Goal: Task Accomplishment & Management: Use online tool/utility

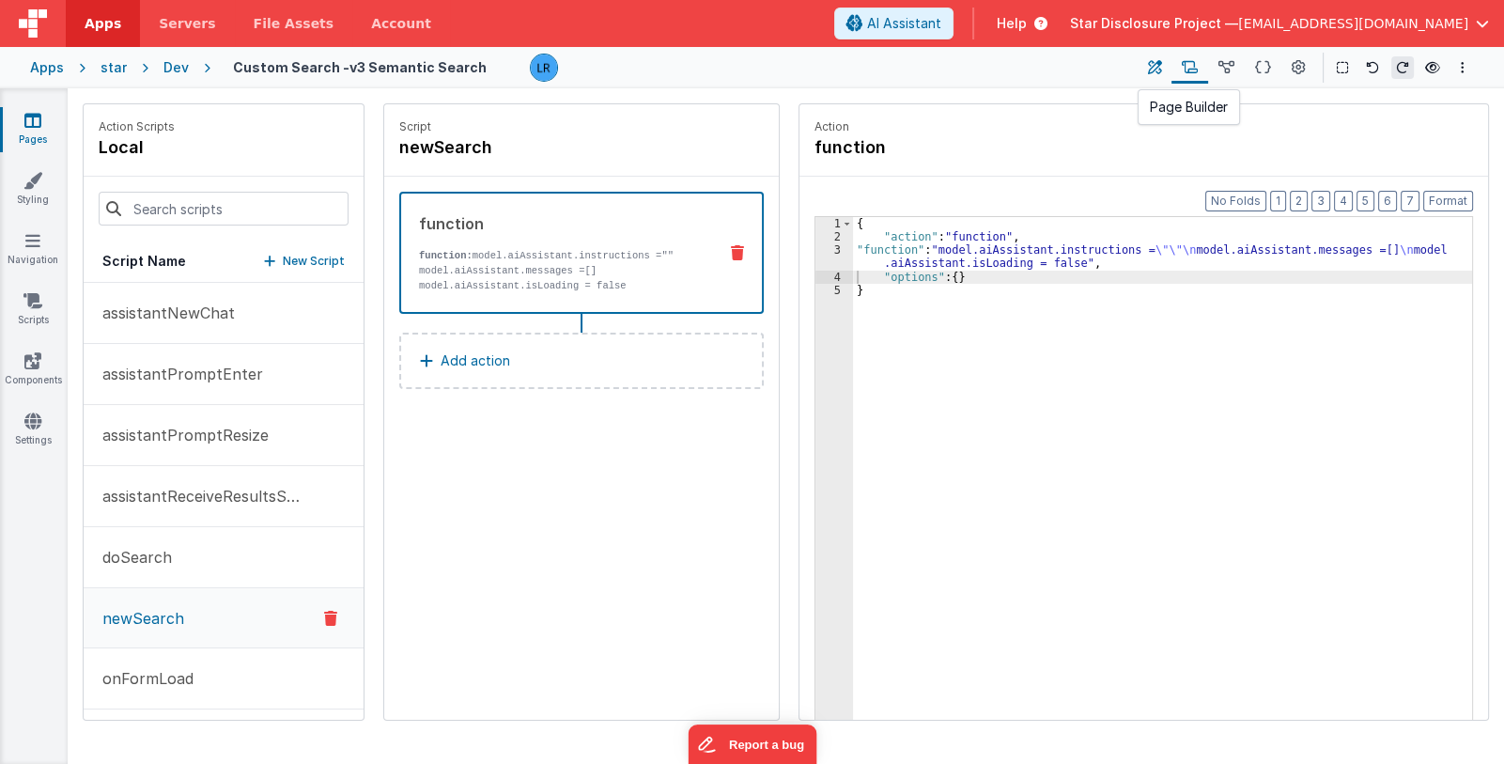
click at [1156, 64] on icon at bounding box center [1155, 68] width 14 height 20
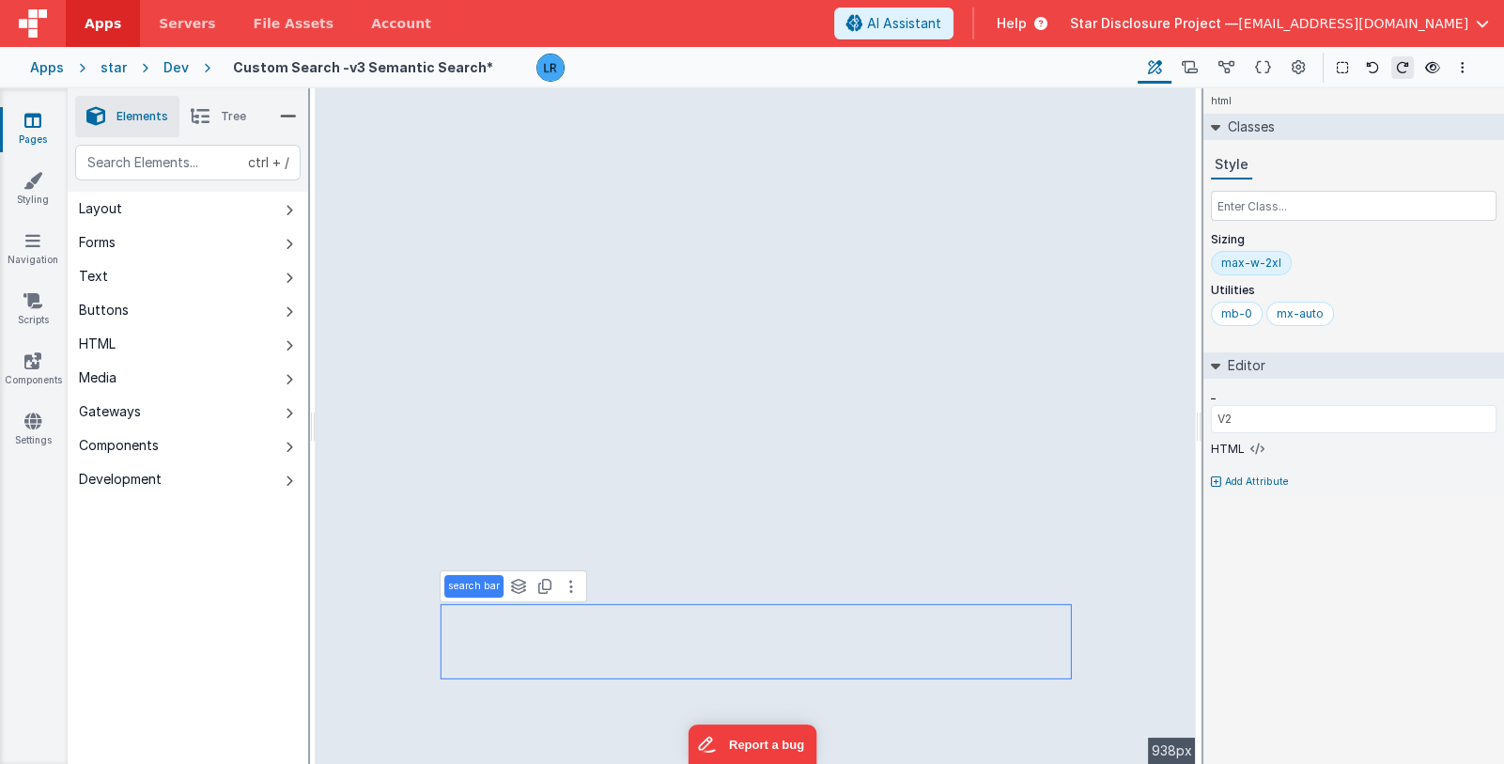
click at [212, 120] on li "Tree" at bounding box center [218, 116] width 78 height 41
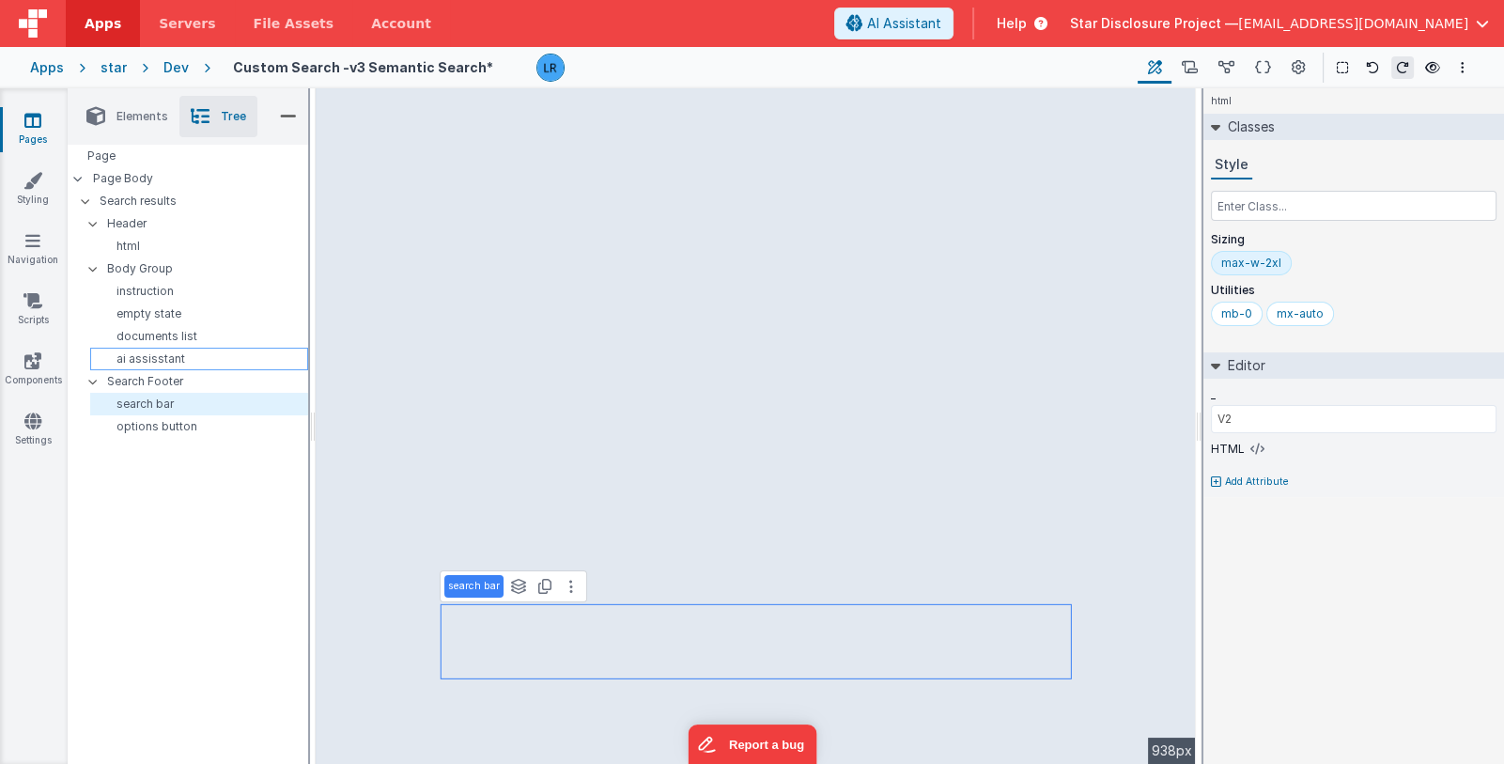
click at [209, 359] on p "ai assisstant" at bounding box center [203, 358] width 210 height 15
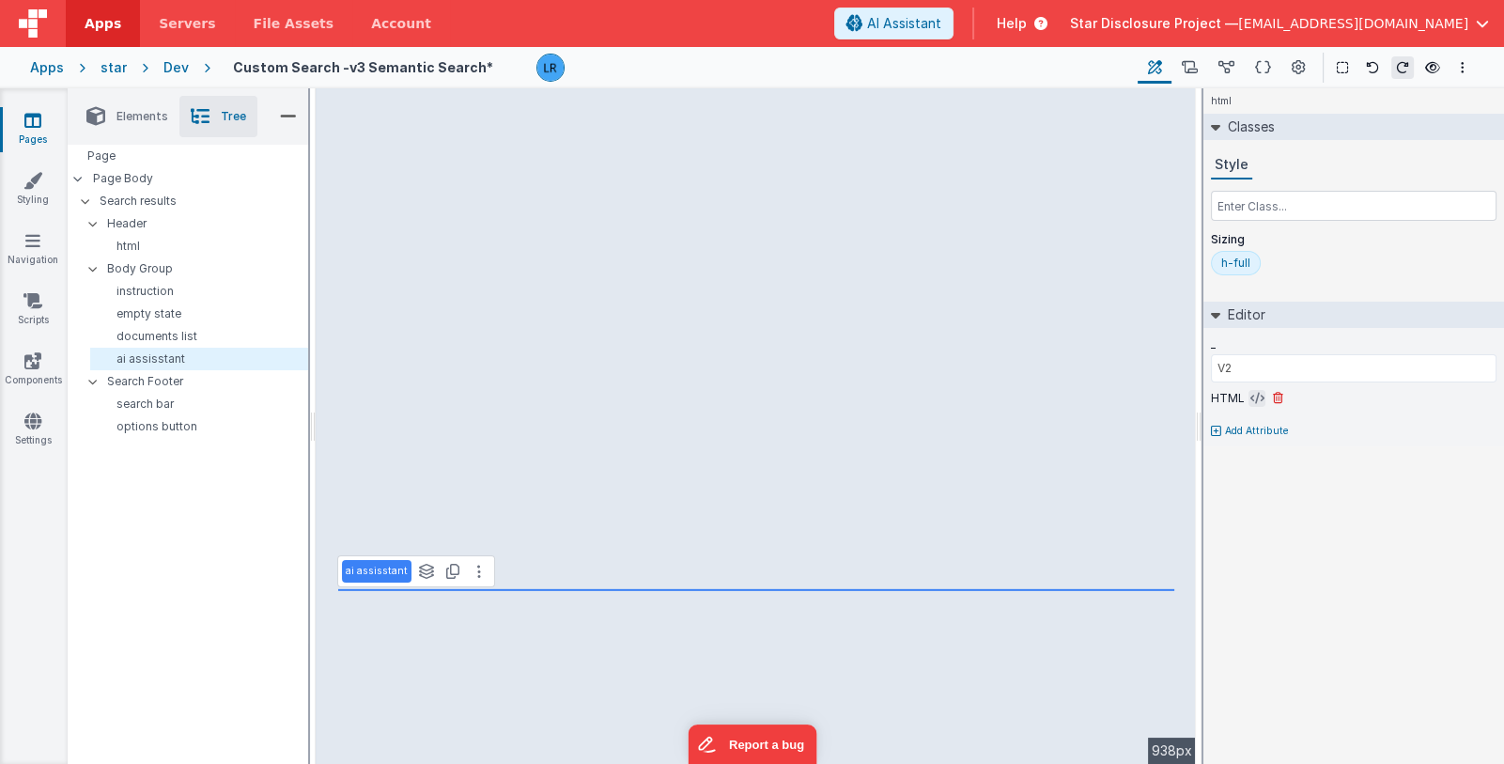
click at [1249, 395] on button at bounding box center [1257, 398] width 17 height 17
click at [1250, 398] on icon at bounding box center [1257, 398] width 14 height 15
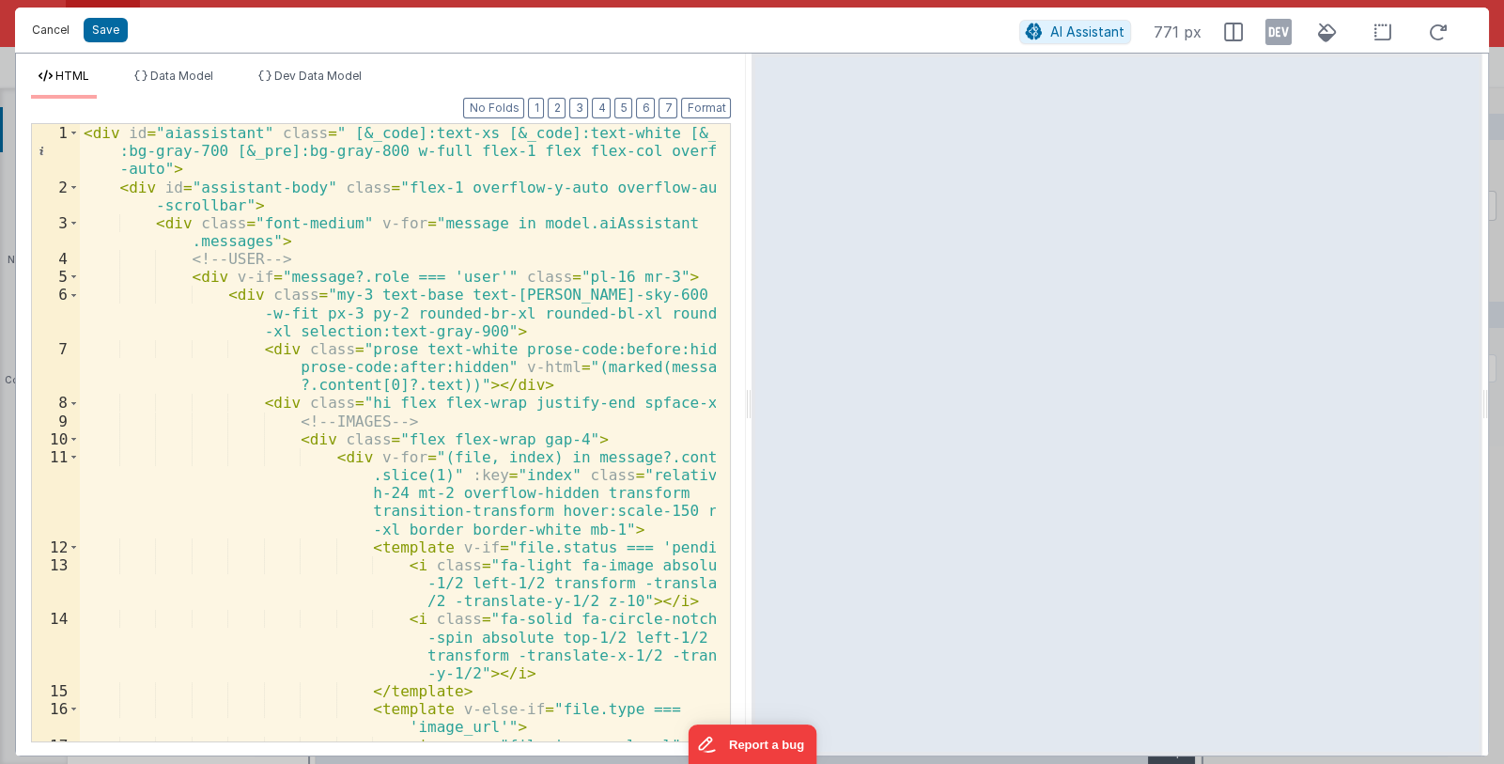
click at [52, 30] on button "Cancel" at bounding box center [51, 30] width 56 height 26
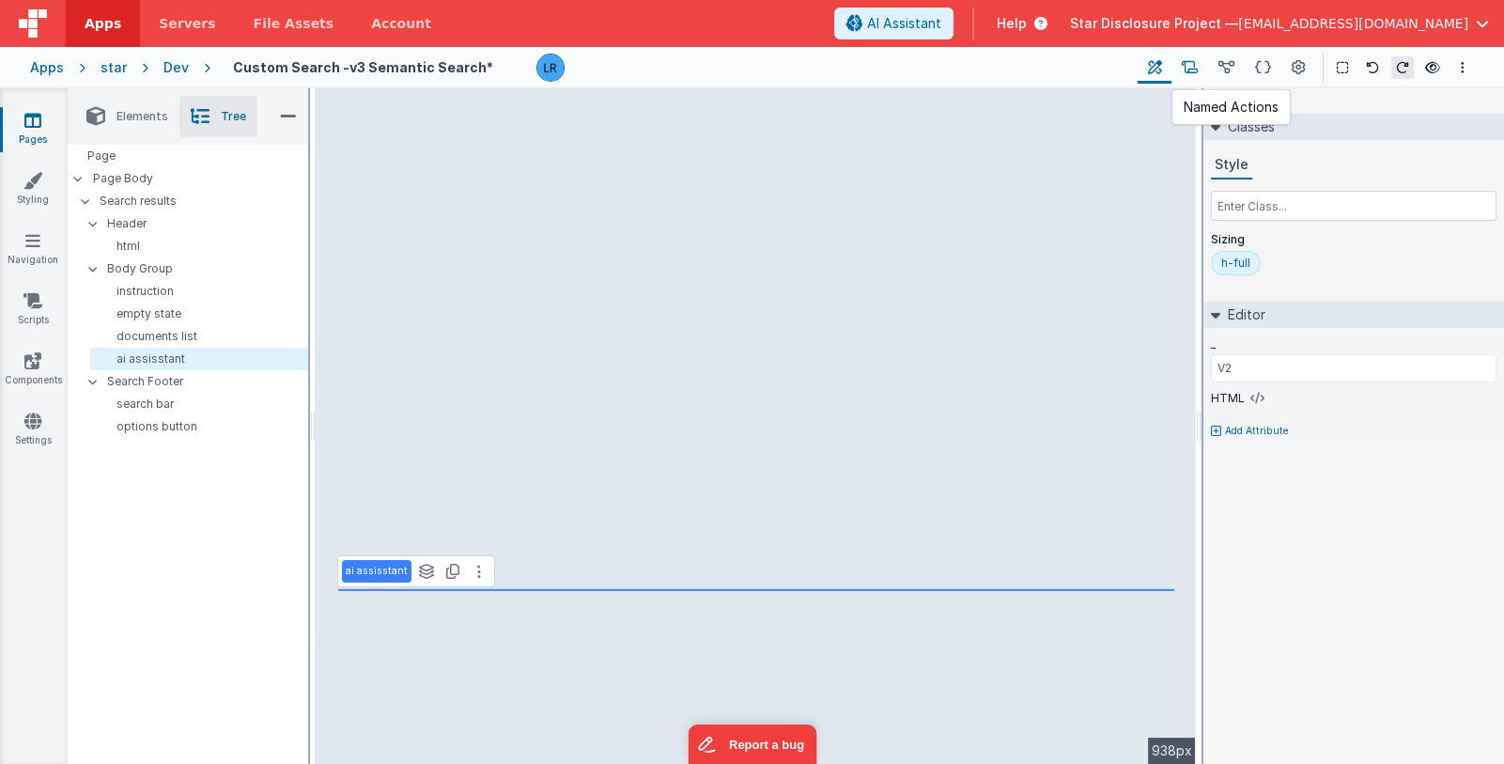
click at [1198, 78] on button at bounding box center [1190, 68] width 37 height 32
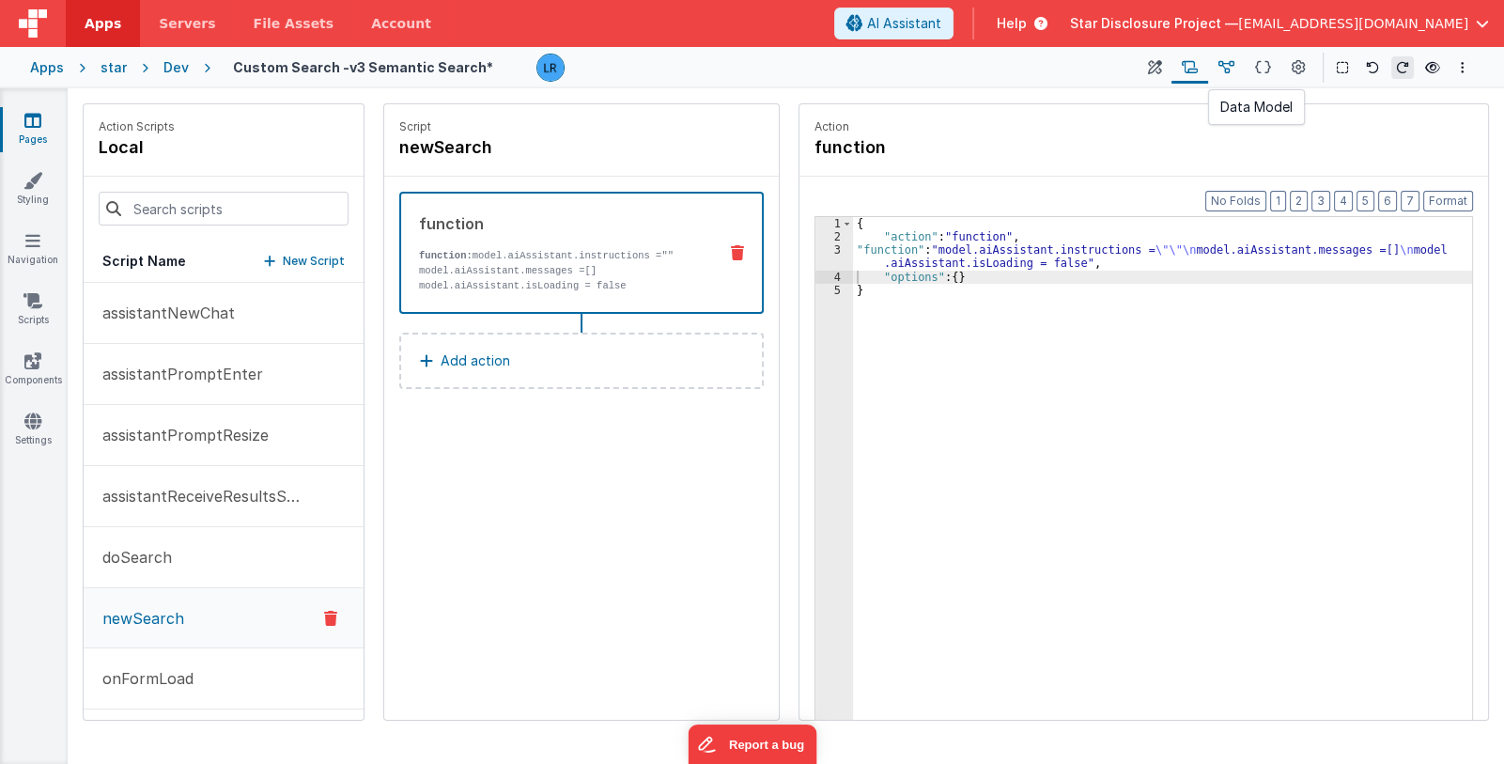
click at [1228, 66] on icon at bounding box center [1227, 68] width 16 height 20
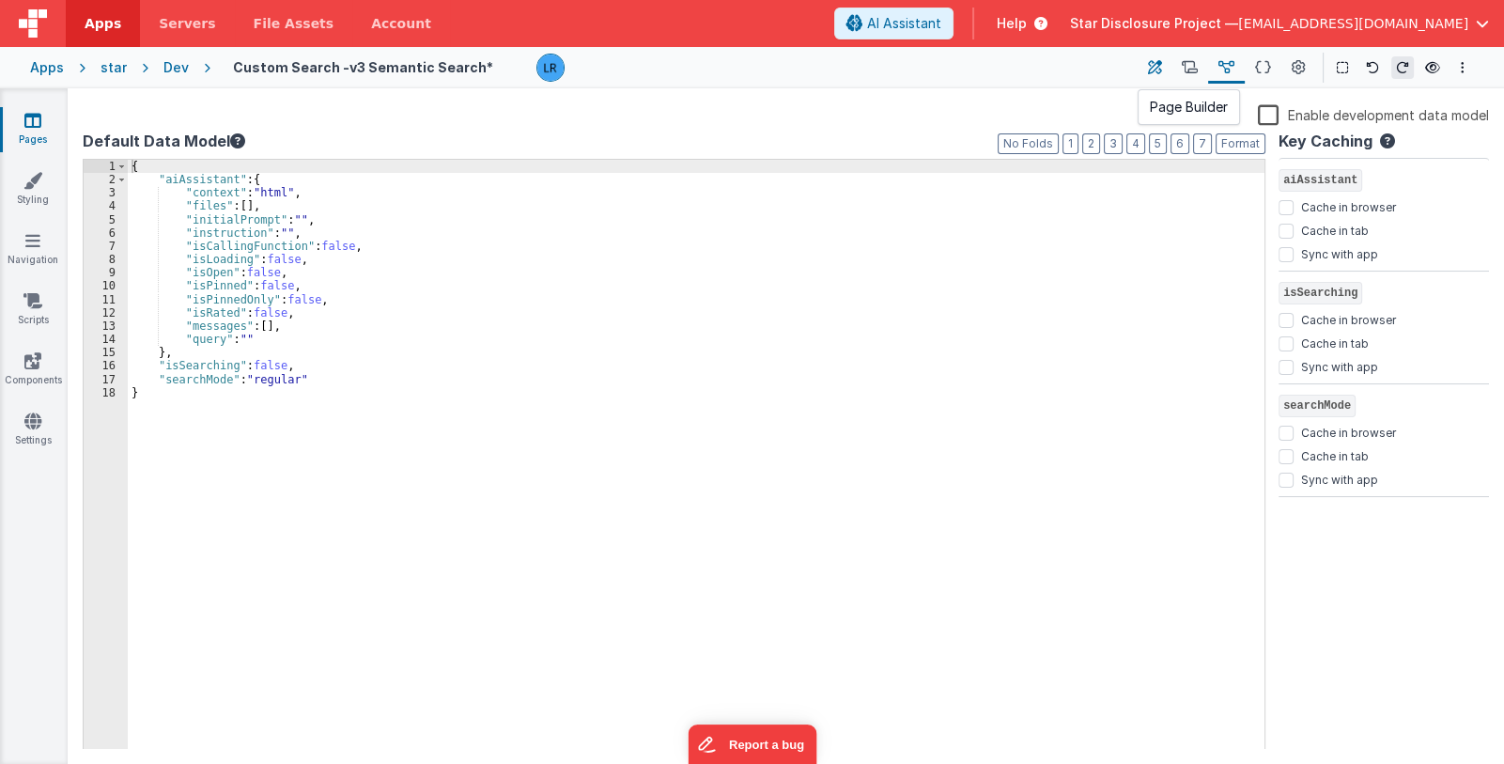
click at [1158, 70] on icon at bounding box center [1155, 68] width 14 height 20
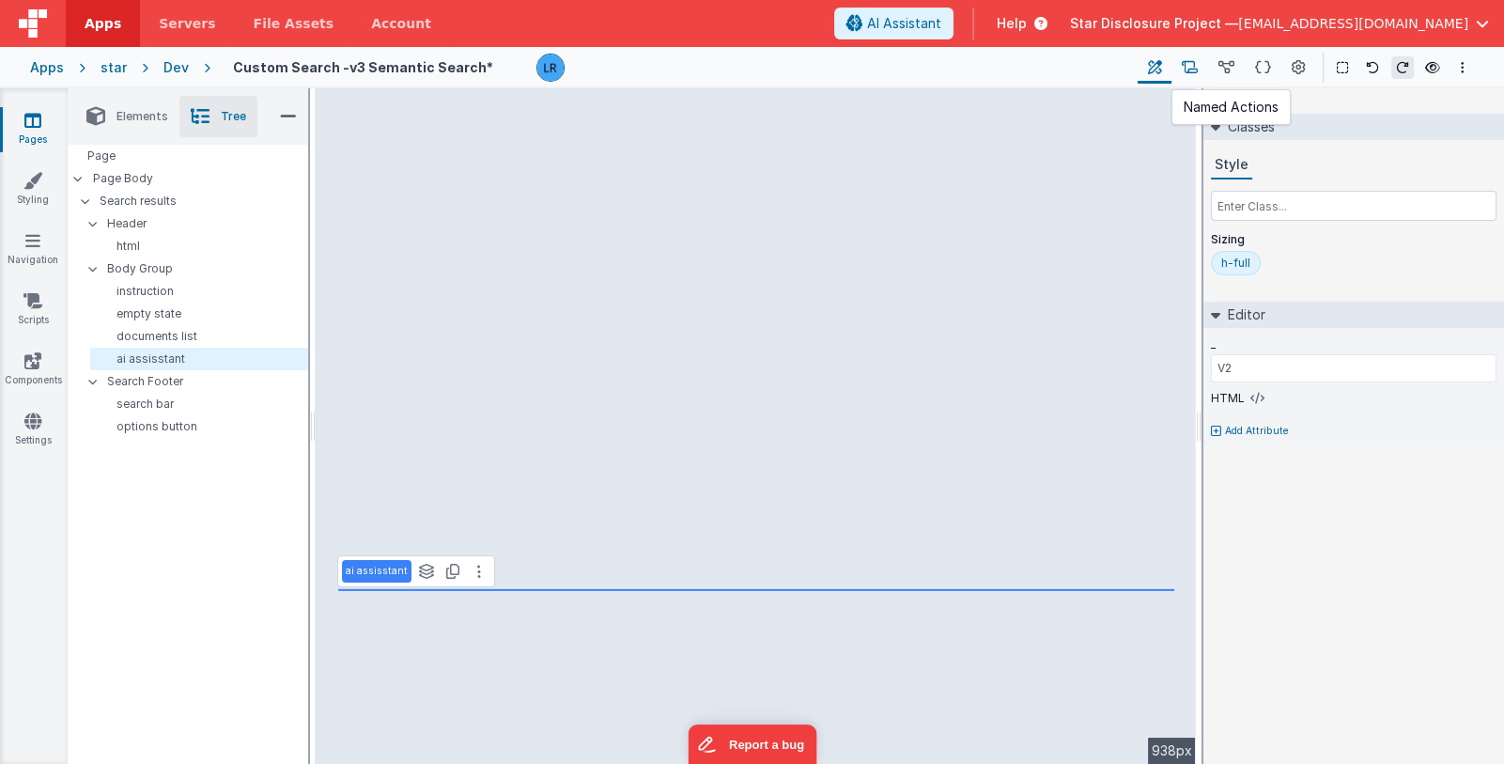
click at [1201, 67] on button at bounding box center [1190, 68] width 37 height 32
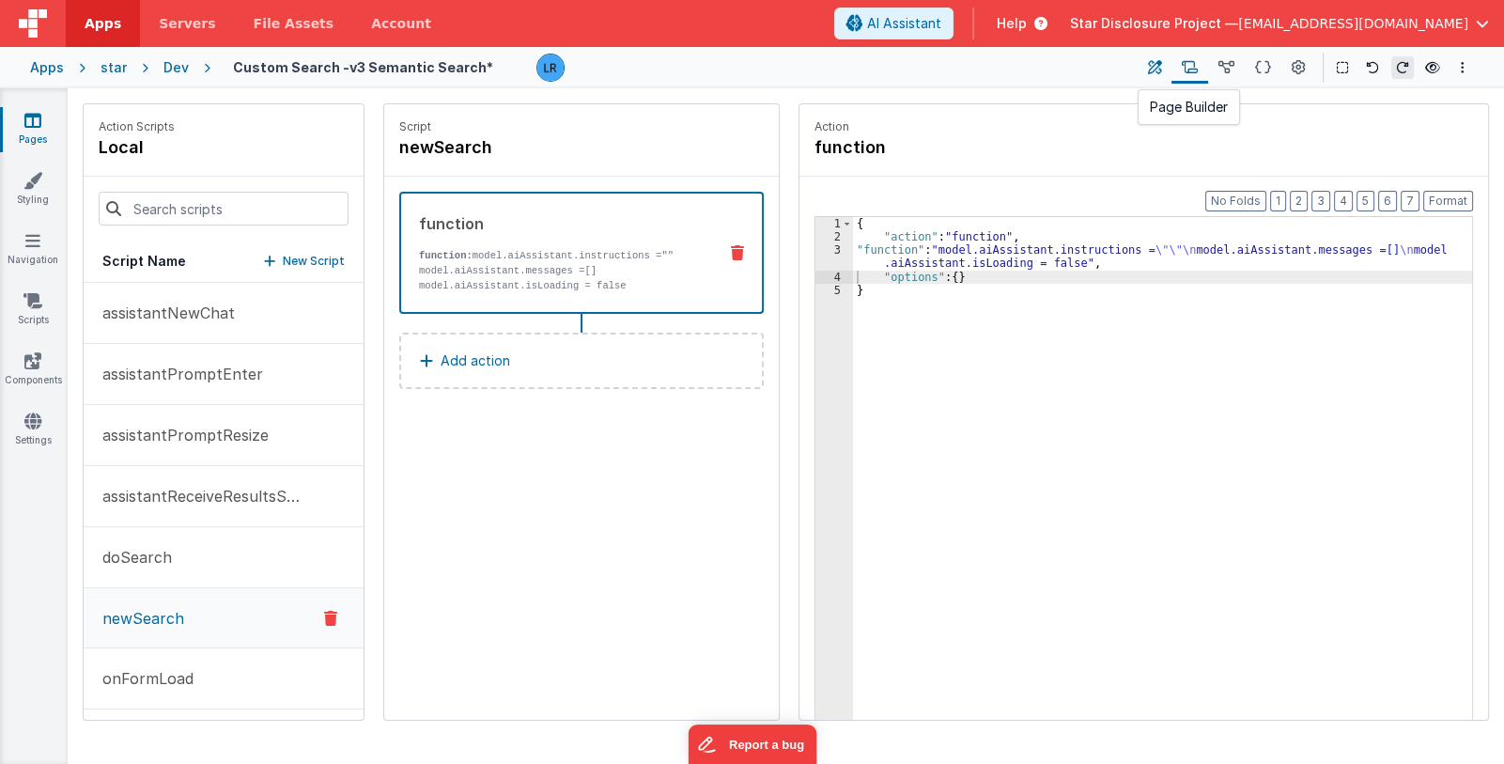
click at [1156, 69] on icon at bounding box center [1155, 68] width 14 height 20
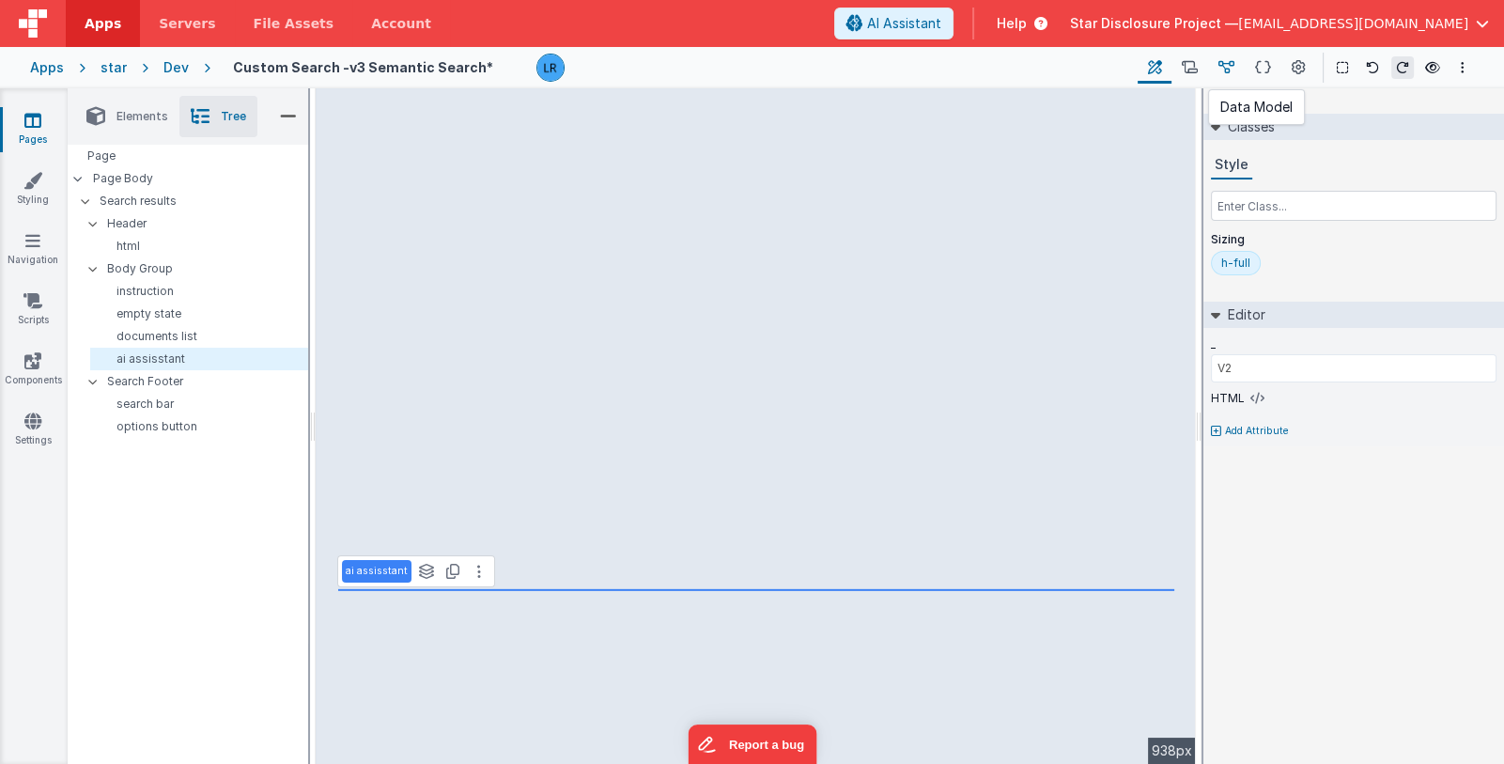
click at [1229, 69] on icon at bounding box center [1227, 68] width 16 height 20
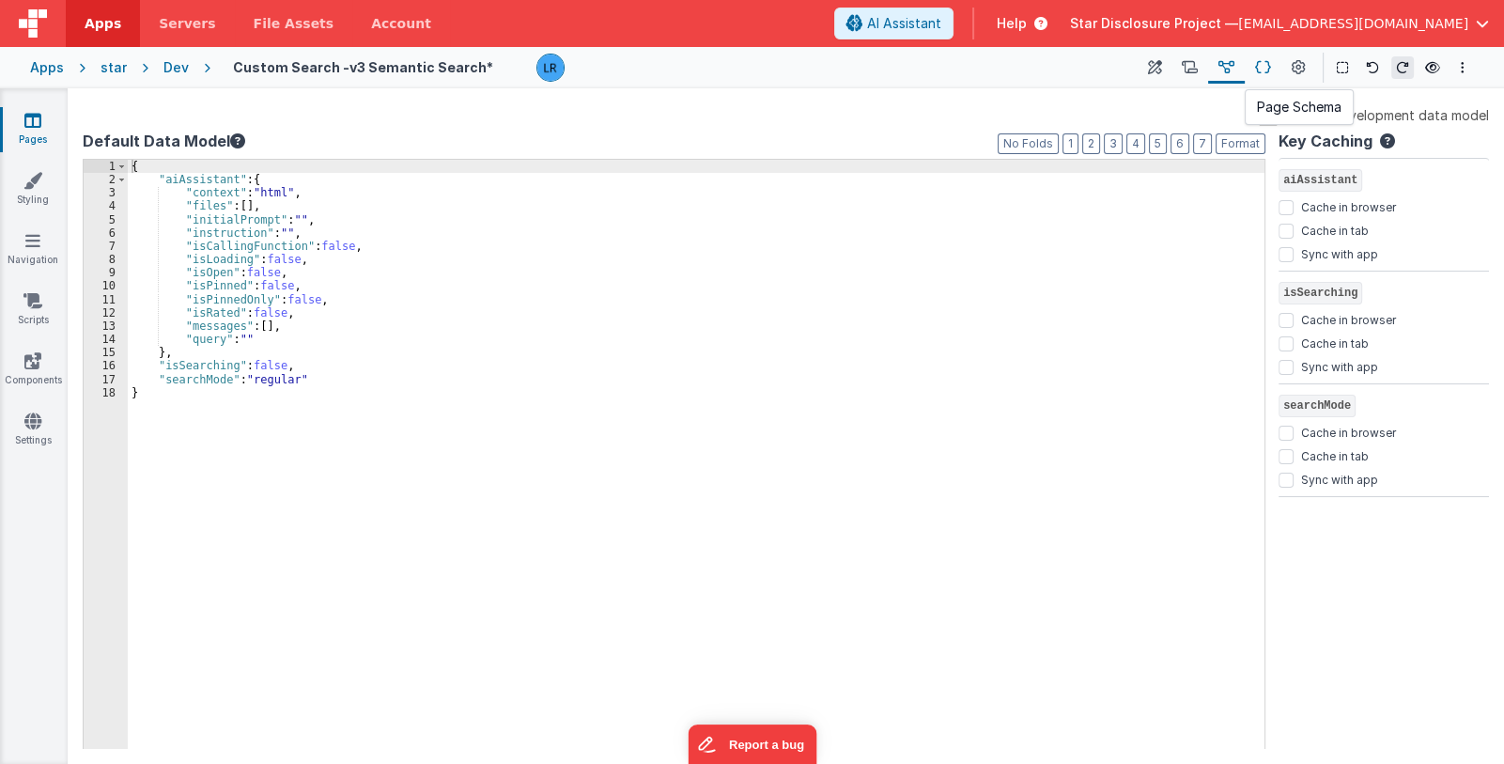
click at [1265, 69] on icon at bounding box center [1263, 68] width 16 height 20
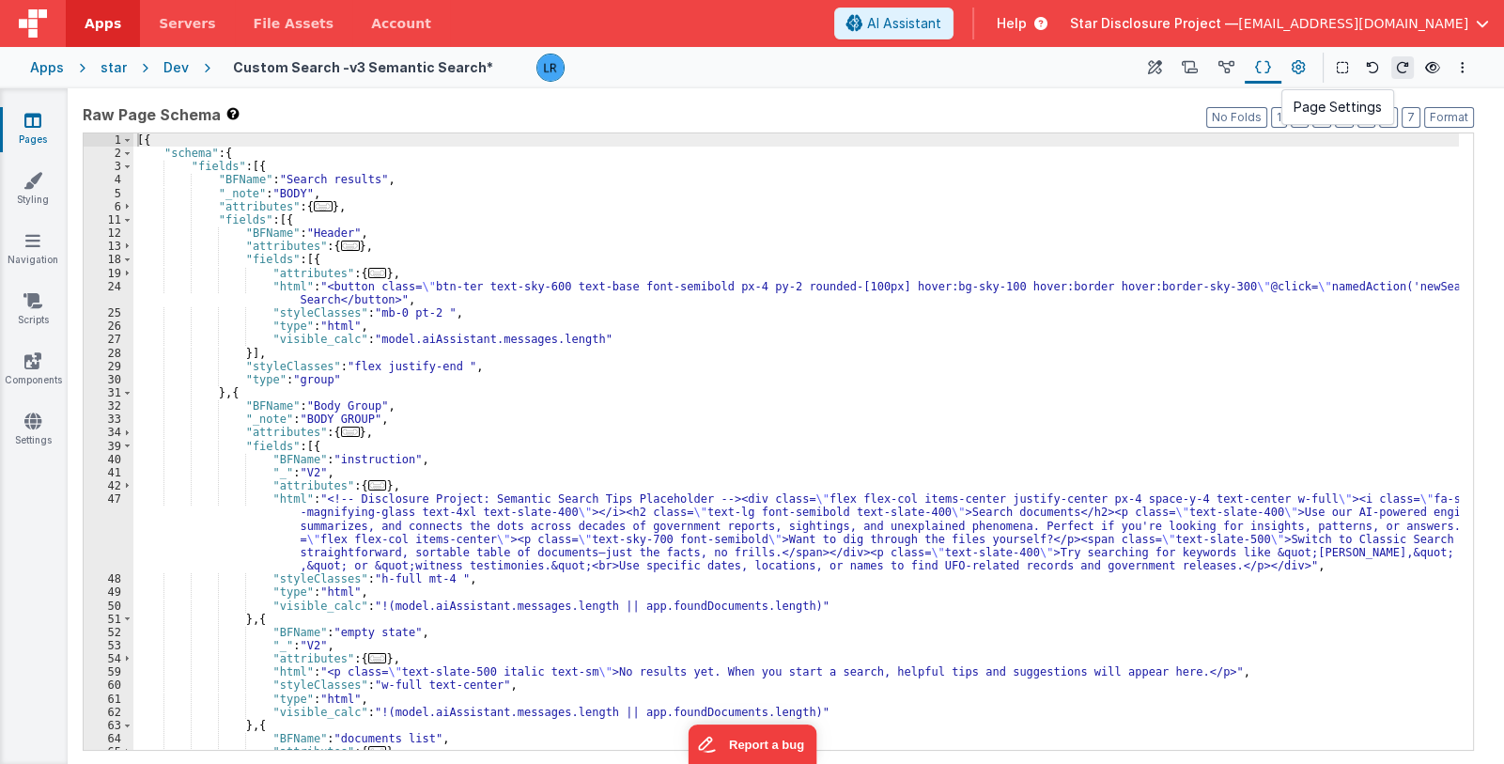
click at [1295, 71] on icon at bounding box center [1299, 68] width 14 height 20
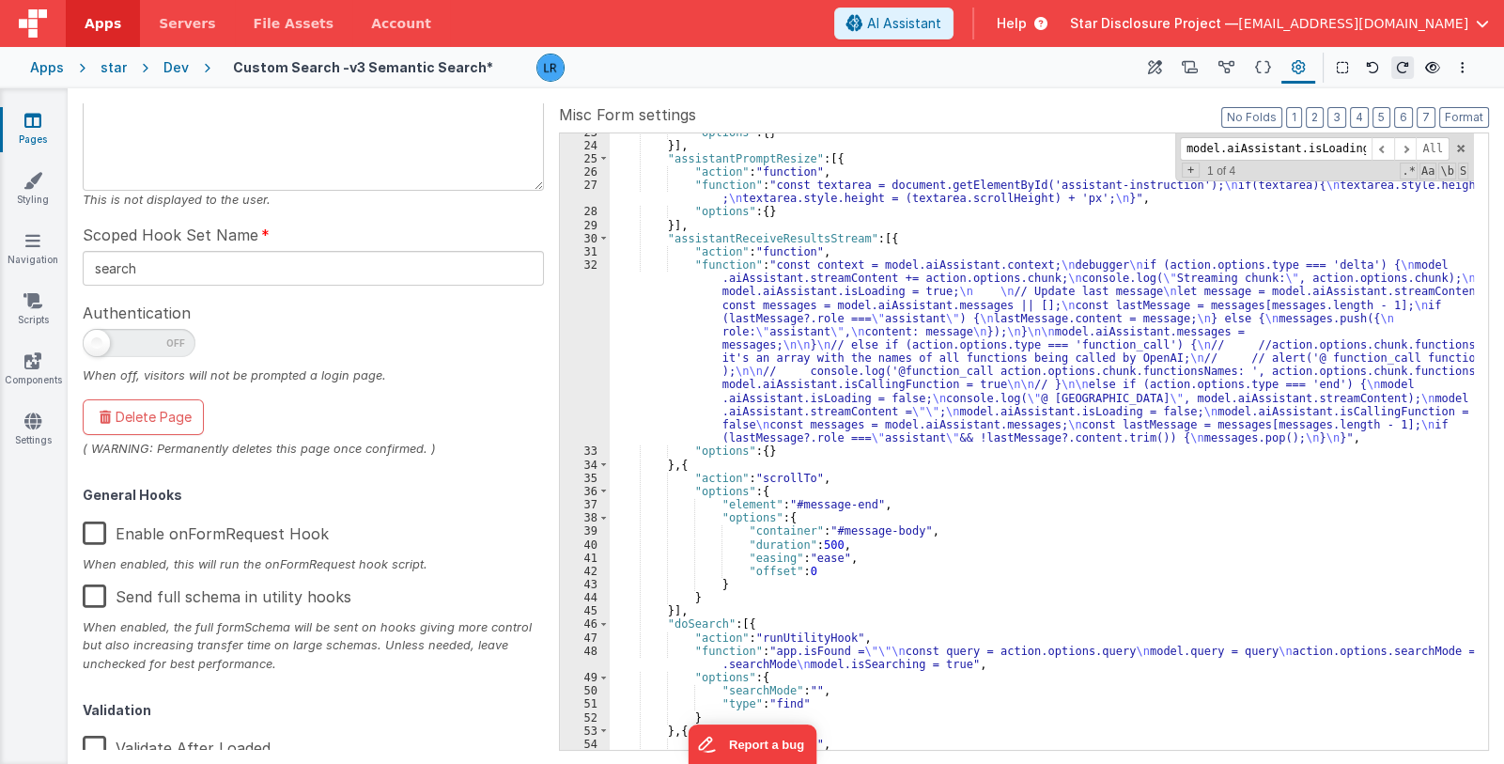
scroll to position [187, 0]
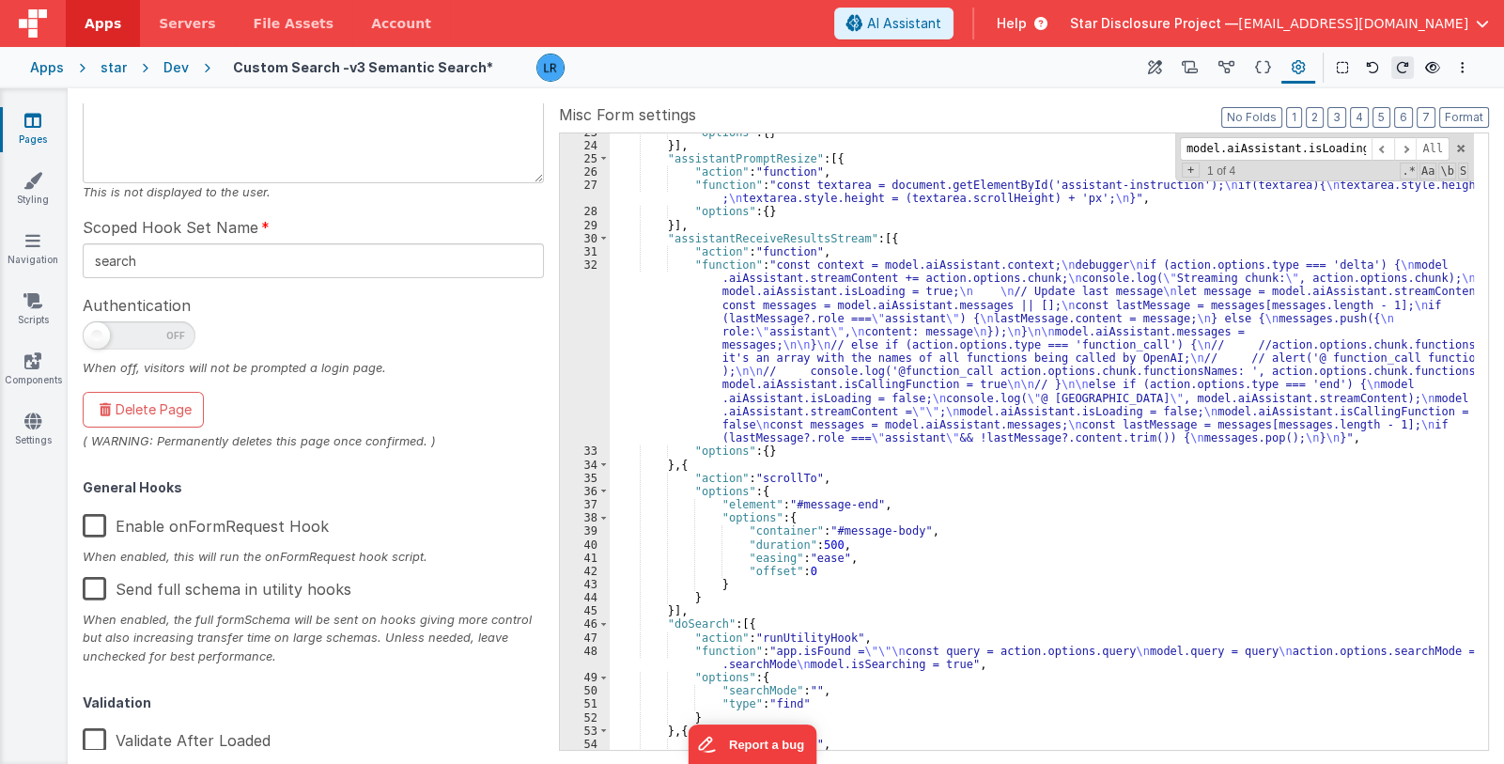
click at [103, 523] on label "Enable onFormRequest Hook" at bounding box center [206, 523] width 246 height 40
click at [0, 0] on input "Enable onFormRequest Hook" at bounding box center [0, 0] width 0 height 0
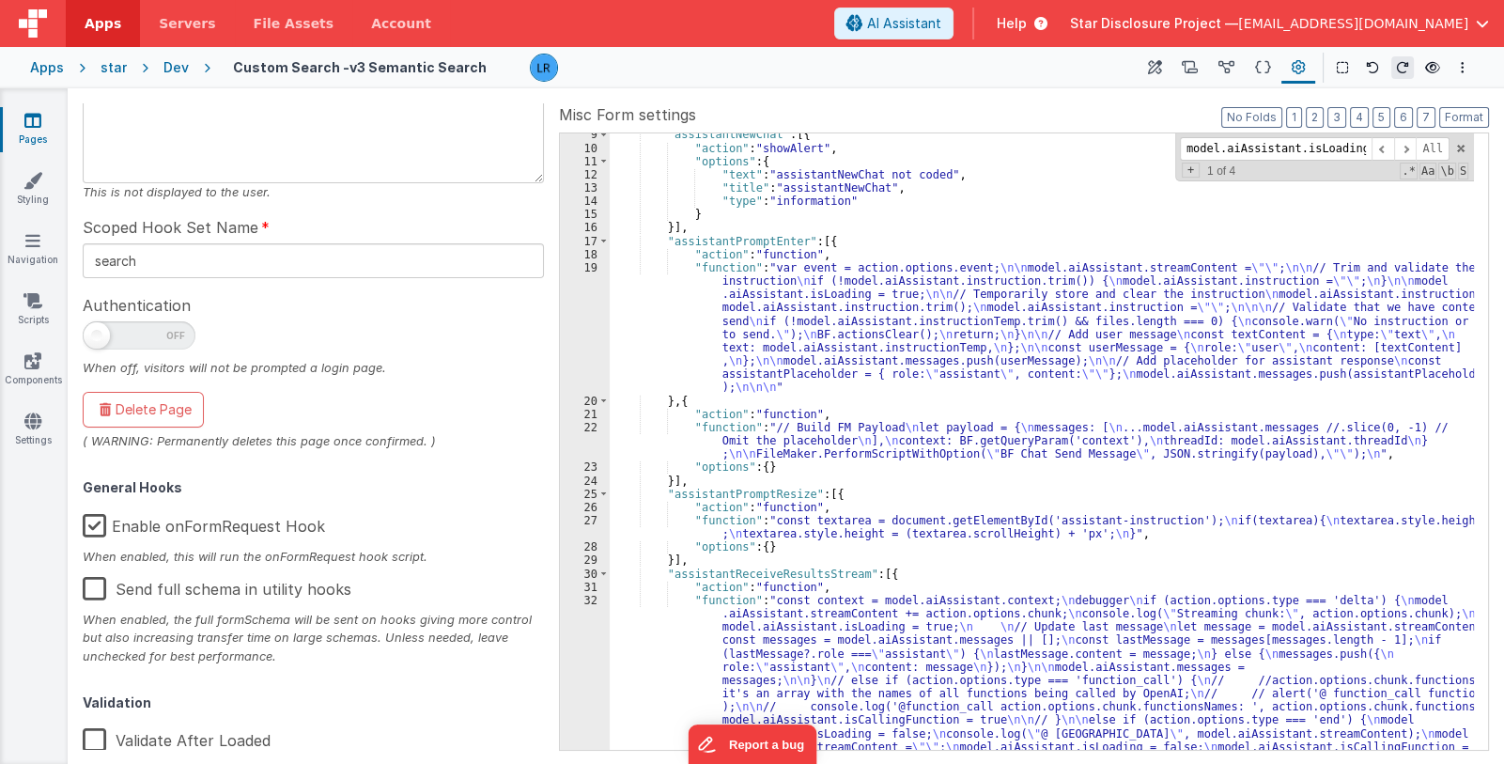
scroll to position [0, 0]
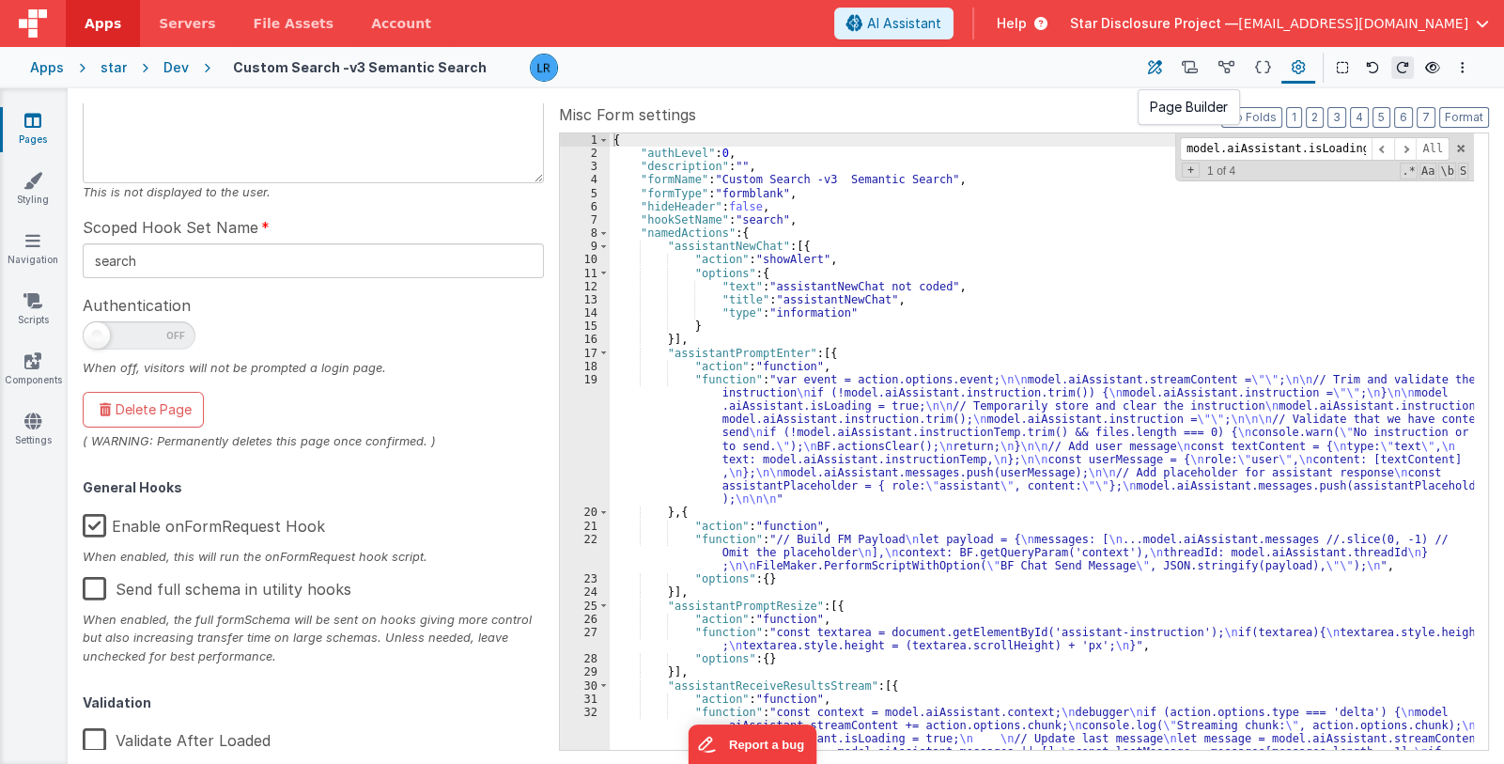
click at [1155, 64] on icon at bounding box center [1155, 68] width 14 height 20
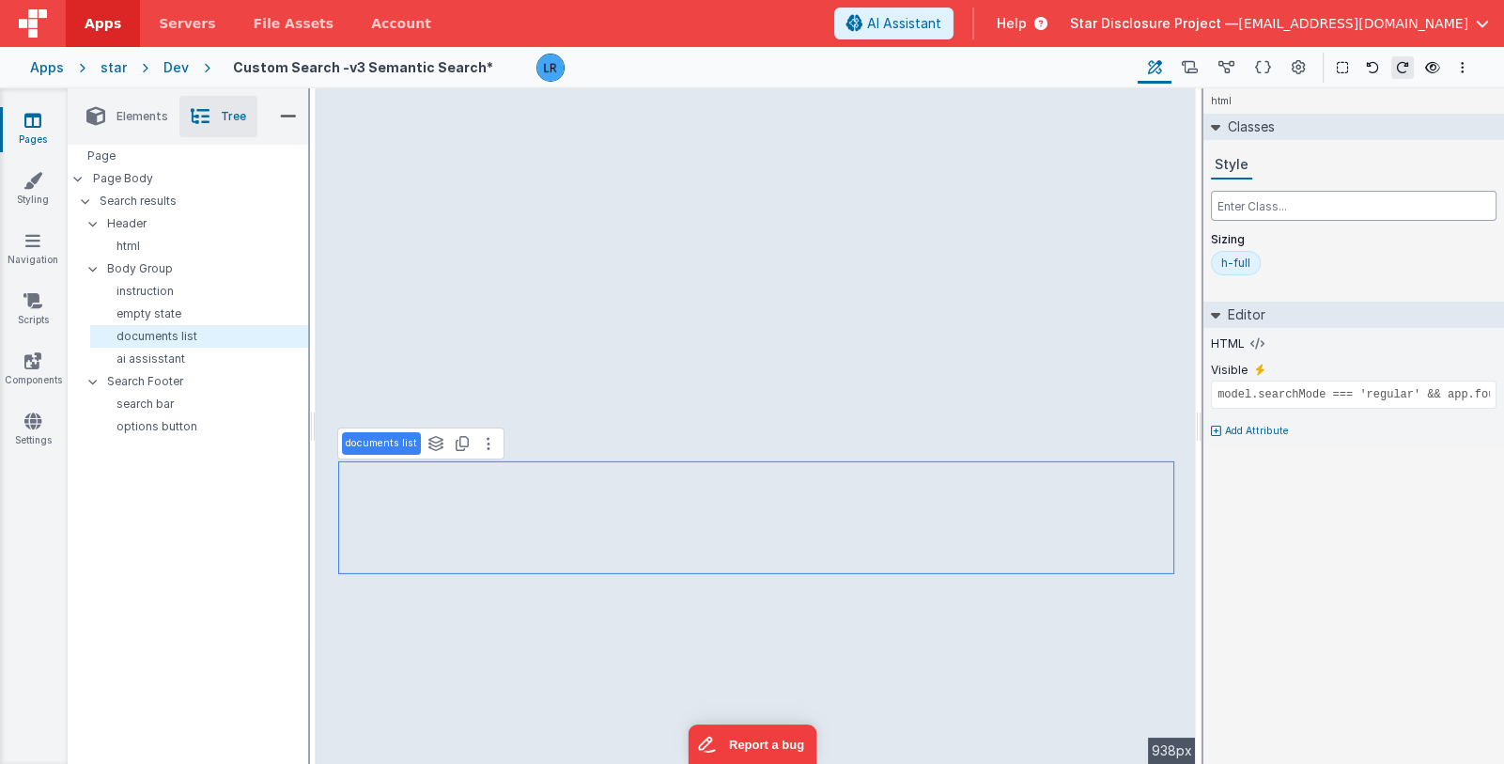
click at [1259, 201] on input "text" at bounding box center [1354, 206] width 286 height 30
click at [1250, 340] on icon at bounding box center [1257, 343] width 14 height 15
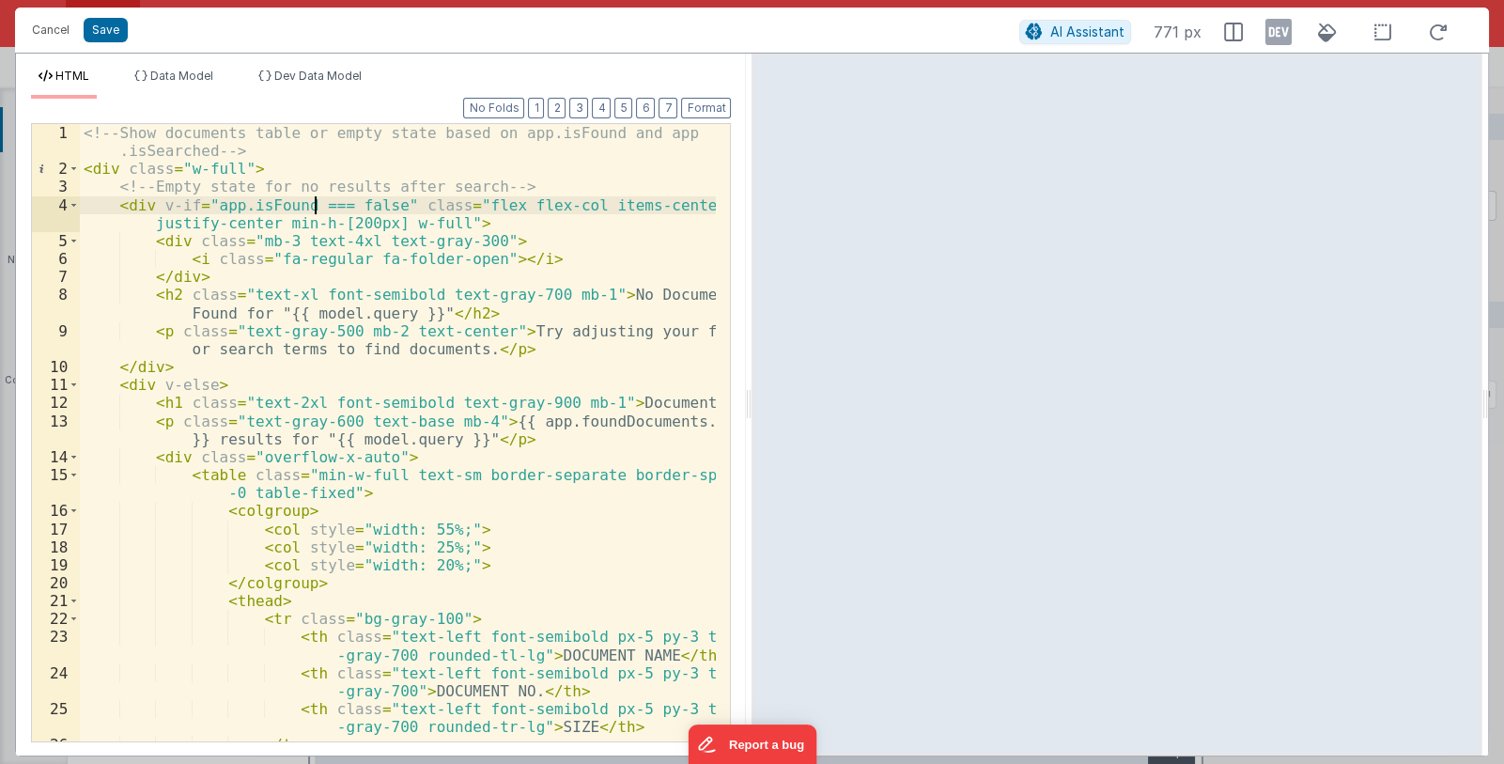
click at [312, 208] on div "<!-- Show documents table or empty state based on app.isFound and app .isSearch…" at bounding box center [398, 460] width 637 height 672
click at [115, 36] on button "Save" at bounding box center [106, 30] width 44 height 24
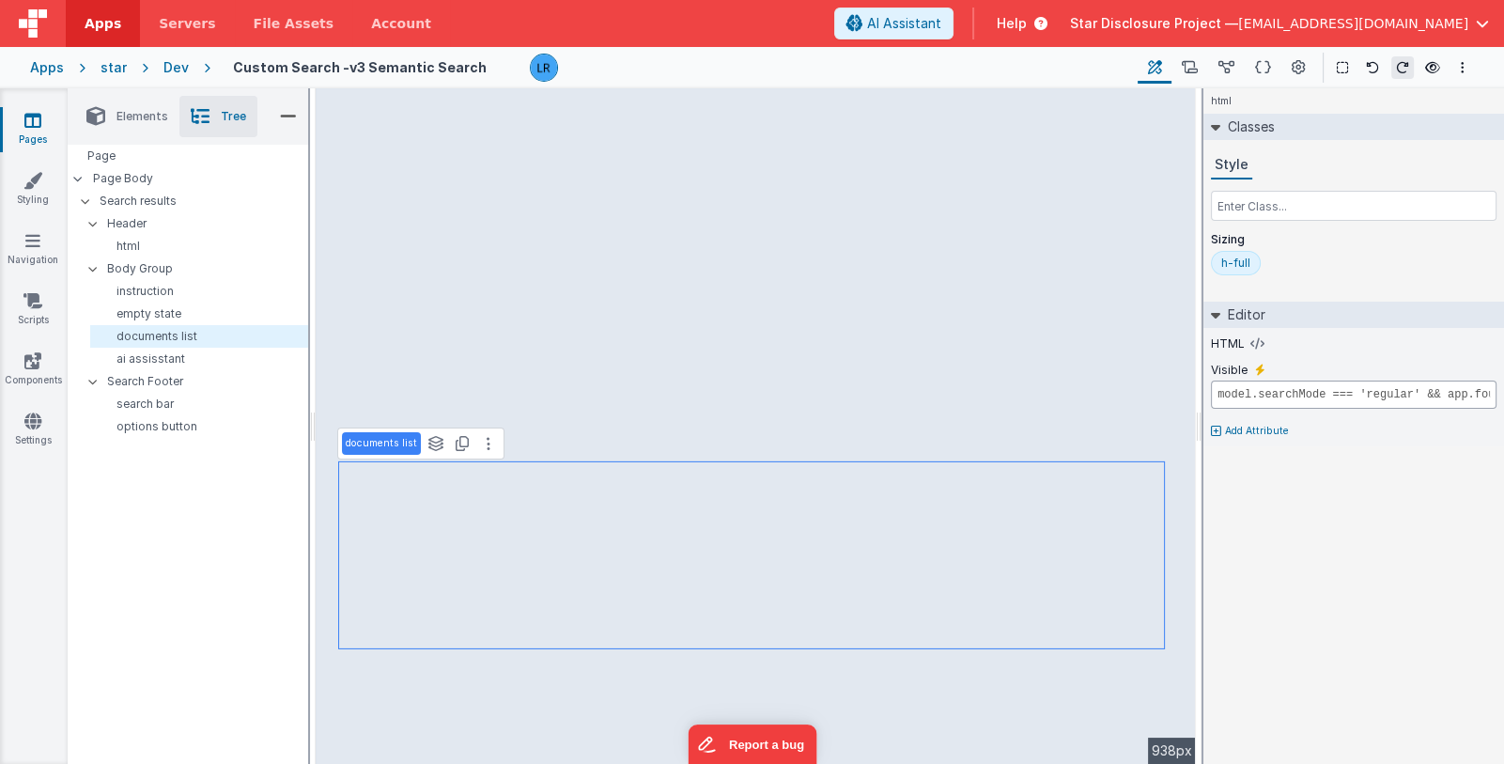
click at [1259, 401] on input "model.searchMode === 'regular' && app.foundDocuments.length > 0" at bounding box center [1354, 394] width 286 height 28
click at [1244, 392] on input "model.searchMode === 'regular' && app.foundDocuments.length > 0" at bounding box center [1354, 394] width 286 height 28
drag, startPoint x: 1369, startPoint y: 394, endPoint x: 1502, endPoint y: 398, distance: 133.5
click at [1502, 398] on div "HTML Visible model.searchMode === 'regular' && app.foundDocuments.length > 0 Ad…" at bounding box center [1353, 387] width 301 height 118
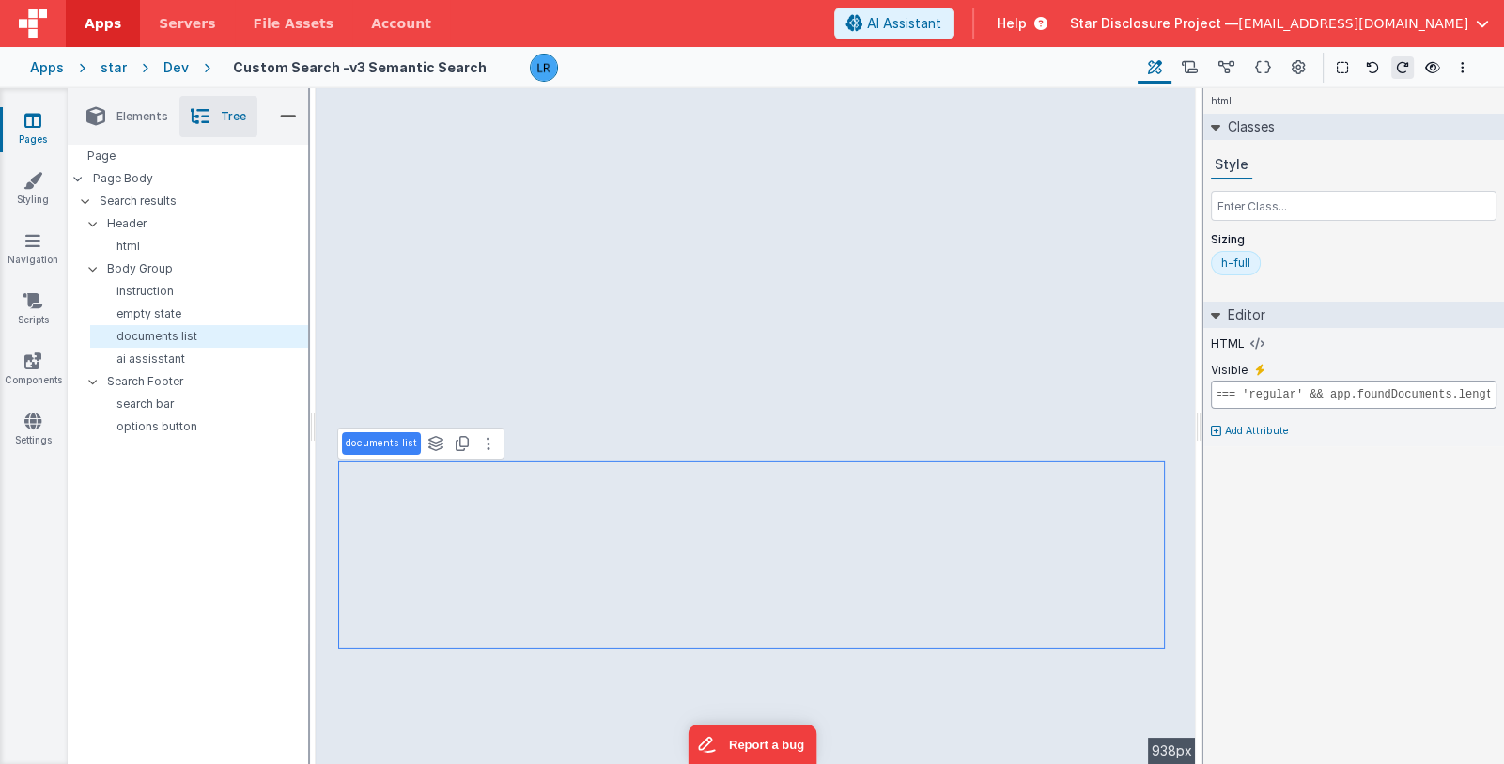
click at [1490, 396] on input "model.searchMode === 'regular' && app.foundDocuments.length > 0" at bounding box center [1354, 394] width 286 height 28
click at [1310, 394] on input "model.searchMode === 'regular' && app.foundDocuments.length > 0" at bounding box center [1354, 394] width 286 height 28
click at [1486, 393] on input "model.searchMode === 'regular' && (app.foundDocuments.length > 0" at bounding box center [1354, 394] width 286 height 28
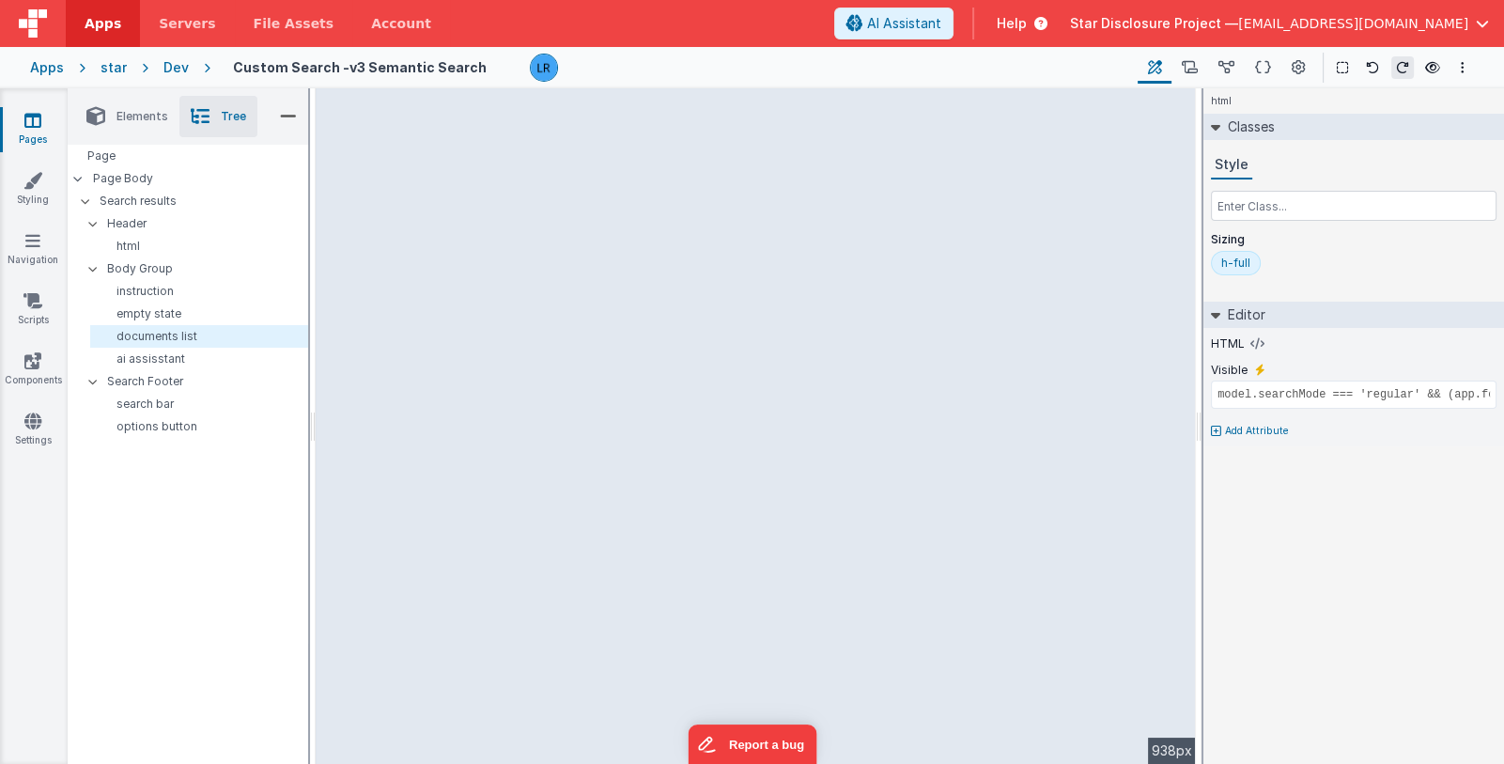
drag, startPoint x: 1200, startPoint y: 387, endPoint x: 1228, endPoint y: 417, distance: 41.2
click at [1228, 417] on html "Apps Servers File Assets Account Some FUTURE Slot AI Assistant Help Star Disclo…" at bounding box center [752, 382] width 1504 height 764
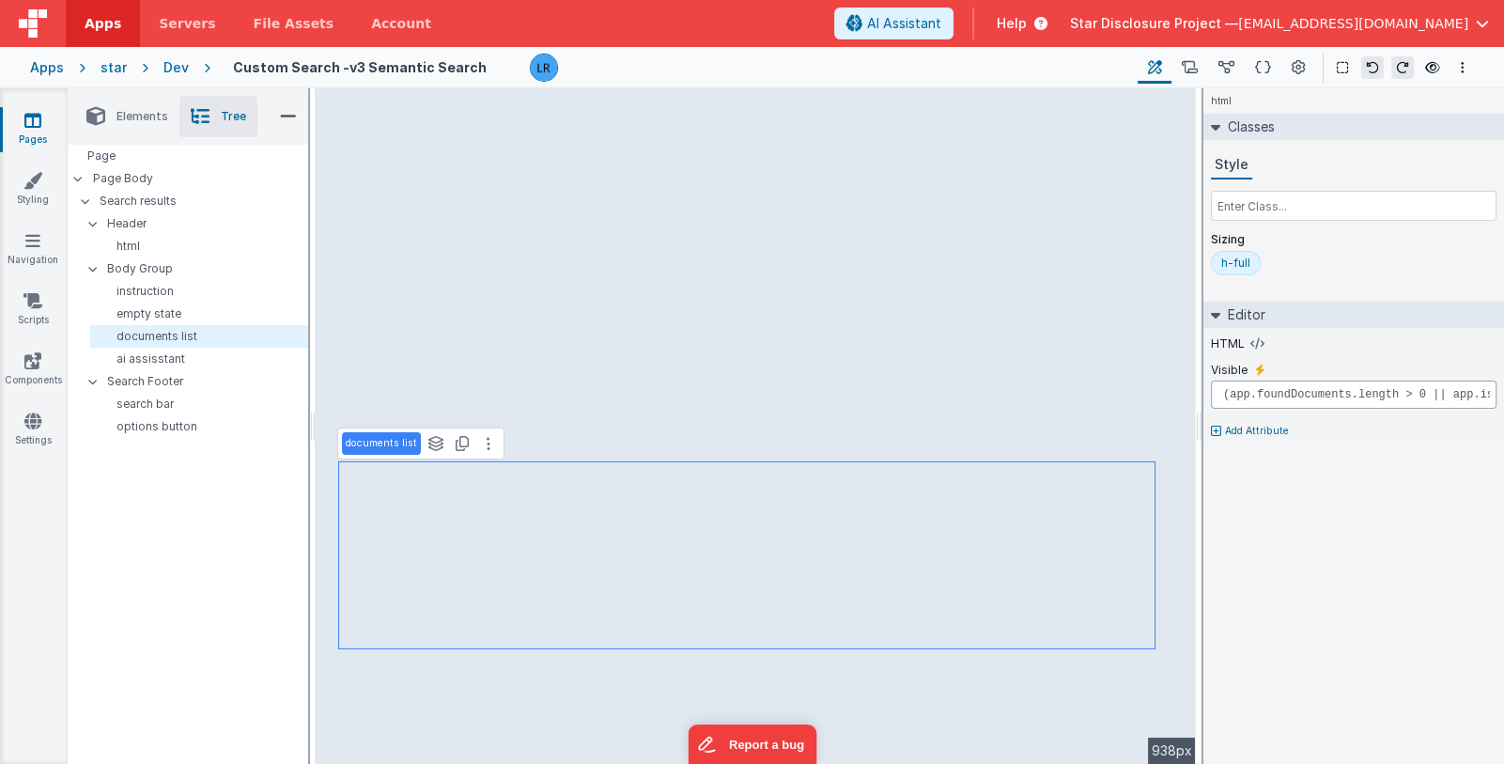
scroll to position [0, 272]
drag, startPoint x: 1260, startPoint y: 393, endPoint x: 1502, endPoint y: 385, distance: 242.5
click at [1502, 385] on div "HTML Visible model.searchMode === 'regular' && (app.foundDocuments.length > 0 |…" at bounding box center [1353, 387] width 301 height 118
click at [1485, 392] on input "model.searchMode === 'regular' && (app.foundDocuments.length > 0 || app.isFound…" at bounding box center [1354, 394] width 286 height 28
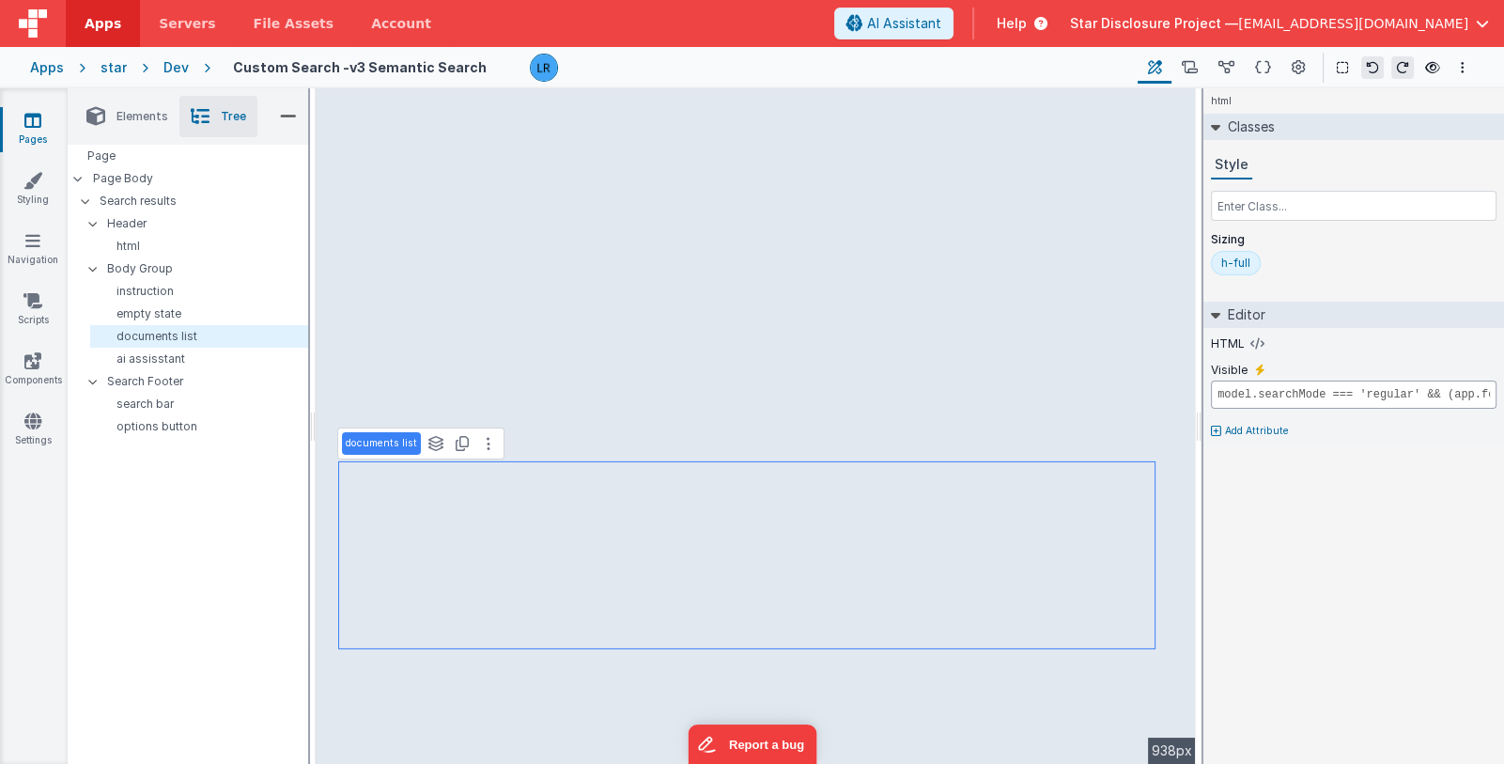
click at [1433, 393] on input "model.searchMode === 'regular' && (app.foundDocuments.length > 0 || app.isFound…" at bounding box center [1354, 394] width 286 height 28
drag, startPoint x: 1433, startPoint y: 393, endPoint x: 1449, endPoint y: 387, distance: 16.9
click at [1449, 387] on input "model.searchMode === 'regular' && (app.foundDocuments.length > 0 || app.isFound…" at bounding box center [1354, 394] width 286 height 28
click at [1443, 393] on input "model.searchMode === 'regular' && (app.foundDocuments.length > 0 || app.isFound…" at bounding box center [1354, 394] width 286 height 28
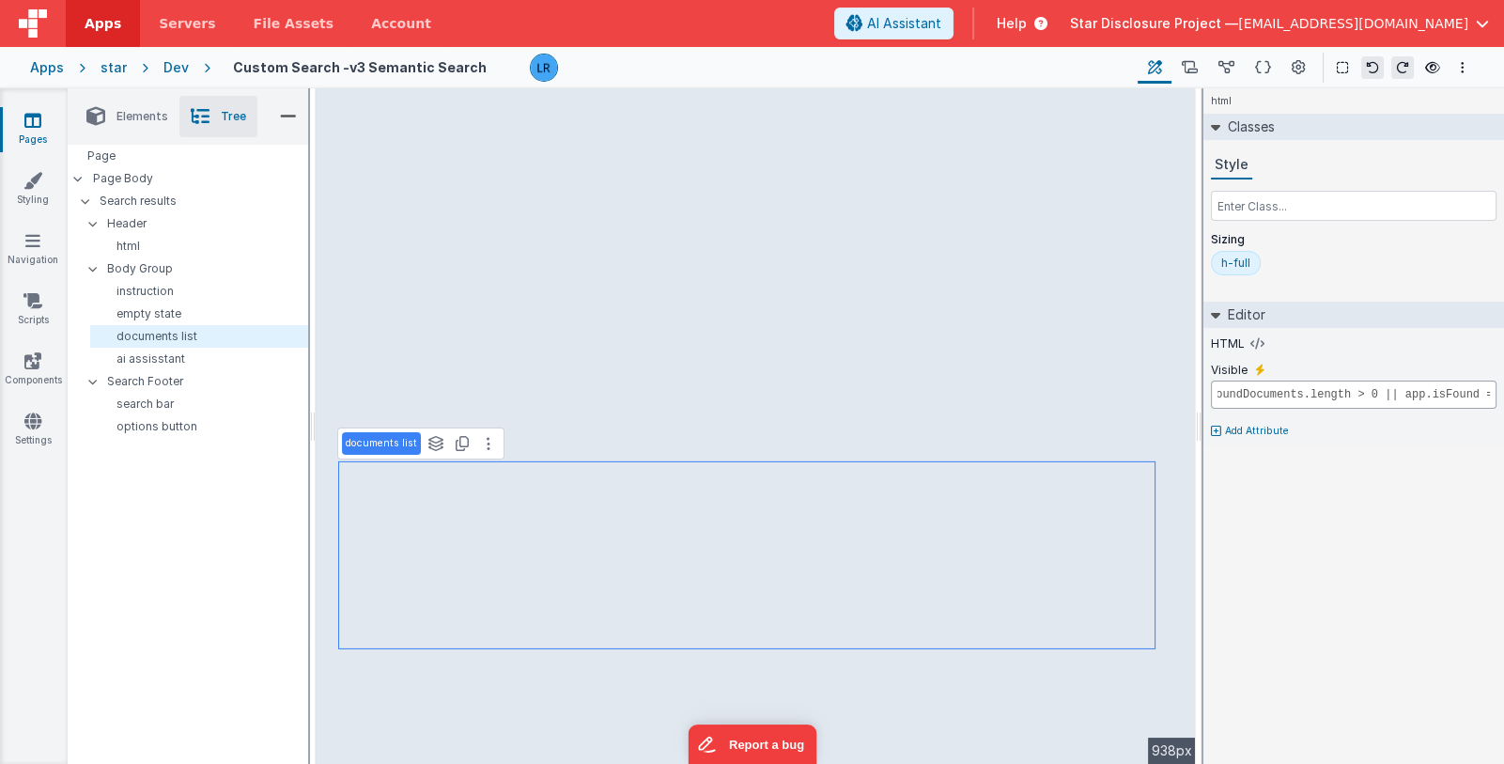
click at [1489, 390] on input "model.searchMode === 'regular' && (app.foundDocuments.length > 0 || app.isFound…" at bounding box center [1354, 394] width 286 height 28
click at [1434, 395] on input "model.searchMode === 'regular' && (app.foundDocuments.length > 0 || app.isFound…" at bounding box center [1354, 394] width 286 height 28
click at [1486, 392] on input "model.searchMode === 'regular' && (app.foundDocuments.length > 0 || app.isFound…" at bounding box center [1354, 394] width 286 height 28
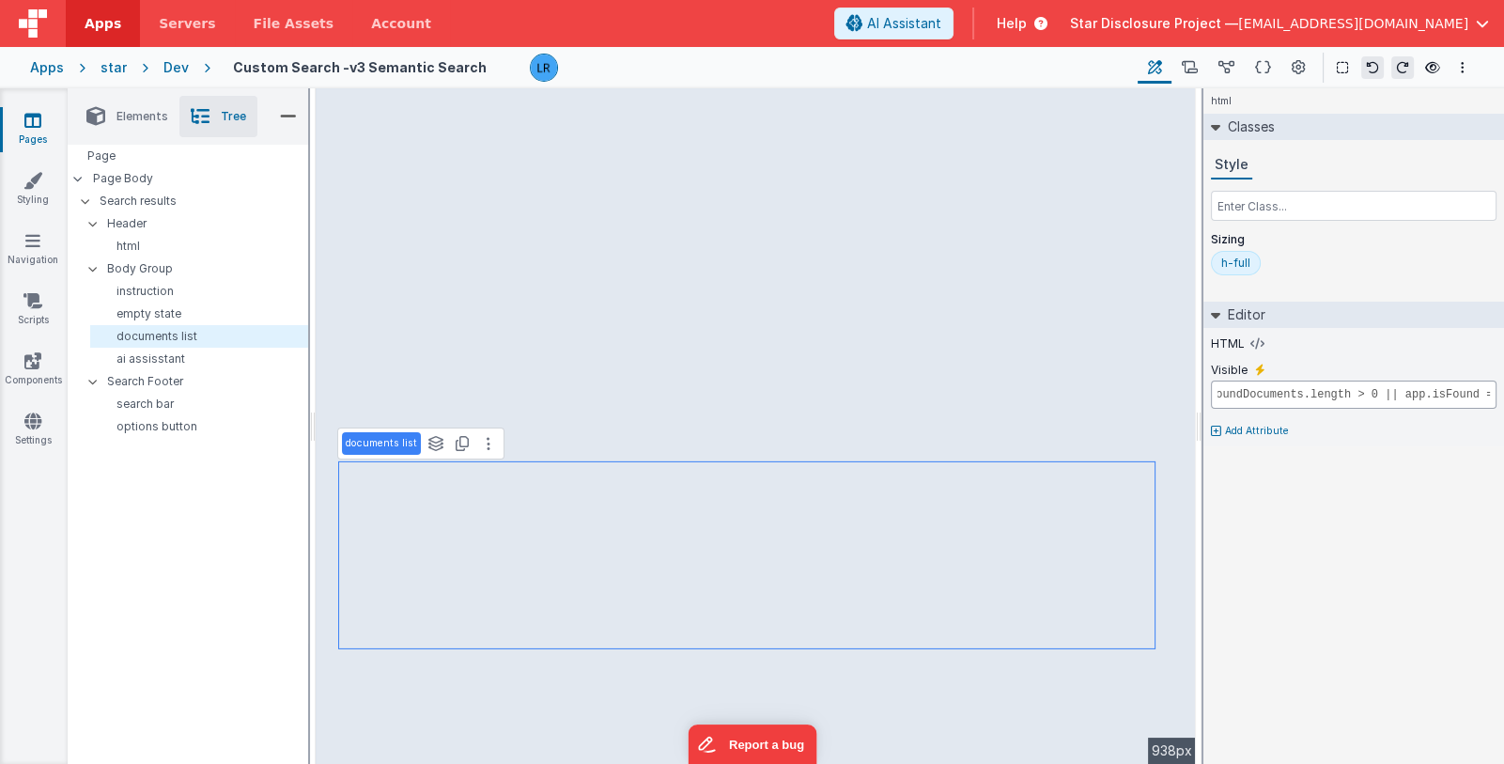
drag, startPoint x: 1367, startPoint y: 391, endPoint x: 1483, endPoint y: 397, distance: 116.7
click at [1483, 397] on input "model.searchMode === 'regular' && (app.foundDocuments.length > 0 || app.isFound…" at bounding box center [1354, 394] width 286 height 28
click at [1483, 393] on input "model.searchMode === 'regular' && (app.foundDocuments.length > 0 || app.isFound…" at bounding box center [1354, 394] width 286 height 28
drag, startPoint x: 1483, startPoint y: 393, endPoint x: 1347, endPoint y: 395, distance: 136.2
click at [1347, 395] on input "model.searchMode === 'regular' && (app.foundDocuments.length > 0 || app.isFound…" at bounding box center [1354, 394] width 286 height 28
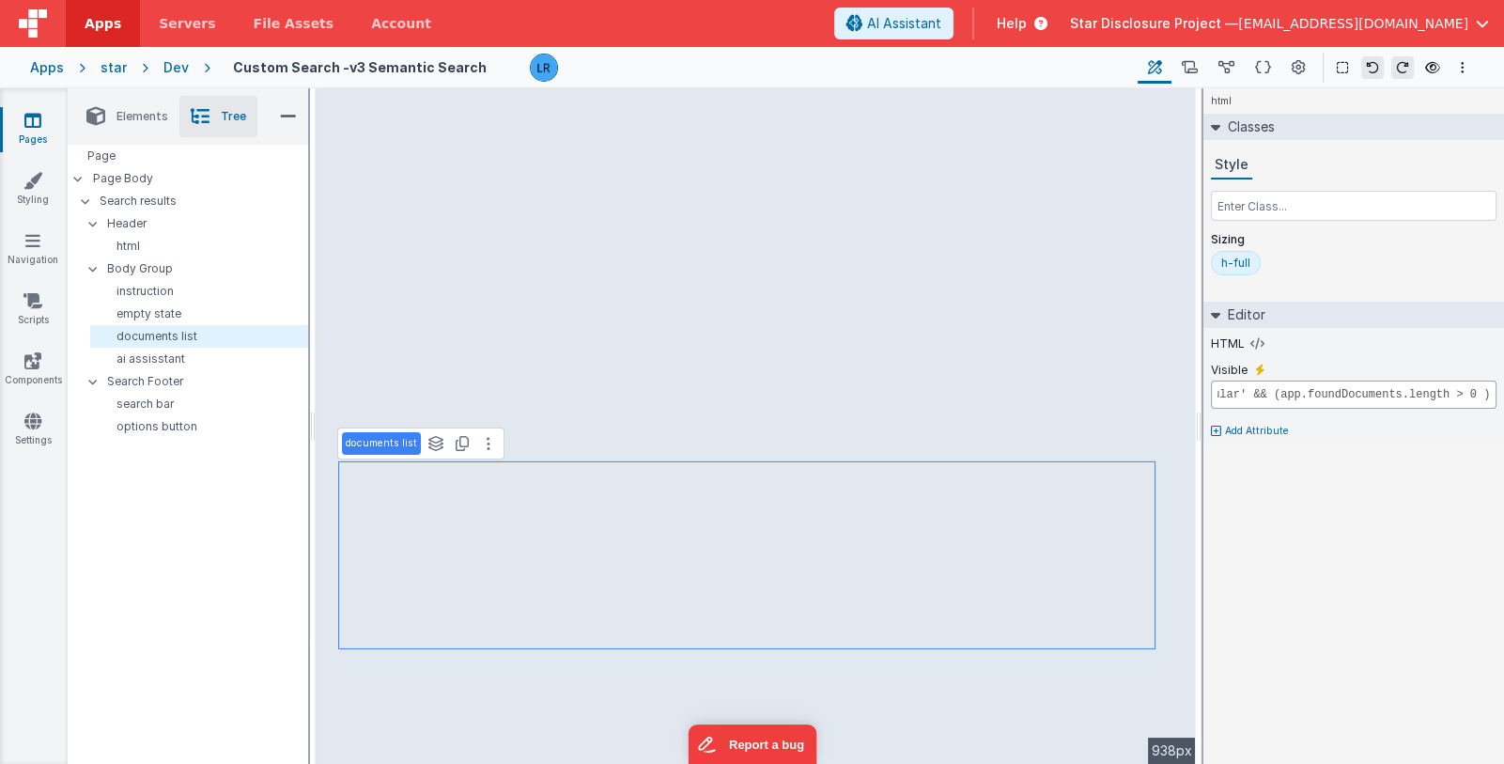
scroll to position [0, 136]
click at [1296, 395] on input "model.searchMode === 'regular' && (app.foundDocuments.length > 0 )" at bounding box center [1354, 394] width 286 height 28
drag, startPoint x: 1477, startPoint y: 396, endPoint x: 1501, endPoint y: 395, distance: 24.4
click at [1501, 395] on div "HTML Visible model.searchMode === 'regular' && (app.foundDocuments.length > 0 )…" at bounding box center [1353, 387] width 301 height 118
click at [1489, 395] on input "model.searchMode === 'regular' && (app.foundDocuments.length > 0 )" at bounding box center [1354, 394] width 286 height 28
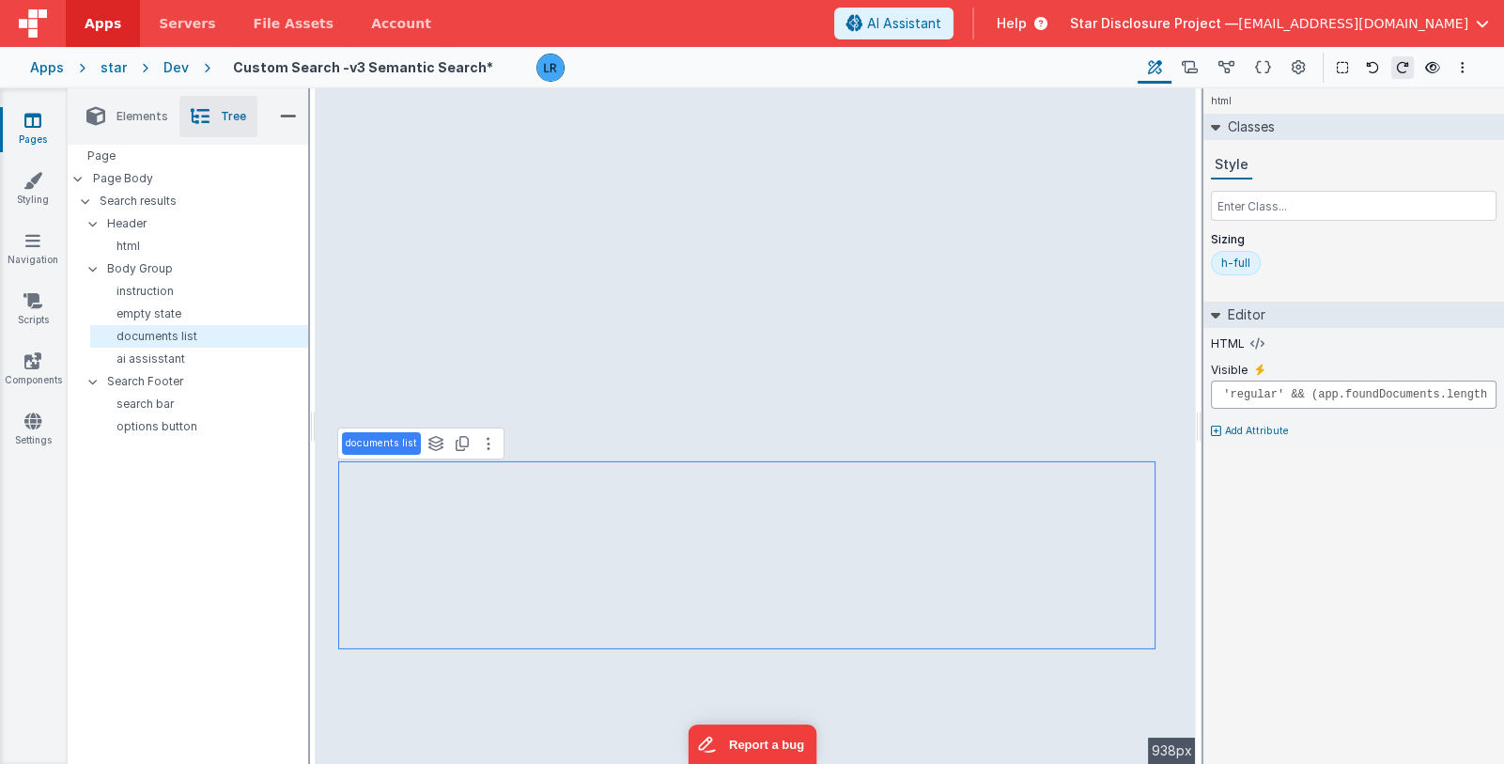
click at [1483, 395] on input "model.searchMode === 'regular' && (app.foundDocuments.length > 0 )" at bounding box center [1354, 394] width 286 height 28
type input "model.searchMode === 'regular' && (app.foundDocuments.length > 0 || app.isFound…"
click at [1466, 484] on div "html Classes Style Sizing h-full Editor HTML Visible model.searchMode === 'regu…" at bounding box center [1353, 425] width 301 height 675
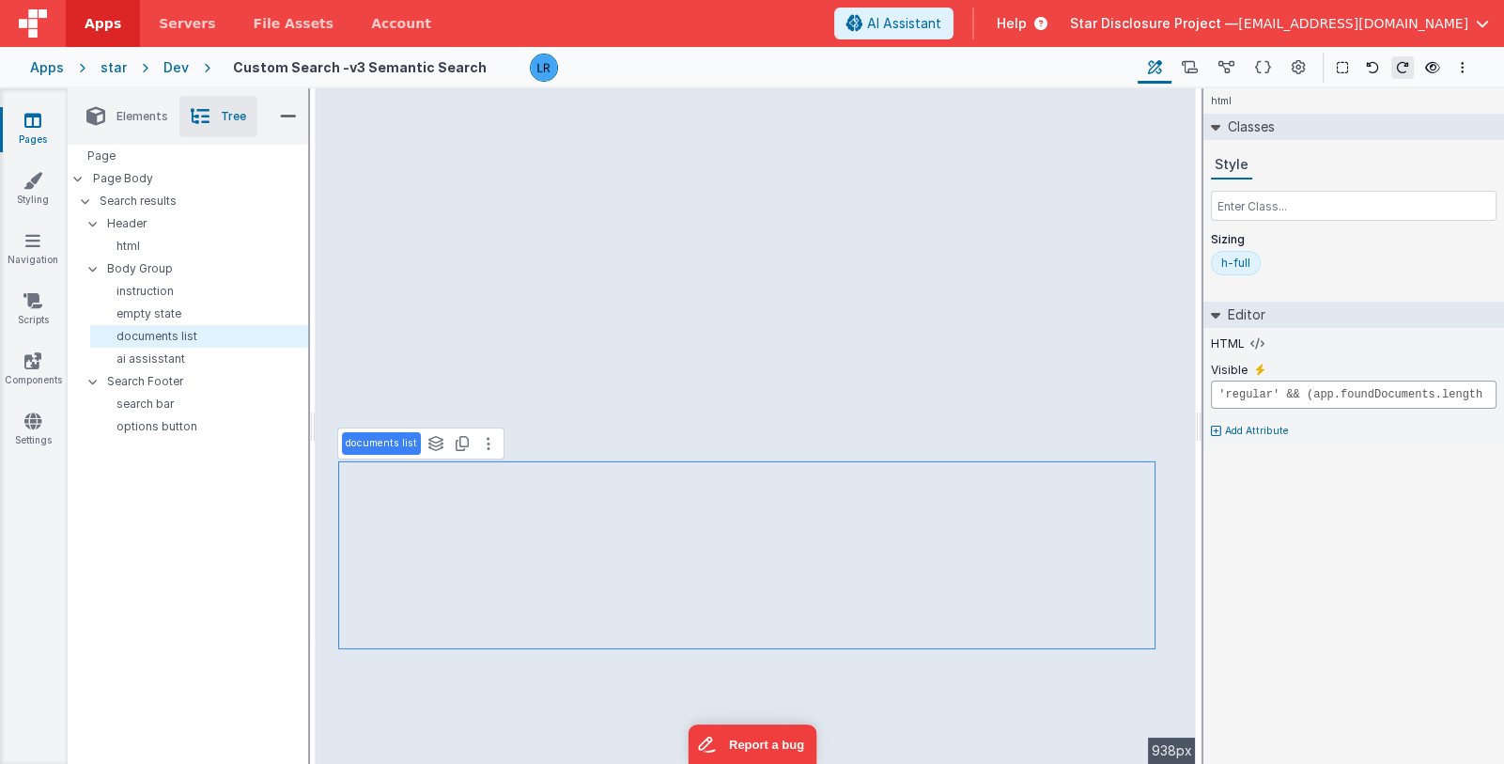
scroll to position [0, 279]
drag, startPoint x: 1343, startPoint y: 396, endPoint x: 1502, endPoint y: 396, distance: 158.8
click at [1502, 396] on div "HTML Visible model.searchMode === 'regular' && (app.foundDocuments.length > 0 |…" at bounding box center [1353, 387] width 301 height 118
click at [1434, 393] on input "model.searchMode === 'regular' && (app.foundDocuments.length > 0 || app.isFound…" at bounding box center [1354, 394] width 286 height 28
click at [1448, 391] on input "model.searchMode === 'regular' && (app.foundDocuments.length > 0 || app.isFound…" at bounding box center [1354, 394] width 286 height 28
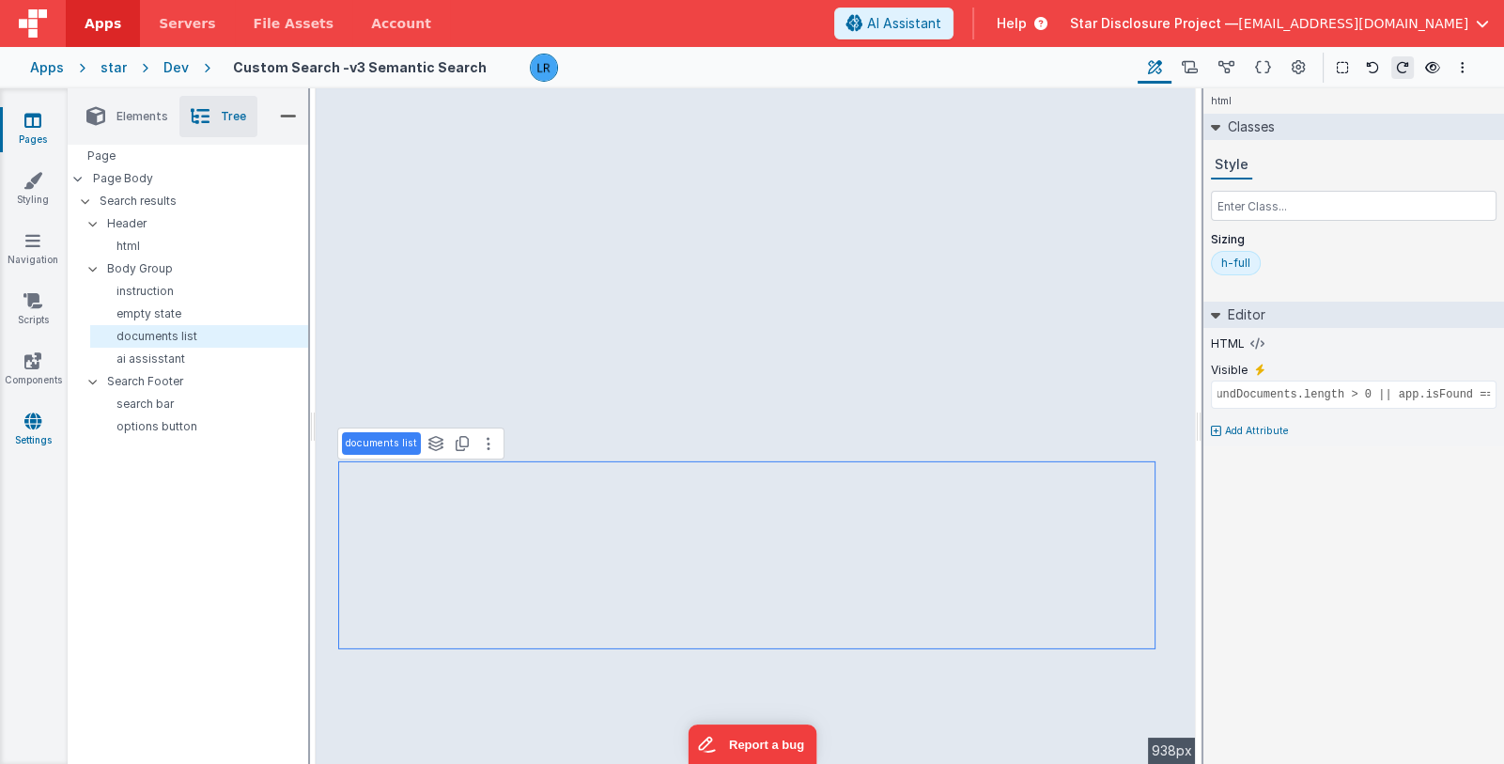
scroll to position [0, 0]
click at [22, 423] on link "Settings" at bounding box center [33, 430] width 68 height 38
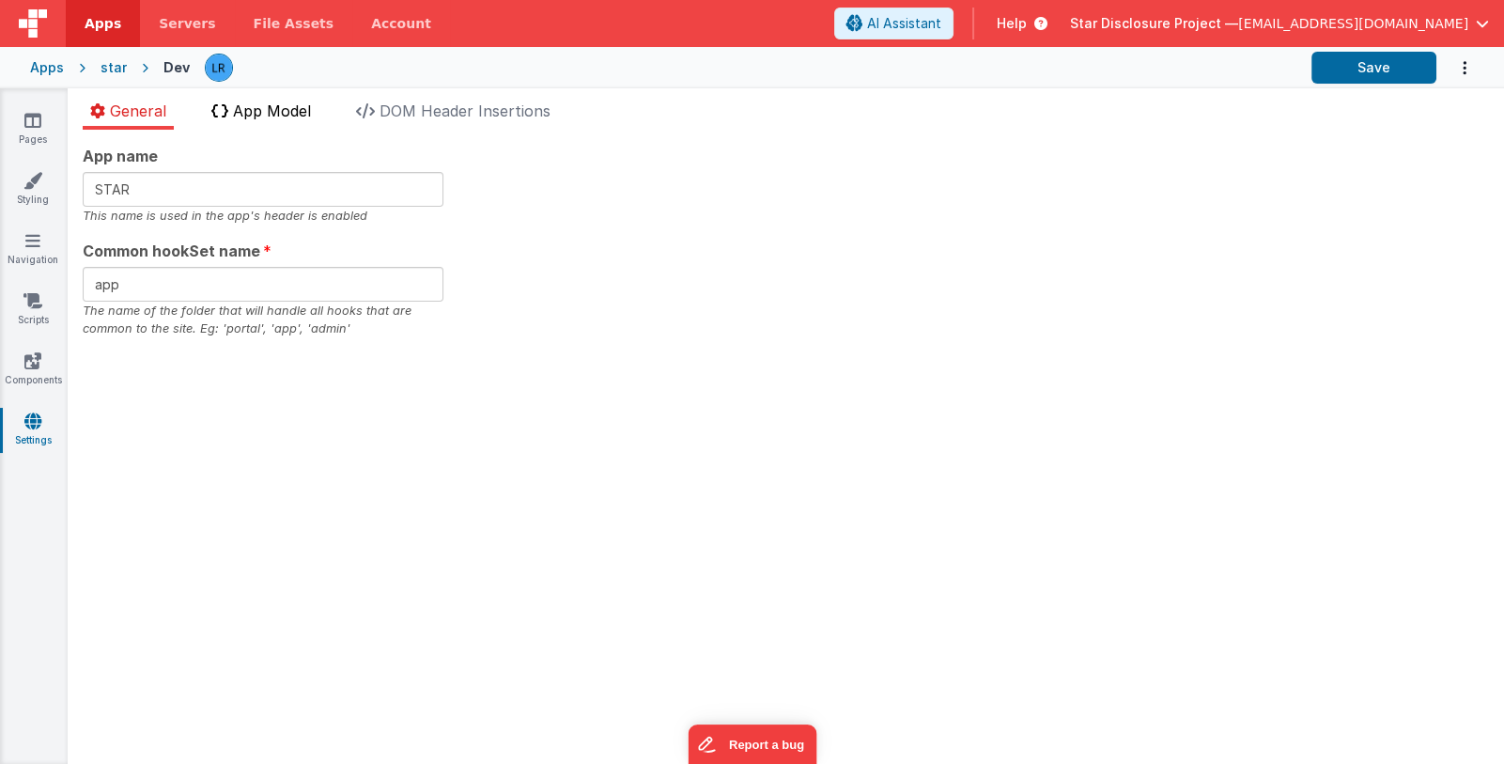
click at [281, 101] on span "App Model" at bounding box center [272, 110] width 78 height 19
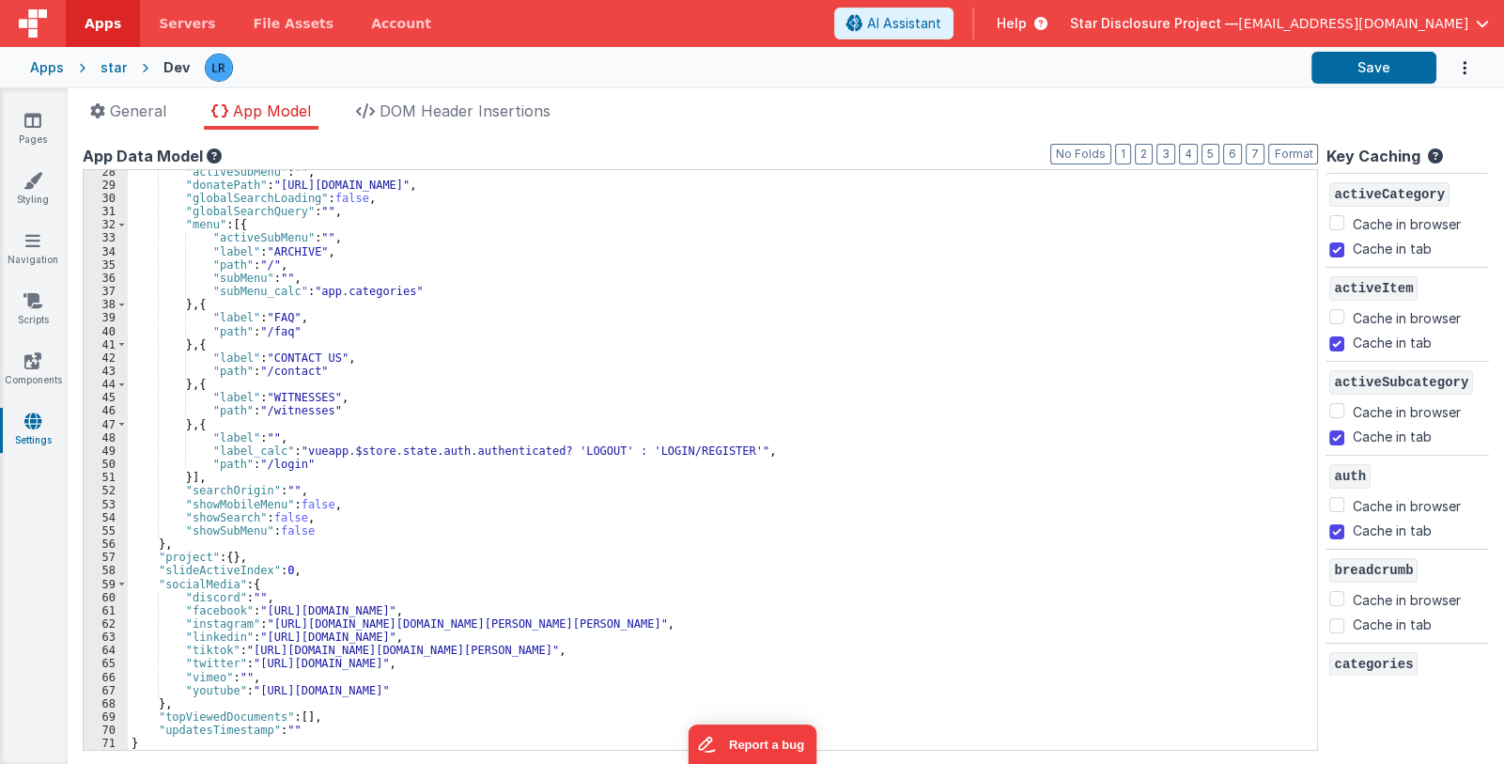
scroll to position [196, 0]
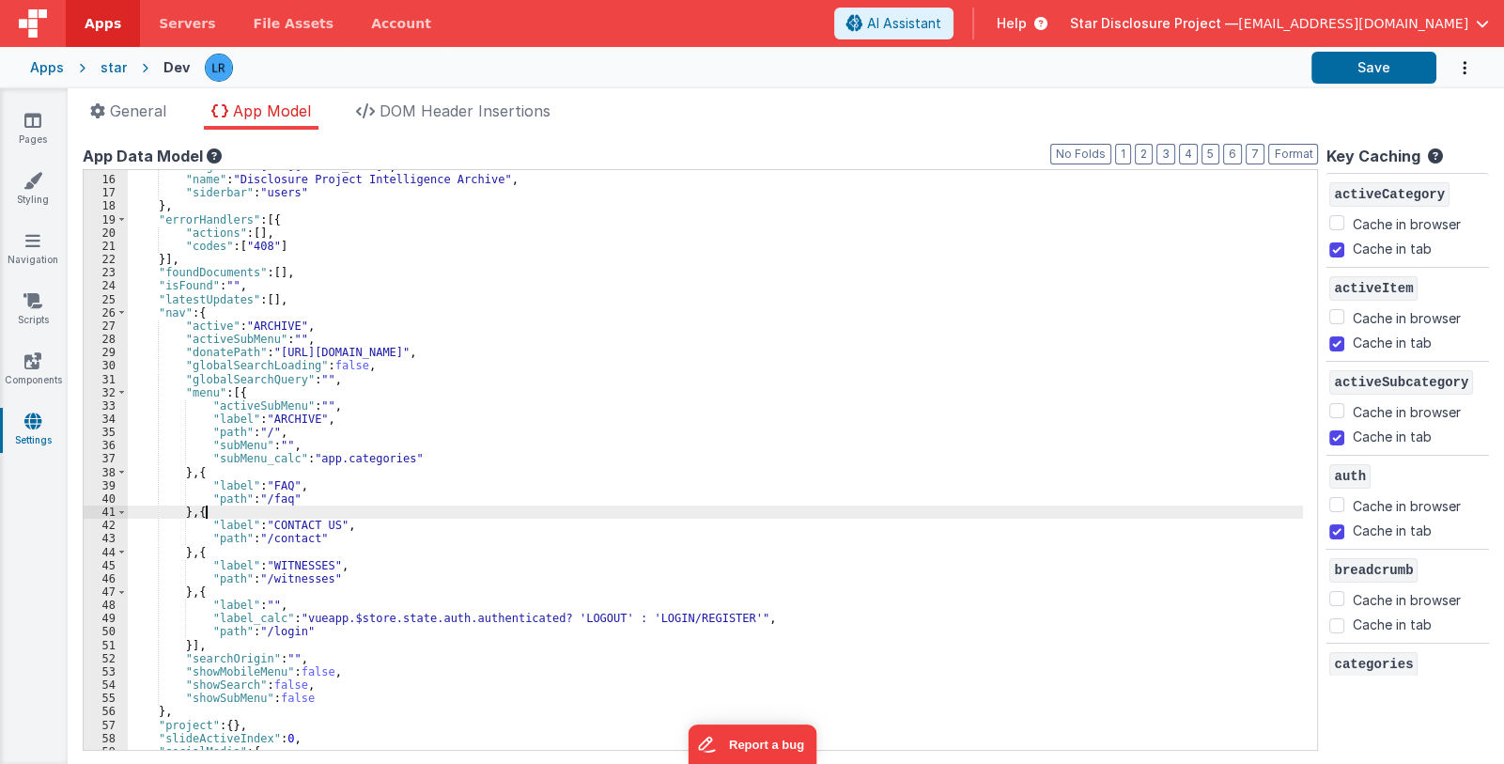
click at [404, 514] on div ""logoURL" : "[URL][DOMAIN_NAME]" , "name" : "Disclosure Project Intelligence Ar…" at bounding box center [715, 463] width 1175 height 607
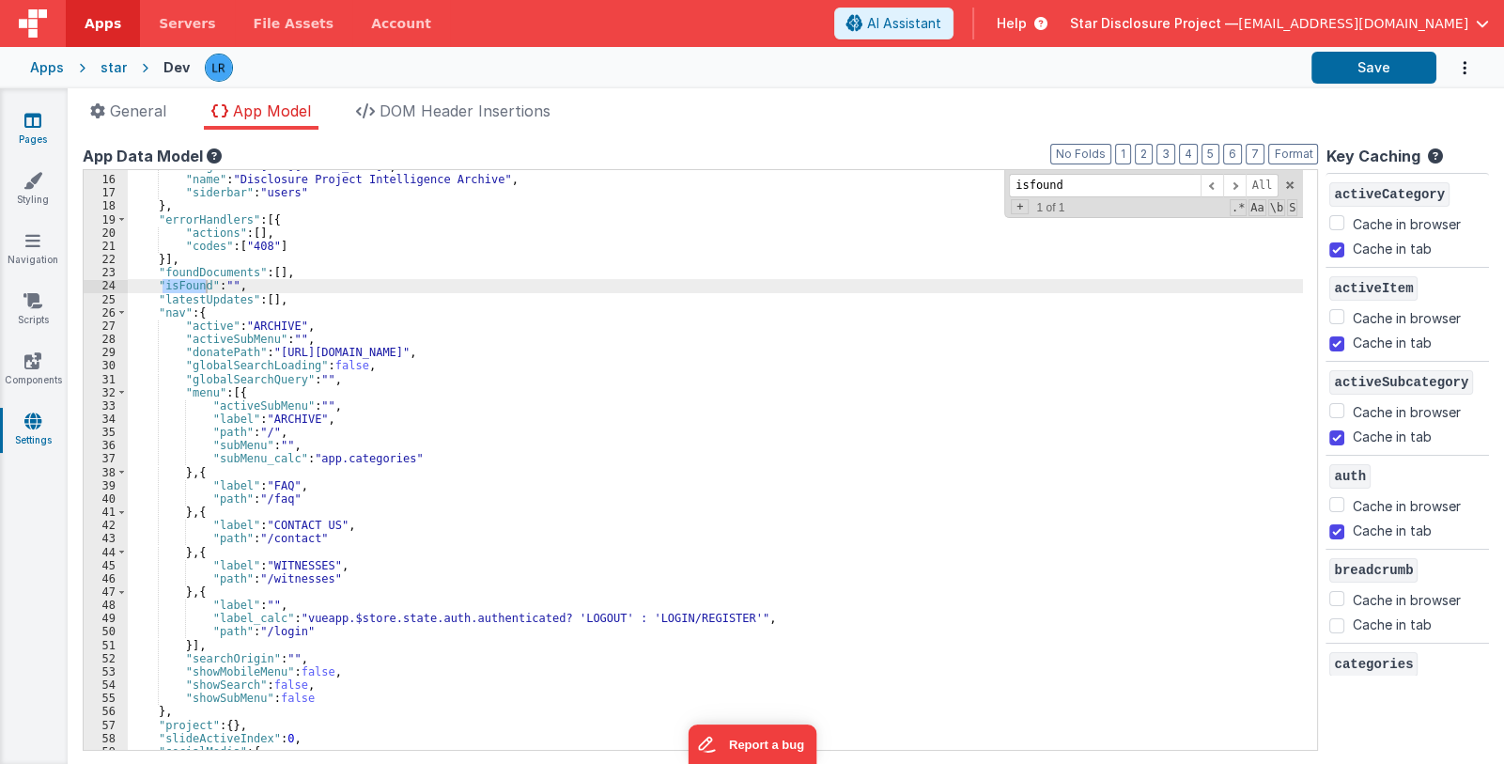
type input "isfound"
click at [35, 133] on link "Pages" at bounding box center [33, 130] width 68 height 38
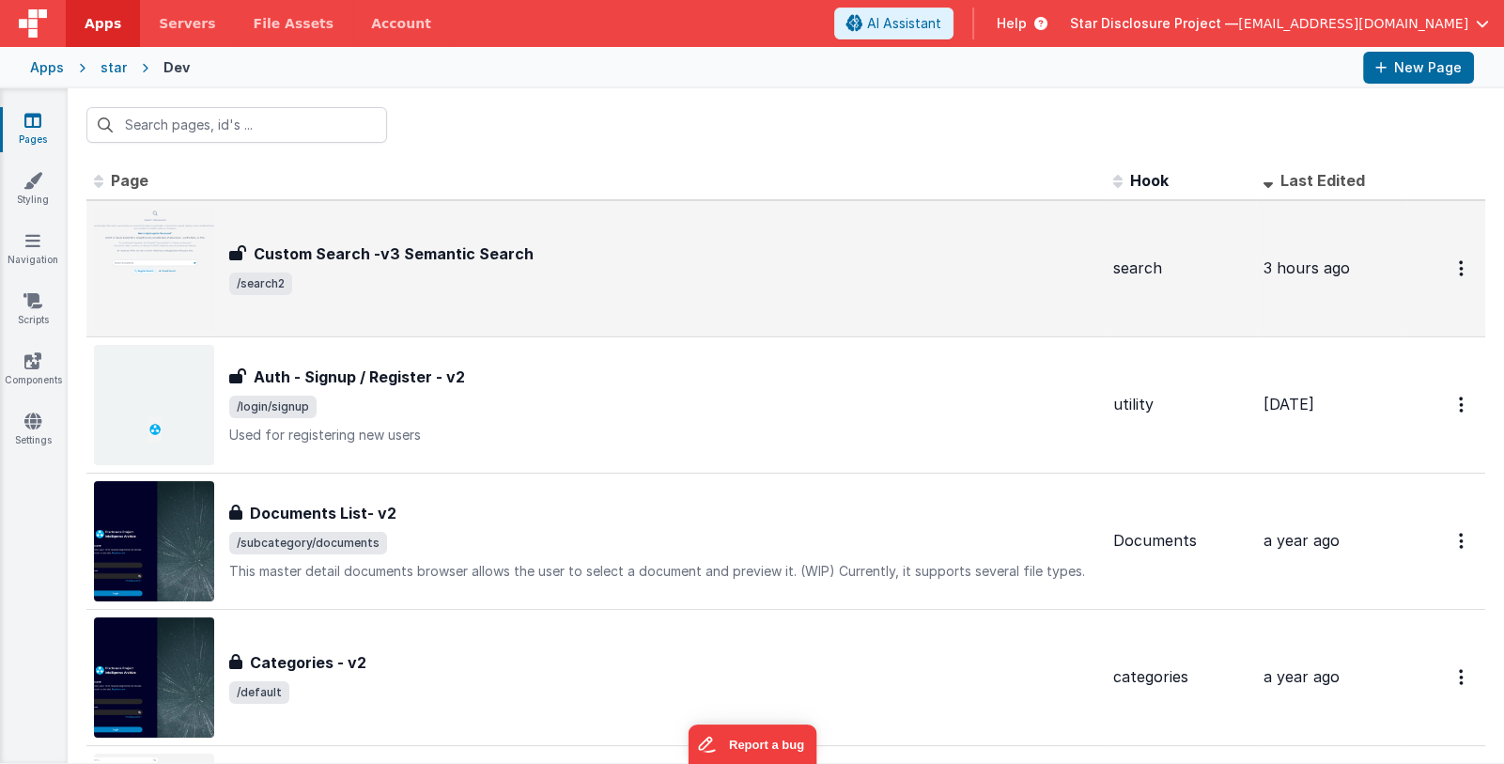
click at [704, 256] on div "Custom Search -v3 Semantic Search" at bounding box center [663, 253] width 869 height 23
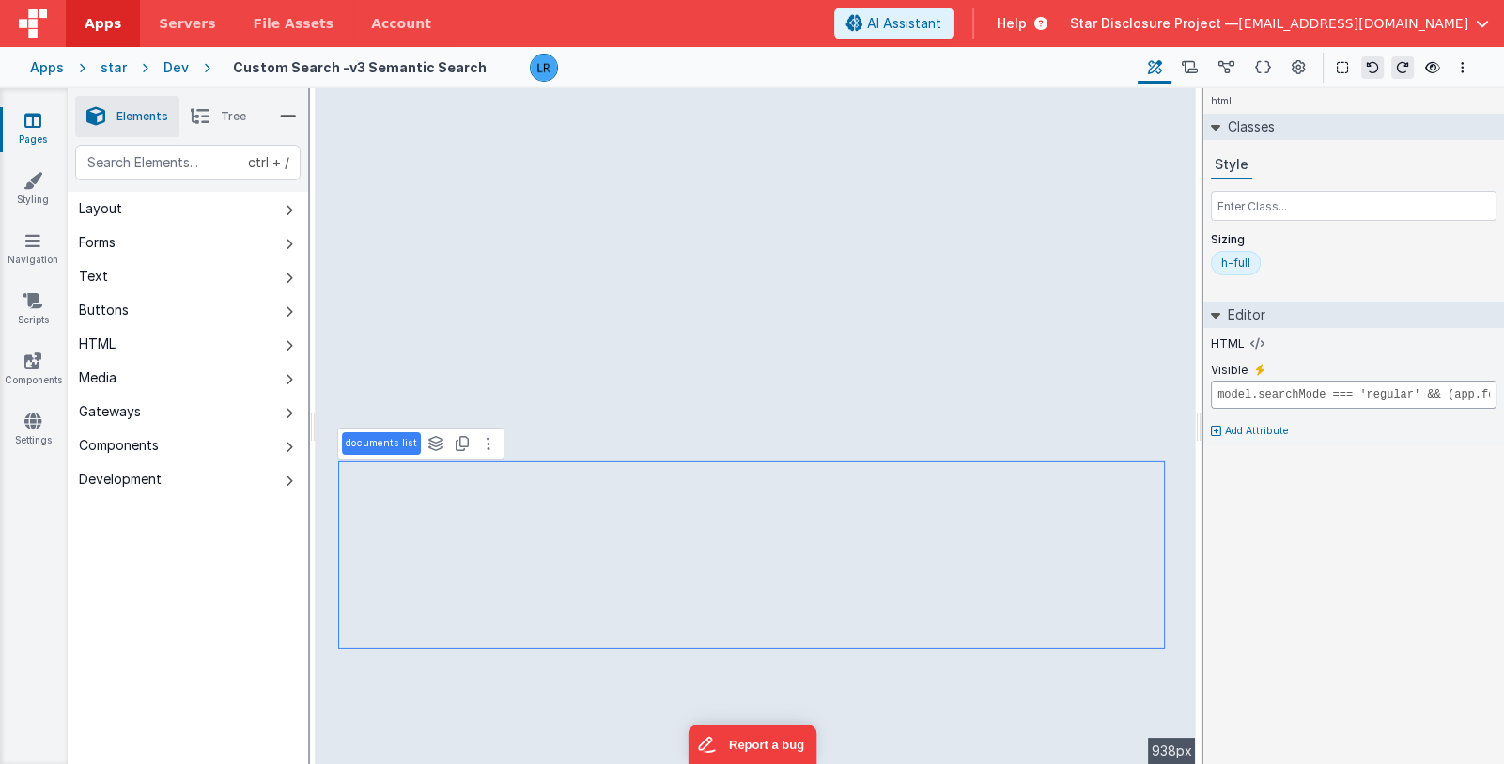
scroll to position [0, 279]
drag, startPoint x: 1293, startPoint y: 397, endPoint x: 1477, endPoint y: 387, distance: 184.4
click at [1477, 387] on input "model.searchMode === 'regular' && (app.foundDocuments.length > 0 || app.isFound…" at bounding box center [1354, 394] width 286 height 28
click at [1445, 393] on input "model.searchMode === 'regular' && (app.foundDocuments.length > 0 || app.isFound…" at bounding box center [1354, 394] width 286 height 28
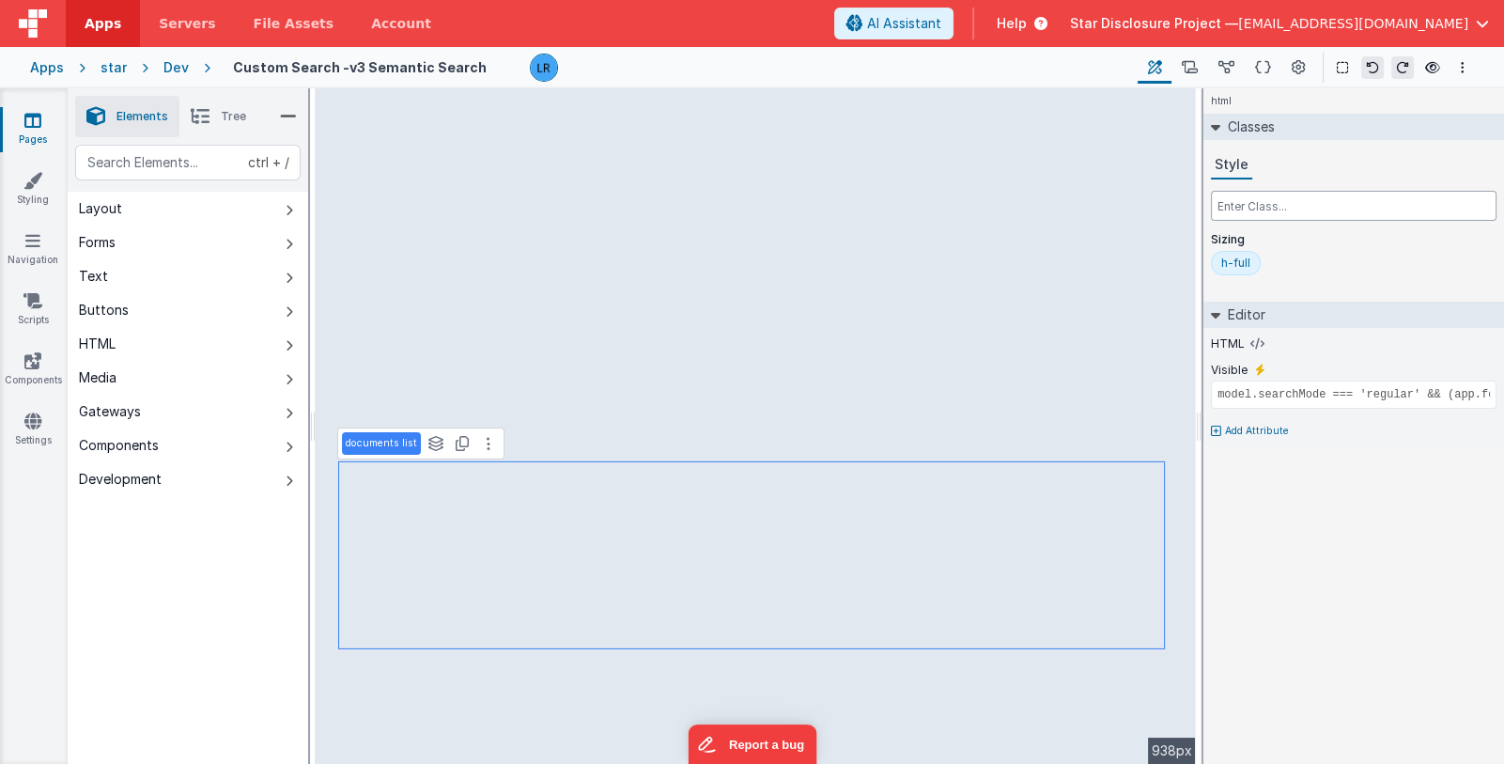
click at [1239, 208] on input "text" at bounding box center [1354, 206] width 286 height 30
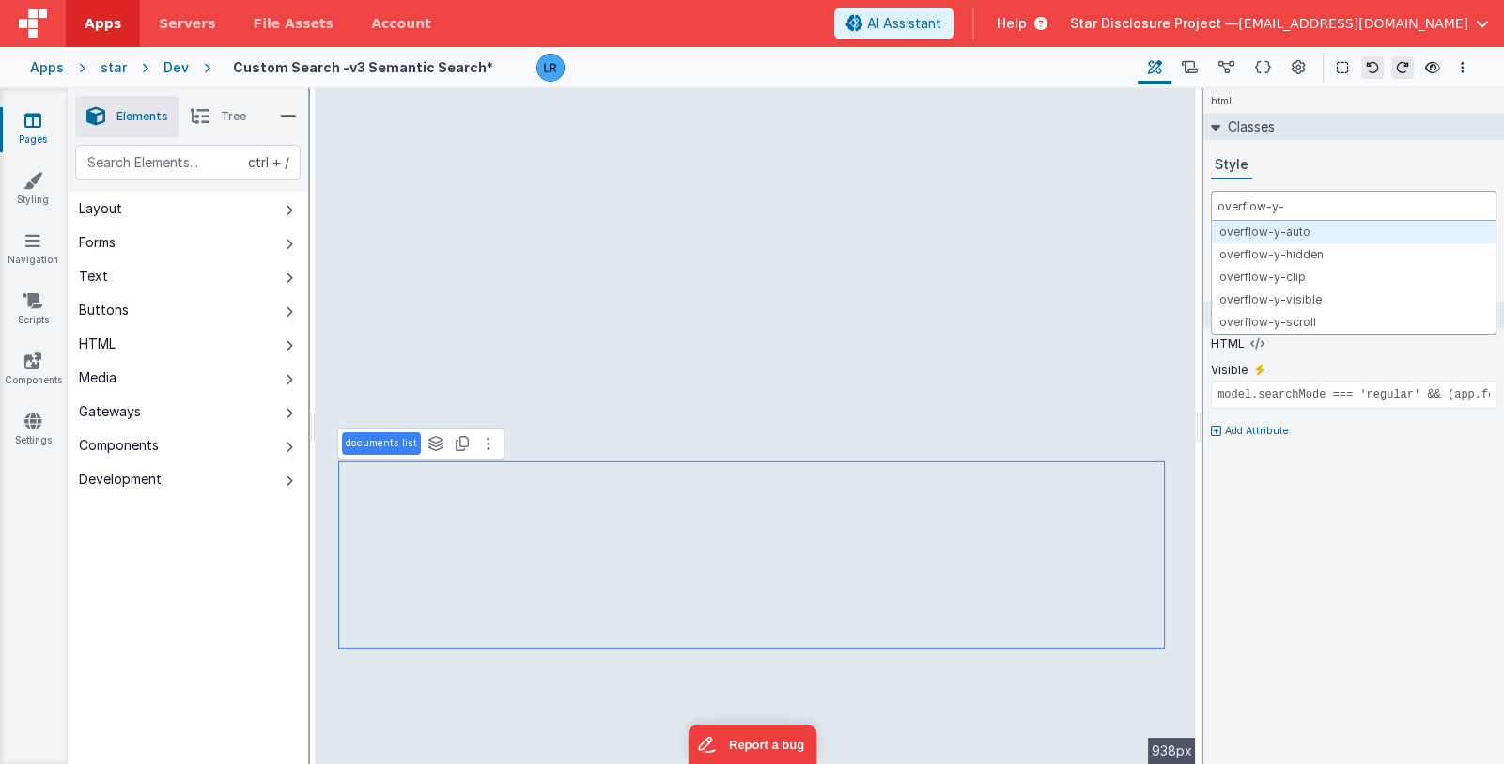
type input "overflow-y-"
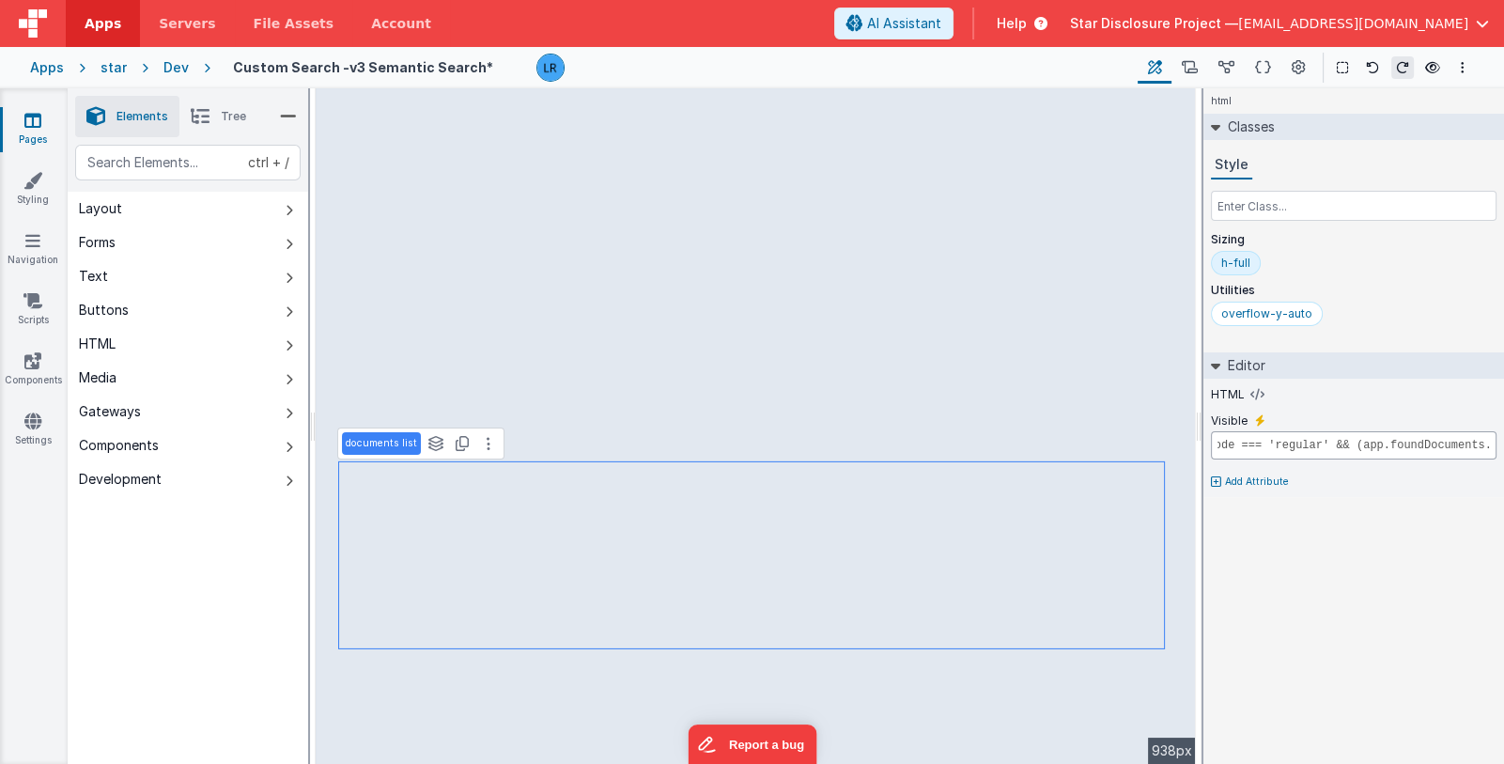
scroll to position [0, 279]
drag, startPoint x: 1427, startPoint y: 441, endPoint x: 1484, endPoint y: 441, distance: 57.3
click at [1484, 441] on input "model.searchMode === 'regular' && (app.foundDocuments.length > 0 || app.isFound…" at bounding box center [1354, 445] width 286 height 28
click at [1445, 444] on input "model.searchMode === 'regular' && (app.foundDocuments.length > 0 || app.isFound…" at bounding box center [1354, 445] width 286 height 28
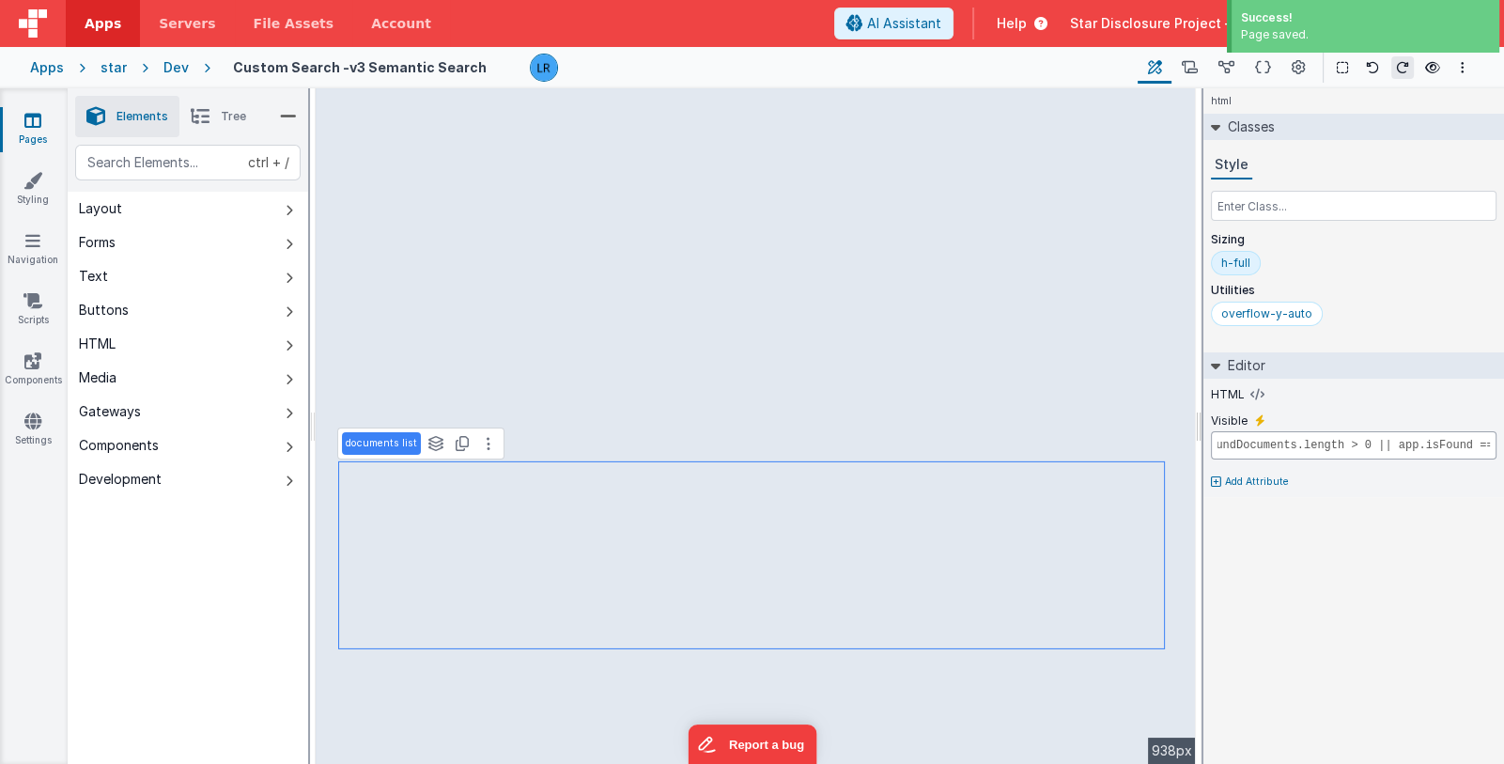
type input "model.searchMode === 'regular' && (app.foundDocuments.length > 0 || app.isFound…"
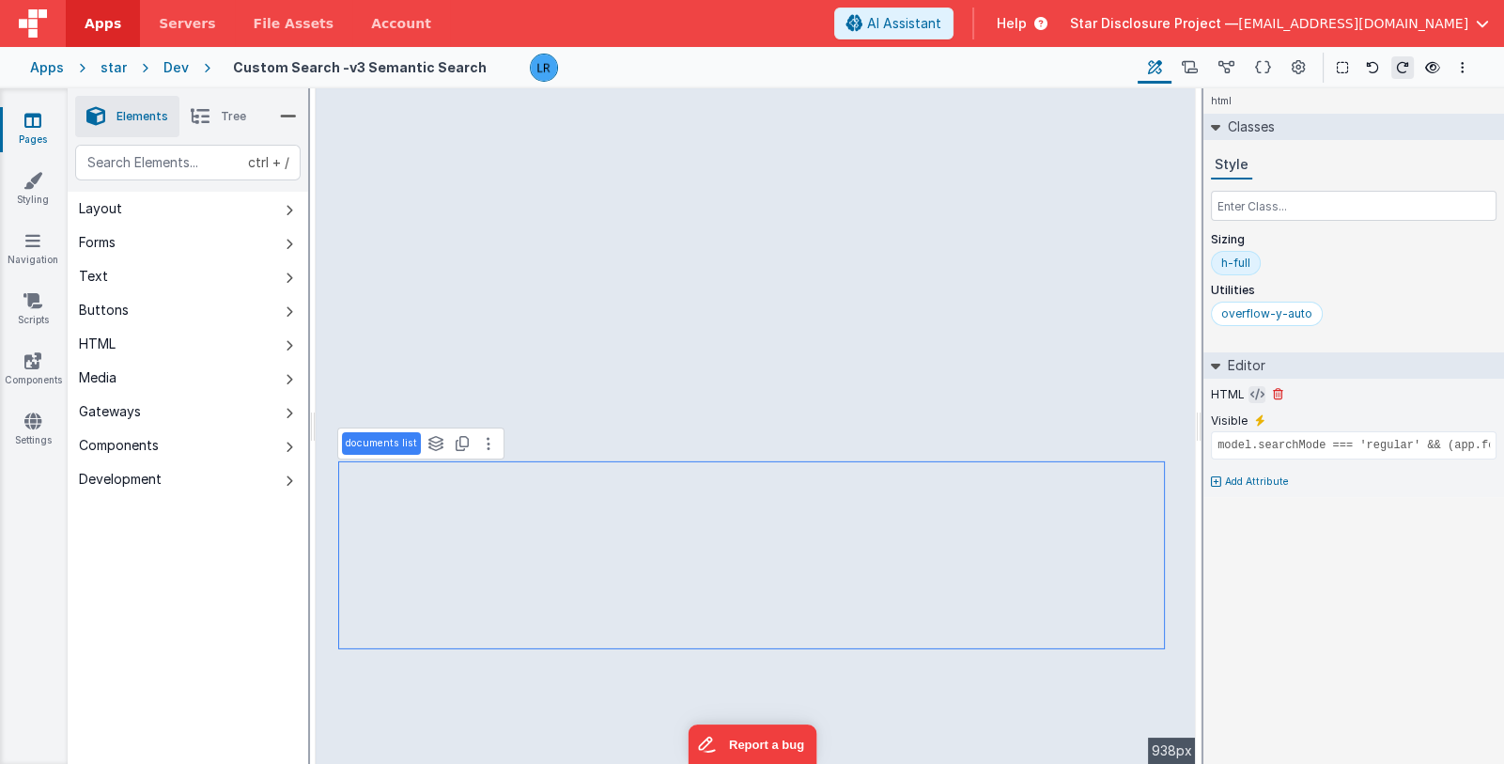
click at [1251, 389] on icon at bounding box center [1257, 394] width 14 height 15
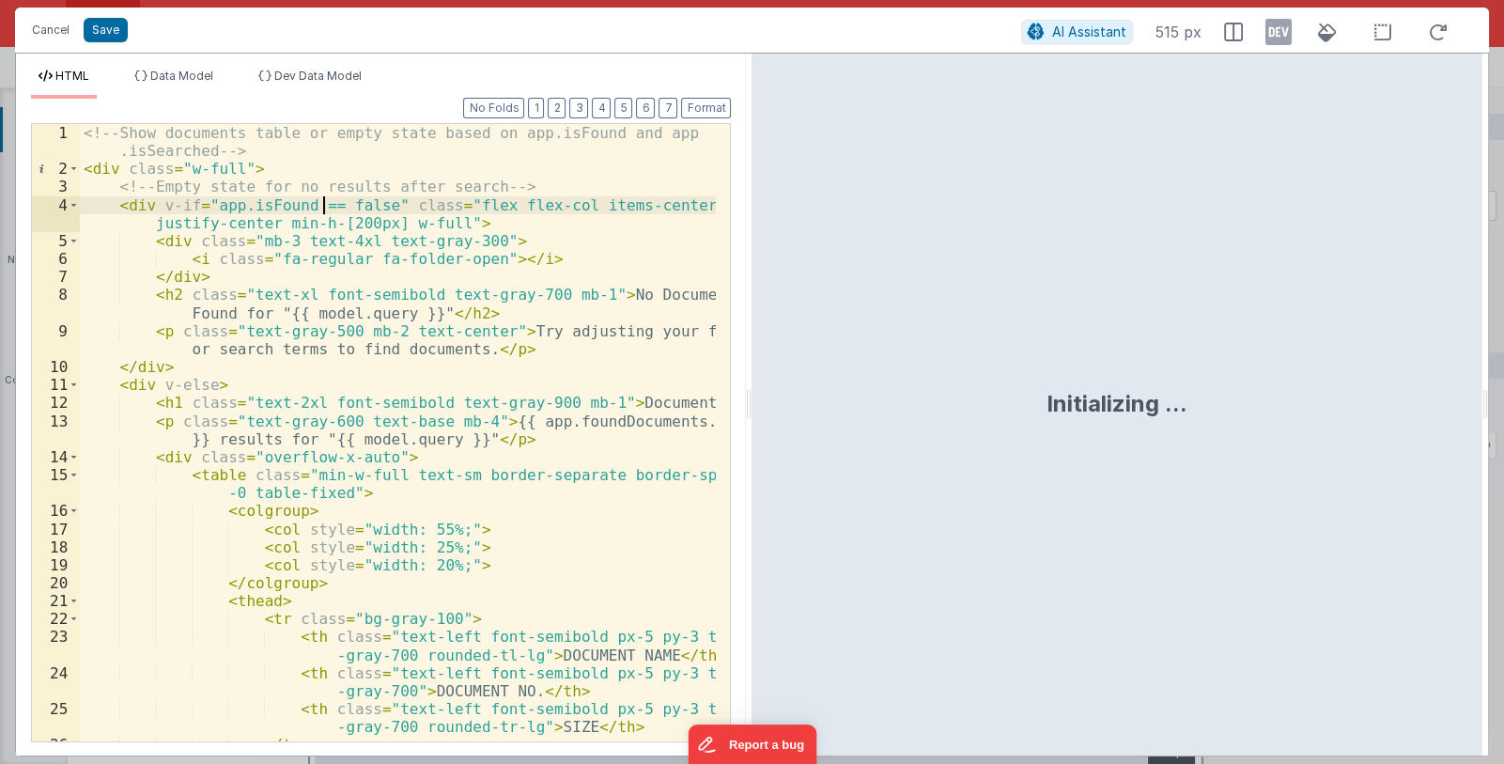
click at [322, 205] on div "<!-- Show documents table or empty state based on app.isFound and app .isSearch…" at bounding box center [398, 460] width 637 height 672
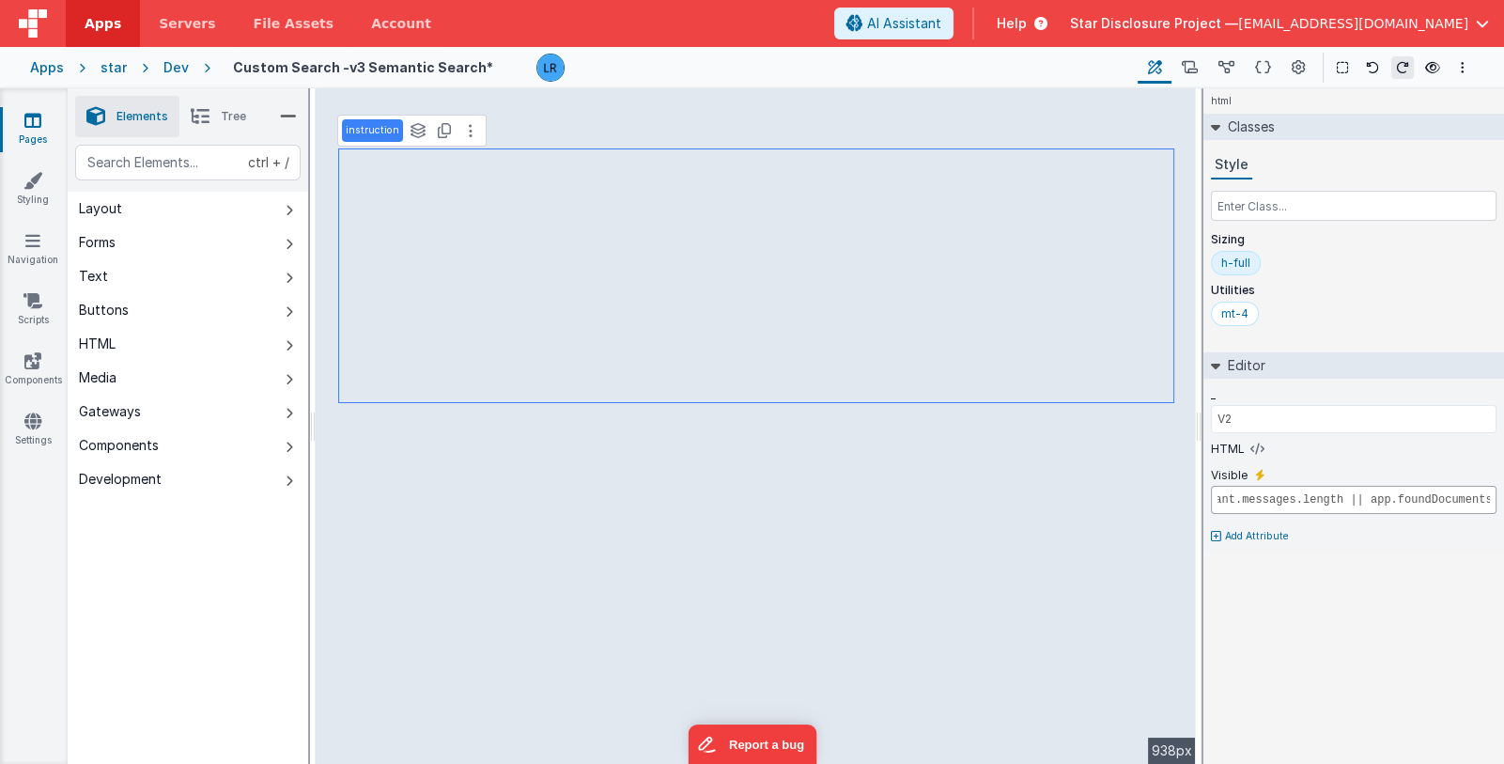
scroll to position [0, 131]
drag, startPoint x: 1289, startPoint y: 500, endPoint x: 1502, endPoint y: 492, distance: 213.4
click at [1502, 492] on div "_ V2 HTML Visible !(model.aiAssistant.messages.length || app.foundDocuments.len…" at bounding box center [1353, 465] width 301 height 173
click at [1484, 498] on input "!(model.aiAssistant.messages.length || app.foundDocuments.length)" at bounding box center [1354, 500] width 286 height 28
click at [1476, 499] on input "!(model.aiAssistant.messages.length || app.foundDocuments.length)" at bounding box center [1354, 500] width 286 height 28
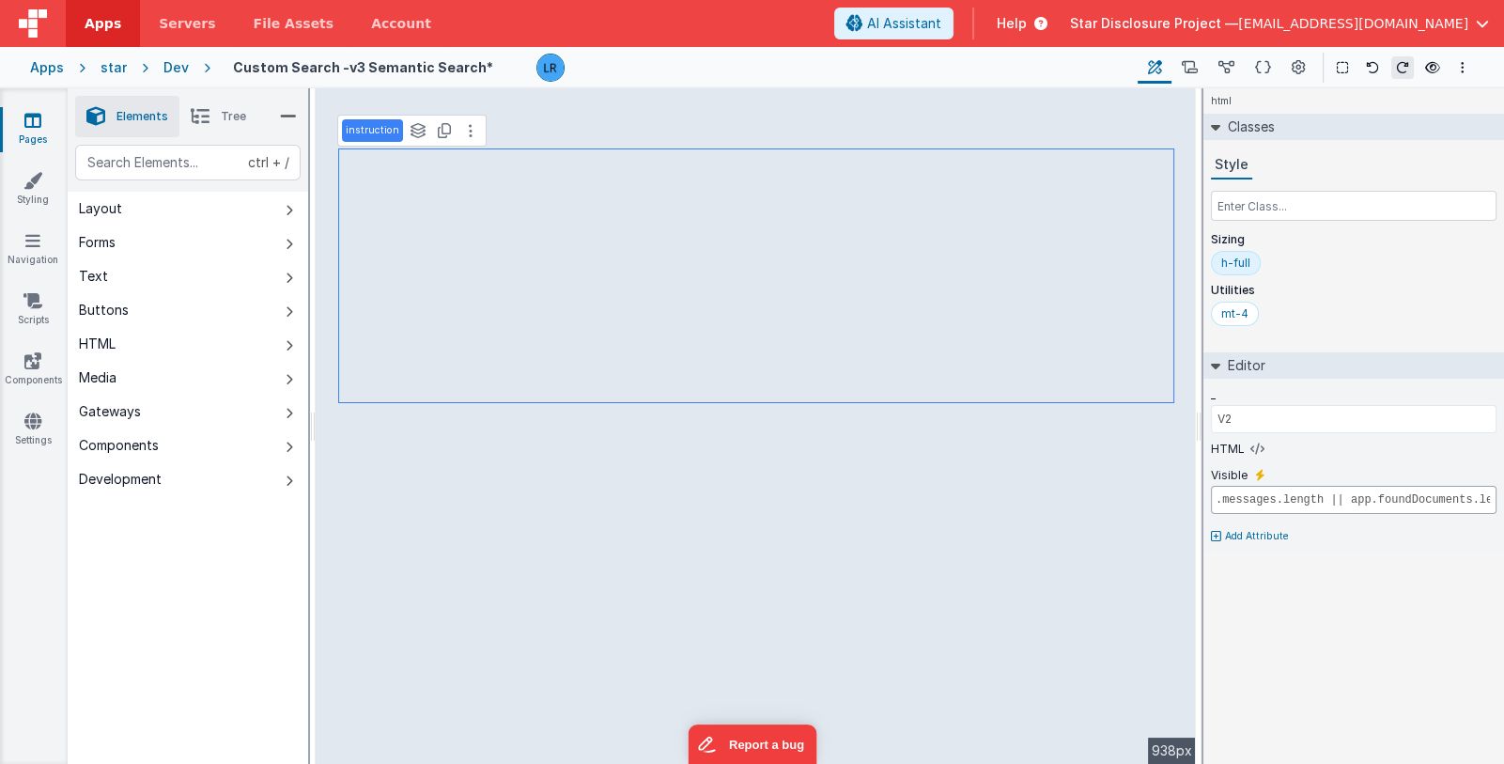
click at [1483, 499] on input "!(model.aiAssistant.messages.length || app.foundDocuments.length)" at bounding box center [1354, 500] width 286 height 28
click at [1249, 449] on button at bounding box center [1257, 449] width 17 height 17
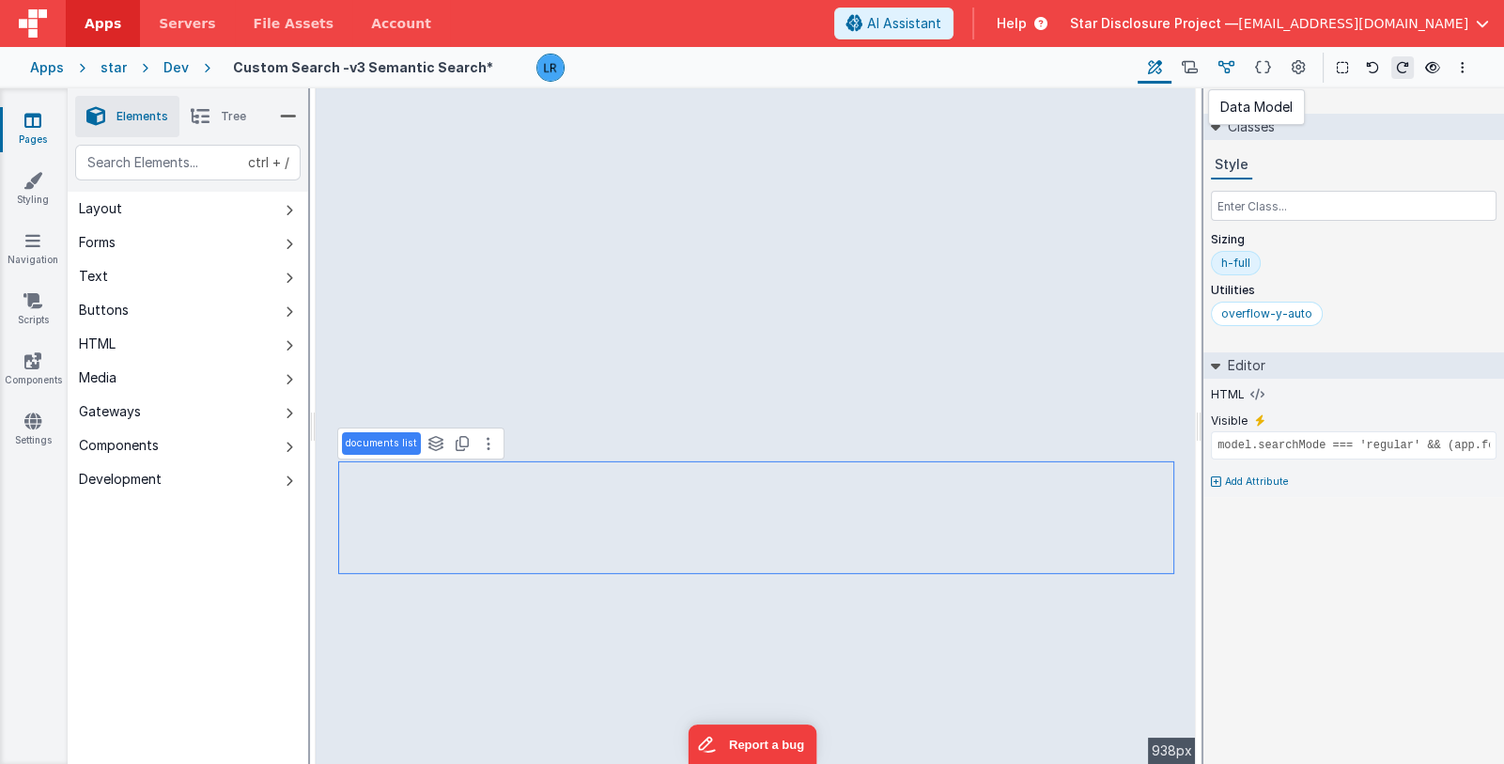
click at [1223, 63] on icon at bounding box center [1227, 68] width 16 height 20
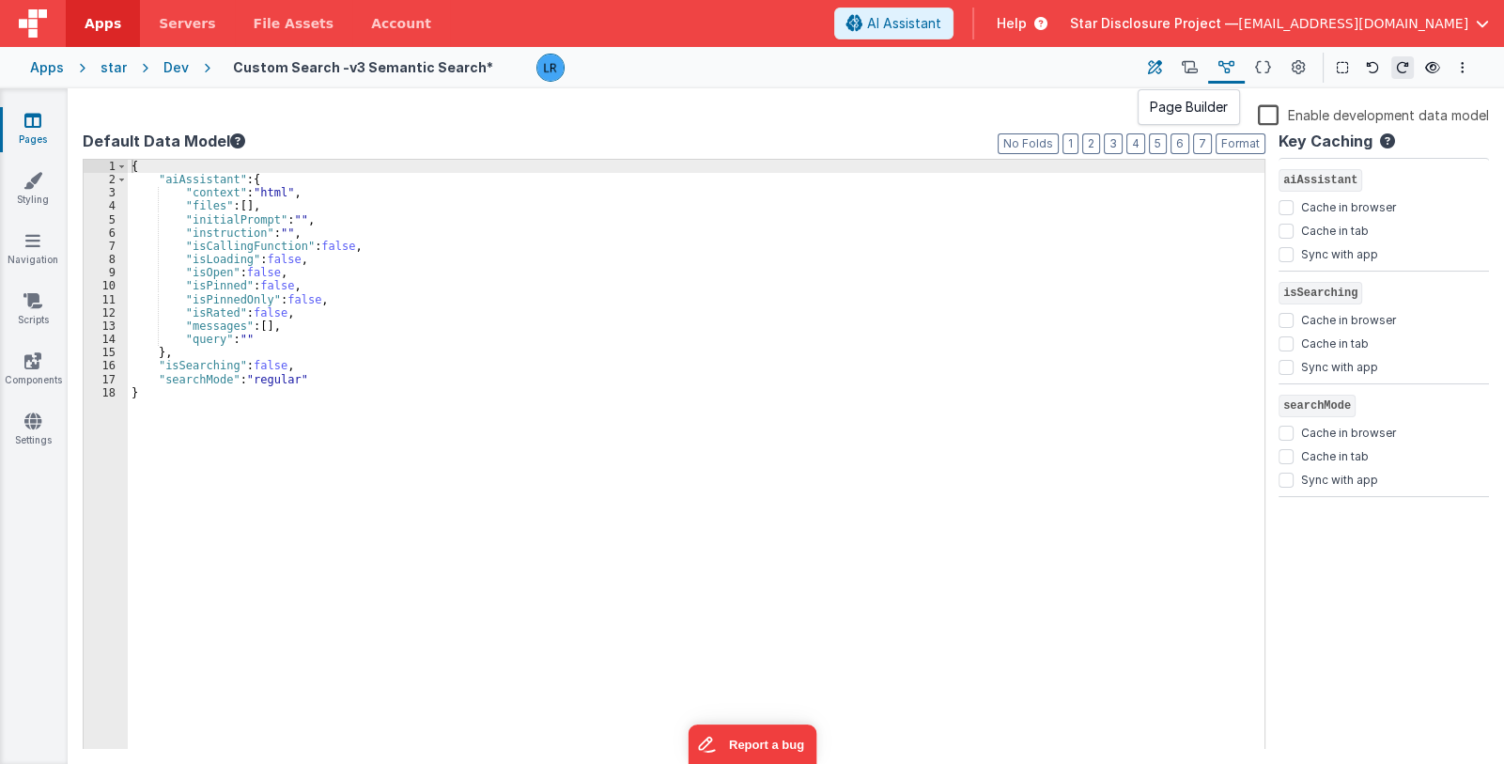
click at [1155, 67] on icon at bounding box center [1155, 68] width 14 height 20
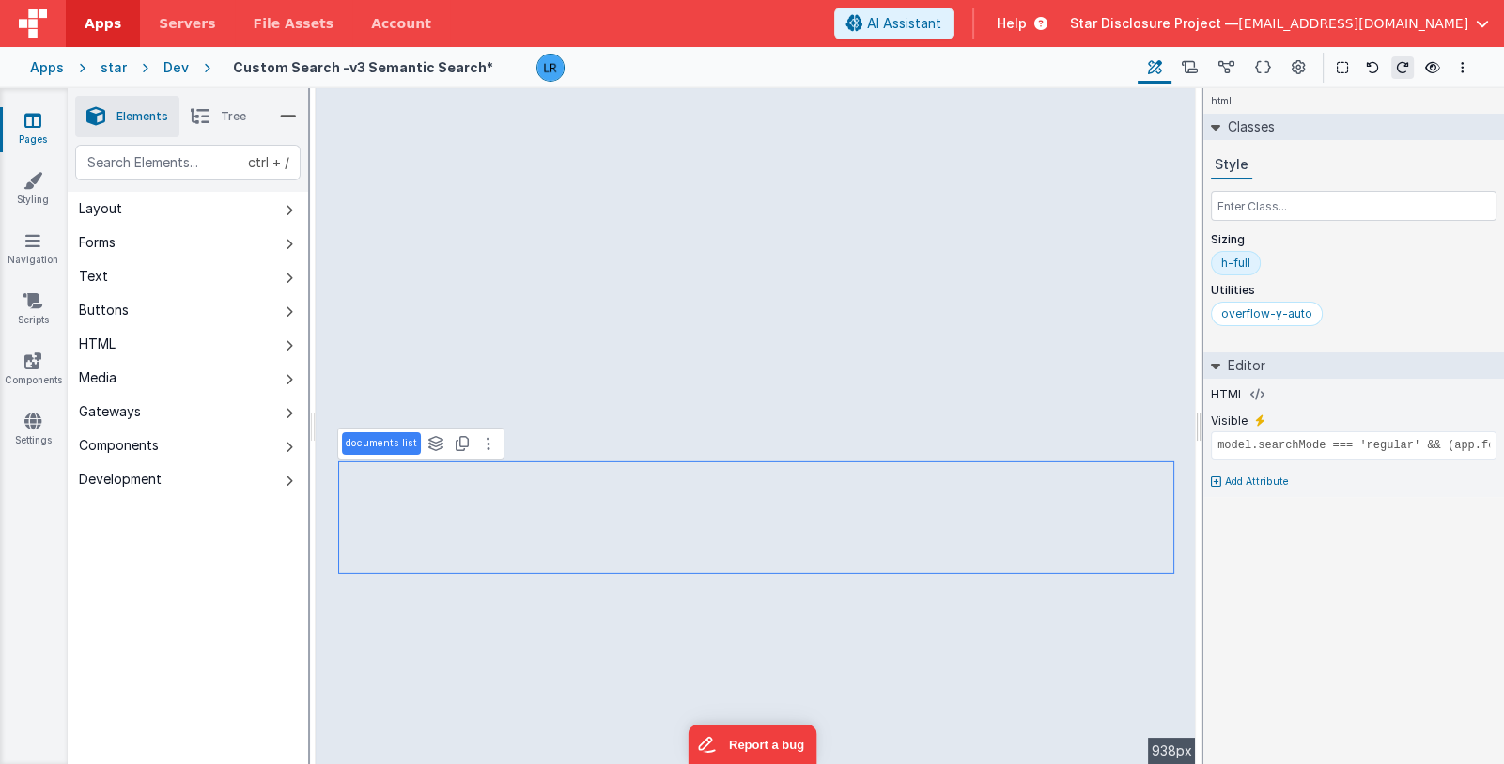
type input "div"
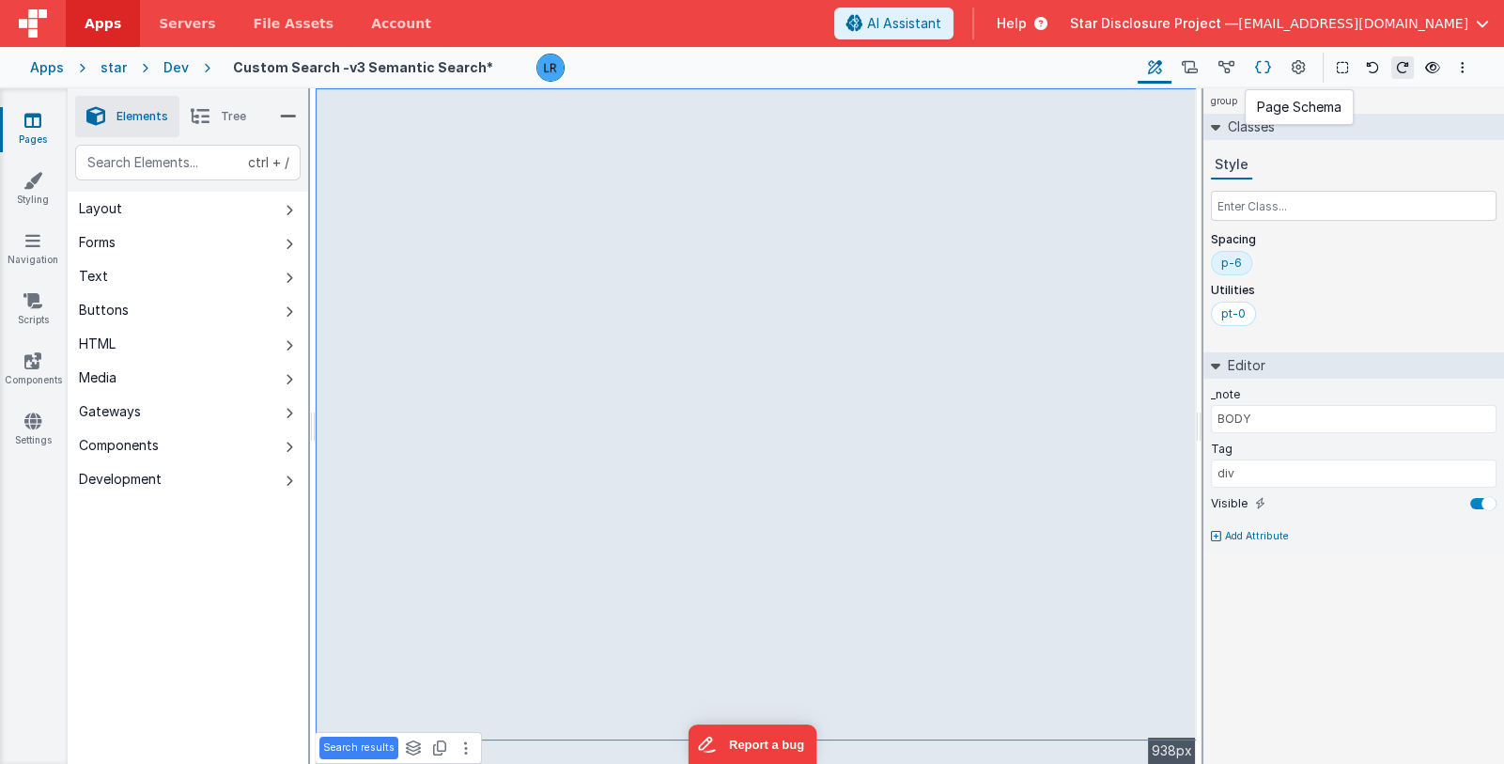
click at [1261, 64] on icon at bounding box center [1263, 68] width 16 height 20
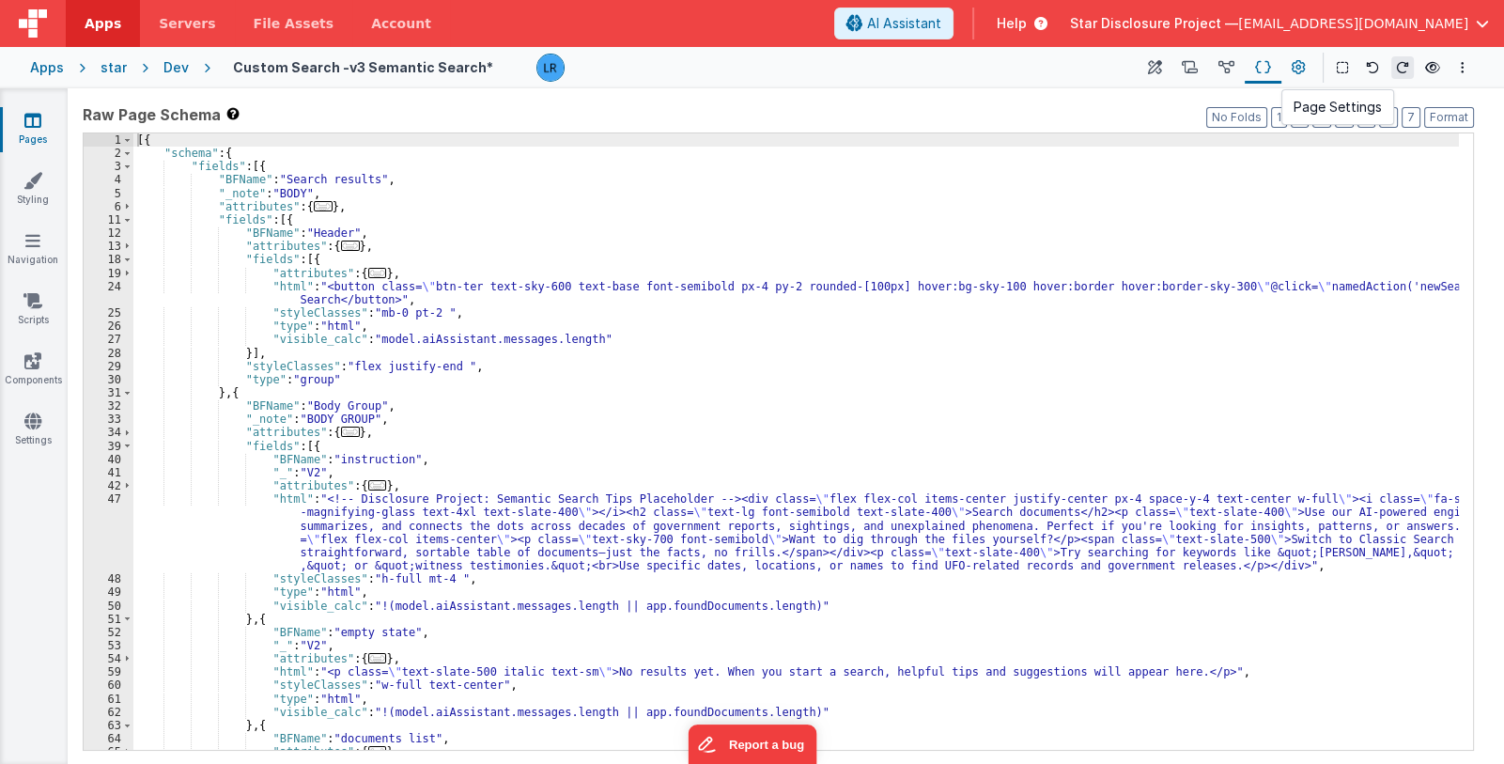
click at [1300, 64] on icon at bounding box center [1299, 68] width 14 height 20
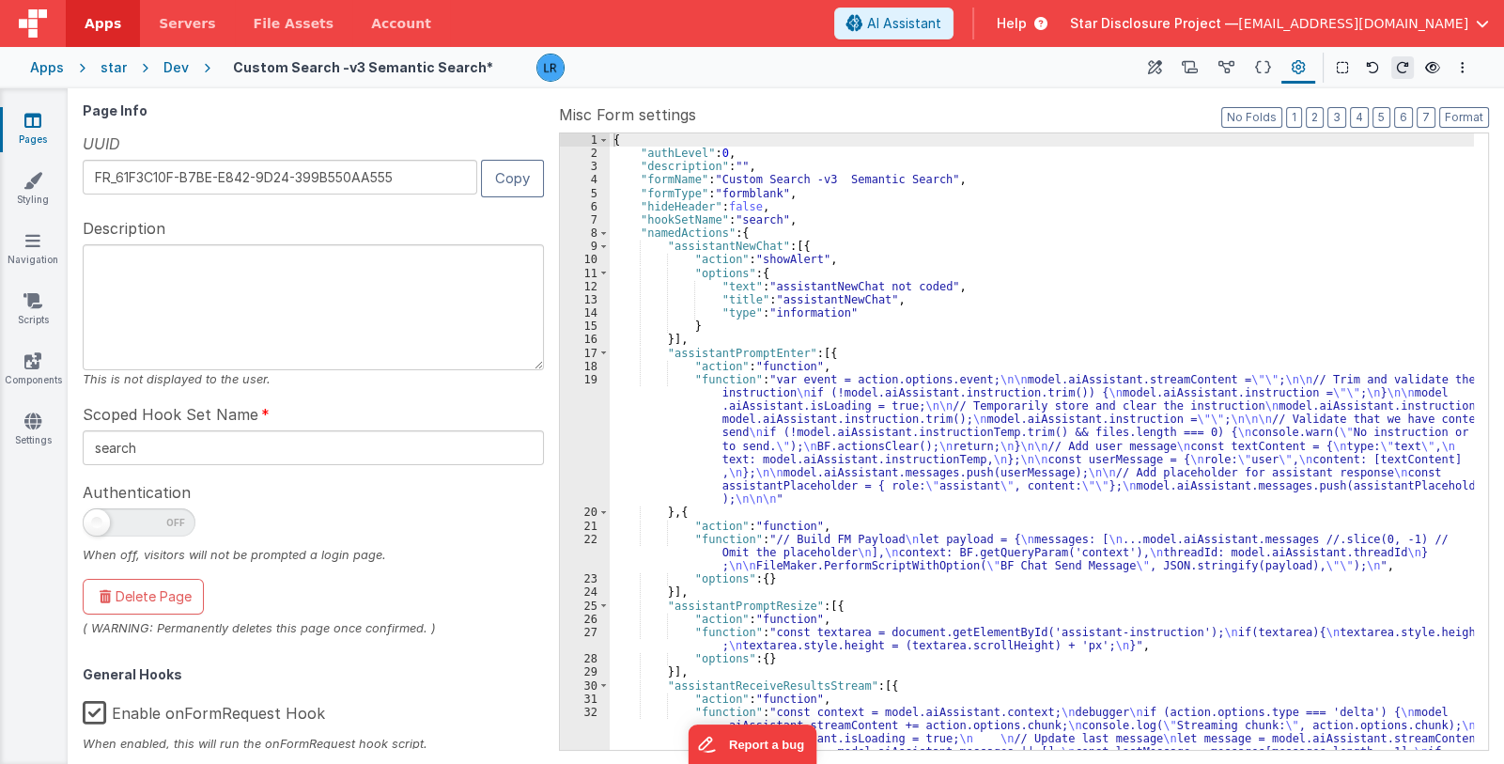
click at [97, 707] on label "Enable onFormRequest Hook" at bounding box center [204, 710] width 242 height 40
click at [0, 0] on input "Enable onFormRequest Hook" at bounding box center [0, 0] width 0 height 0
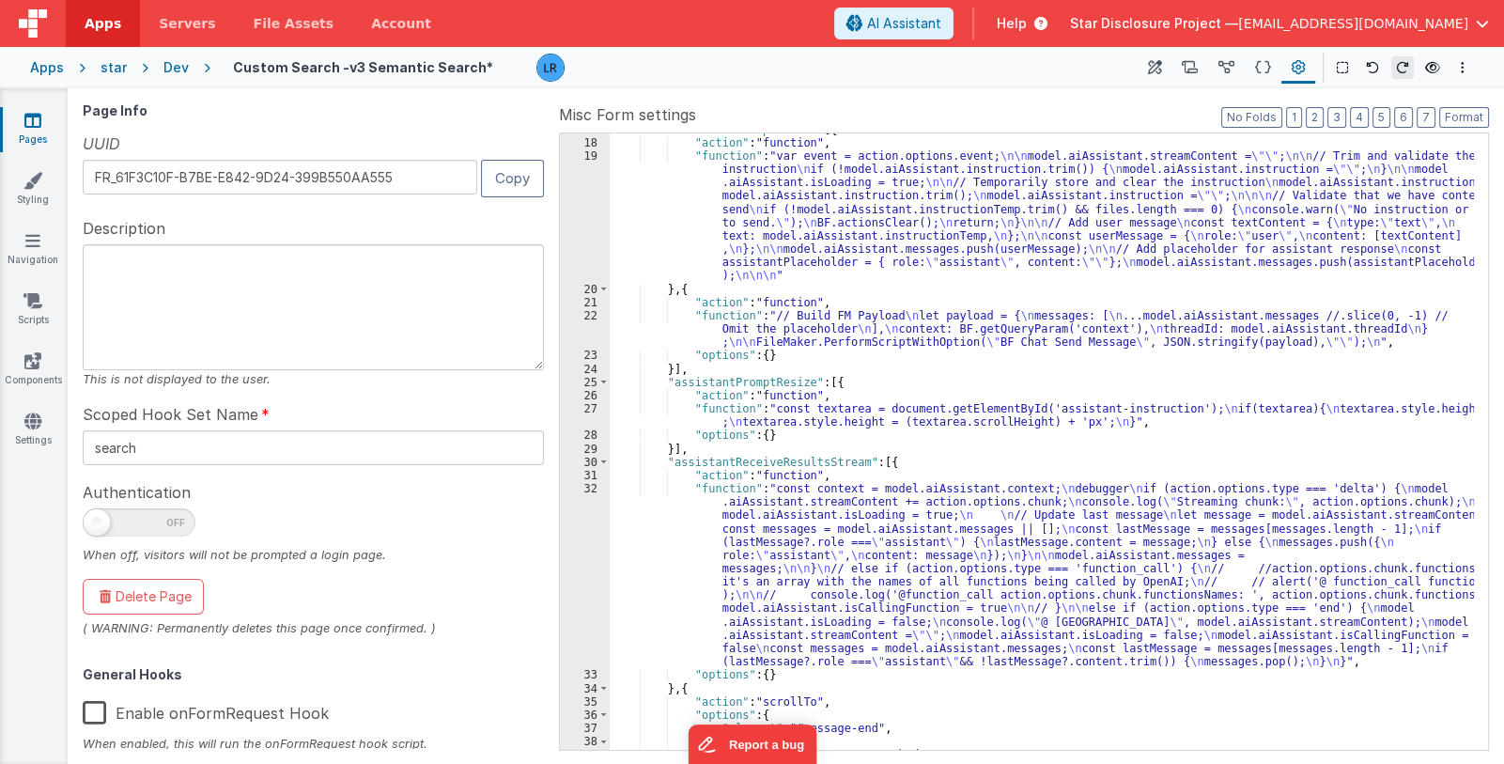
scroll to position [446, 0]
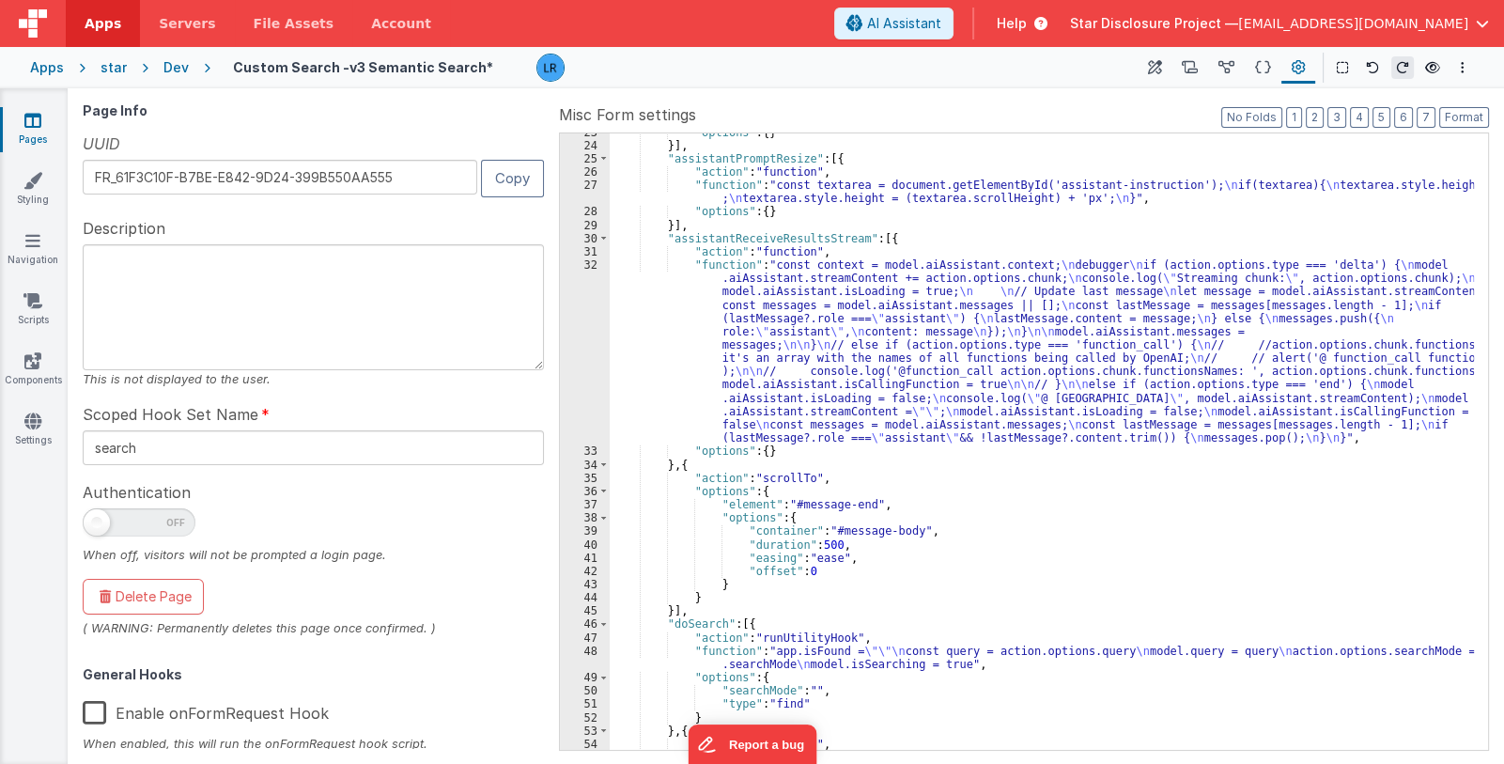
click at [828, 524] on div ""options" : { } }] , "assistantPromptResize" : [{ "action" : "function" , "func…" at bounding box center [1042, 448] width 864 height 644
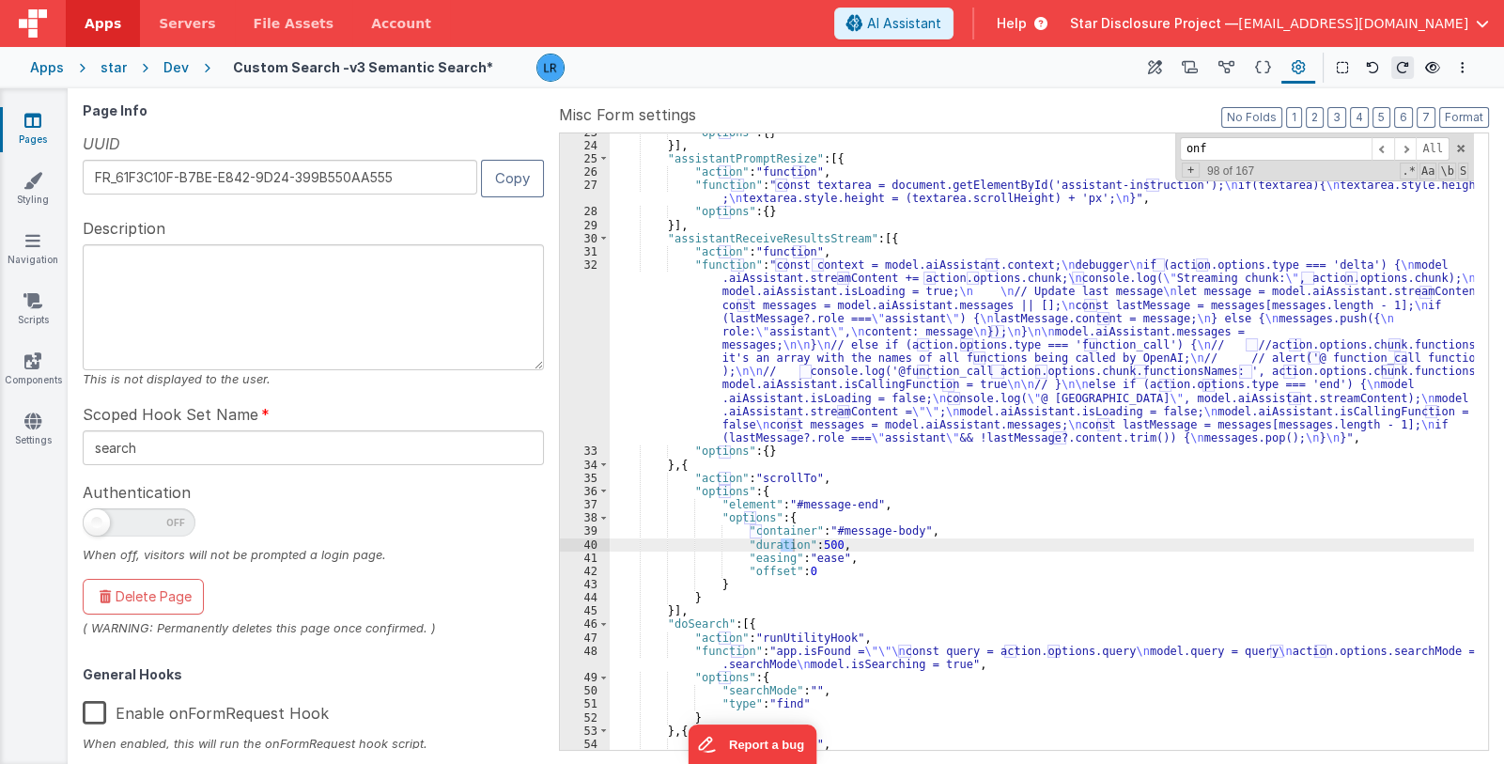
scroll to position [902, 0]
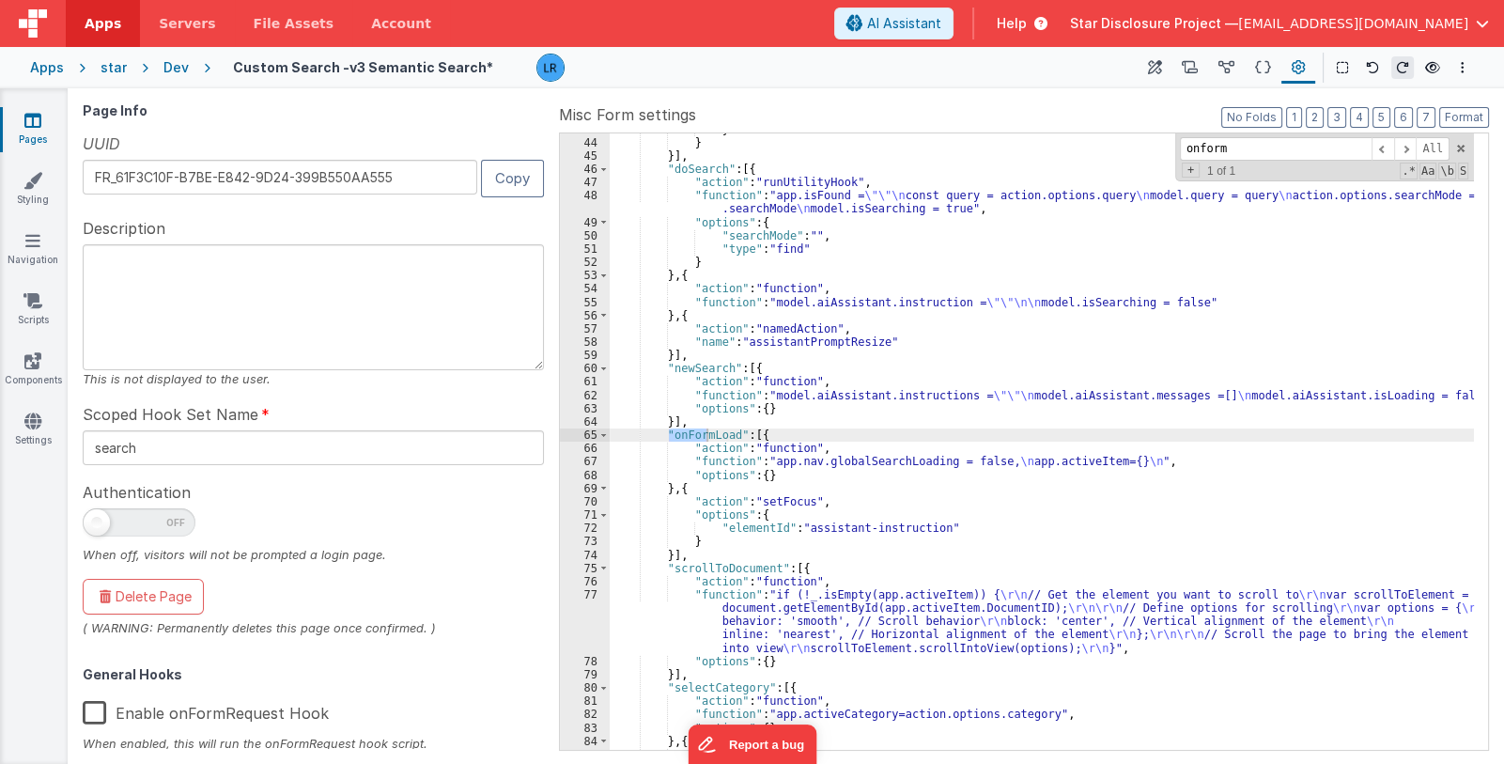
type input "onform"
click at [829, 456] on div "} } }] , "doSearch" : [{ "action" : "runUtilityHook" , "function" : "app.isFoun…" at bounding box center [1042, 445] width 864 height 644
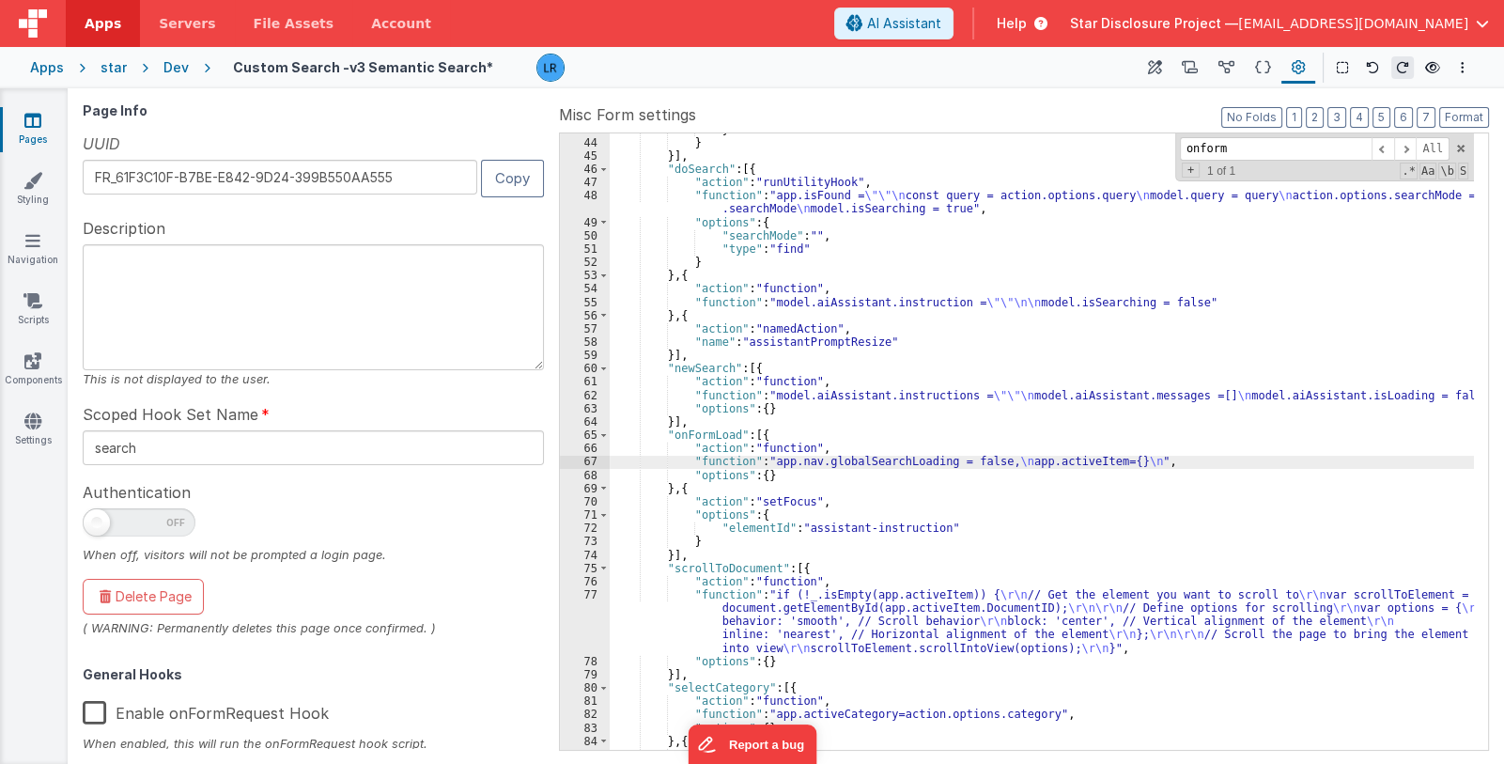
click at [586, 462] on div "67" at bounding box center [585, 461] width 50 height 13
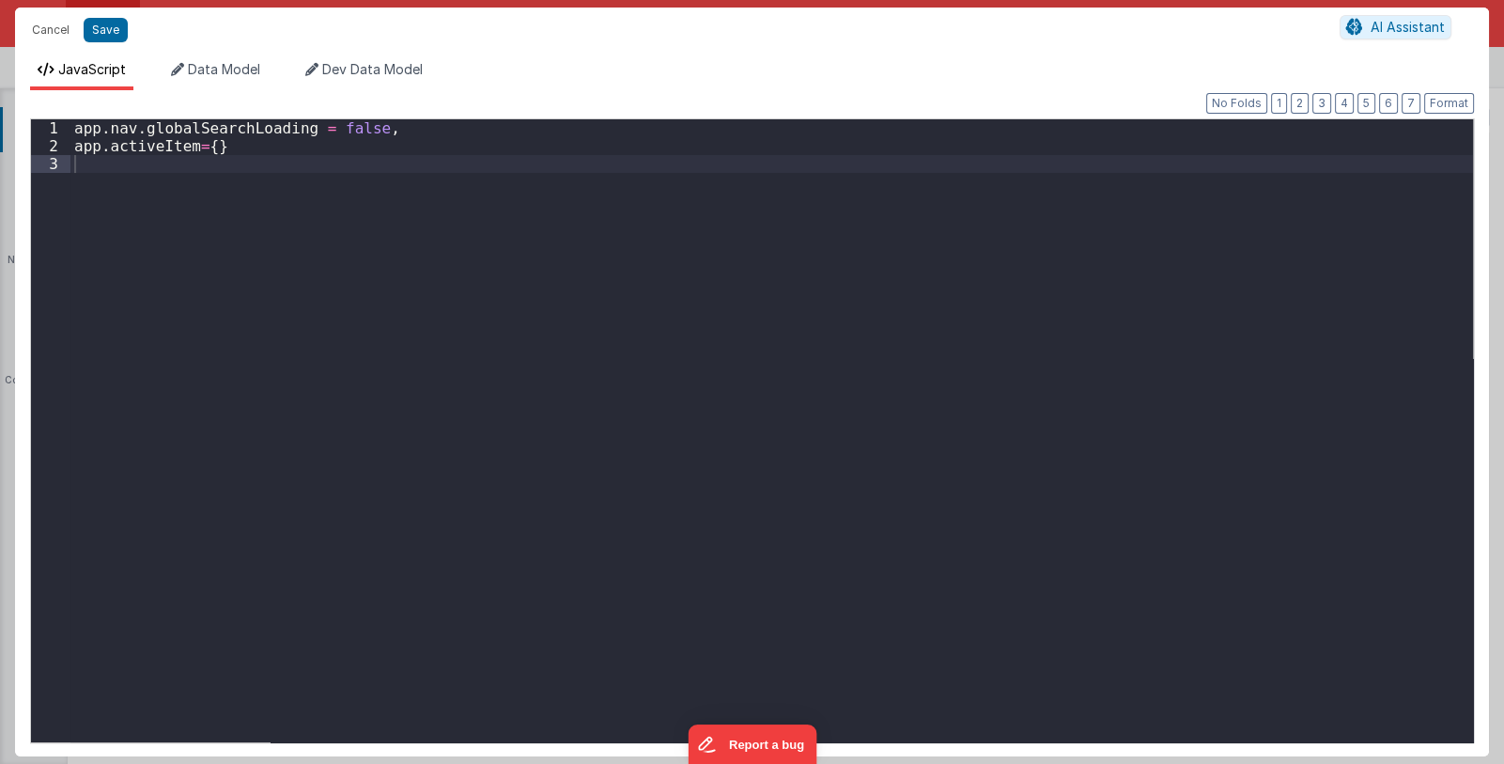
click at [586, 462] on div "Cancel Save AI Assistant JavaScript Data Model Dev Data Model Format 7 6 5 4 3 …" at bounding box center [752, 382] width 1504 height 764
click at [127, 172] on div "app . nav . globalSearchLoading = false , app . activeItem = { }" at bounding box center [771, 448] width 1403 height 659
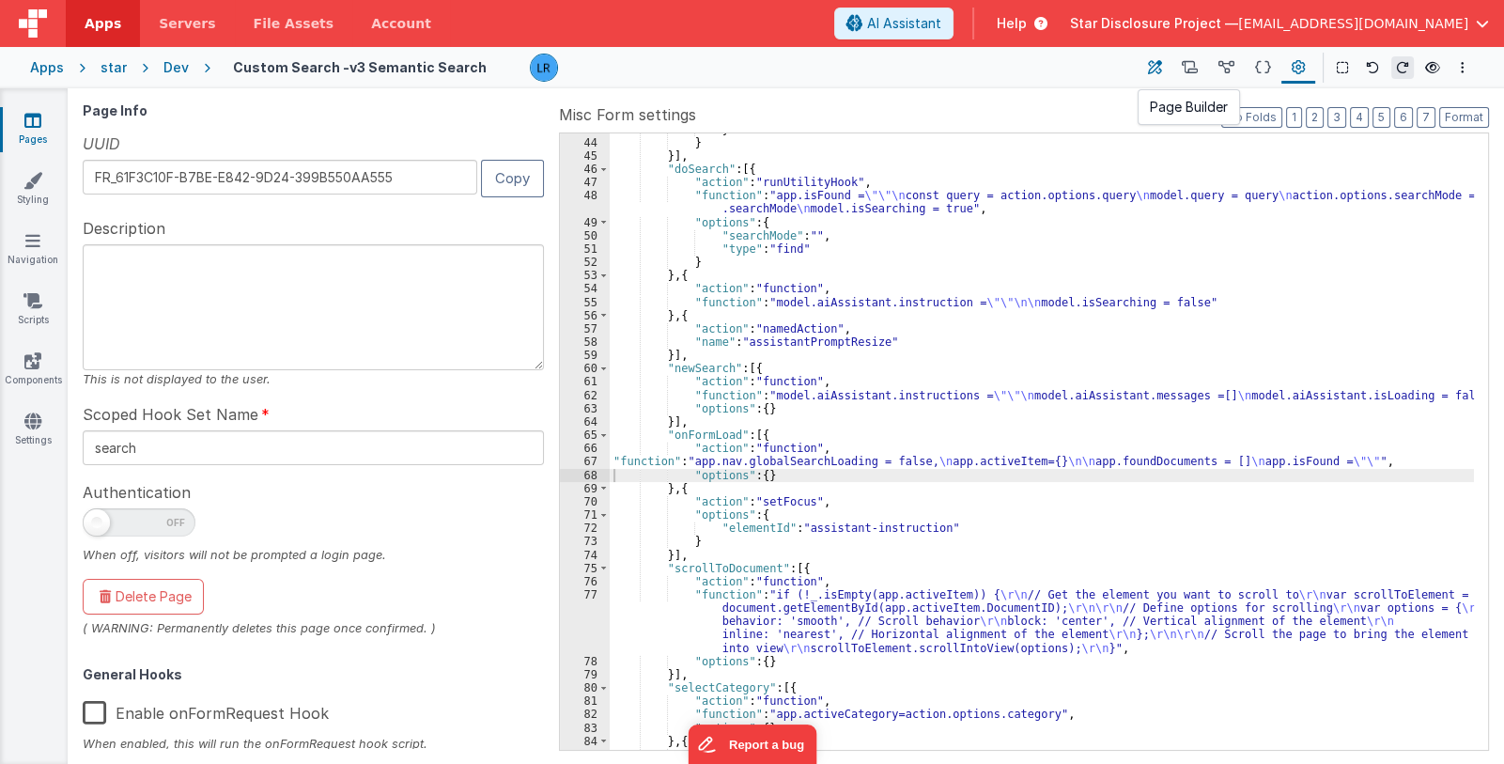
click at [1155, 66] on icon at bounding box center [1155, 68] width 14 height 20
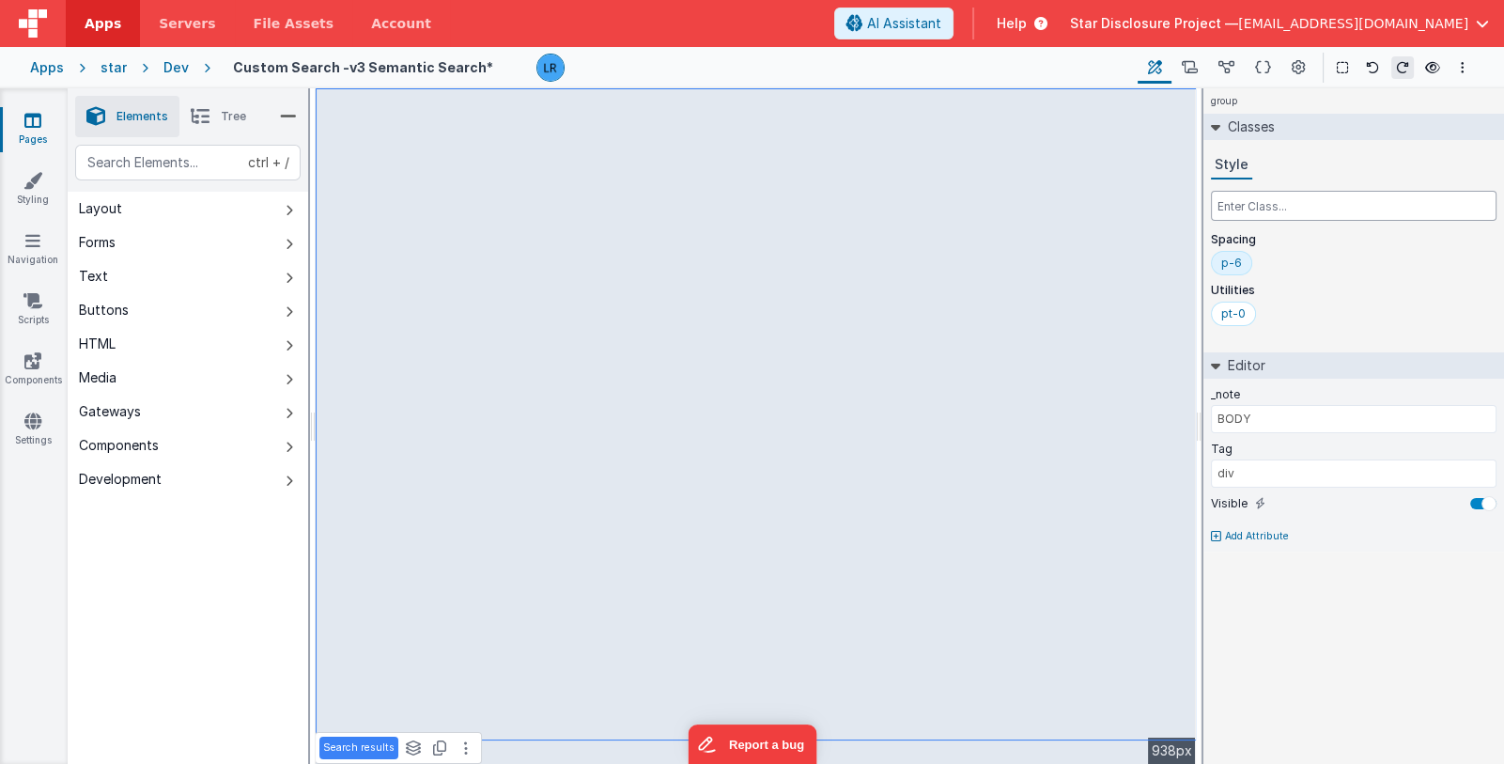
click at [1271, 207] on input "text" at bounding box center [1354, 206] width 286 height 30
type input "h-sc"
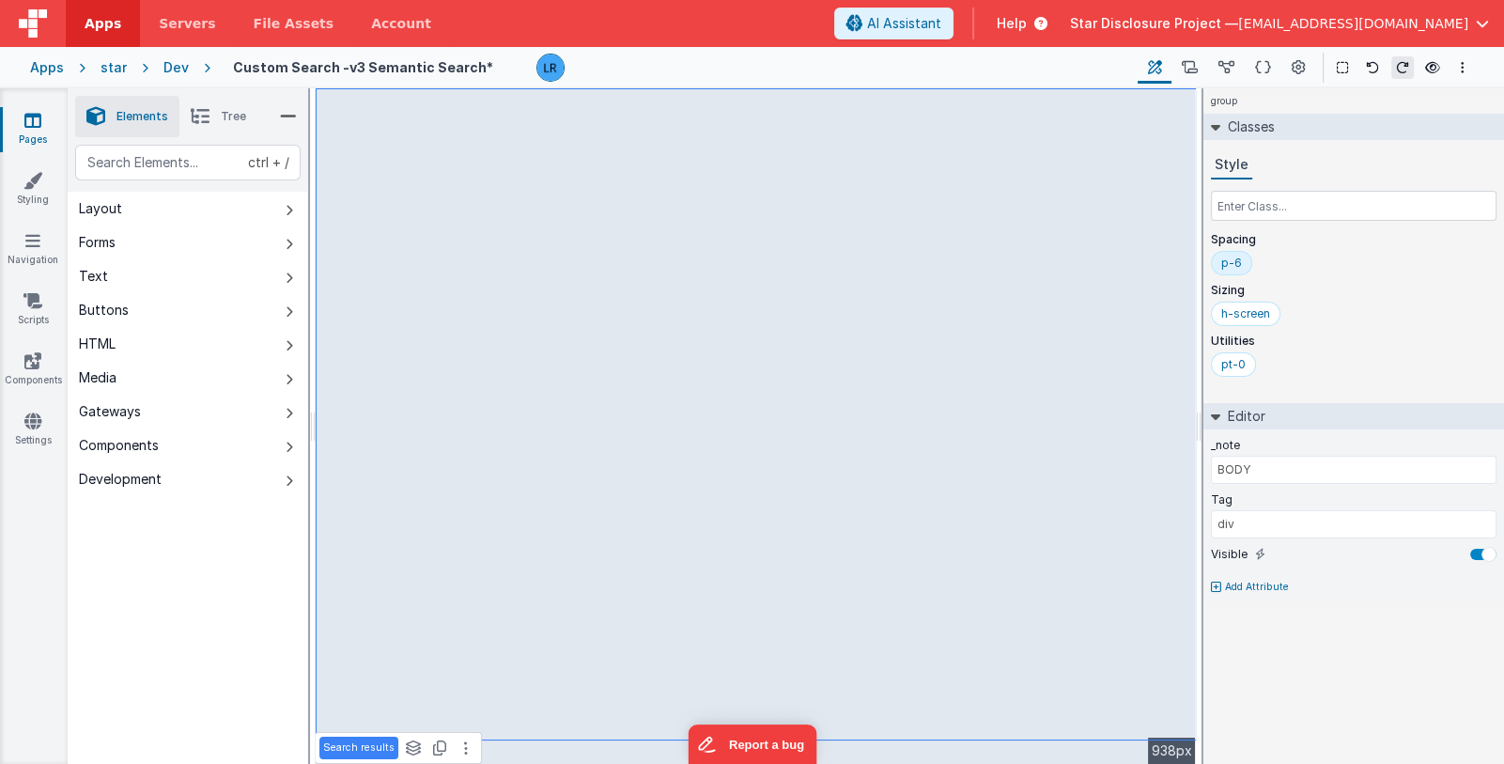
click at [199, 113] on icon at bounding box center [200, 116] width 19 height 26
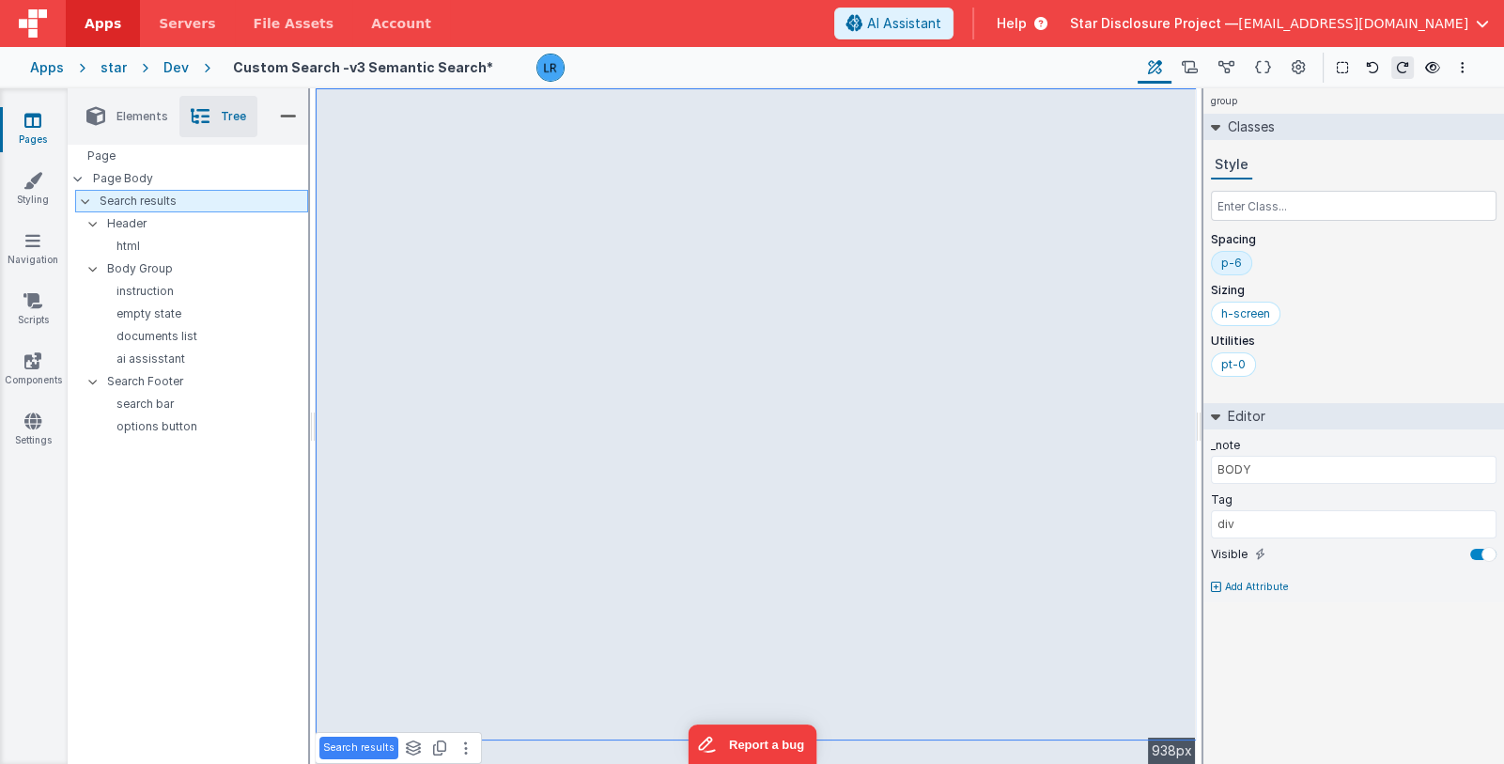
click at [187, 200] on p "Search results" at bounding box center [204, 201] width 208 height 21
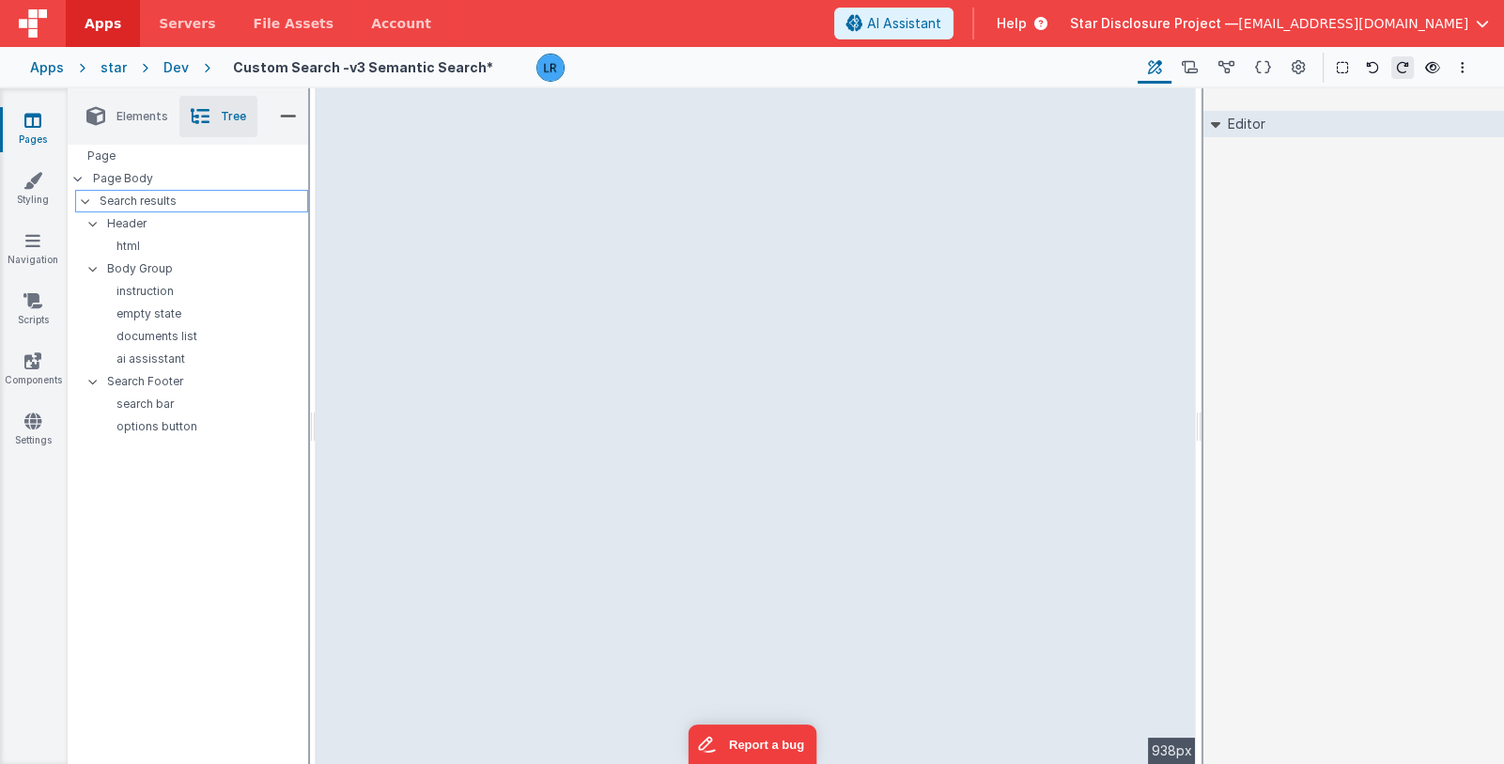
click at [180, 199] on p "Search results" at bounding box center [204, 201] width 208 height 21
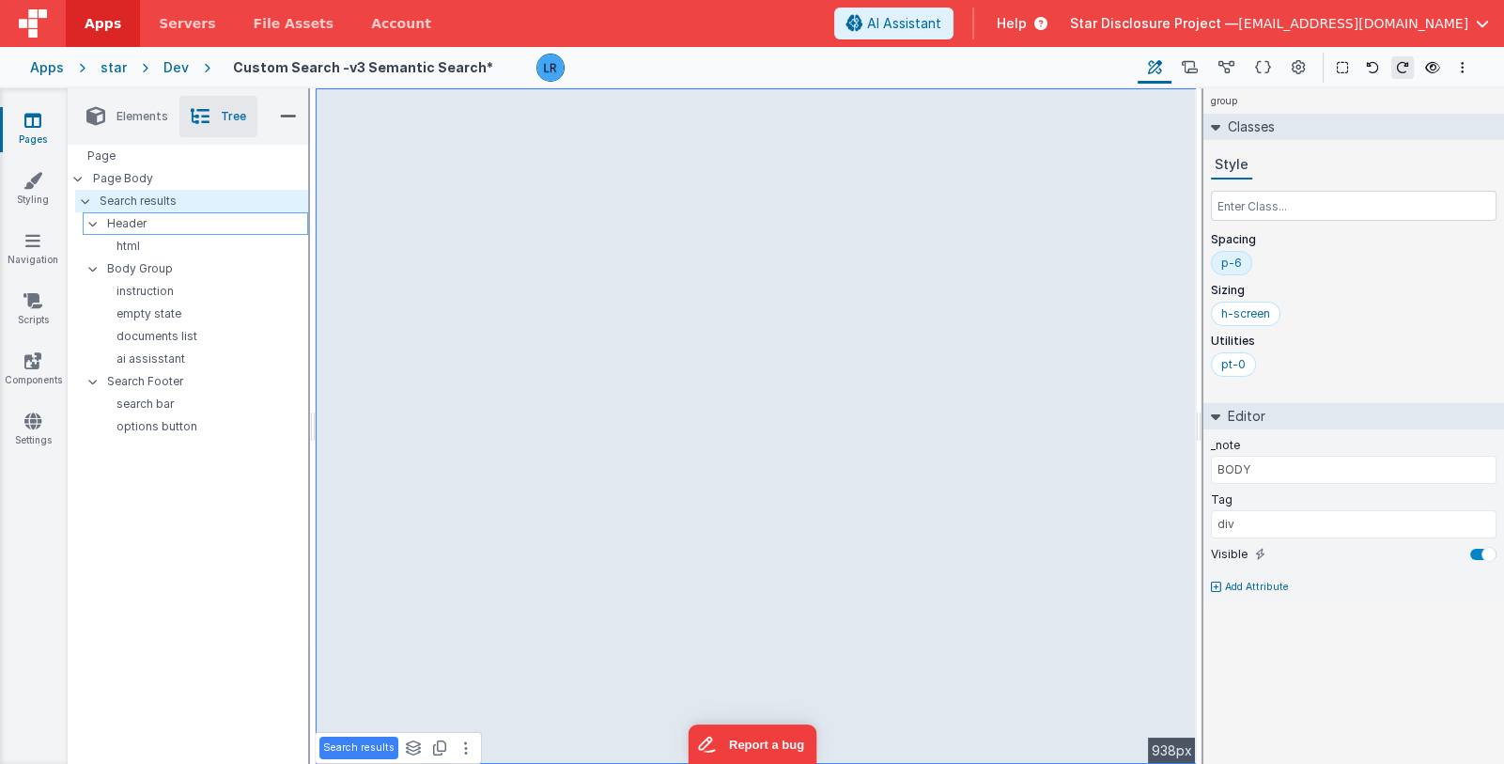
click at [175, 220] on p "Header" at bounding box center [207, 223] width 200 height 21
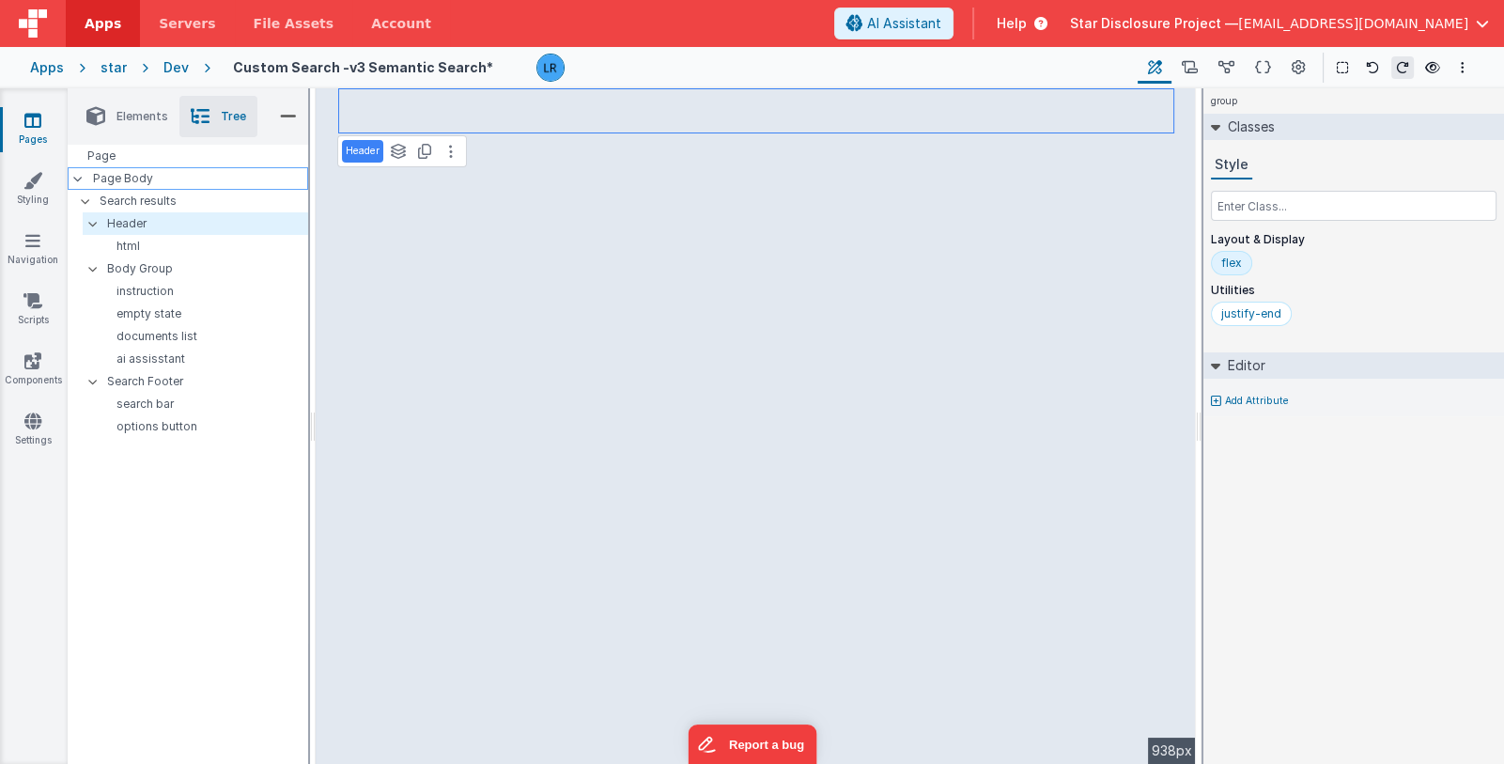
click at [179, 179] on p "Page Body" at bounding box center [200, 178] width 215 height 15
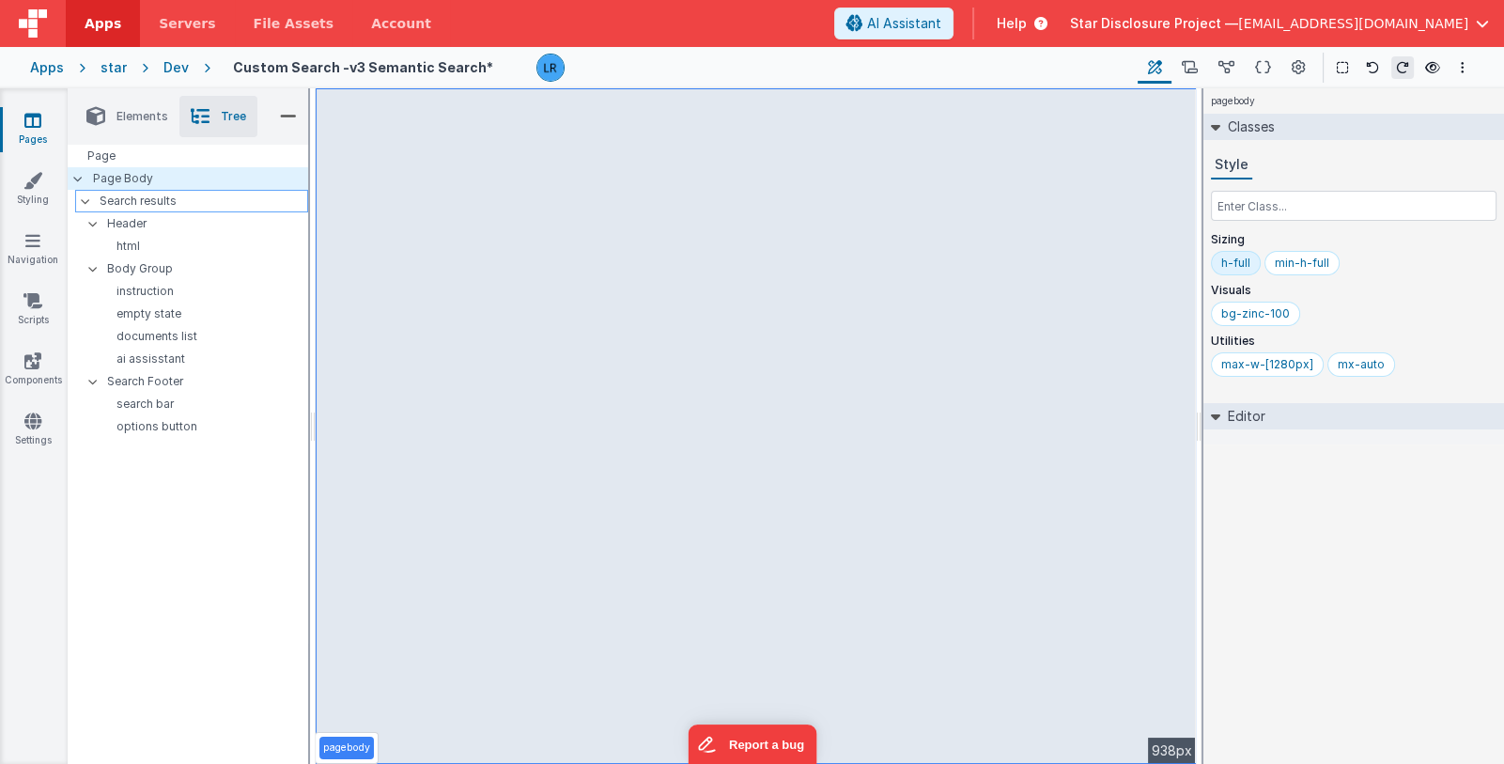
click at [176, 200] on p "Search results" at bounding box center [204, 201] width 208 height 21
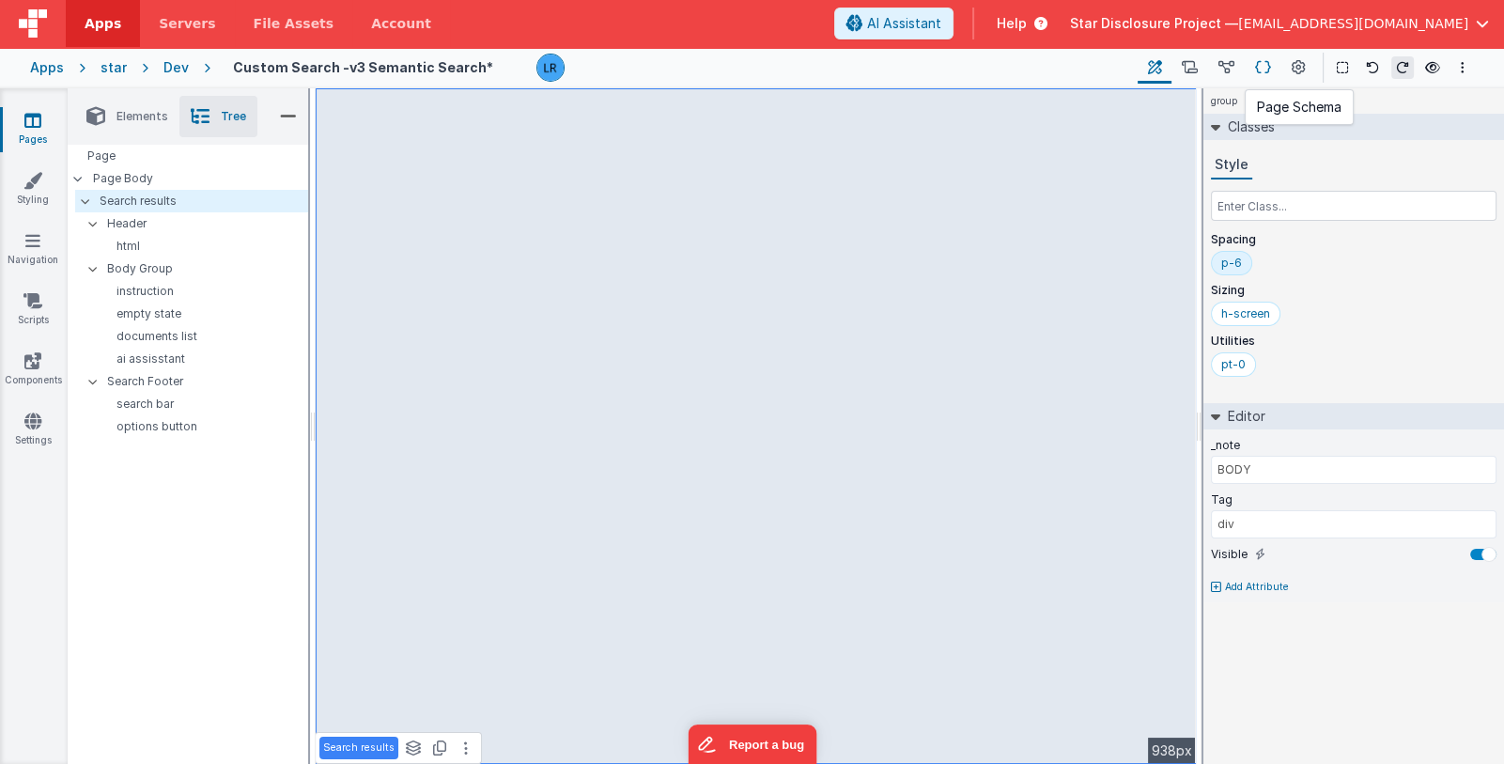
click at [1269, 73] on icon at bounding box center [1263, 68] width 16 height 20
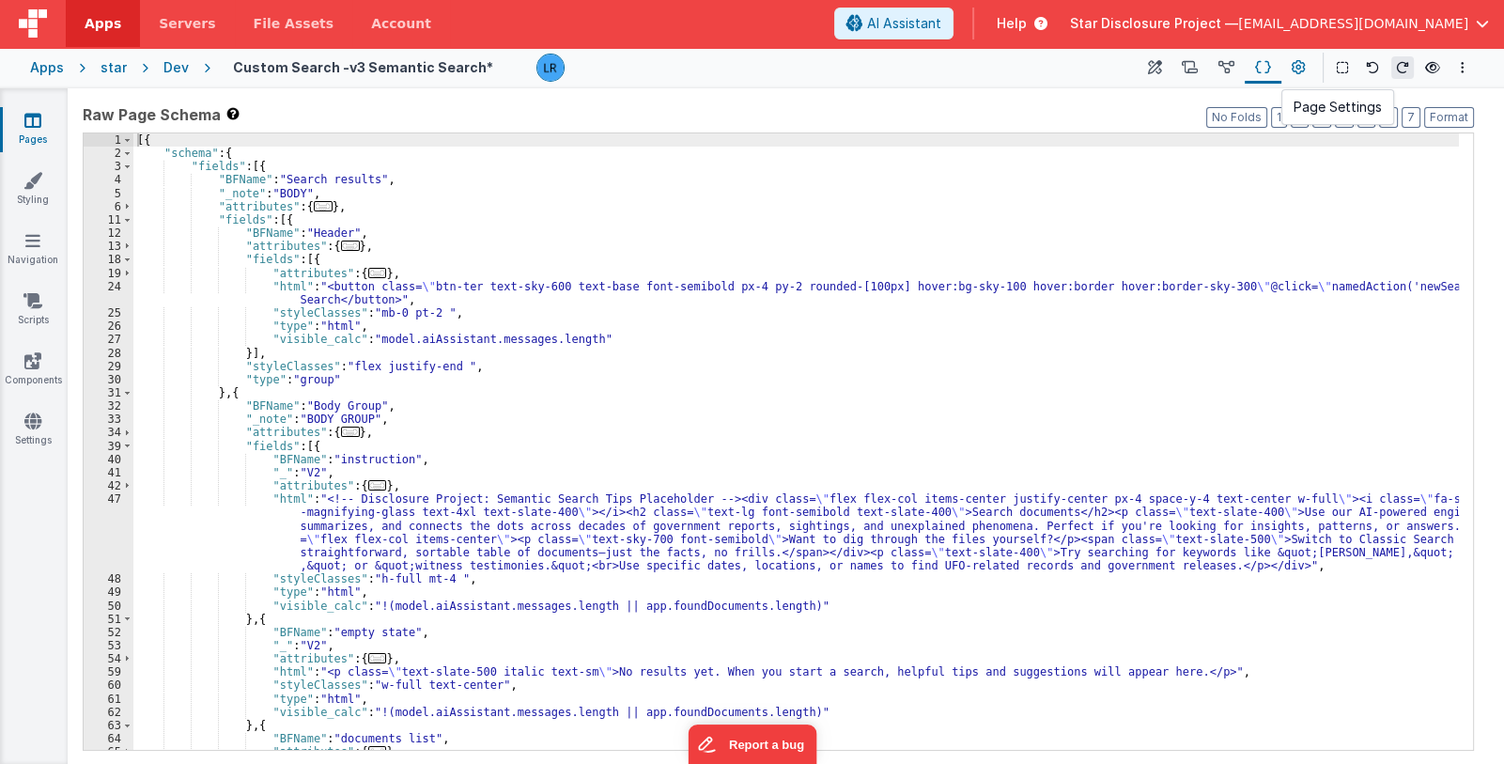
click at [1283, 71] on button at bounding box center [1298, 68] width 34 height 32
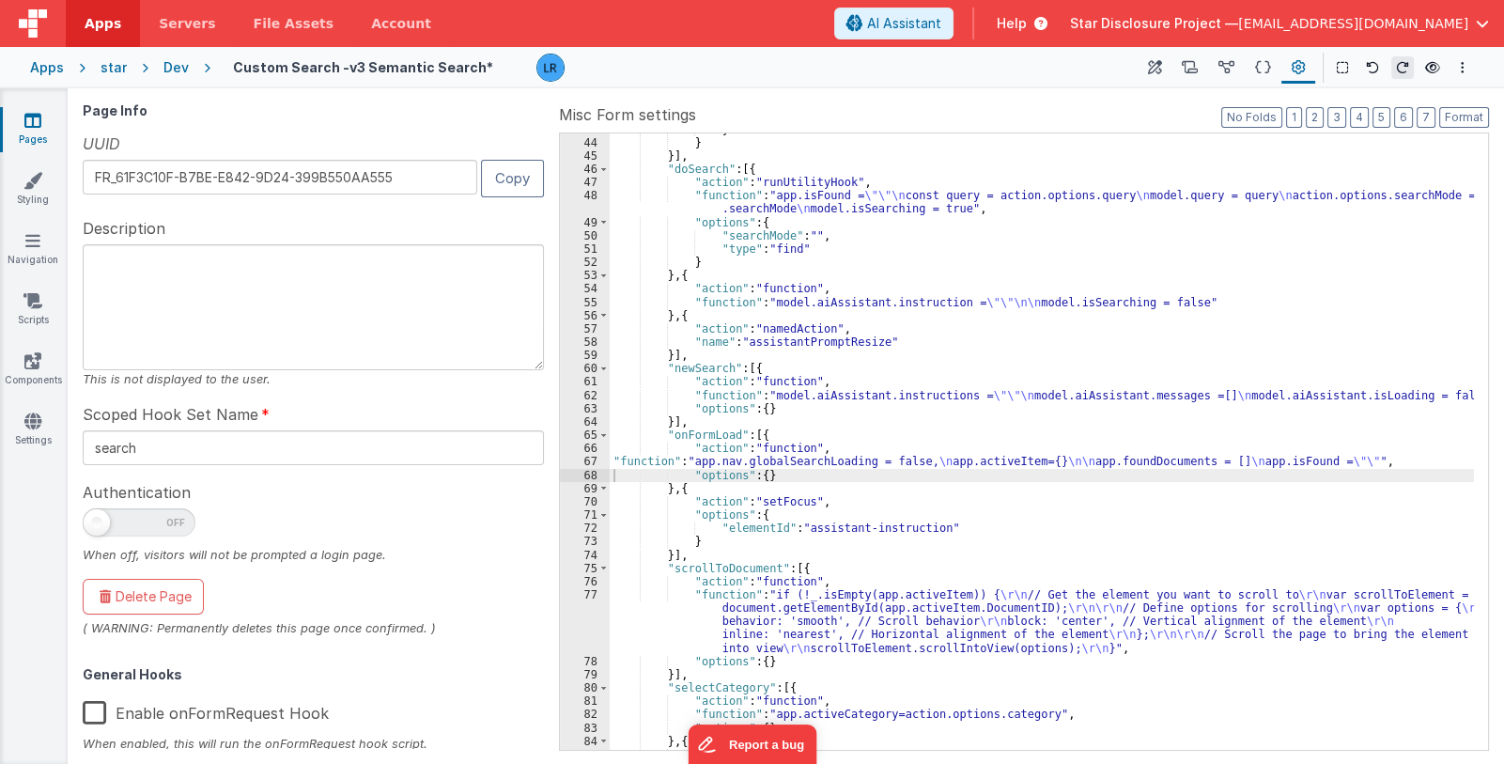
click at [853, 552] on div "} } }] , "doSearch" : [{ "action" : "runUtilityHook" , "function" : "app.isFoun…" at bounding box center [1042, 445] width 864 height 644
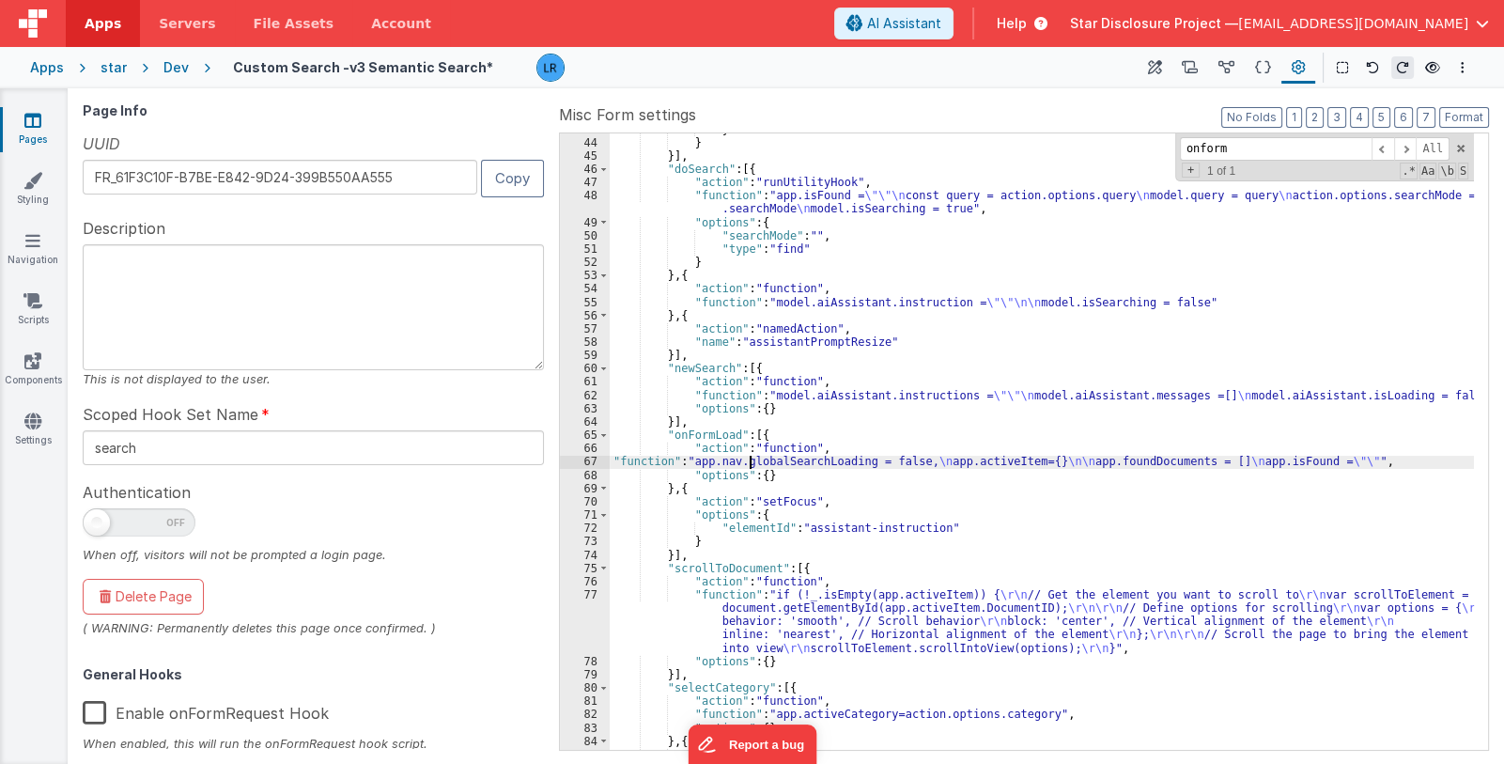
click at [750, 463] on div "} } }] , "doSearch" : [{ "action" : "runUtilityHook" , "function" : "app.isFoun…" at bounding box center [1042, 445] width 864 height 644
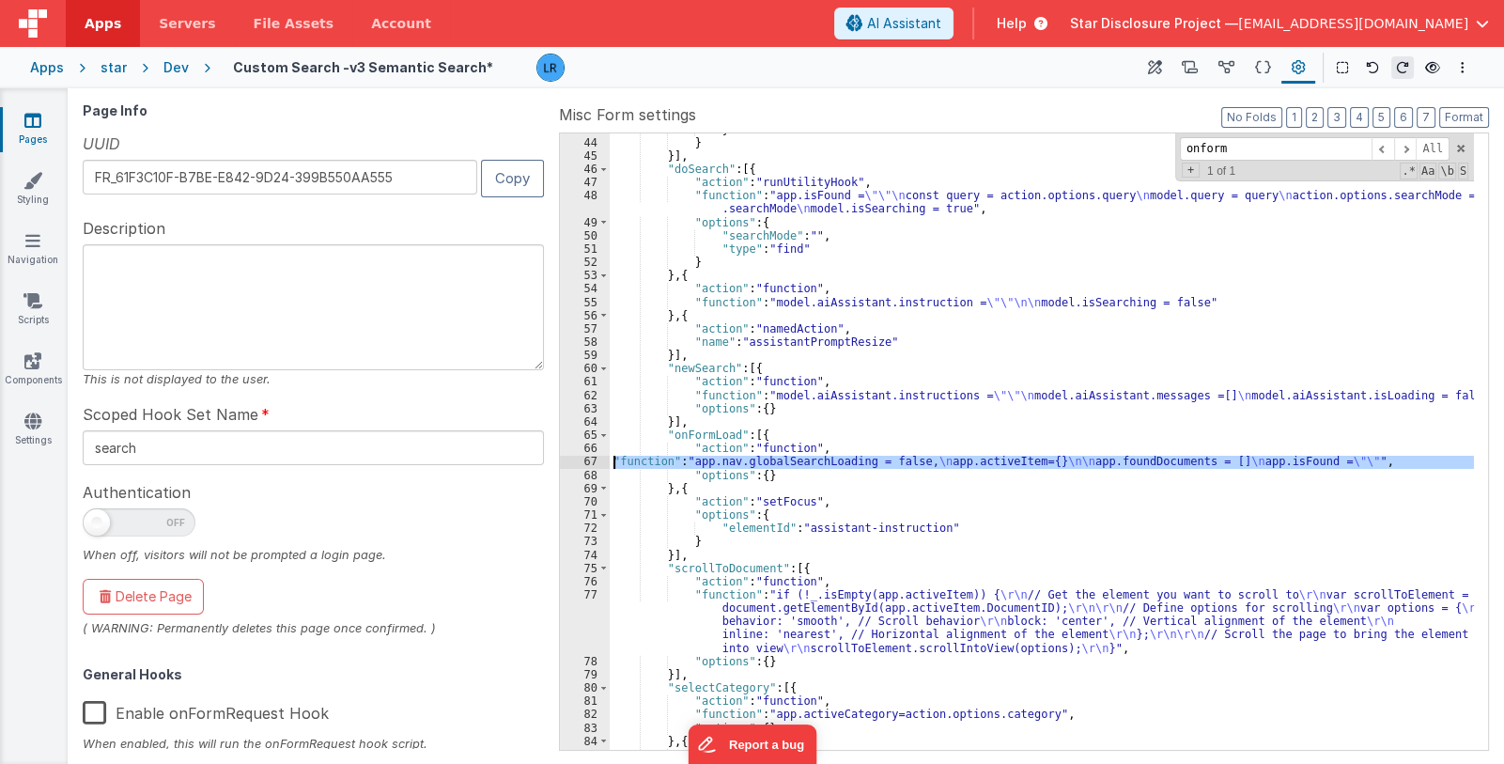
click at [571, 461] on div "67" at bounding box center [585, 461] width 50 height 13
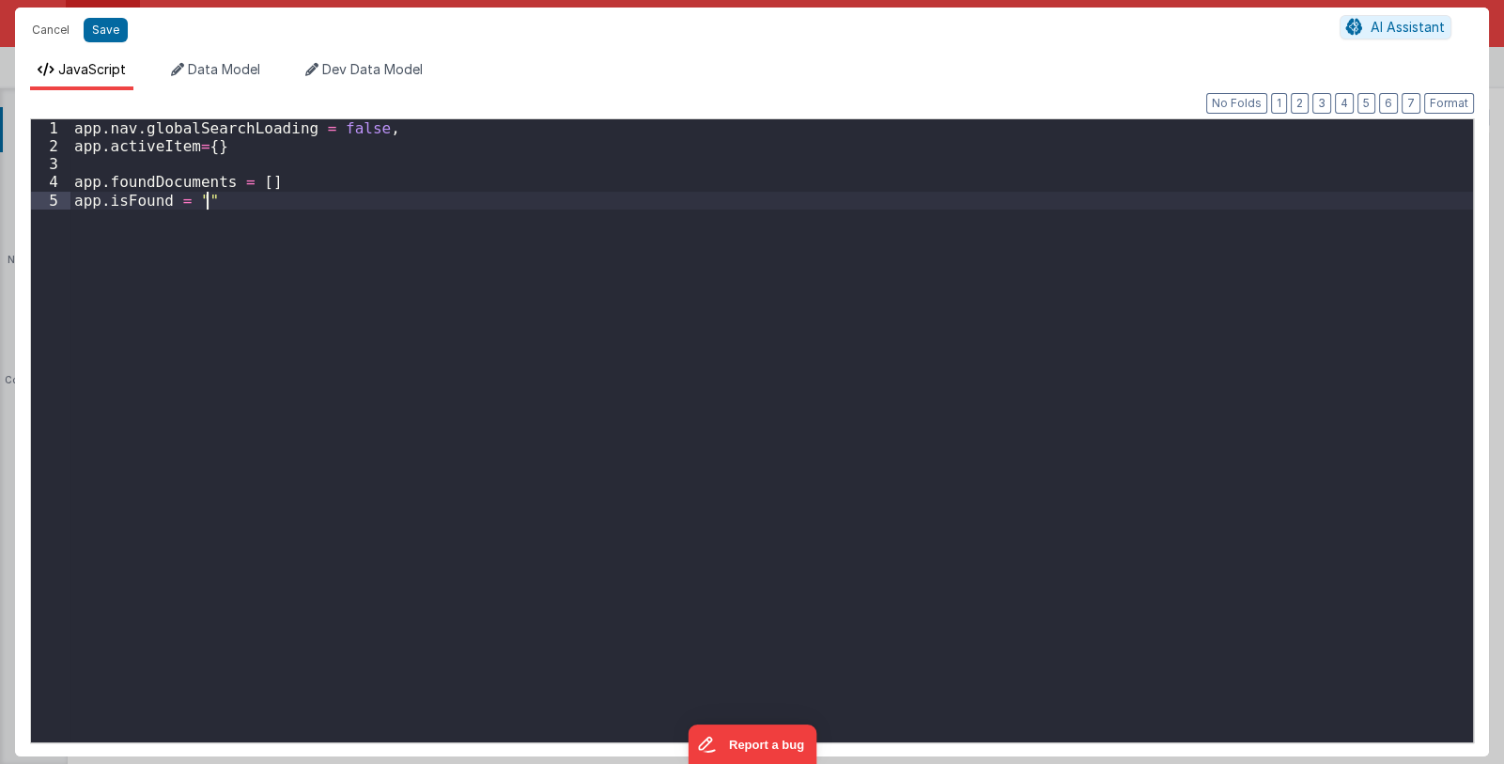
click at [571, 461] on div "app . nav . globalSearchLoading = false , app . activeItem = { } app . foundDoc…" at bounding box center [771, 448] width 1403 height 659
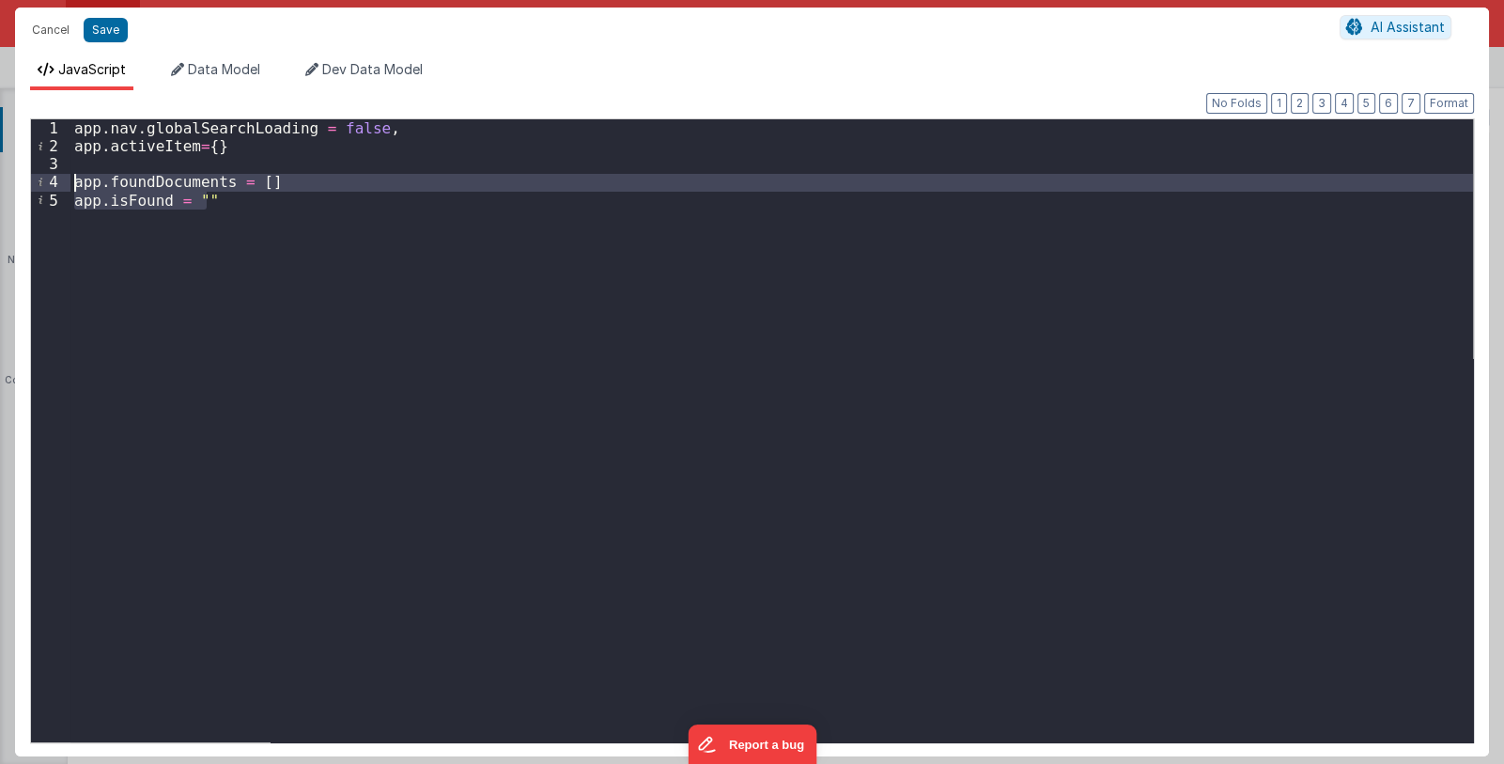
drag, startPoint x: 222, startPoint y: 194, endPoint x: 62, endPoint y: 187, distance: 159.9
click at [62, 187] on div "1 2 3 4 5 app . nav . globalSearchLoading = false , app . activeItem = { } app …" at bounding box center [752, 430] width 1444 height 625
click at [243, 195] on div "app . nav . globalSearchLoading = false , app . activeItem = { } app . foundDoc…" at bounding box center [771, 430] width 1403 height 623
drag, startPoint x: 186, startPoint y: 192, endPoint x: 70, endPoint y: 179, distance: 116.2
click at [70, 179] on div "app . nav . globalSearchLoading = false , app . activeItem = { } app . foundDoc…" at bounding box center [771, 448] width 1403 height 659
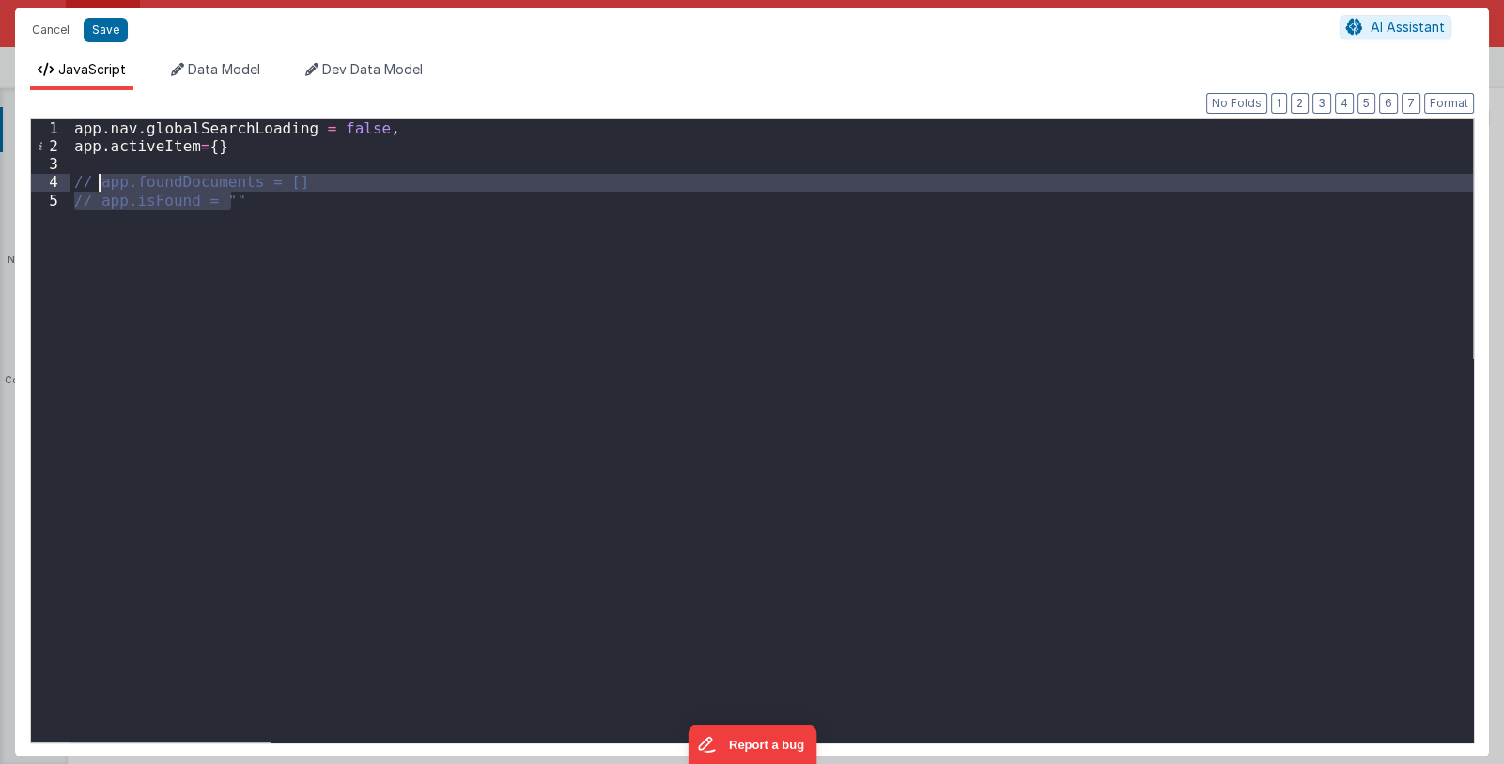
click at [244, 200] on div "app . nav . globalSearchLoading = false , app . activeItem = { } // app.foundDo…" at bounding box center [771, 430] width 1403 height 623
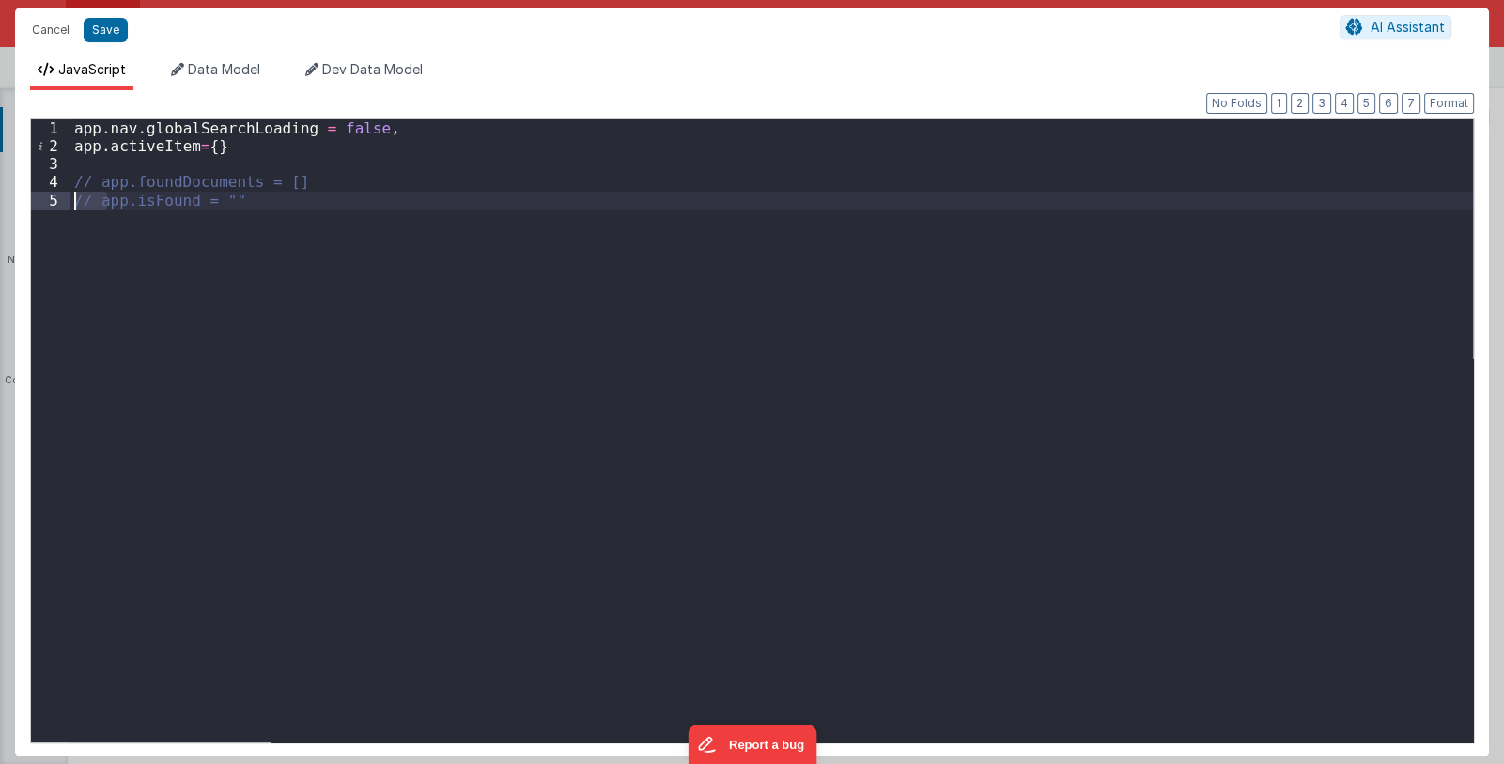
drag, startPoint x: 104, startPoint y: 204, endPoint x: 61, endPoint y: 206, distance: 43.3
click at [61, 206] on div "1 2 3 4 5 app . nav . globalSearchLoading = false , app . activeItem = { } // a…" at bounding box center [752, 430] width 1444 height 625
click at [85, 206] on div "app . nav . globalSearchLoading = false , app . activeItem = { } // app.foundDo…" at bounding box center [771, 430] width 1403 height 623
click at [94, 201] on div "app . nav . globalSearchLoading = false , app . activeItem = { } // app.foundDo…" at bounding box center [771, 448] width 1403 height 659
drag, startPoint x: 100, startPoint y: 200, endPoint x: 66, endPoint y: 200, distance: 33.8
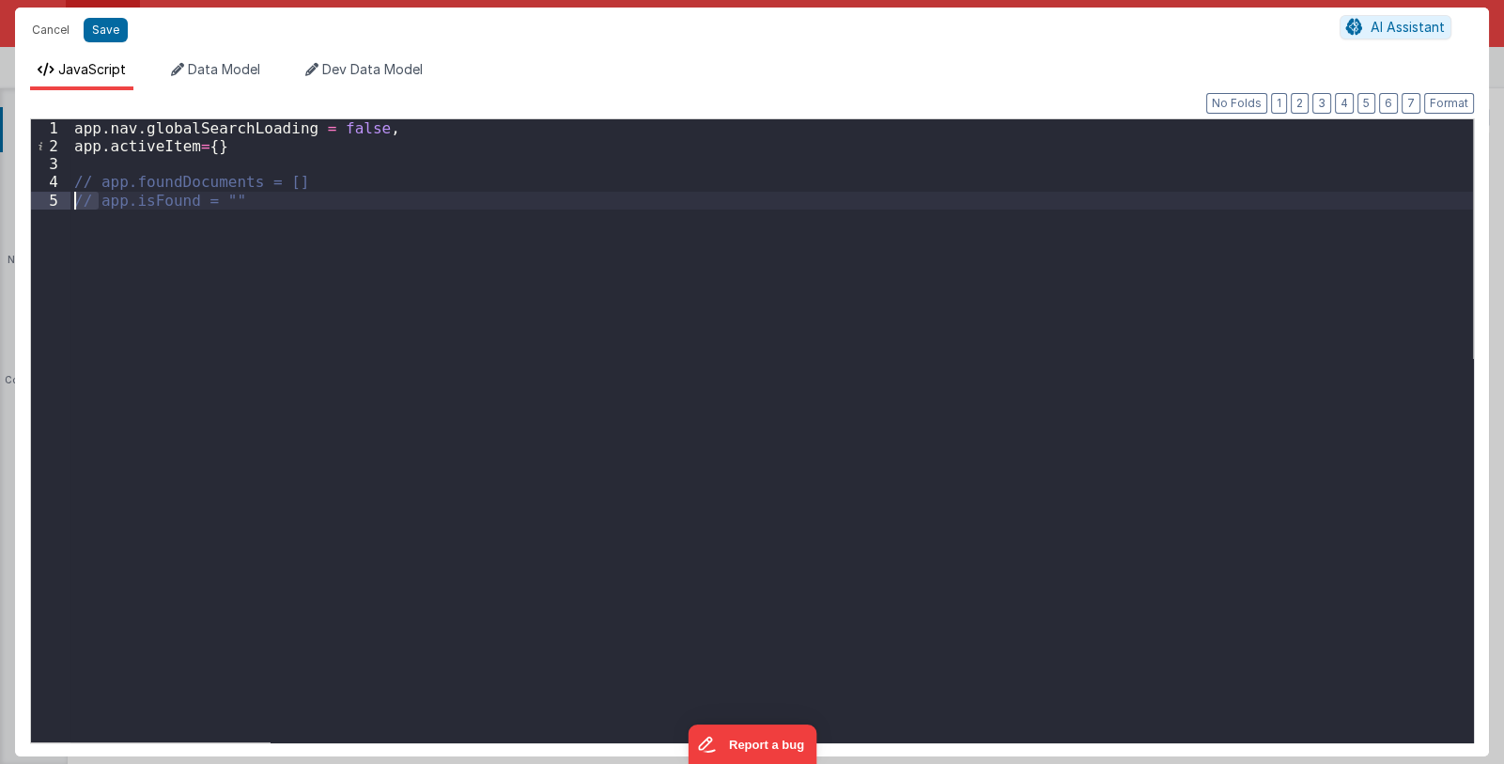
click at [66, 200] on div "1 2 3 4 5 app . nav . globalSearchLoading = false , app . activeItem = { } // a…" at bounding box center [752, 430] width 1444 height 625
click at [103, 29] on button "Save" at bounding box center [106, 30] width 44 height 24
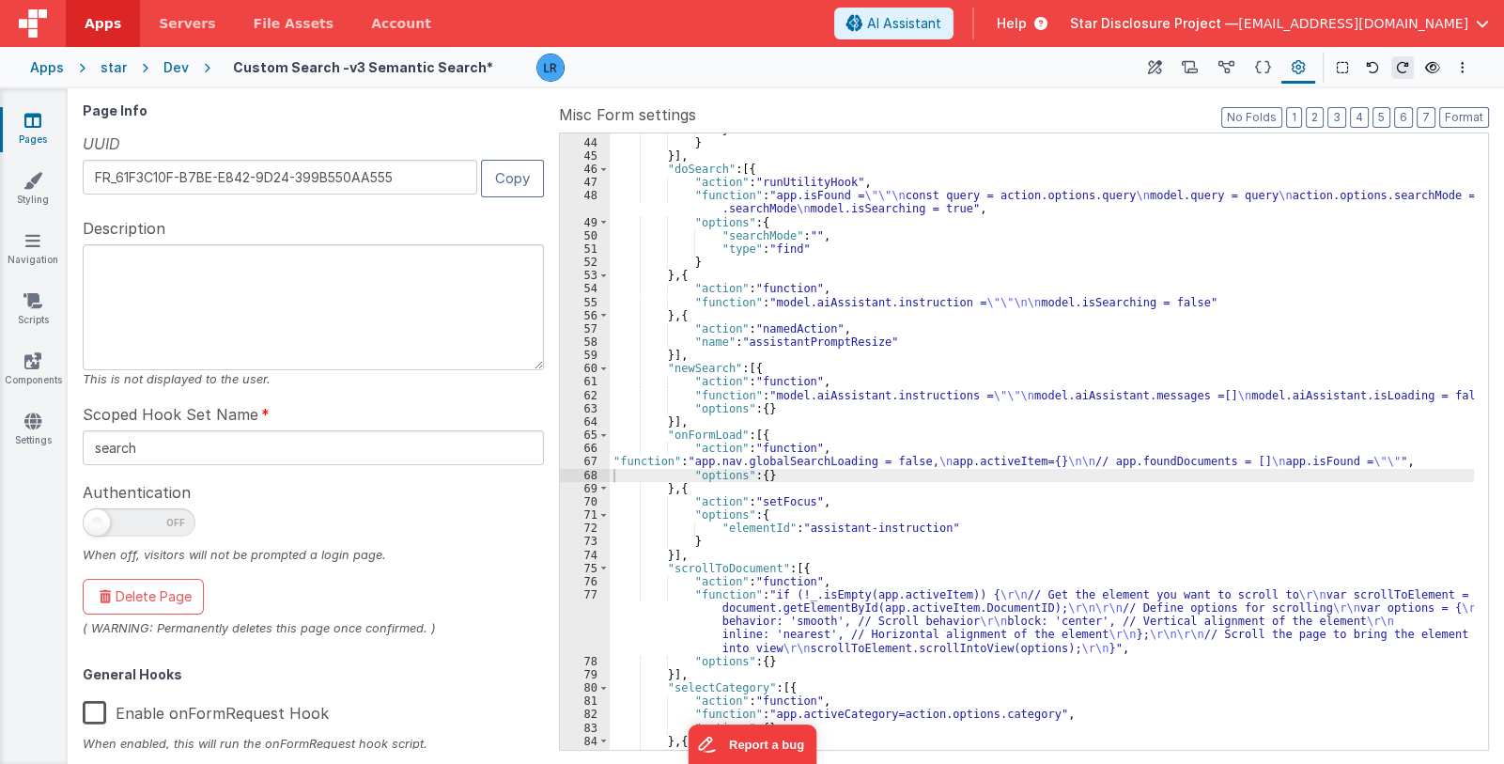
click at [866, 430] on div "} } }] , "doSearch" : [{ "action" : "runUtilityHook" , "function" : "app.isFoun…" at bounding box center [1042, 445] width 864 height 644
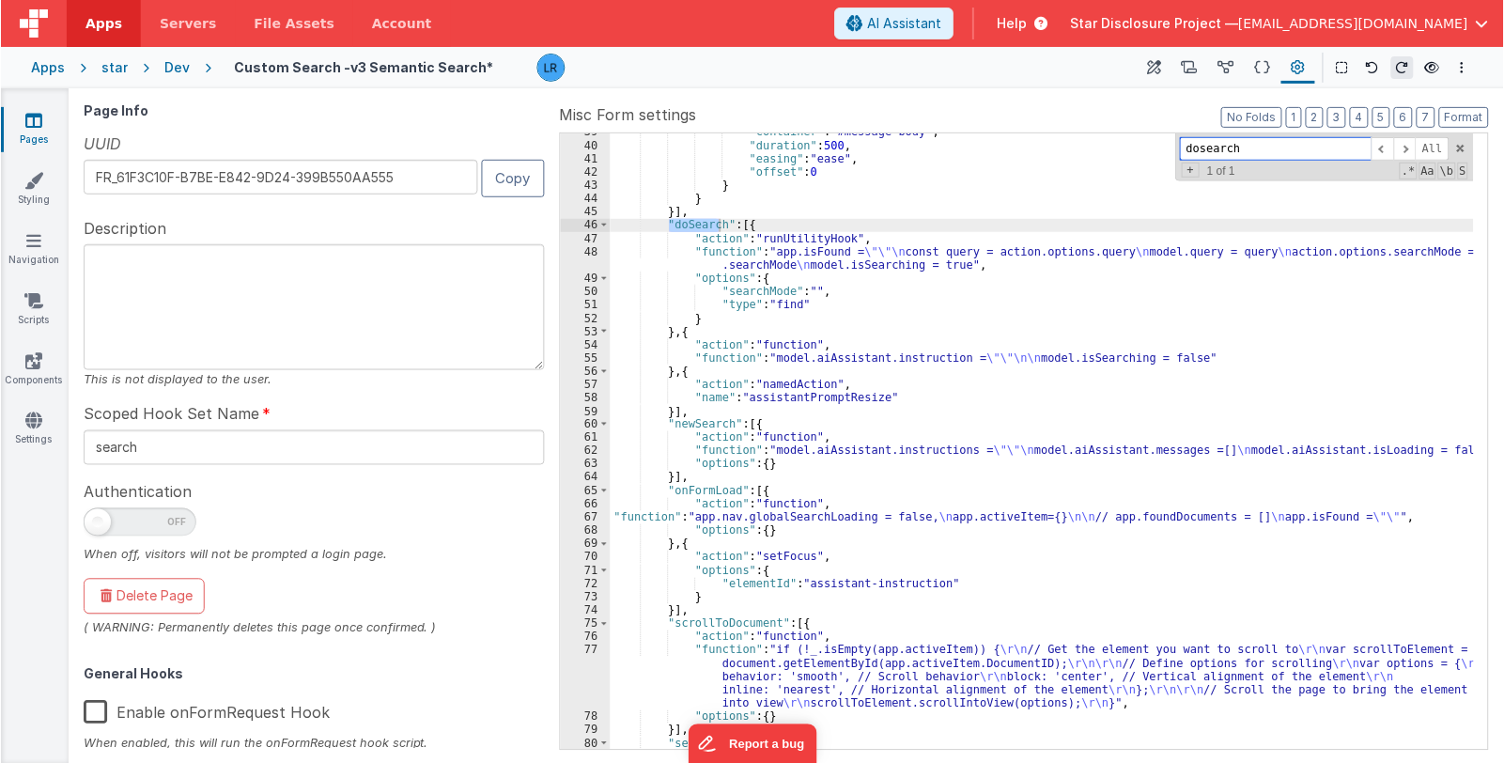
scroll to position [790, 0]
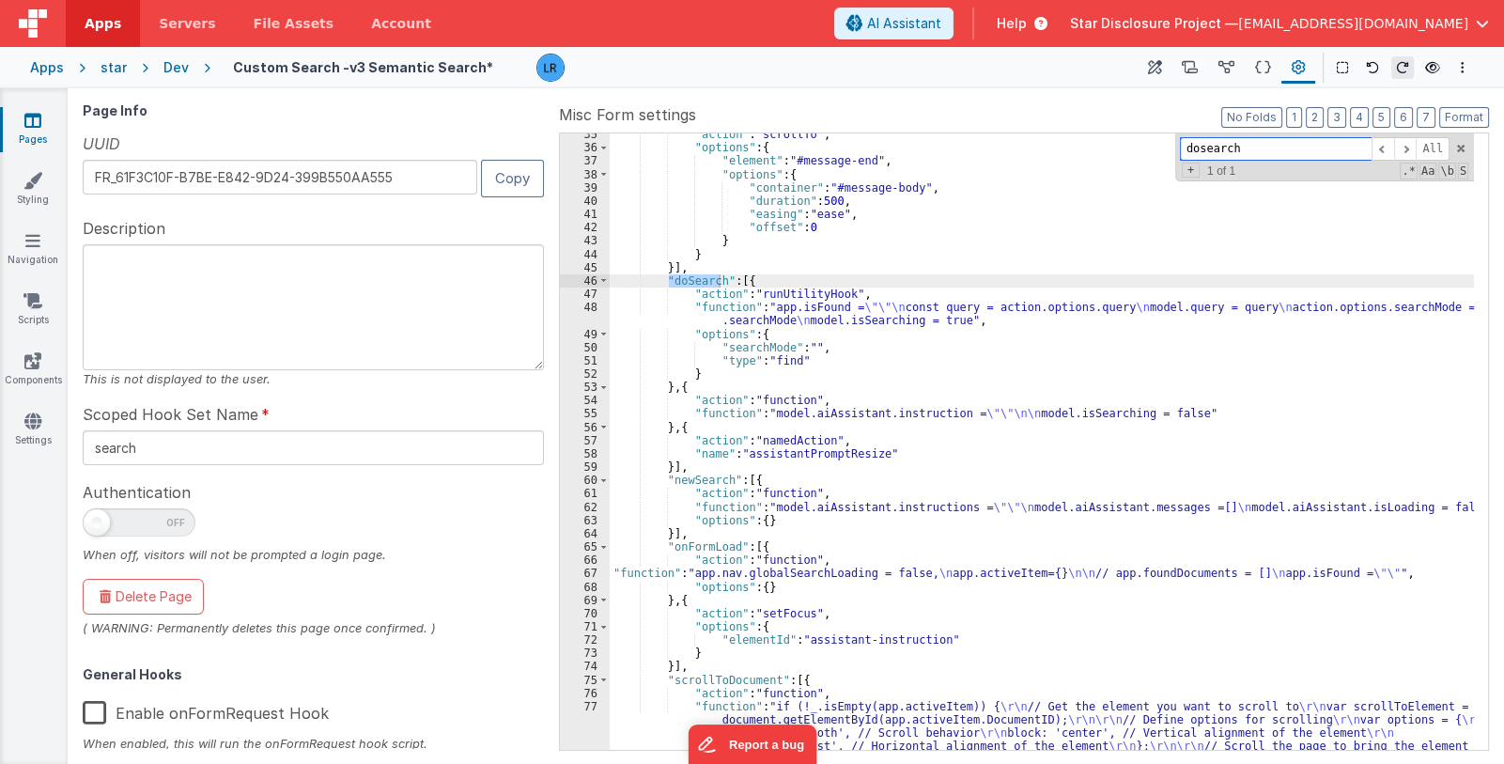
type input "dosearch"
click at [811, 321] on div ""action" : "scrollTo" , "options" : { "element" : "#message-end" , "options" : …" at bounding box center [1042, 476] width 864 height 697
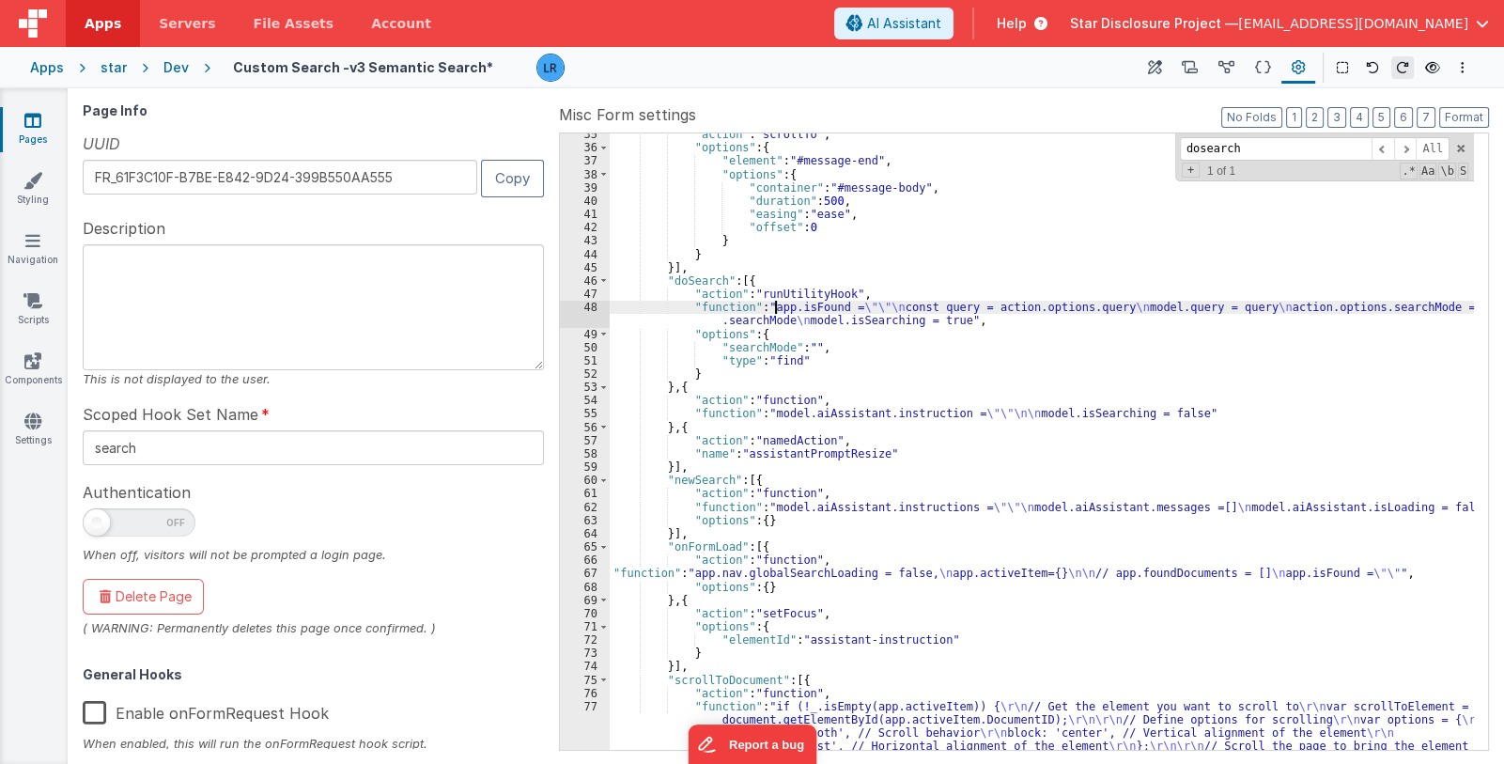
click at [775, 308] on div ""action" : "scrollTo" , "options" : { "element" : "#message-end" , "options" : …" at bounding box center [1042, 476] width 864 height 697
click at [570, 307] on div "48" at bounding box center [585, 314] width 50 height 26
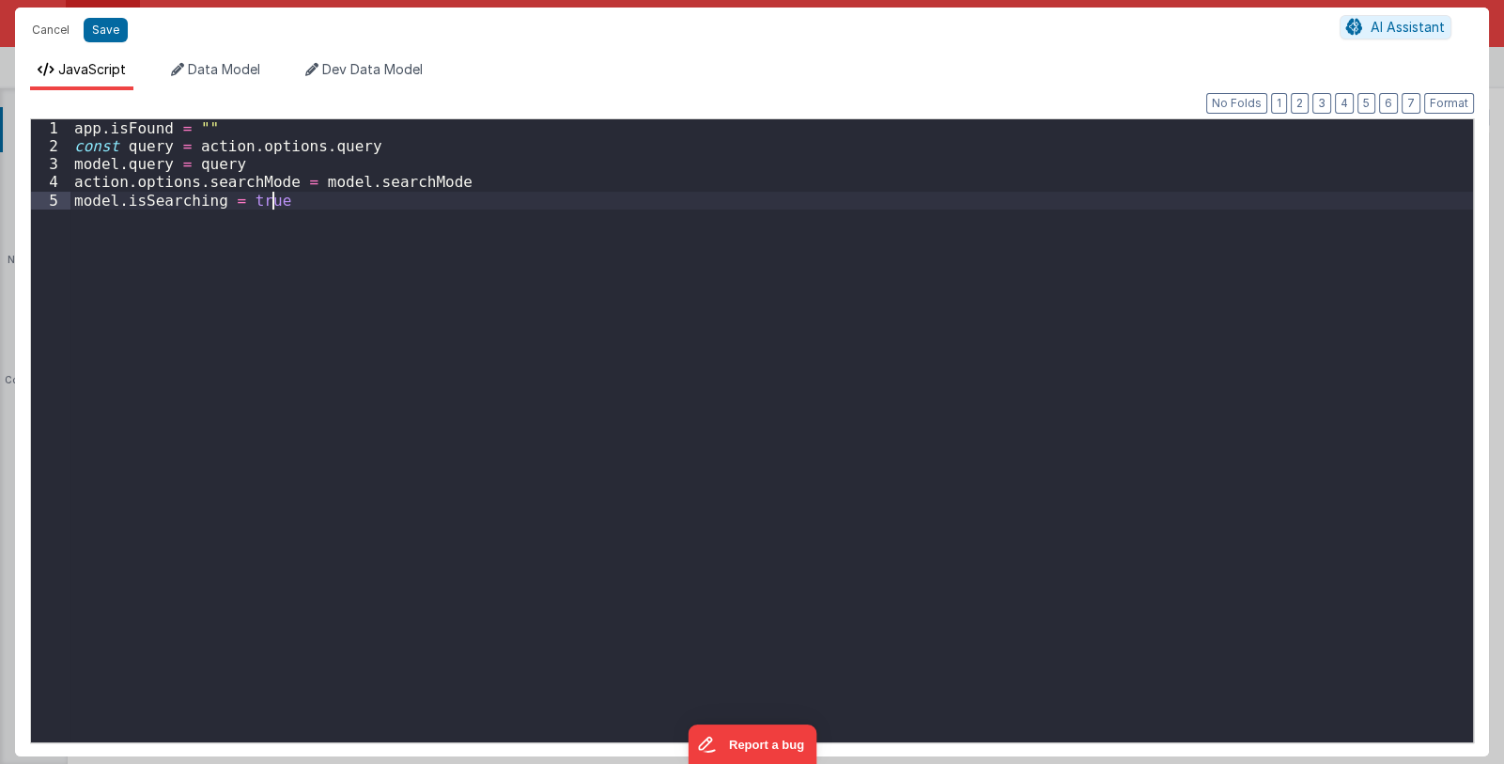
click at [570, 307] on div "app . isFound = "" const query = action . options . query model . query = query…" at bounding box center [771, 448] width 1403 height 659
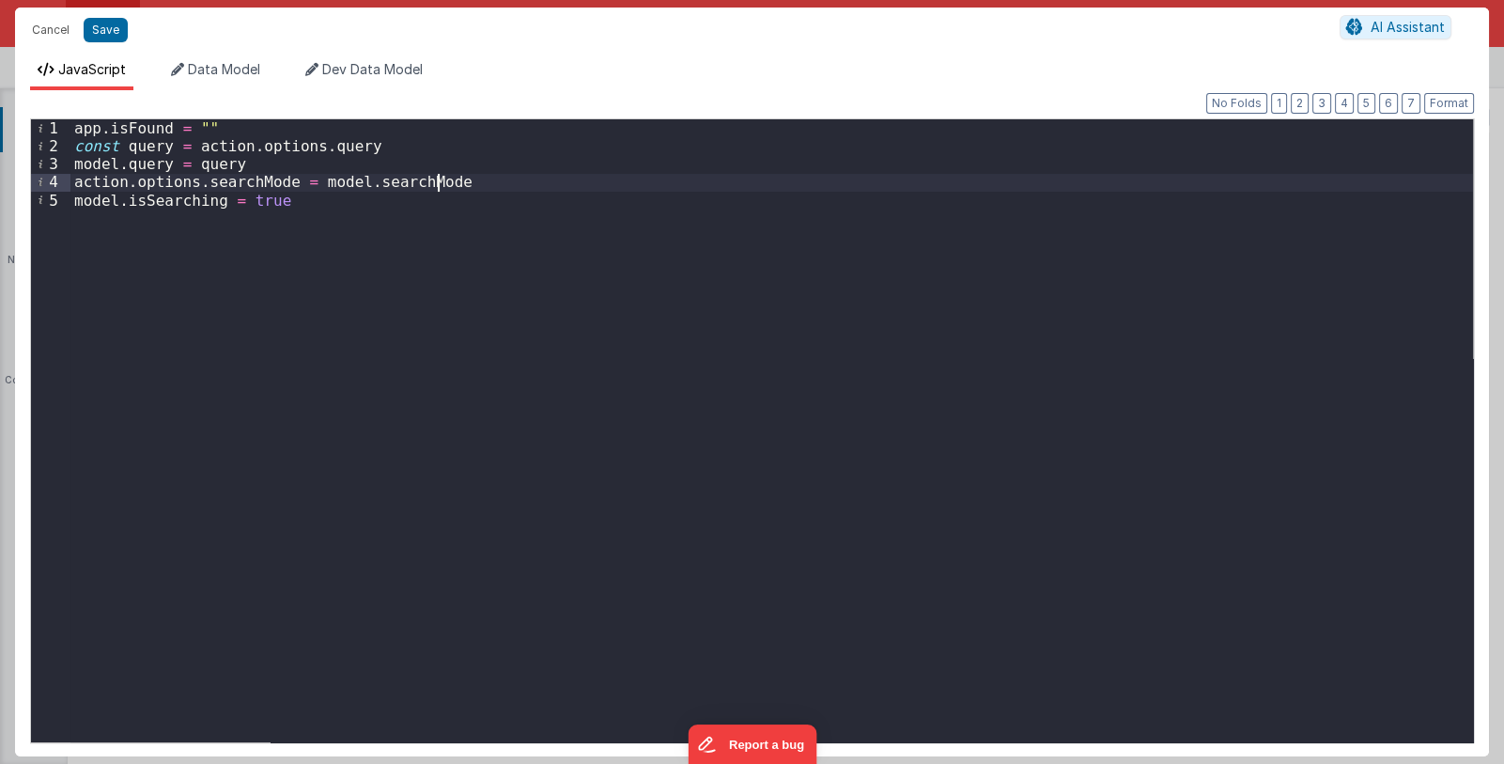
click at [454, 186] on div "app . isFound = "" const query = action . options . query model . query = query…" at bounding box center [771, 448] width 1403 height 659
click at [238, 129] on div "app . isFound = "" const query = action . options . query model . query = query…" at bounding box center [771, 448] width 1403 height 659
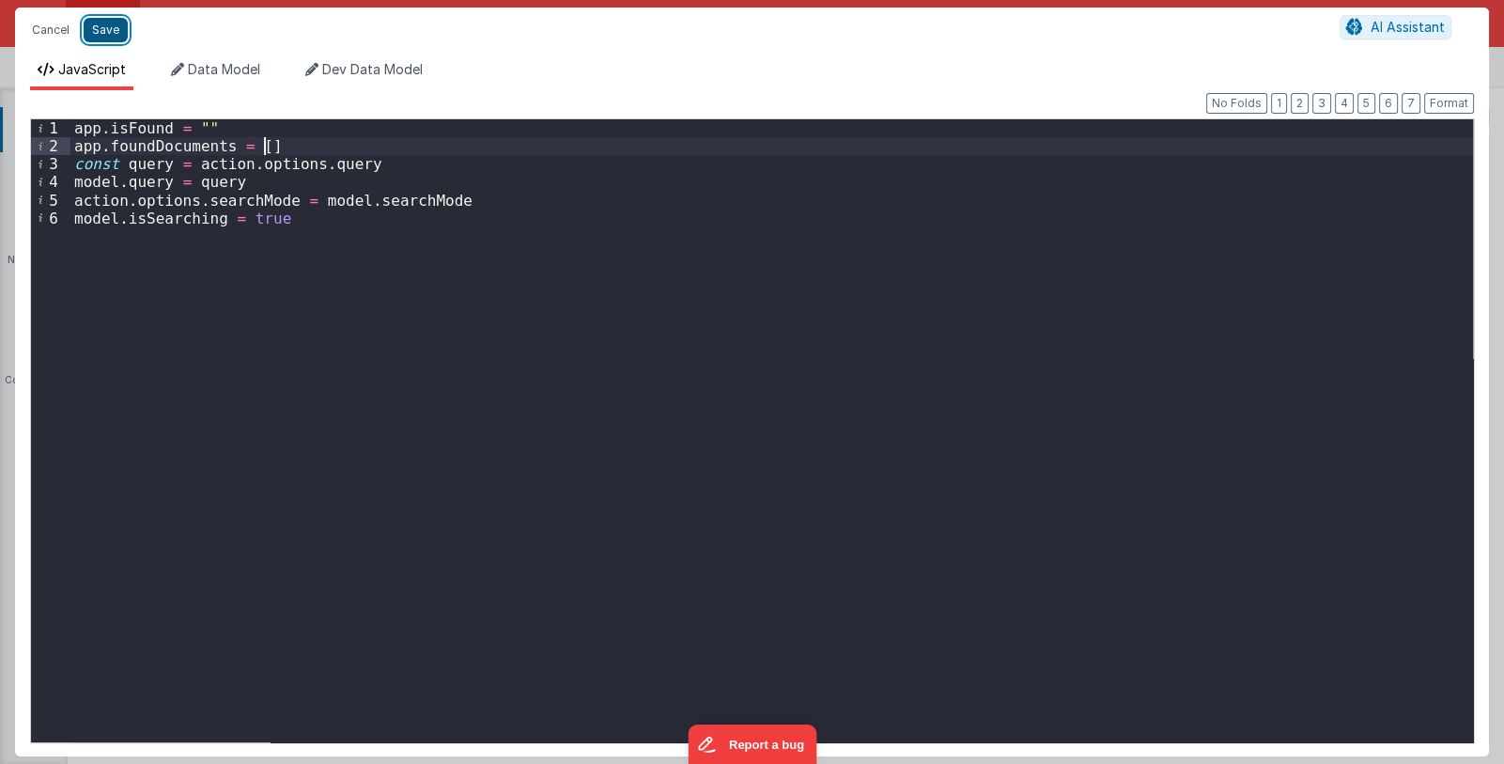
click at [117, 27] on button "Save" at bounding box center [106, 30] width 44 height 24
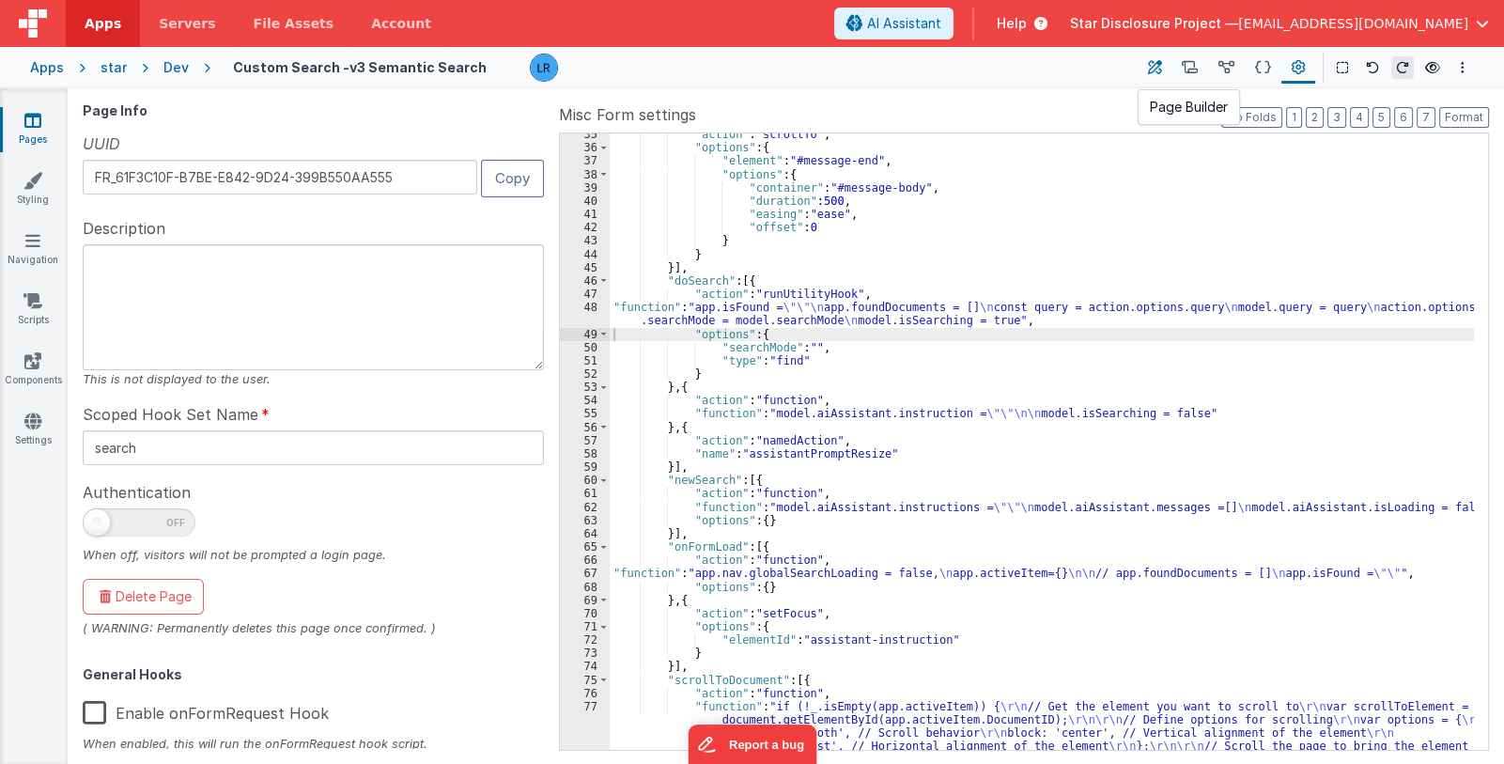
click at [1155, 68] on icon at bounding box center [1155, 68] width 14 height 20
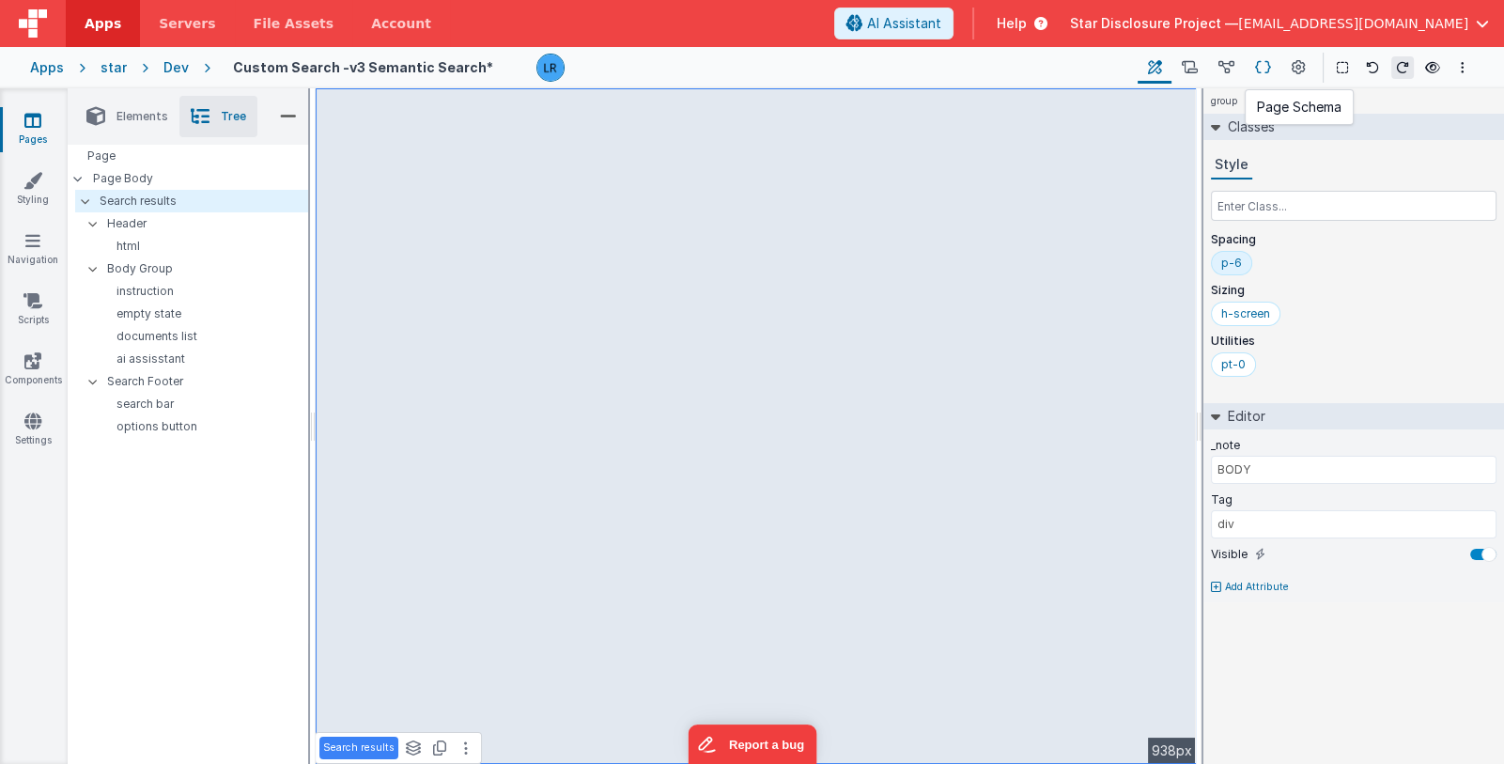
click at [1260, 68] on icon at bounding box center [1263, 68] width 16 height 20
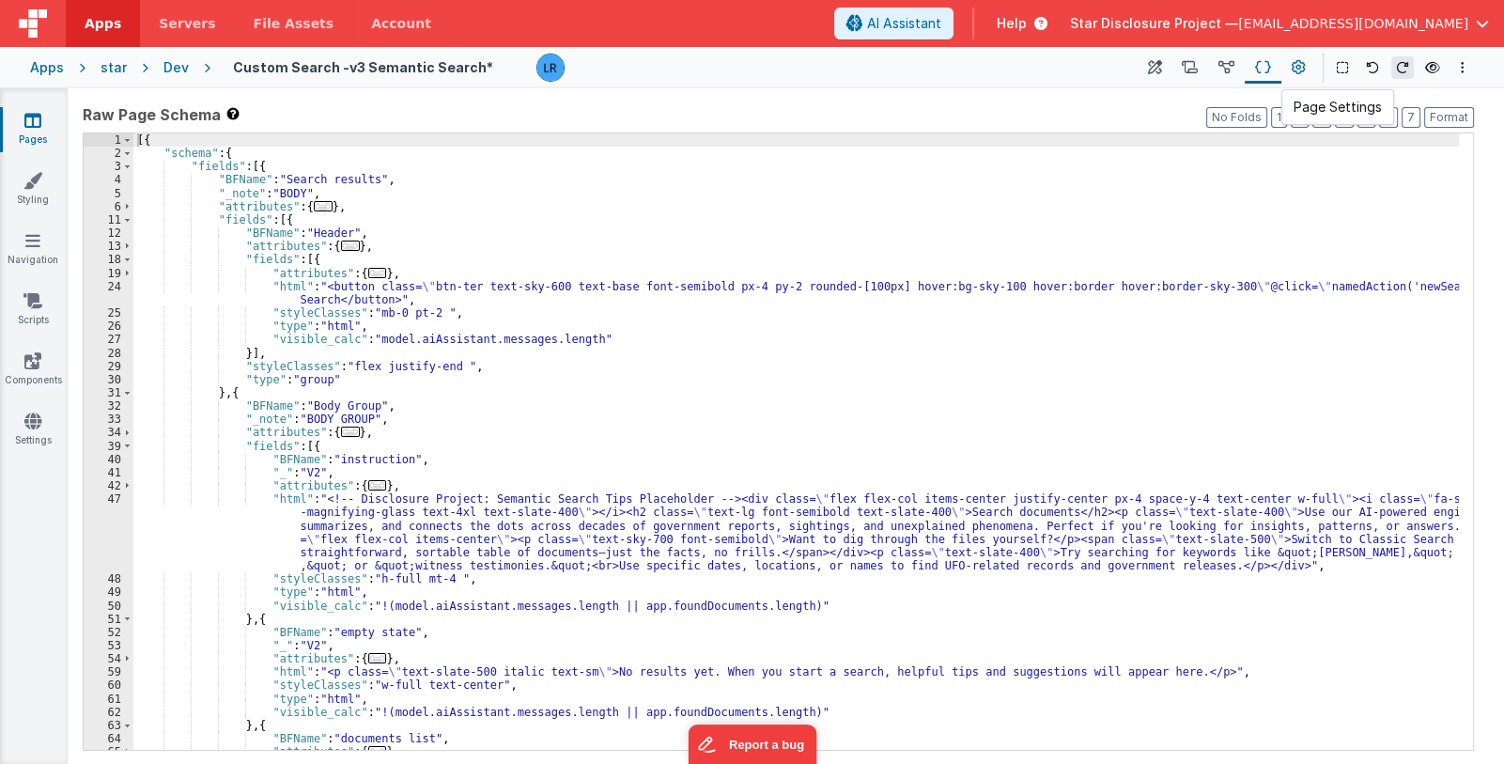
click at [1304, 70] on icon at bounding box center [1299, 68] width 14 height 20
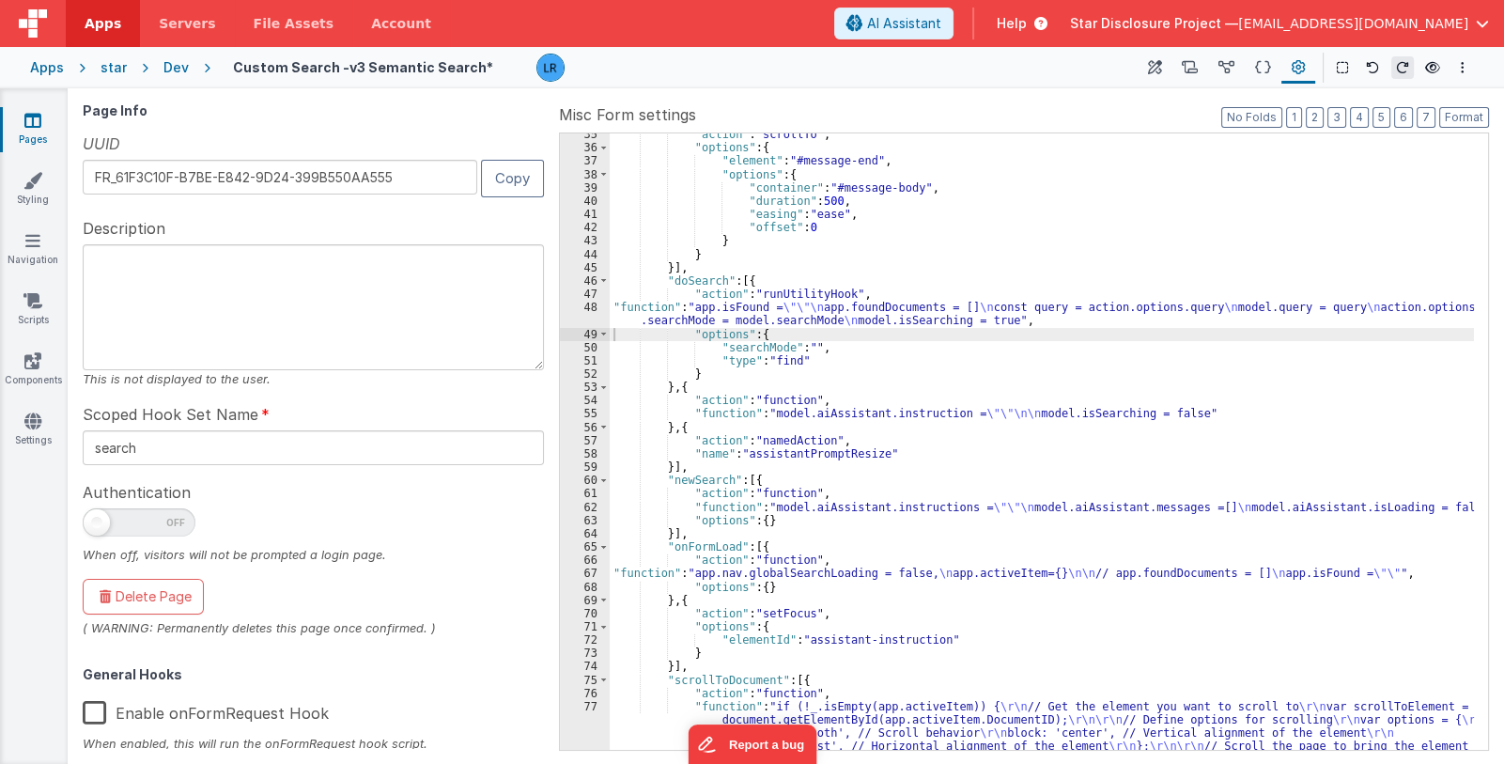
click at [648, 313] on div ""action" : "scrollTo" , "options" : { "element" : "#message-end" , "options" : …" at bounding box center [1042, 476] width 864 height 697
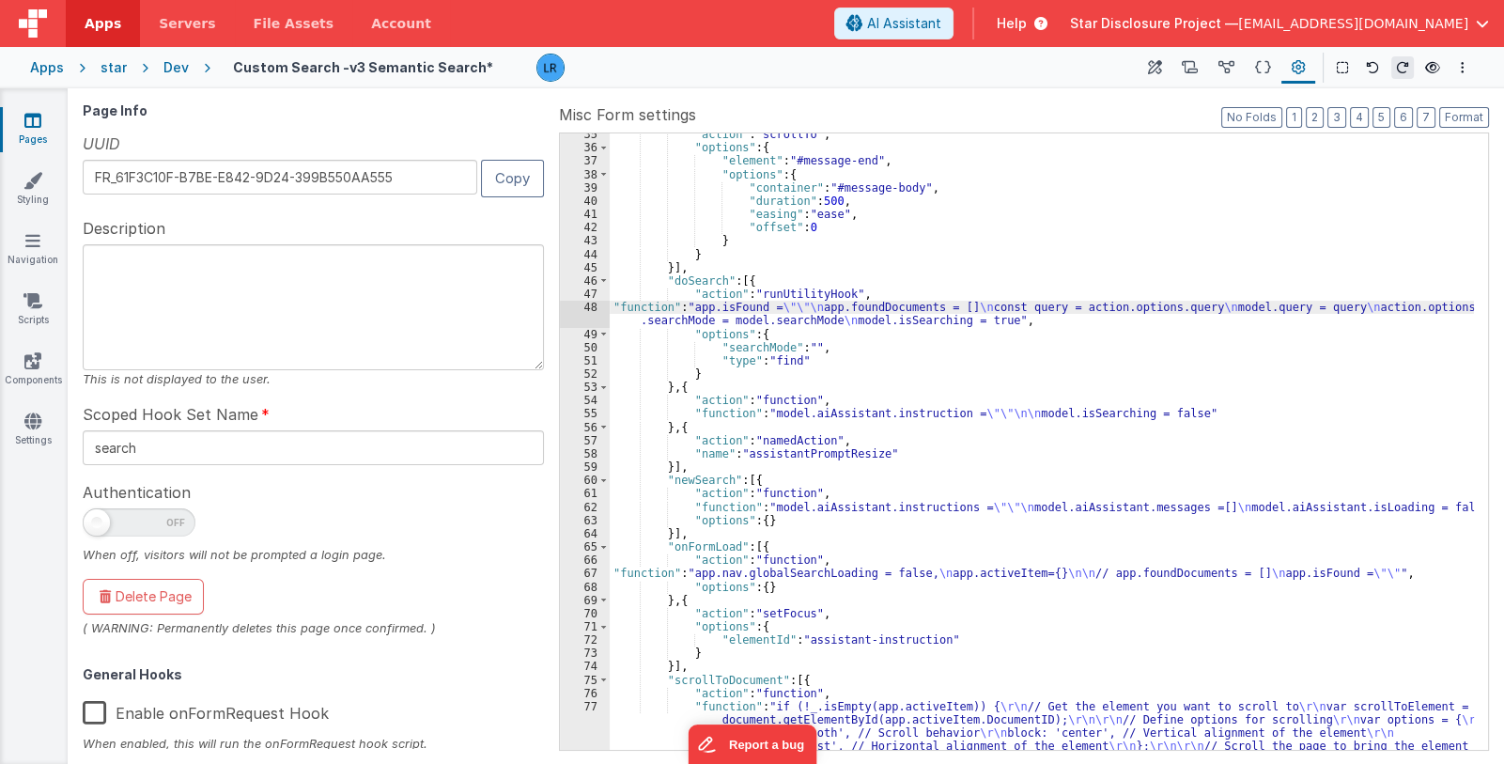
click at [584, 318] on div "48" at bounding box center [585, 314] width 50 height 26
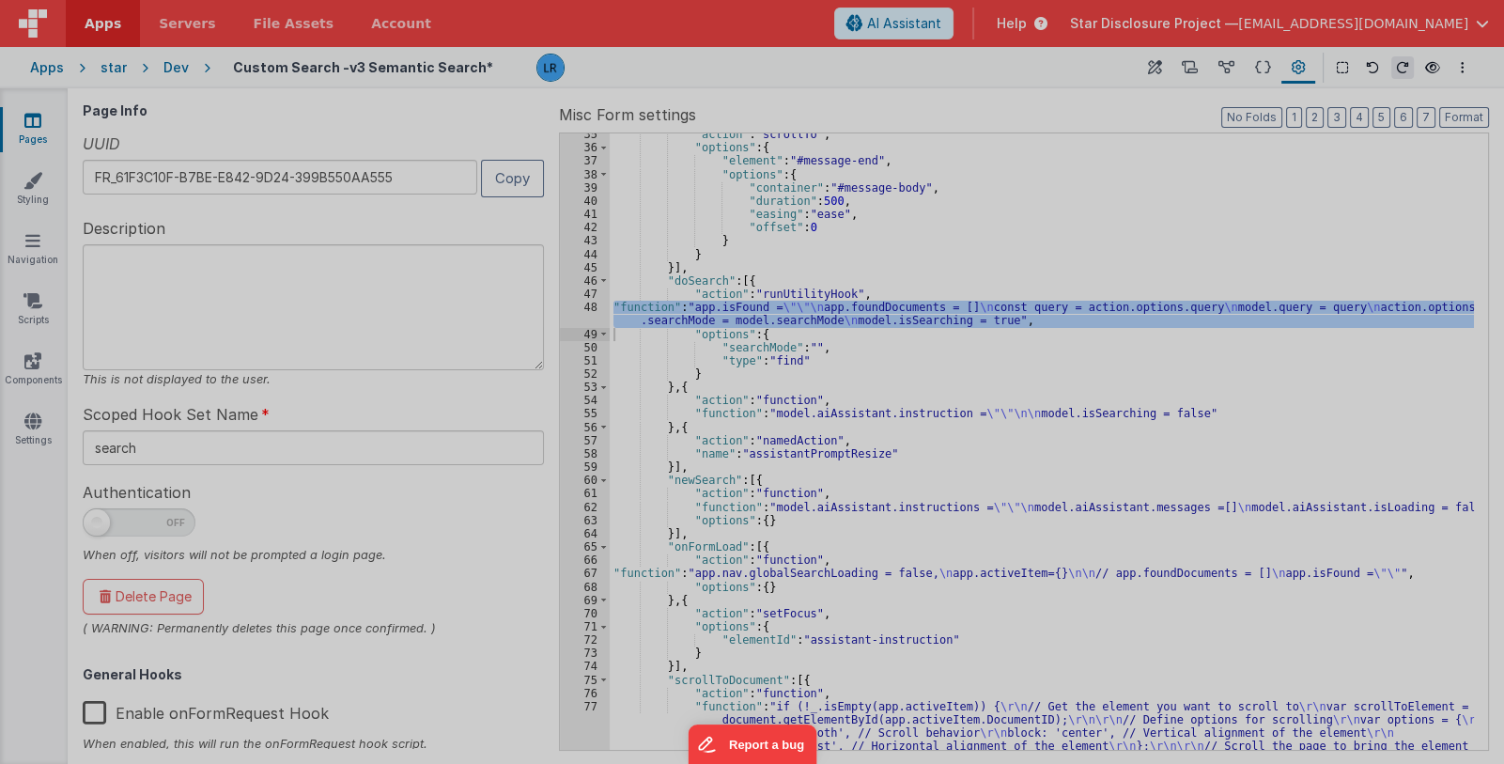
click at [584, 318] on div "Cancel Save AI Assistant JavaScript Data Model Dev Data Model Format 7 6 5 4 3 …" at bounding box center [752, 382] width 1504 height 764
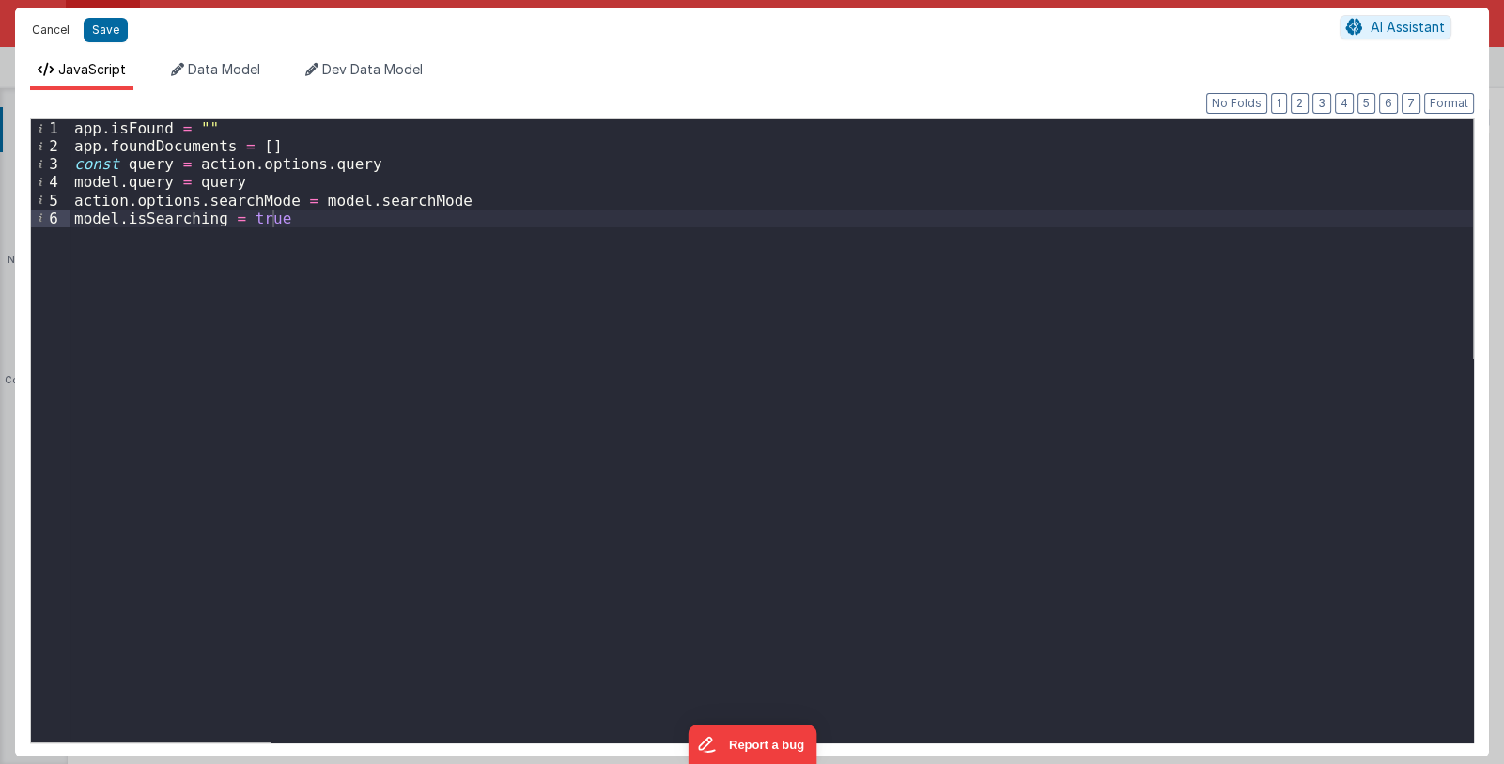
click at [39, 26] on button "Cancel" at bounding box center [51, 30] width 56 height 26
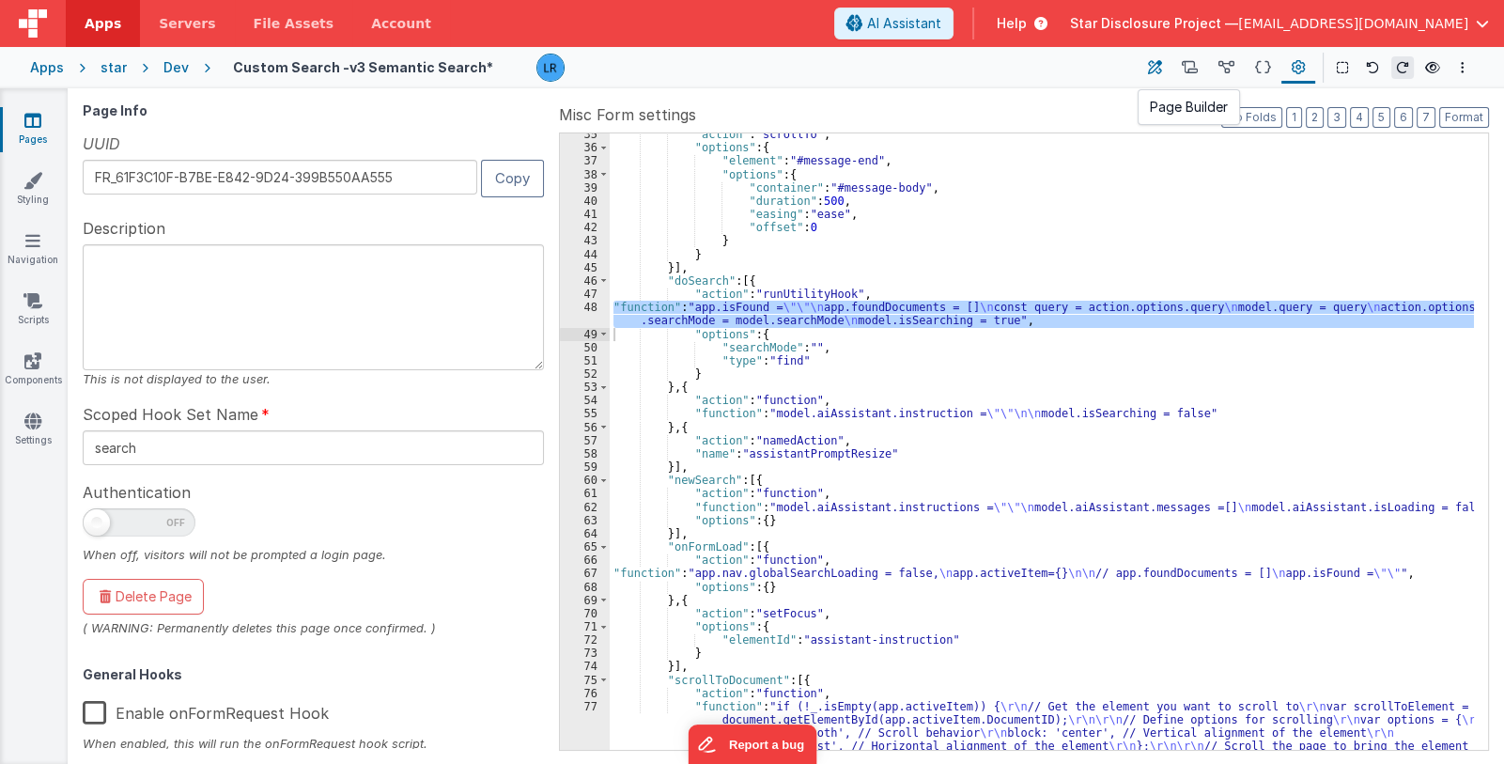
click at [1158, 73] on icon at bounding box center [1155, 68] width 14 height 20
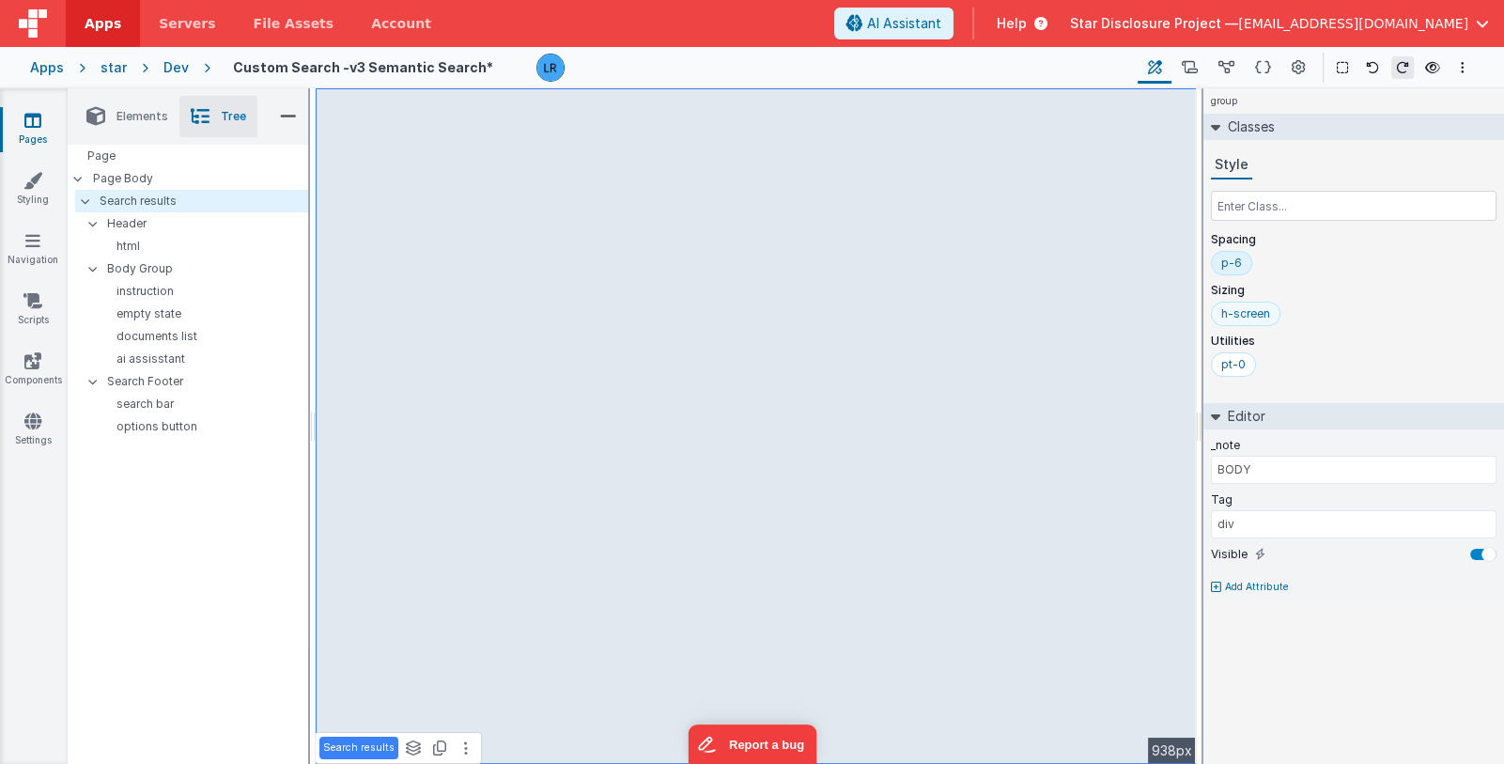
click at [1237, 316] on div "h-screen" at bounding box center [1245, 313] width 49 height 15
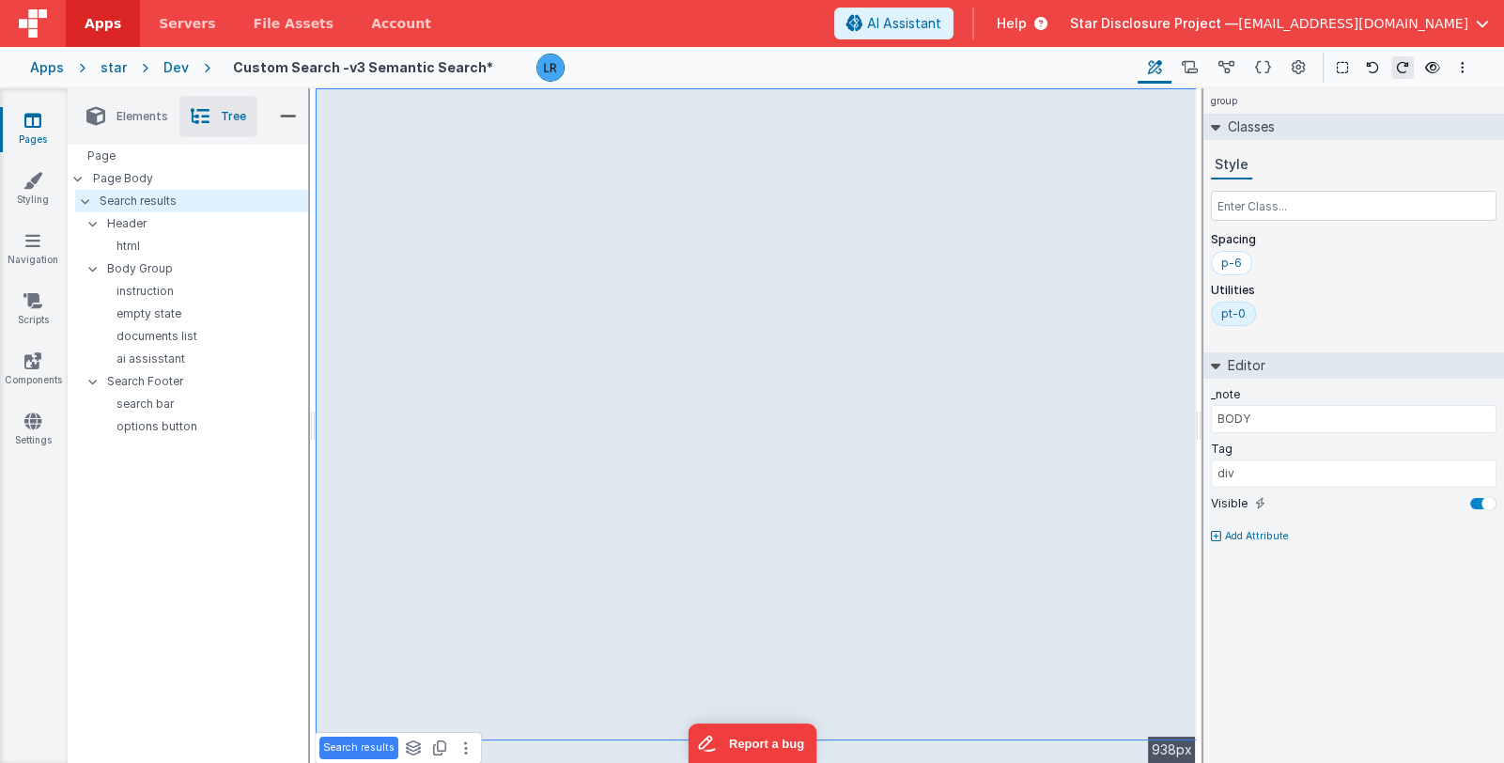
click at [33, 124] on icon at bounding box center [32, 120] width 17 height 19
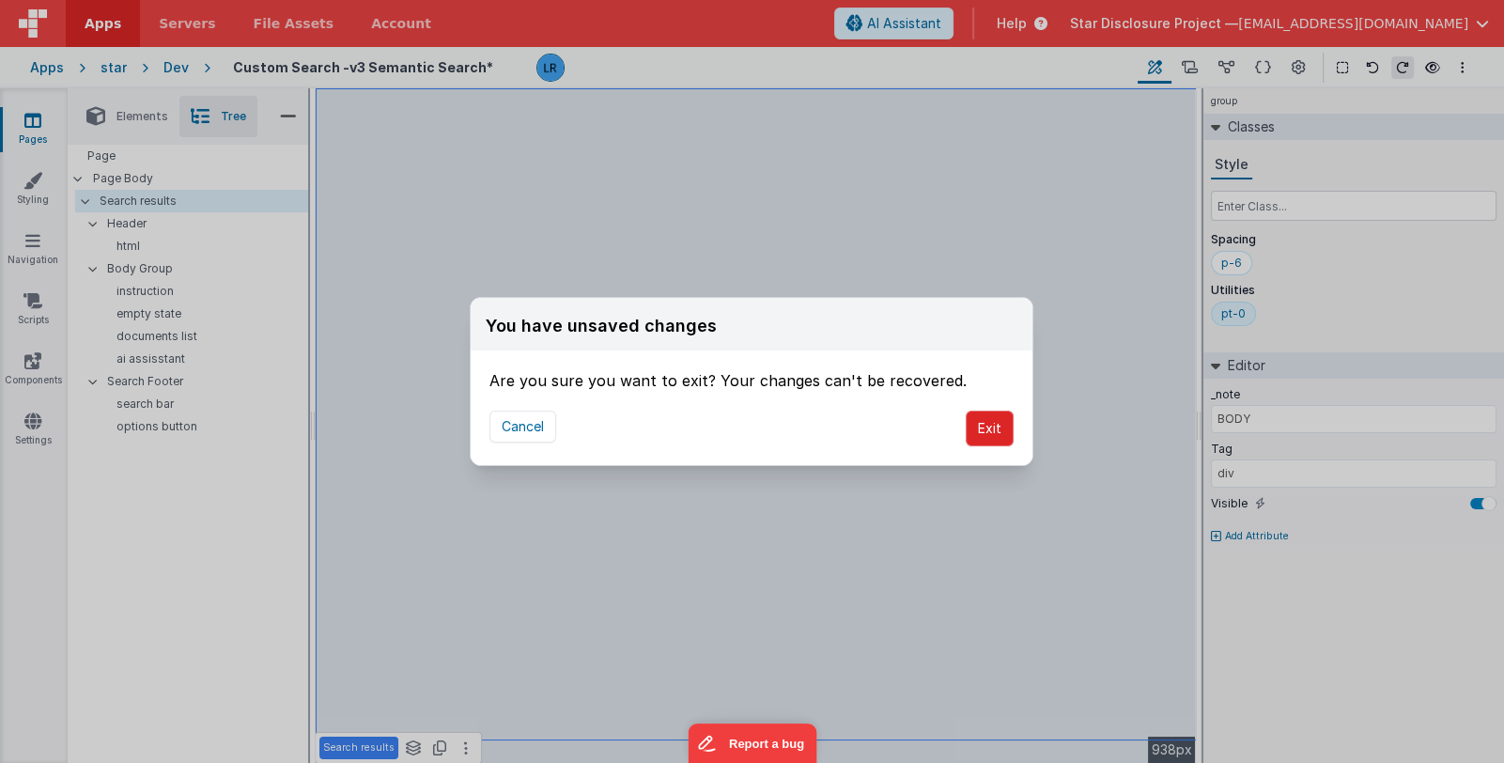
click at [992, 430] on button "Exit" at bounding box center [990, 429] width 48 height 36
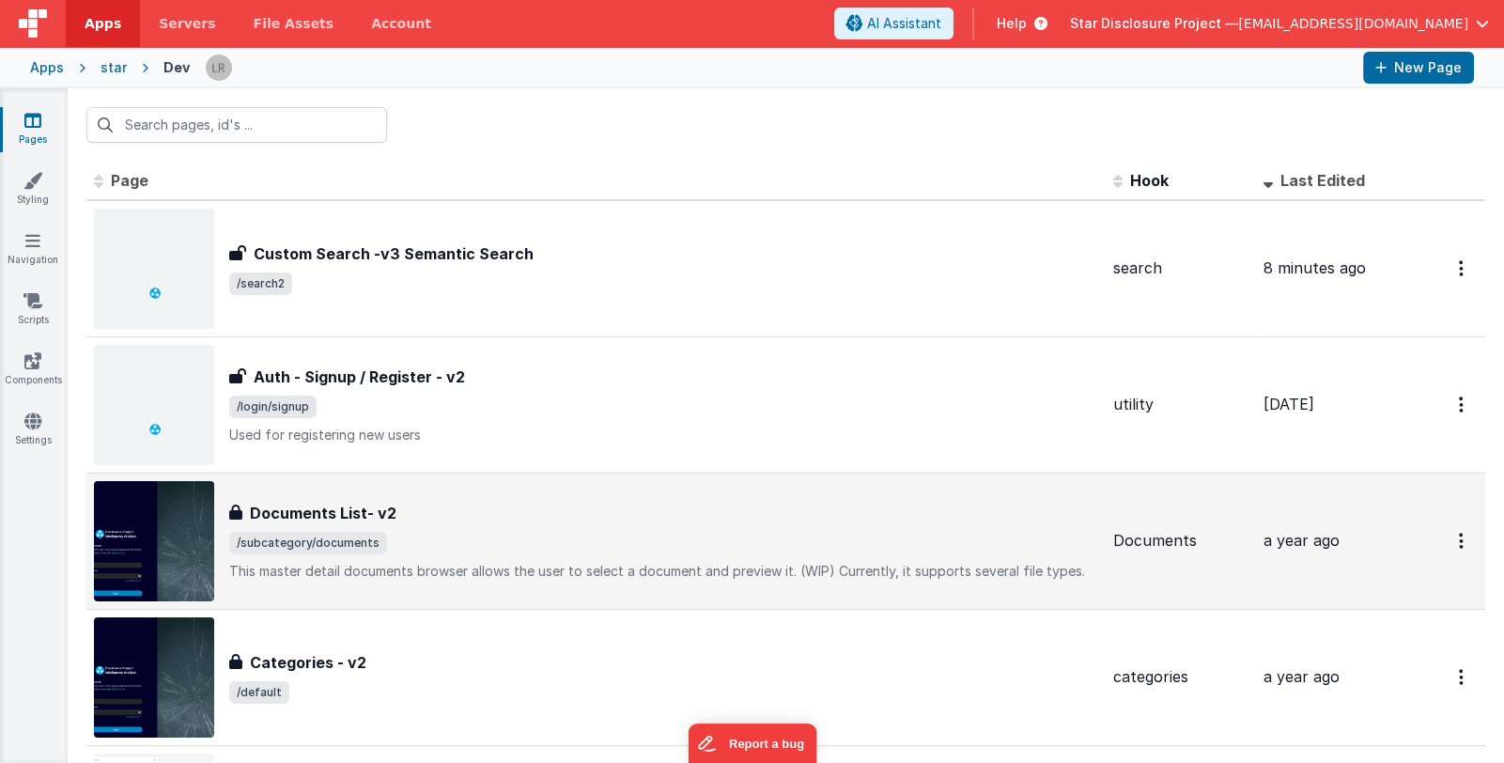
click at [614, 523] on div "Documents List- v2 Documents List- v2 /subcategory/documents This master detail…" at bounding box center [663, 541] width 869 height 79
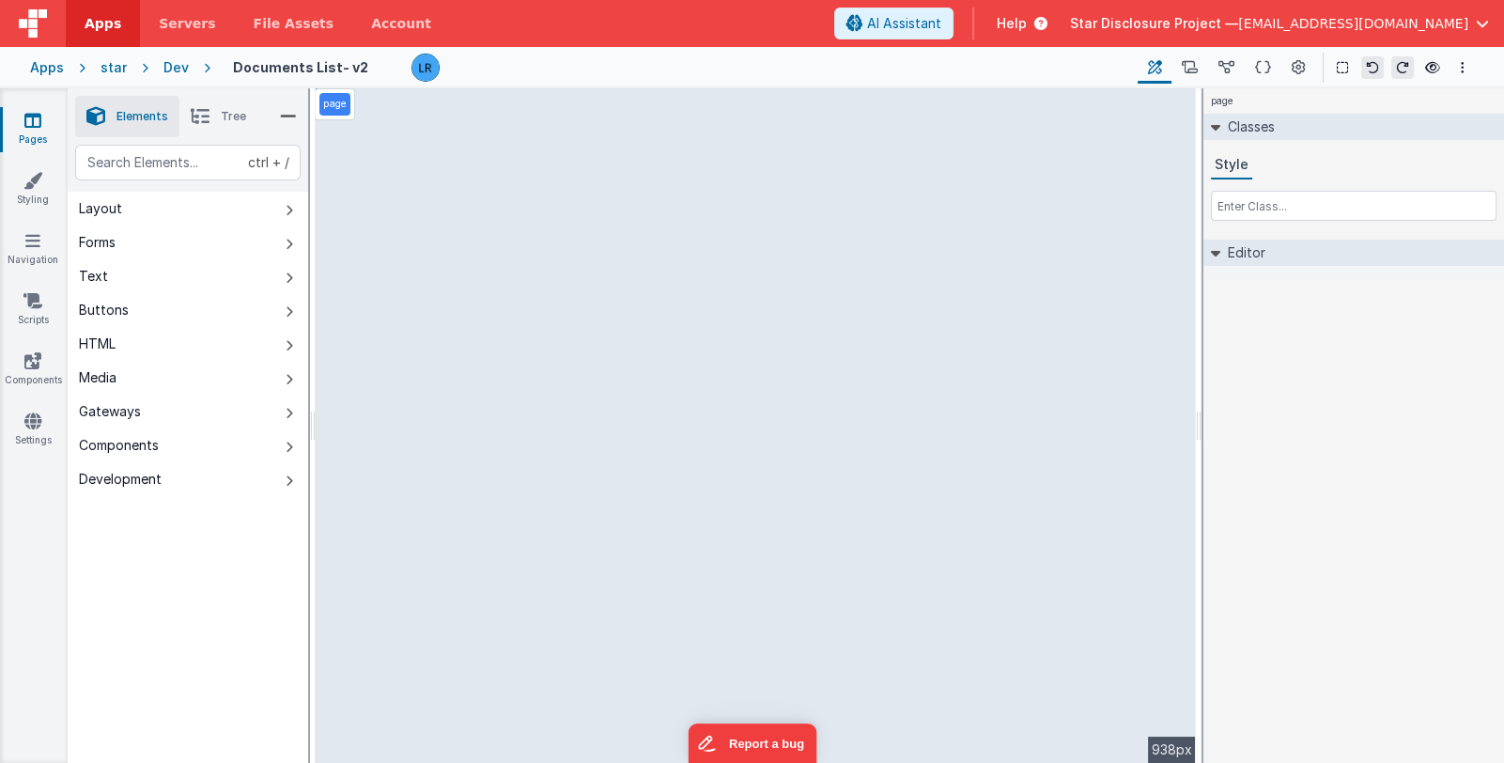
click at [202, 113] on icon at bounding box center [200, 116] width 19 height 26
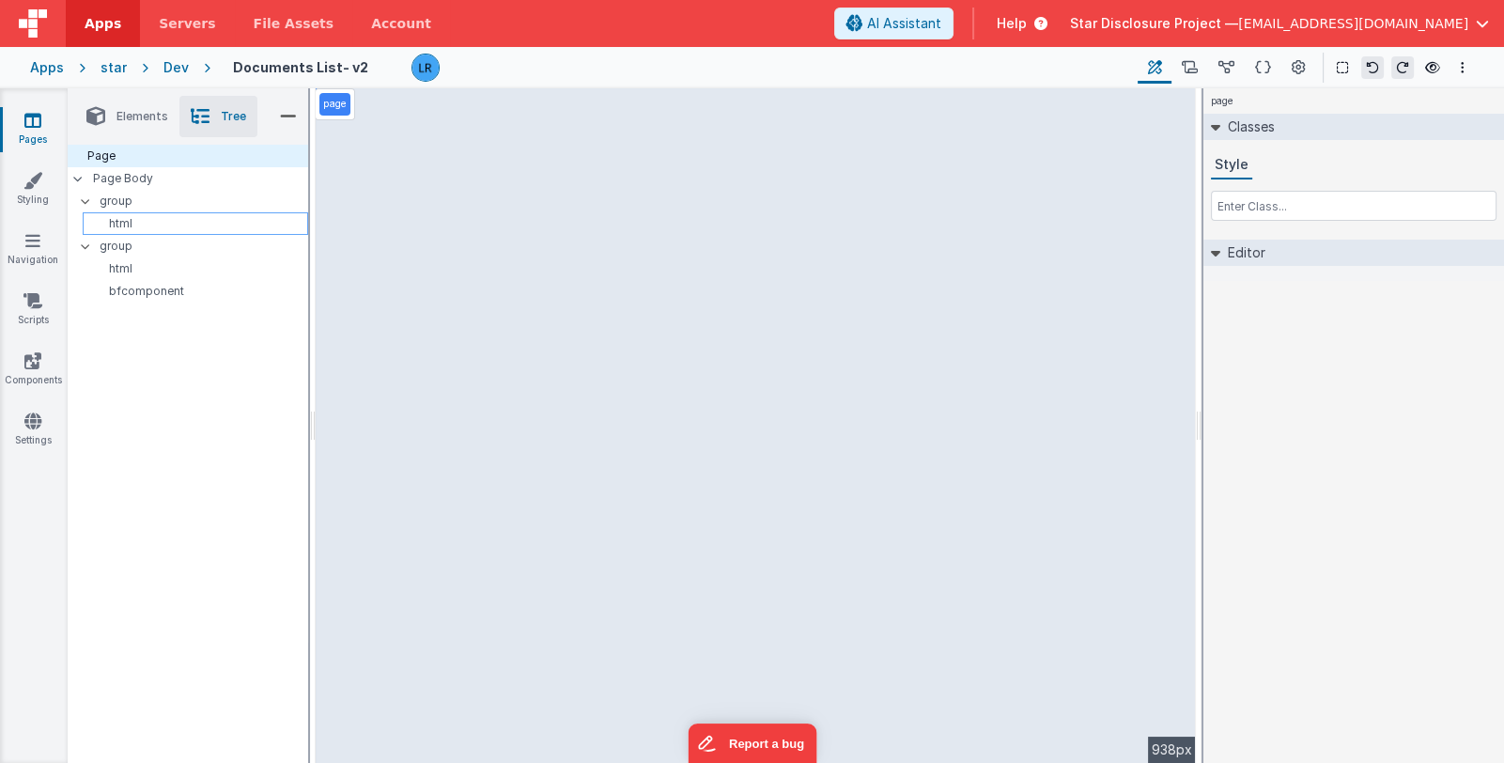
click at [150, 224] on p "html" at bounding box center [198, 223] width 217 height 15
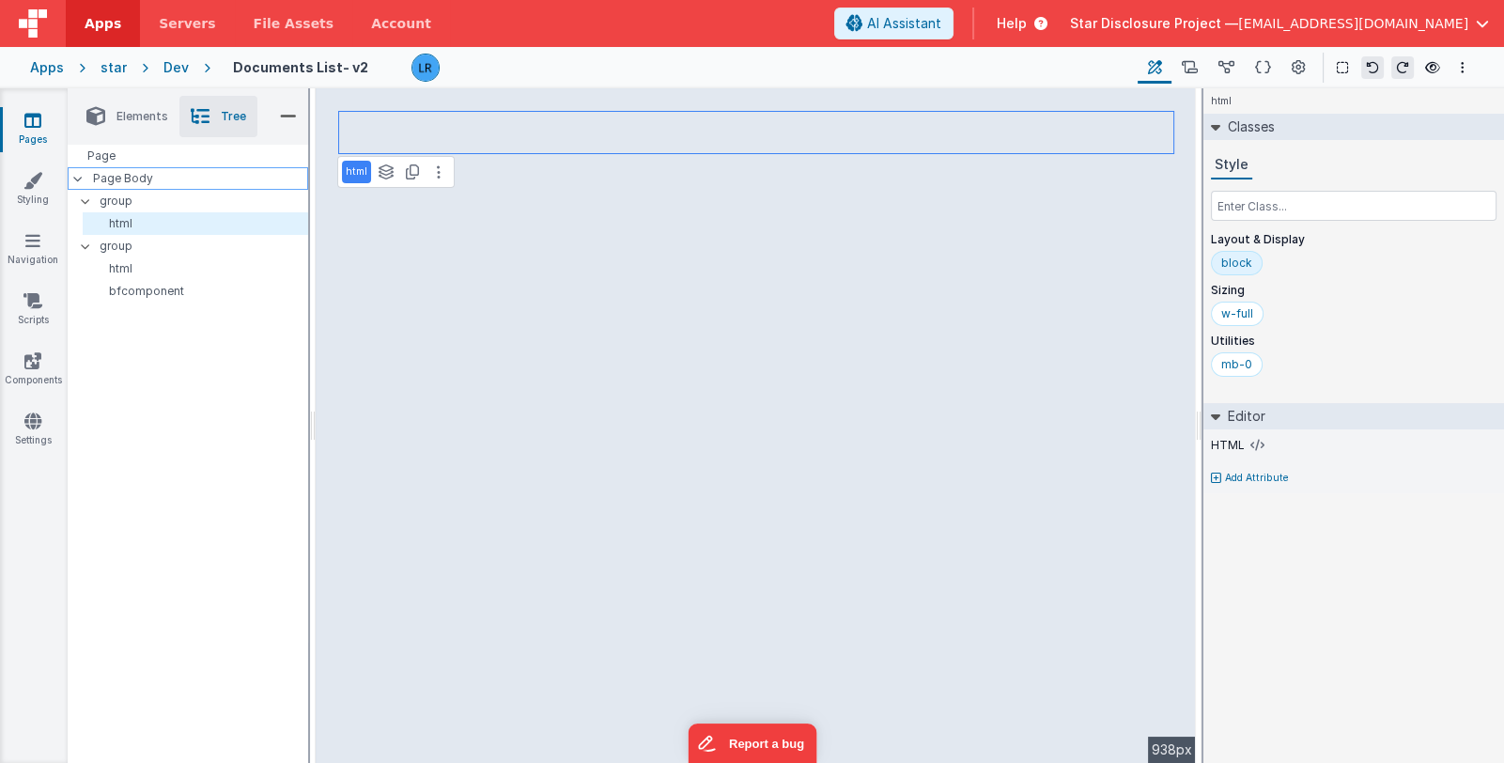
click at [153, 182] on p "Page Body" at bounding box center [200, 178] width 215 height 15
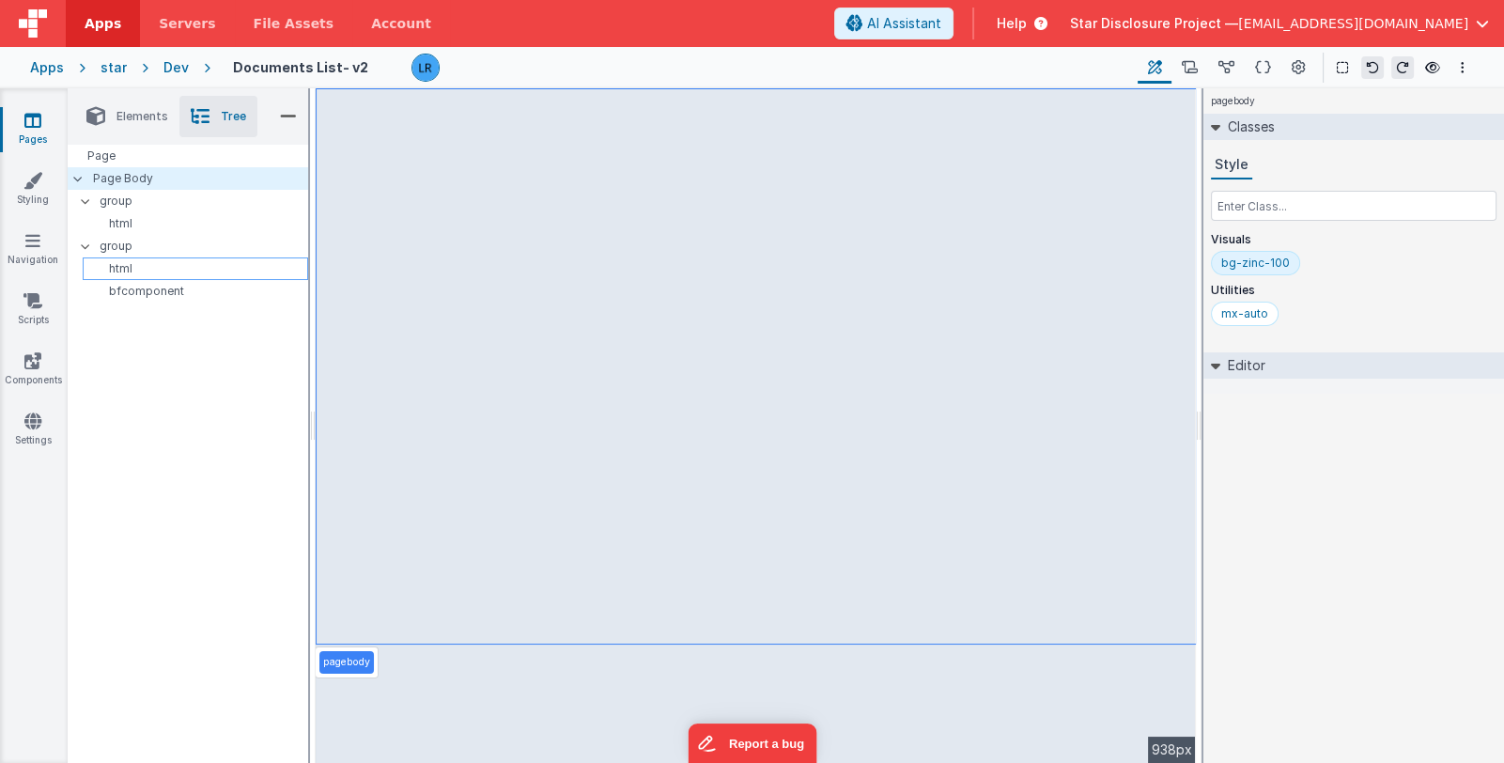
click at [154, 270] on p "html" at bounding box center [198, 268] width 217 height 15
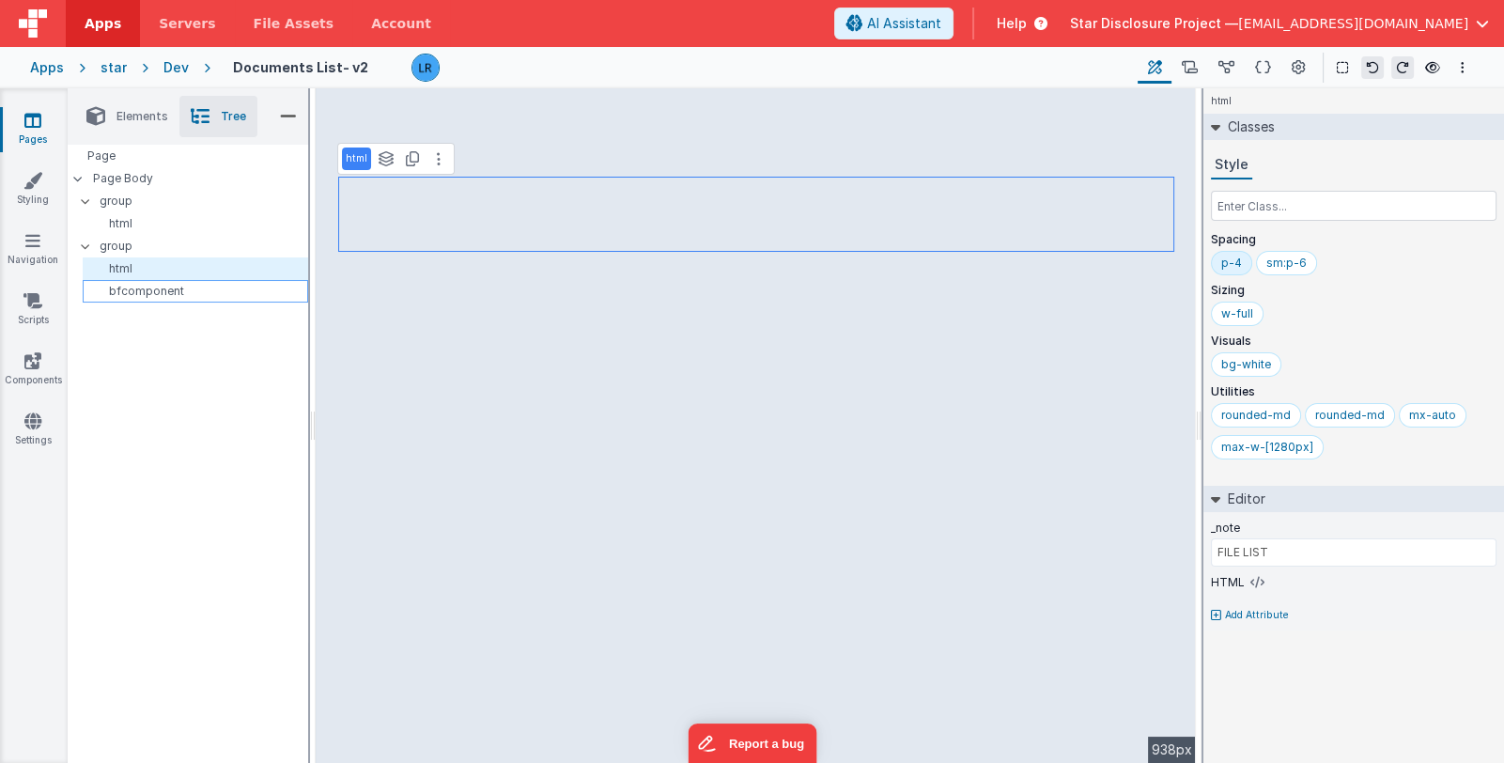
click at [158, 291] on p "bfcomponent" at bounding box center [198, 291] width 217 height 15
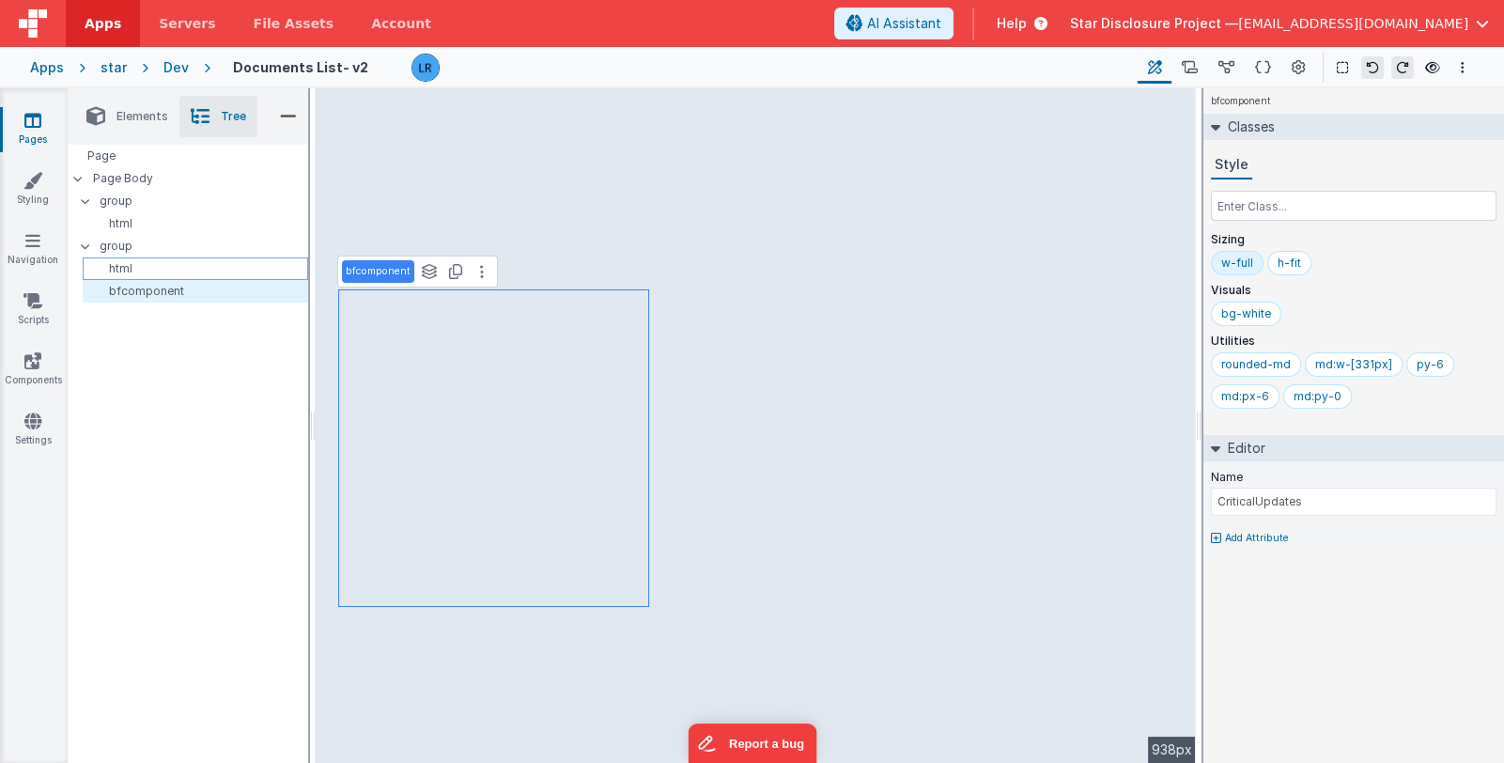
click at [164, 261] on p "html" at bounding box center [198, 268] width 217 height 15
type input "FILE LIST"
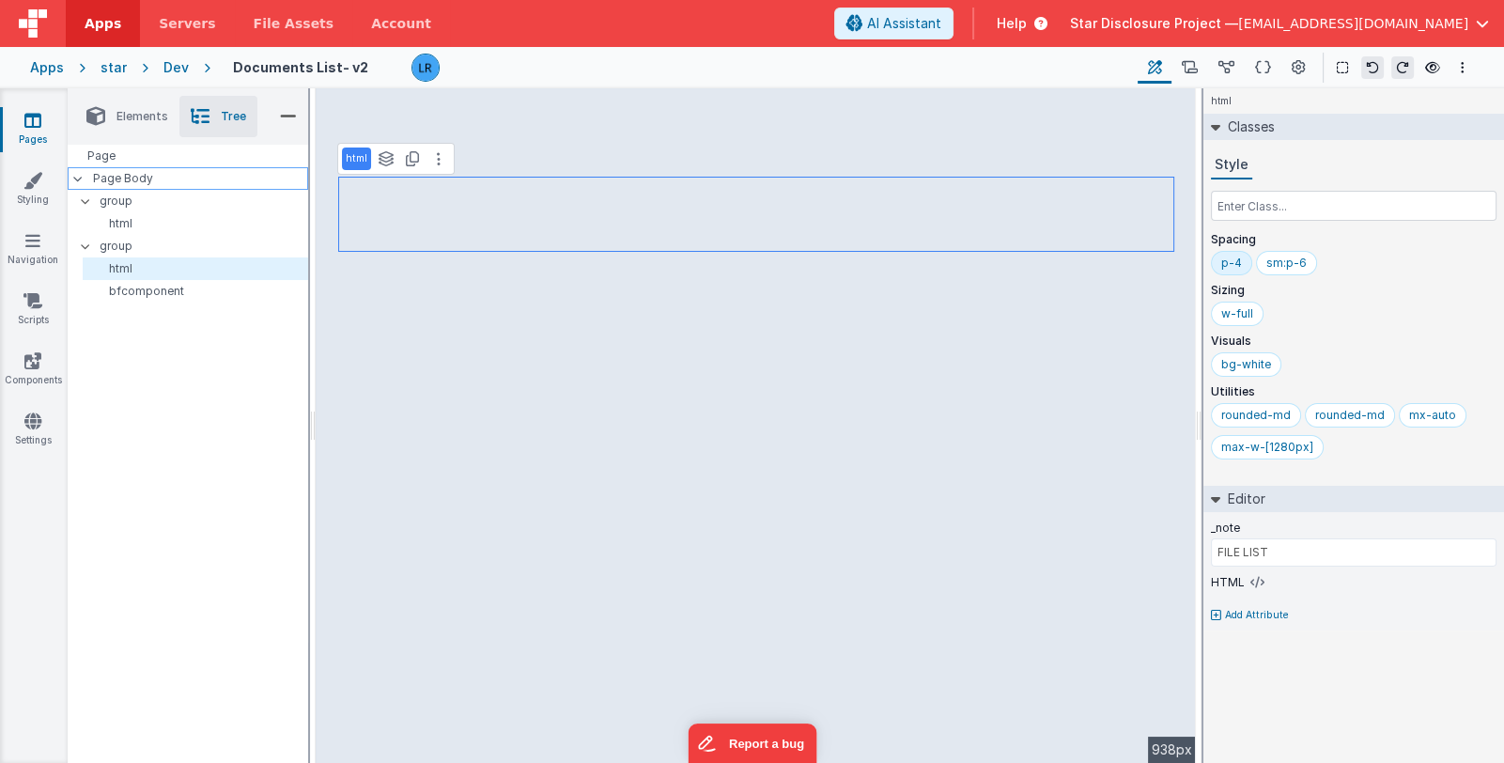
click at [160, 167] on div "Page Body" at bounding box center [188, 178] width 241 height 23
click at [158, 177] on p "Page Body" at bounding box center [200, 178] width 215 height 15
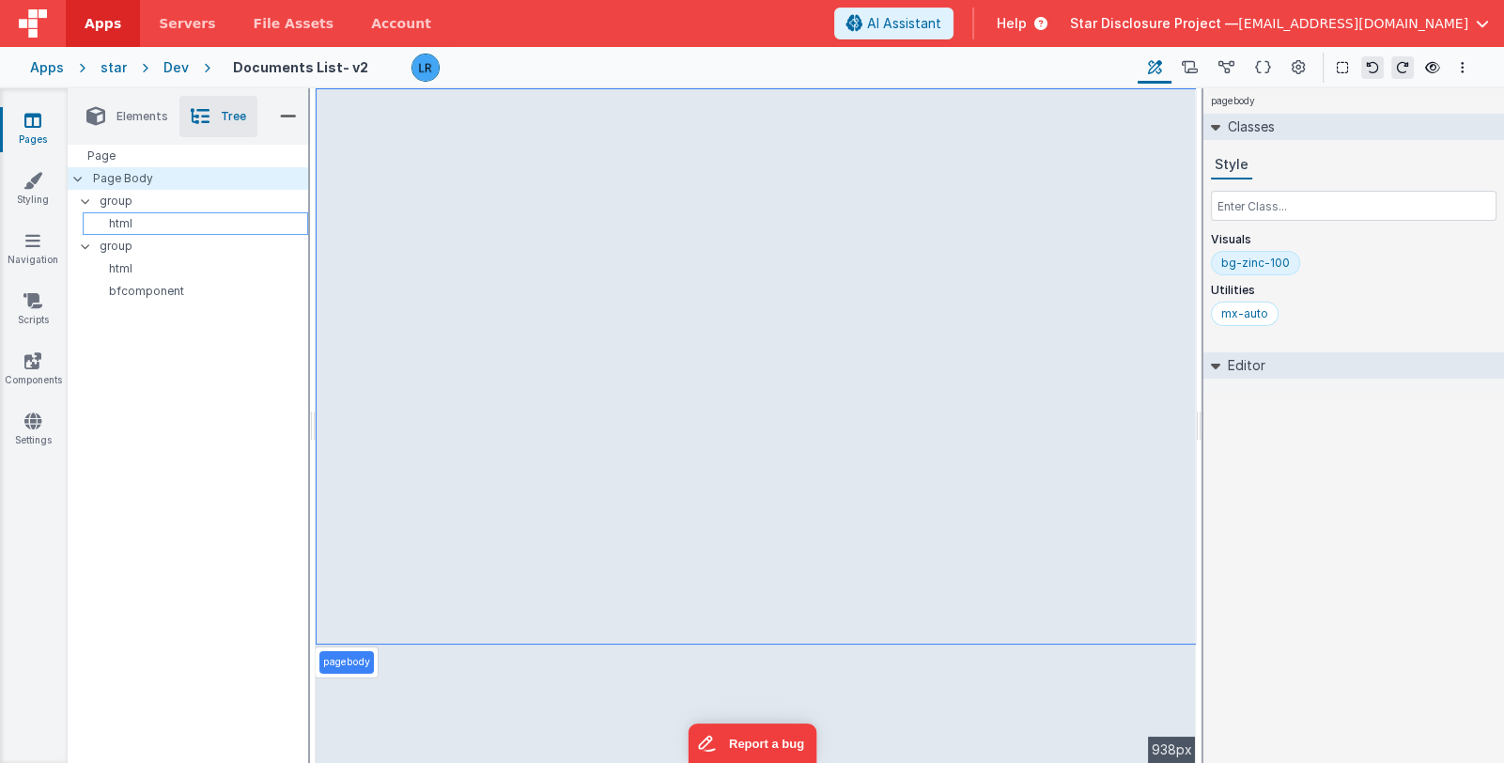
click at [146, 224] on p "html" at bounding box center [198, 223] width 217 height 15
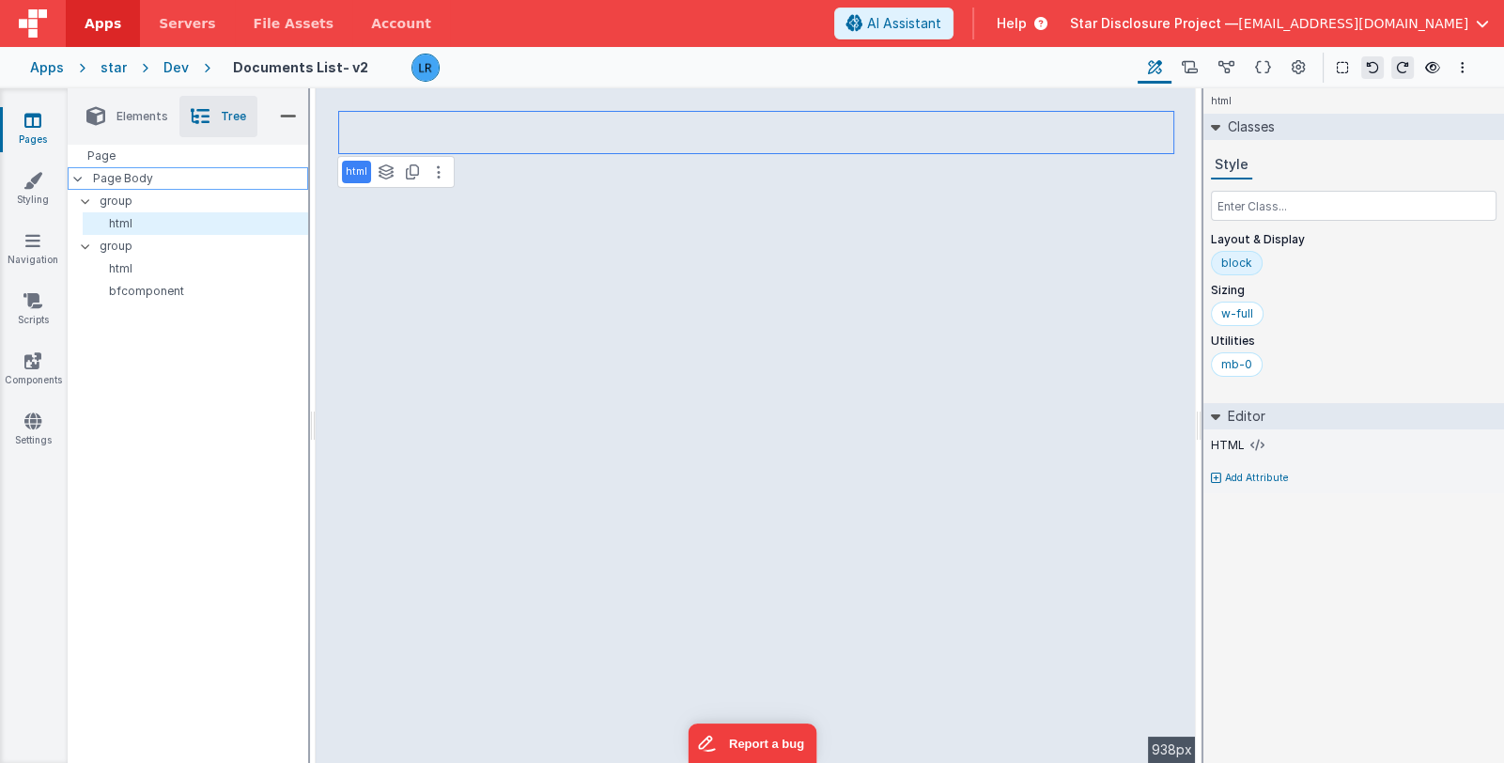
click at [151, 174] on p "Page Body" at bounding box center [200, 178] width 215 height 15
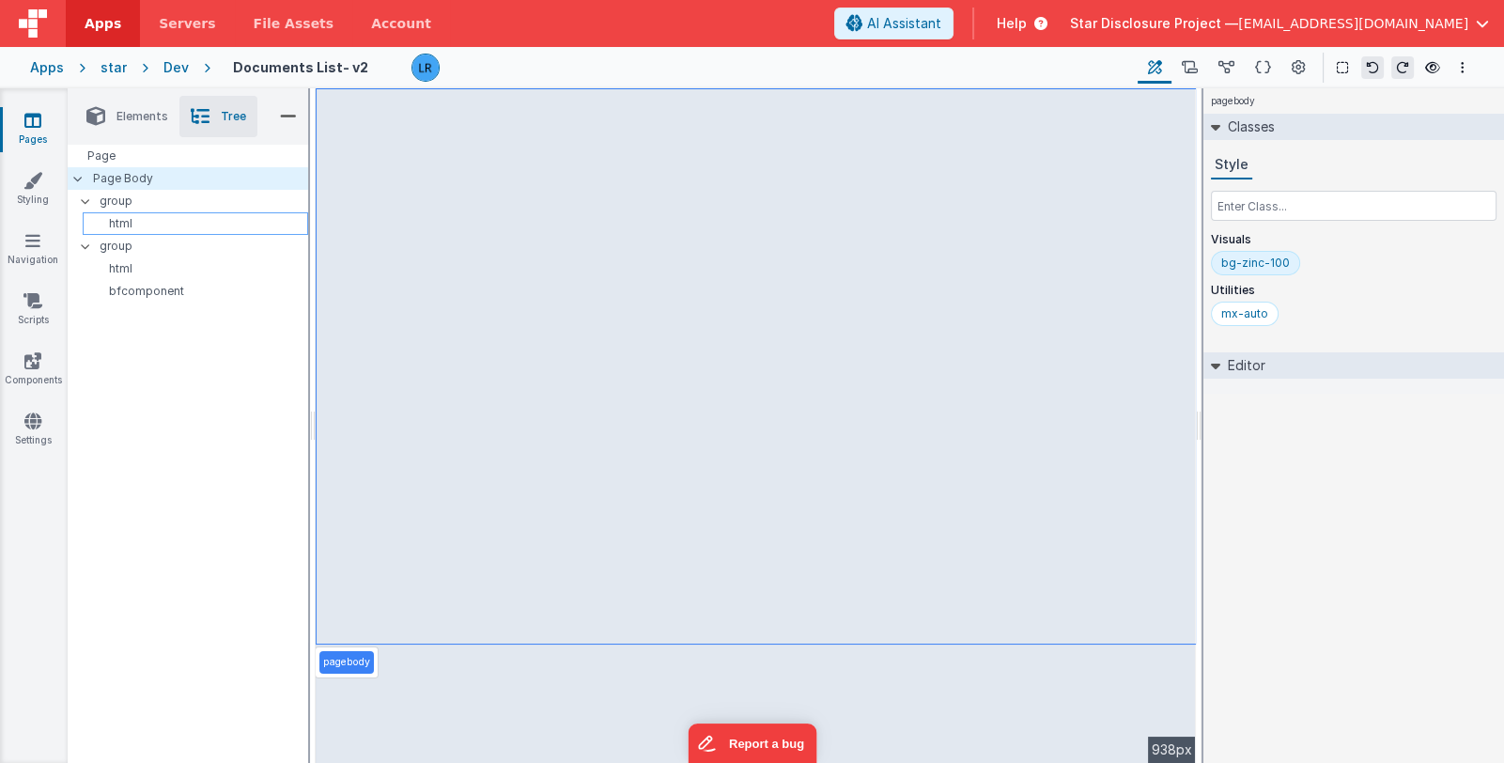
click at [146, 220] on p "html" at bounding box center [198, 223] width 217 height 15
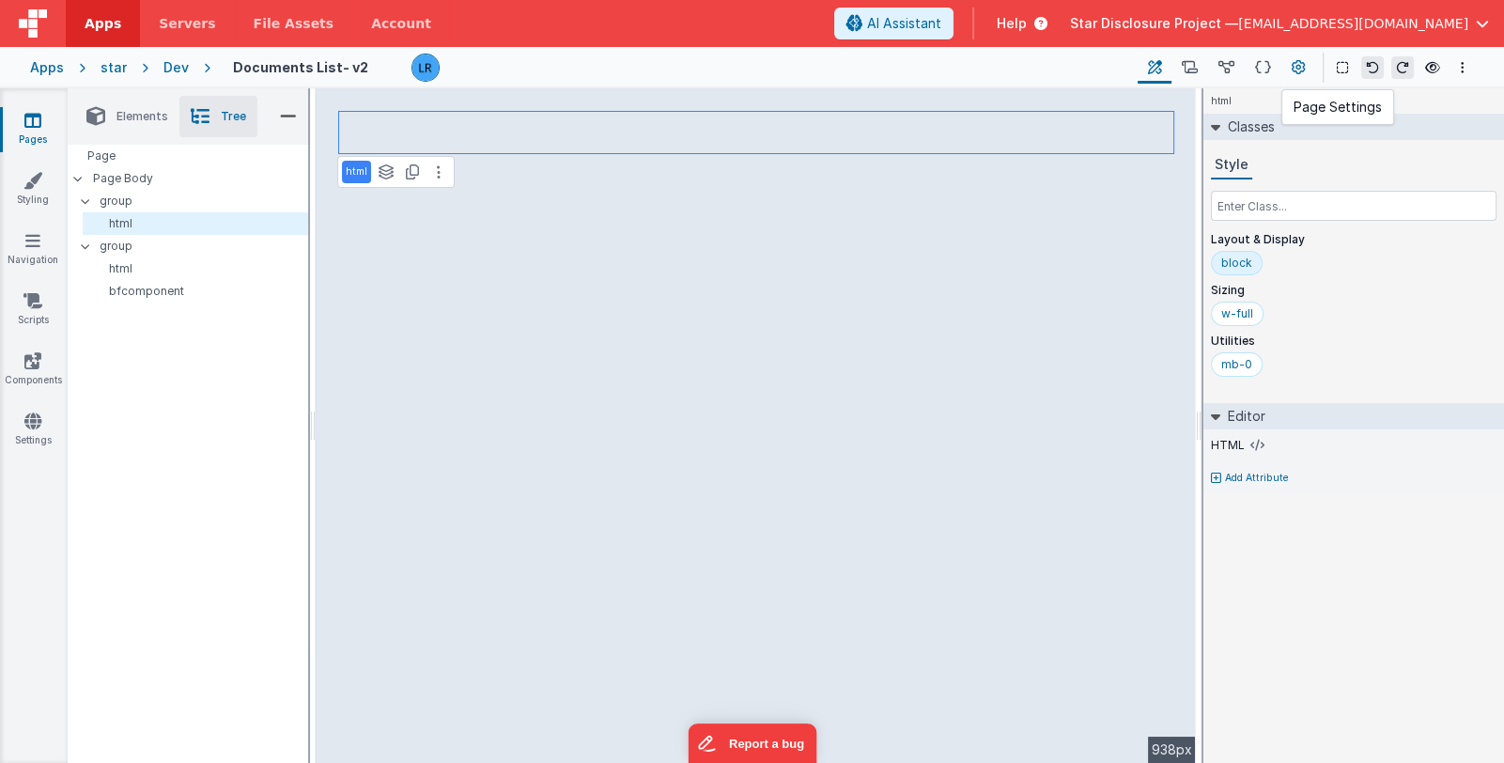
click at [1295, 74] on icon at bounding box center [1299, 68] width 14 height 20
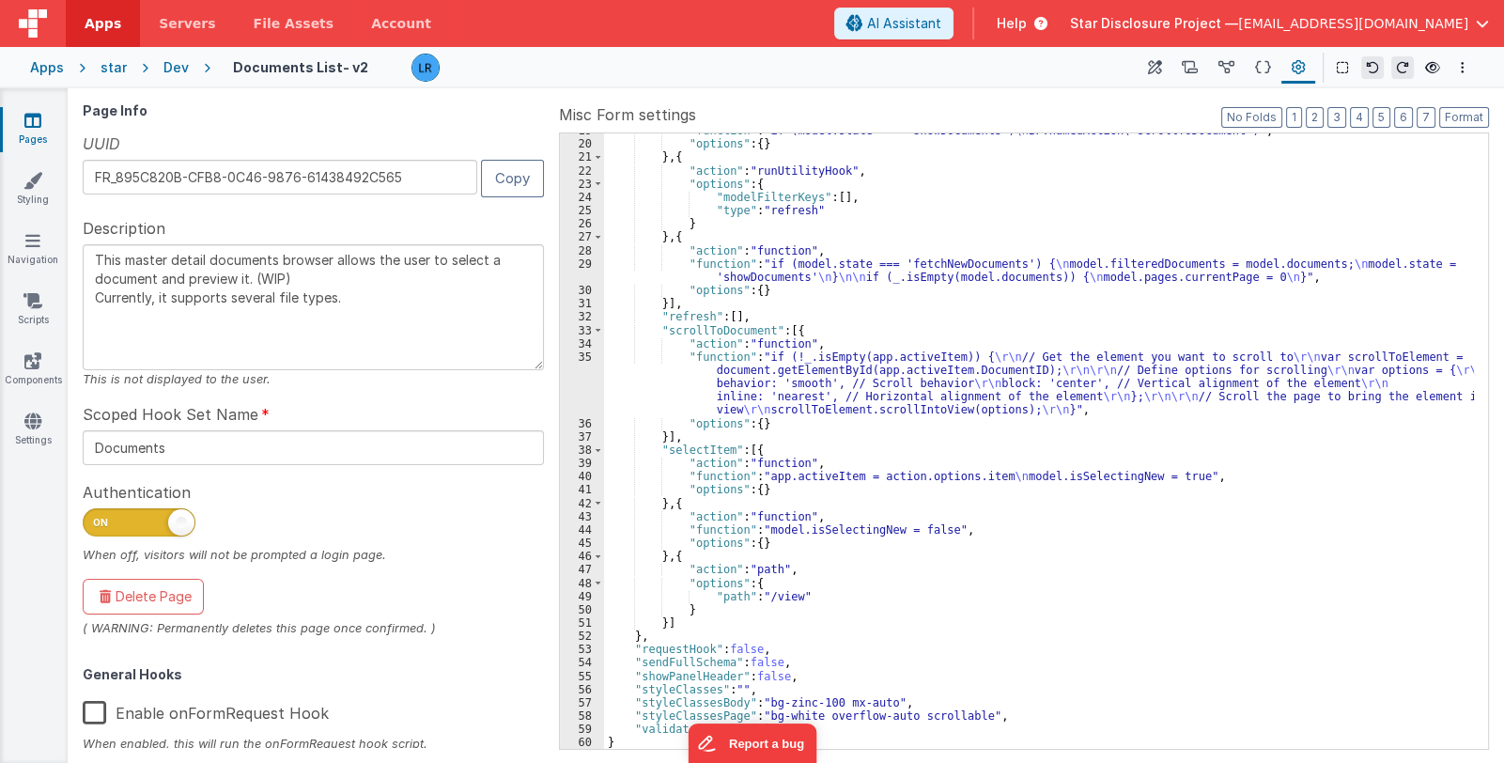
scroll to position [315, 0]
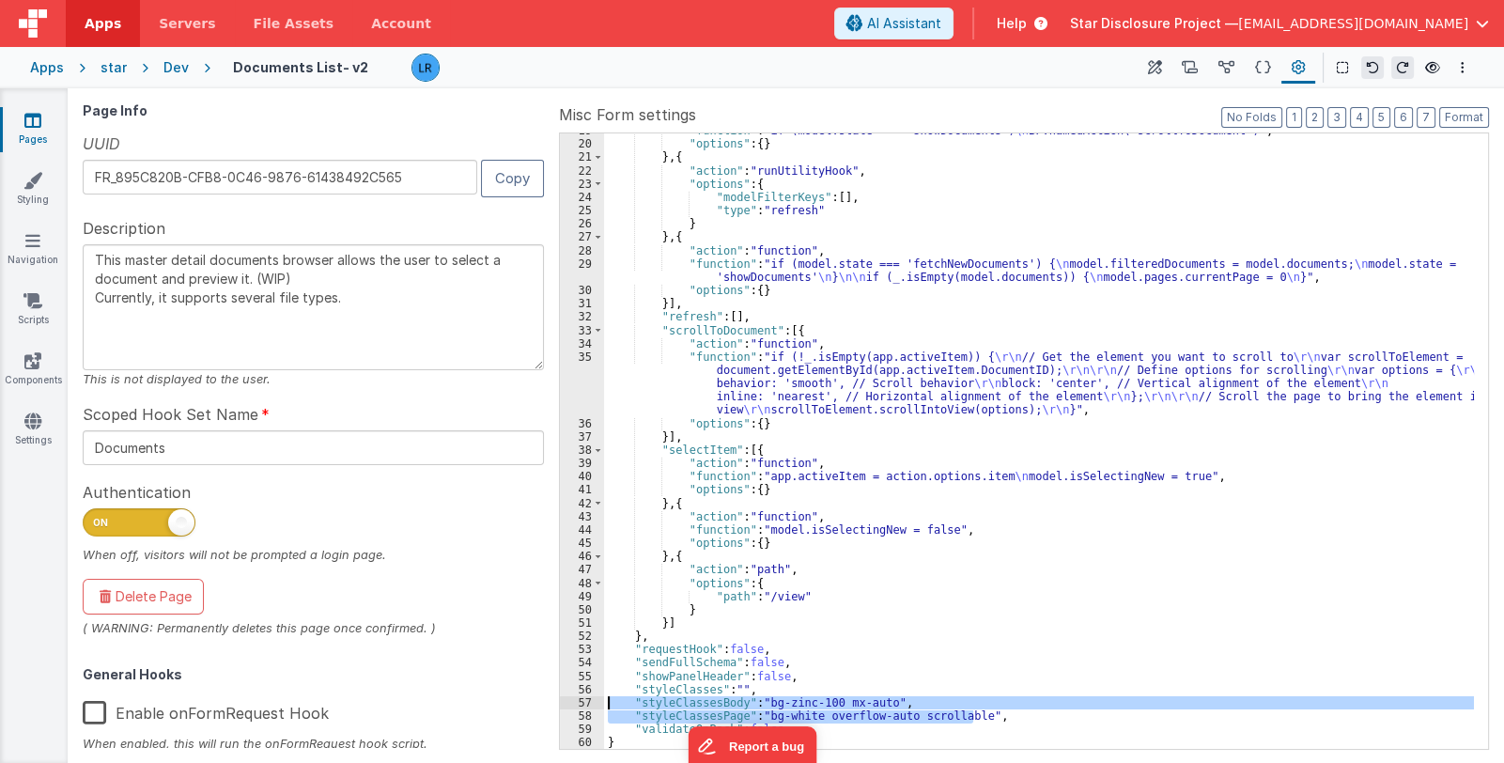
drag, startPoint x: 972, startPoint y: 715, endPoint x: 578, endPoint y: 704, distance: 394.7
click at [578, 704] on div "19 20 21 22 23 24 25 26 27 28 29 30 31 32 33 34 35 36 37 38 39 40 41 42 43 44 4…" at bounding box center [1024, 440] width 930 height 617
click at [35, 121] on icon at bounding box center [32, 120] width 17 height 19
type textarea "This master detail documents browser allows the user to select a document and p…"
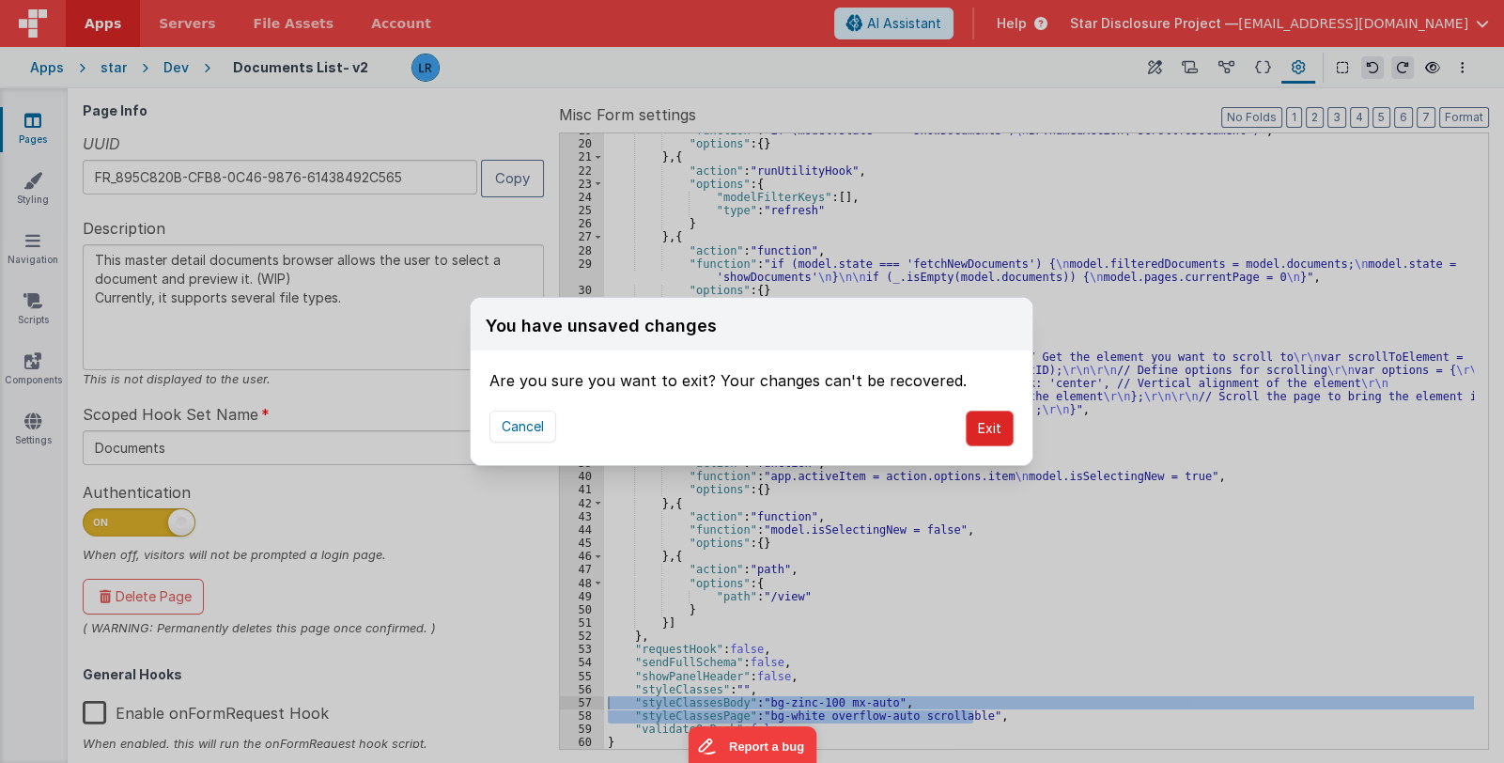
click at [983, 428] on button "Exit" at bounding box center [990, 429] width 48 height 36
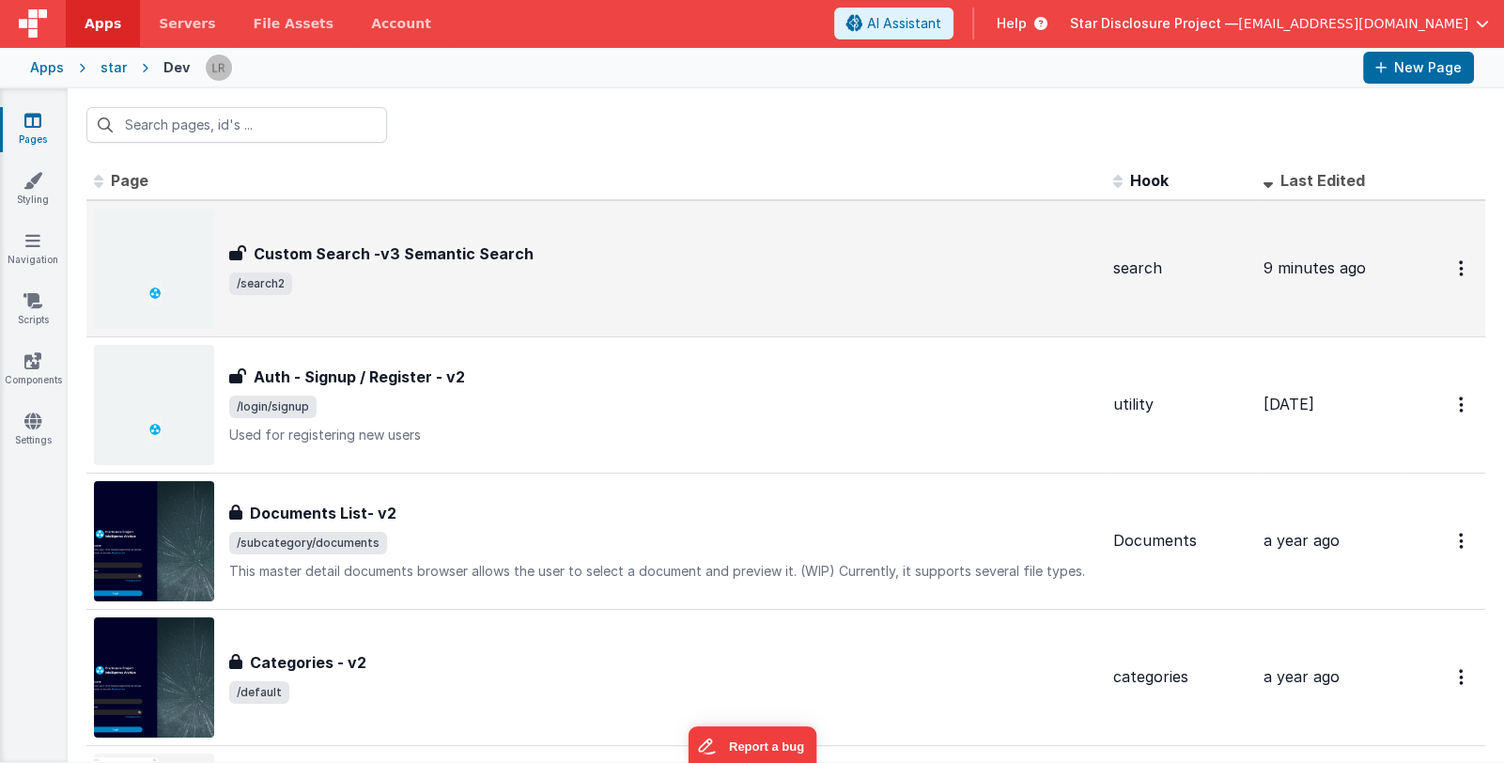
click at [624, 275] on span "/search2" at bounding box center [663, 283] width 869 height 23
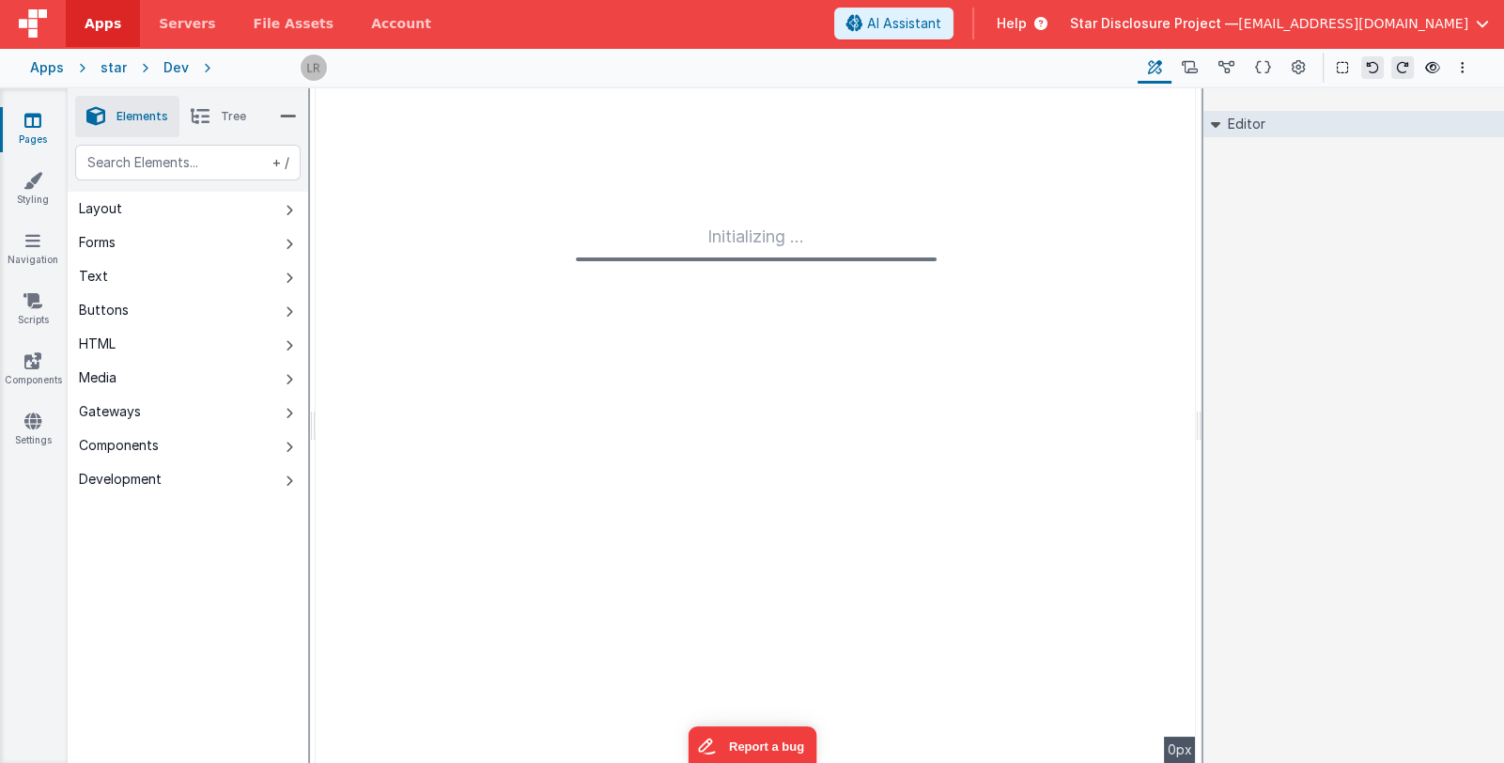
type input "FR_61F3C10F-B7BE-E842-9D24-399B550AA555"
type input "search"
checkbox input "false"
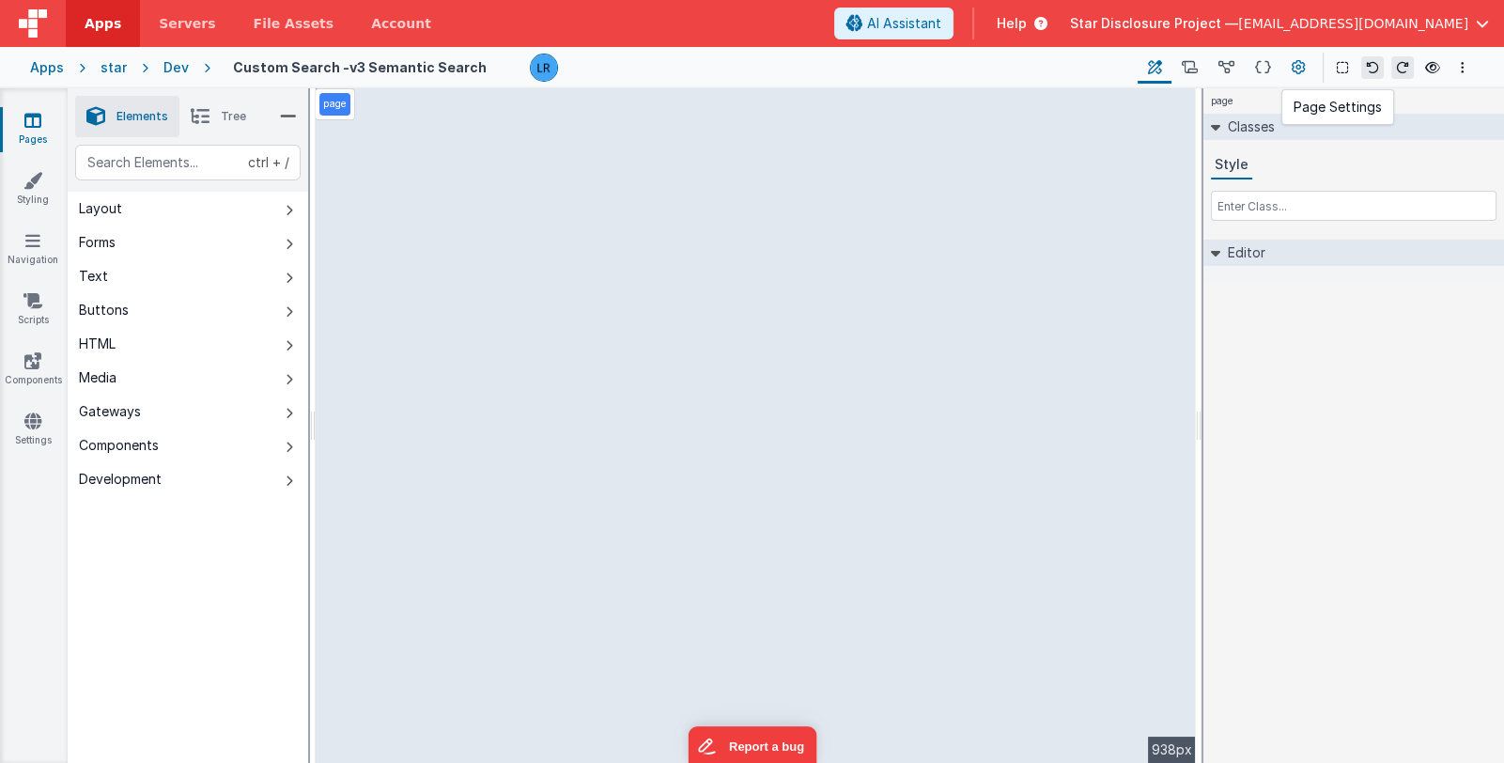
click at [1298, 66] on icon at bounding box center [1299, 68] width 14 height 20
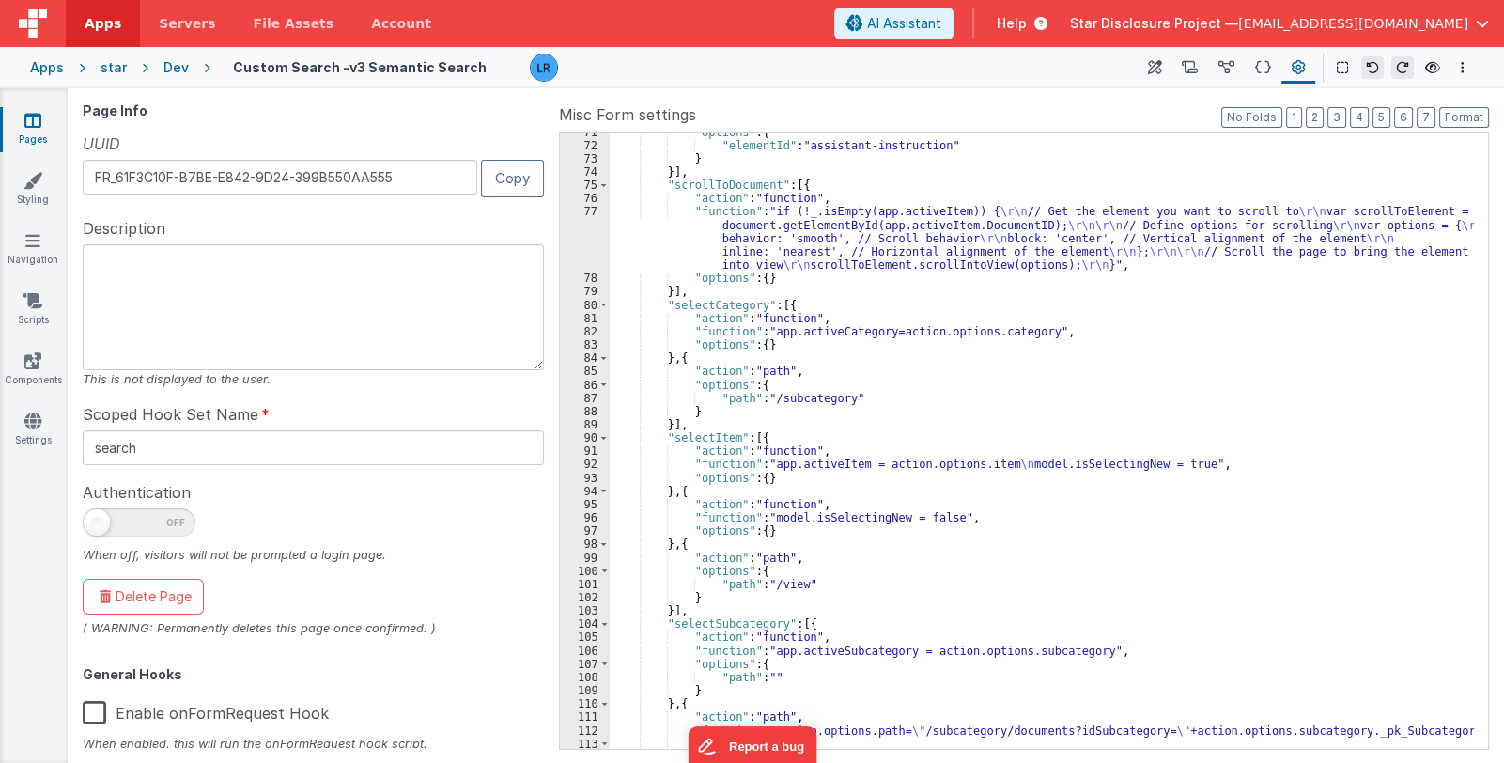
scroll to position [1473, 0]
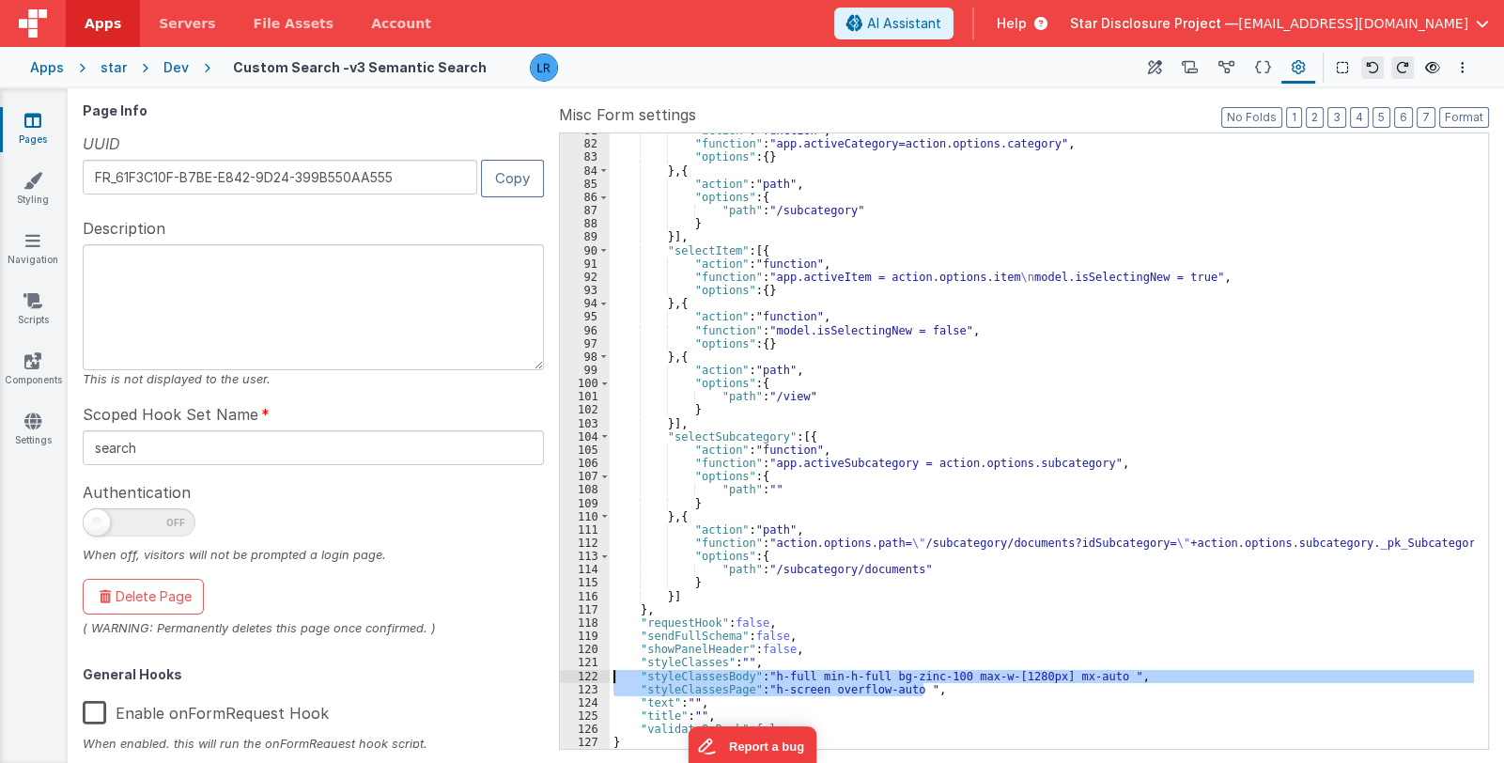
drag, startPoint x: 924, startPoint y: 690, endPoint x: 579, endPoint y: 681, distance: 345.8
click at [579, 681] on div "81 82 83 84 85 86 87 88 89 90 91 92 93 94 95 96 97 98 99 100 101 102 103 104 10…" at bounding box center [1024, 440] width 930 height 617
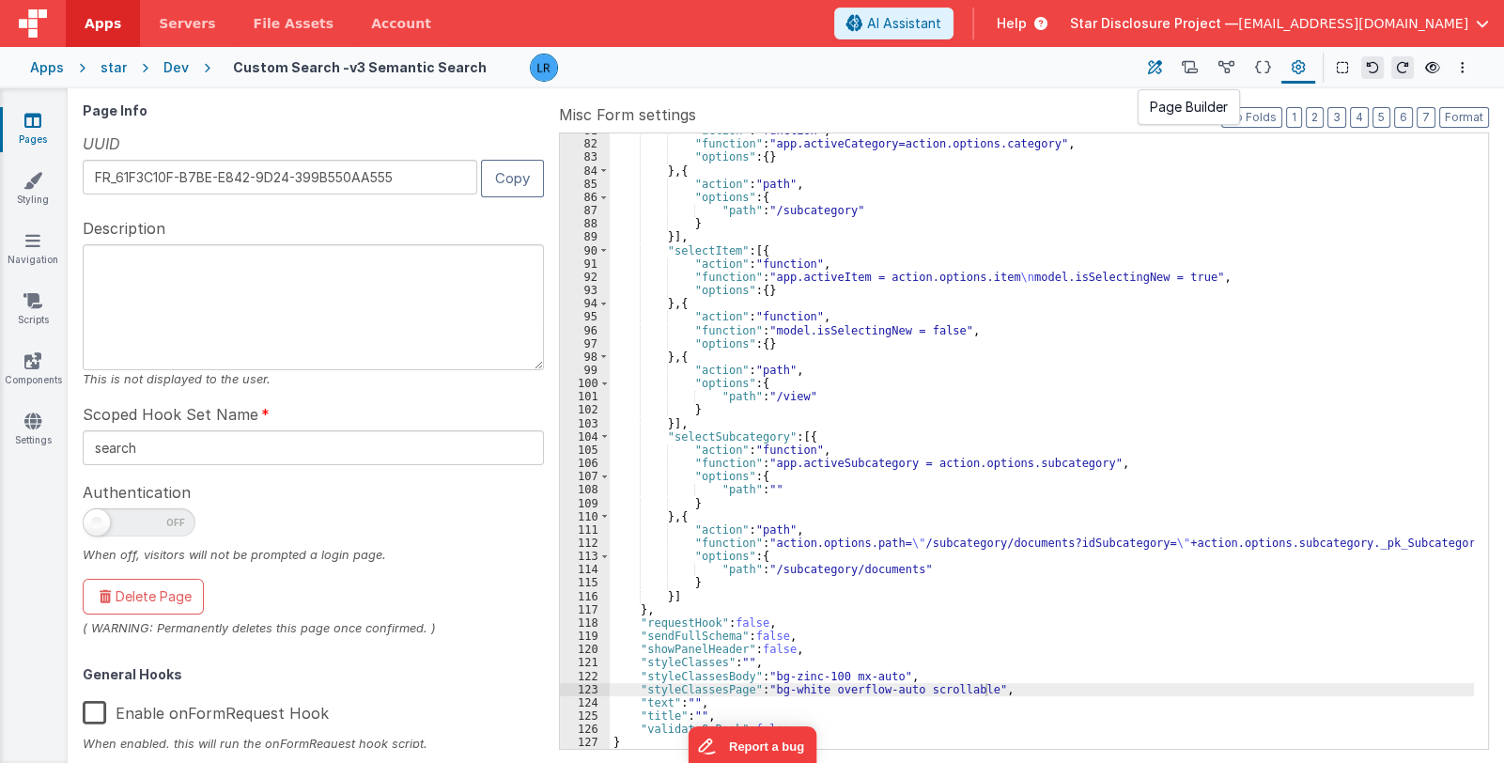
click at [1150, 69] on icon at bounding box center [1155, 68] width 14 height 20
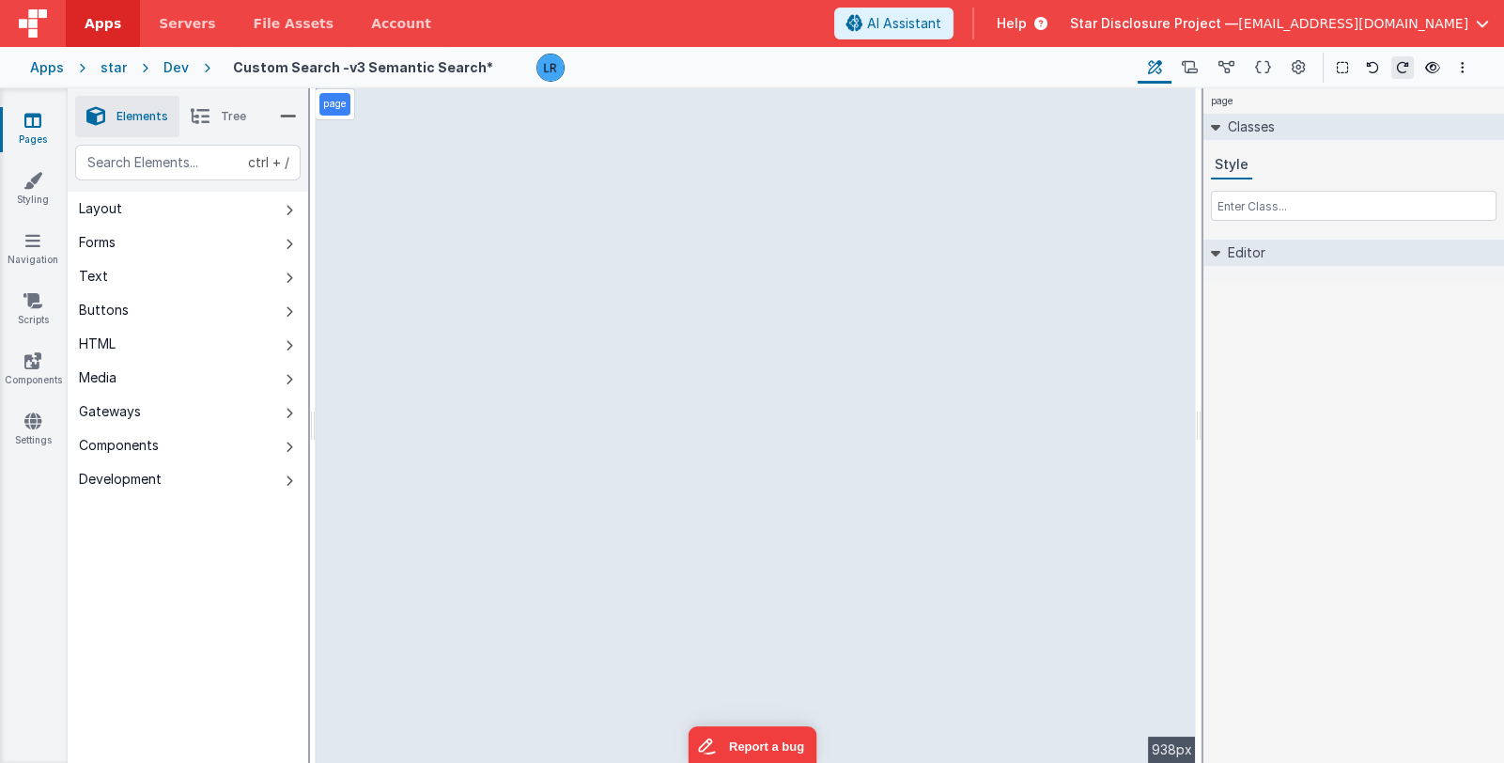
click at [206, 117] on icon at bounding box center [200, 116] width 19 height 26
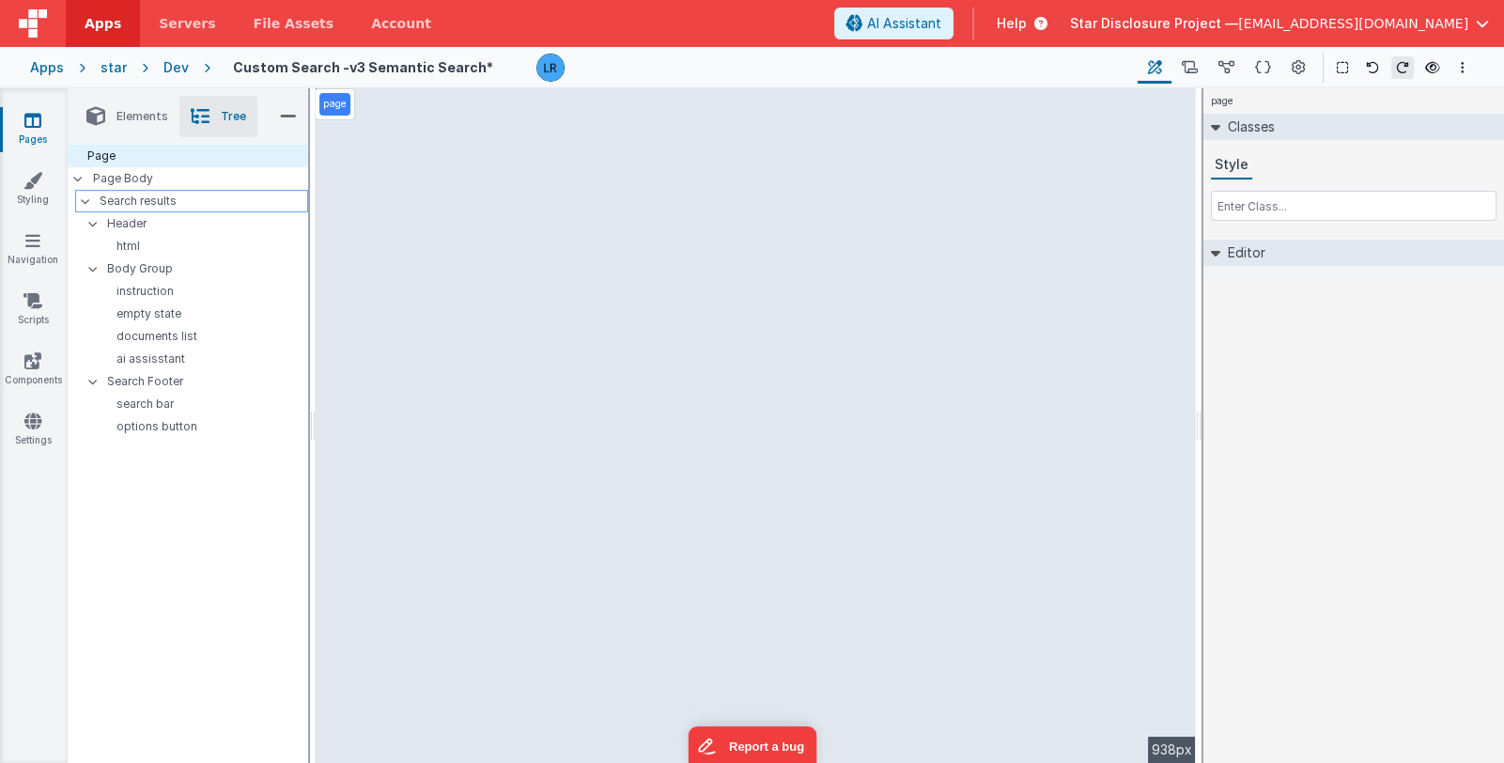
click at [159, 204] on p "Search results" at bounding box center [204, 201] width 208 height 21
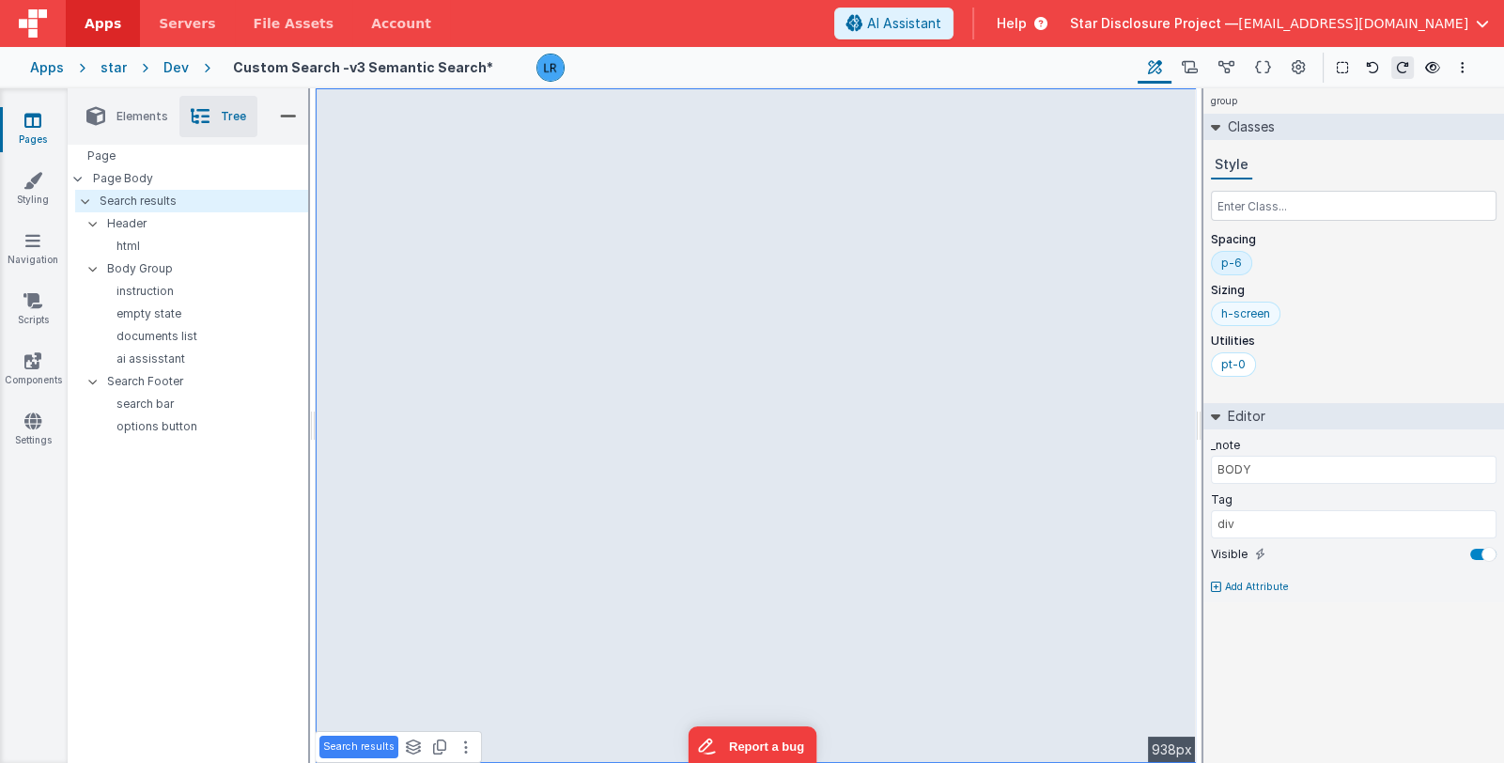
click at [1241, 316] on div "h-screen" at bounding box center [1245, 313] width 49 height 15
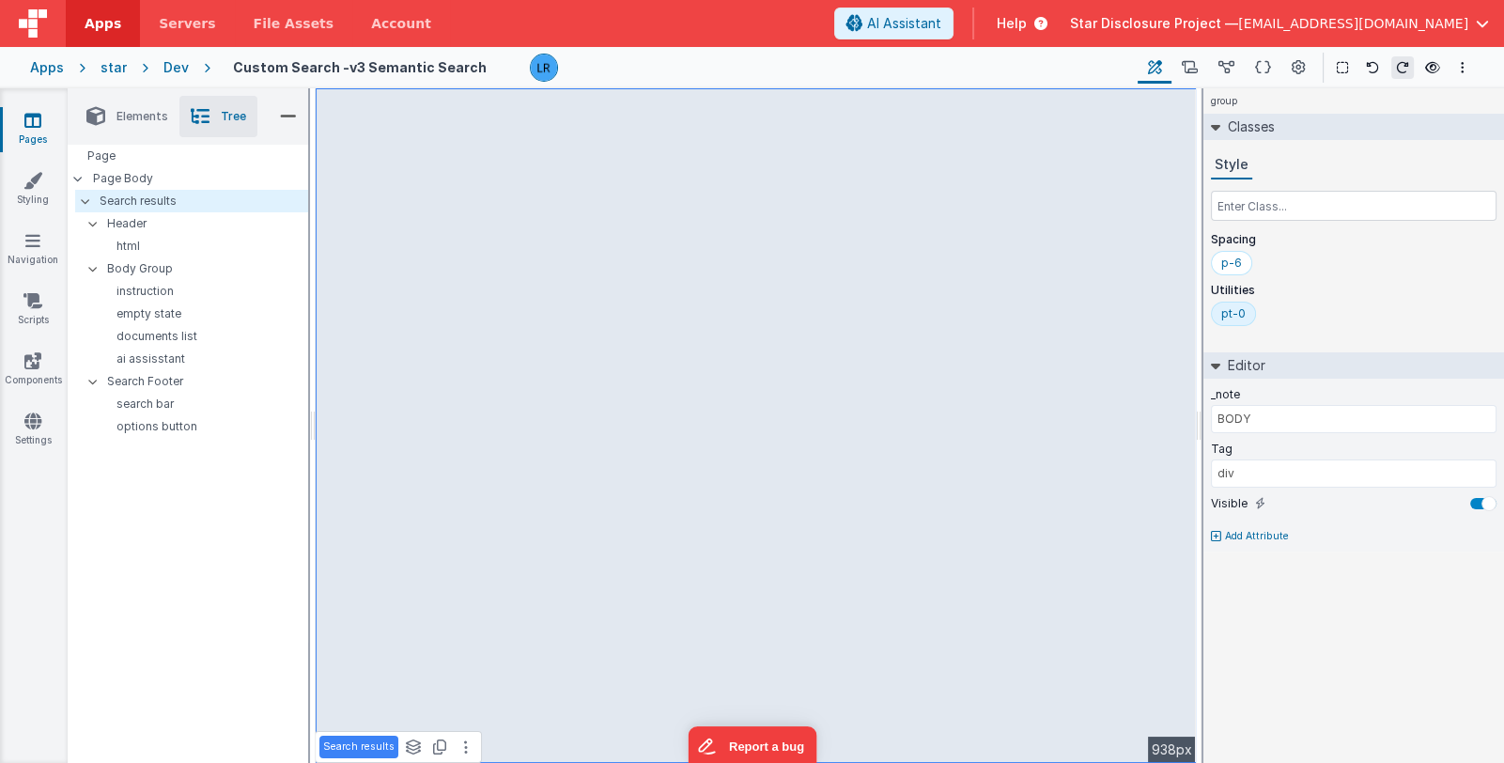
type input "model.searchMode === 'regular' && (app.foundDocuments.length > 0 || app.isFound…"
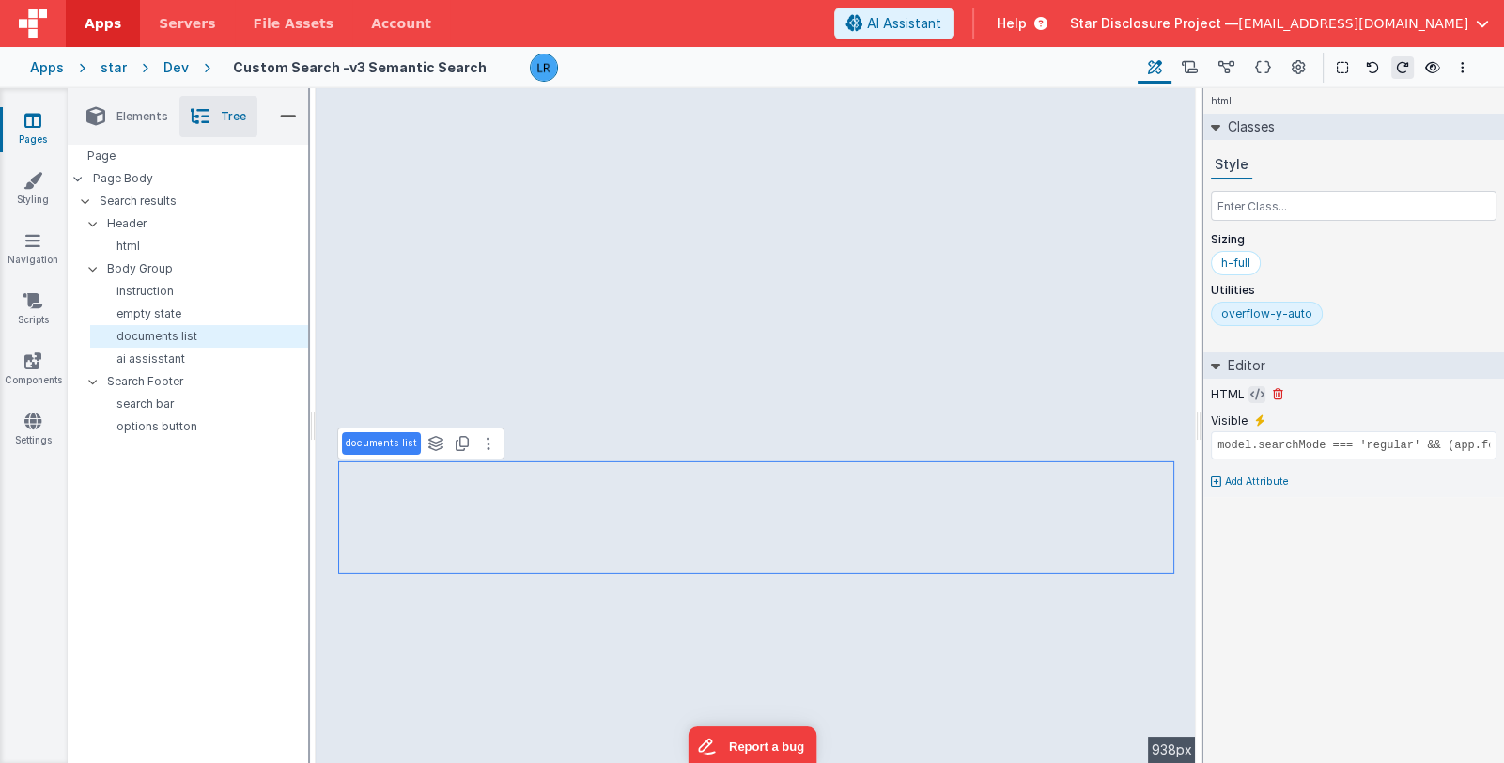
click at [1250, 393] on icon at bounding box center [1257, 394] width 14 height 15
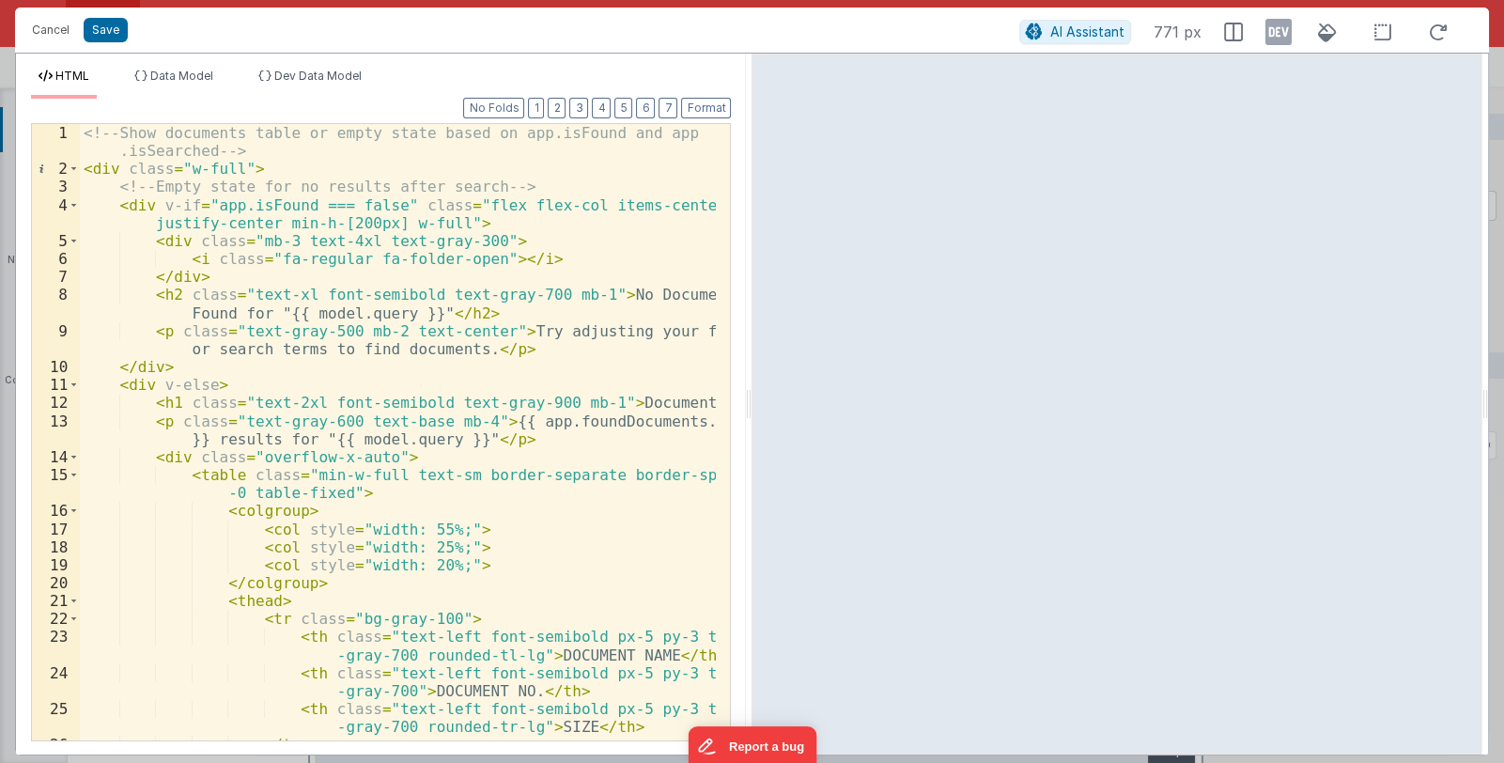
scroll to position [0, 0]
click at [1087, 29] on span "AI Assistant" at bounding box center [1087, 31] width 74 height 16
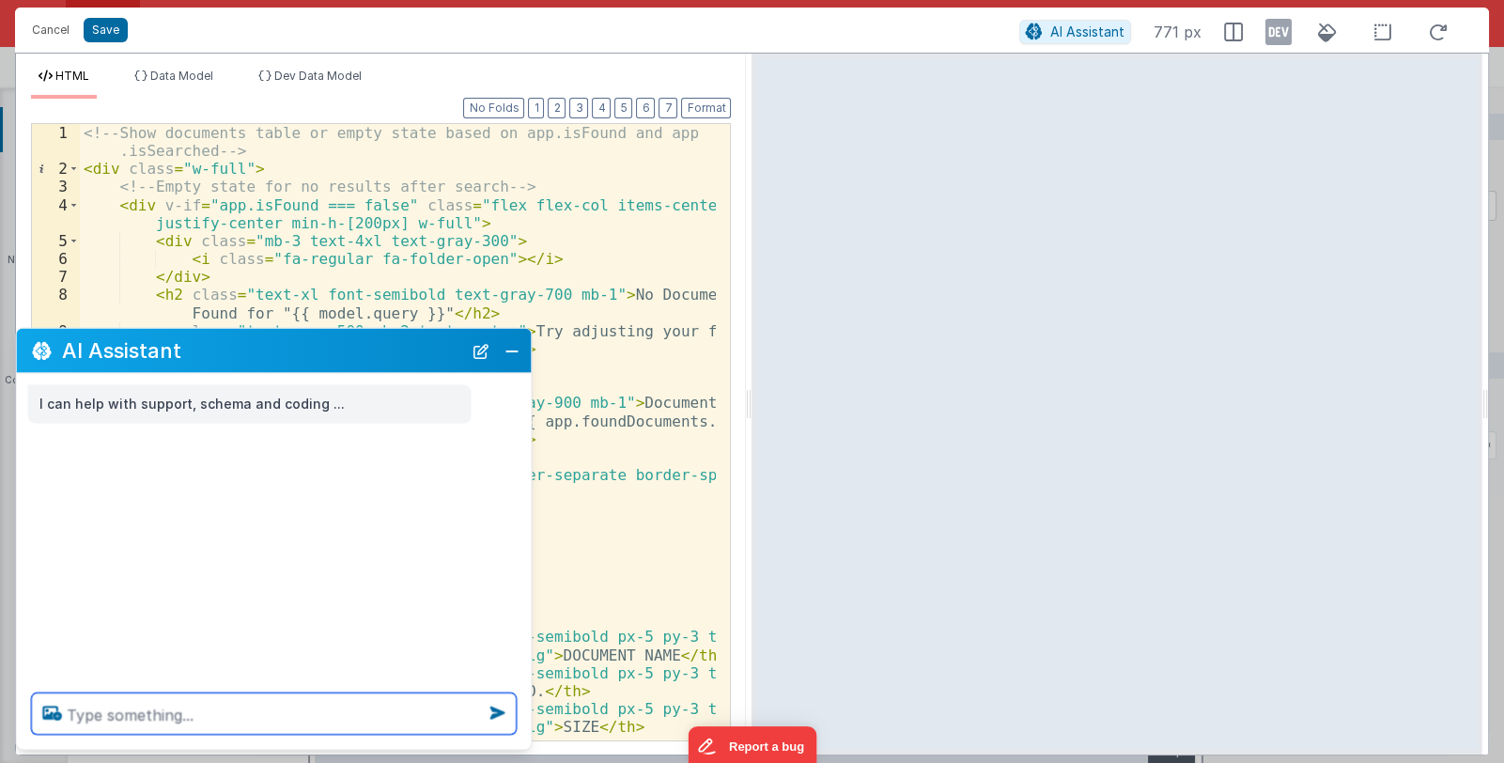
click at [140, 707] on textarea at bounding box center [274, 713] width 485 height 41
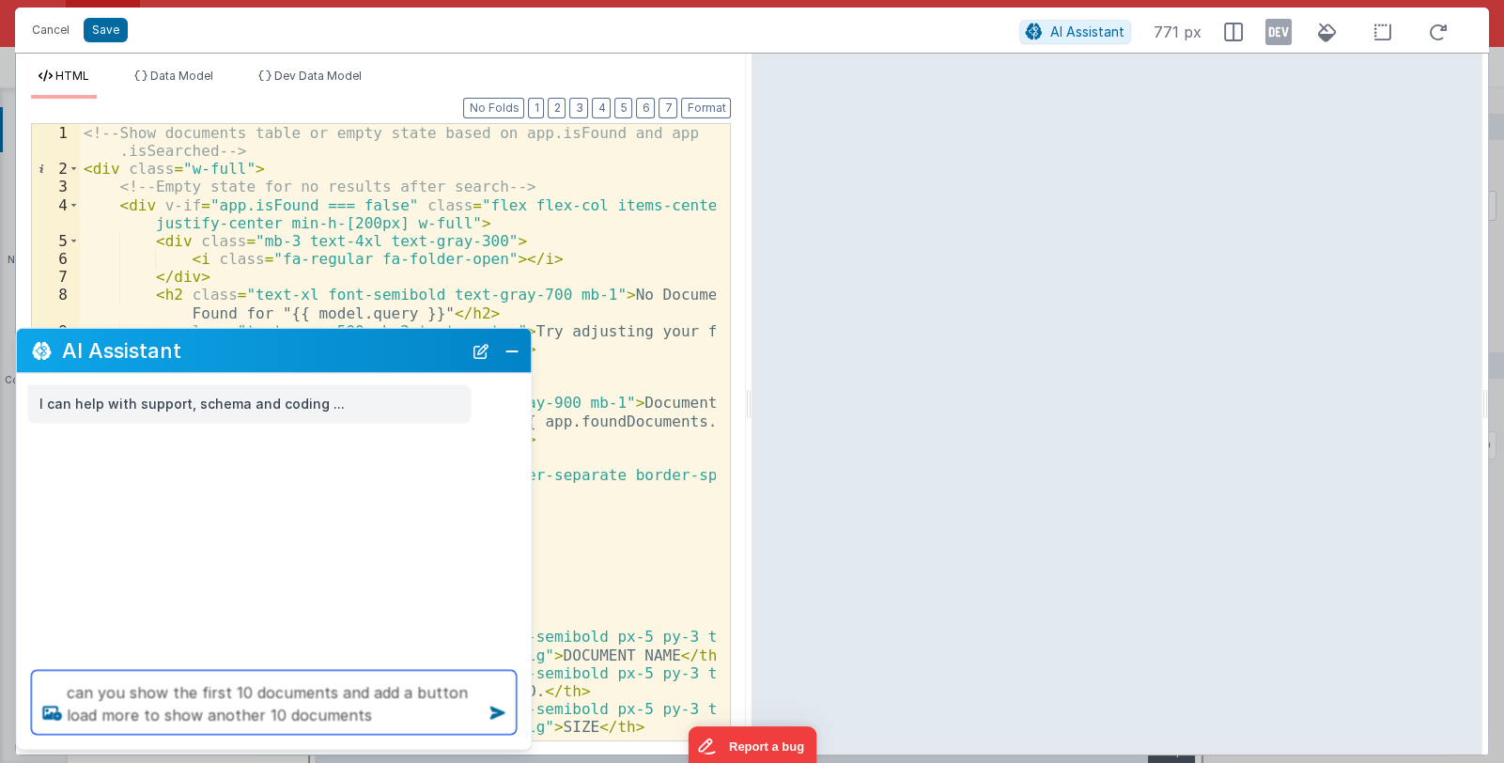
type textarea "can you show the first 10 documents and add a button load more to show another …"
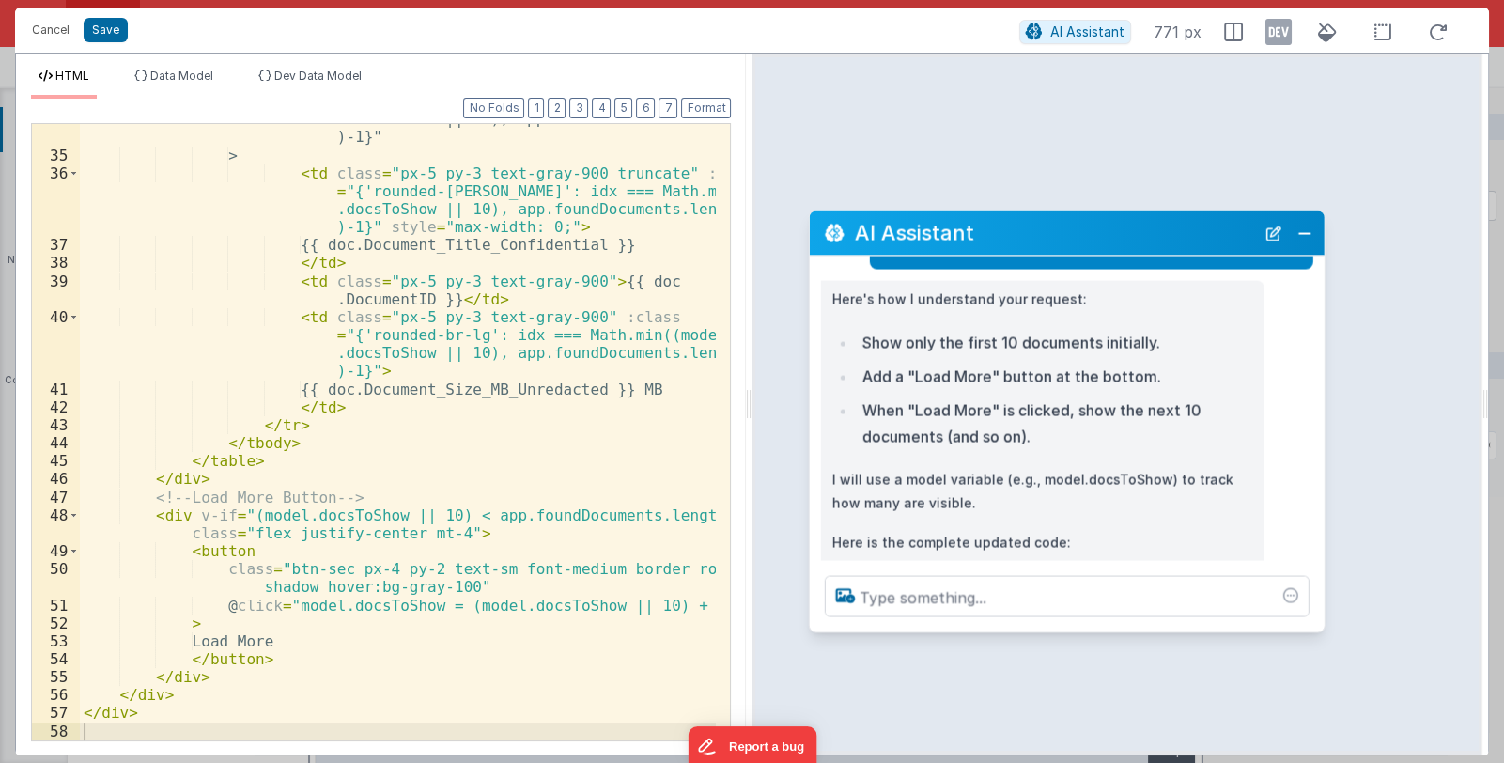
scroll to position [859, 0]
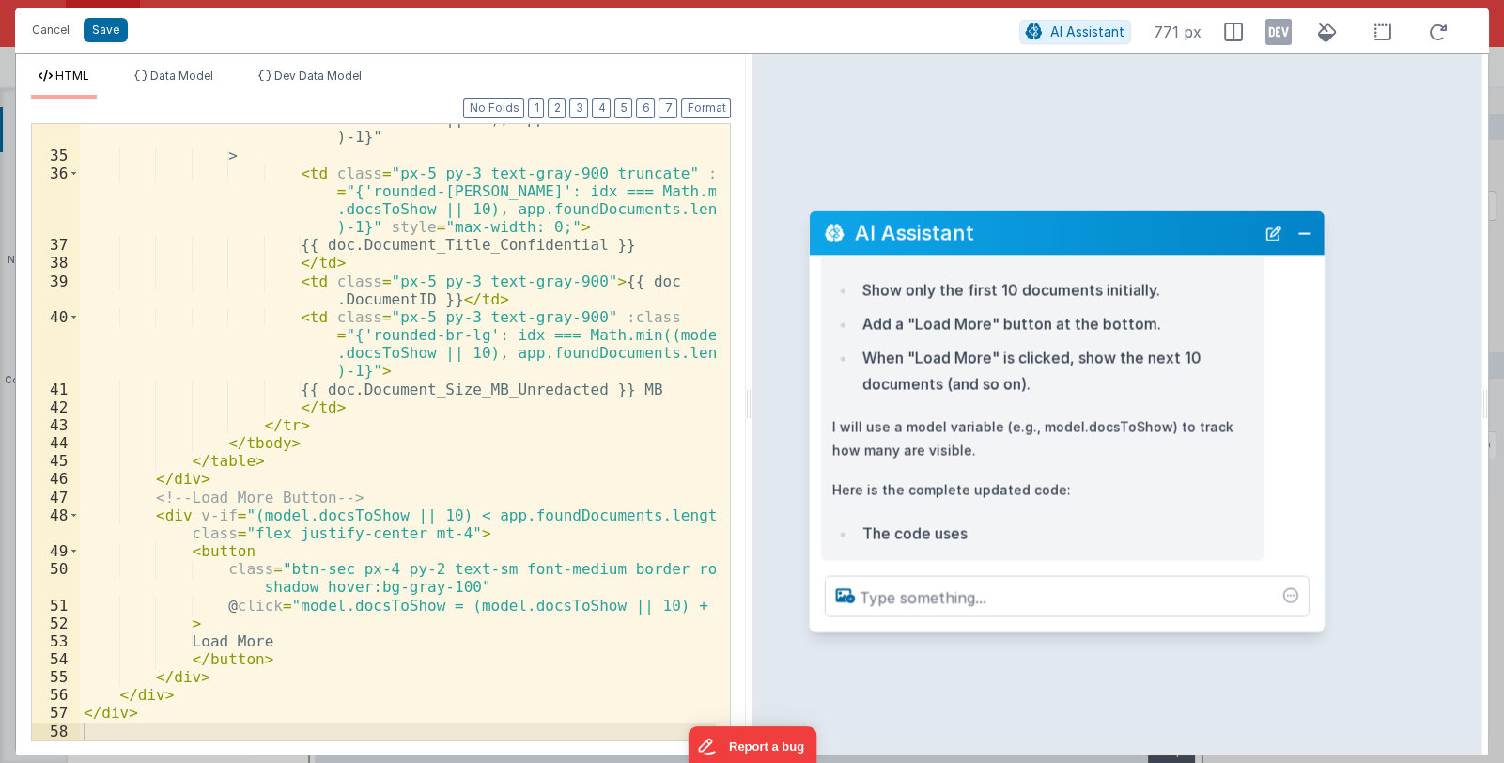
drag, startPoint x: 294, startPoint y: 346, endPoint x: 1087, endPoint y: 228, distance: 801.6
click at [1087, 228] on h2 "AI Assistant" at bounding box center [1055, 233] width 400 height 23
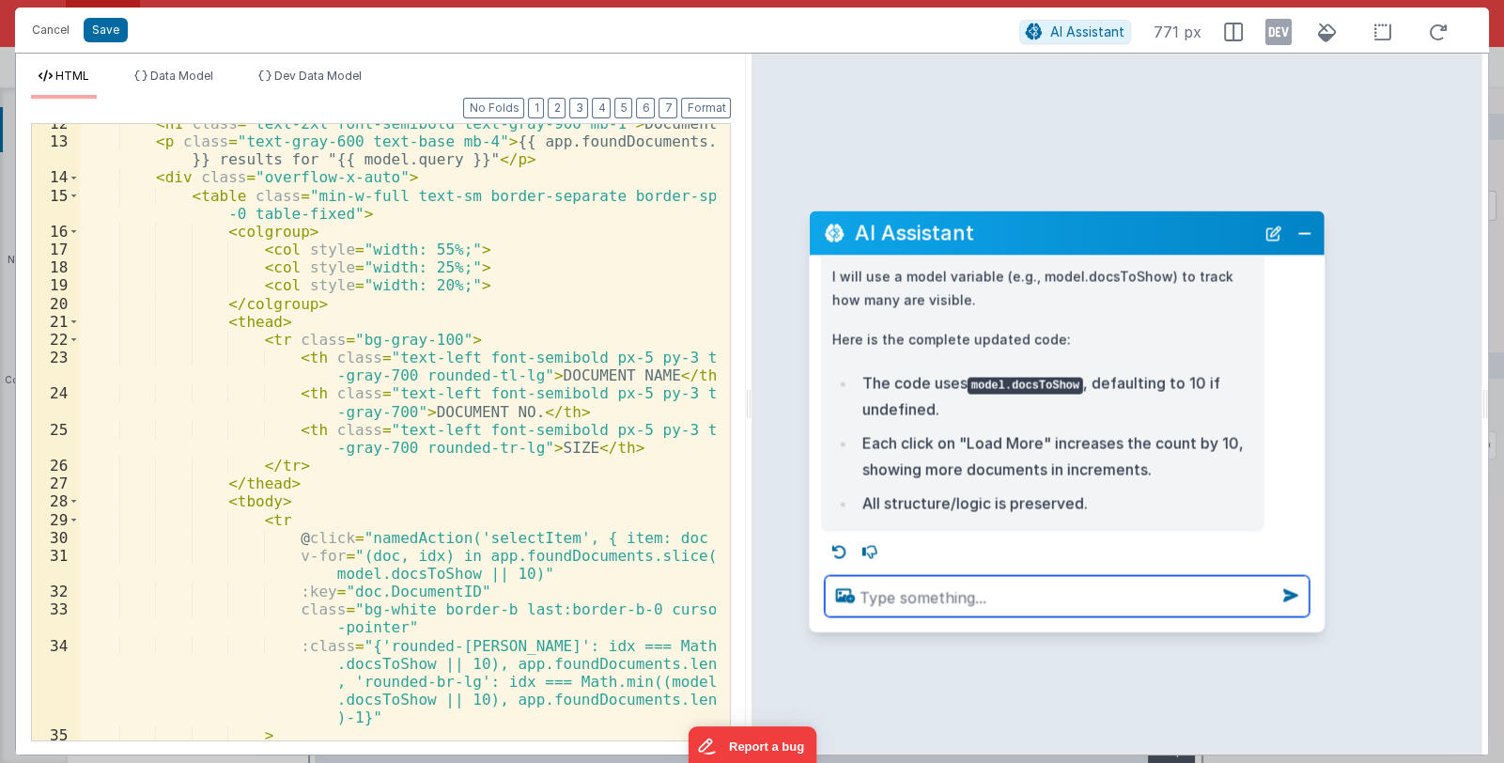
scroll to position [391, 0]
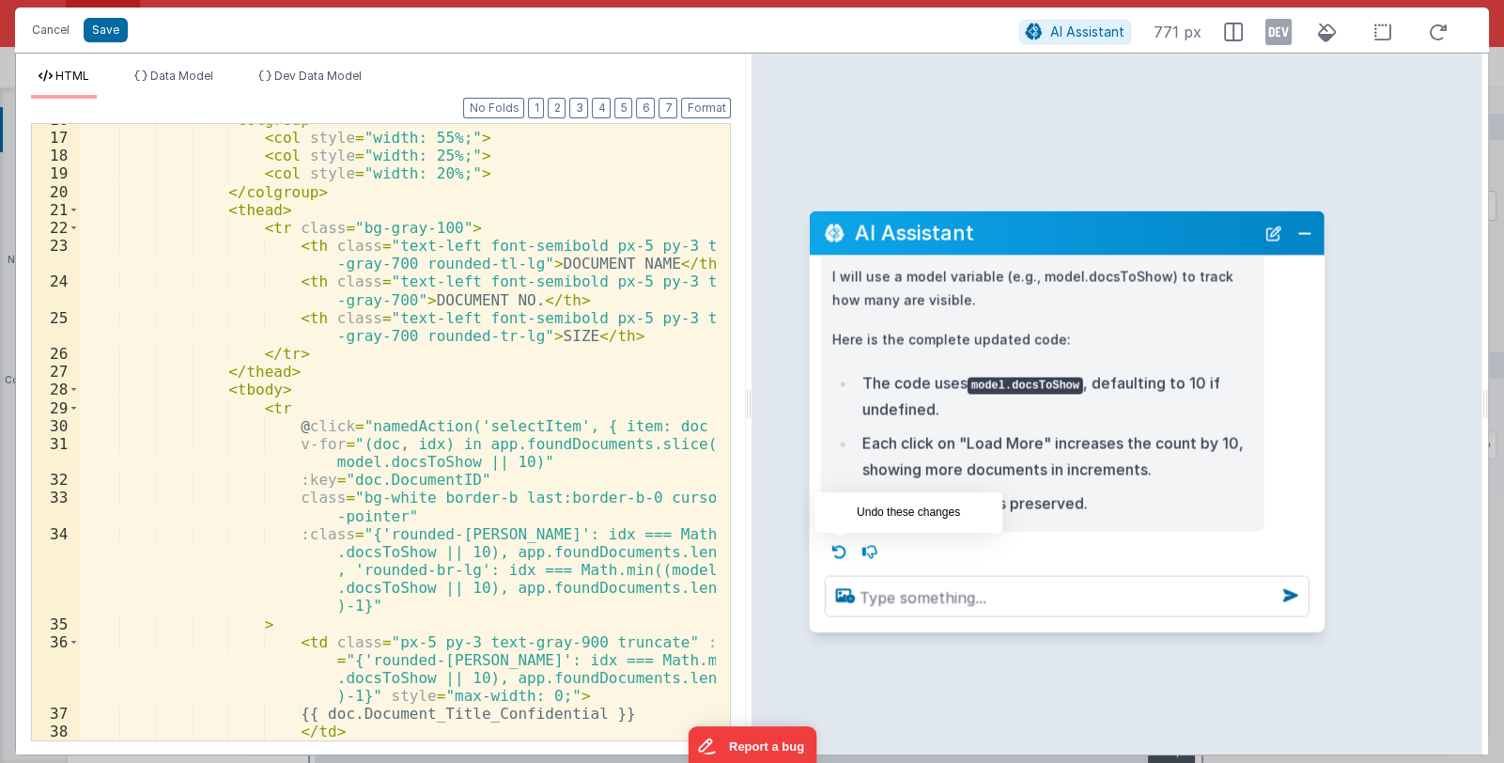
click at [834, 550] on icon at bounding box center [840, 552] width 30 height 30
type textarea "can you show the first 10 documents and add a button load more to show another …"
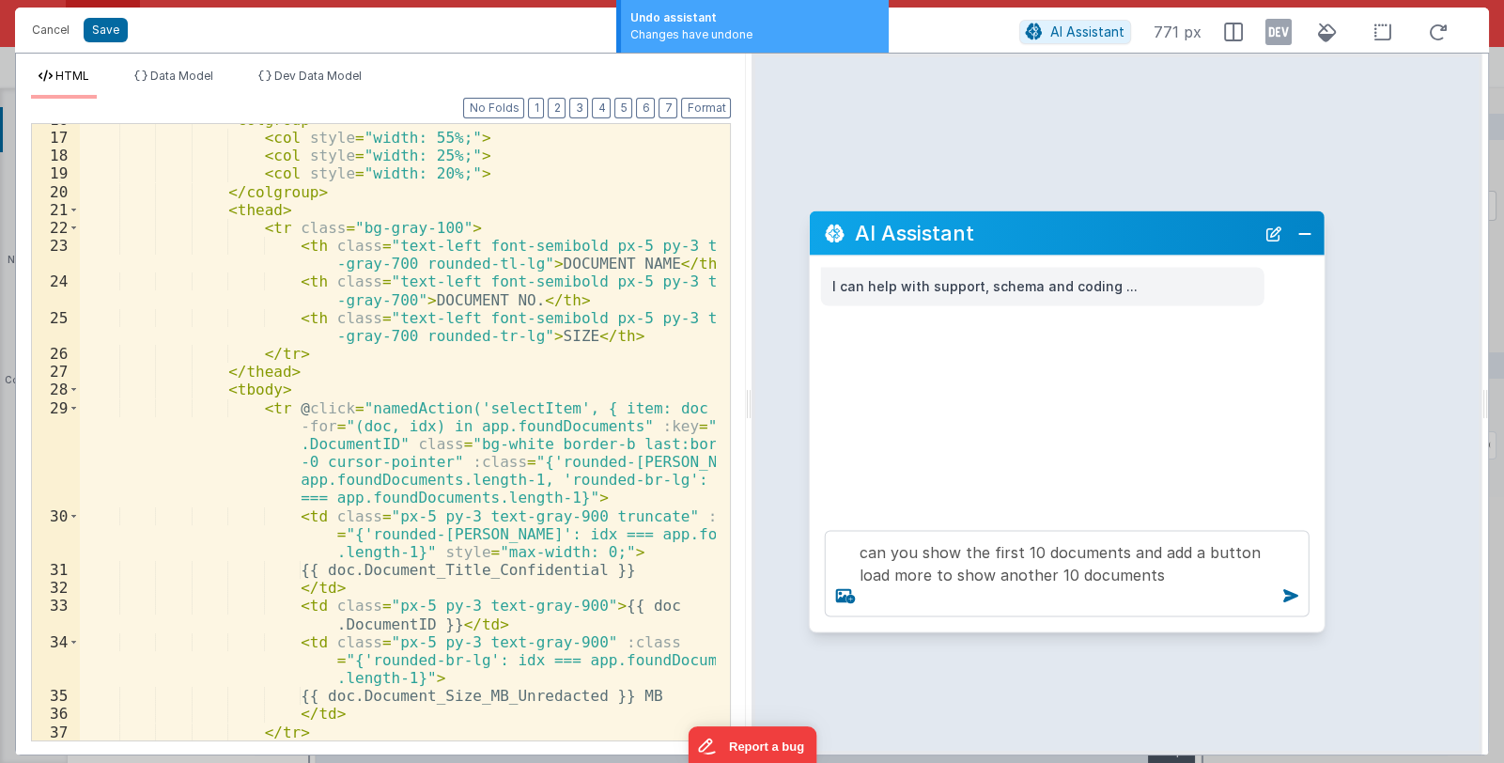
scroll to position [0, 0]
click at [1315, 234] on button "Close" at bounding box center [1305, 233] width 24 height 26
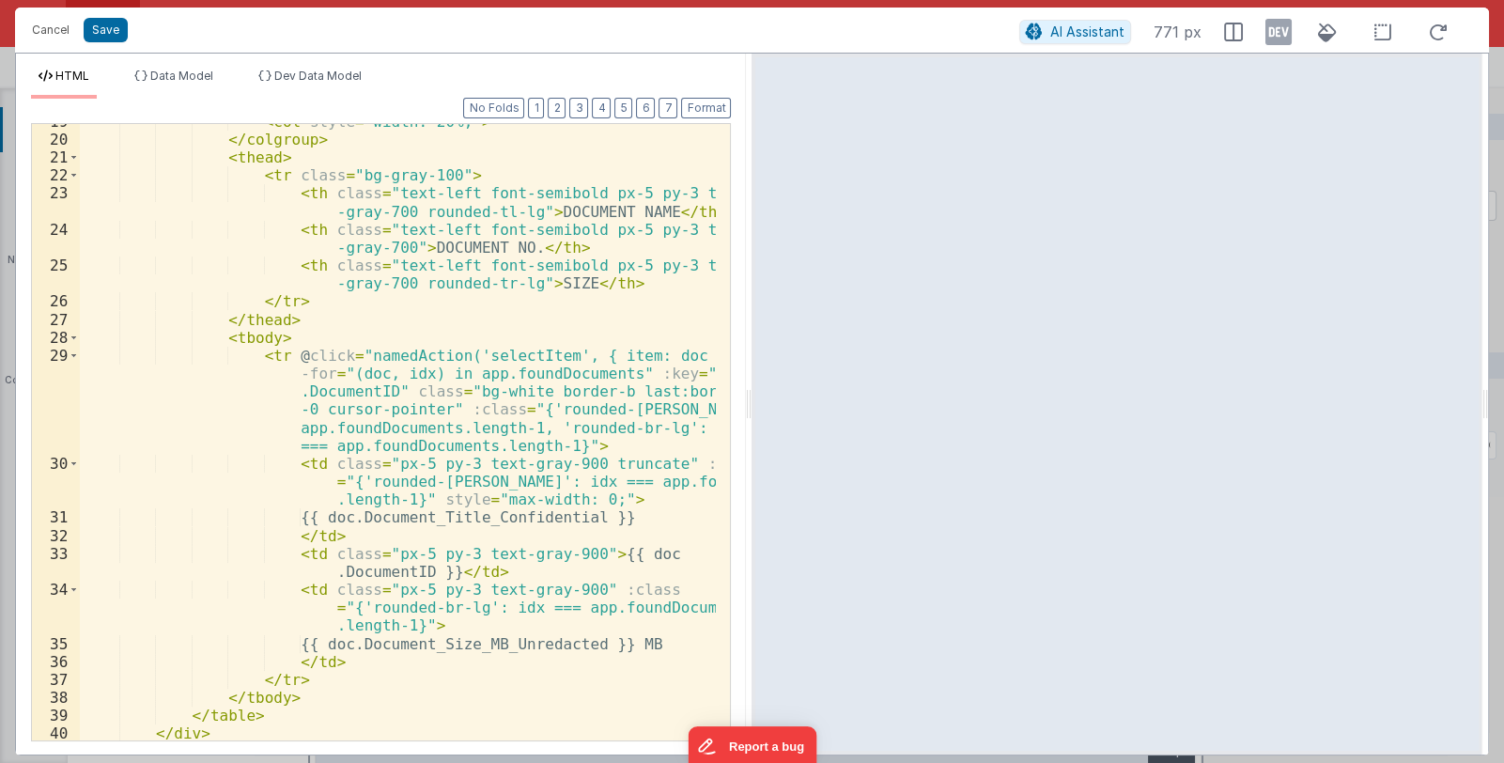
scroll to position [387, 0]
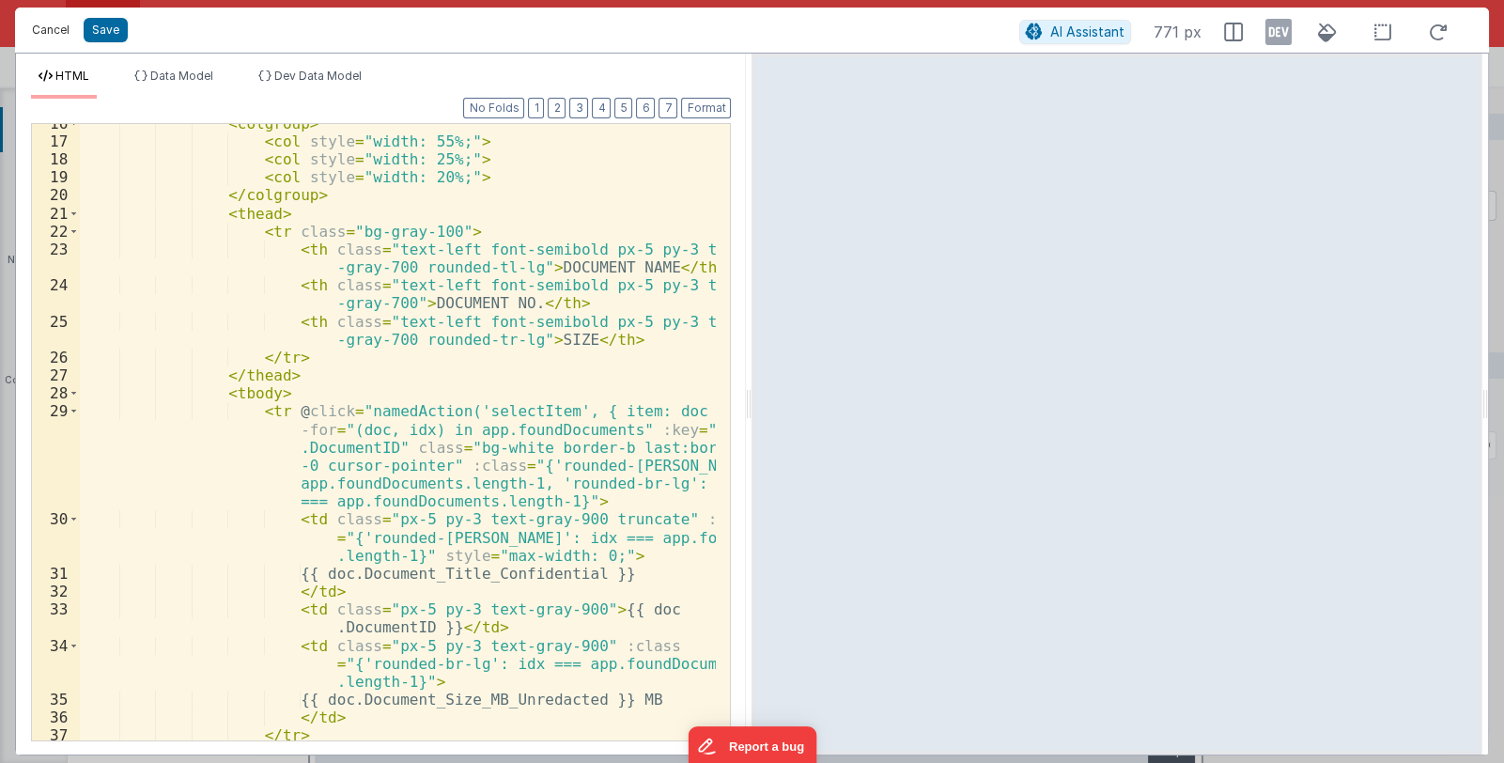
click at [47, 30] on button "Cancel" at bounding box center [51, 30] width 56 height 26
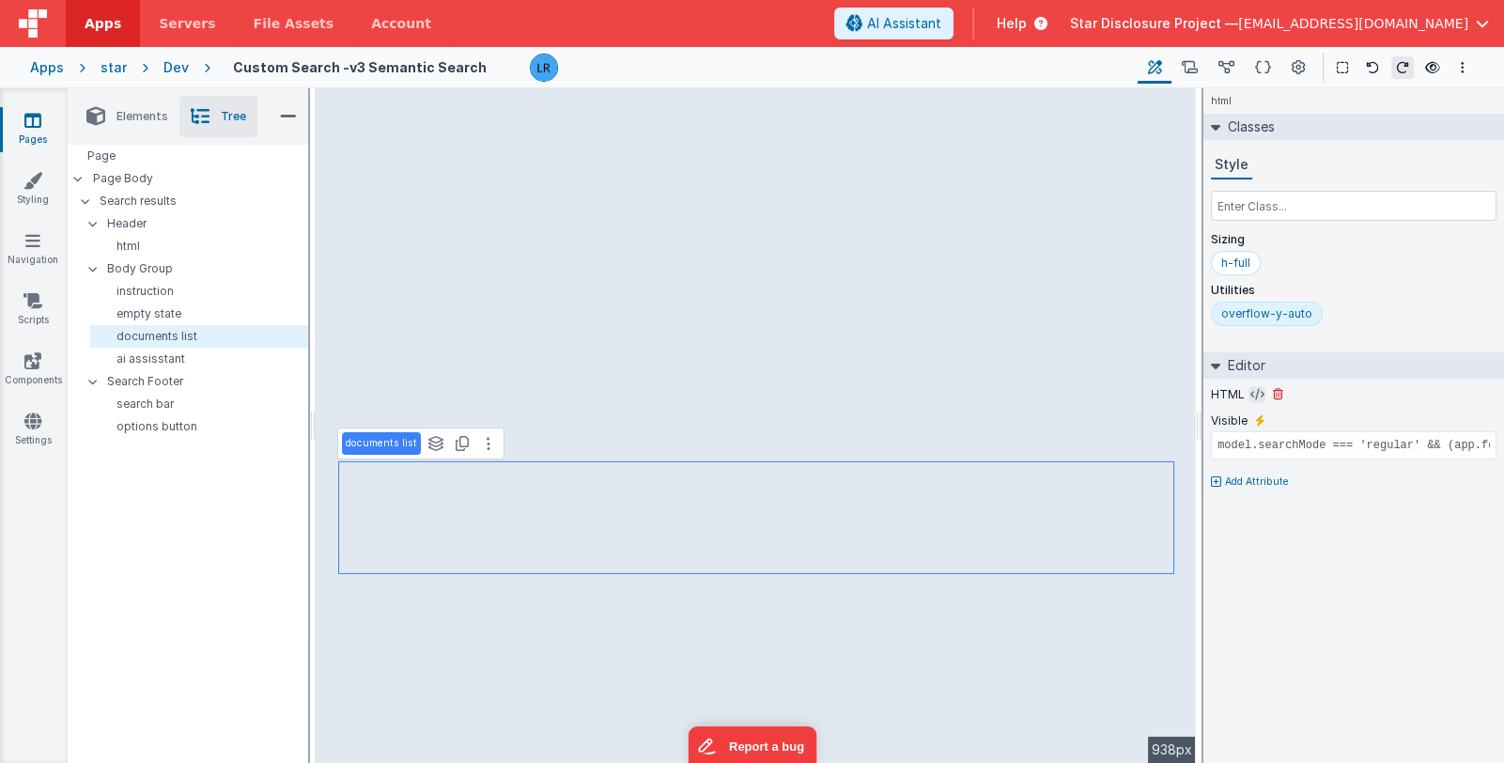
click at [1250, 398] on icon at bounding box center [1257, 394] width 14 height 15
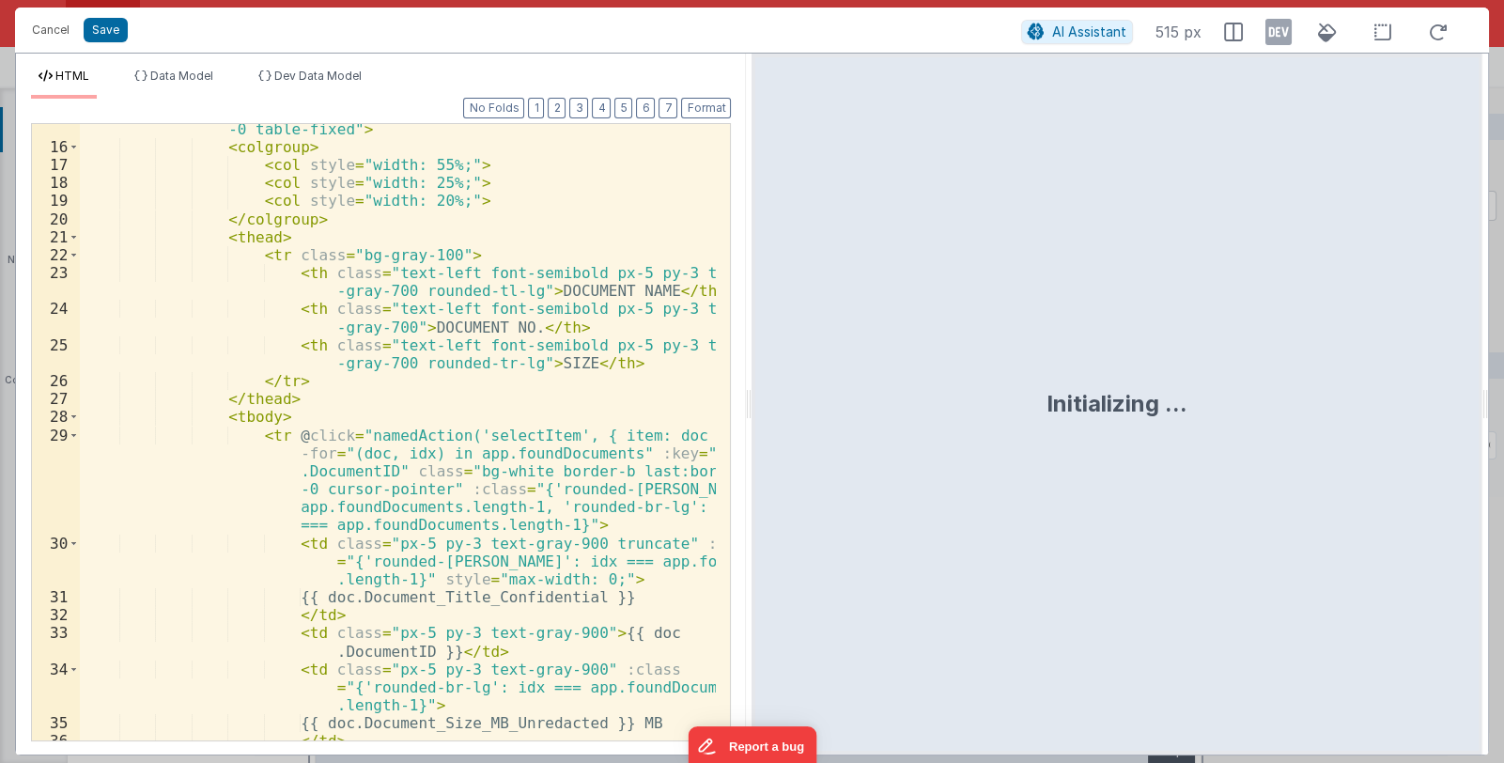
scroll to position [412, 0]
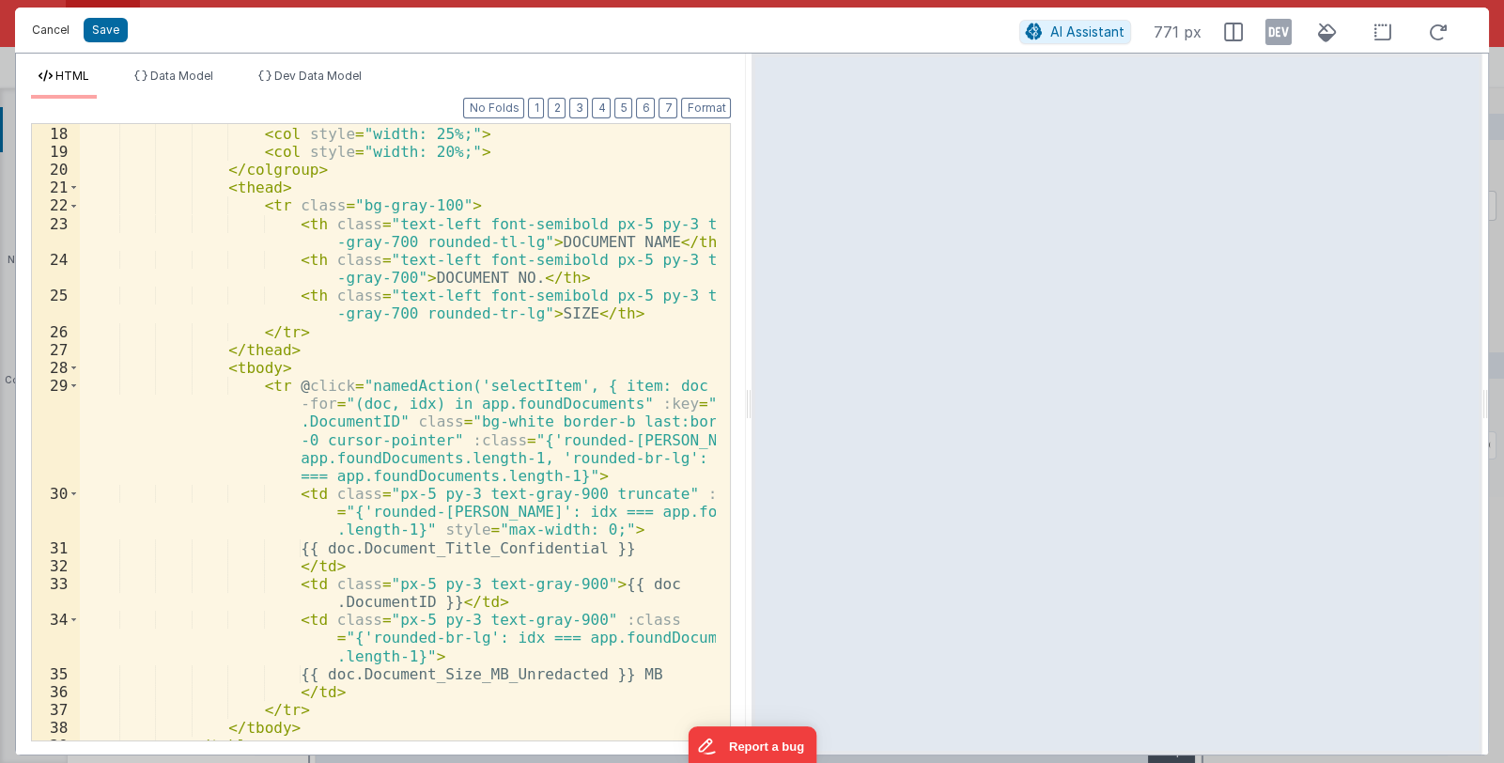
click at [42, 29] on button "Cancel" at bounding box center [51, 30] width 56 height 26
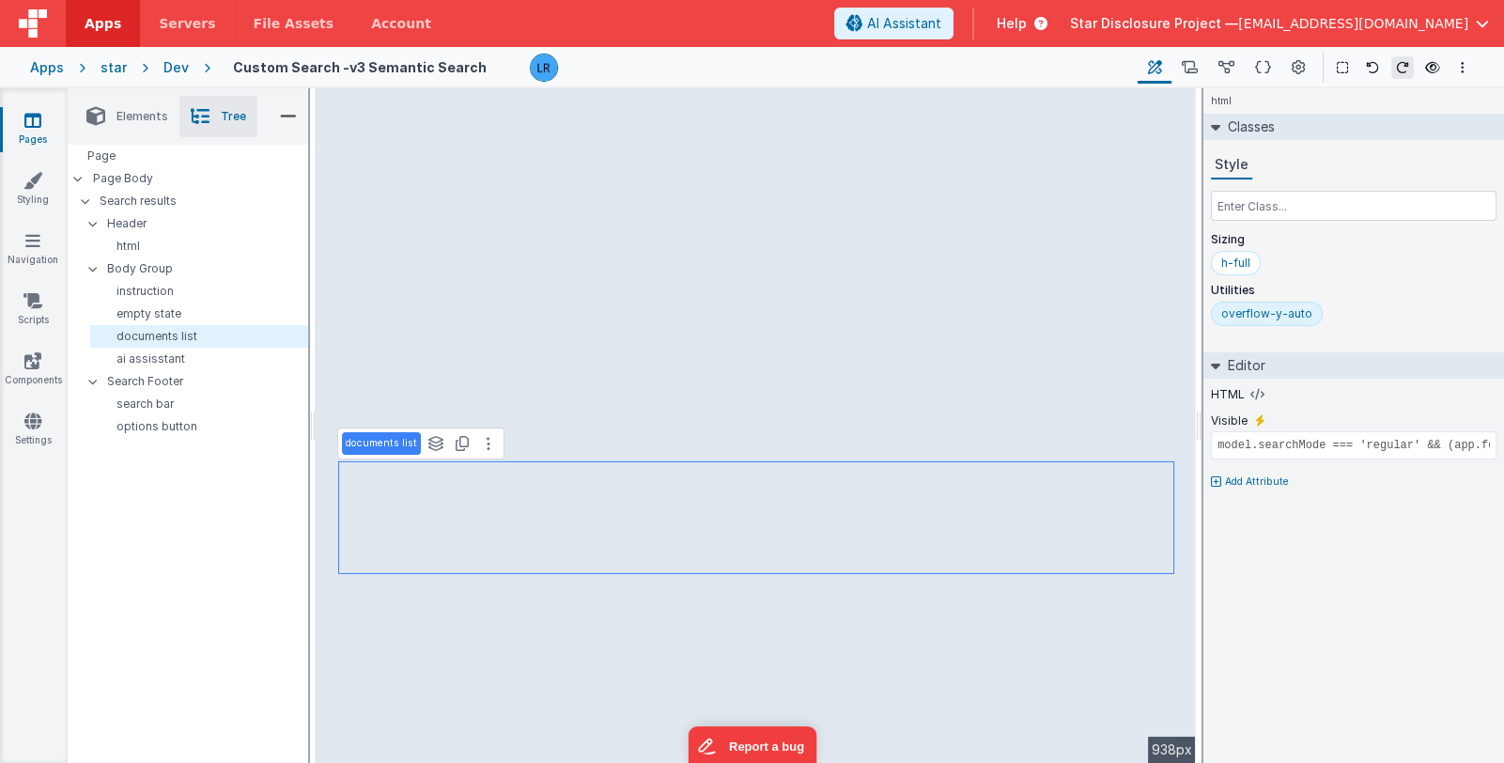
click at [24, 120] on icon at bounding box center [32, 120] width 17 height 19
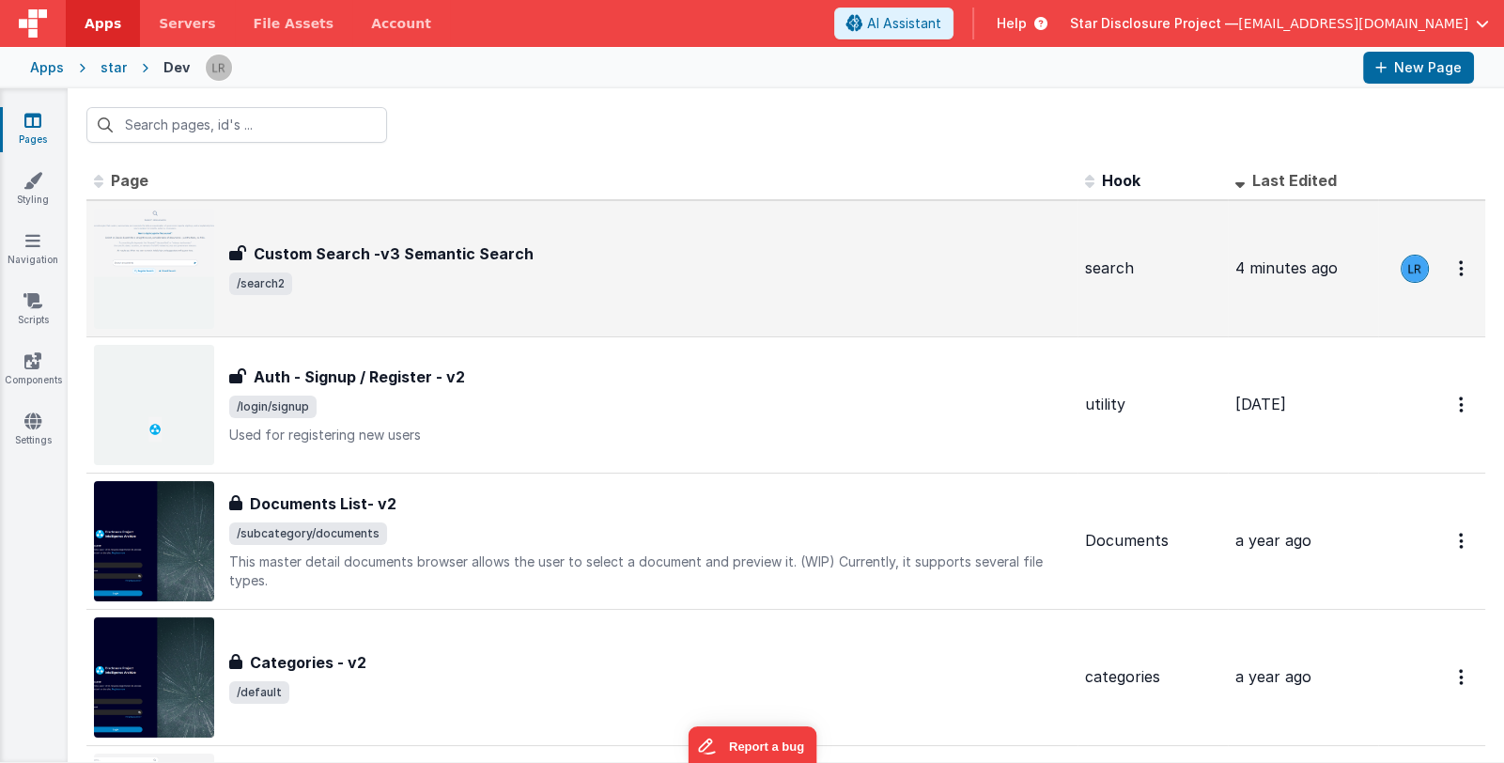
click at [615, 279] on span "/search2" at bounding box center [649, 283] width 841 height 23
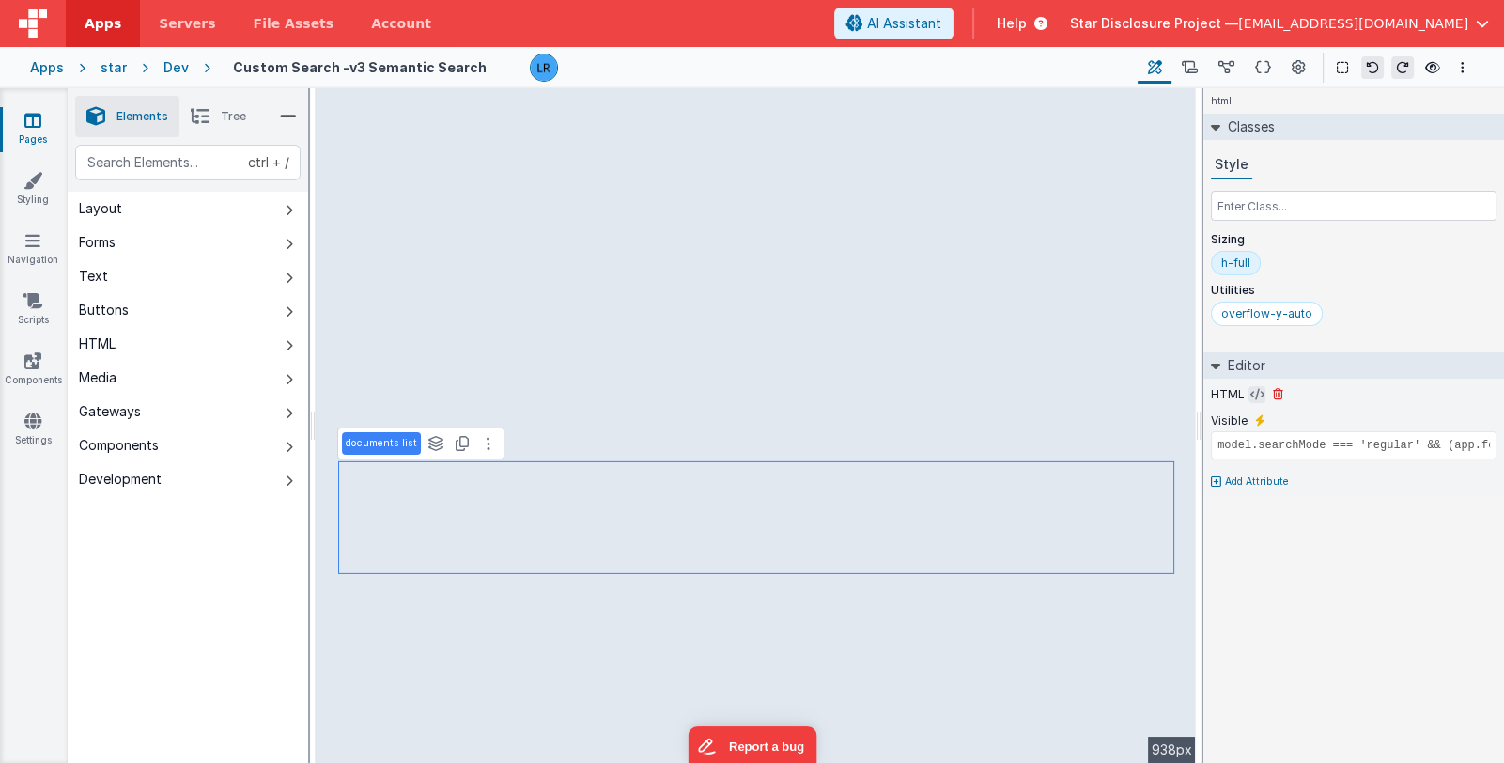
click at [1250, 394] on icon at bounding box center [1257, 394] width 14 height 15
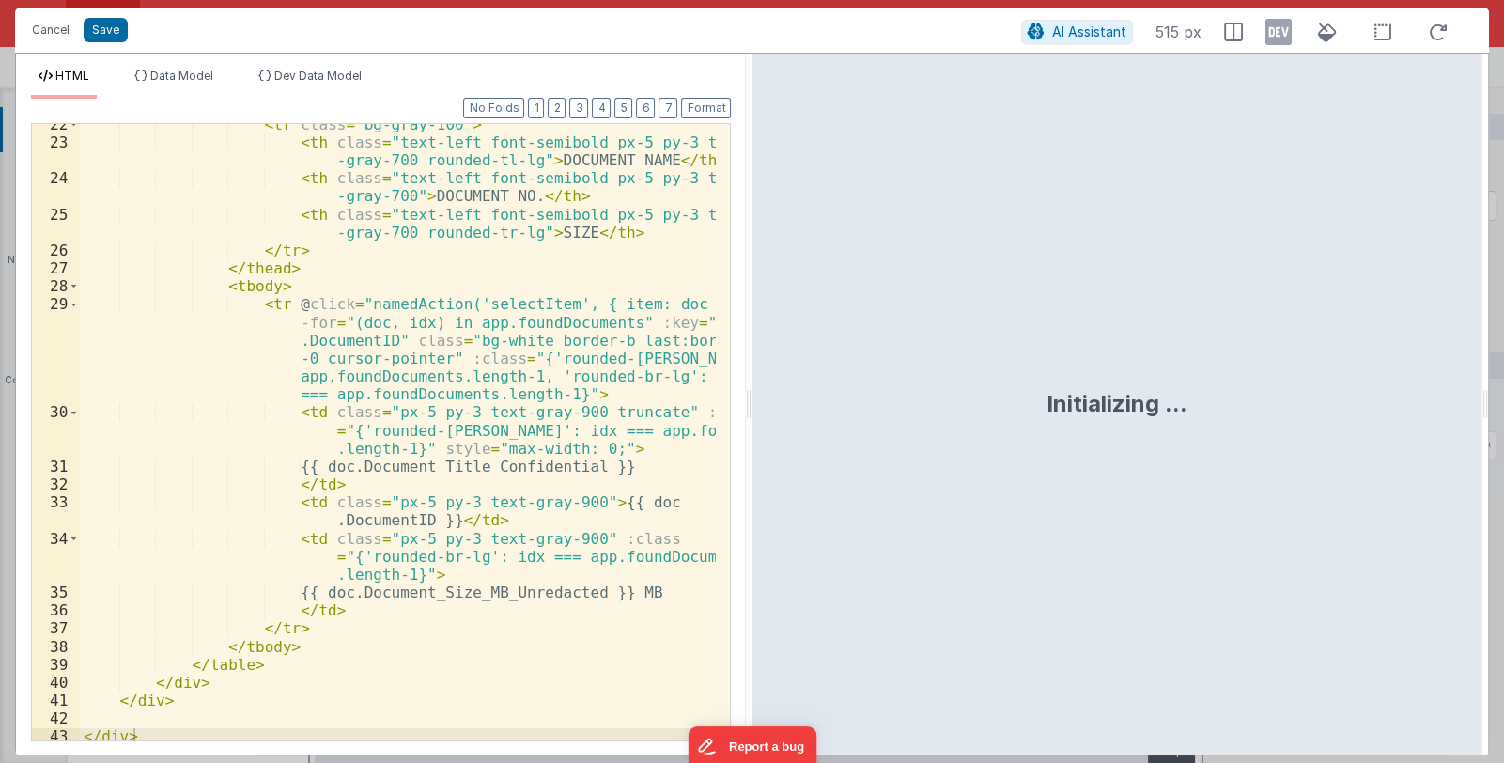
scroll to position [499, 0]
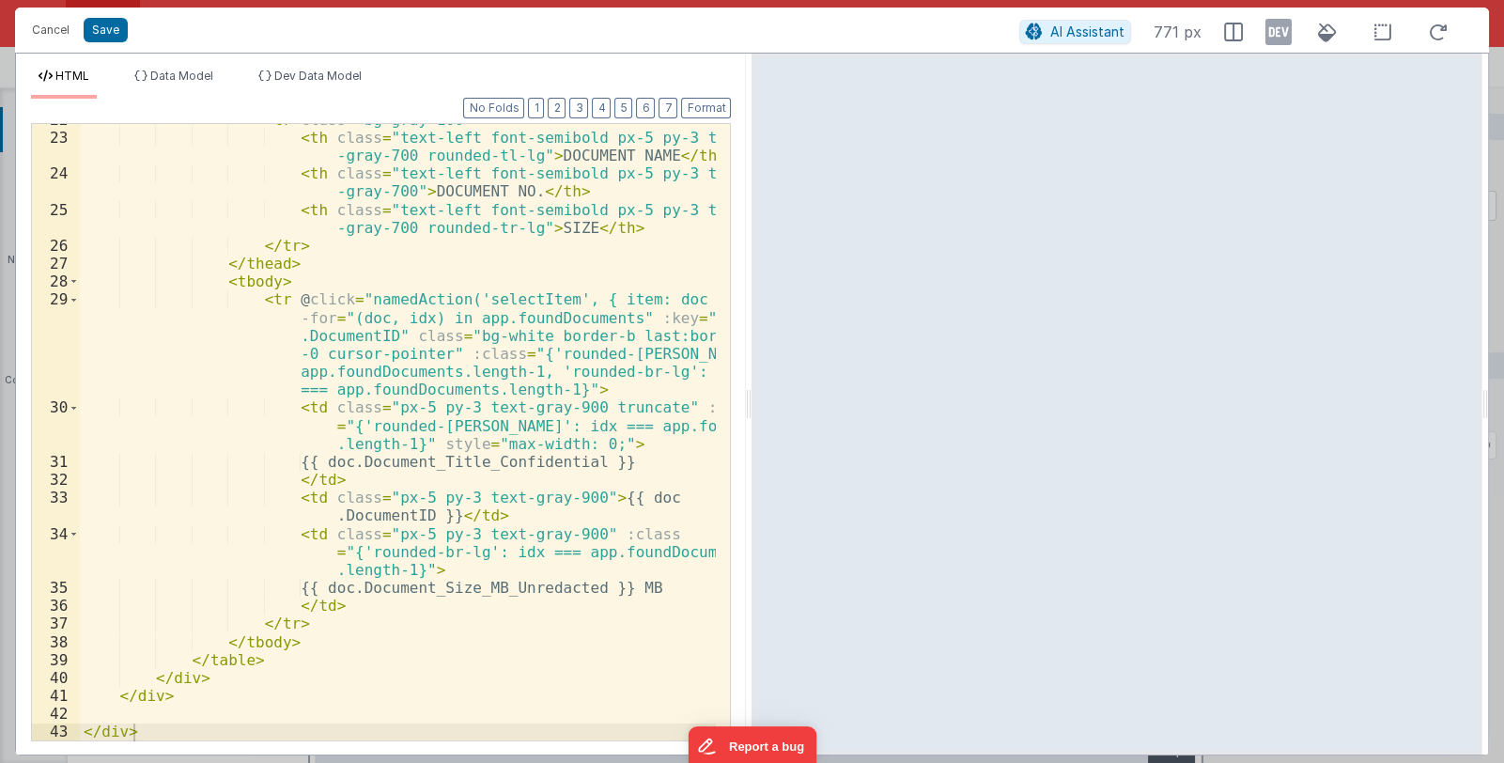
click at [593, 319] on div "< tr class = "bg-gray-100" > < th class = "text-left font-semibold px-5 py-3 te…" at bounding box center [398, 437] width 637 height 652
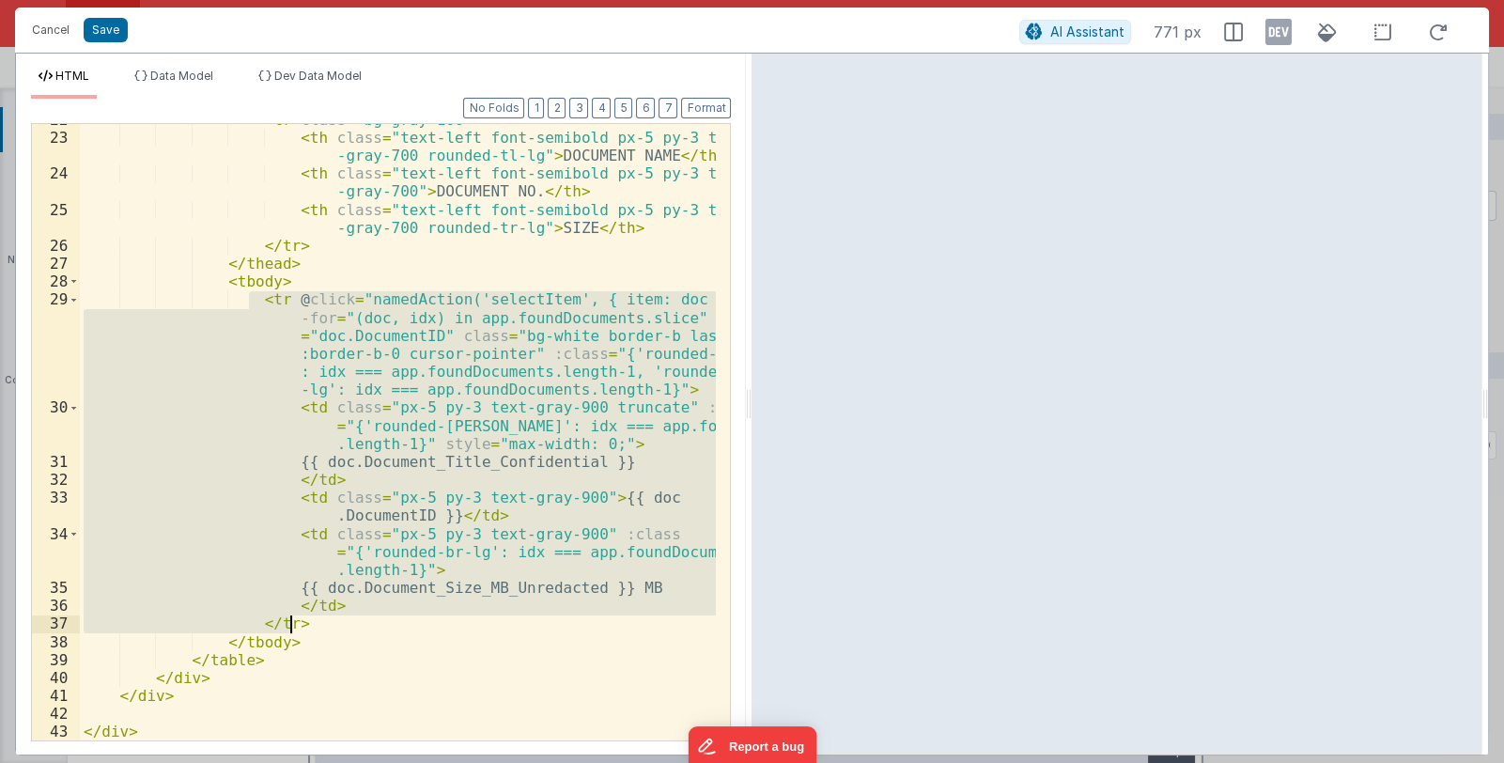
drag, startPoint x: 251, startPoint y: 296, endPoint x: 319, endPoint y: 624, distance: 335.0
click at [319, 624] on div "< tr class = "bg-gray-100" > < th class = "text-left font-semibold px-5 py-3 te…" at bounding box center [398, 437] width 637 height 652
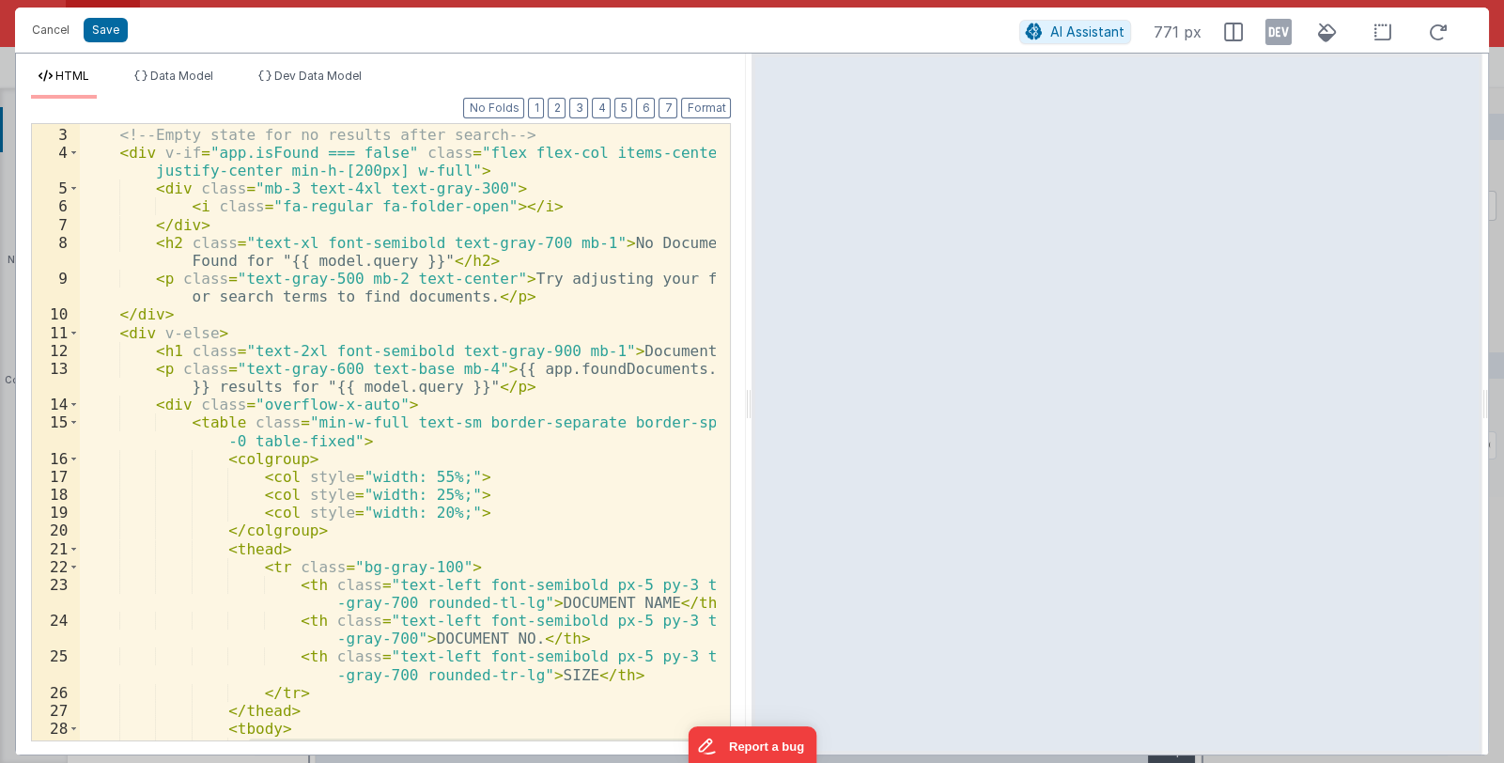
scroll to position [0, 0]
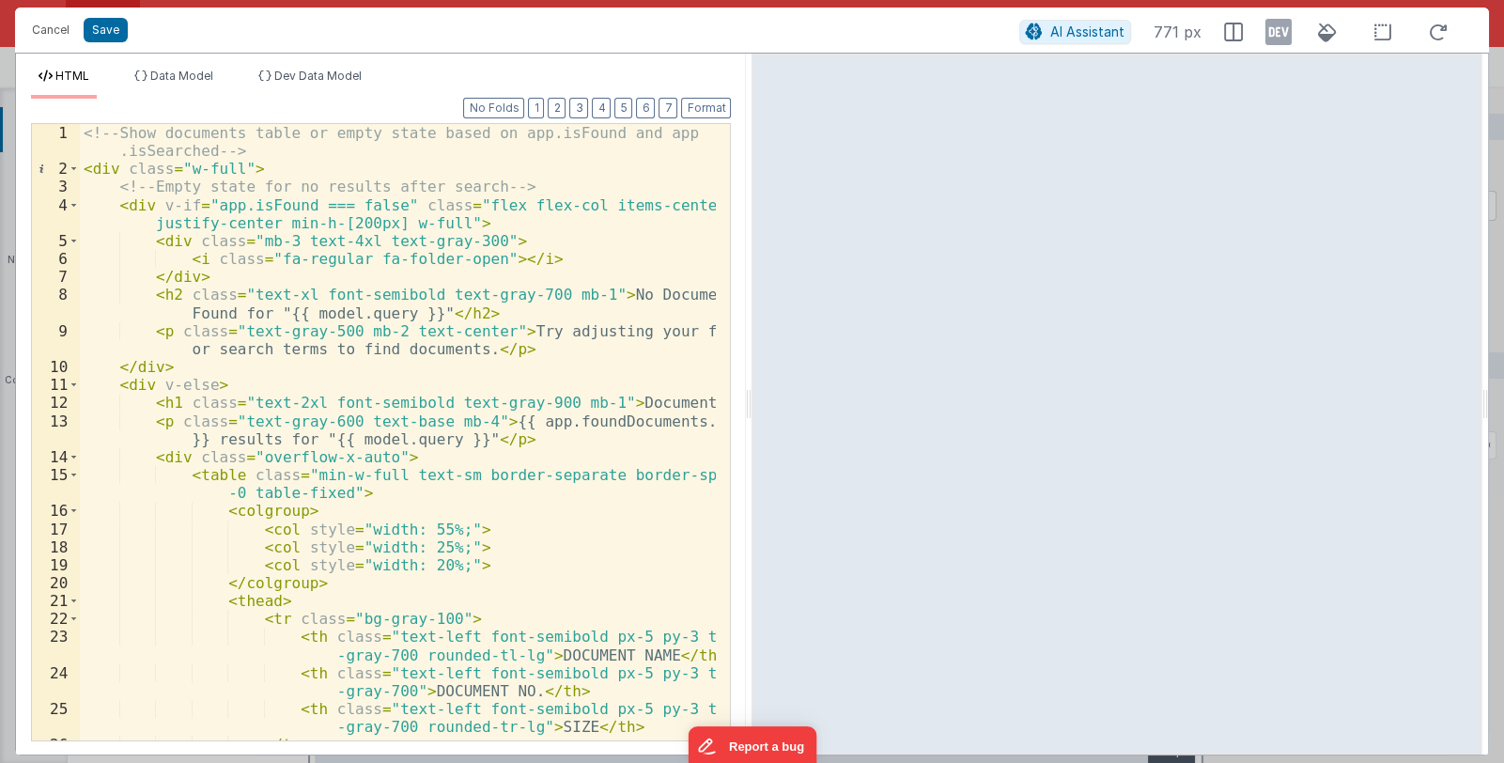
click at [390, 374] on div "<!-- Show documents table or empty state based on app.isFound and app .isSearch…" at bounding box center [398, 459] width 637 height 671
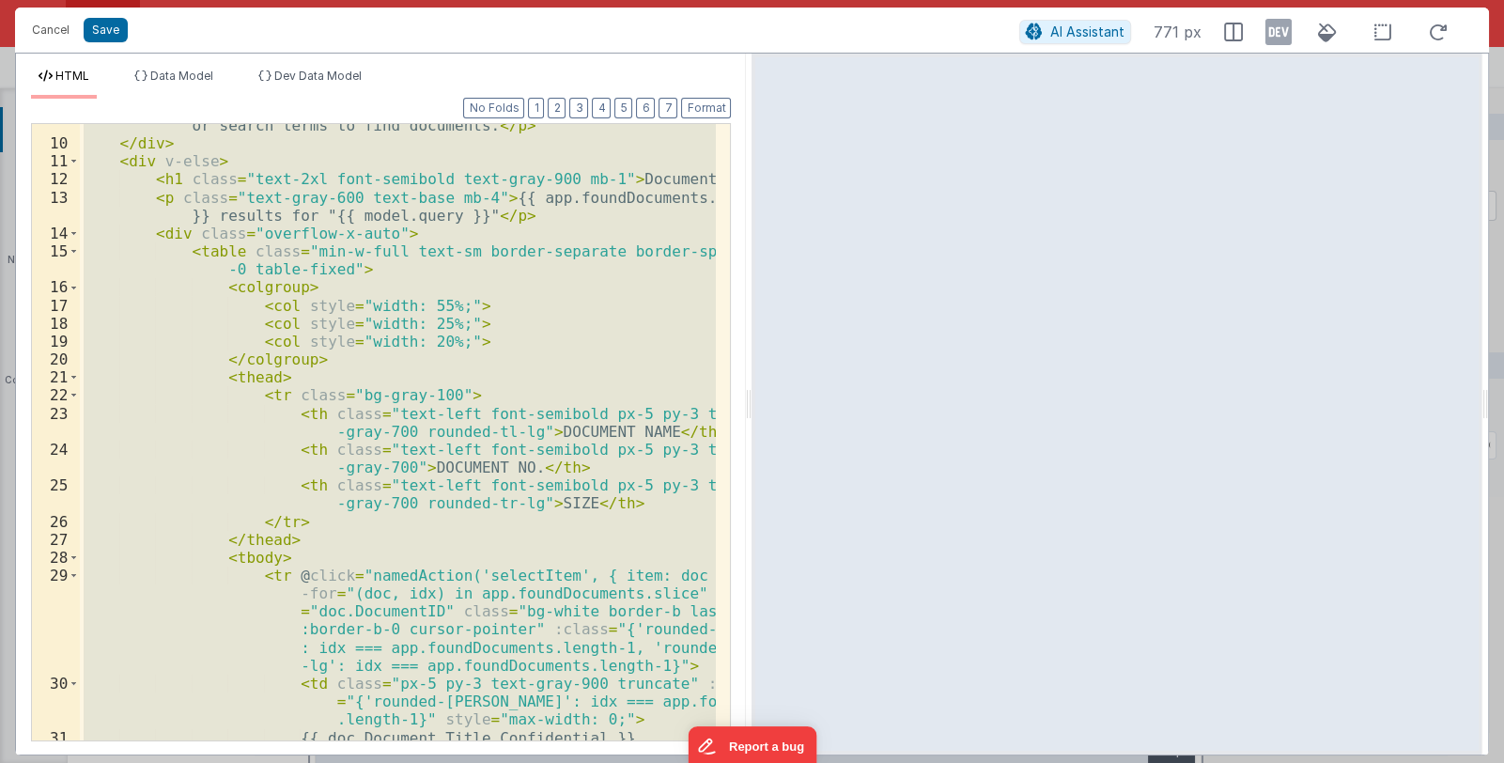
scroll to position [446, 0]
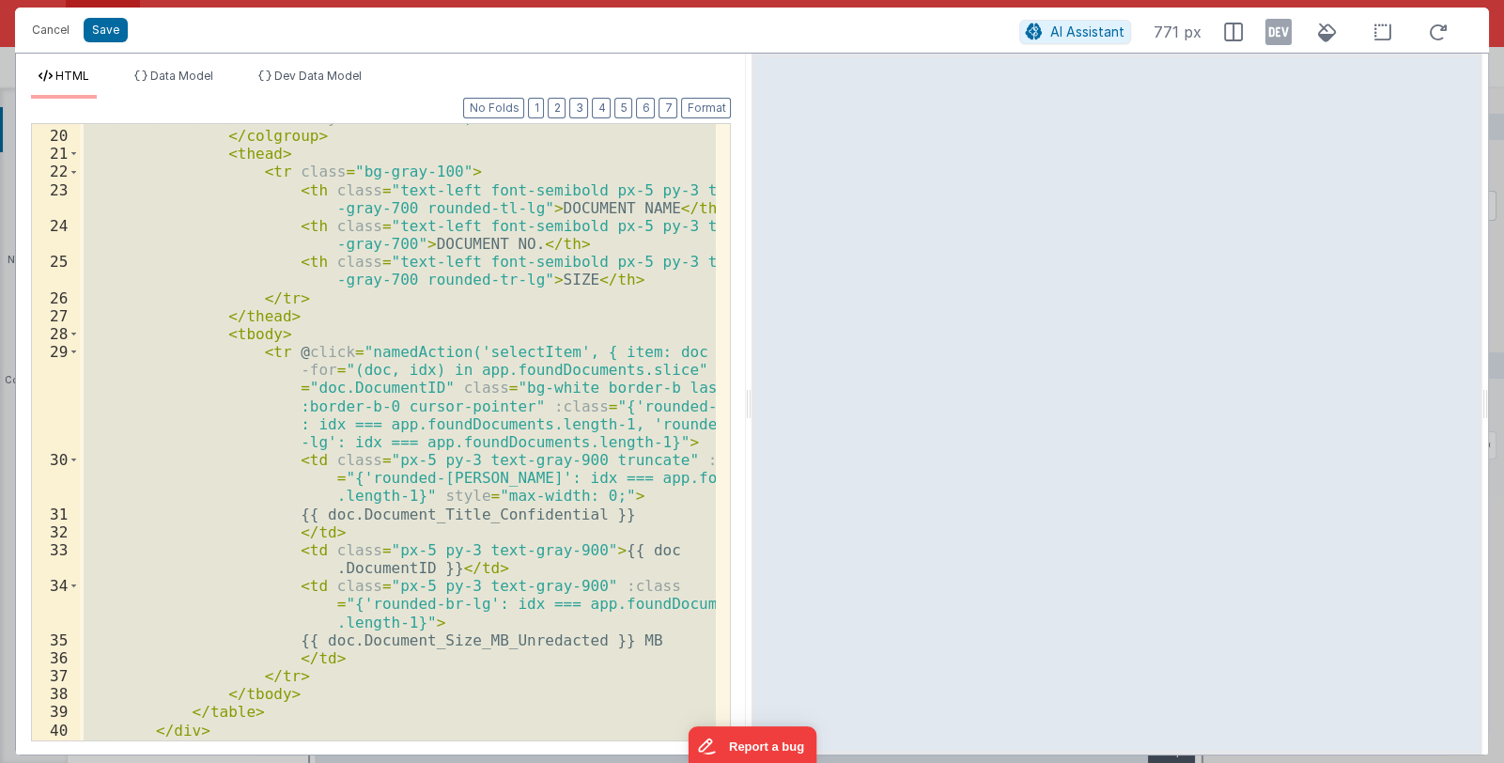
click at [489, 437] on div "< col style = "width: 20%;" > </ colgroup > < thead > < tr class = "bg-gray-100…" at bounding box center [398, 432] width 636 height 616
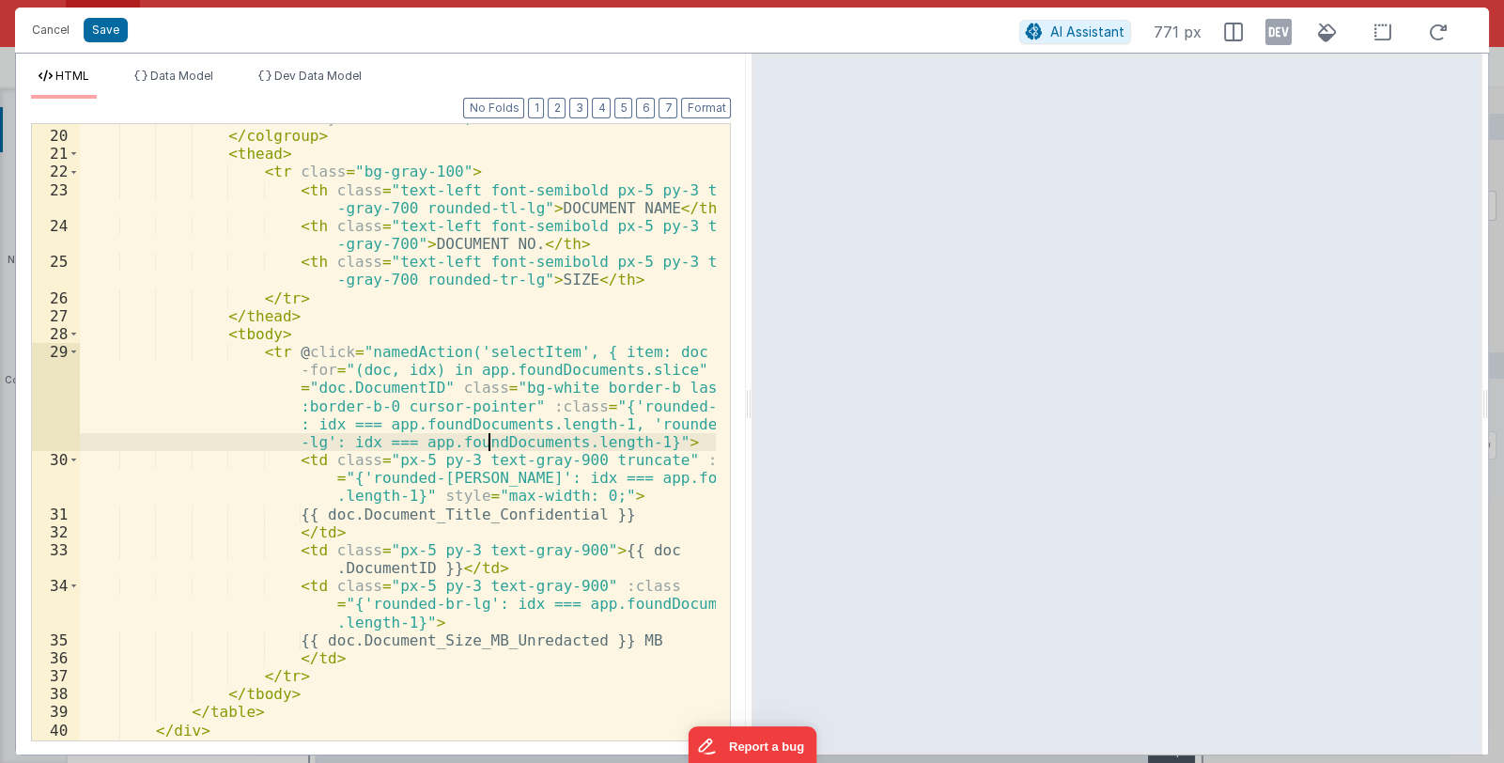
click at [646, 366] on div "< col style = "width: 20%;" > </ colgroup > < thead > < tr class = "bg-gray-100…" at bounding box center [398, 435] width 637 height 652
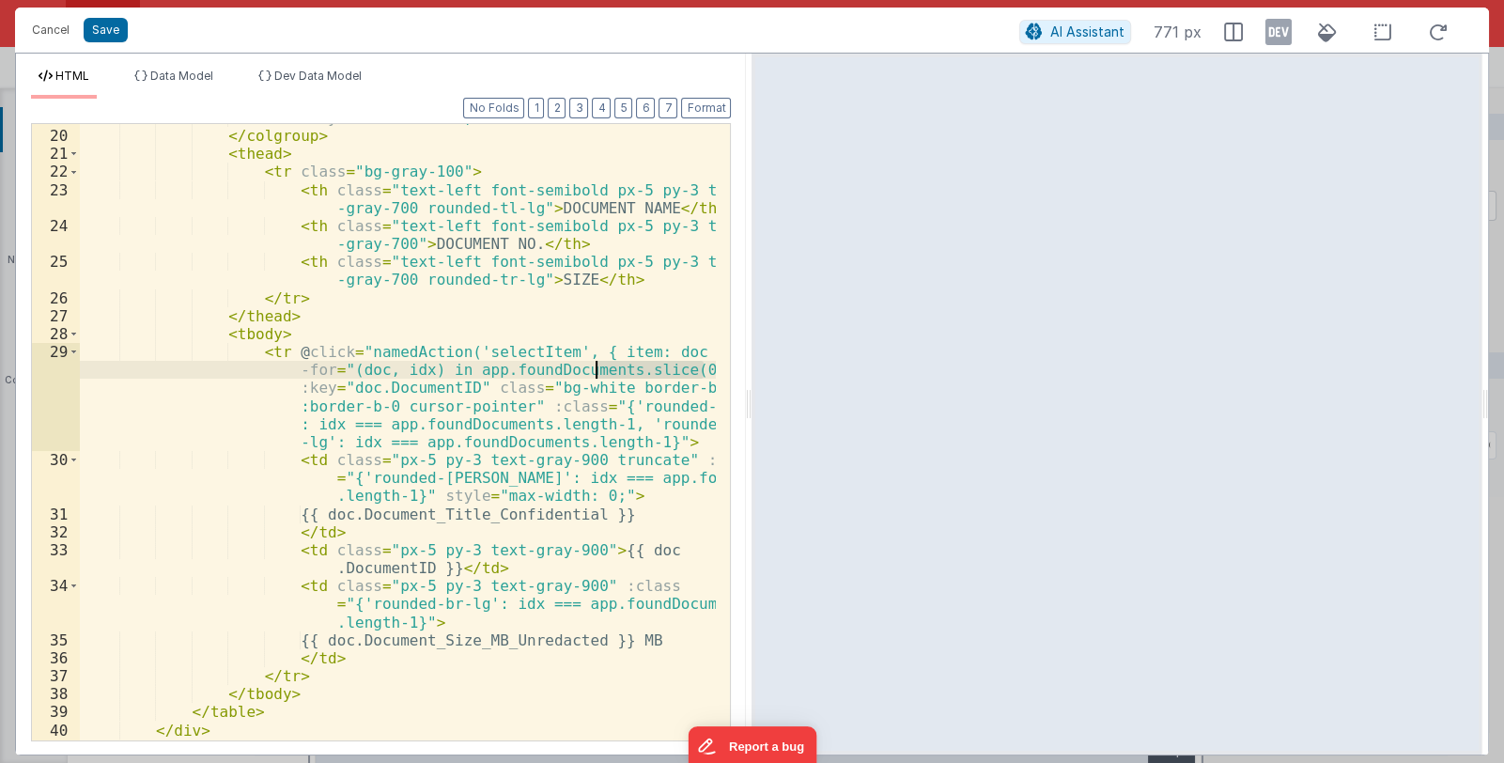
drag, startPoint x: 701, startPoint y: 369, endPoint x: 594, endPoint y: 366, distance: 107.1
click at [594, 366] on div "< col style = "width: 20%;" > </ colgroup > < thead > < tr class = "bg-gray-100…" at bounding box center [398, 435] width 637 height 652
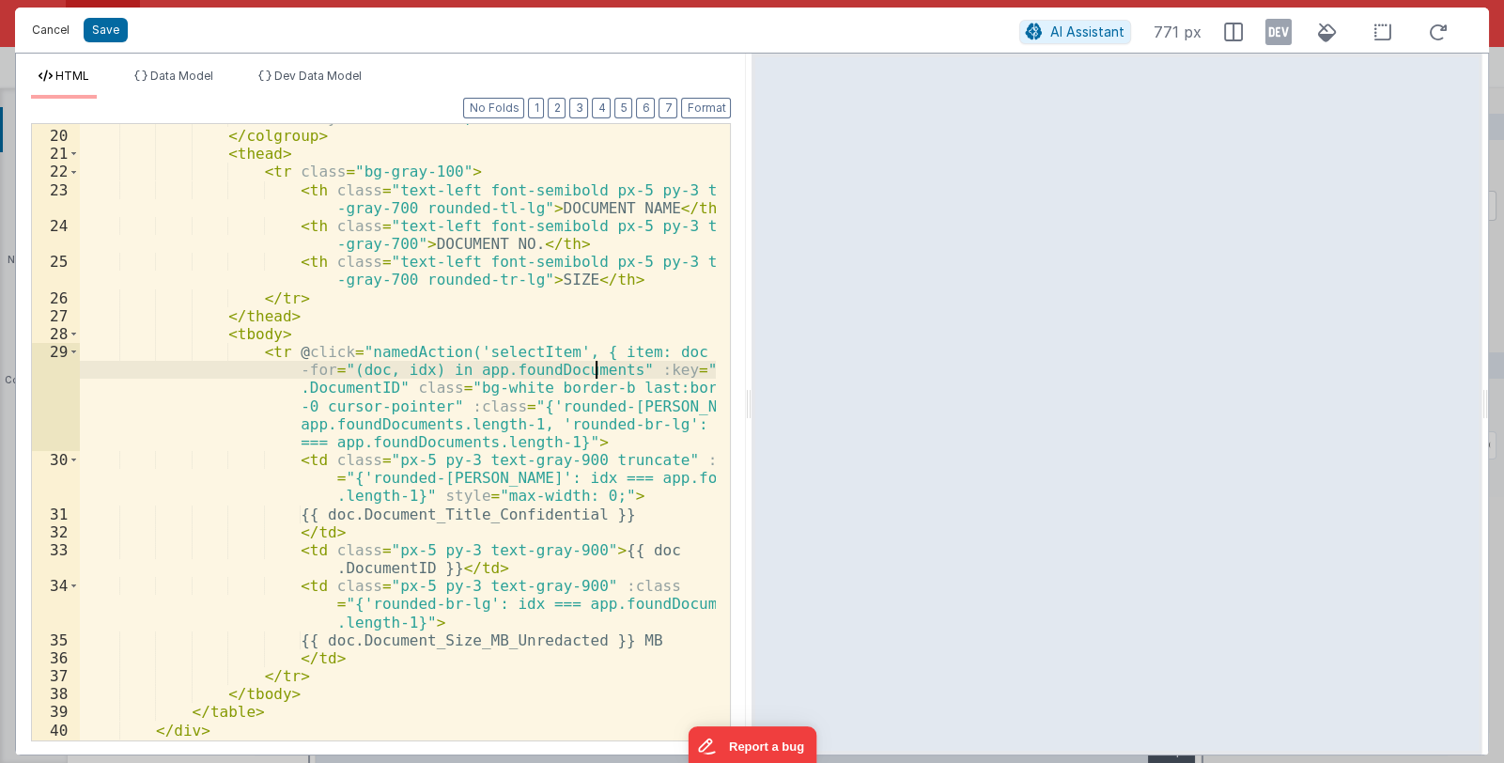
click at [56, 30] on button "Cancel" at bounding box center [51, 30] width 56 height 26
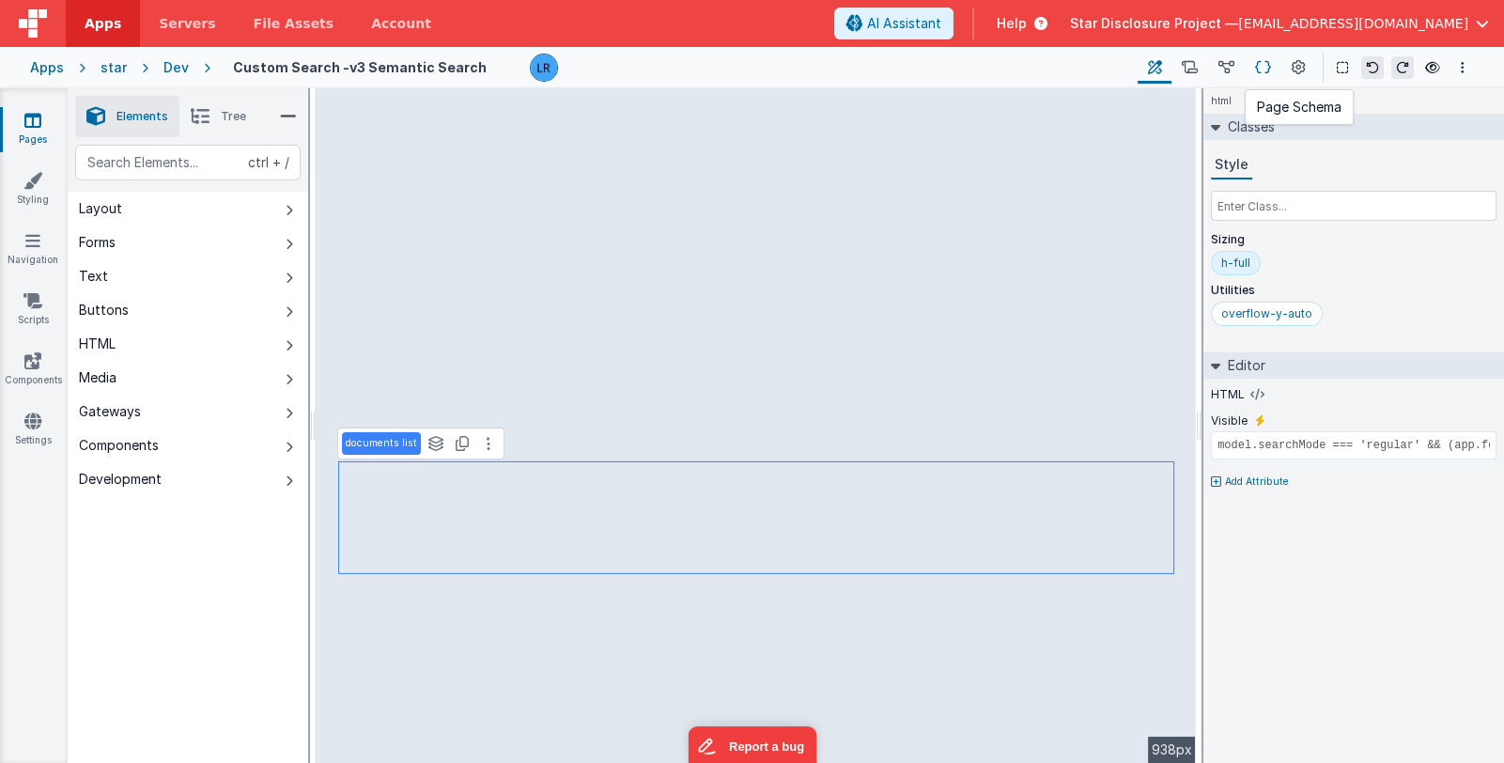
click at [1262, 69] on icon at bounding box center [1263, 68] width 16 height 20
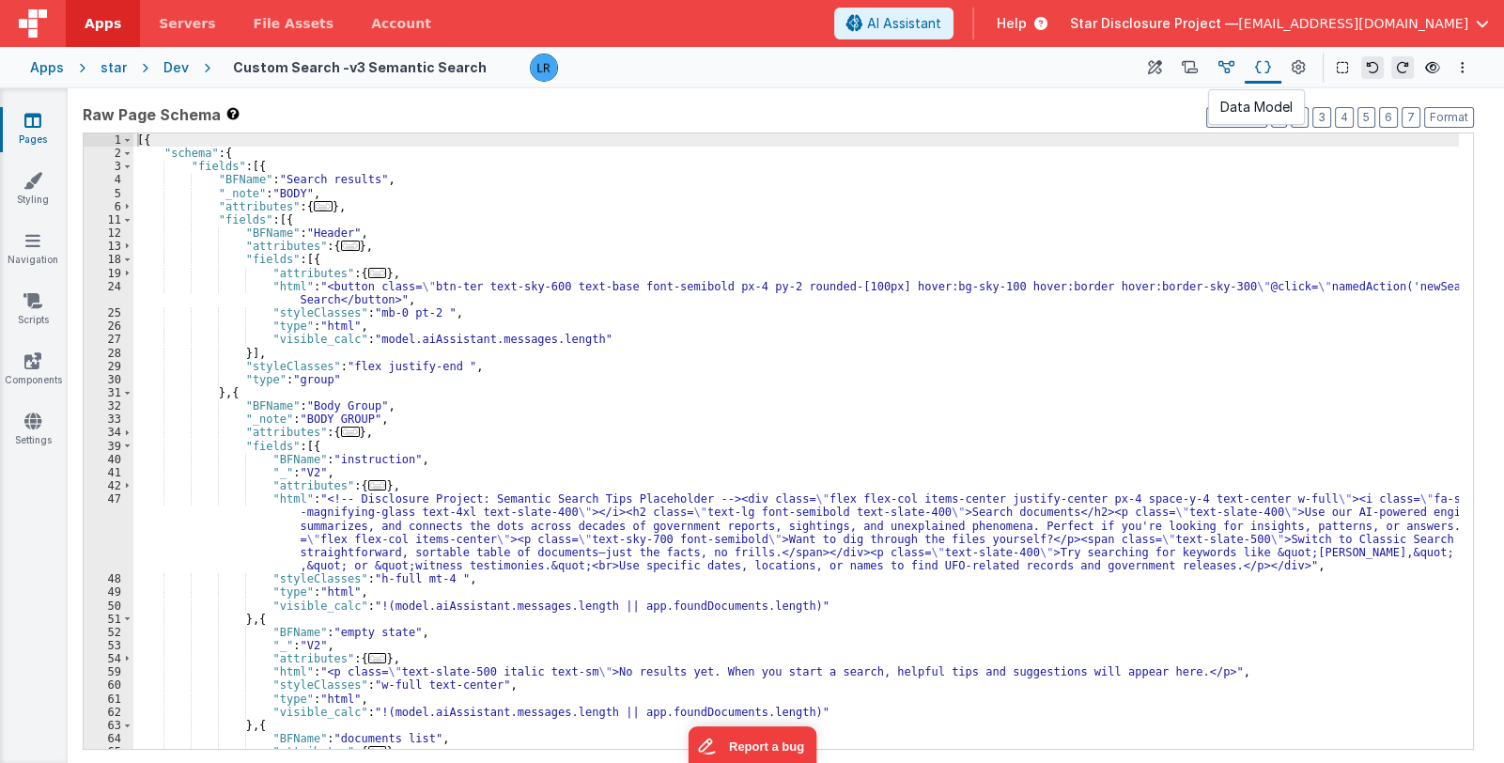
click at [1209, 69] on button at bounding box center [1226, 68] width 37 height 32
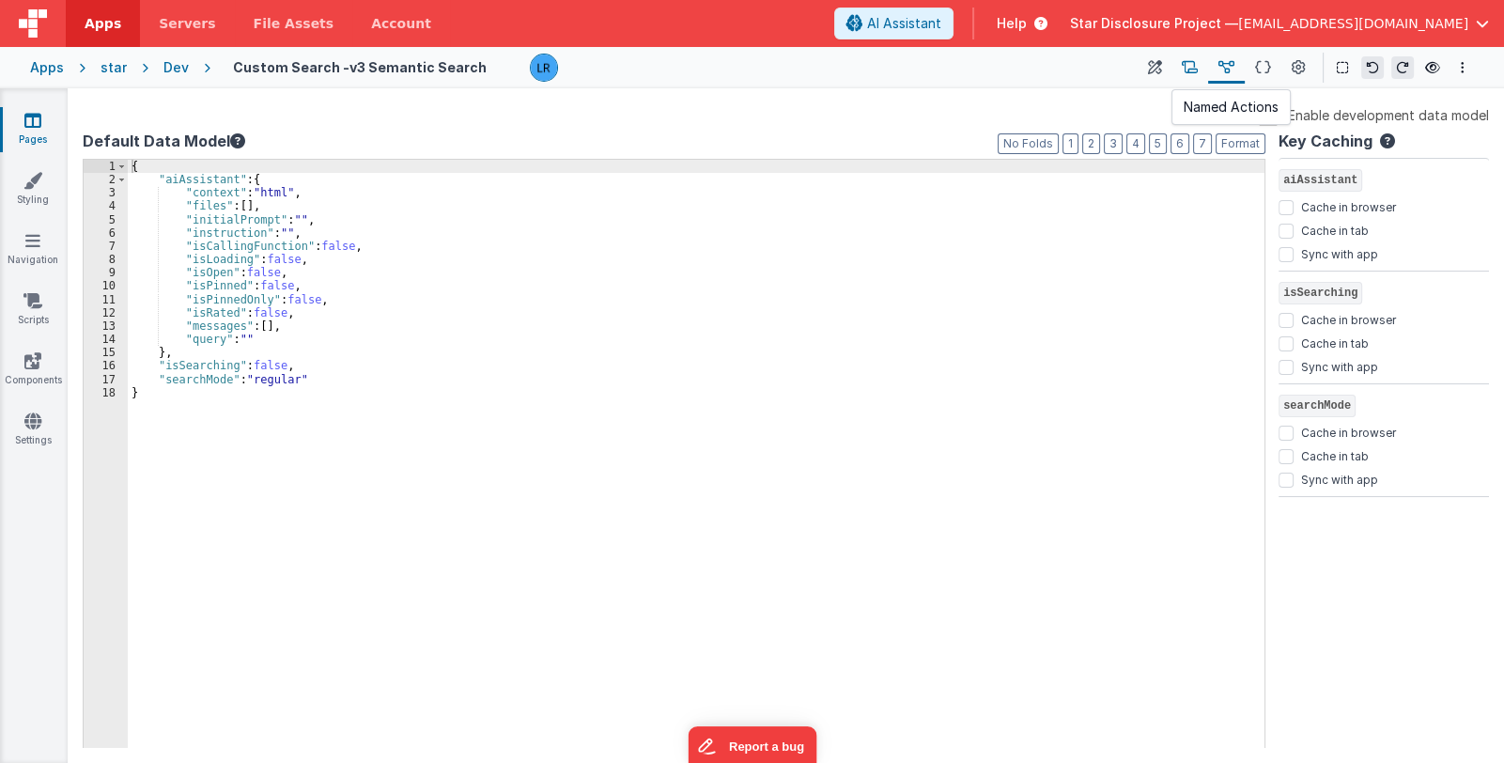
click at [1184, 68] on icon at bounding box center [1190, 68] width 16 height 20
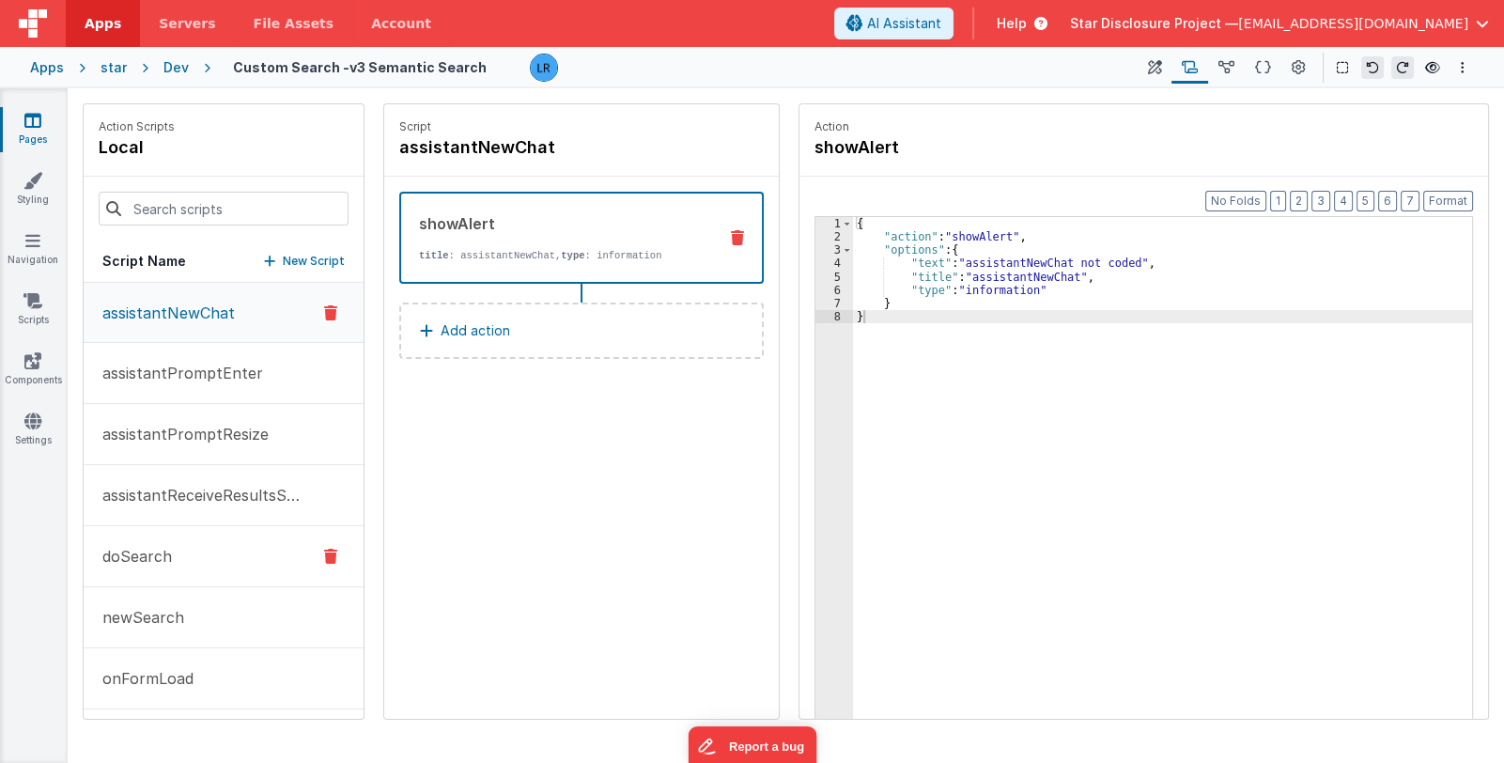
click at [170, 558] on button "doSearch" at bounding box center [224, 556] width 280 height 61
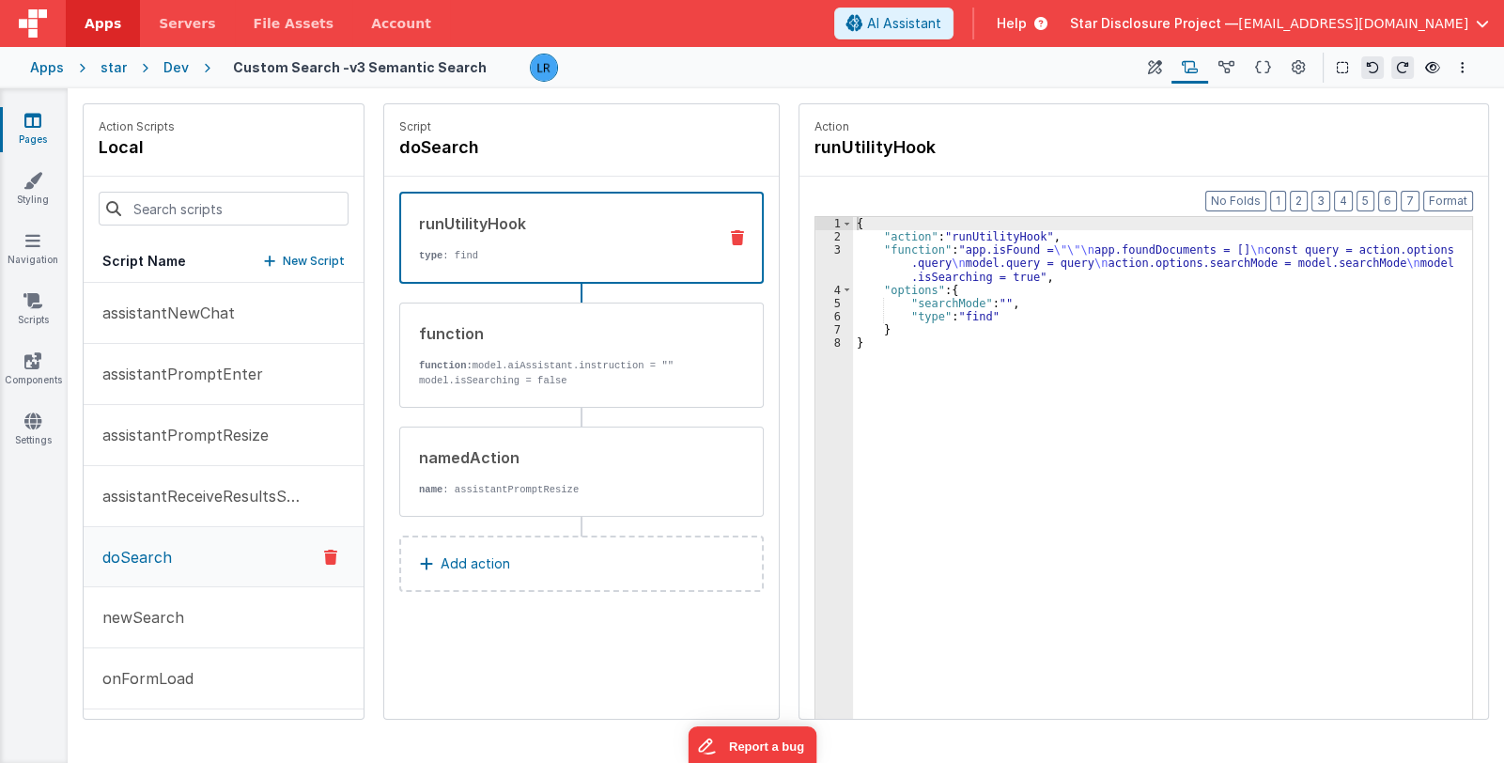
click at [1353, 23] on span "[EMAIL_ADDRESS][DOMAIN_NAME]" at bounding box center [1353, 23] width 230 height 19
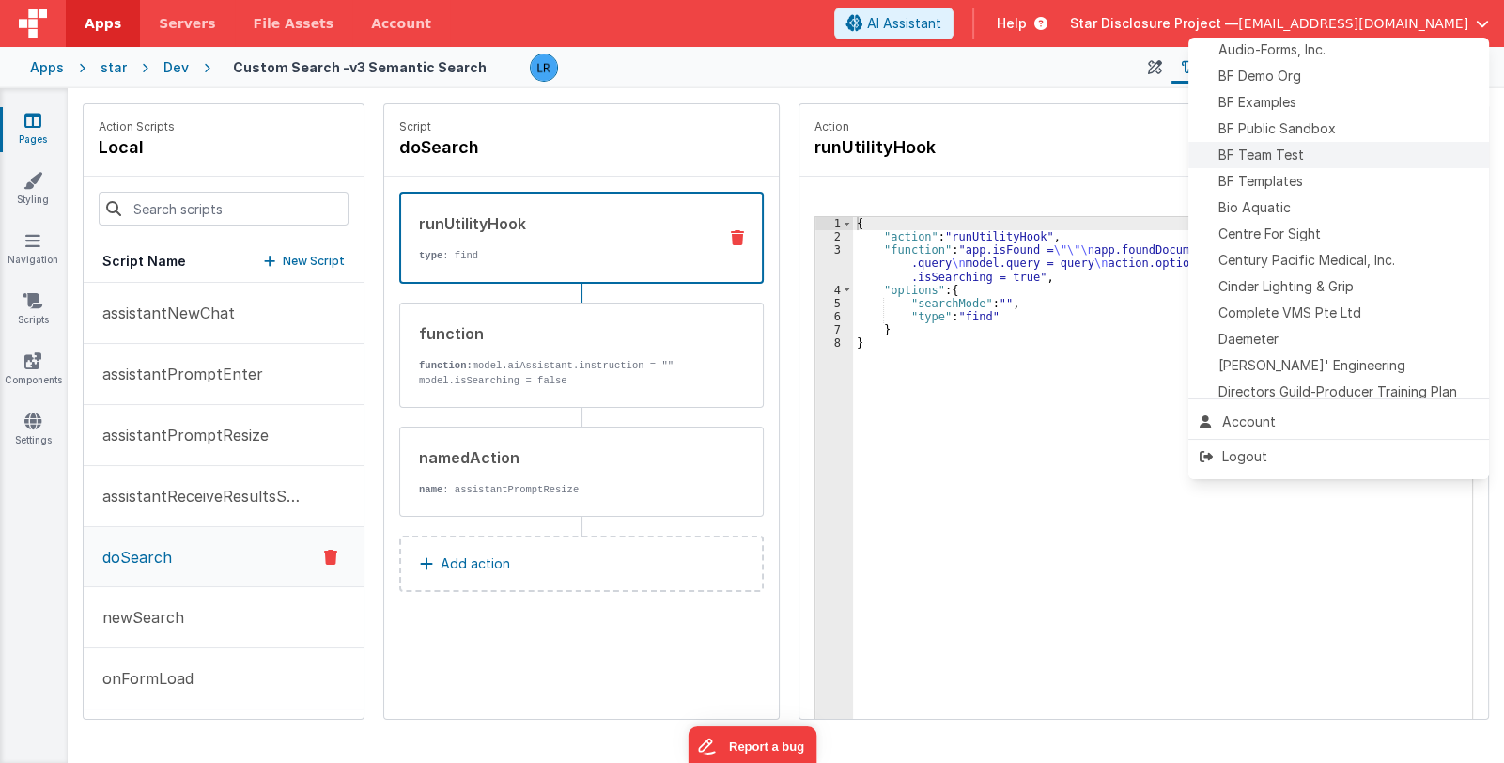
scroll to position [187, 0]
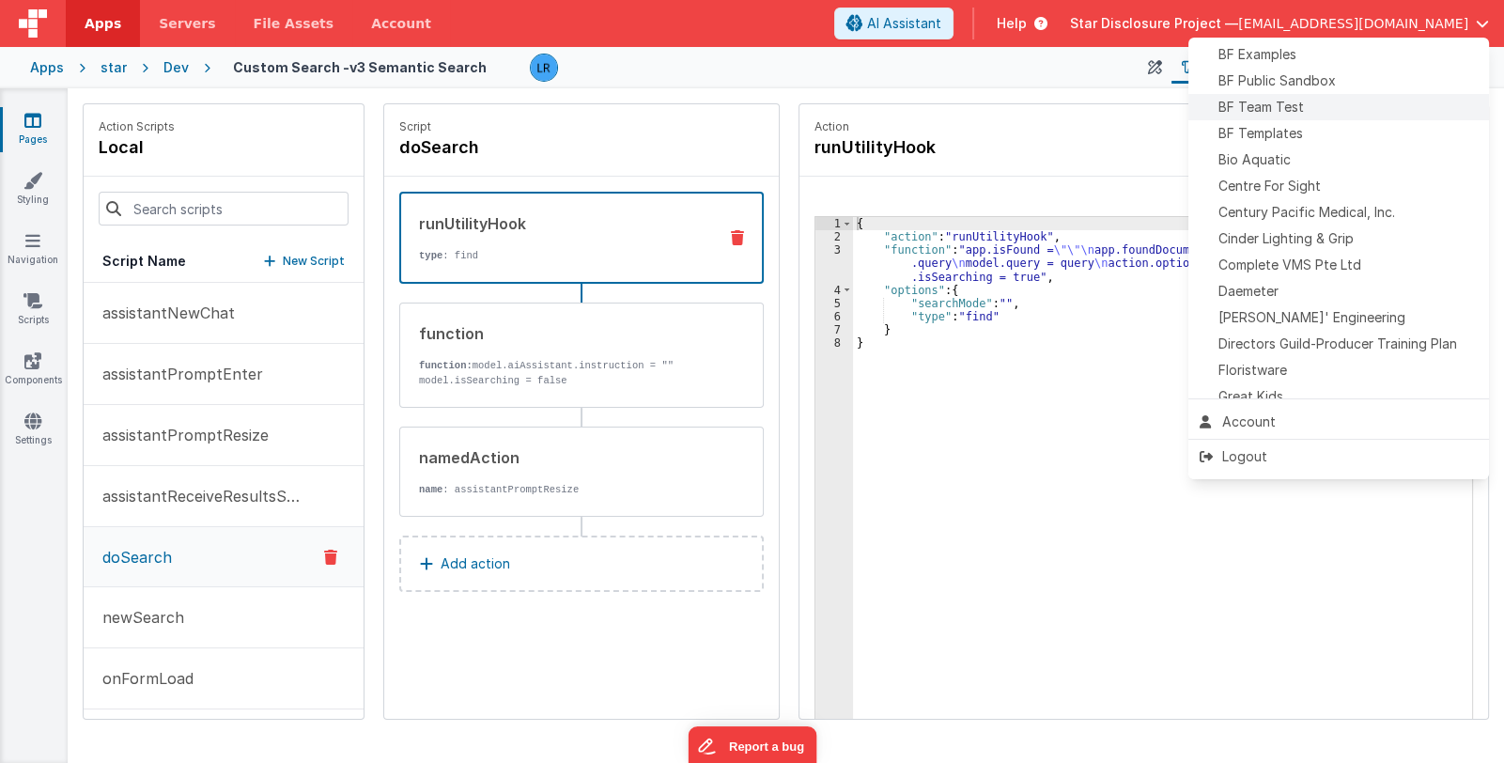
click at [1323, 290] on div "Daemeter" at bounding box center [1339, 291] width 278 height 19
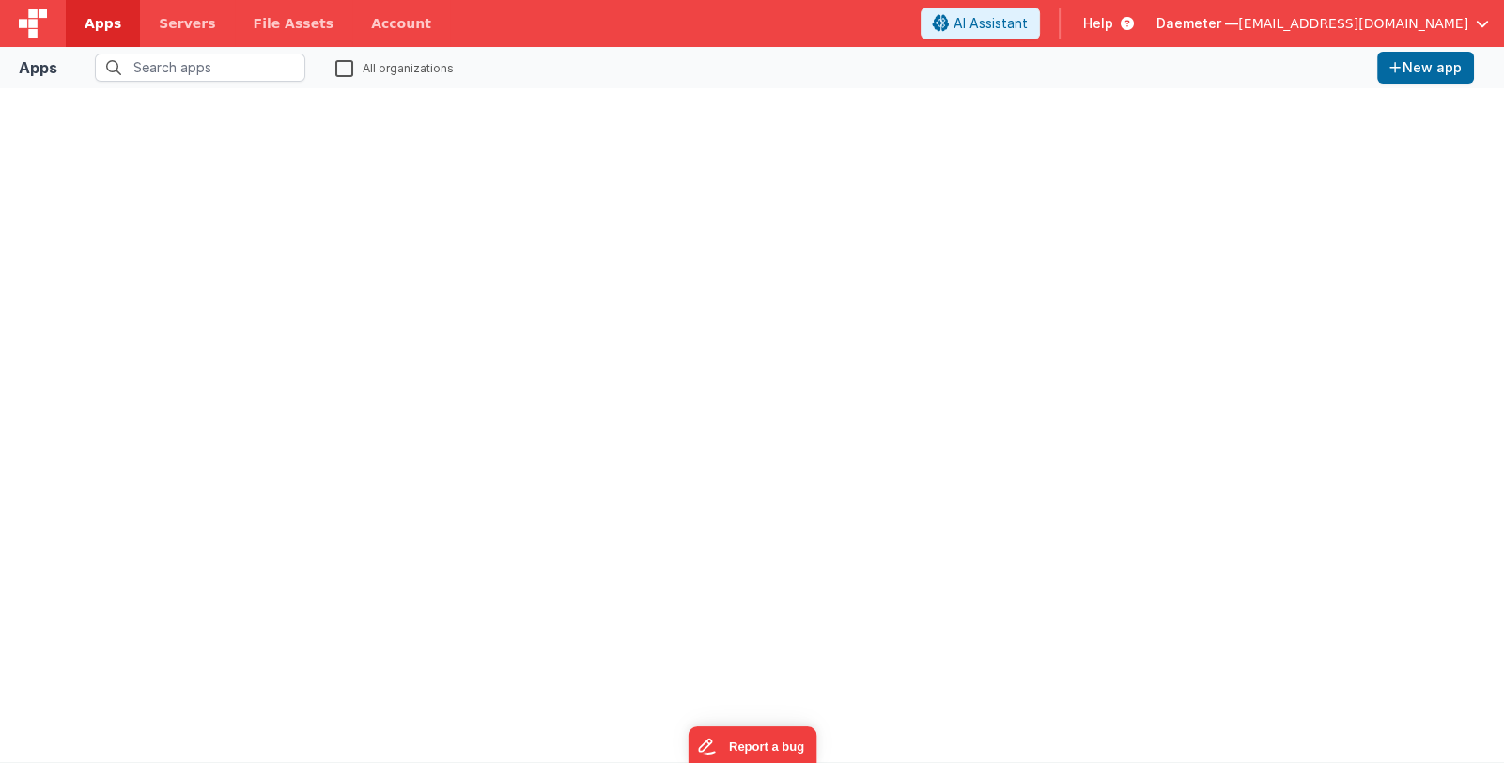
click at [116, 28] on span "Apps" at bounding box center [103, 23] width 37 height 19
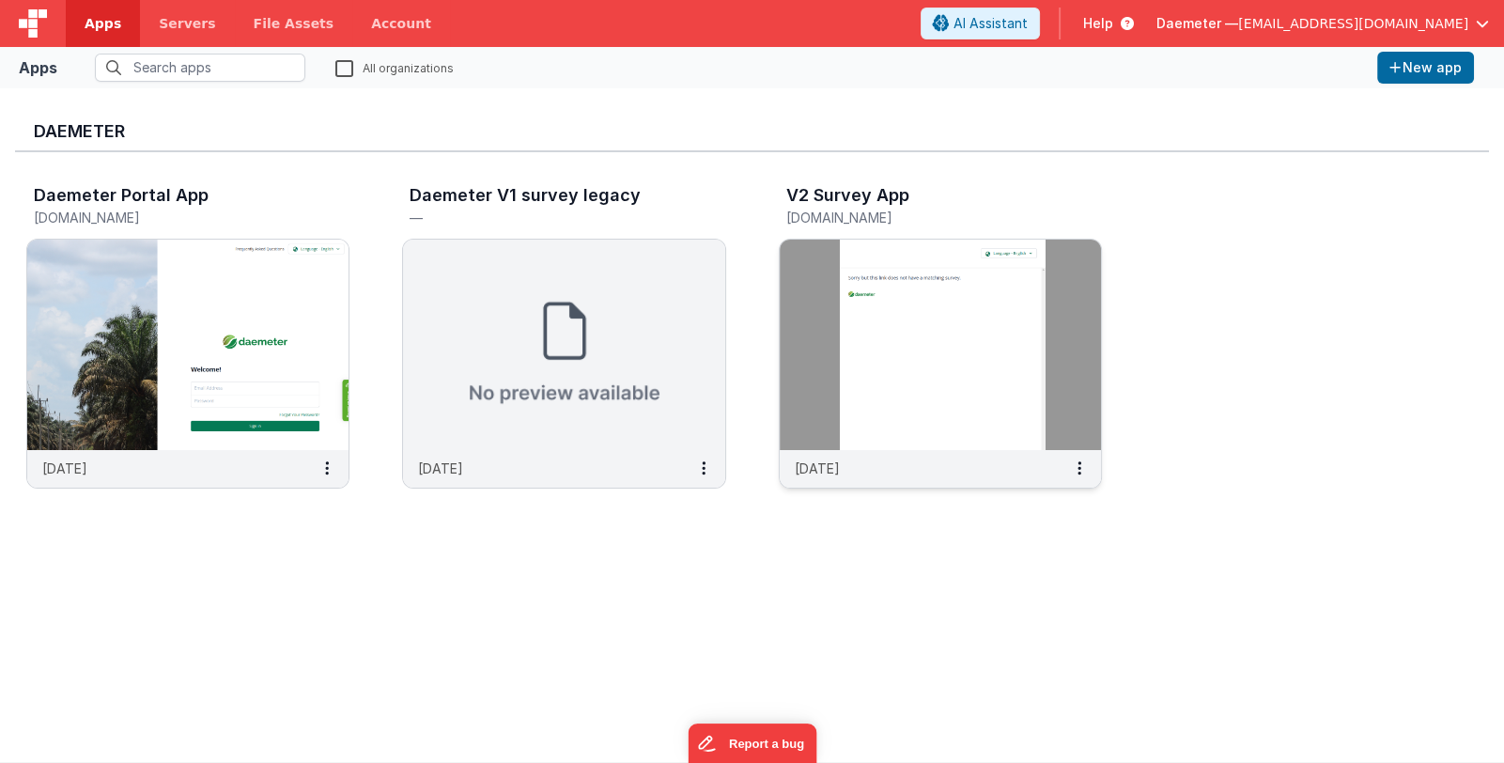
click at [943, 387] on img at bounding box center [940, 345] width 321 height 210
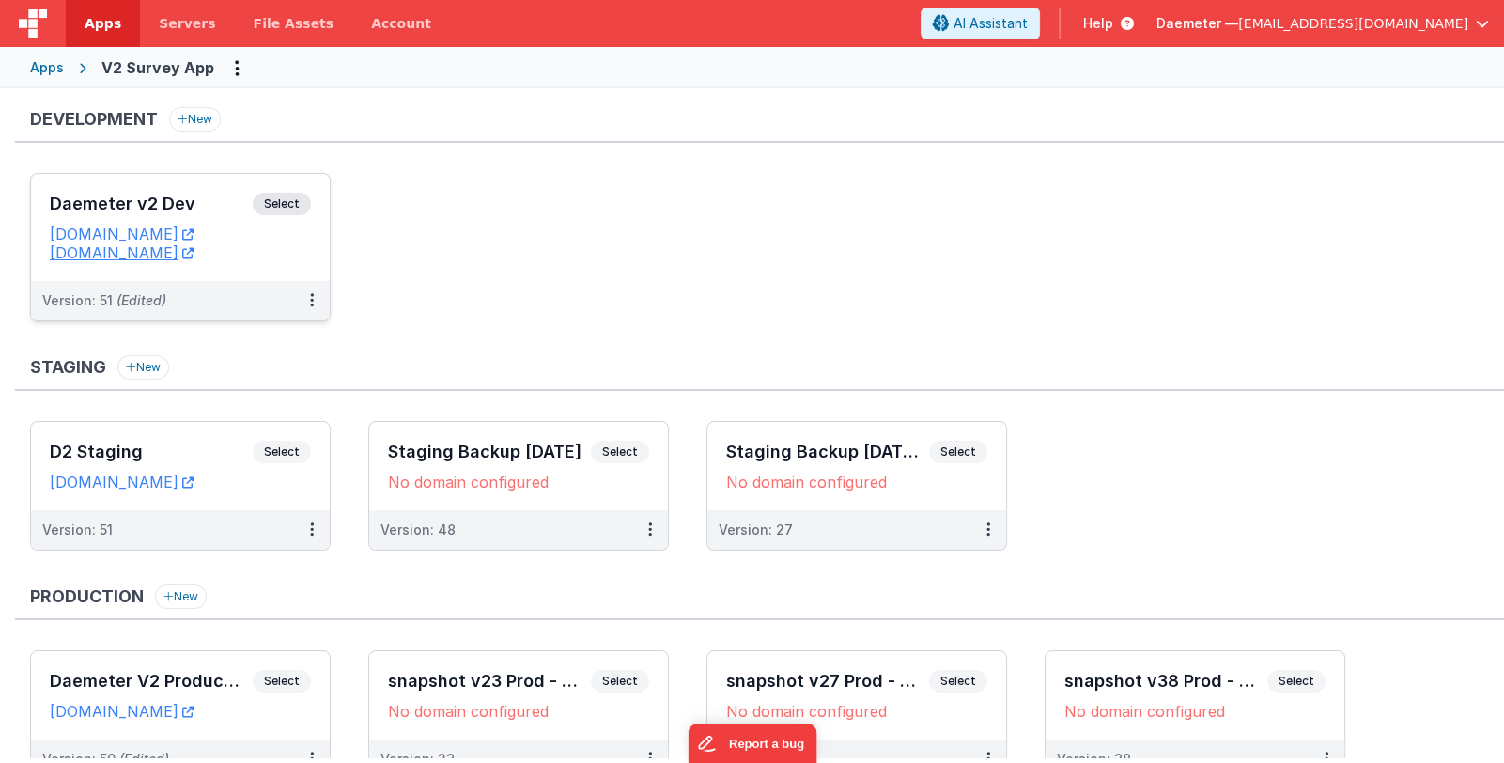
click at [194, 194] on h3 "Daemeter v2 Dev" at bounding box center [151, 203] width 203 height 19
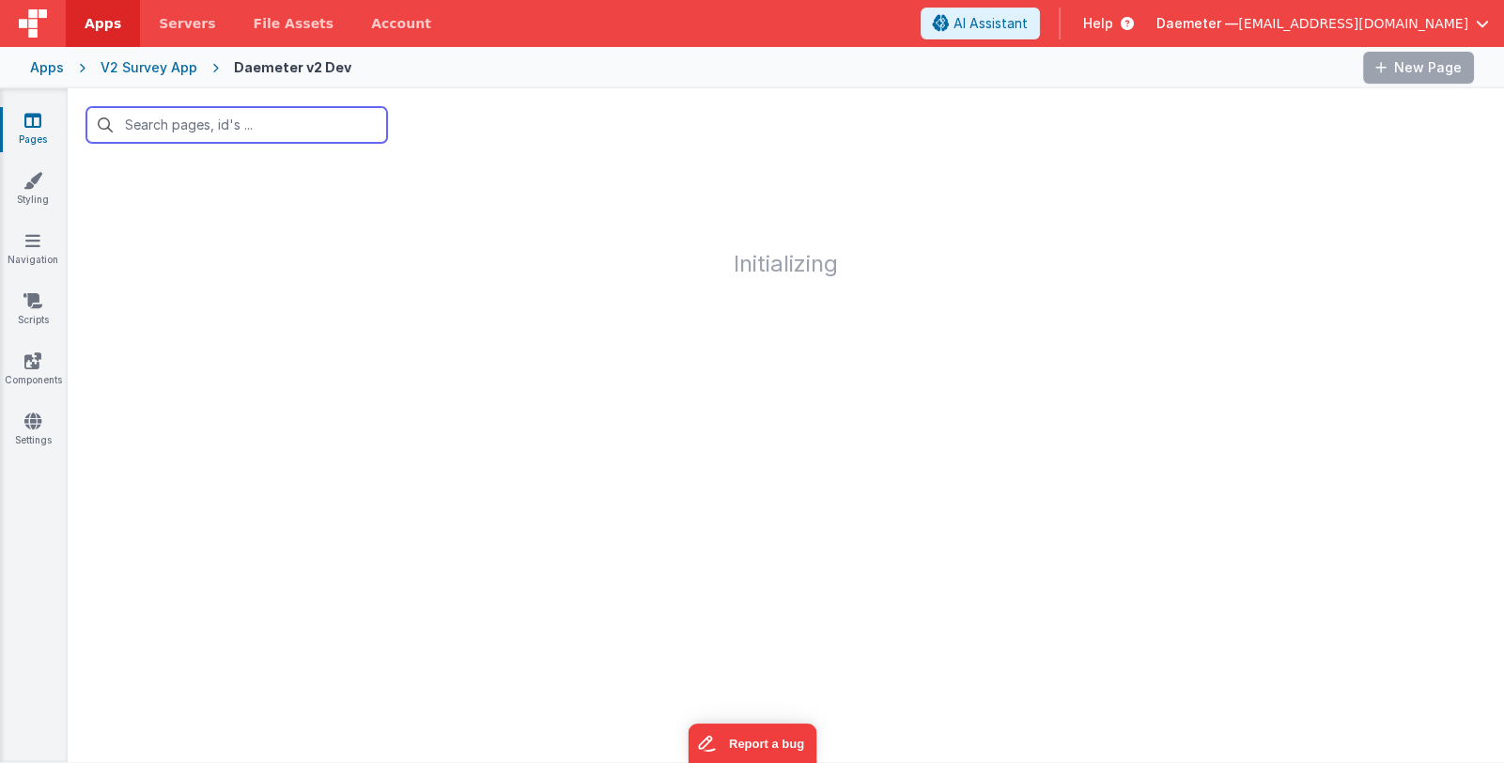
click at [222, 126] on input "text" at bounding box center [236, 125] width 301 height 36
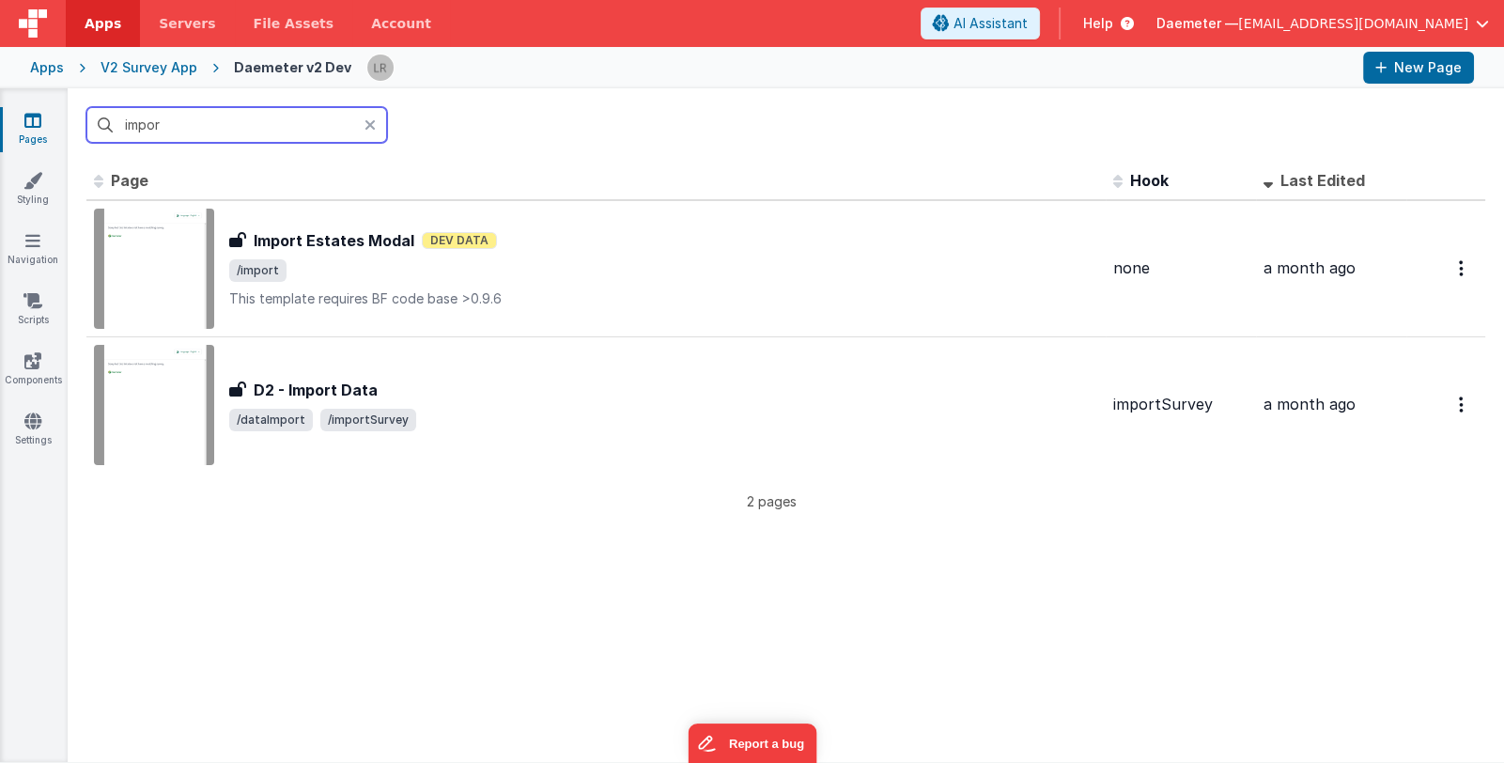
type input "import"
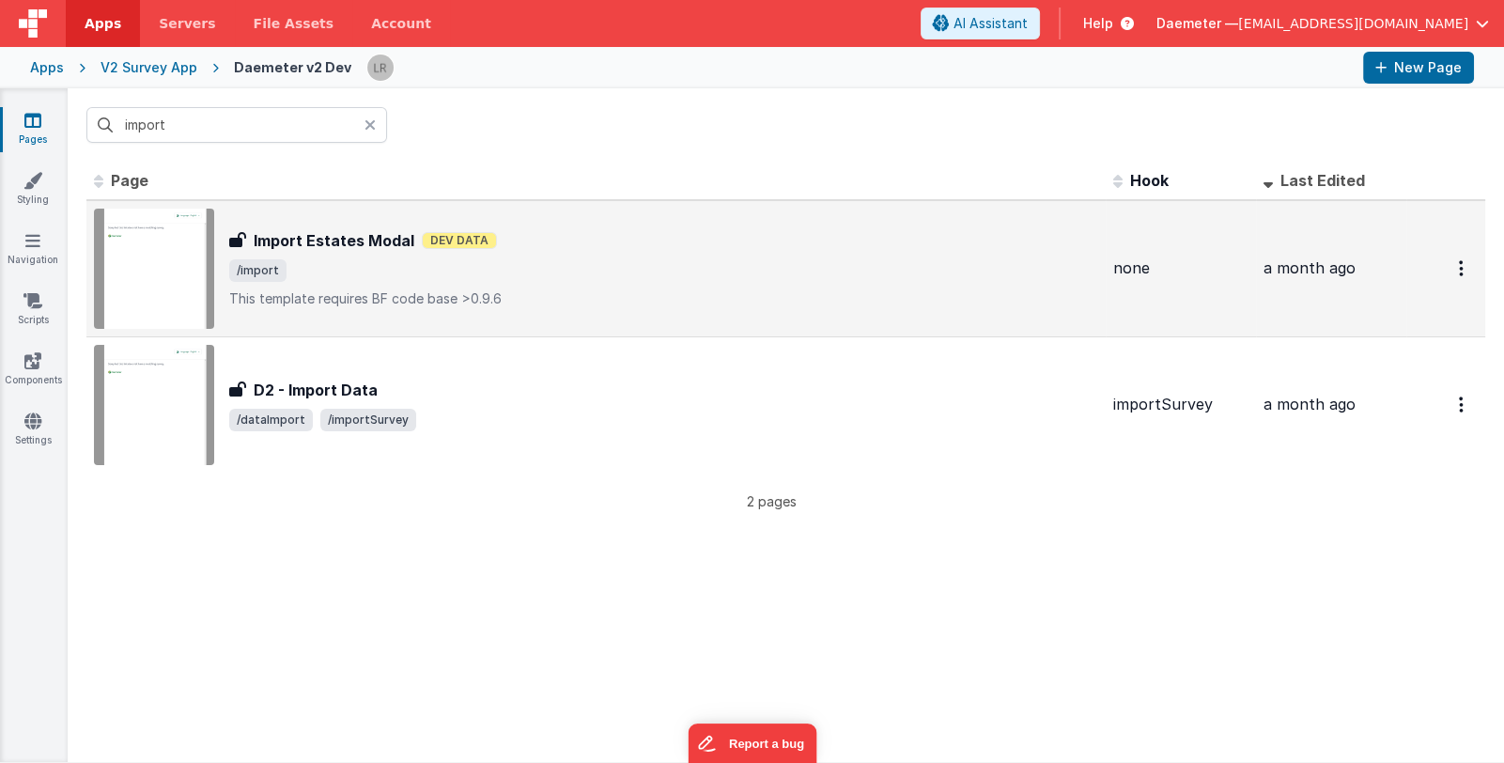
click at [322, 256] on div "Import Estates Modal Import Estates Modal Dev Data /import This template requir…" at bounding box center [663, 268] width 869 height 79
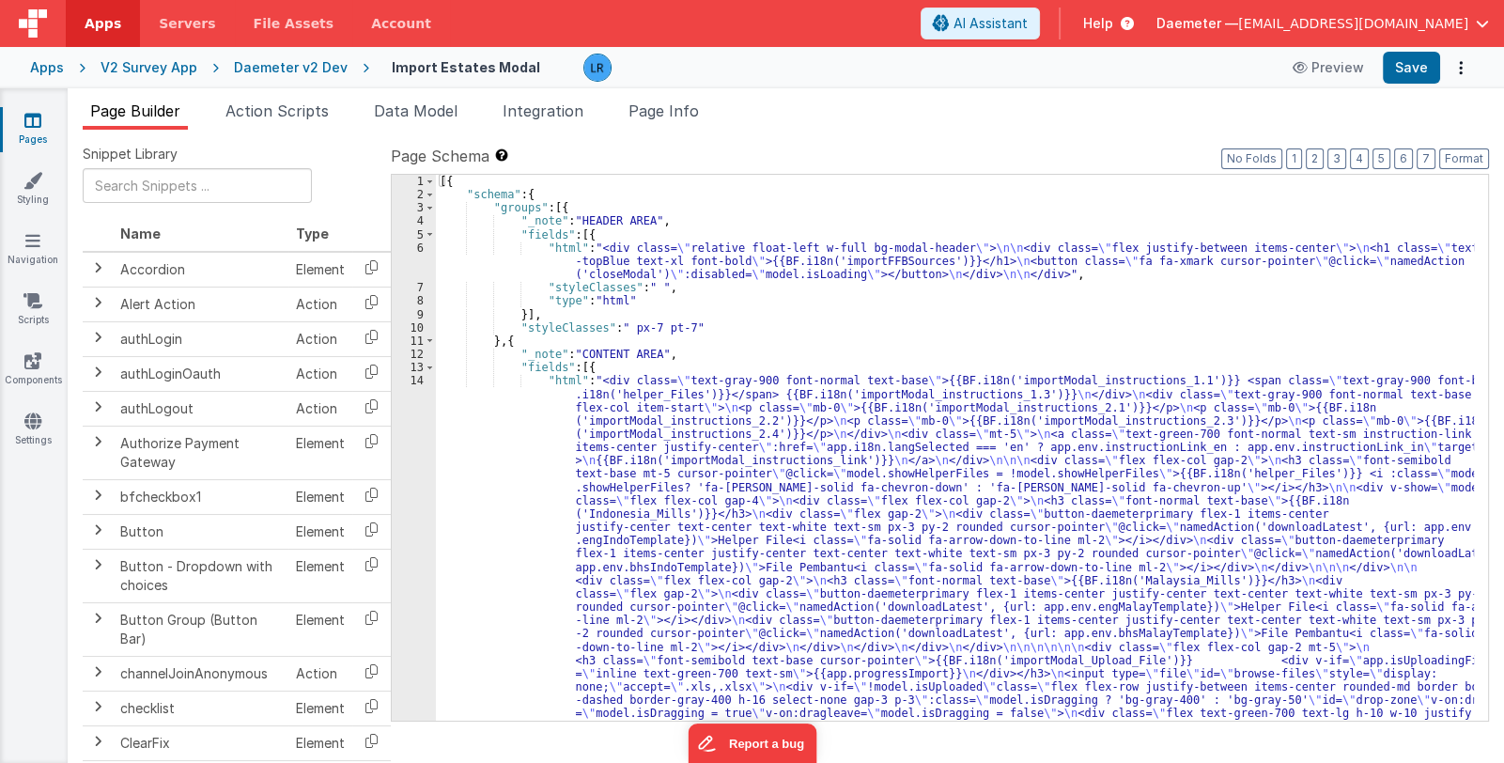
click at [752, 483] on div "[{ "schema" : { "groups" : [{ "_note" : "HEADER AREA" , "fields" : [{ "html" : …" at bounding box center [955, 668] width 1038 height 986
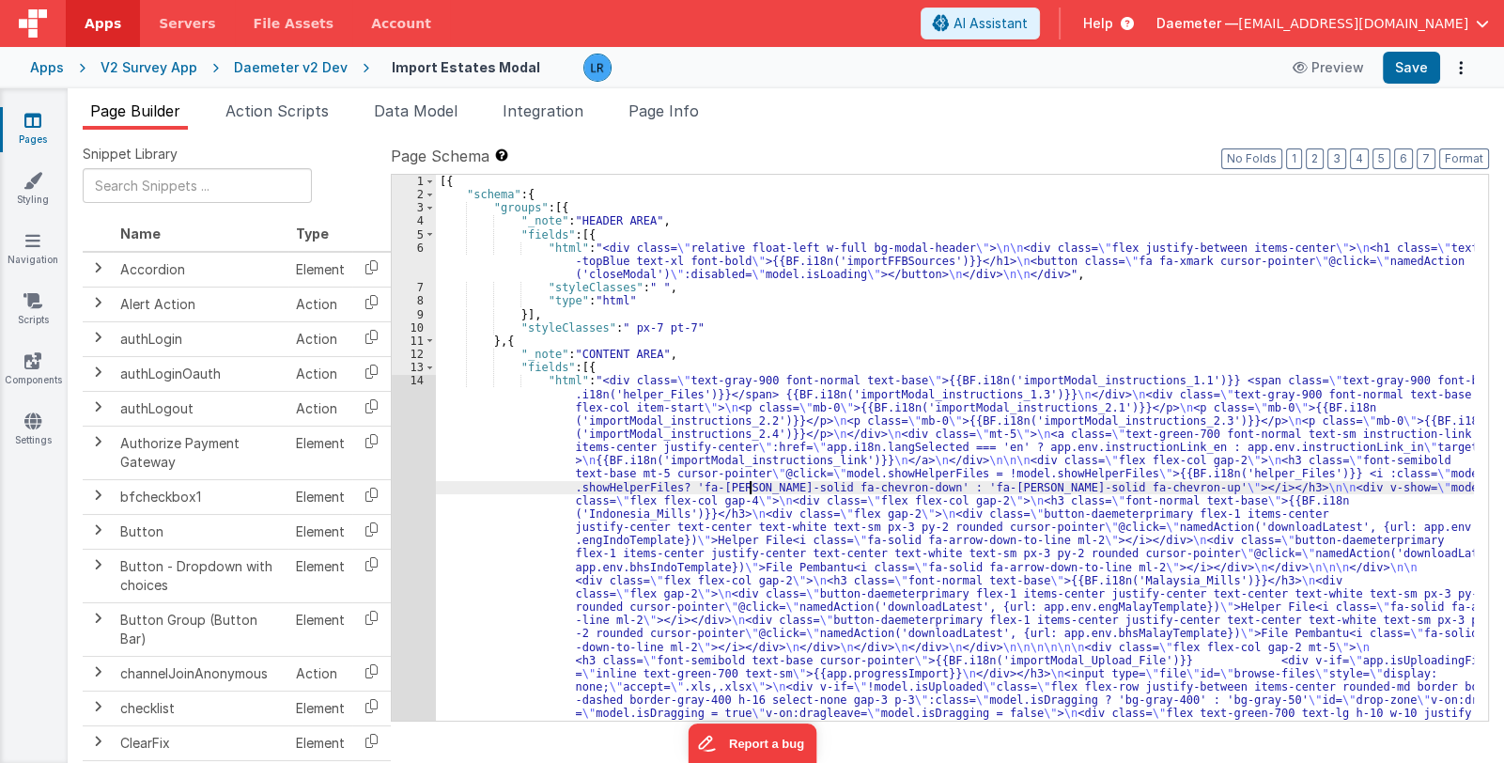
click at [765, 463] on div "[{ "schema" : { "groups" : [{ "_note" : "HEADER AREA" , "fields" : [{ "html" : …" at bounding box center [955, 668] width 1038 height 986
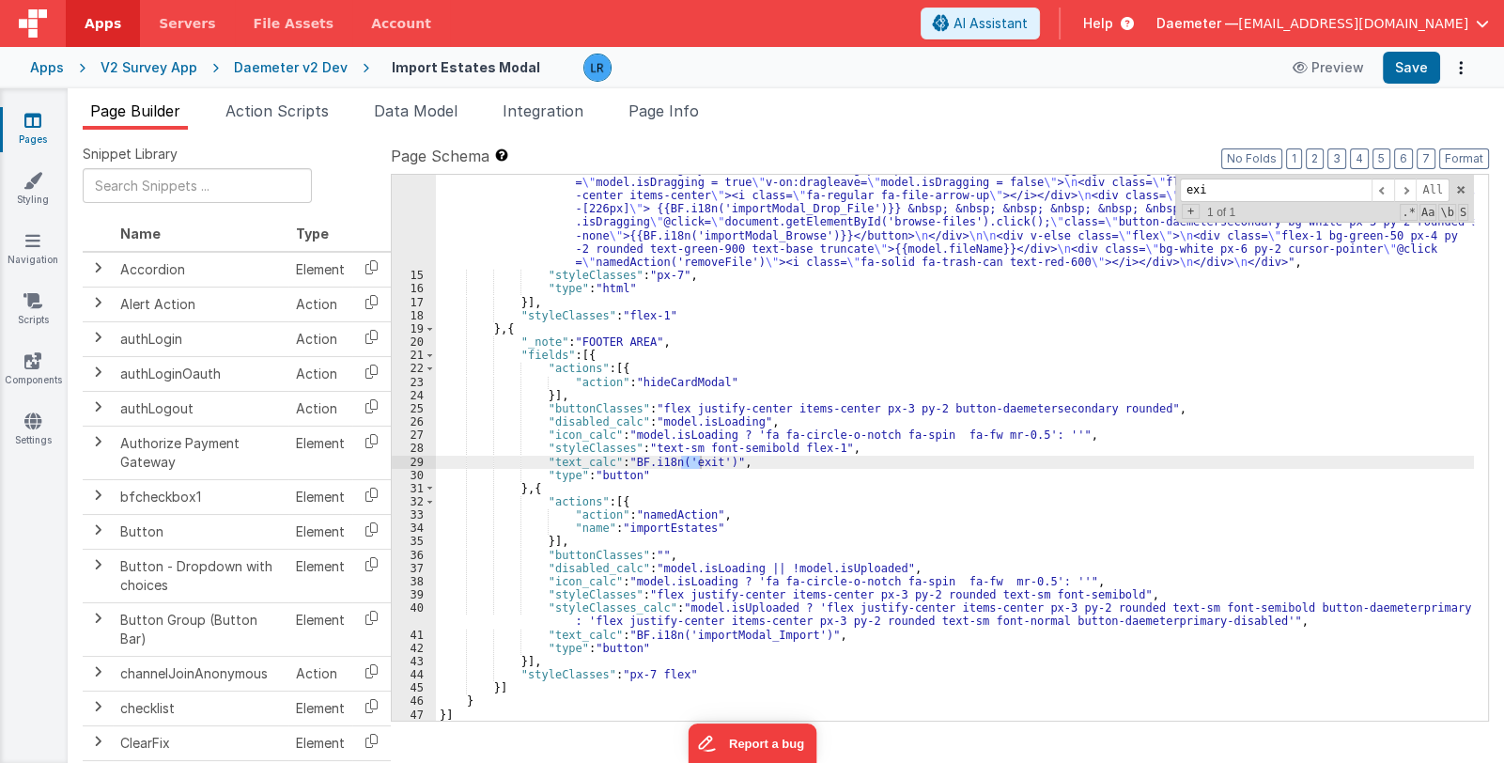
scroll to position [531, 0]
type input "exit"
click at [736, 460] on div ""html" : "<div class= \" text-gray-900 font-normal text-base \" >{{BF.i18n('imp…" at bounding box center [955, 336] width 1038 height 986
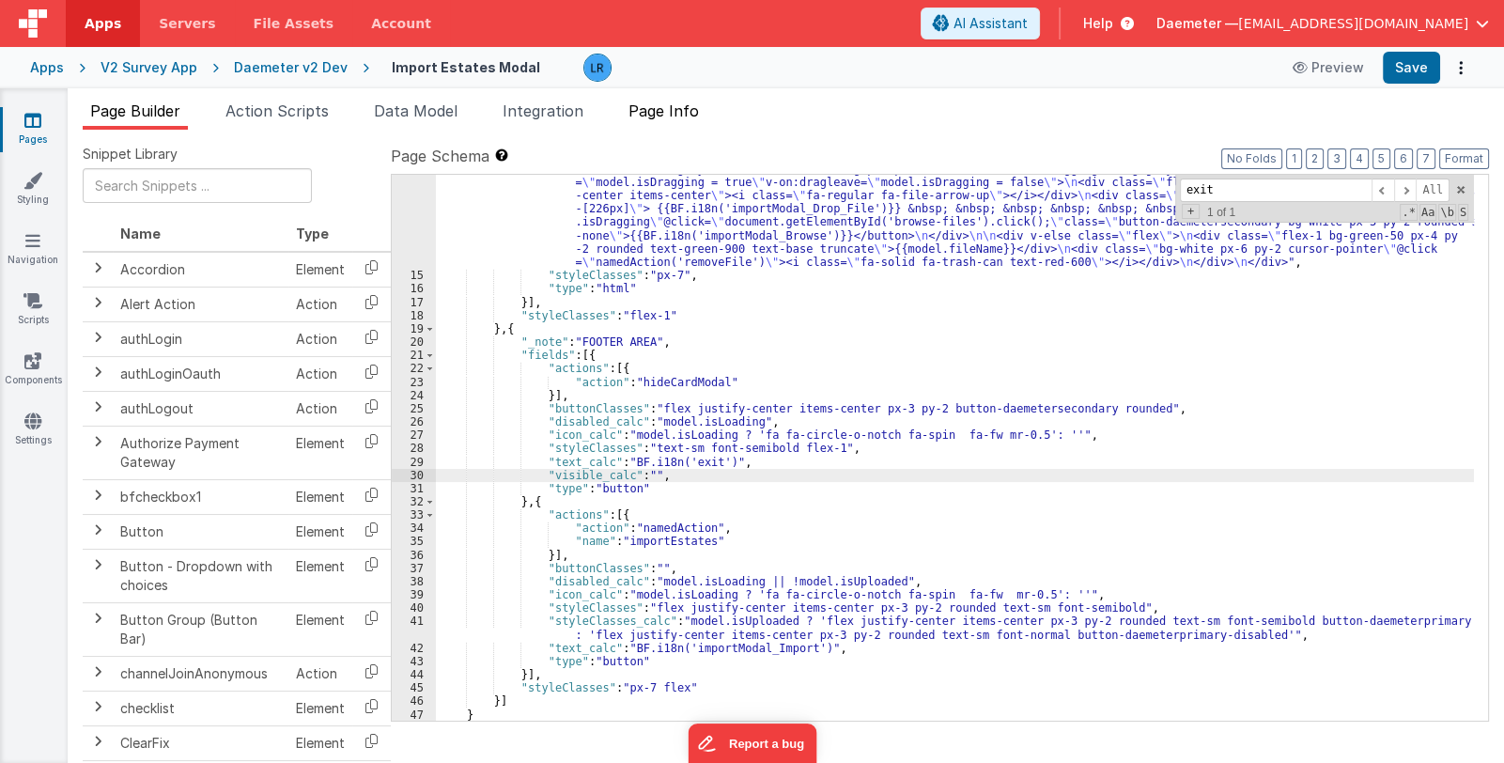
click at [681, 115] on span "Page Info" at bounding box center [664, 110] width 70 height 19
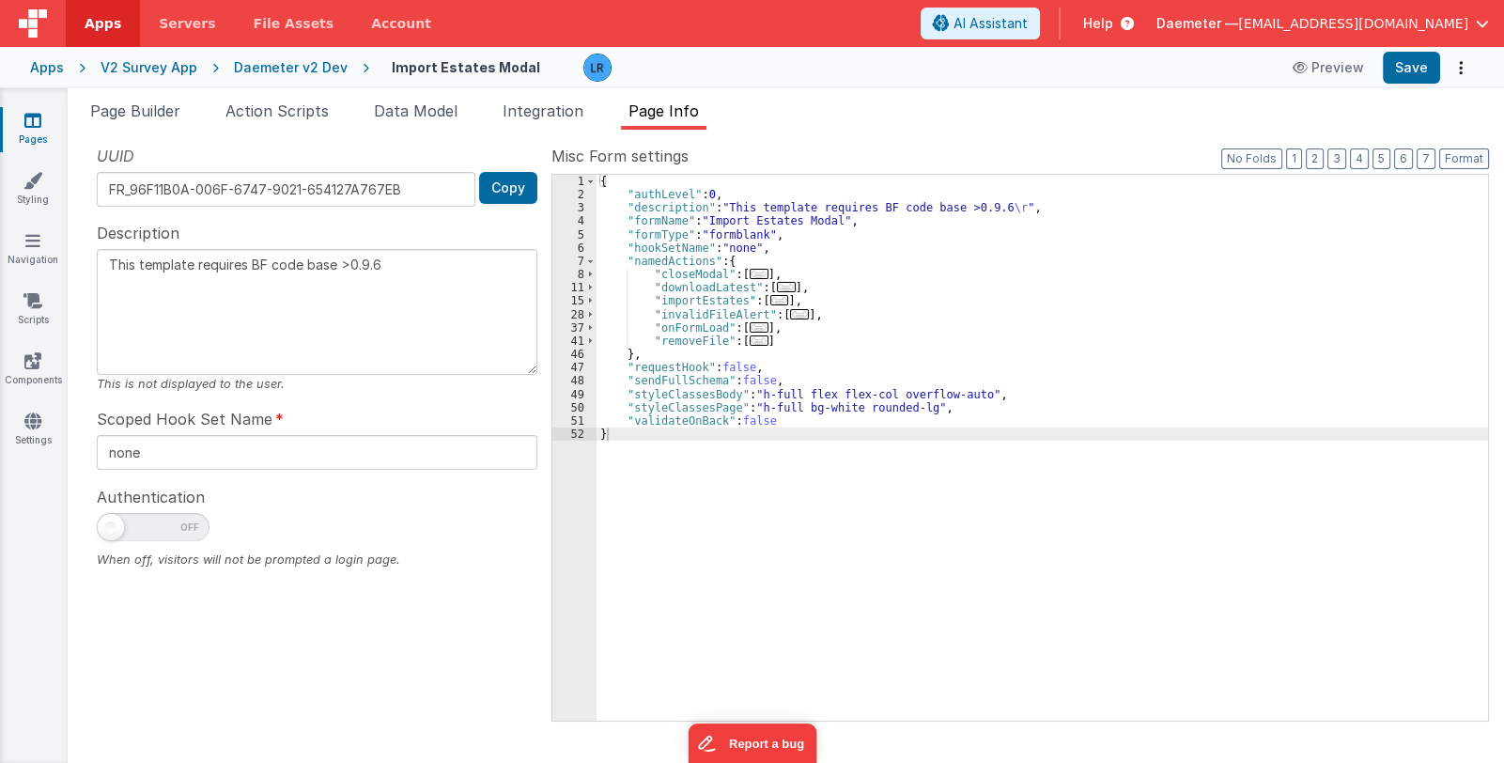
click at [770, 299] on span "..." at bounding box center [779, 300] width 19 height 10
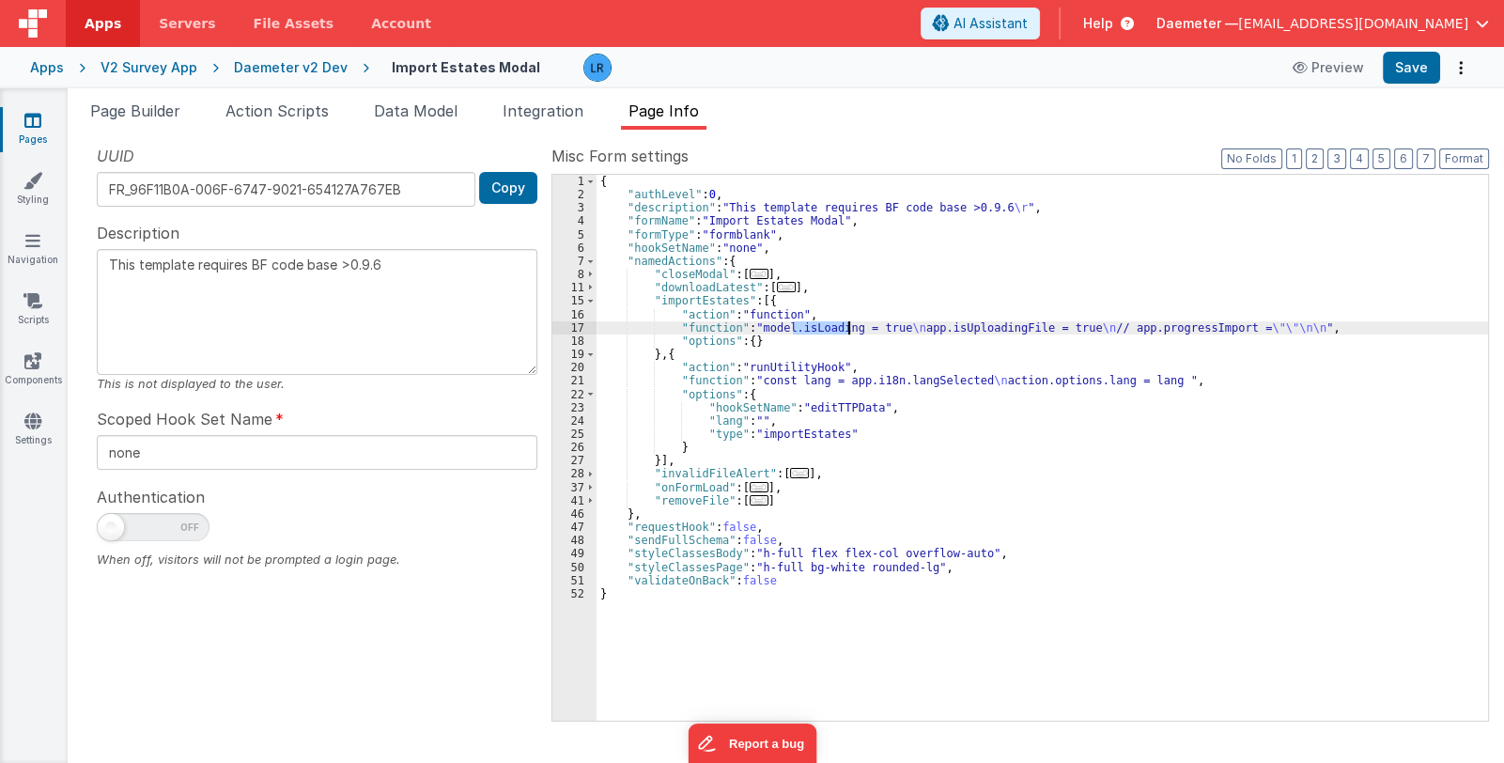
drag, startPoint x: 792, startPoint y: 326, endPoint x: 850, endPoint y: 325, distance: 58.3
click at [850, 325] on div "{ "authLevel" : 0 , "description" : "This template requires BF code base >0.9.6…" at bounding box center [1043, 461] width 892 height 573
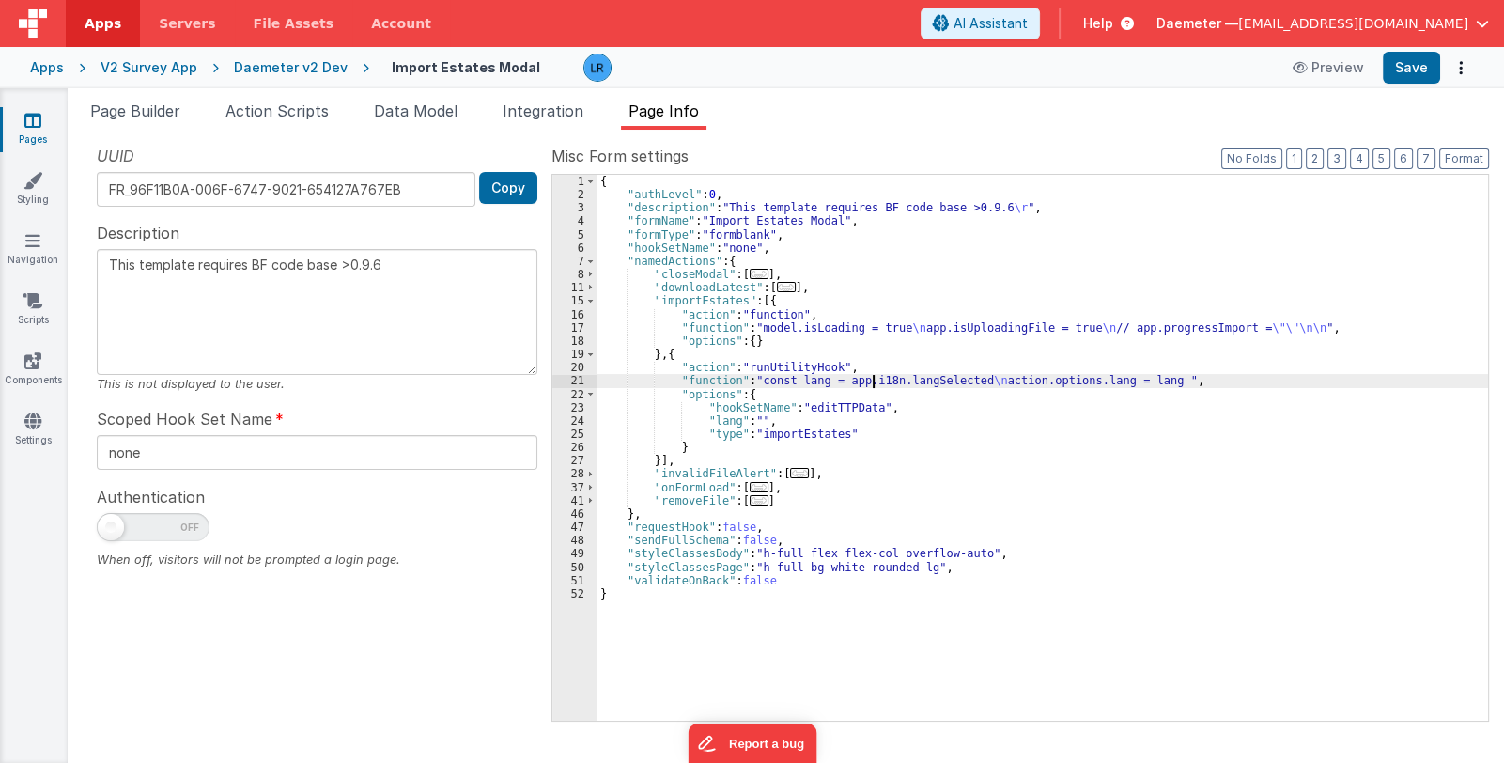
click at [870, 384] on div "{ "authLevel" : 0 , "description" : "This template requires BF code base >0.9.6…" at bounding box center [1043, 461] width 892 height 573
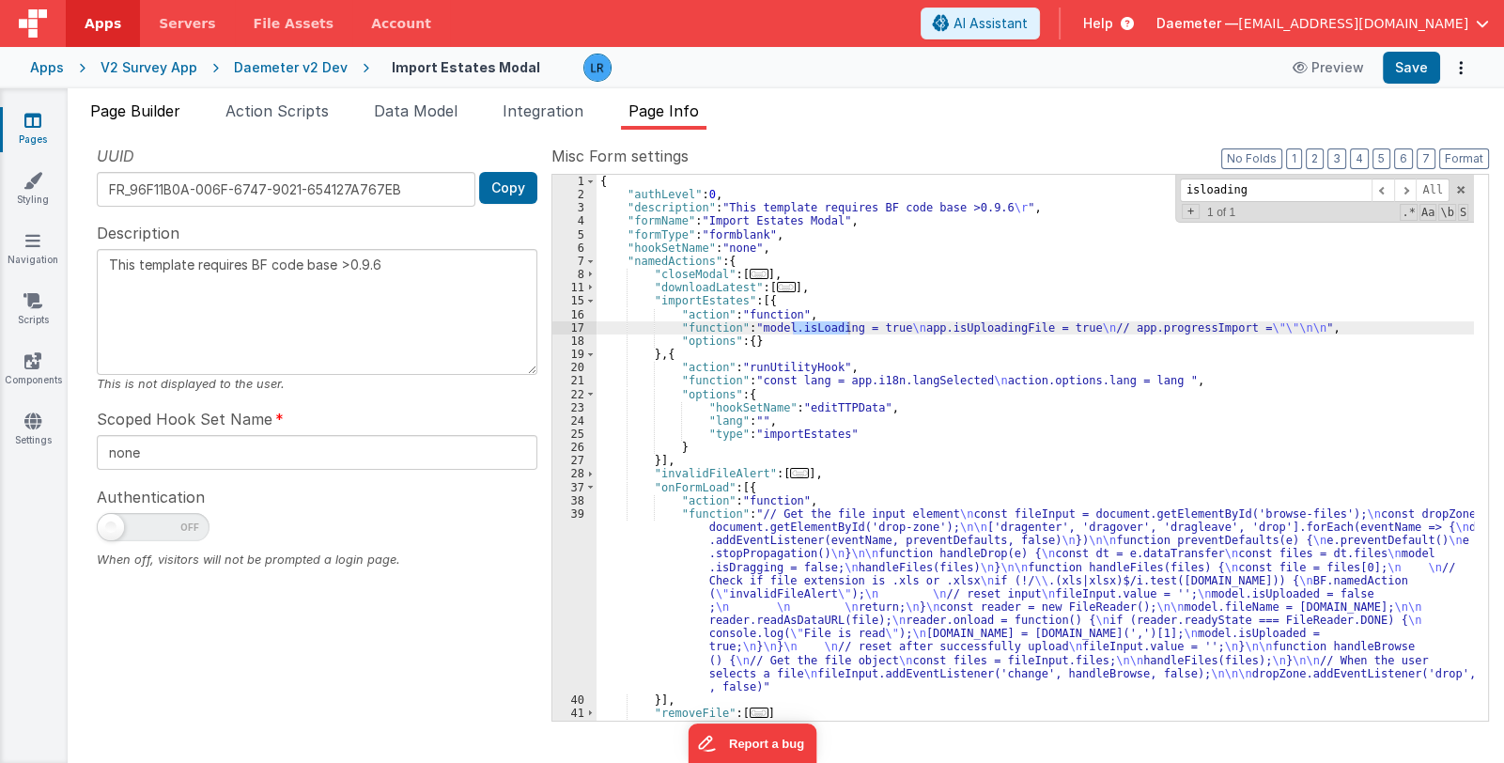
type input "isloading"
click at [158, 107] on span "Page Builder" at bounding box center [135, 110] width 90 height 19
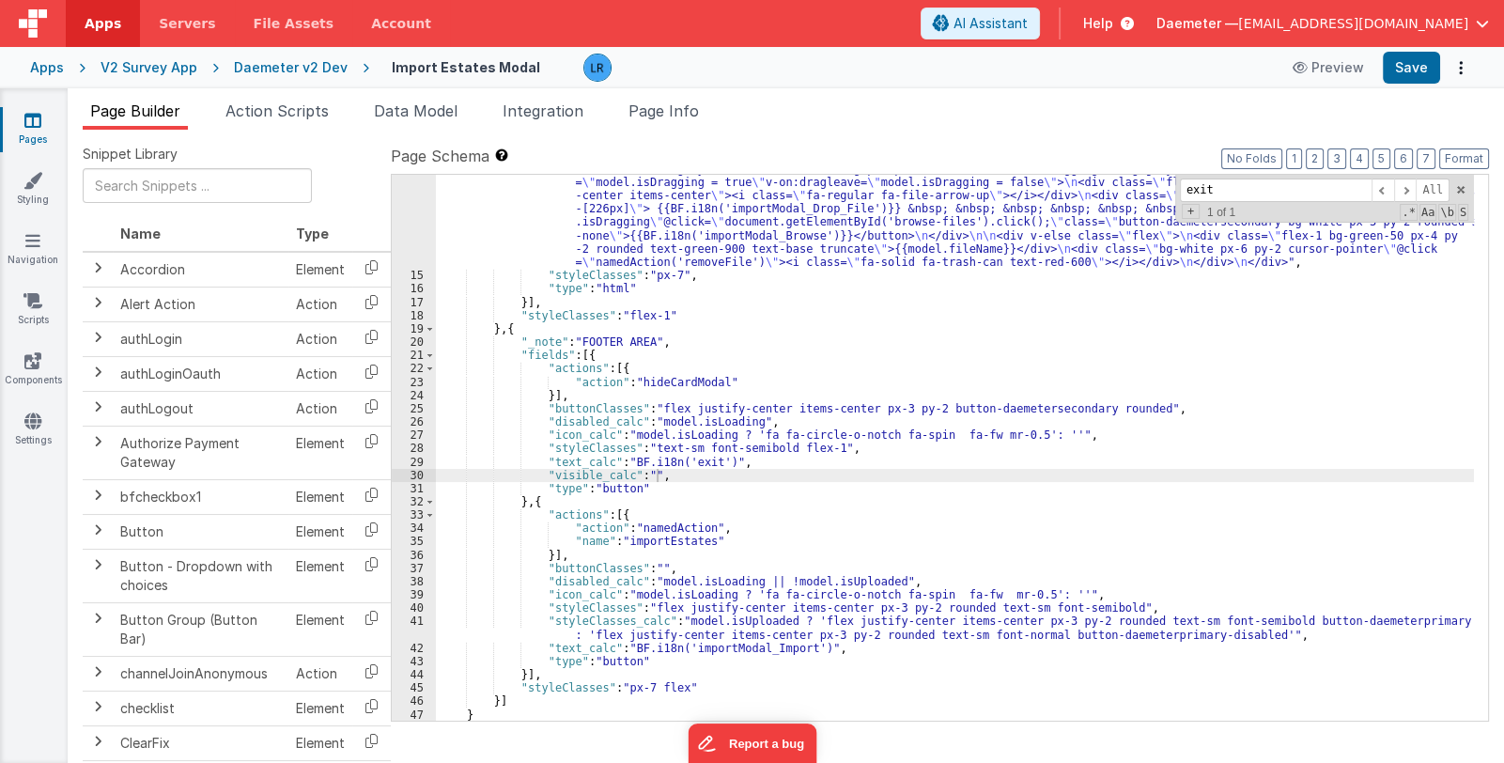
click at [644, 474] on div ""html" : "<div class= \" text-gray-900 font-normal text-base \" >{{BF.i18n('imp…" at bounding box center [955, 336] width 1038 height 986
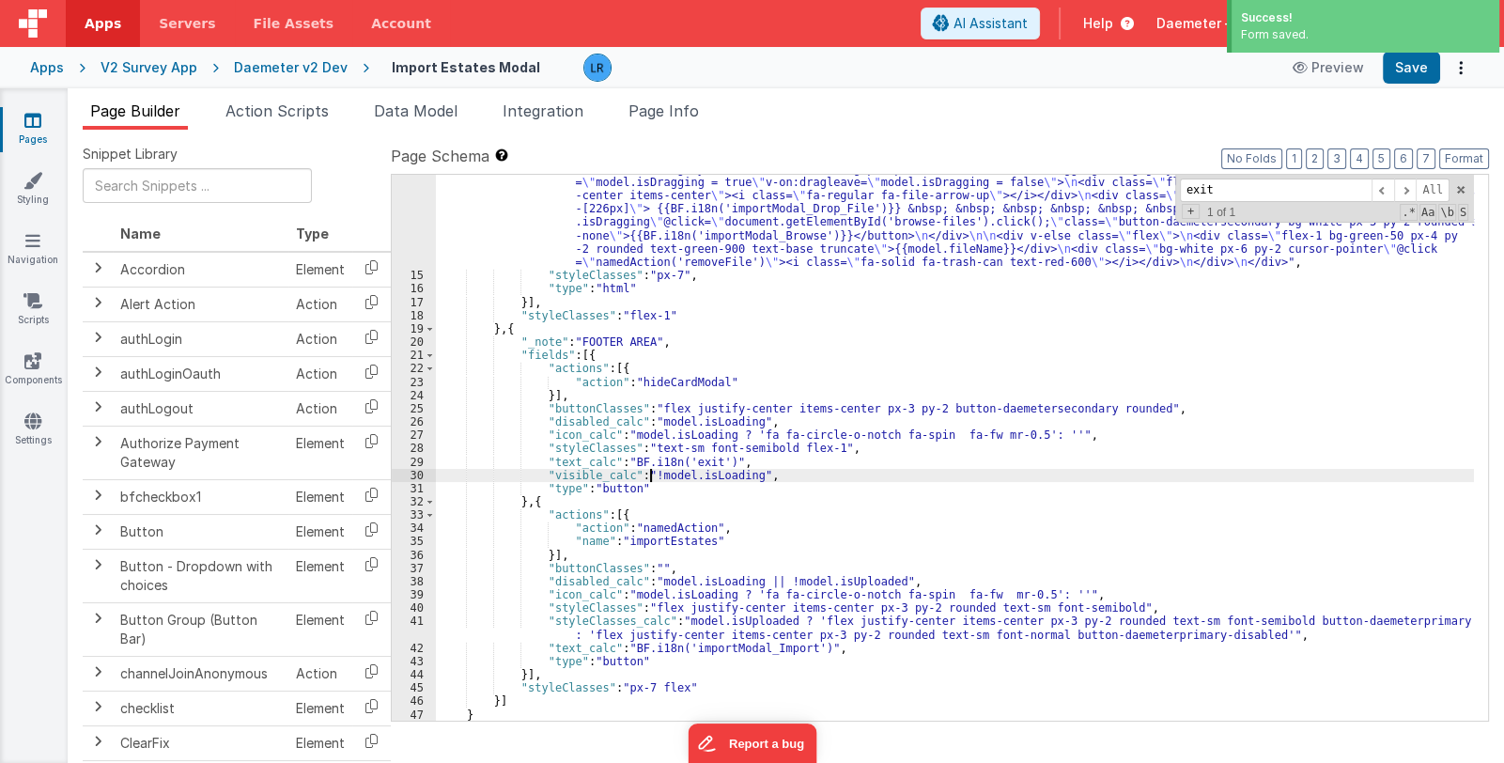
click at [738, 461] on div ""html" : "<div class= \" text-gray-900 font-normal text-base \" >{{BF.i18n('imp…" at bounding box center [955, 336] width 1038 height 986
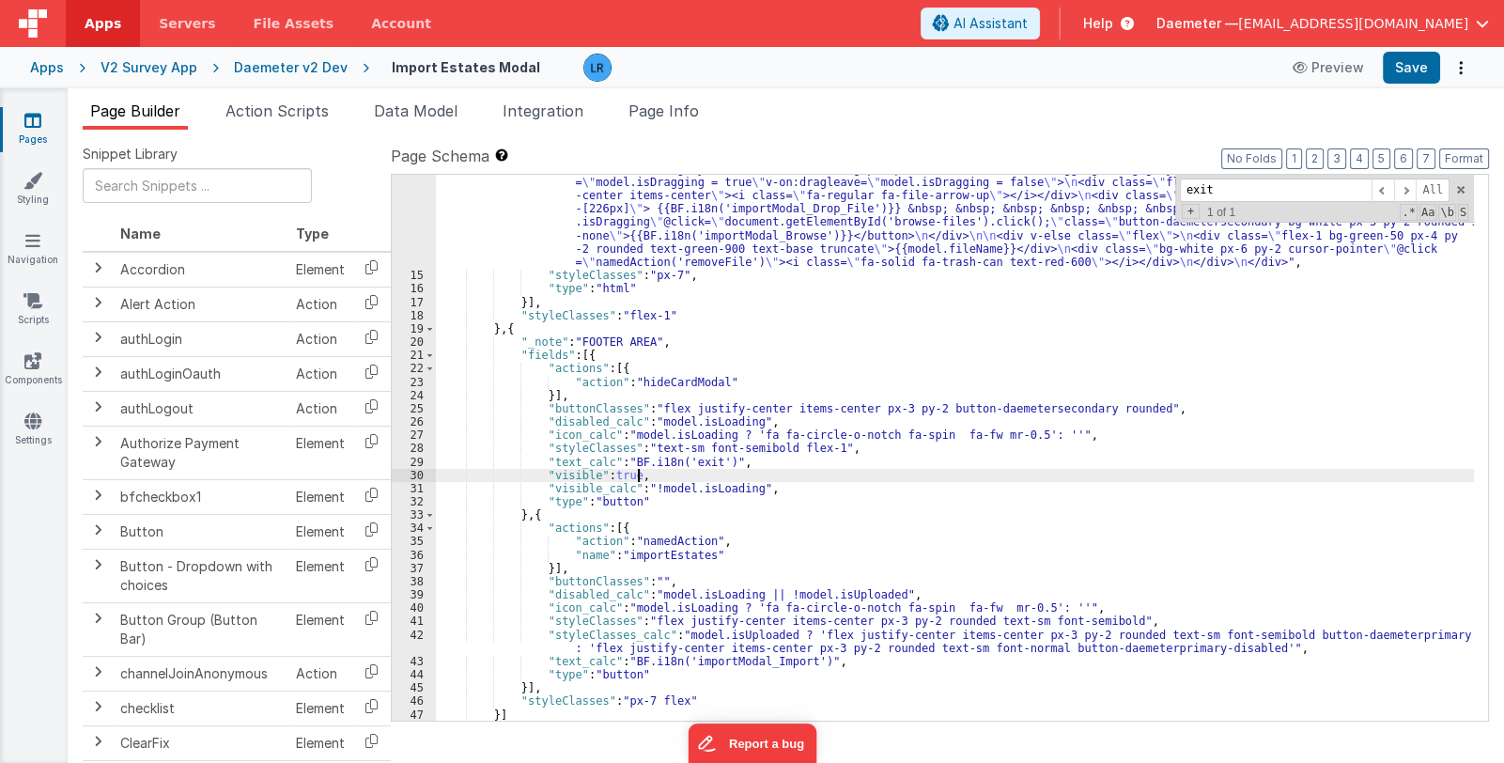
click at [595, 358] on div ""html" : "<div class= \" text-gray-900 font-normal text-base \" >{{BF.i18n('imp…" at bounding box center [955, 336] width 1038 height 986
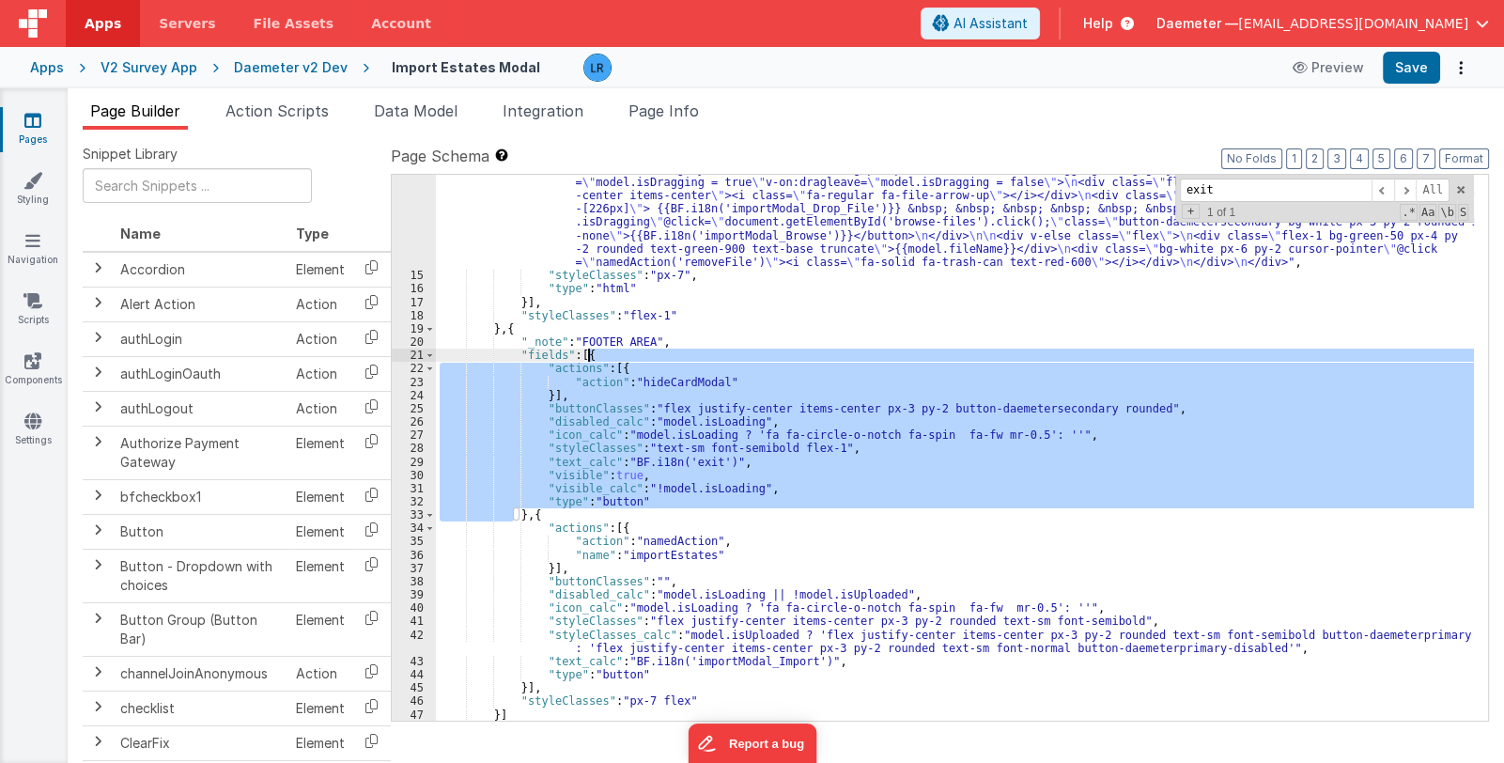
click at [595, 358] on div ""html" : "<div class= \" text-gray-900 font-normal text-base \" >{{BF.i18n('imp…" at bounding box center [955, 336] width 1038 height 986
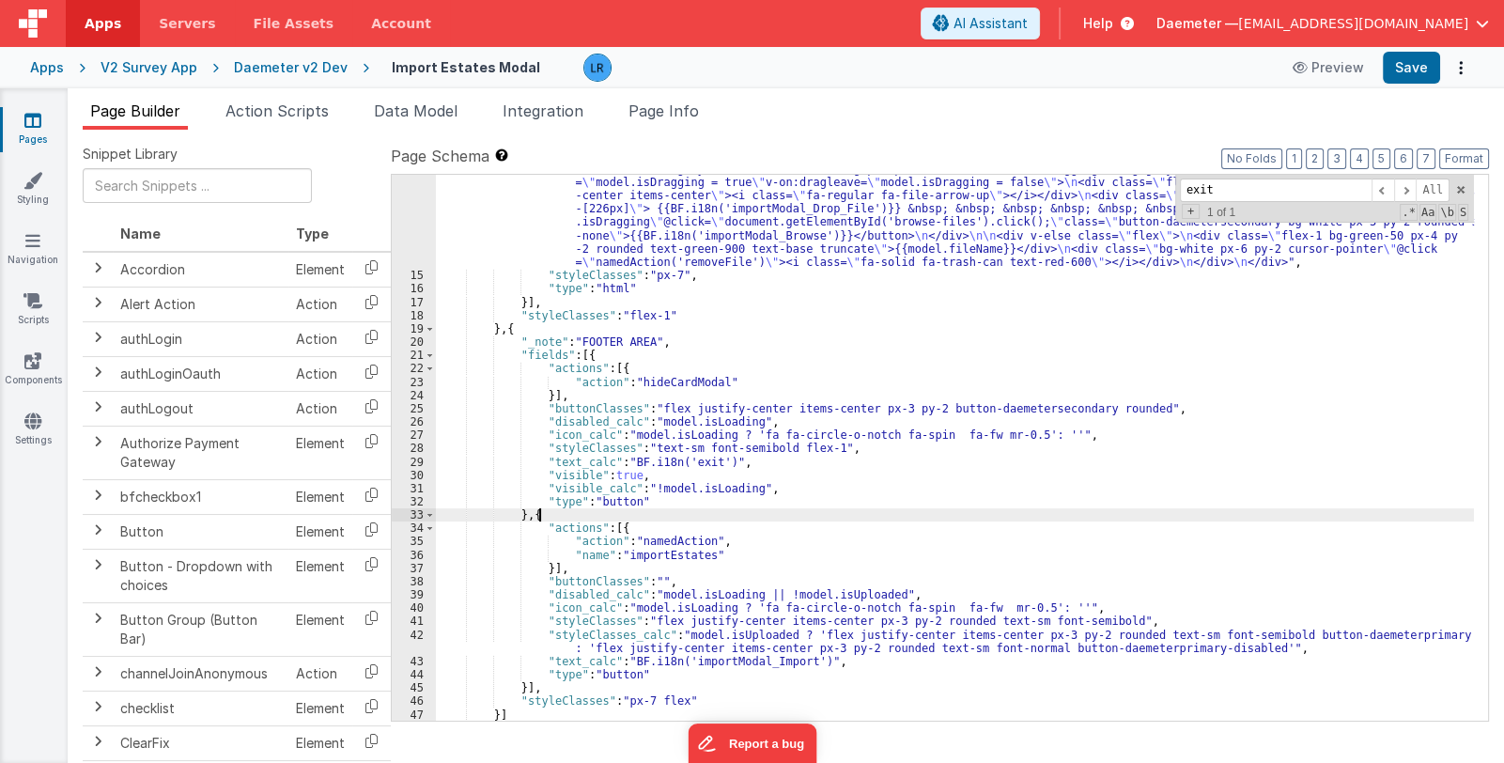
click at [557, 515] on div ""html" : "<div class= \" text-gray-900 font-normal text-base \" >{{BF.i18n('imp…" at bounding box center [955, 336] width 1038 height 986
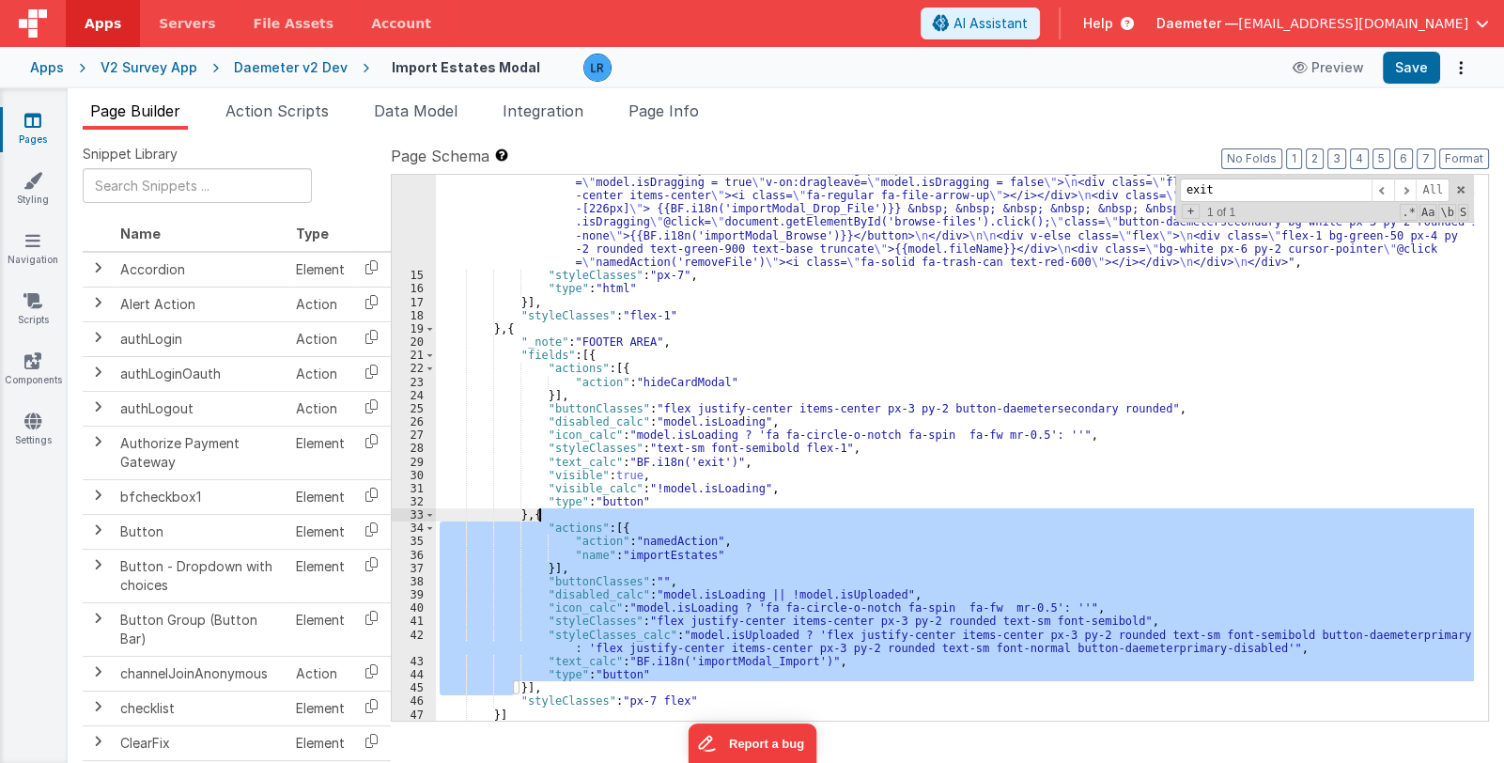
click at [557, 515] on div ""html" : "<div class= \" text-gray-900 font-normal text-base \" >{{BF.i18n('imp…" at bounding box center [955, 336] width 1038 height 986
click at [817, 447] on div ""html" : "<div class= \" text-gray-900 font-normal text-base \" >{{BF.i18n('imp…" at bounding box center [955, 336] width 1038 height 986
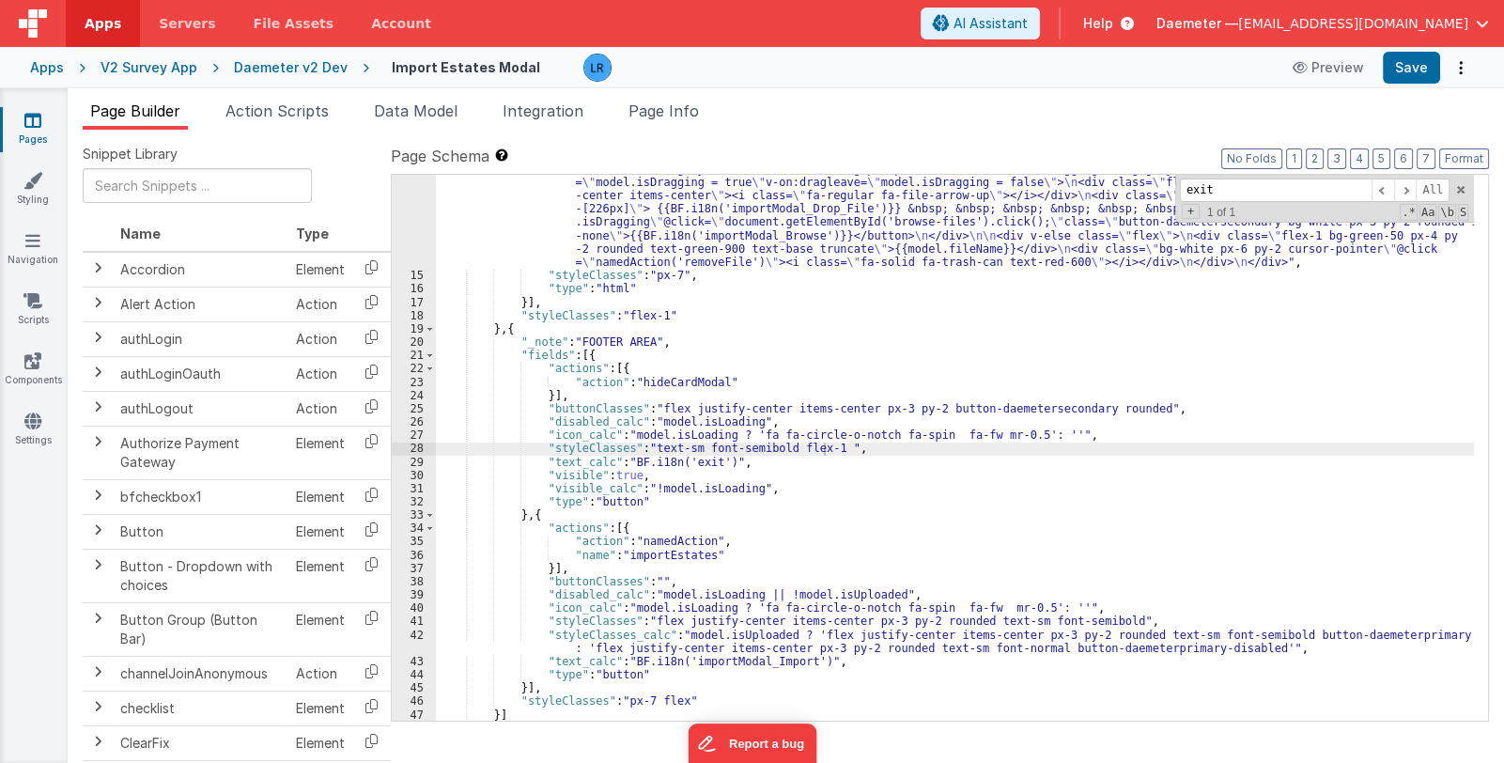
click at [582, 352] on div ""html" : "<div class= \" text-gray-900 font-normal text-base \" >{{BF.i18n('imp…" at bounding box center [955, 336] width 1038 height 986
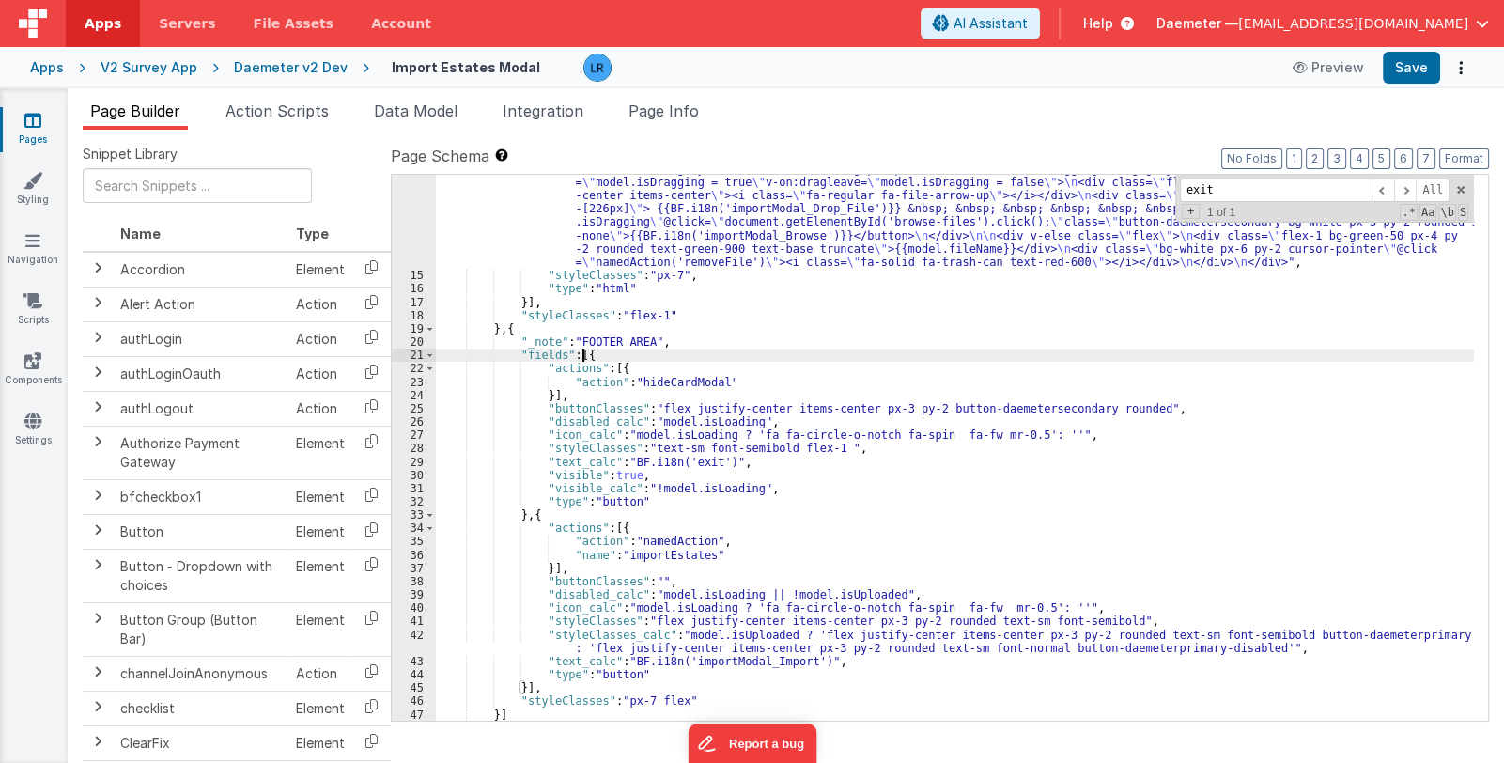
click at [582, 352] on div ""html" : "<div class= \" text-gray-900 font-normal text-base \" >{{BF.i18n('imp…" at bounding box center [955, 336] width 1038 height 986
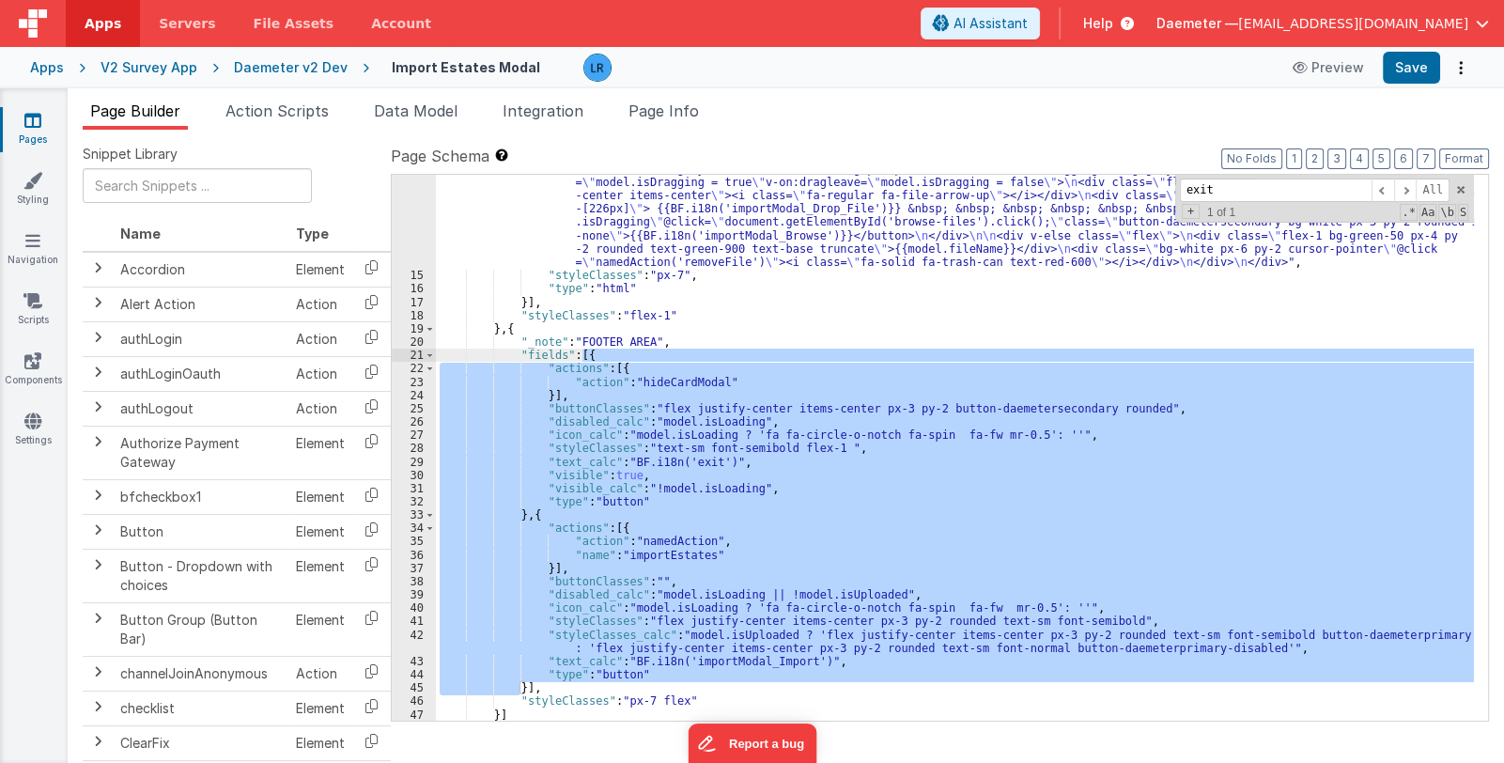
click at [737, 538] on div ""html" : "<div class= \" text-gray-900 font-normal text-base \" >{{BF.i18n('imp…" at bounding box center [955, 448] width 1038 height 546
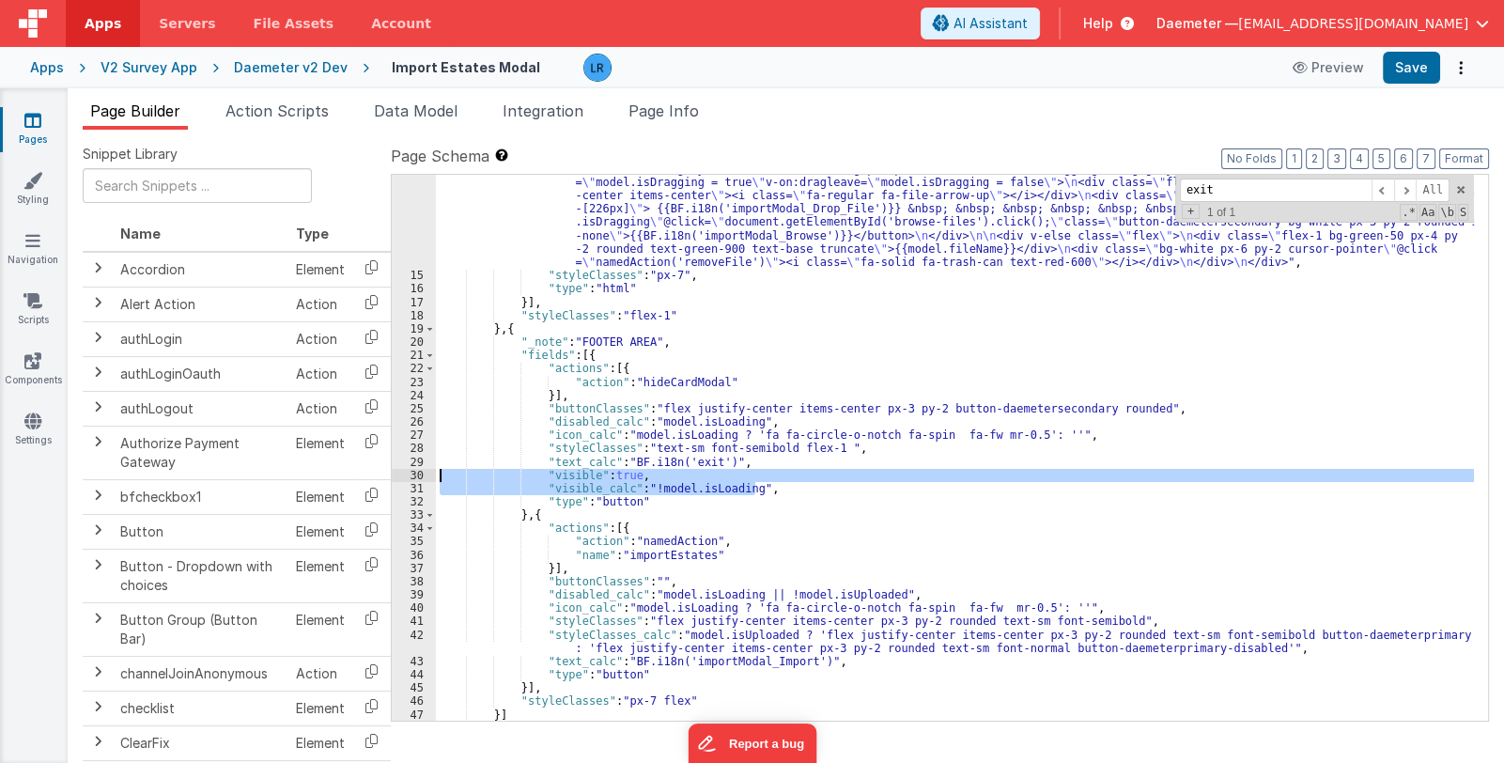
drag, startPoint x: 769, startPoint y: 487, endPoint x: 406, endPoint y: 472, distance: 363.9
click at [406, 472] on div "14 15 16 17 18 19 20 21 22 23 24 25 26 27 28 29 30 31 32 33 34 35 36 37 38 39 4…" at bounding box center [940, 448] width 1098 height 548
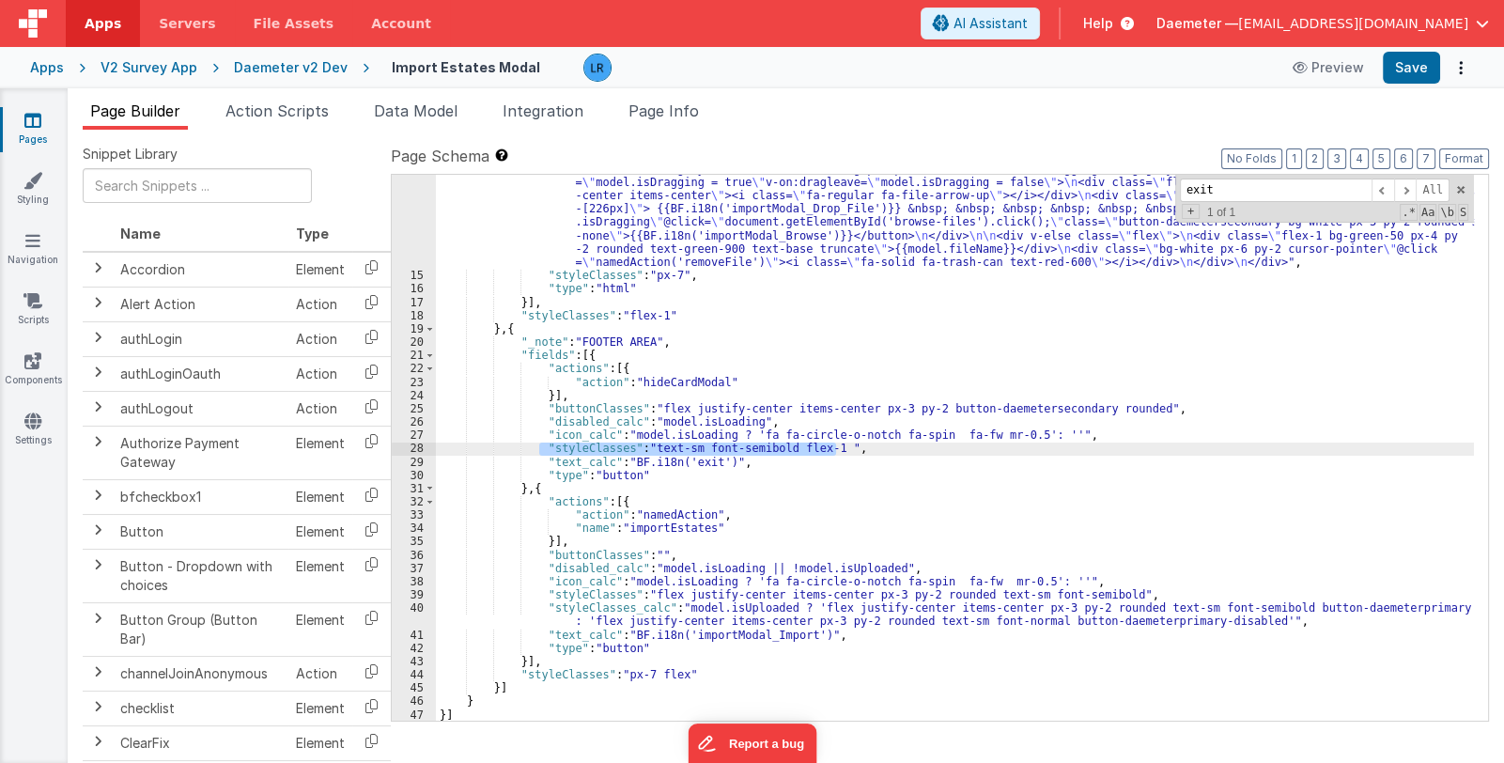
drag, startPoint x: 859, startPoint y: 451, endPoint x: 538, endPoint y: 445, distance: 320.4
click at [538, 445] on div ""html" : "<div class= \" text-gray-900 font-normal text-base \" >{{BF.i18n('imp…" at bounding box center [955, 336] width 1038 height 986
click at [855, 442] on div ""html" : "<div class= \" text-gray-900 font-normal text-base \" >{{BF.i18n('imp…" at bounding box center [955, 448] width 1038 height 546
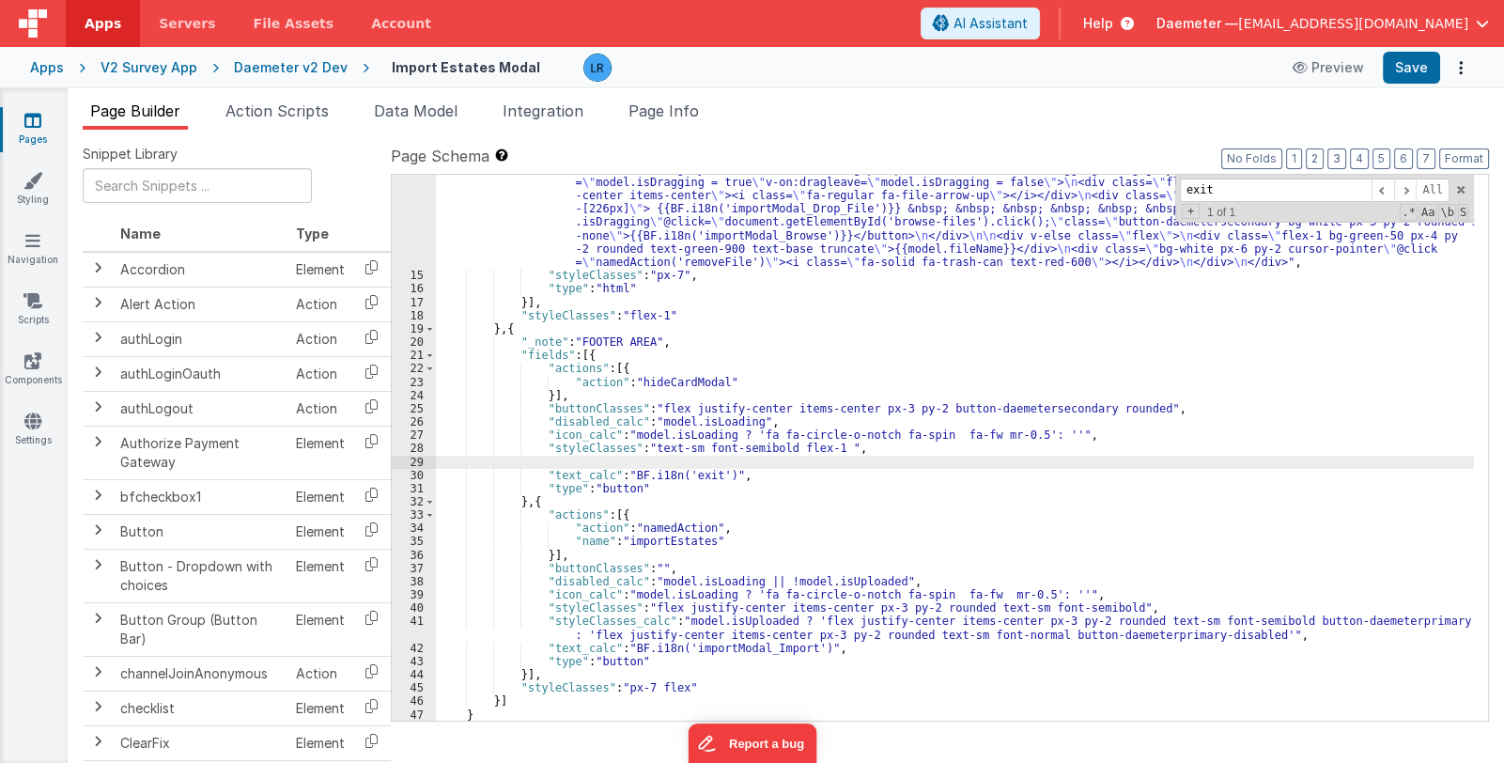
paste textarea
click at [1416, 79] on button "Save" at bounding box center [1411, 68] width 57 height 32
drag, startPoint x: 37, startPoint y: 134, endPoint x: 261, endPoint y: 34, distance: 246.0
click at [37, 134] on link "Pages" at bounding box center [33, 130] width 68 height 38
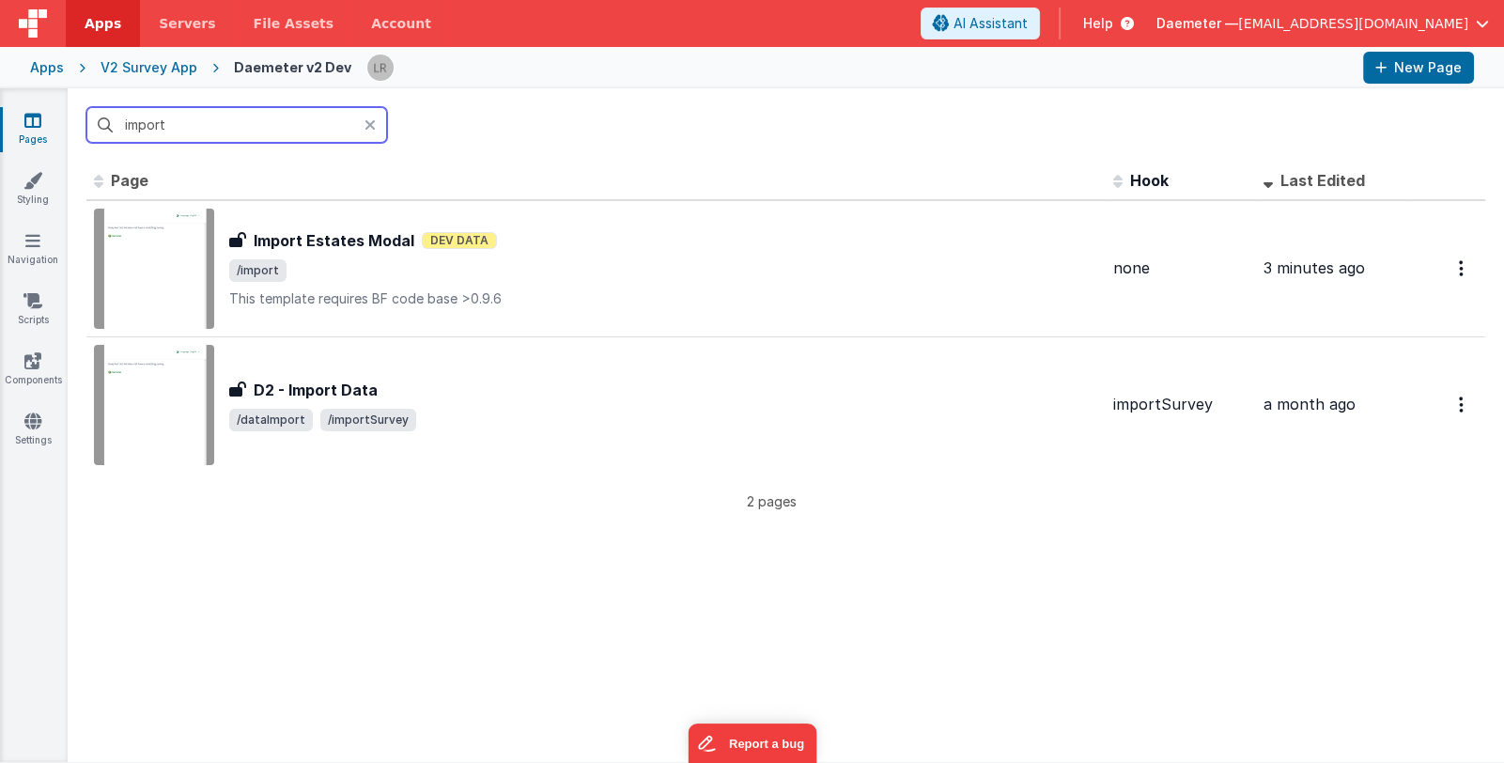
click at [257, 129] on input "import" at bounding box center [236, 125] width 301 height 36
drag, startPoint x: 257, startPoint y: 129, endPoint x: 94, endPoint y: 121, distance: 163.6
click at [94, 121] on input "import" at bounding box center [236, 125] width 301 height 36
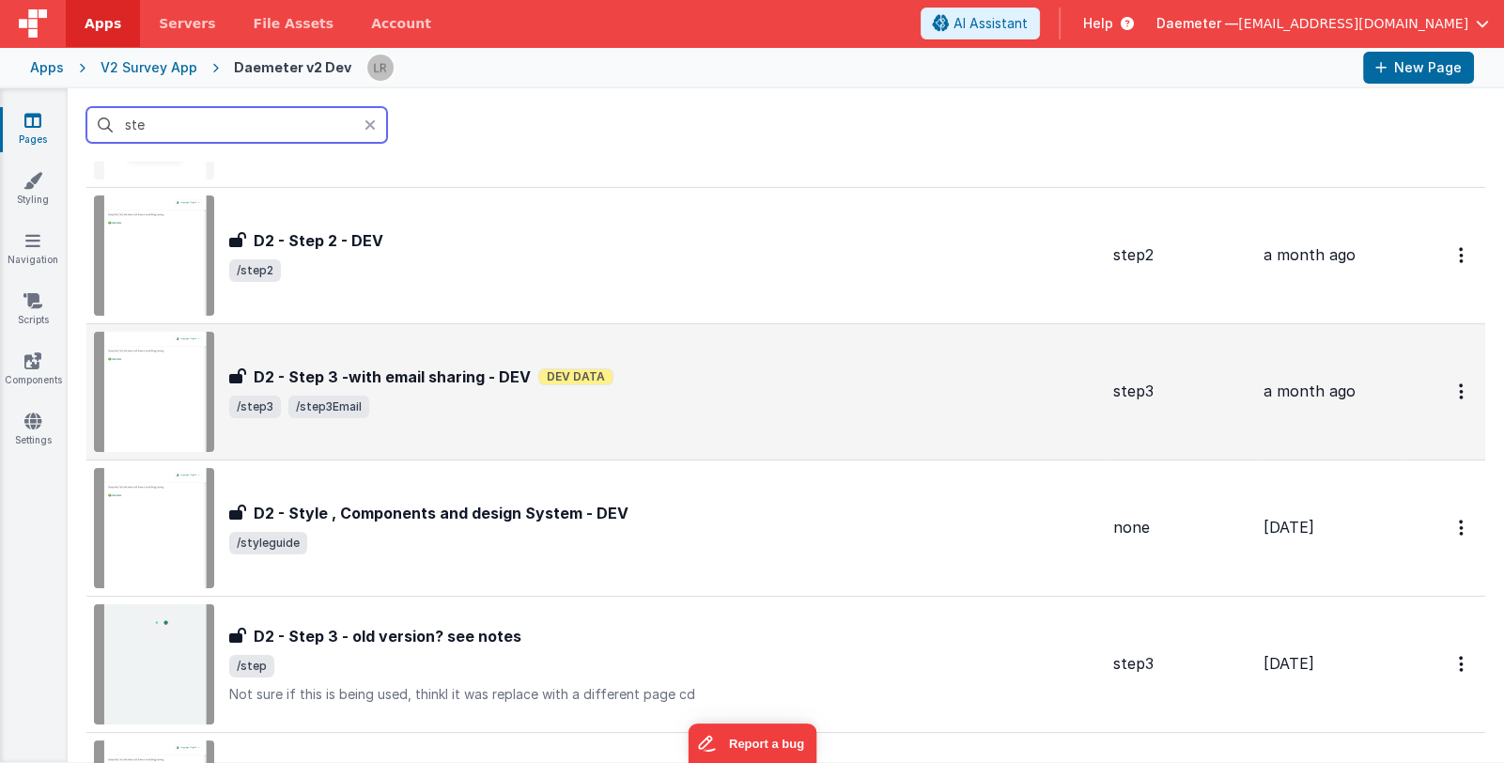
scroll to position [282, 0]
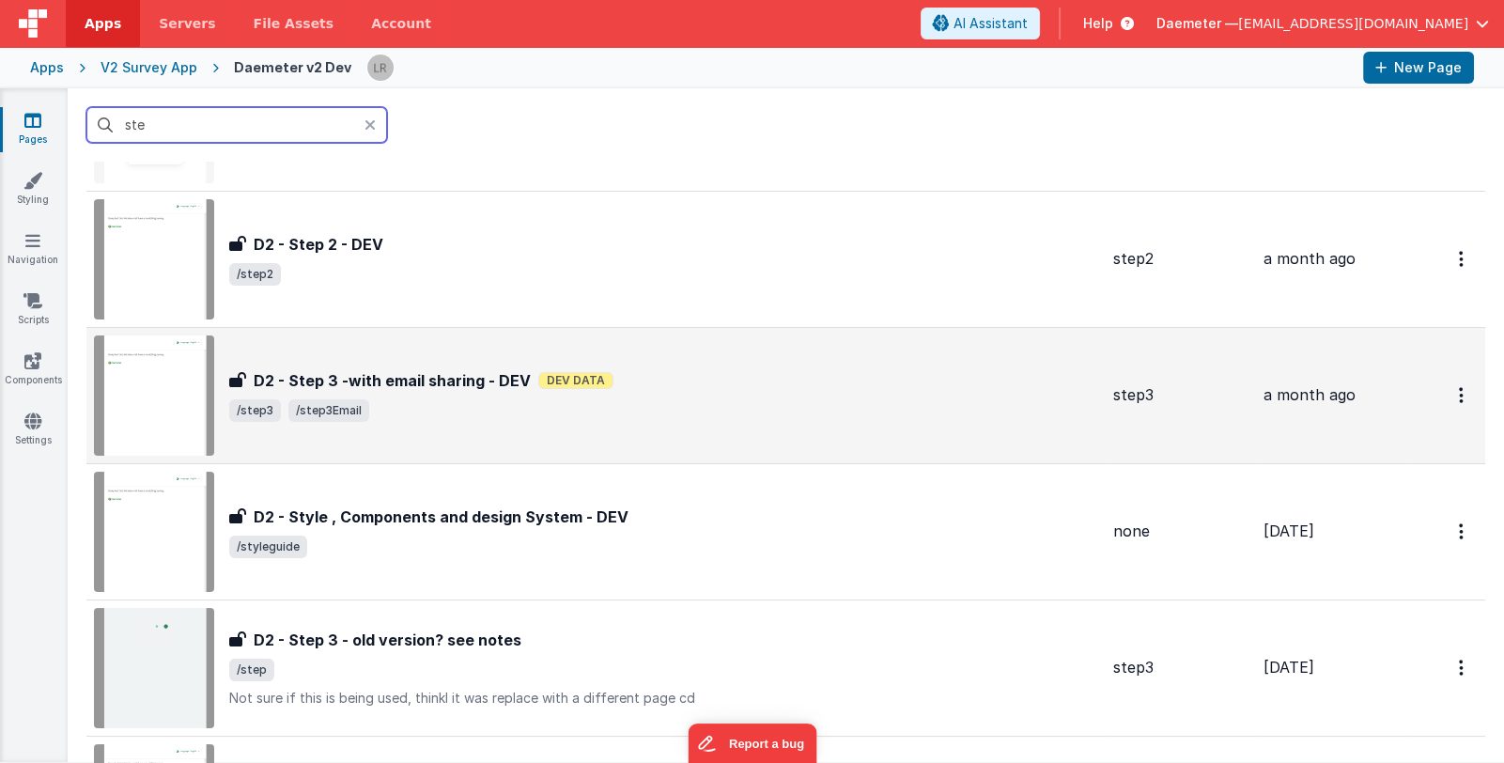
type input "ste"
click at [536, 433] on div "D2 - Step 3 -with email sharing - DEV D2 - Step 3 -with email sharing - DEV Dev…" at bounding box center [596, 395] width 1004 height 120
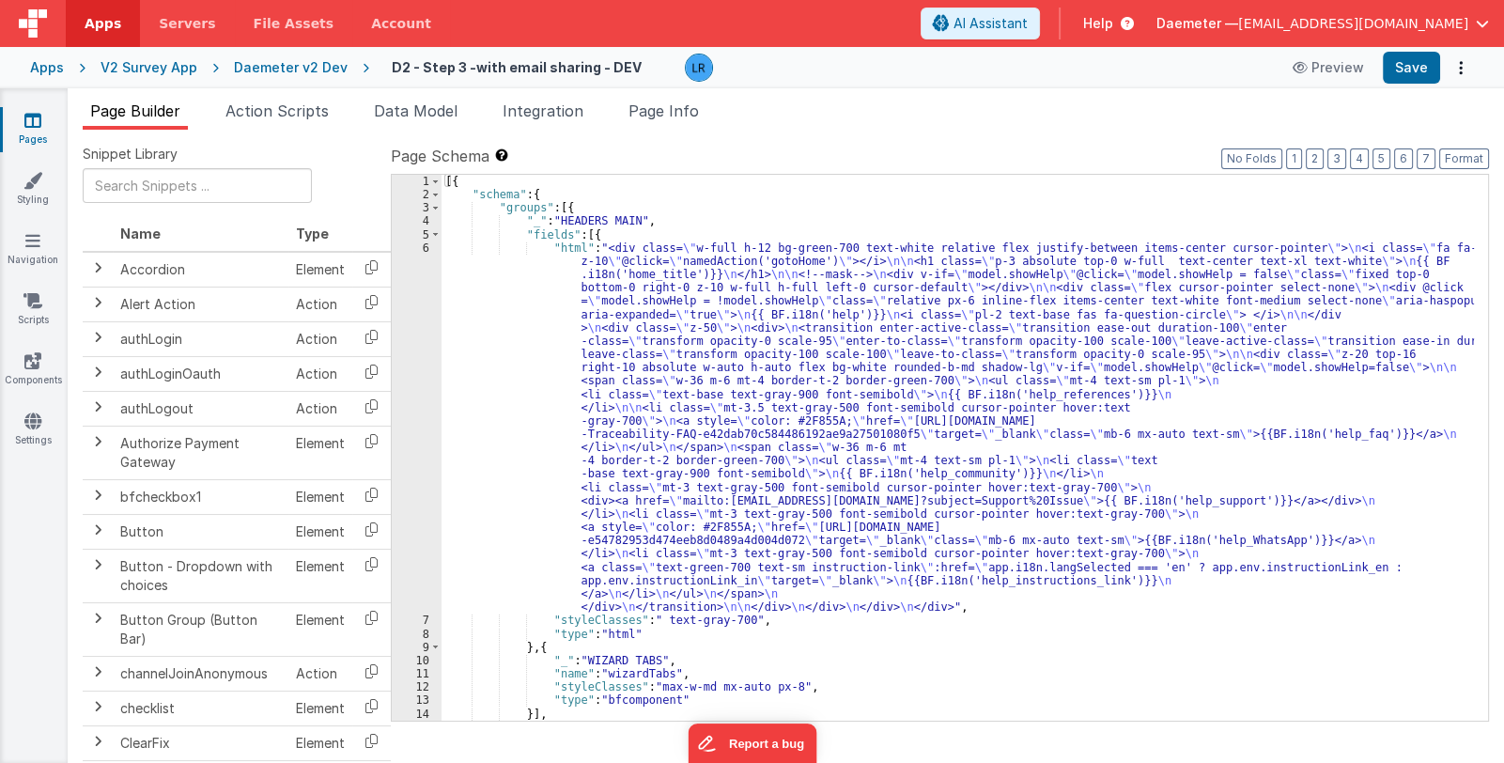
click at [731, 477] on div "[{ "schema" : { "groups" : [{ "_" : "HEADERS MAIN" , "fields" : [{ "html" : "<d…" at bounding box center [958, 461] width 1032 height 573
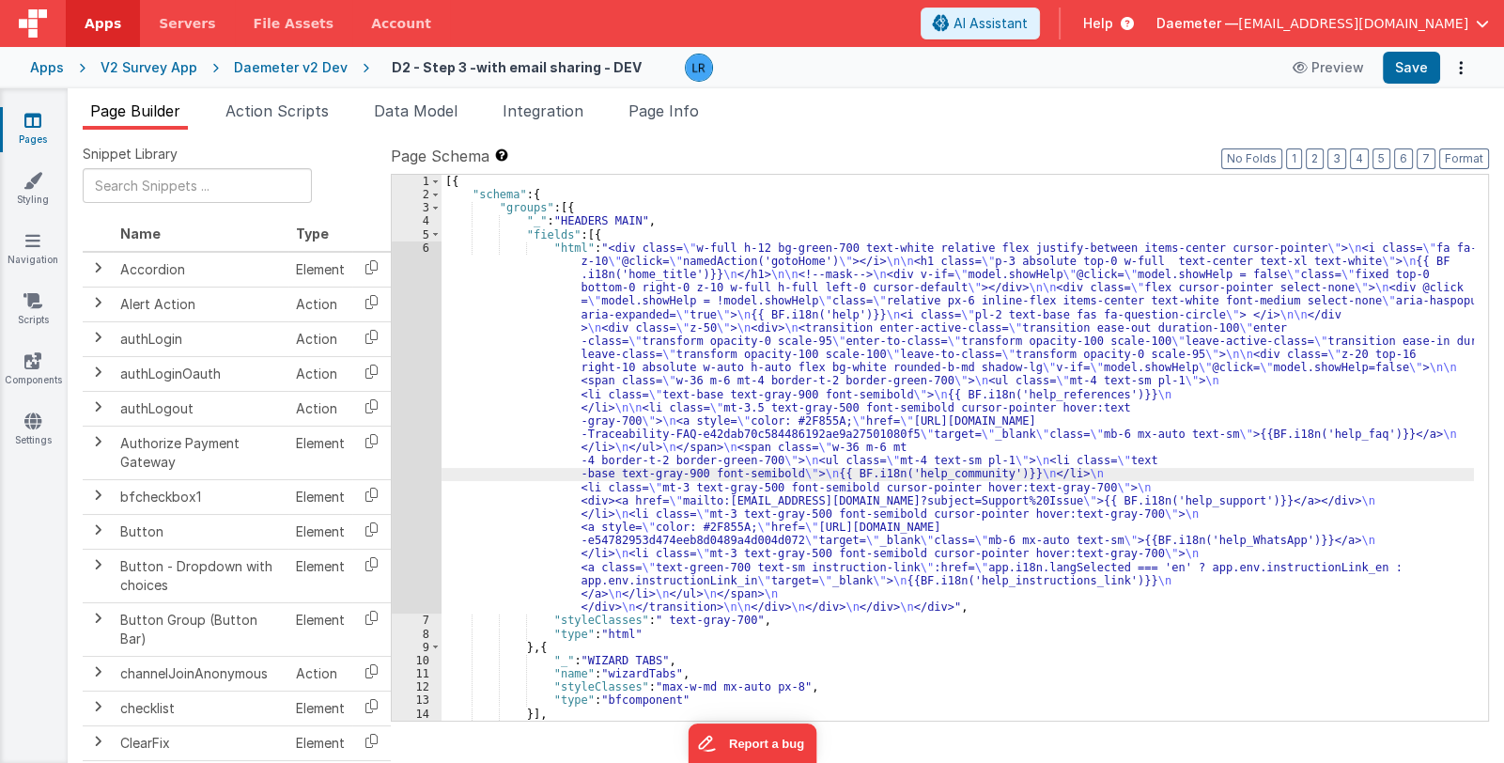
click at [413, 495] on div "6" at bounding box center [417, 427] width 50 height 373
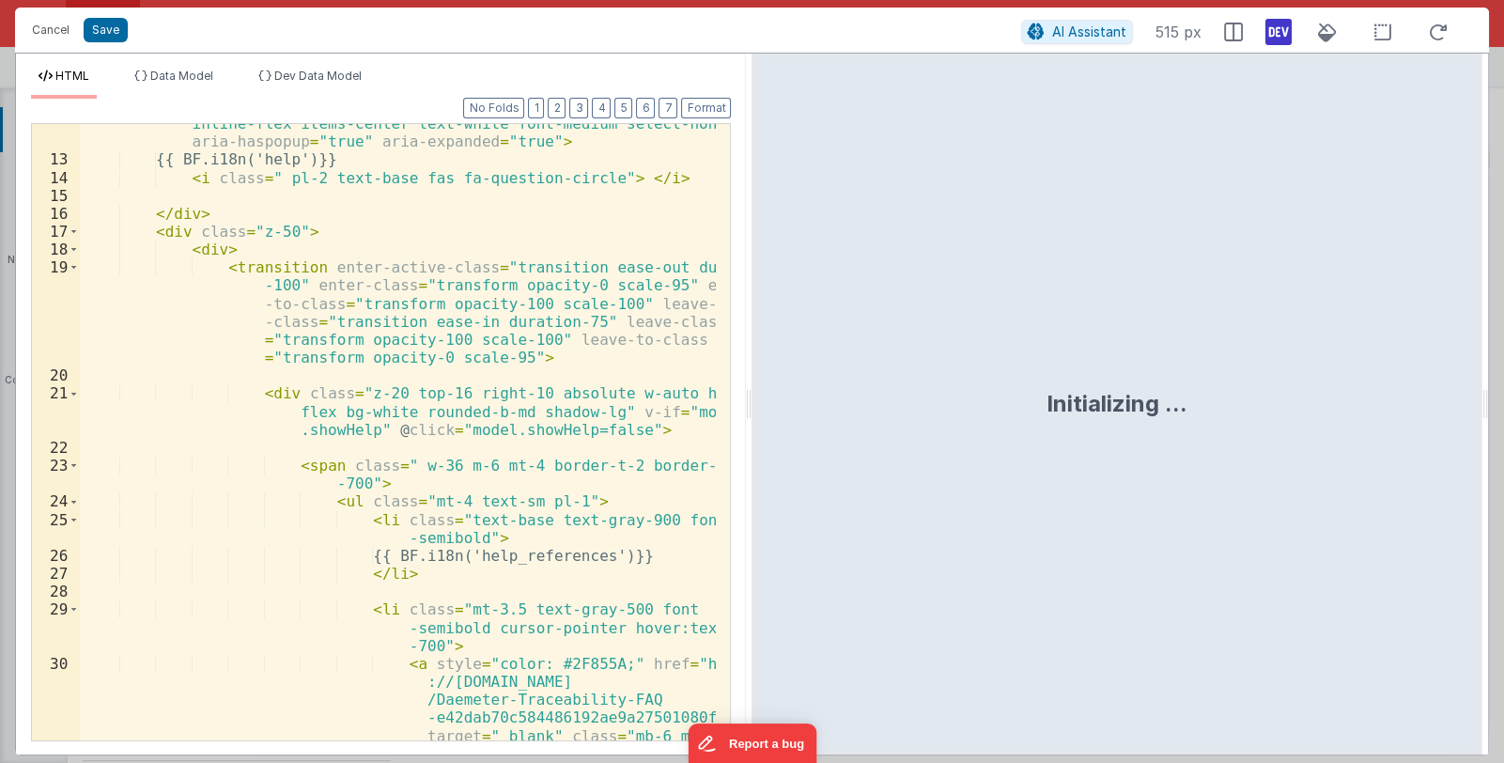
scroll to position [503, 0]
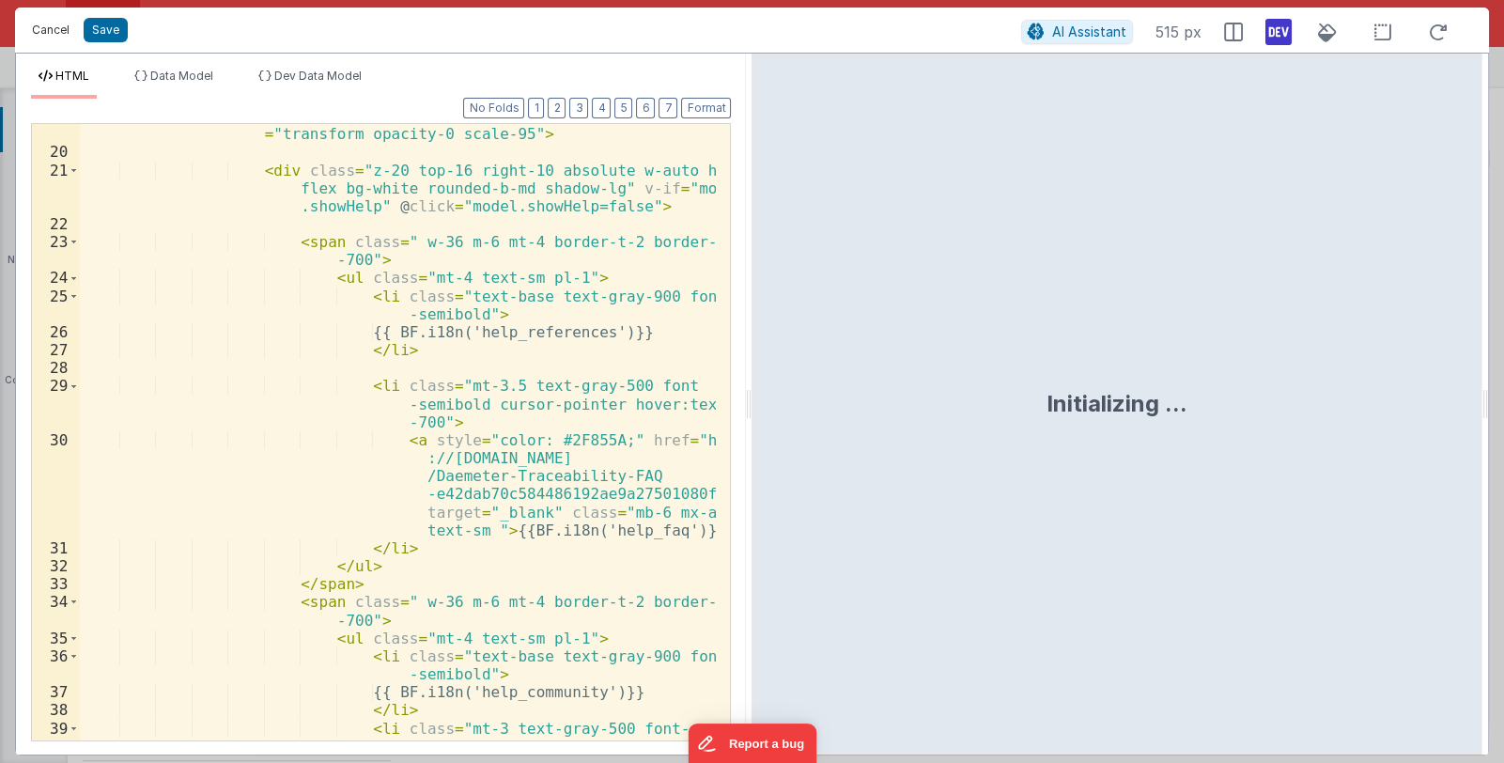
click at [40, 35] on button "Cancel" at bounding box center [51, 30] width 56 height 26
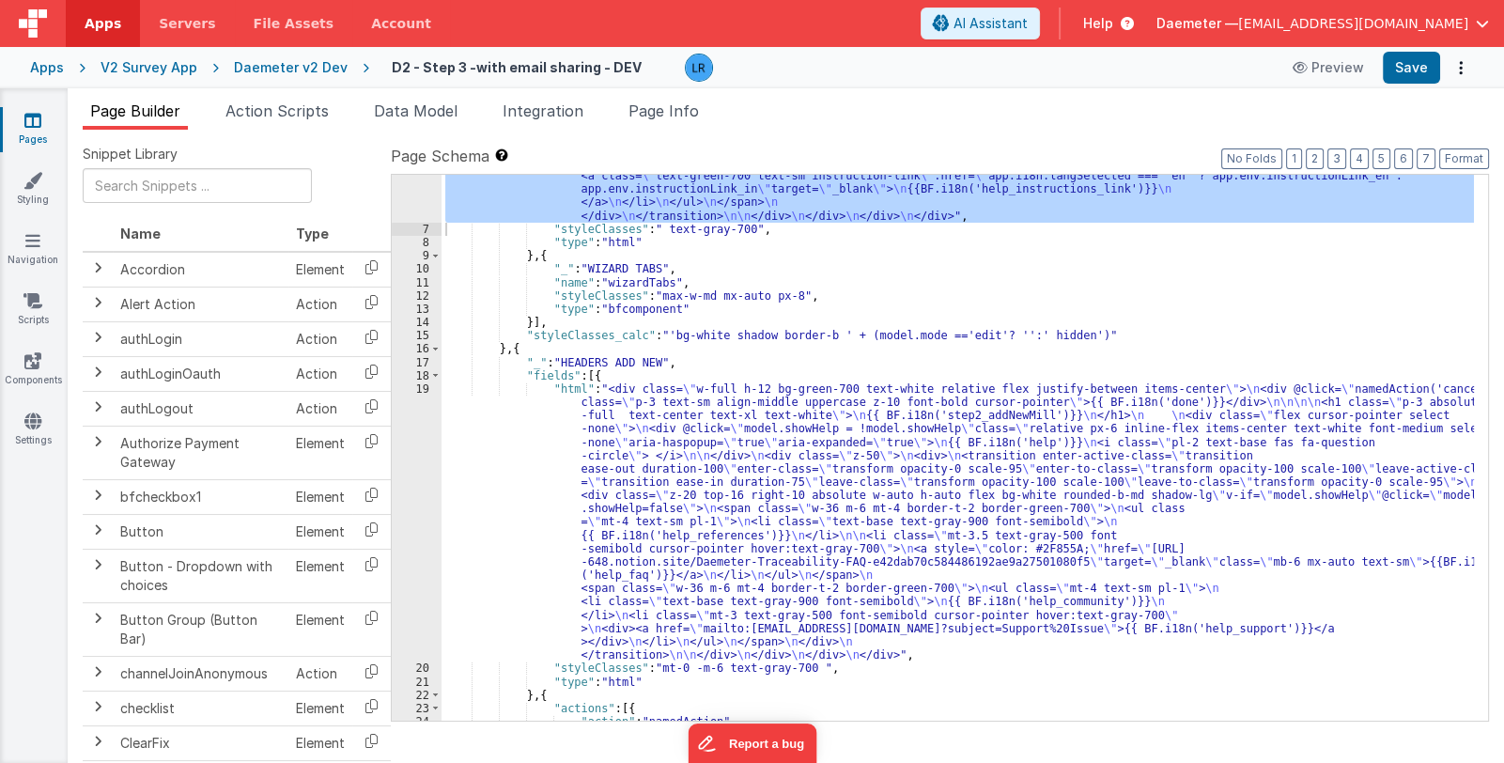
scroll to position [446, 0]
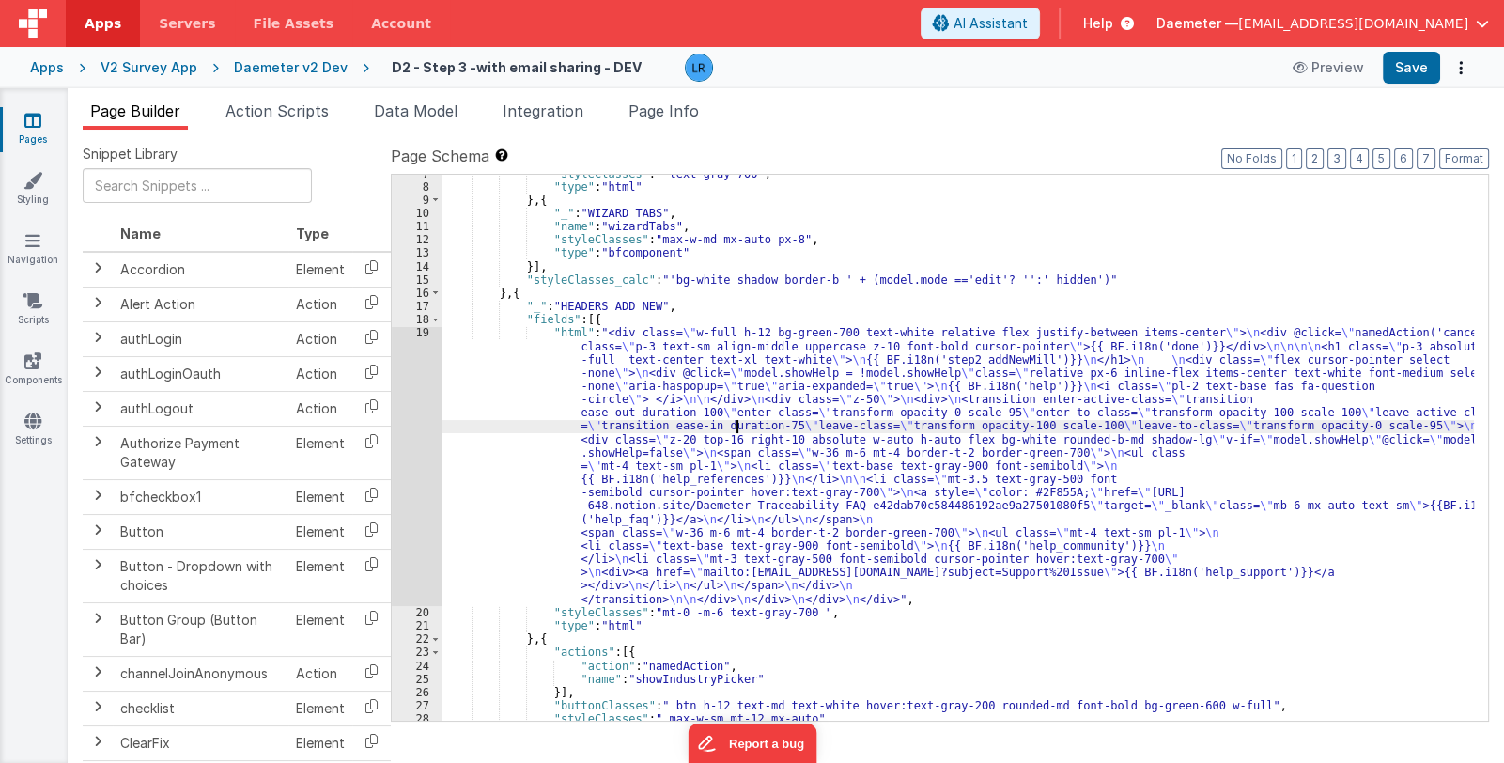
click at [737, 428] on div ""styleClasses" : " text-gray-700" , "type" : "html" } , { "_" : "WIZARD TABS" ,…" at bounding box center [958, 453] width 1032 height 573
click at [411, 458] on div "19" at bounding box center [417, 466] width 50 height 280
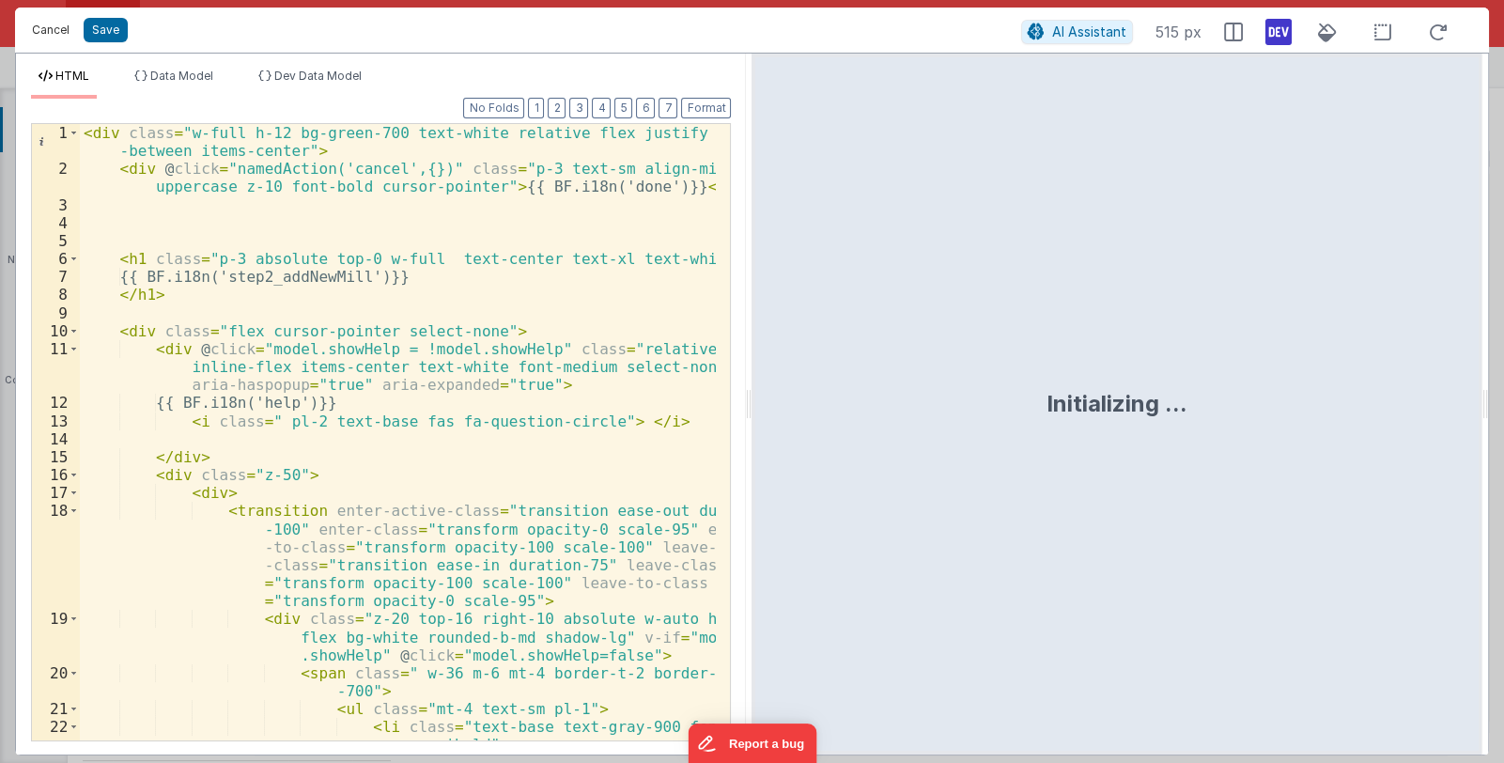
click at [33, 29] on button "Cancel" at bounding box center [51, 30] width 56 height 26
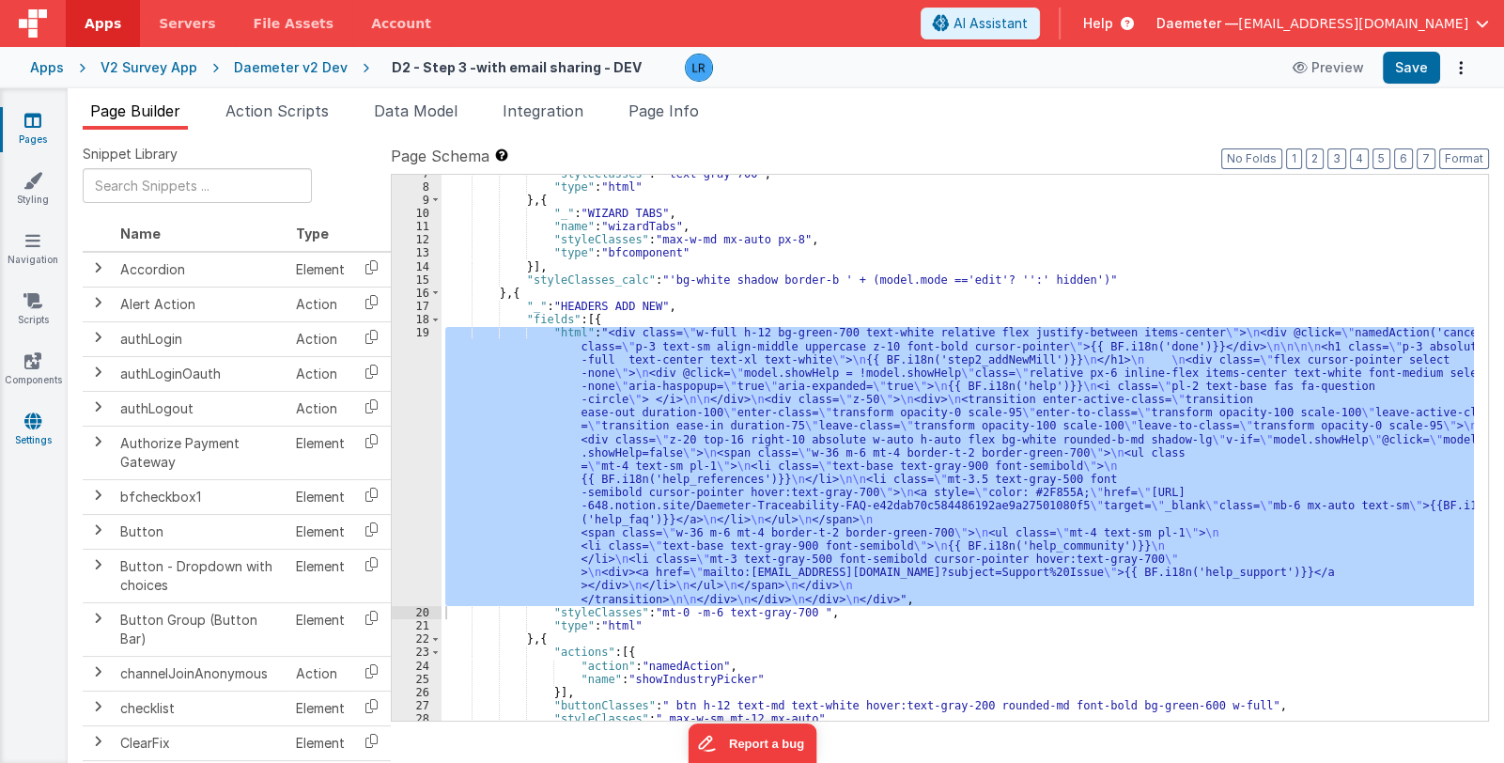
click at [42, 416] on link "Settings" at bounding box center [33, 430] width 68 height 38
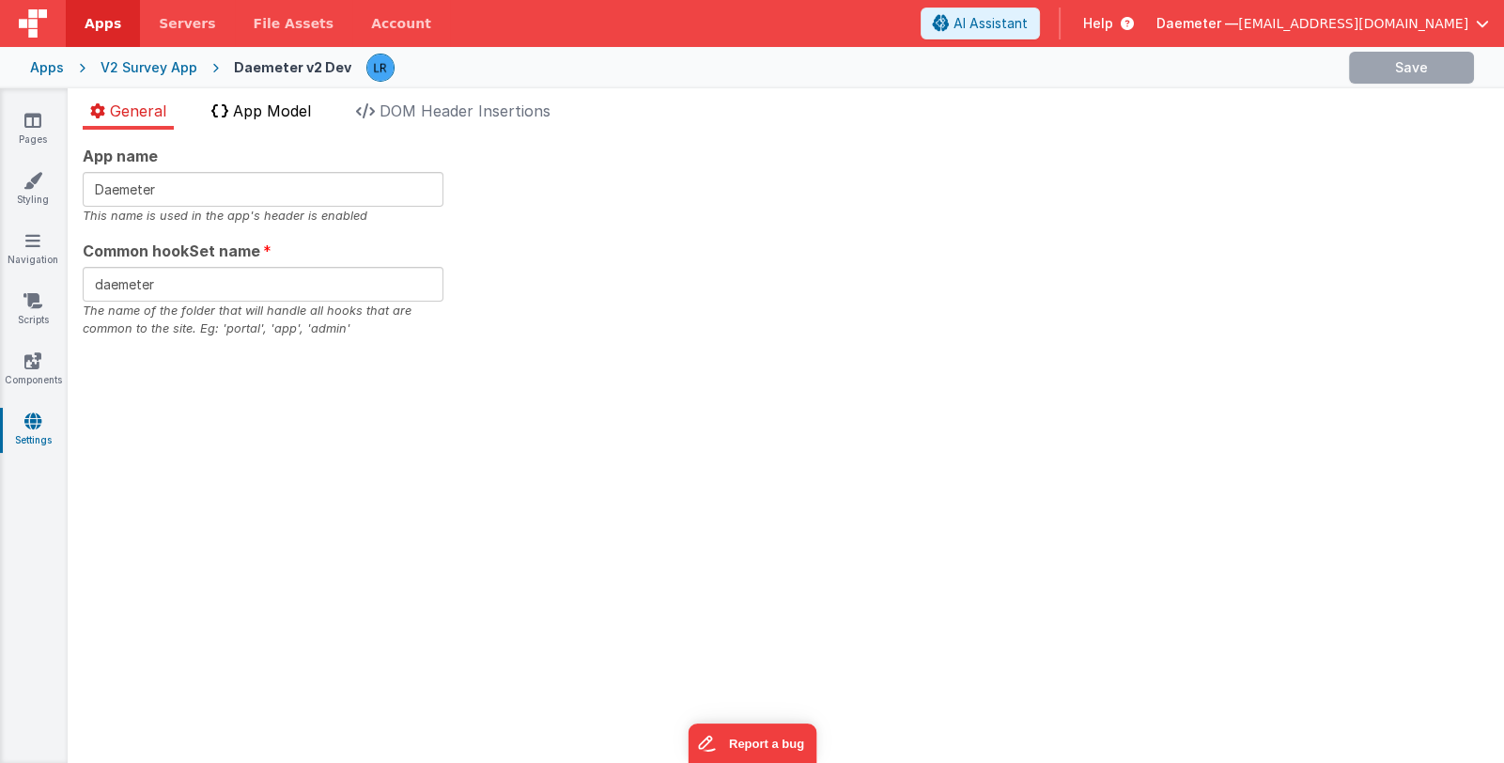
click at [265, 111] on span "App Model" at bounding box center [272, 110] width 78 height 19
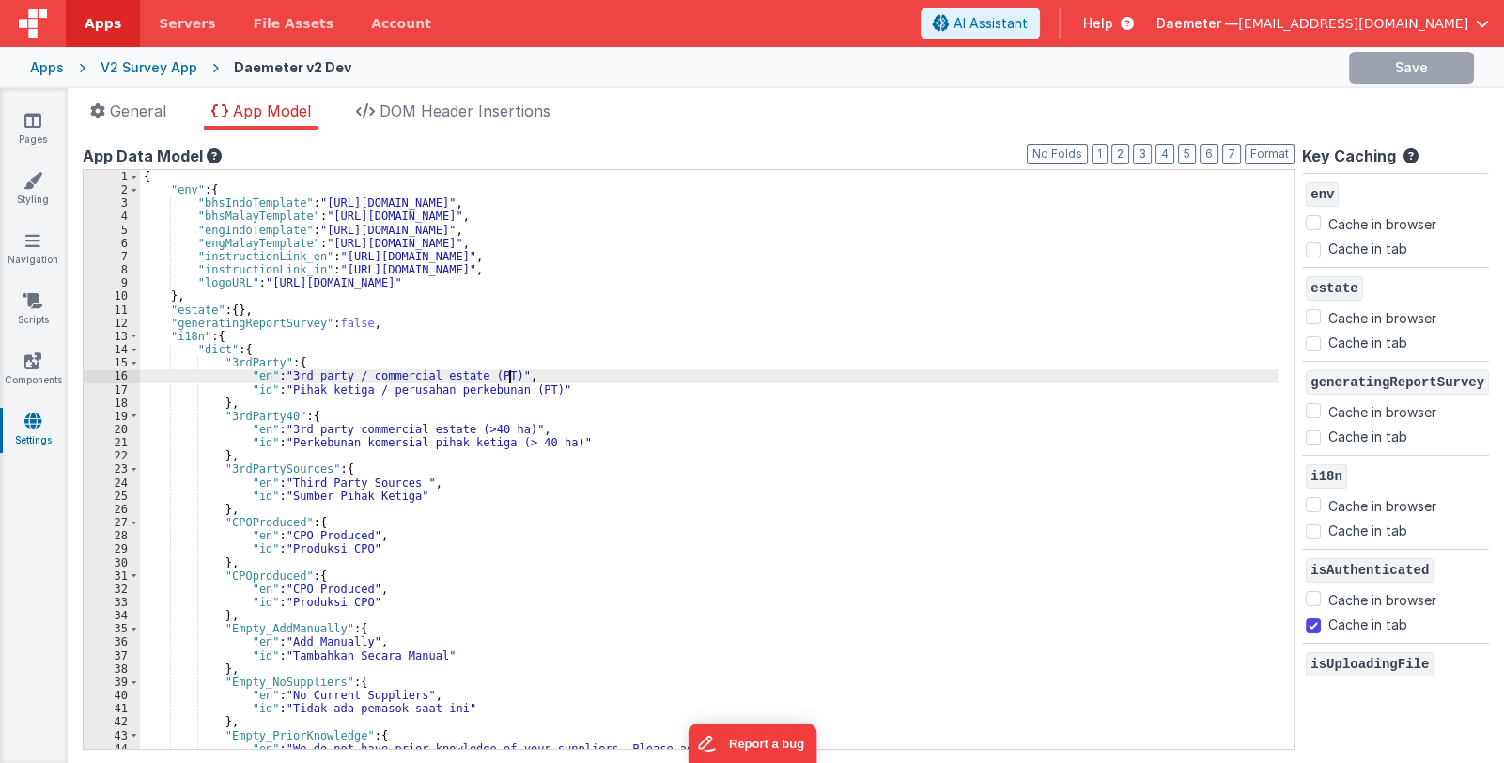
click at [537, 371] on div "{ "env" : { "bhsIndoTemplate" : "[URL][DOMAIN_NAME]" , "bhsMalayTemplate" : "[U…" at bounding box center [710, 473] width 1141 height 606
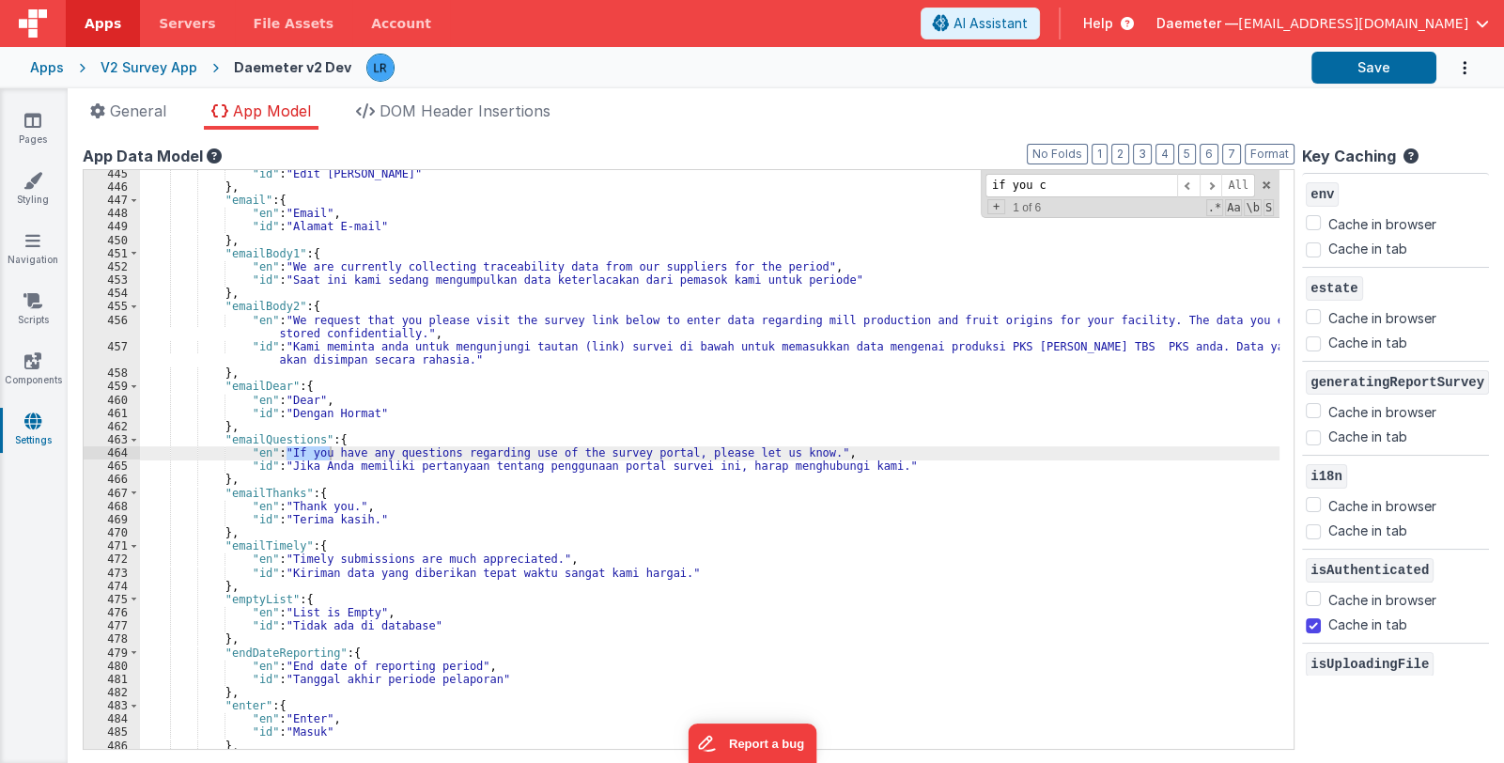
scroll to position [17038, 0]
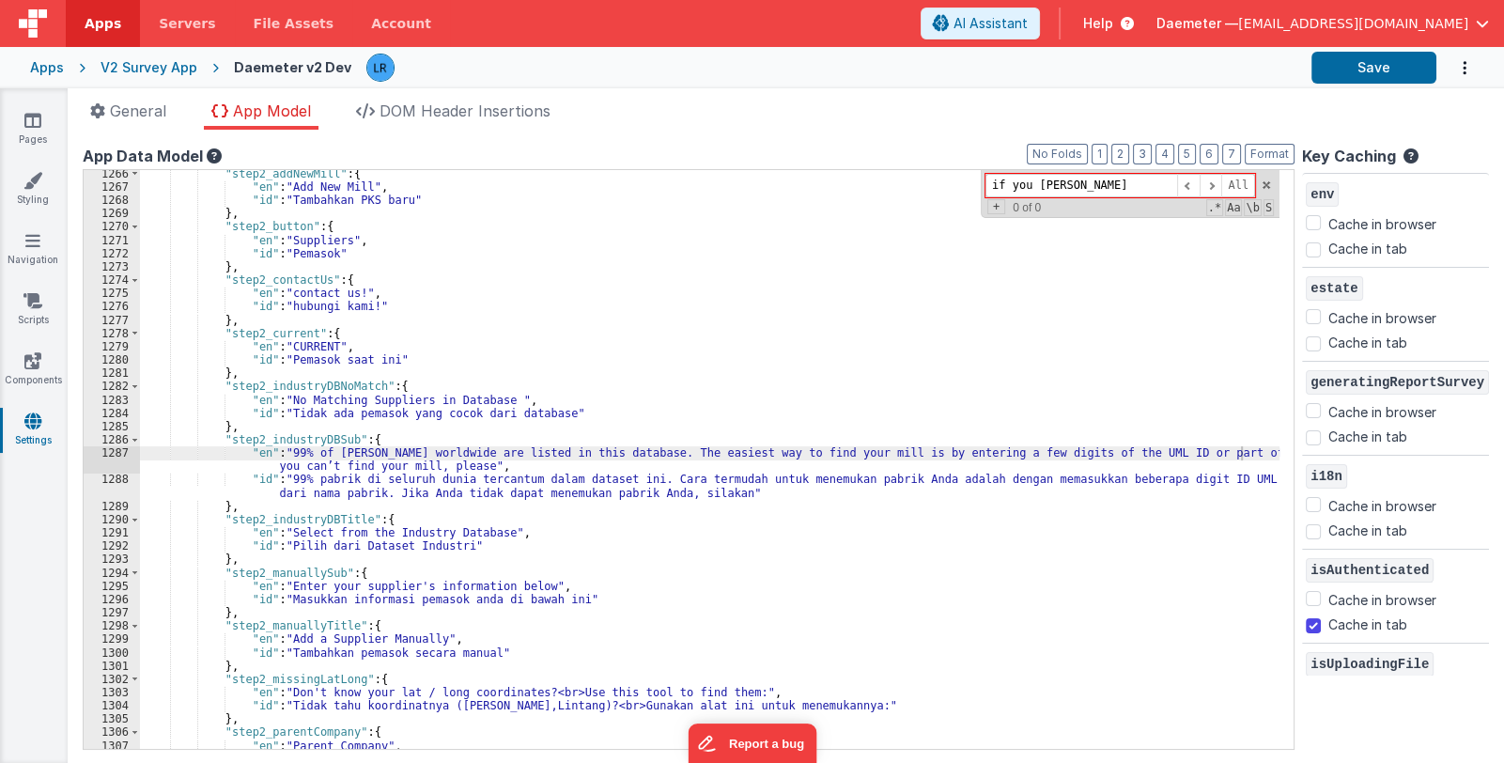
drag, startPoint x: 1113, startPoint y: 182, endPoint x: 911, endPoint y: 163, distance: 203.0
click at [911, 163] on div "App Data Model Format 7 6 5 4 3 2 1 No Folds 1266 1267 1268 1269 1270 1271 1272…" at bounding box center [689, 446] width 1212 height 603
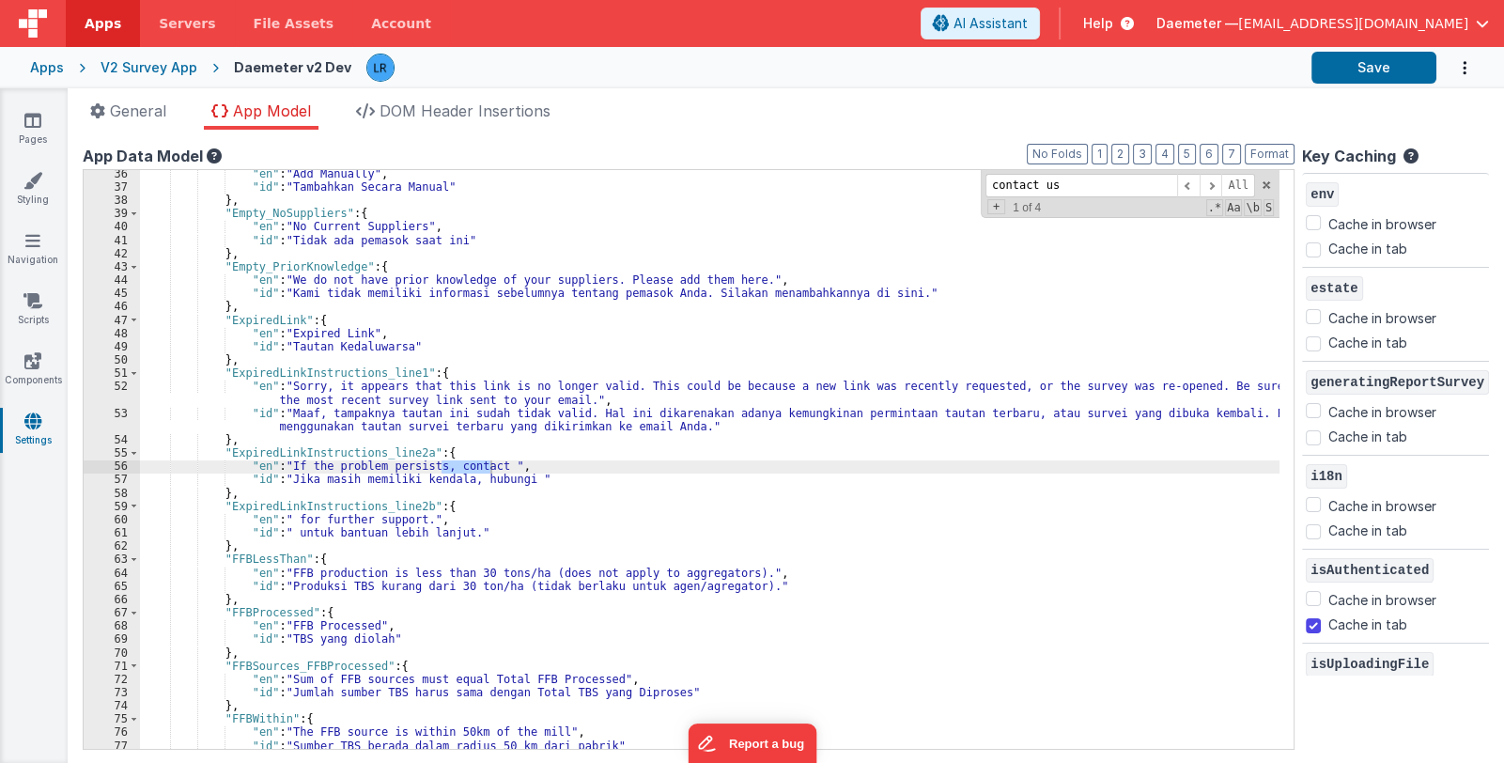
scroll to position [16879, 0]
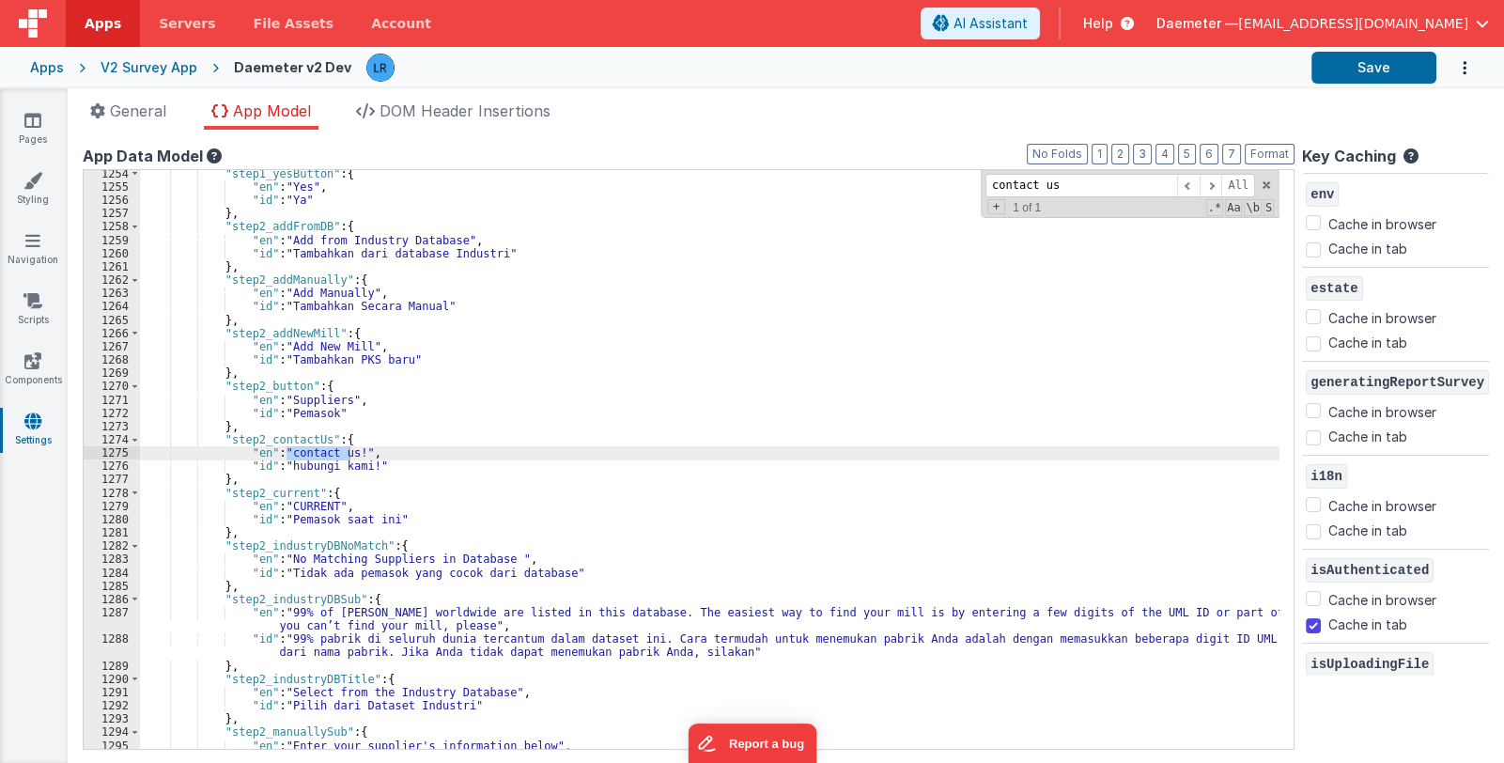
type input "contact us"
drag, startPoint x: 224, startPoint y: 440, endPoint x: 316, endPoint y: 439, distance: 92.1
click at [316, 439] on div ""step1_yesButton" : { "en" : "Yes" , "id" : "Ya" } , "step2_addFromDB" : { "en"…" at bounding box center [710, 470] width 1141 height 606
click at [26, 130] on link "Pages" at bounding box center [33, 130] width 68 height 38
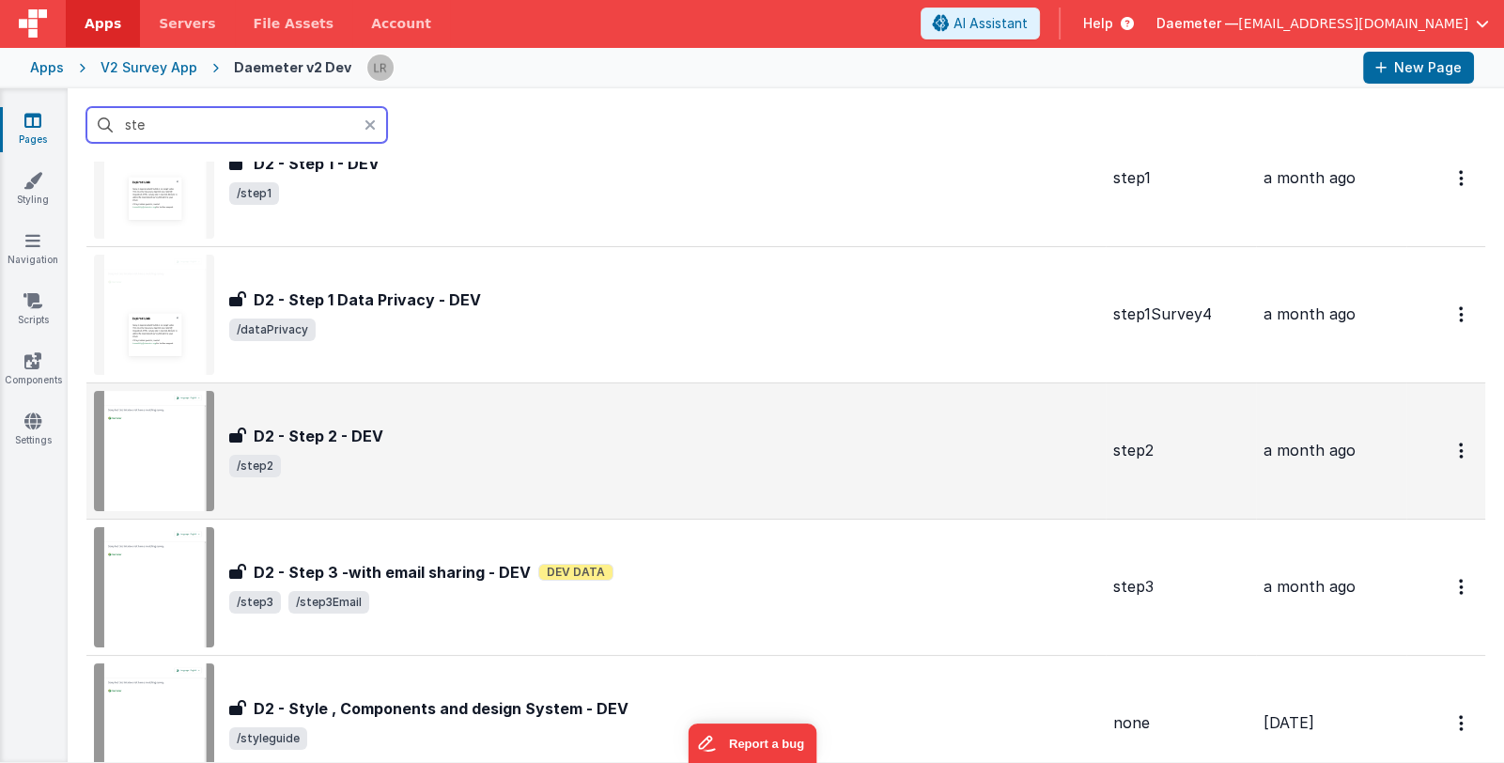
scroll to position [93, 0]
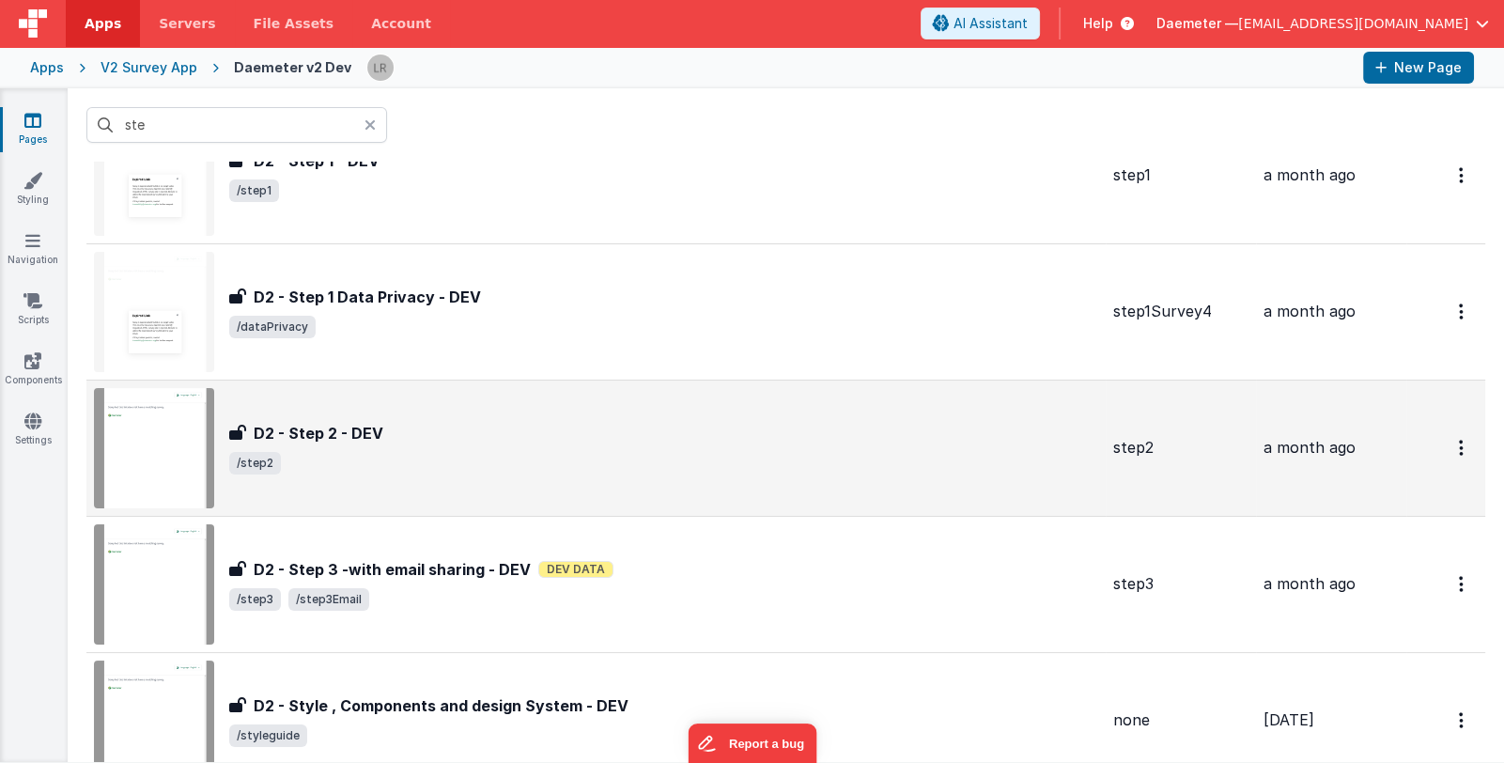
click at [557, 457] on span "/step2" at bounding box center [663, 463] width 869 height 23
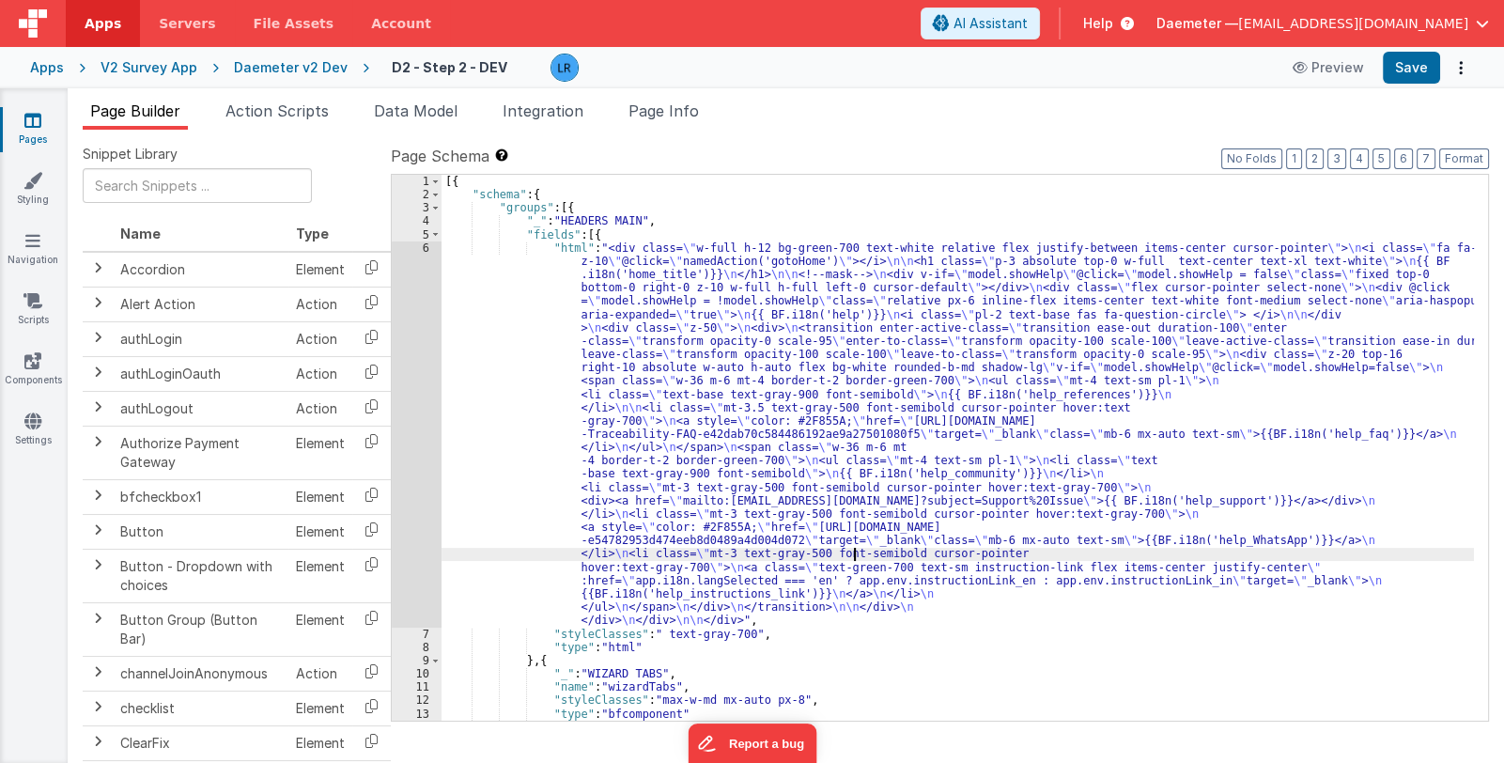
click at [855, 552] on div "[{ "schema" : { "groups" : [{ "_" : "HEADERS MAIN" , "fields" : [{ "html" : "<d…" at bounding box center [958, 461] width 1032 height 573
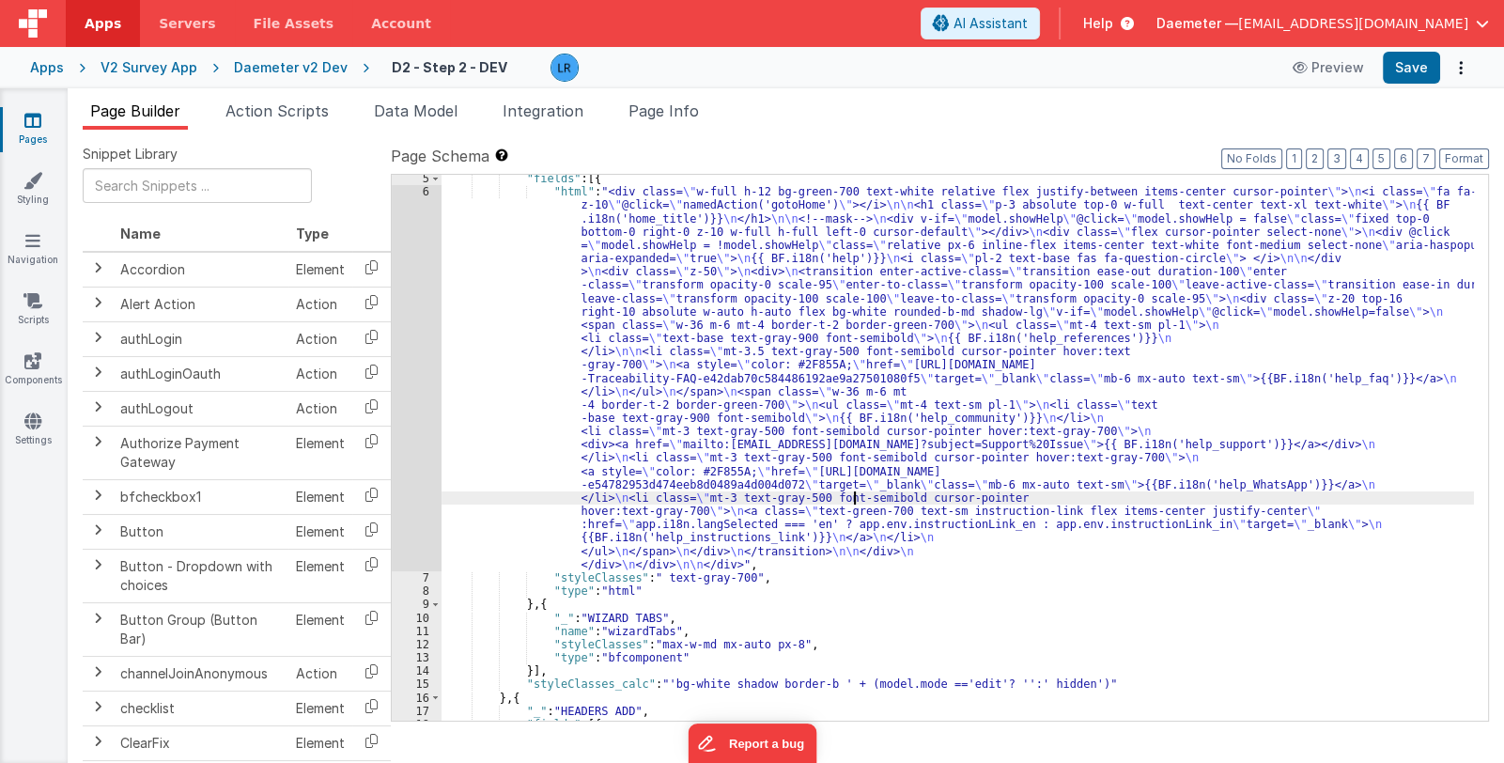
scroll to position [167, 0]
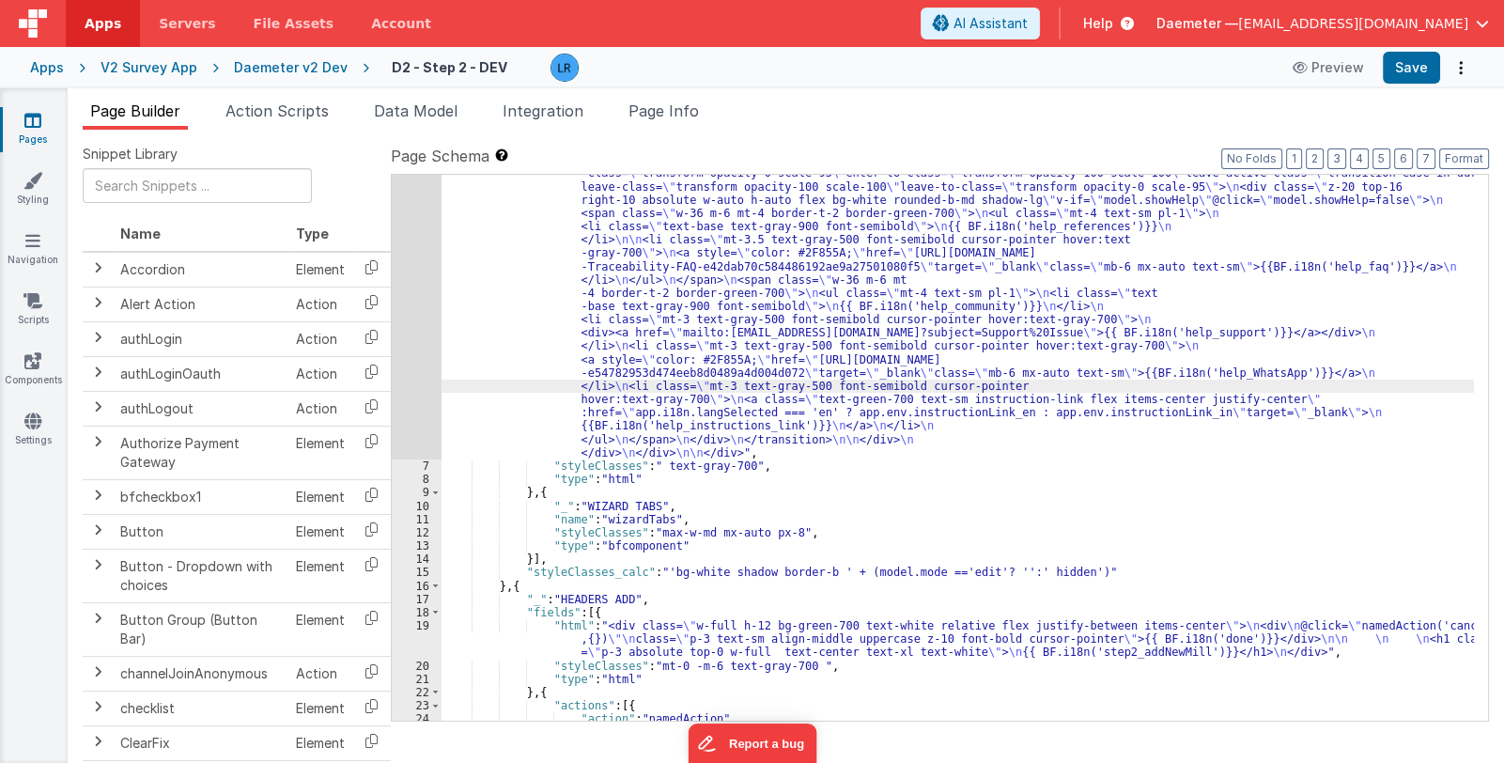
click at [730, 367] on div ""html" : "<div class= \" w-full h-12 bg-green-700 text-white relative flex just…" at bounding box center [958, 546] width 1032 height 946
click at [413, 355] on div "6" at bounding box center [417, 266] width 50 height 386
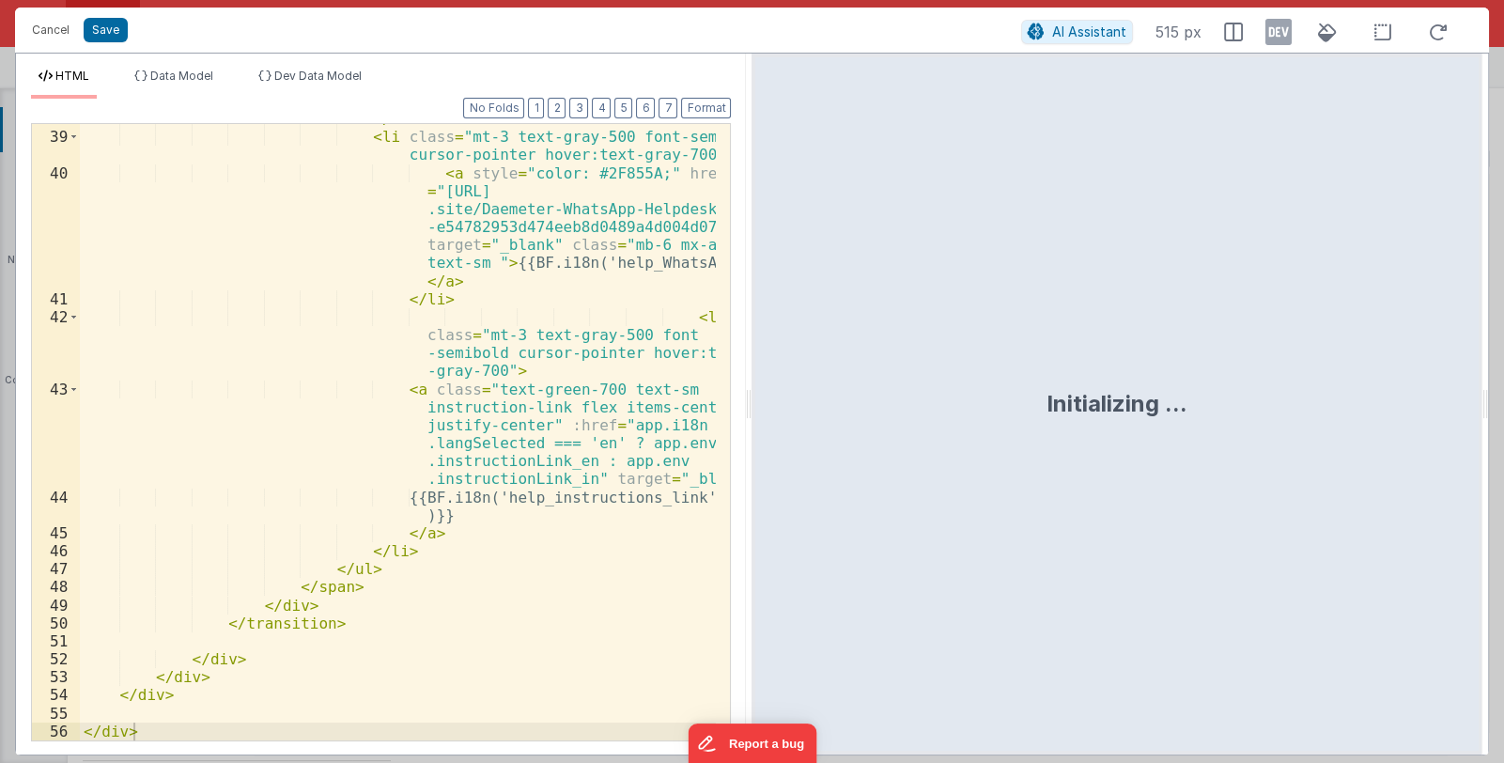
scroll to position [1165, 0]
click at [36, 23] on button "Cancel" at bounding box center [51, 30] width 56 height 26
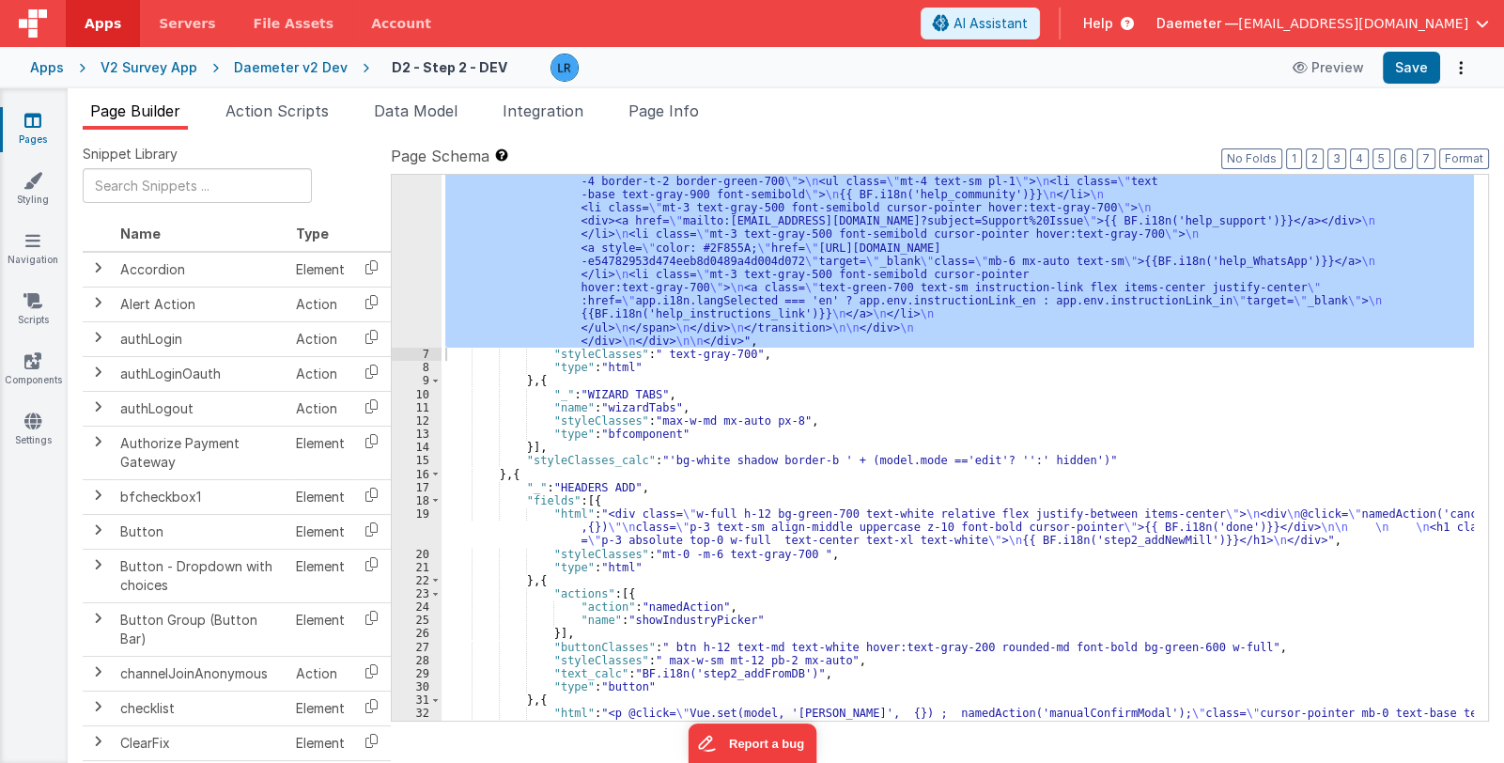
scroll to position [334, 0]
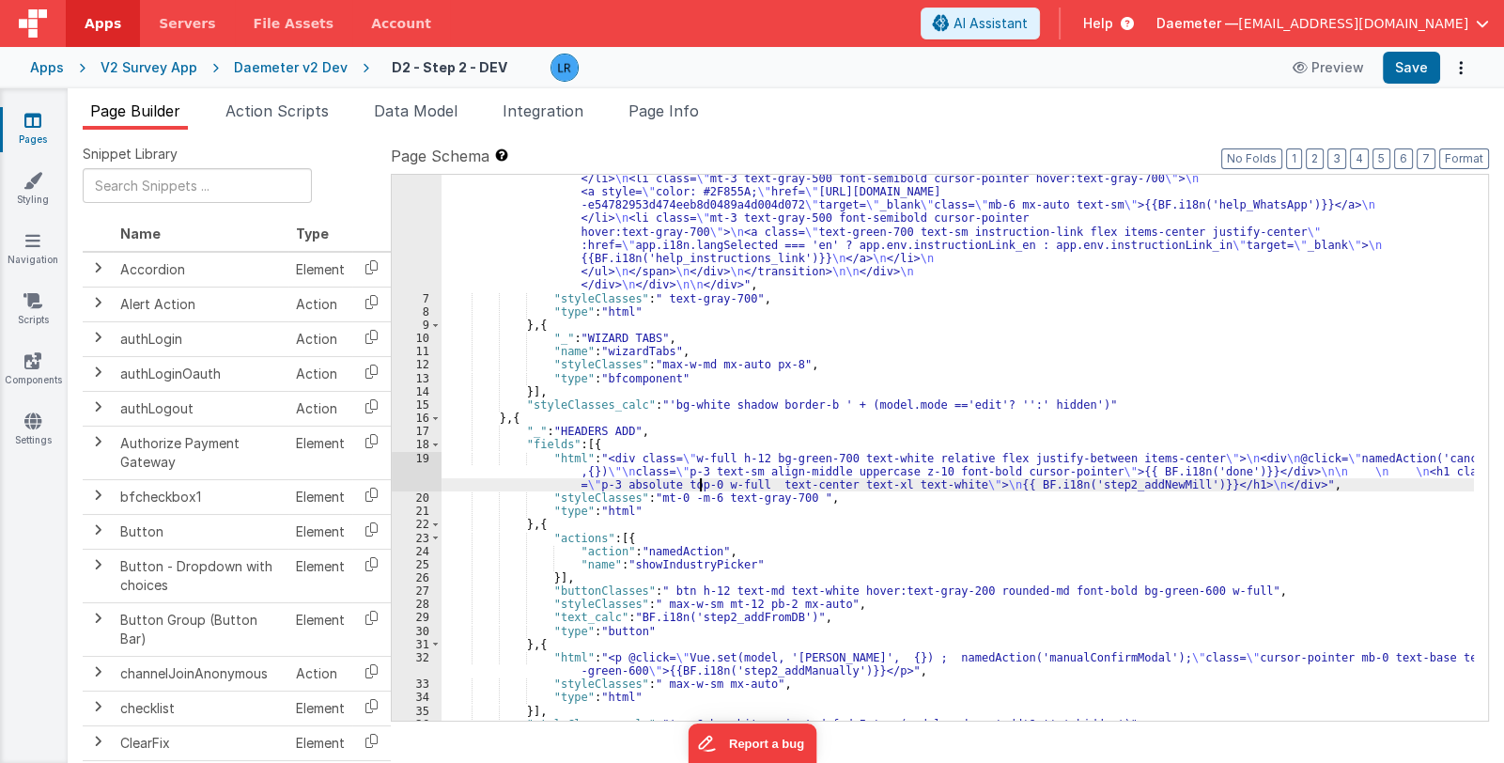
click at [697, 480] on div ""html" : "<div class= \" w-full h-12 bg-green-700 text-white relative flex just…" at bounding box center [958, 379] width 1032 height 946
click at [399, 471] on div "19" at bounding box center [417, 472] width 50 height 40
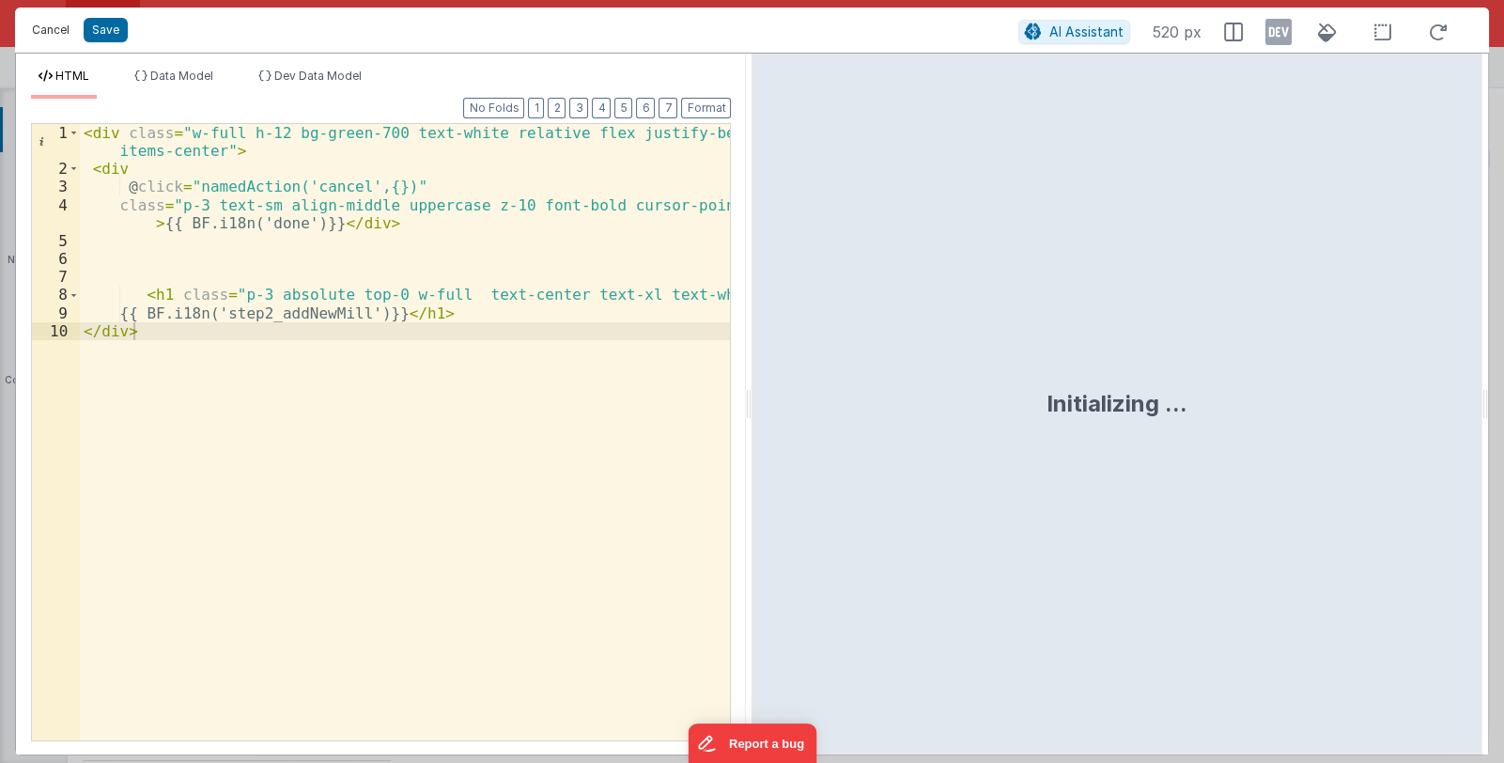
click at [48, 36] on button "Cancel" at bounding box center [51, 30] width 56 height 26
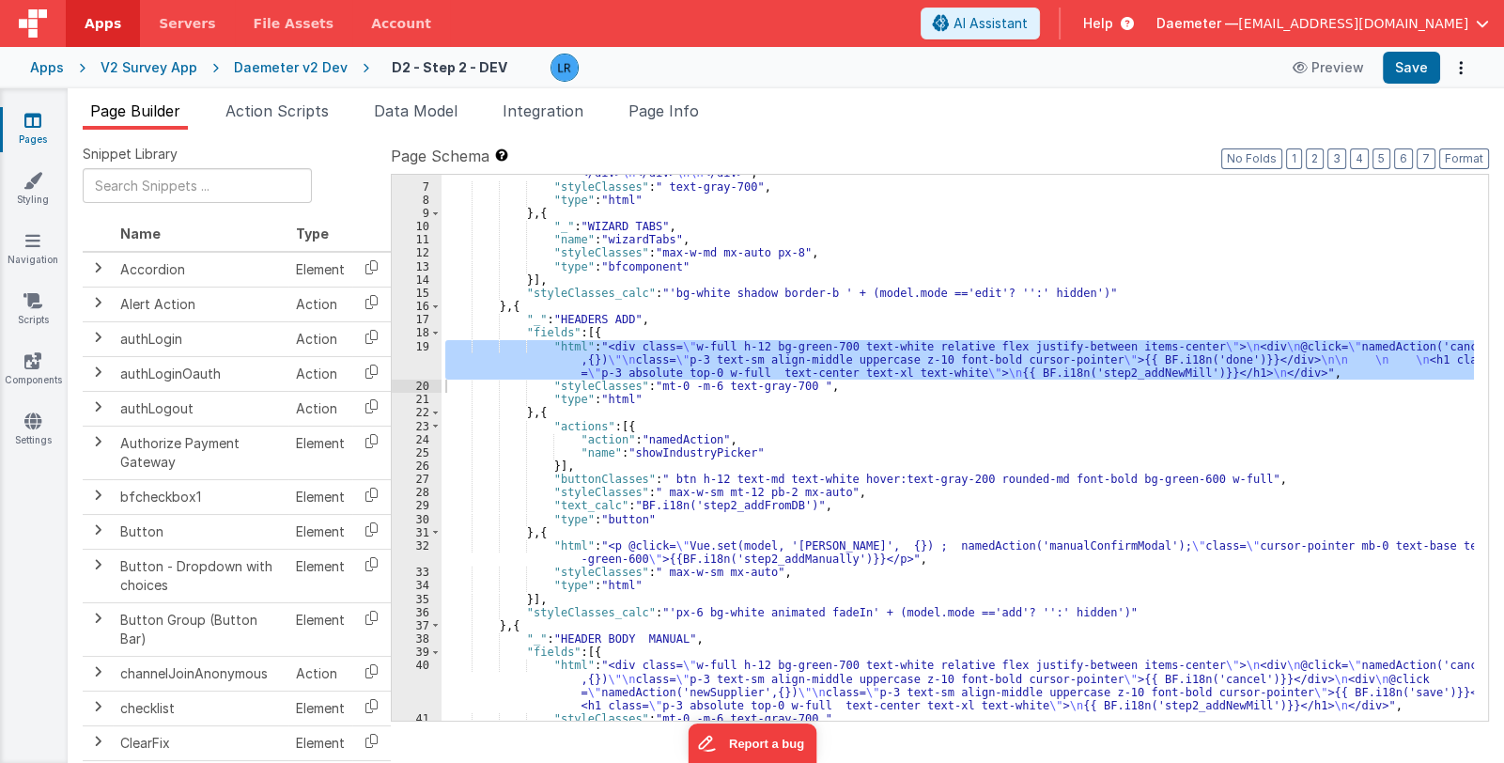
scroll to position [614, 0]
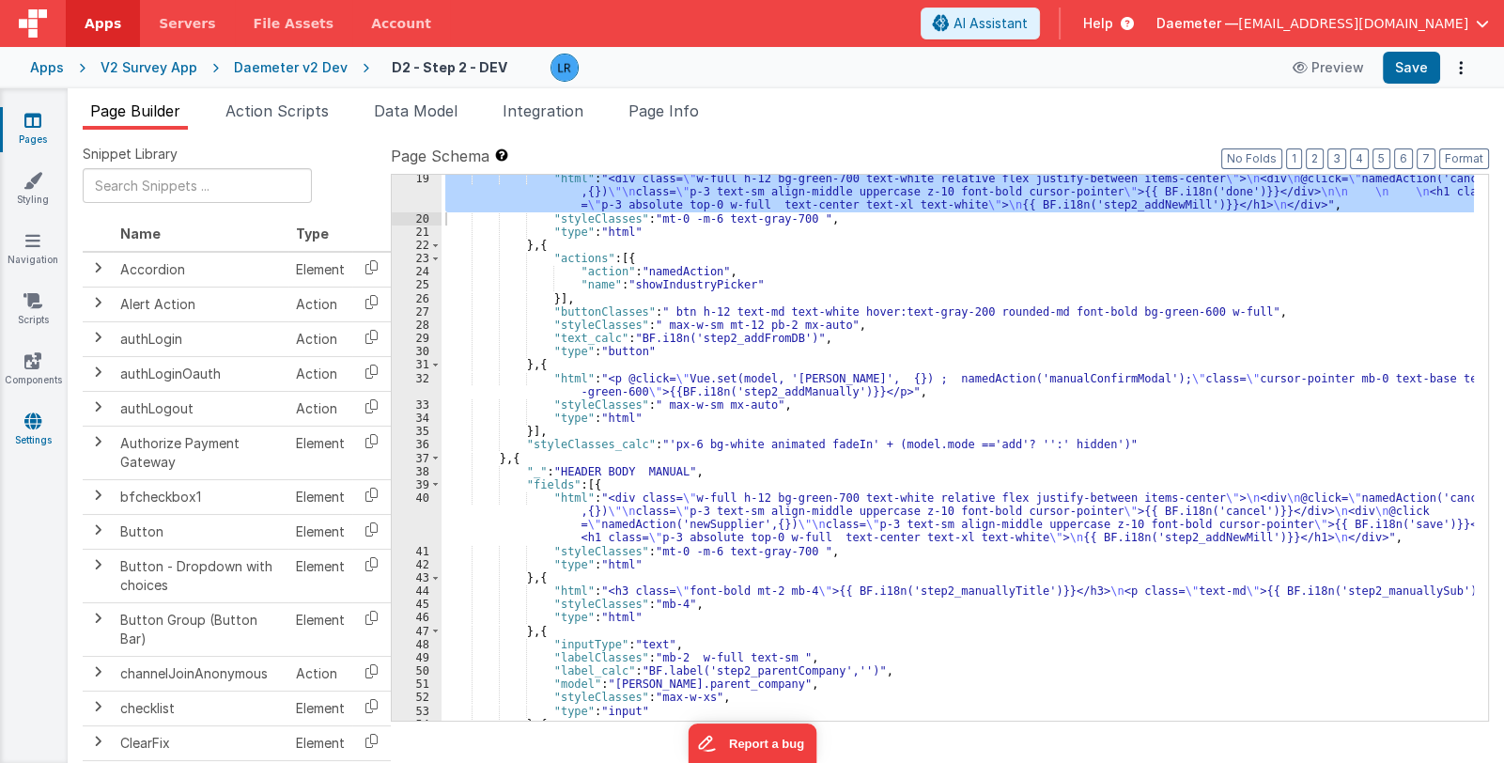
click at [33, 425] on icon at bounding box center [32, 420] width 17 height 19
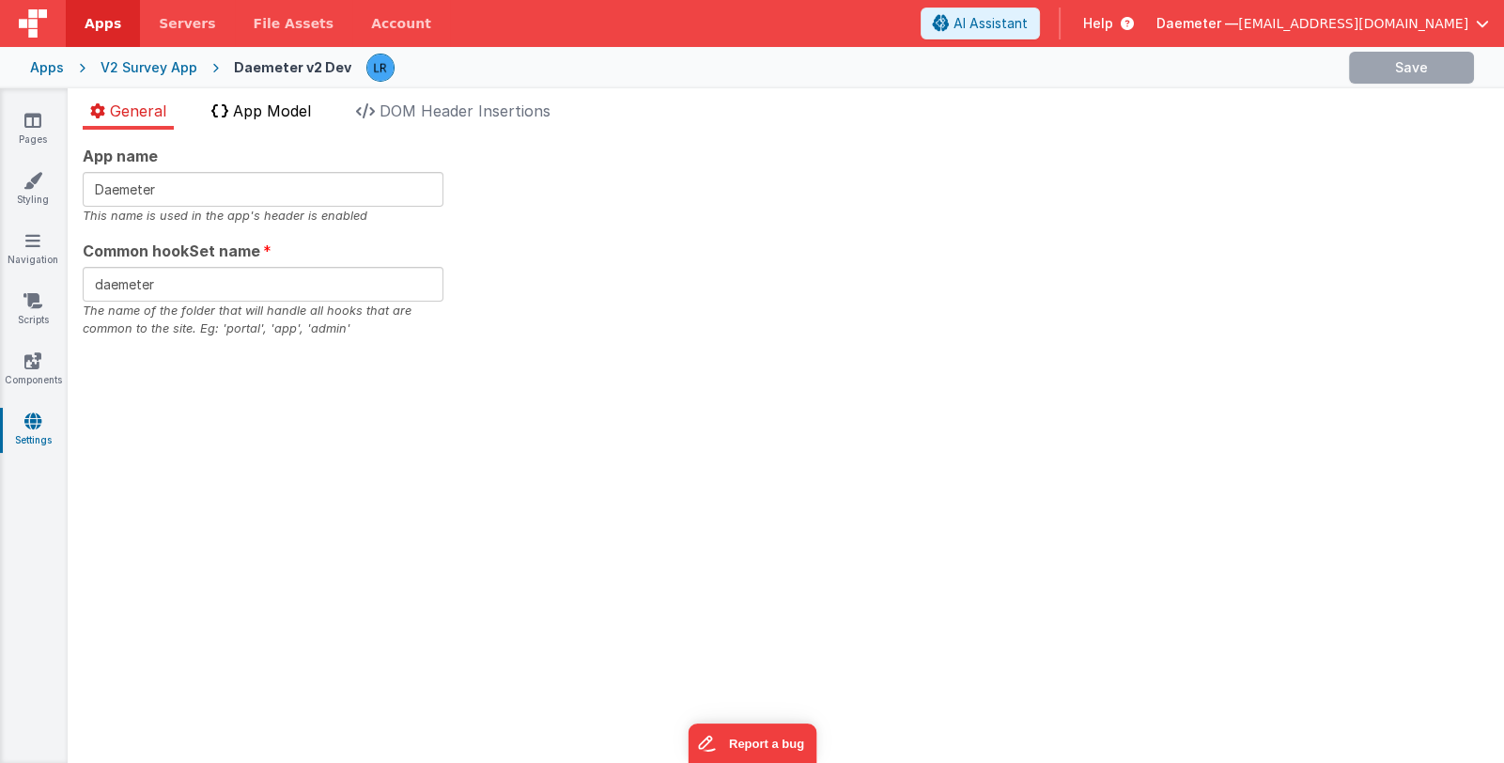
click at [250, 104] on span "App Model" at bounding box center [272, 110] width 78 height 19
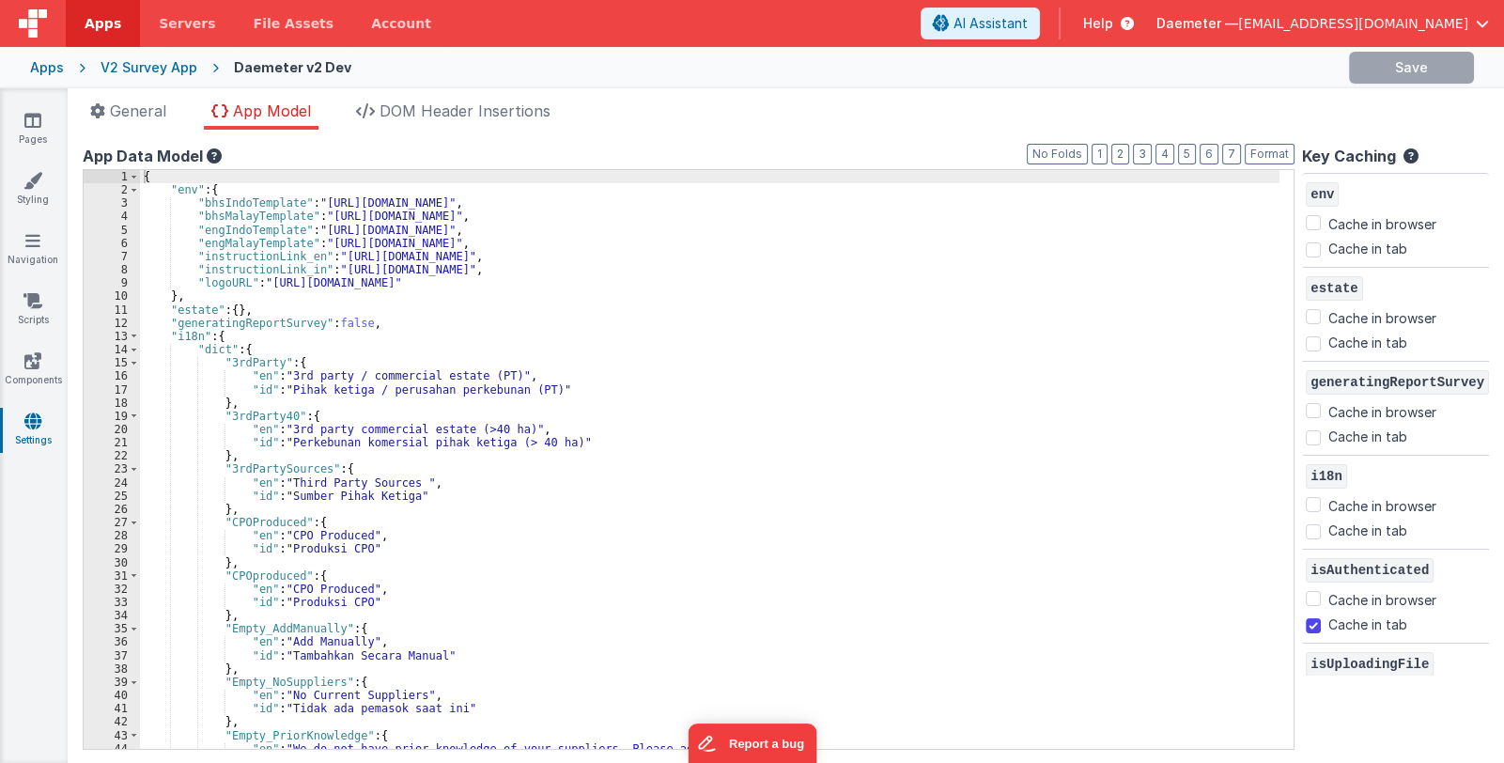
click at [589, 547] on div "{ "env" : { "bhsIndoTemplate" : "[URL][DOMAIN_NAME]" , "bhsMalayTemplate" : "[U…" at bounding box center [710, 473] width 1141 height 606
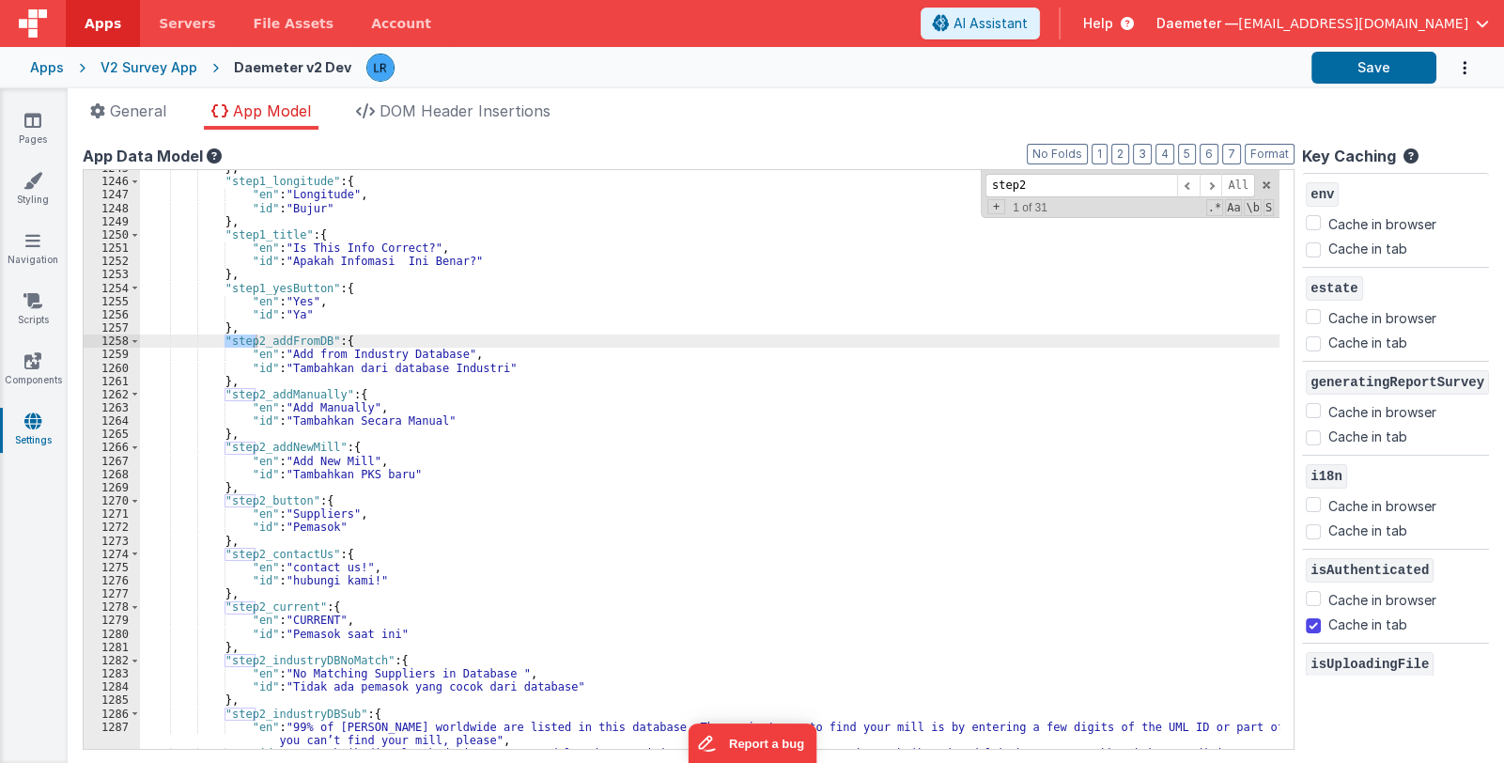
scroll to position [16876, 0]
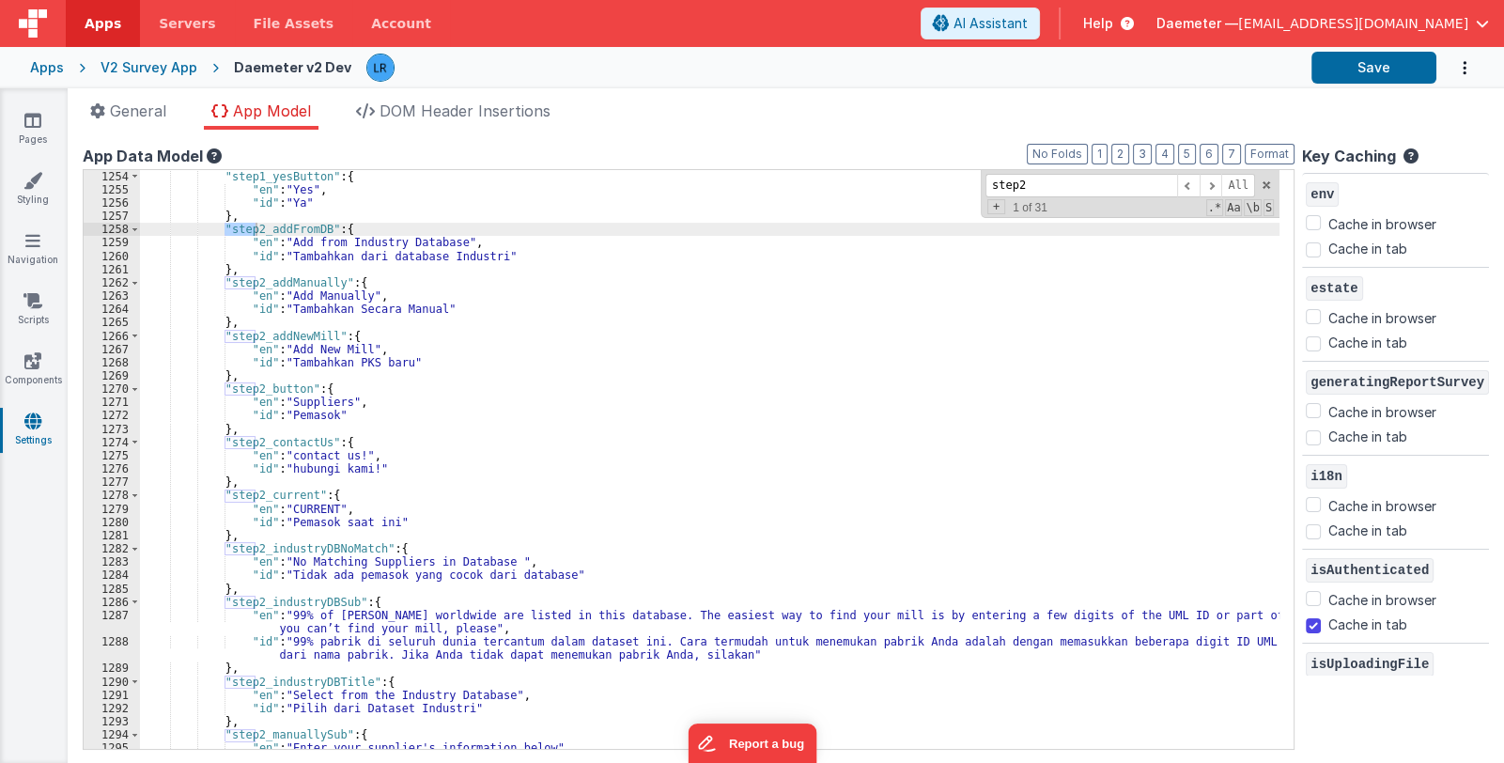
type input "step2"
click at [248, 602] on div ""step1_yesButton" : { "en" : "Yes" , "id" : "Ya" } , "step2_addFromDB" : { "en"…" at bounding box center [710, 473] width 1141 height 606
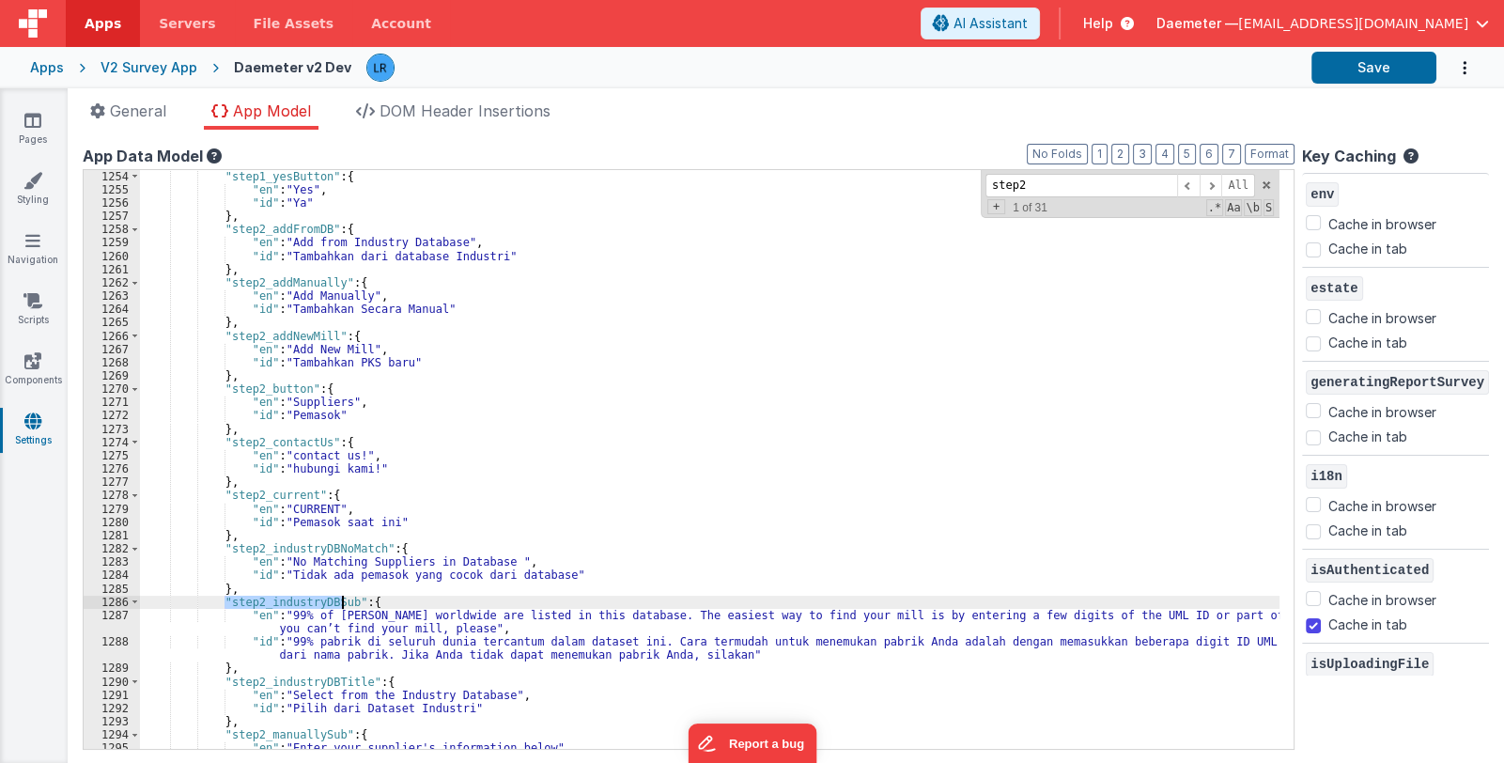
drag, startPoint x: 225, startPoint y: 602, endPoint x: 339, endPoint y: 602, distance: 113.7
click at [339, 602] on div ""step1_yesButton" : { "en" : "Yes" , "id" : "Ya" } , "step2_addFromDB" : { "en"…" at bounding box center [710, 473] width 1141 height 606
click at [35, 124] on icon at bounding box center [32, 120] width 17 height 19
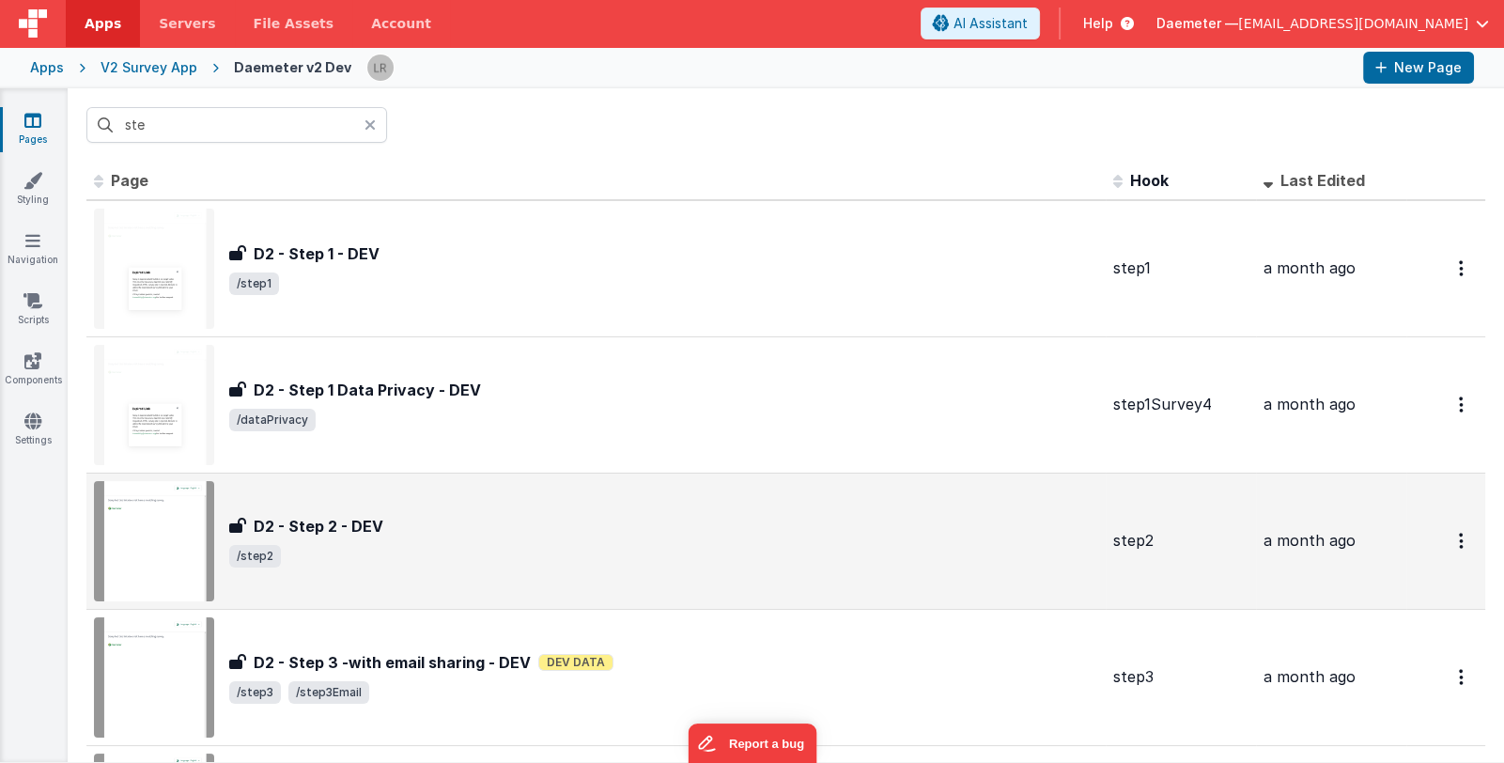
click at [444, 528] on div "D2 - Step 2 - DEV" at bounding box center [663, 526] width 869 height 23
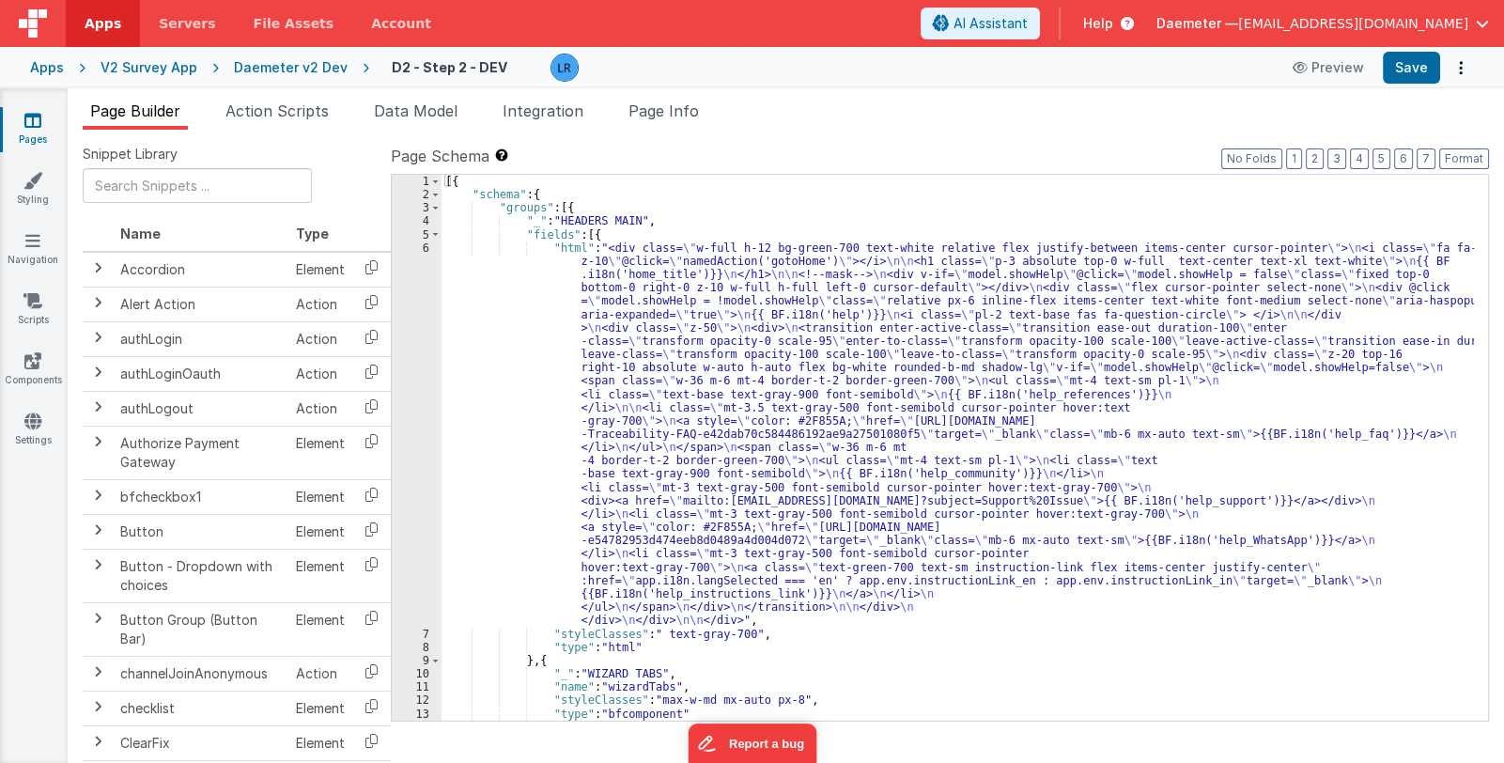
click at [852, 491] on div "[{ "schema" : { "groups" : [{ "_" : "HEADERS MAIN" , "fields" : [{ "html" : "<d…" at bounding box center [958, 461] width 1032 height 573
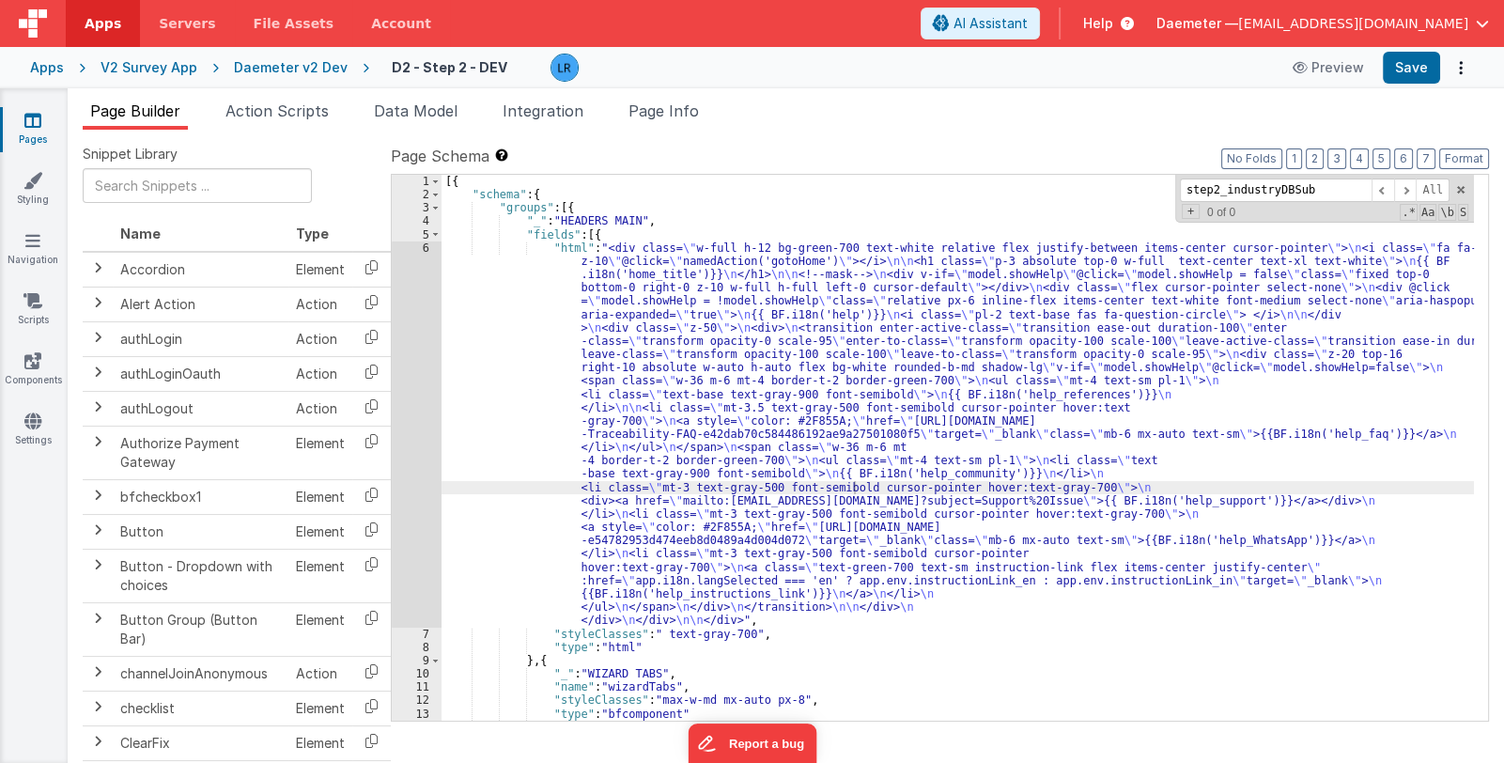
scroll to position [1789, 0]
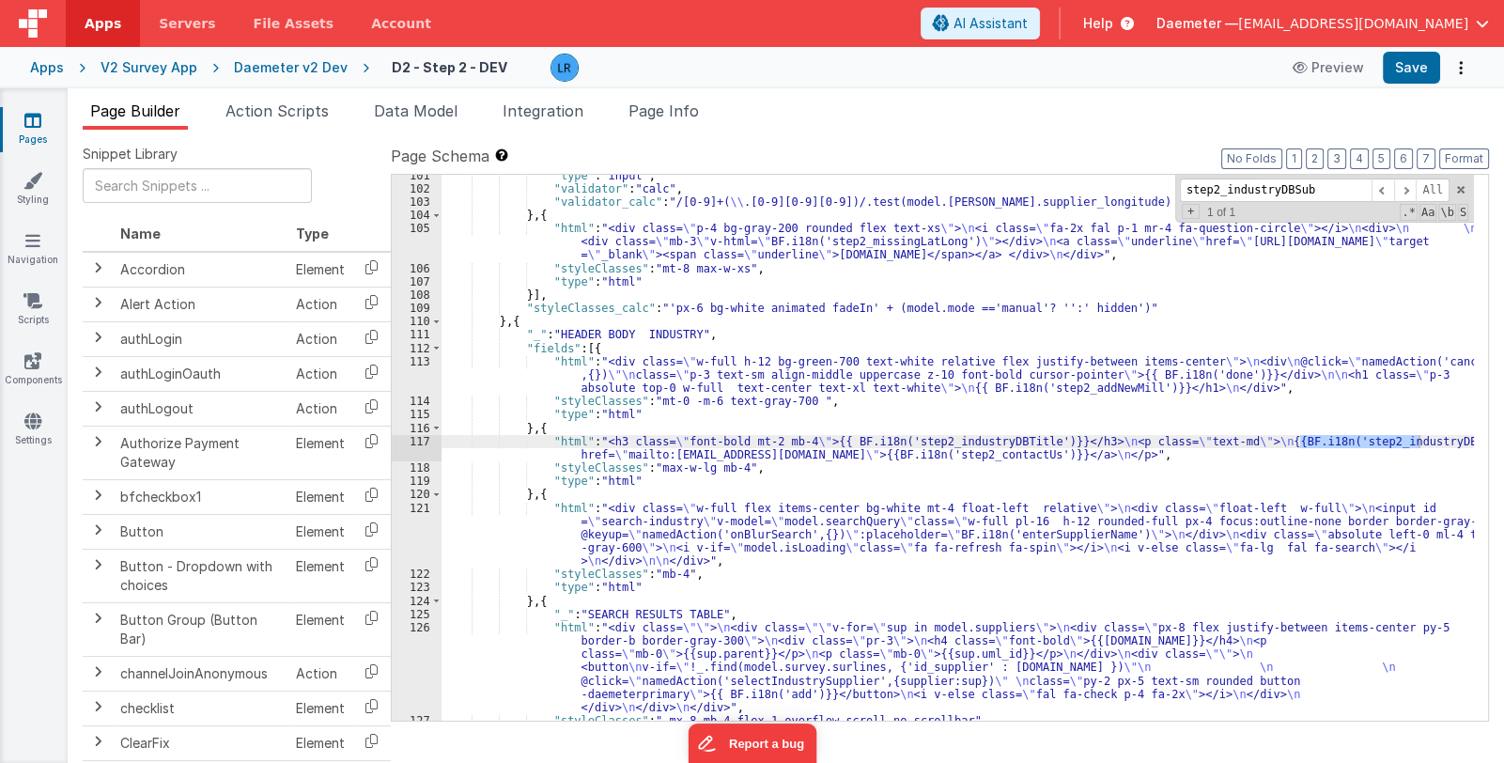
type input "step2_industryDBSub"
click at [411, 446] on div "117" at bounding box center [417, 448] width 50 height 26
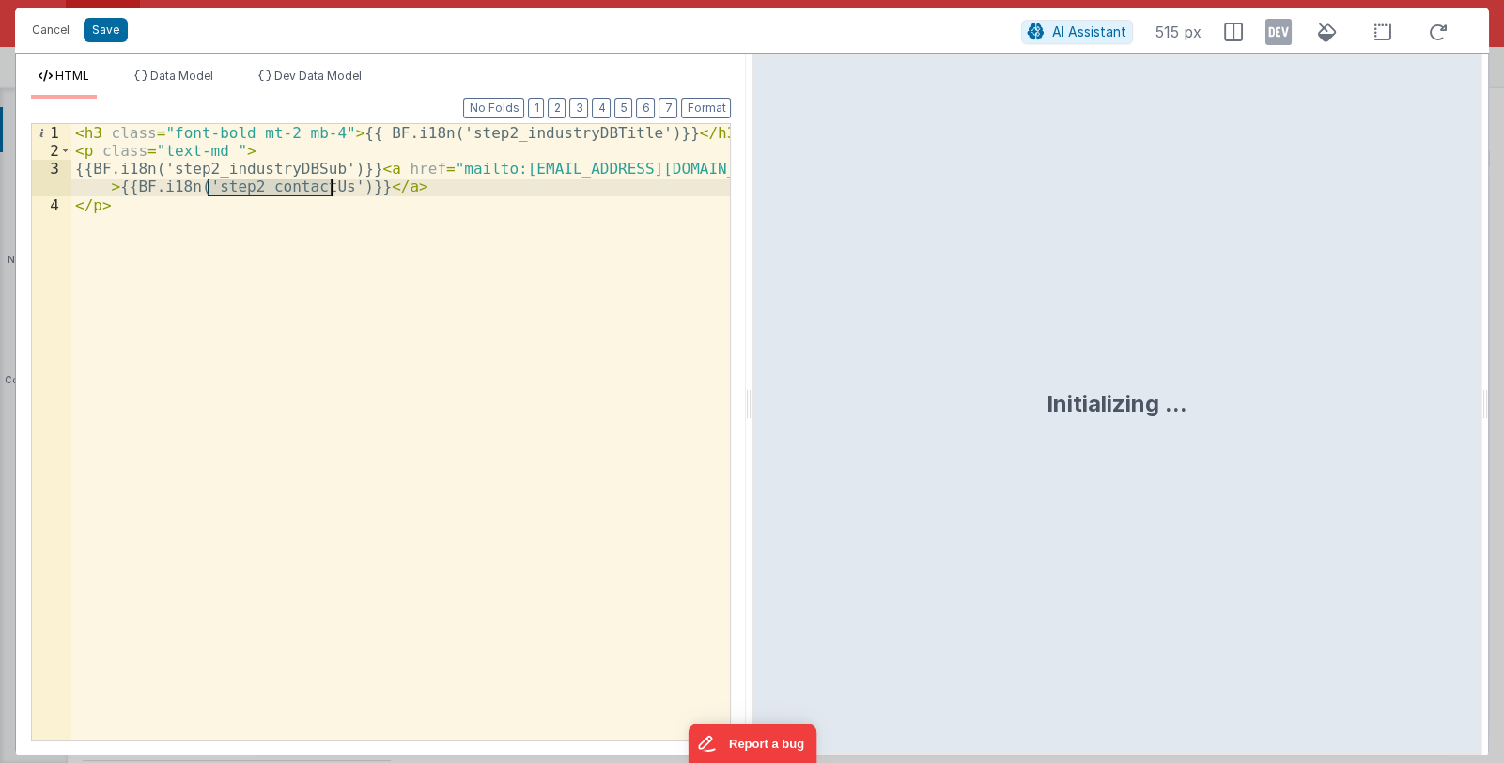
drag, startPoint x: 207, startPoint y: 186, endPoint x: 331, endPoint y: 191, distance: 124.1
click at [331, 191] on div "< h3 class = "font-bold mt-2 mb-4" > {{ BF.i18n('step2_industryDBTitle')}} </ h…" at bounding box center [401, 450] width 660 height 652
click at [50, 33] on button "Cancel" at bounding box center [51, 30] width 56 height 26
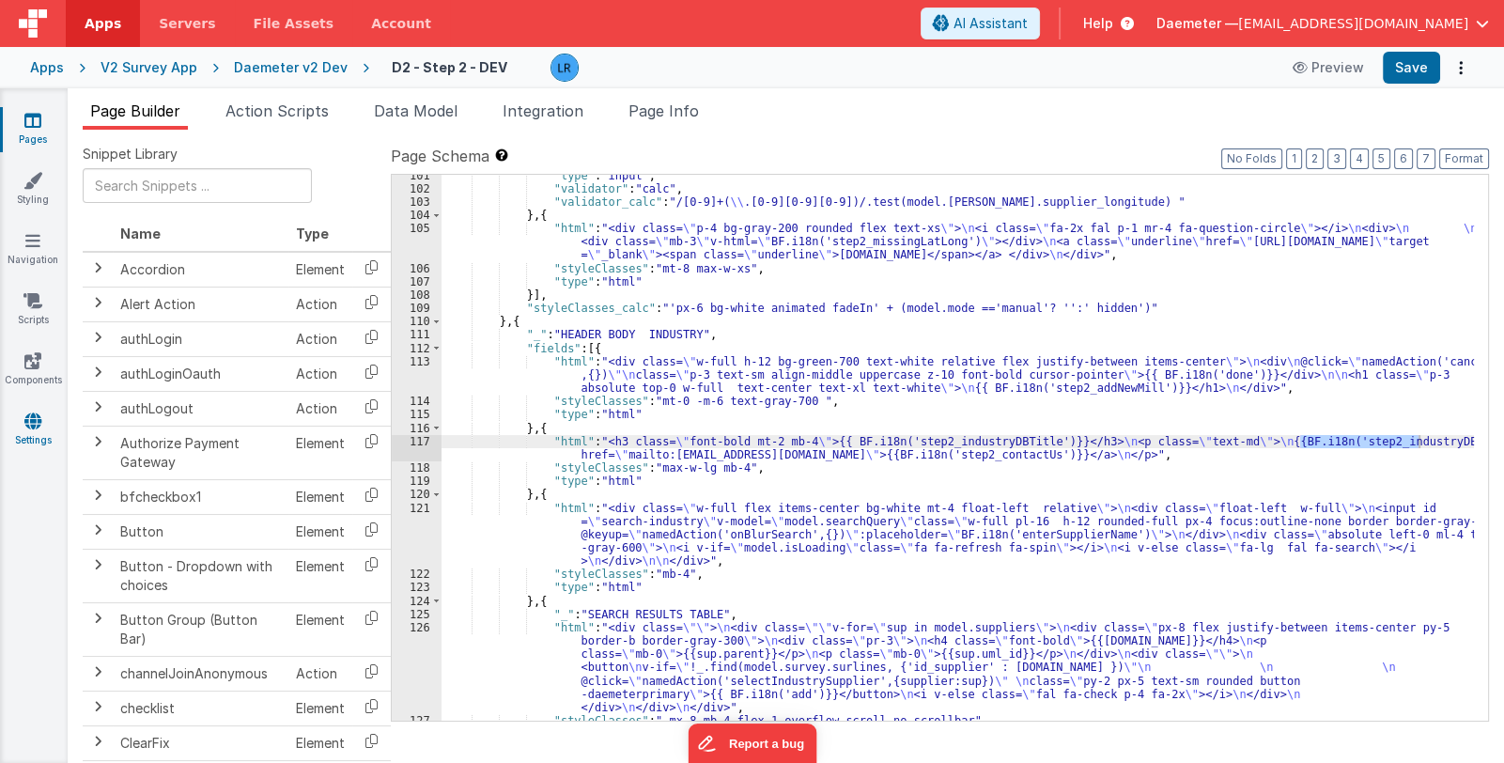
click at [33, 426] on icon at bounding box center [32, 420] width 17 height 19
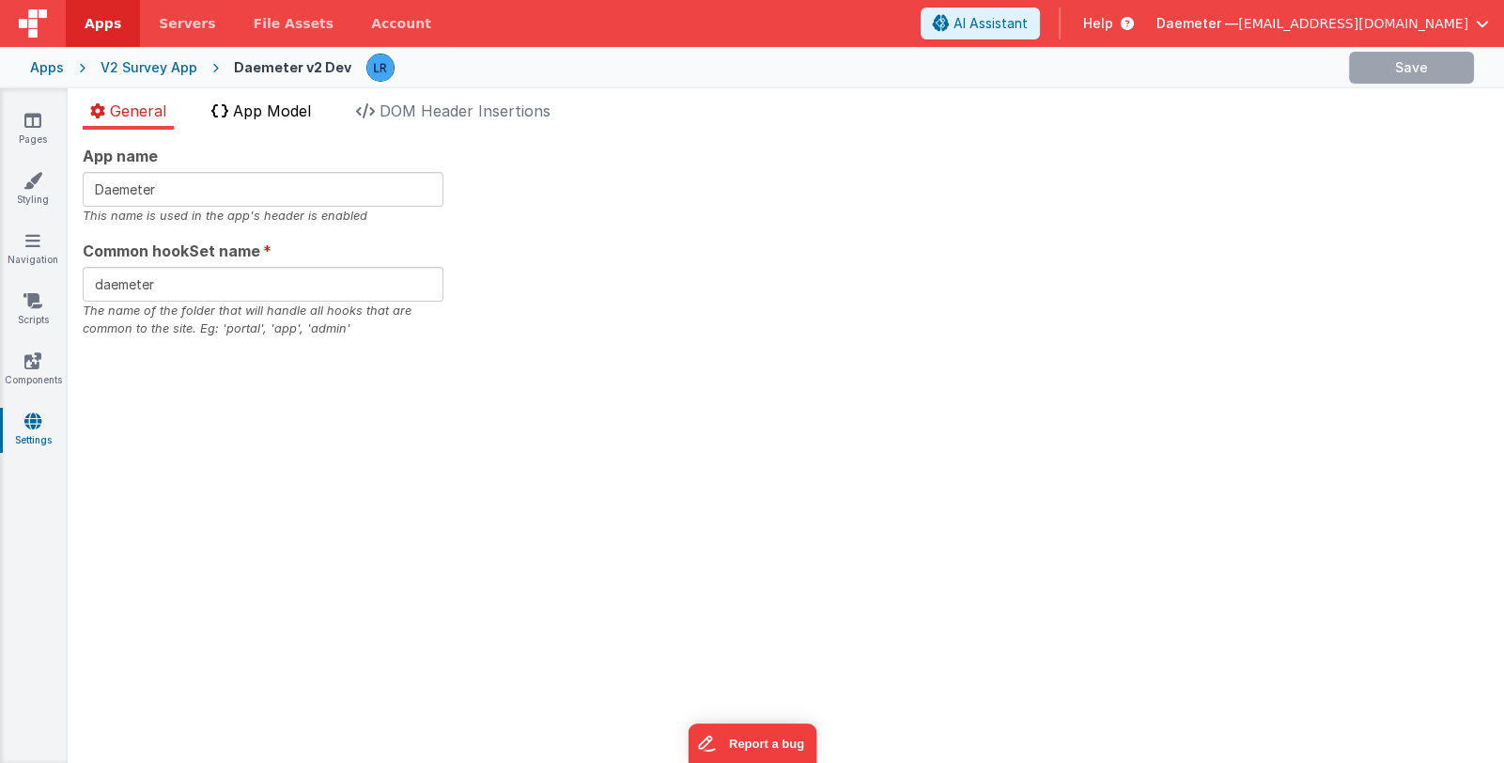
click at [265, 101] on span "App Model" at bounding box center [272, 110] width 78 height 19
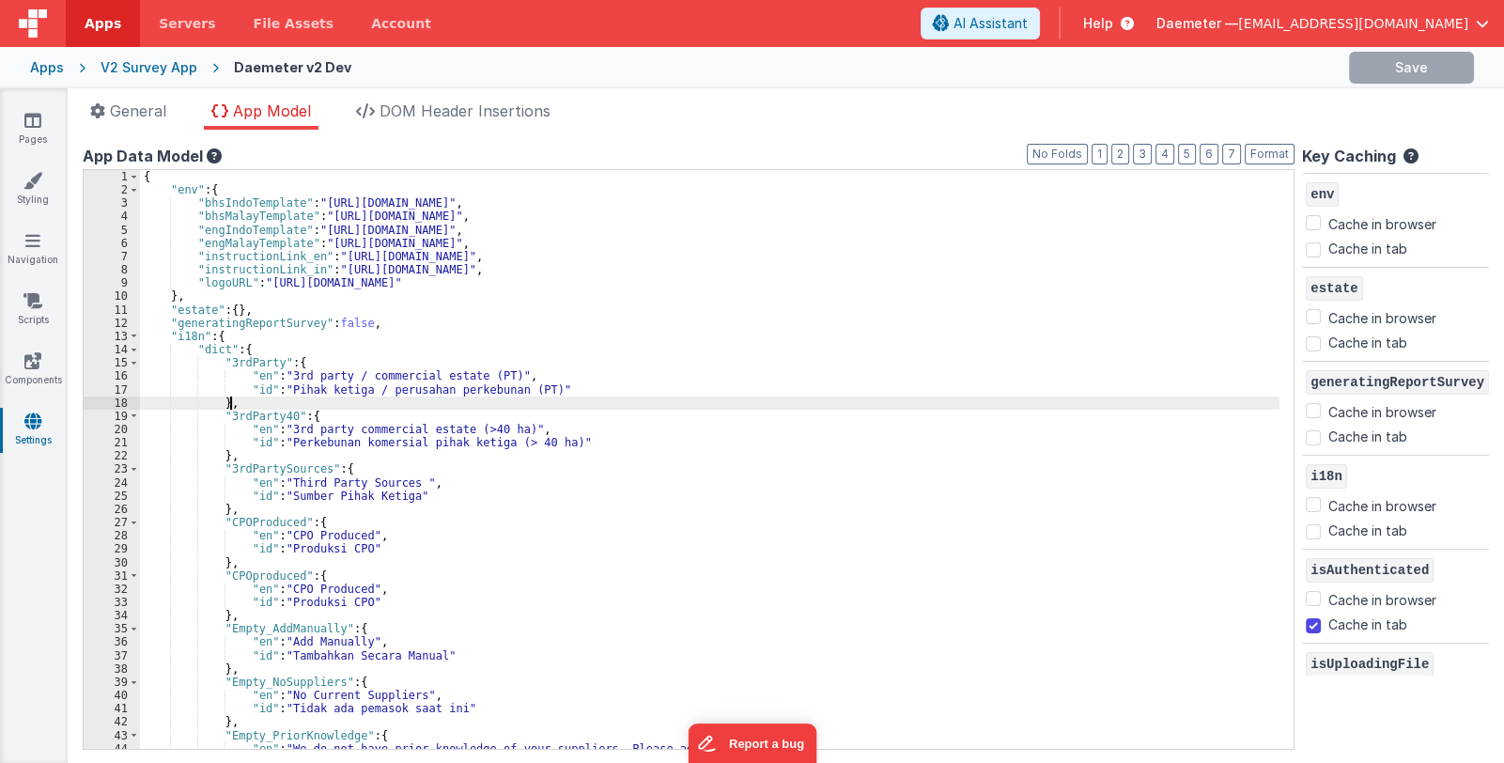
click at [453, 407] on div "{ "env" : { "bhsIndoTemplate" : "[URL][DOMAIN_NAME]" , "bhsMalayTemplate" : "[U…" at bounding box center [710, 473] width 1141 height 606
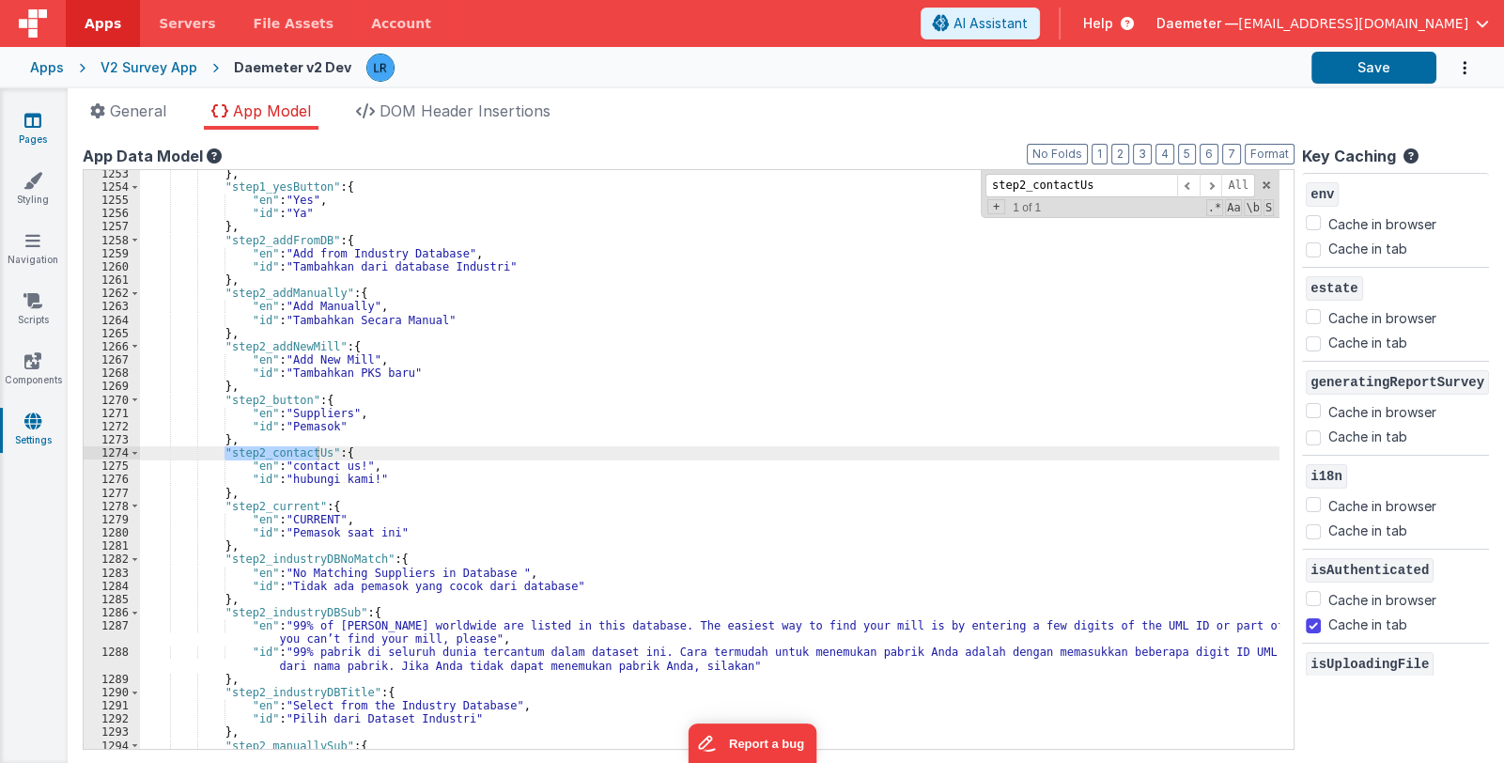
type input "step2_contactUs"
click at [39, 124] on icon at bounding box center [32, 120] width 17 height 19
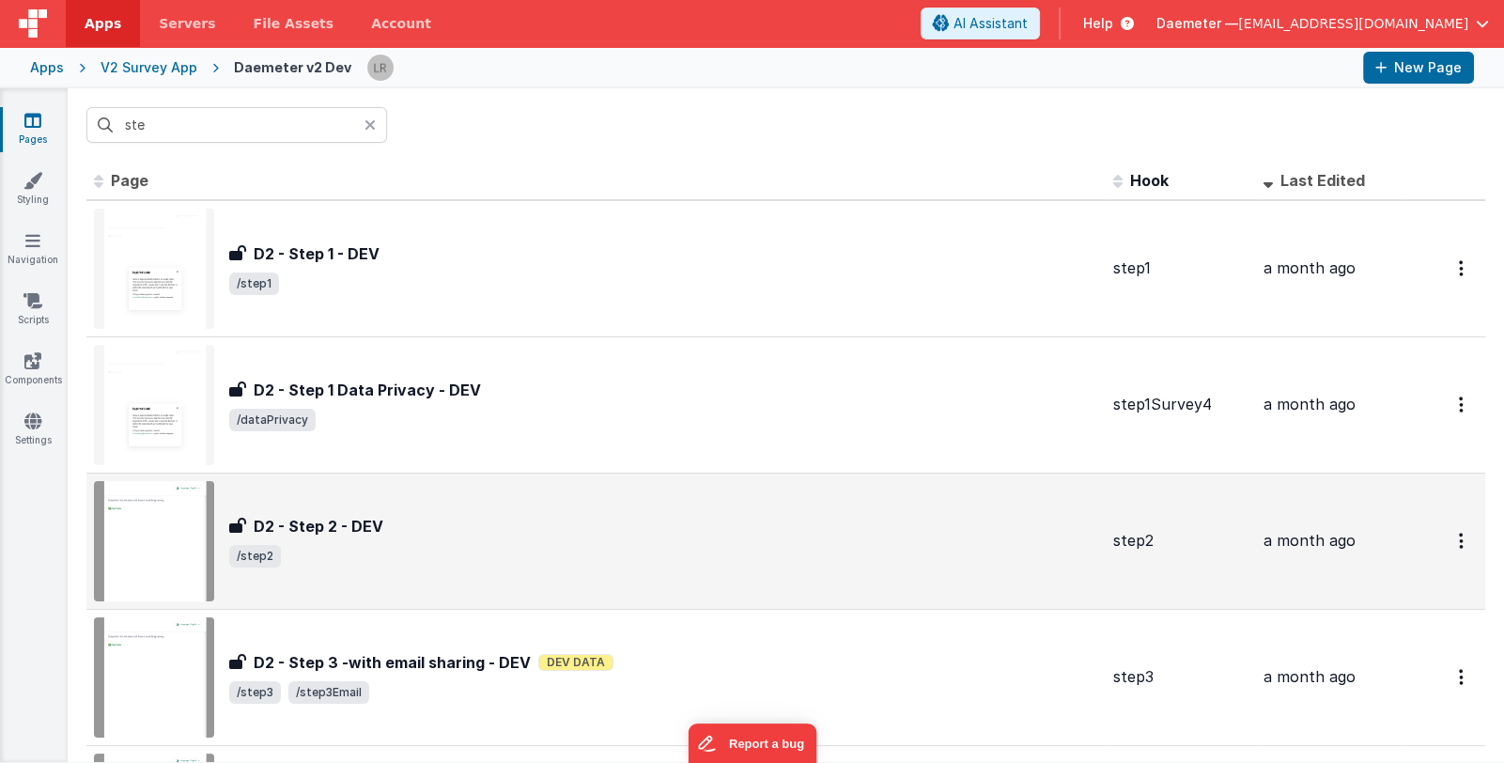
click at [552, 555] on span "/step2" at bounding box center [663, 556] width 869 height 23
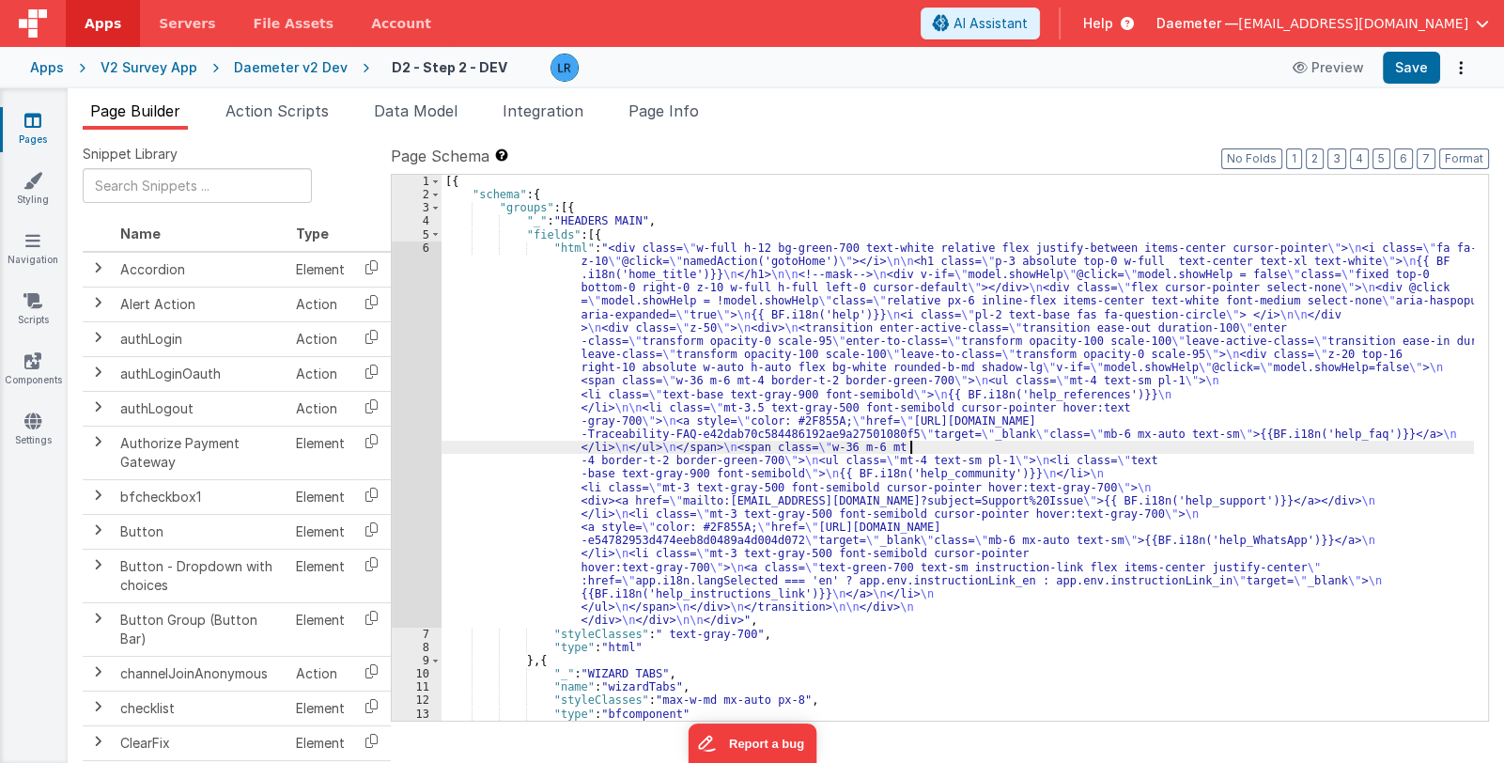
click at [912, 443] on div "[{ "schema" : { "groups" : [{ "_" : "HEADERS MAIN" , "fields" : [{ "html" : "<d…" at bounding box center [958, 461] width 1032 height 573
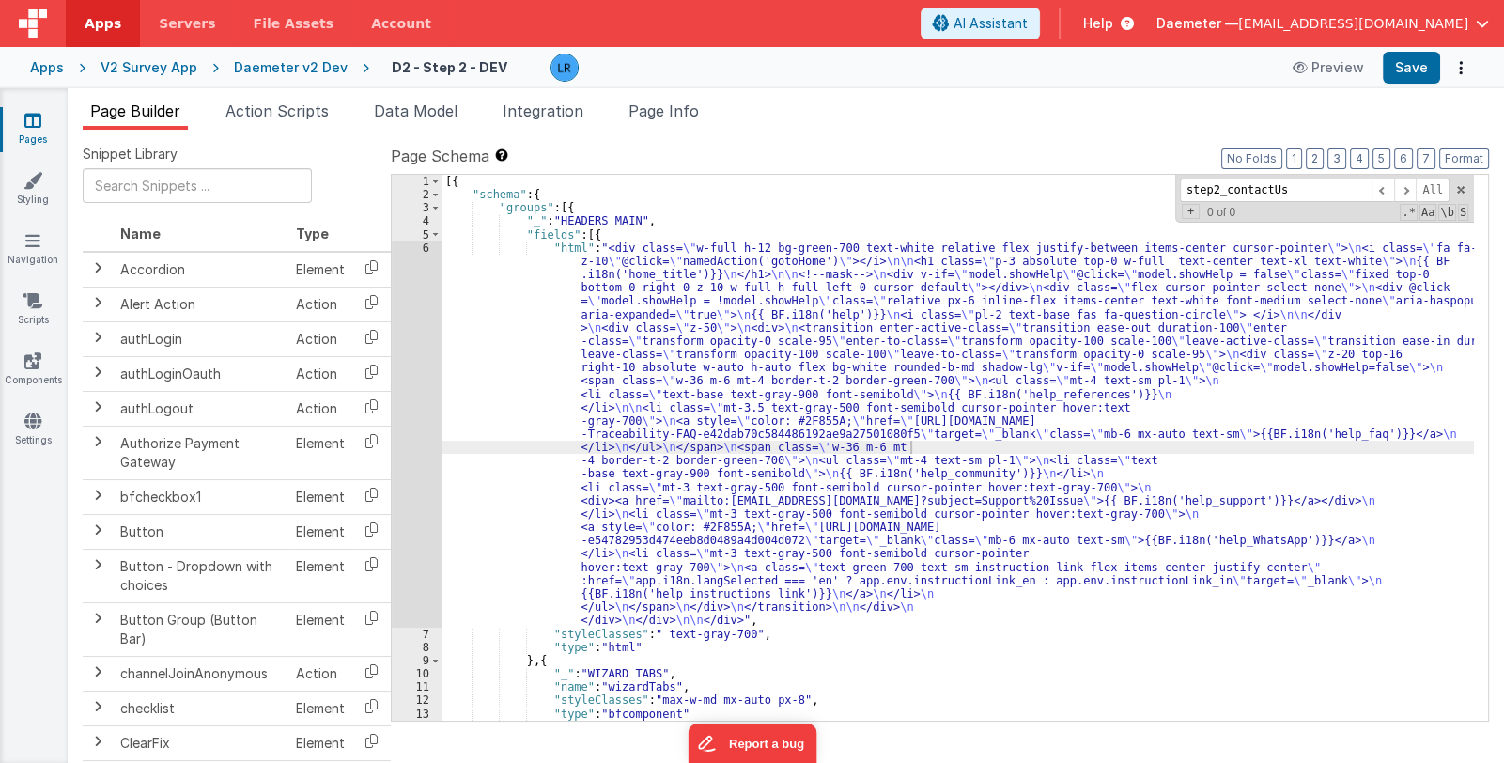
scroll to position [1803, 0]
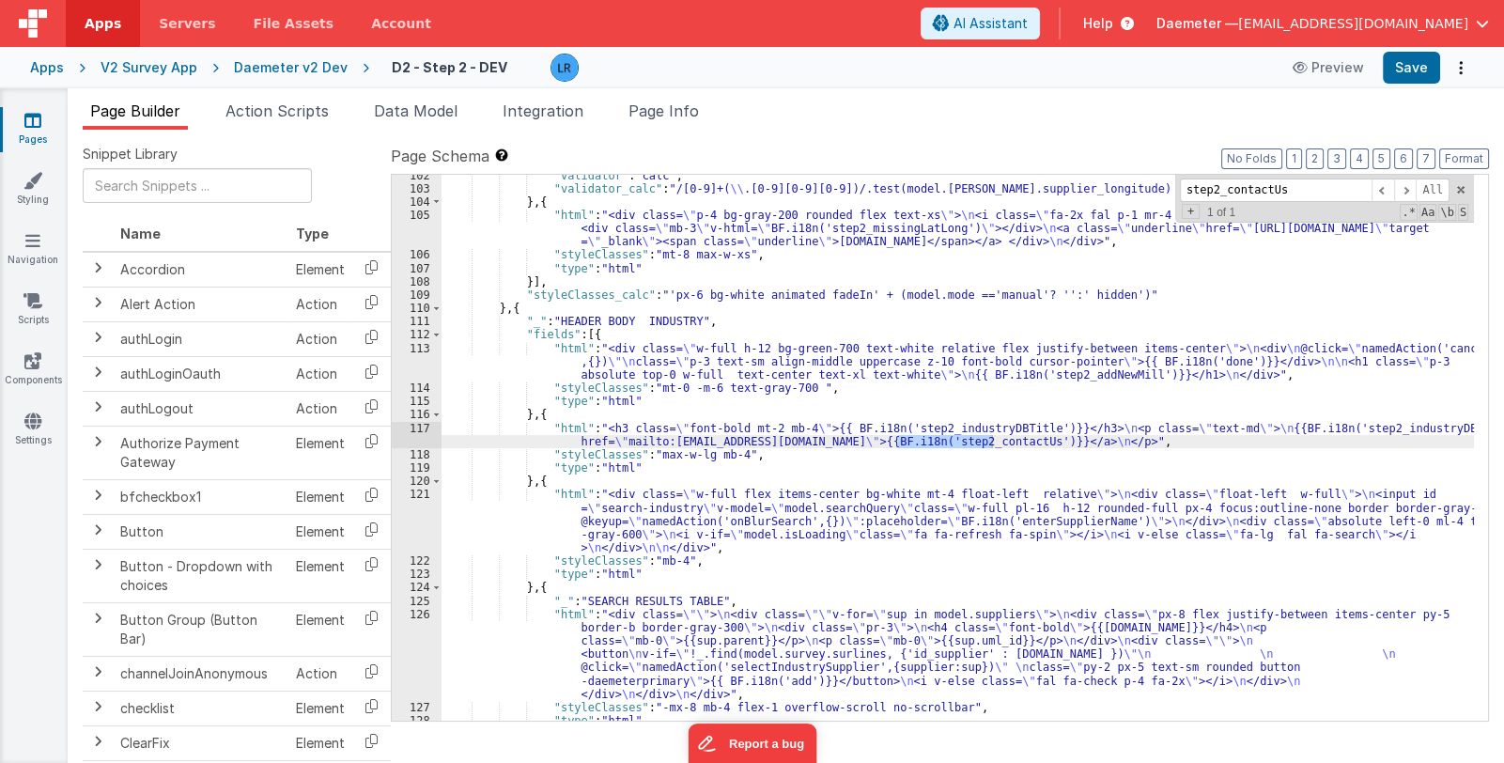
type input "step2_contactUs"
click at [412, 438] on div "117" at bounding box center [417, 435] width 50 height 26
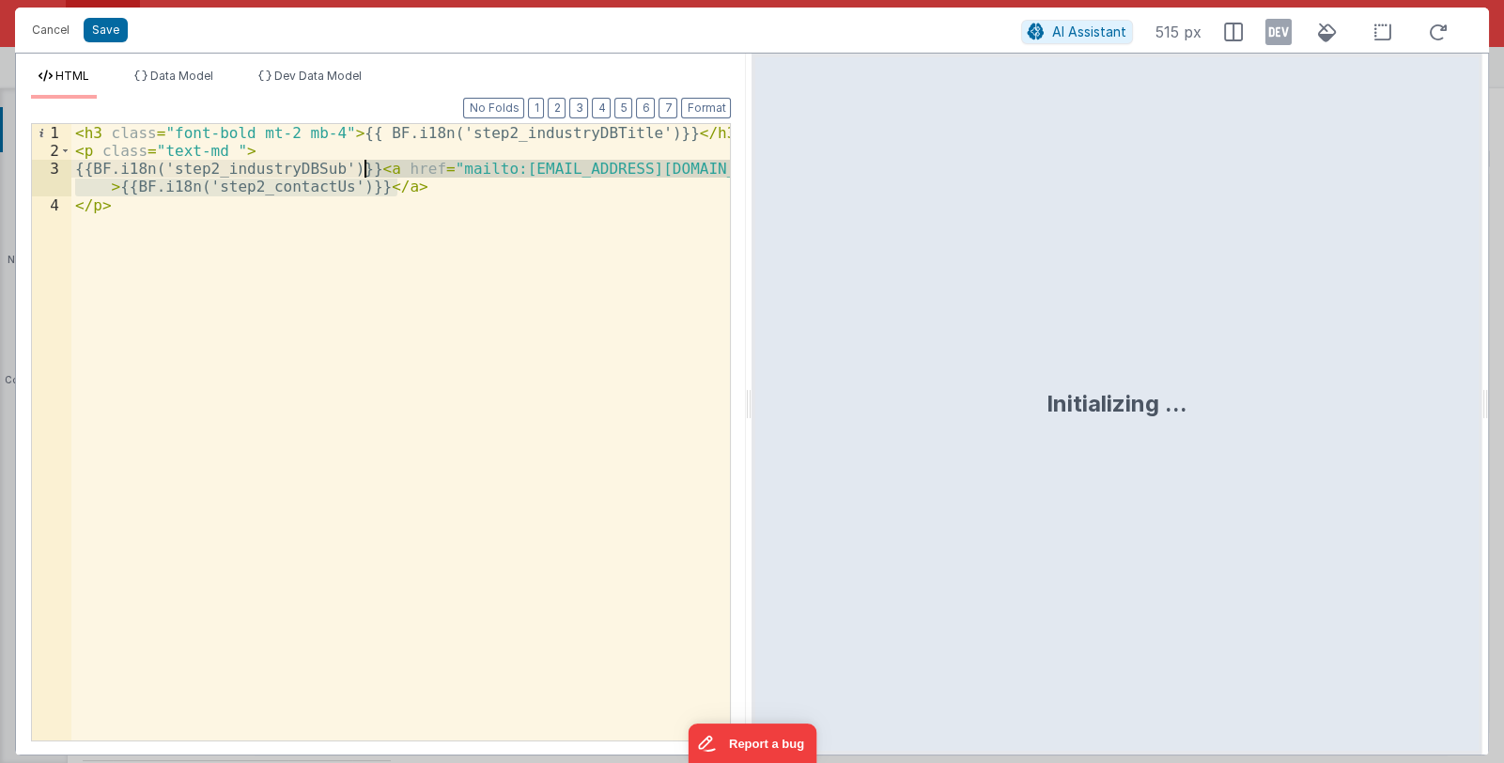
drag, startPoint x: 416, startPoint y: 190, endPoint x: 363, endPoint y: 167, distance: 58.1
click at [363, 167] on div "< h3 class = "font-bold mt-2 mb-4" > {{ BF.i18n('step2_industryDBTitle')}} </ h…" at bounding box center [401, 450] width 660 height 652
click at [44, 31] on button "Cancel" at bounding box center [51, 30] width 56 height 26
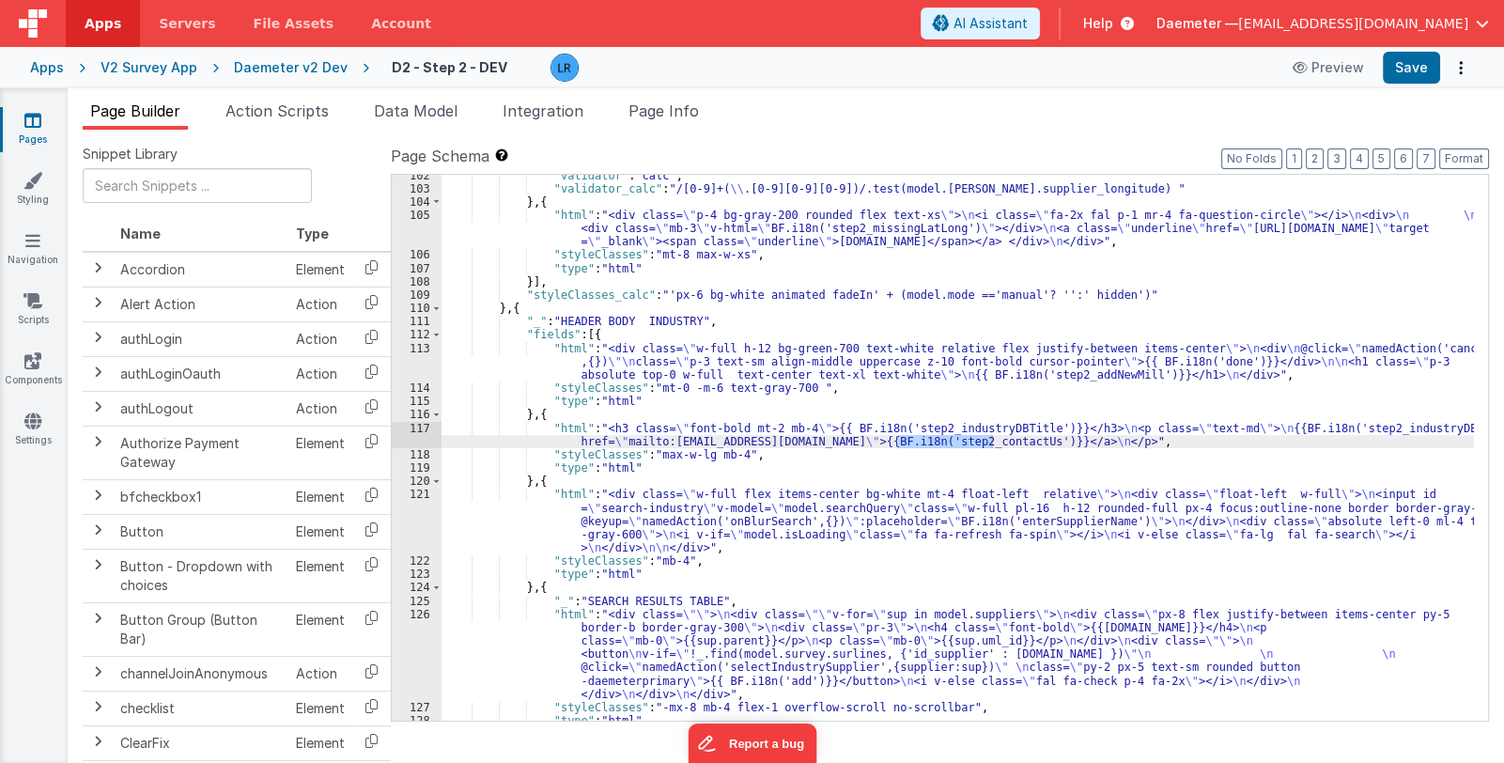
click at [29, 123] on icon at bounding box center [32, 120] width 17 height 19
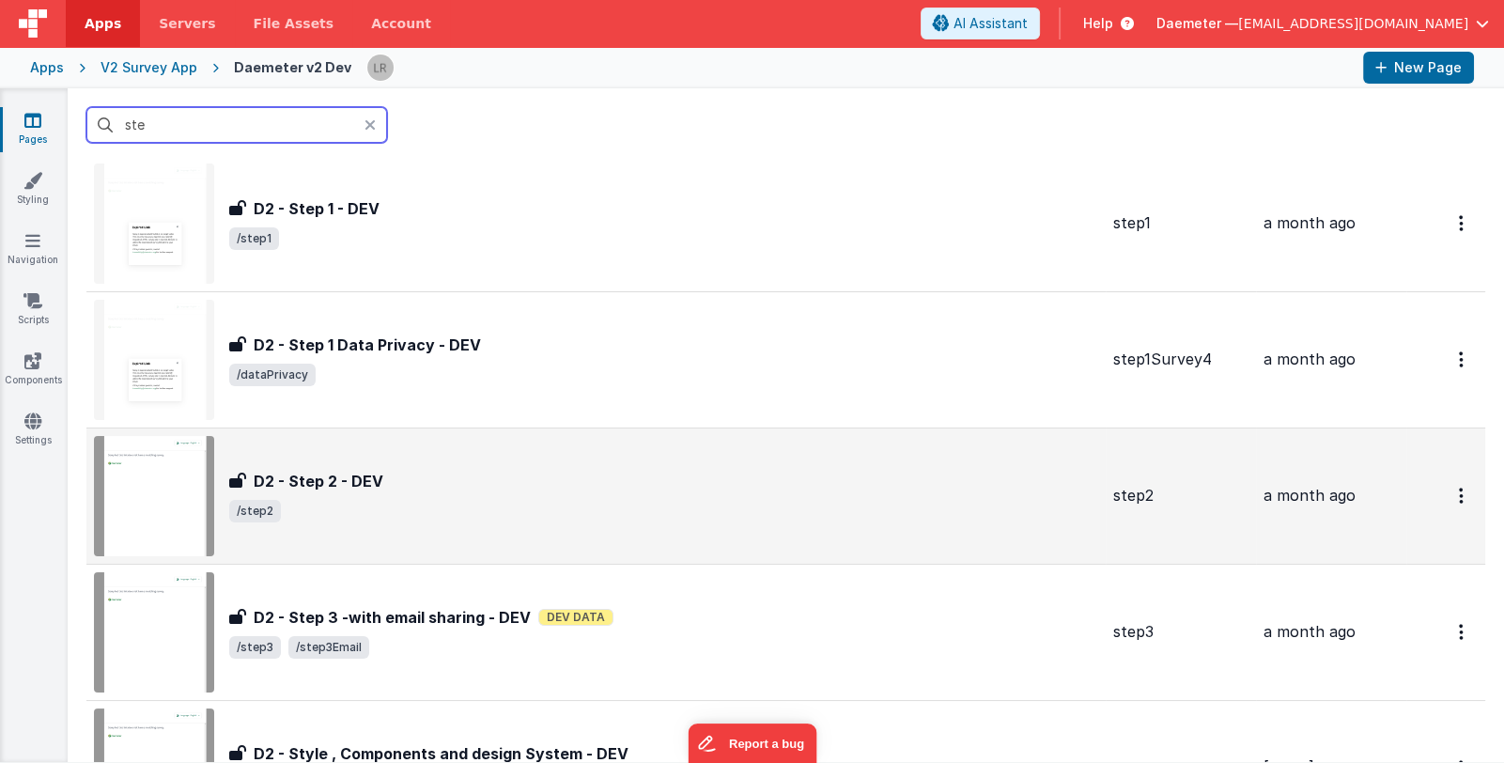
scroll to position [93, 0]
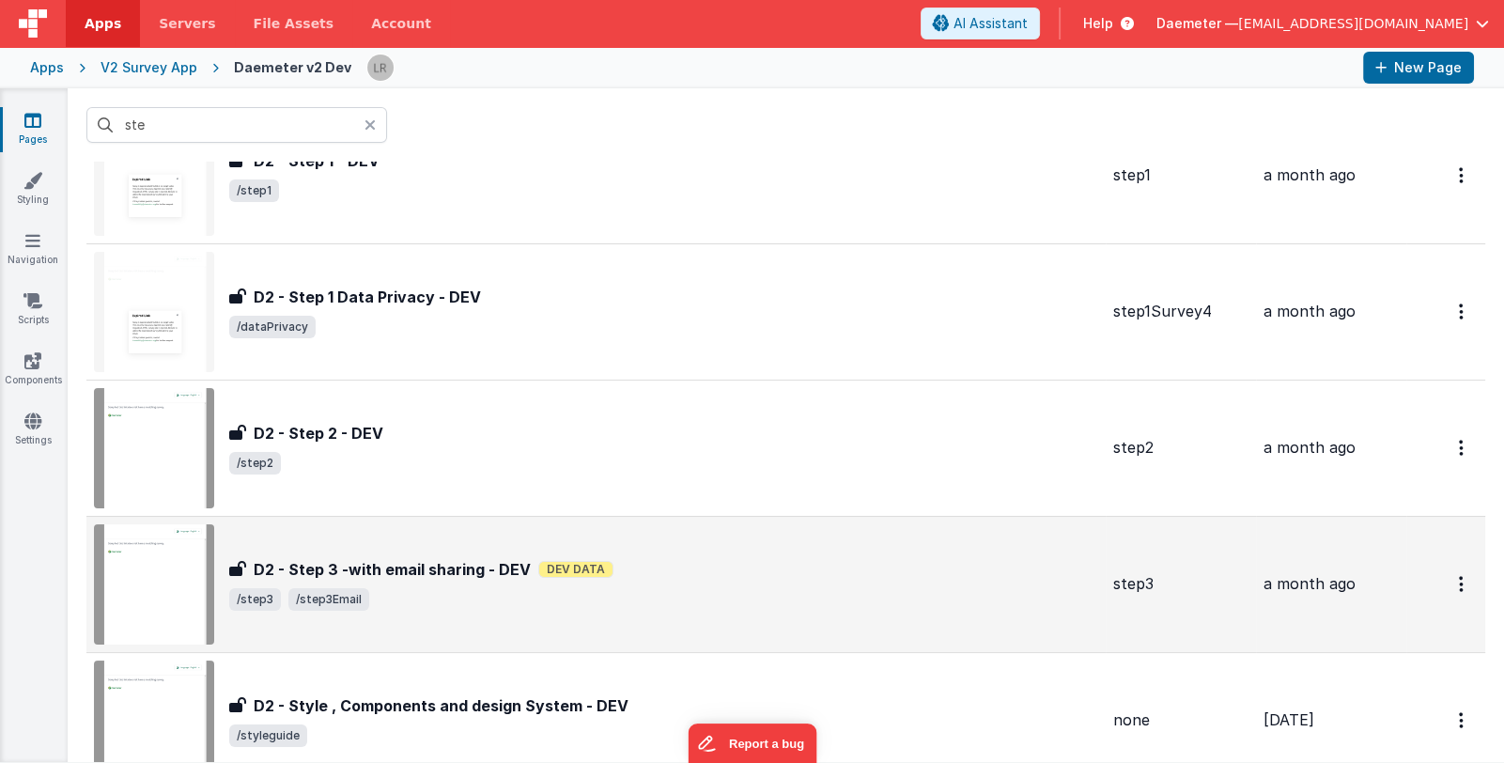
click at [791, 588] on span "/step3 /step3Email" at bounding box center [663, 599] width 869 height 23
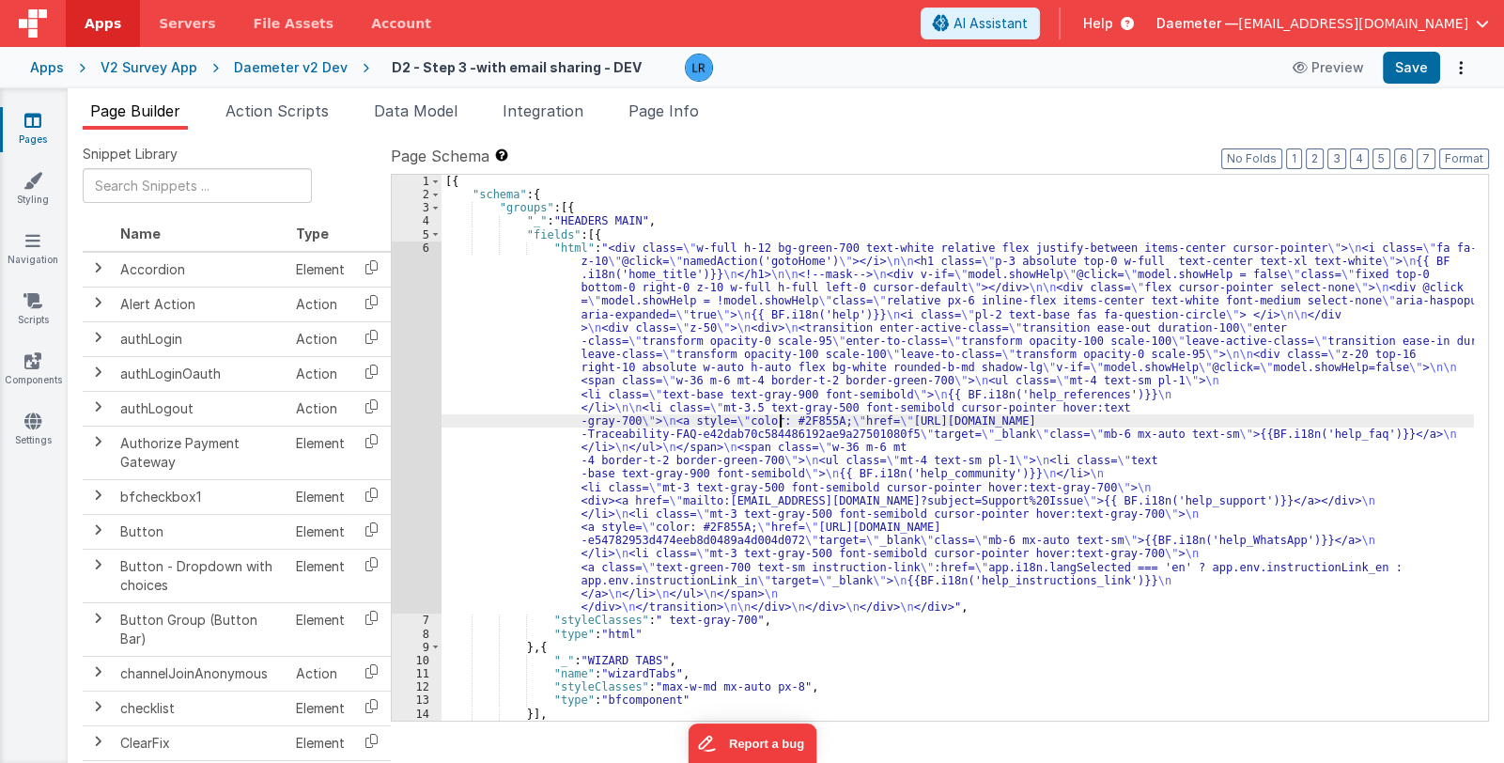
click at [779, 416] on div "[{ "schema" : { "groups" : [{ "_" : "HEADERS MAIN" , "fields" : [{ "html" : "<d…" at bounding box center [958, 461] width 1032 height 573
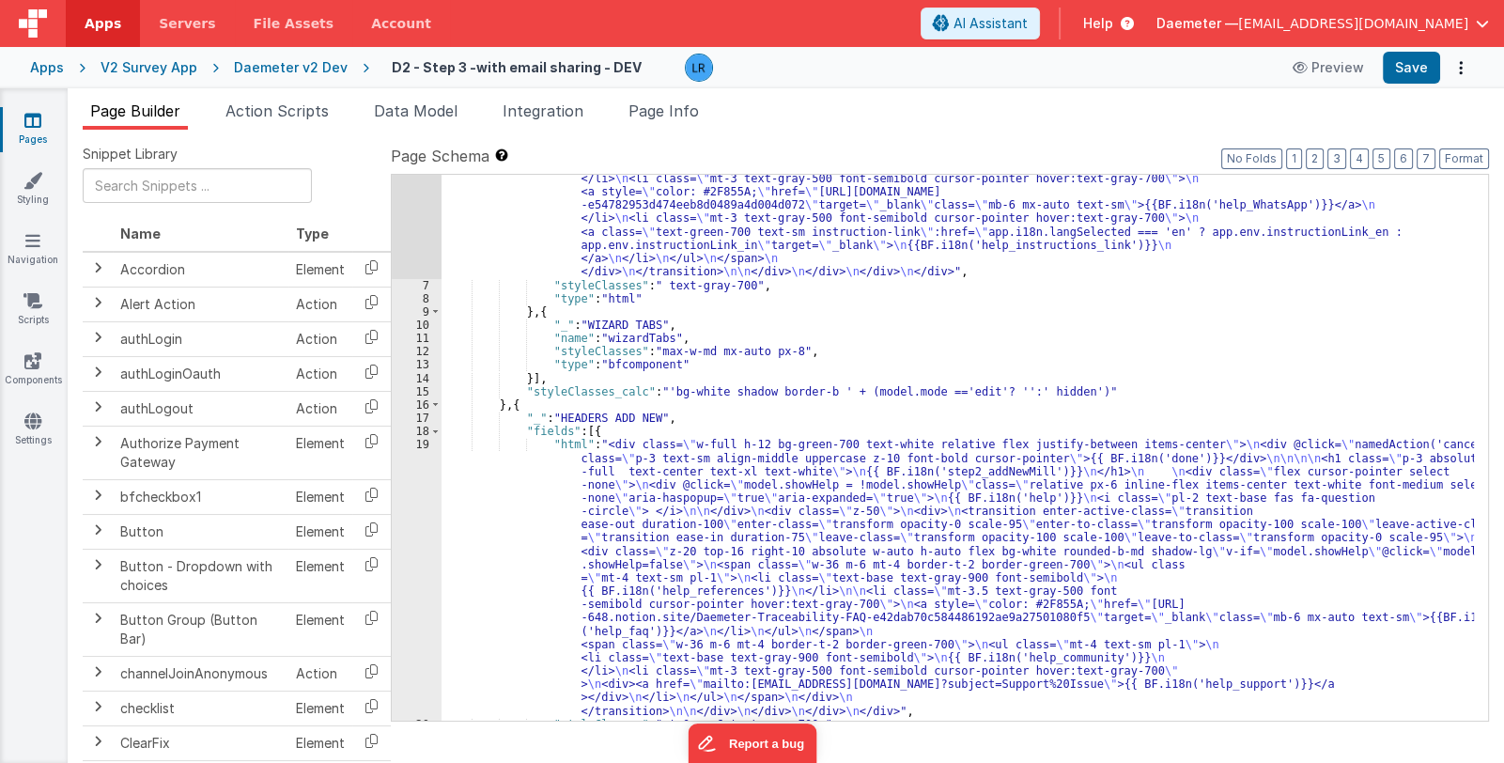
scroll to position [503, 0]
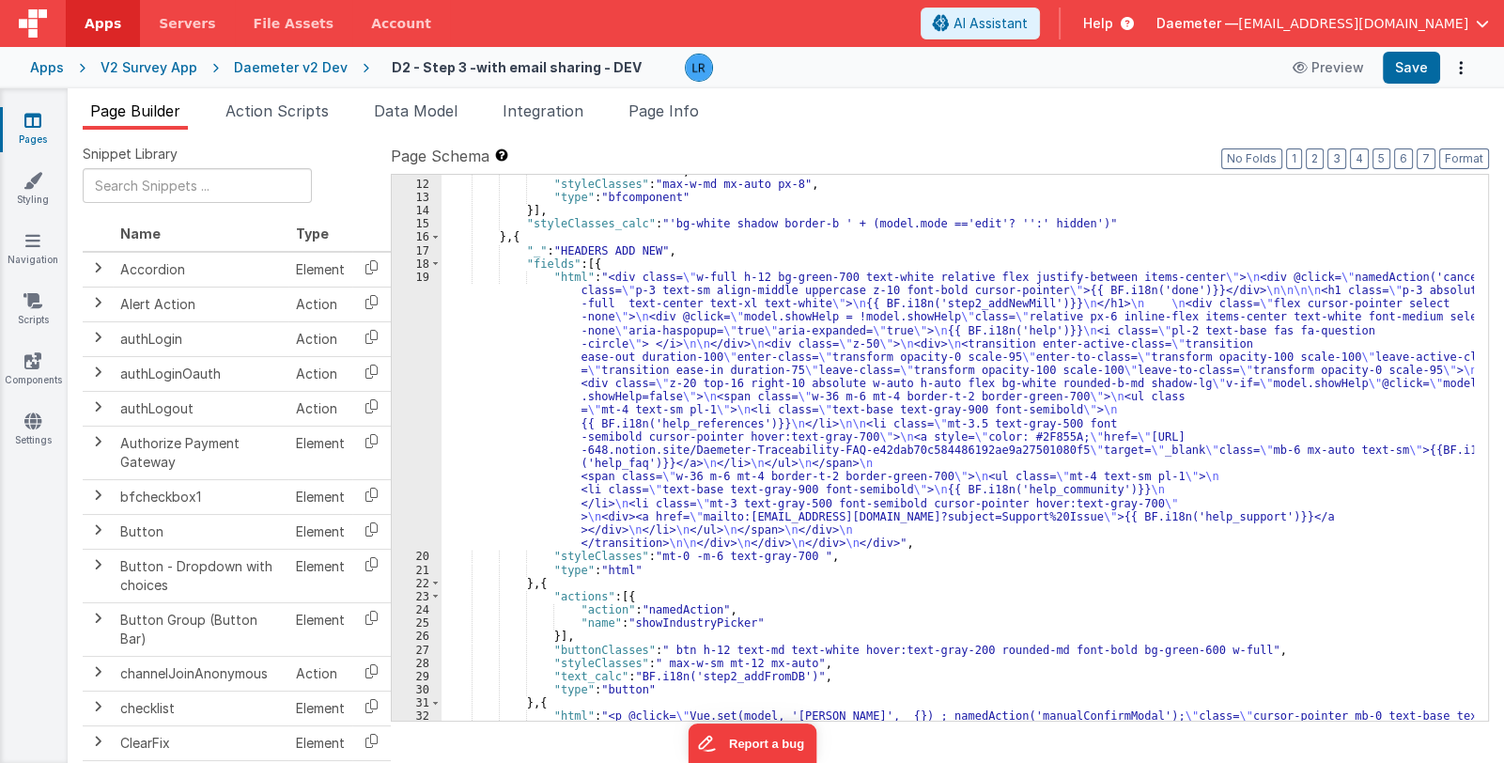
click at [780, 473] on div ""name" : "wizardTabs" , "styleClasses" : "max-w-md mx-auto px-8" , "type" : "bf…" at bounding box center [958, 457] width 1032 height 587
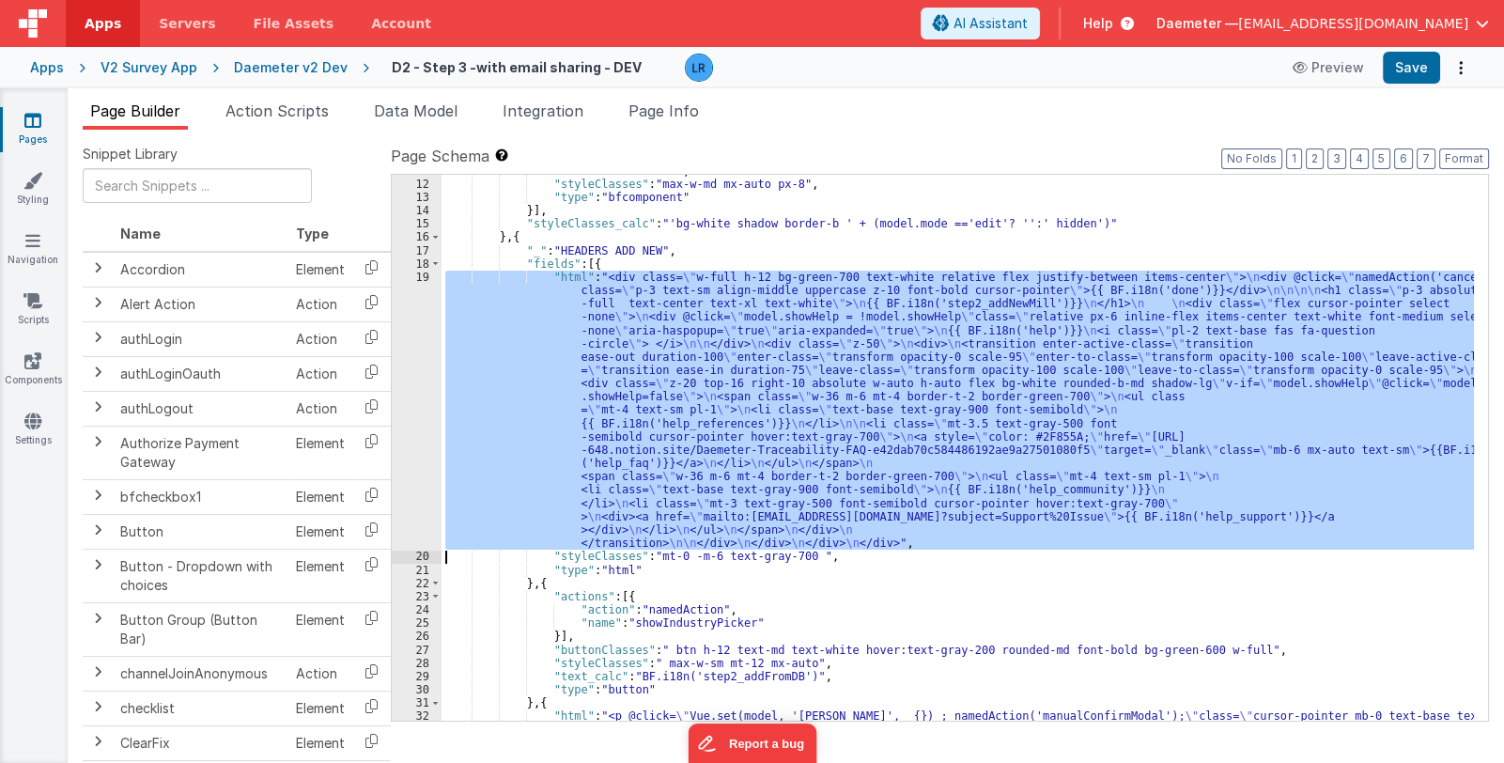
click at [418, 461] on div "19" at bounding box center [417, 411] width 50 height 280
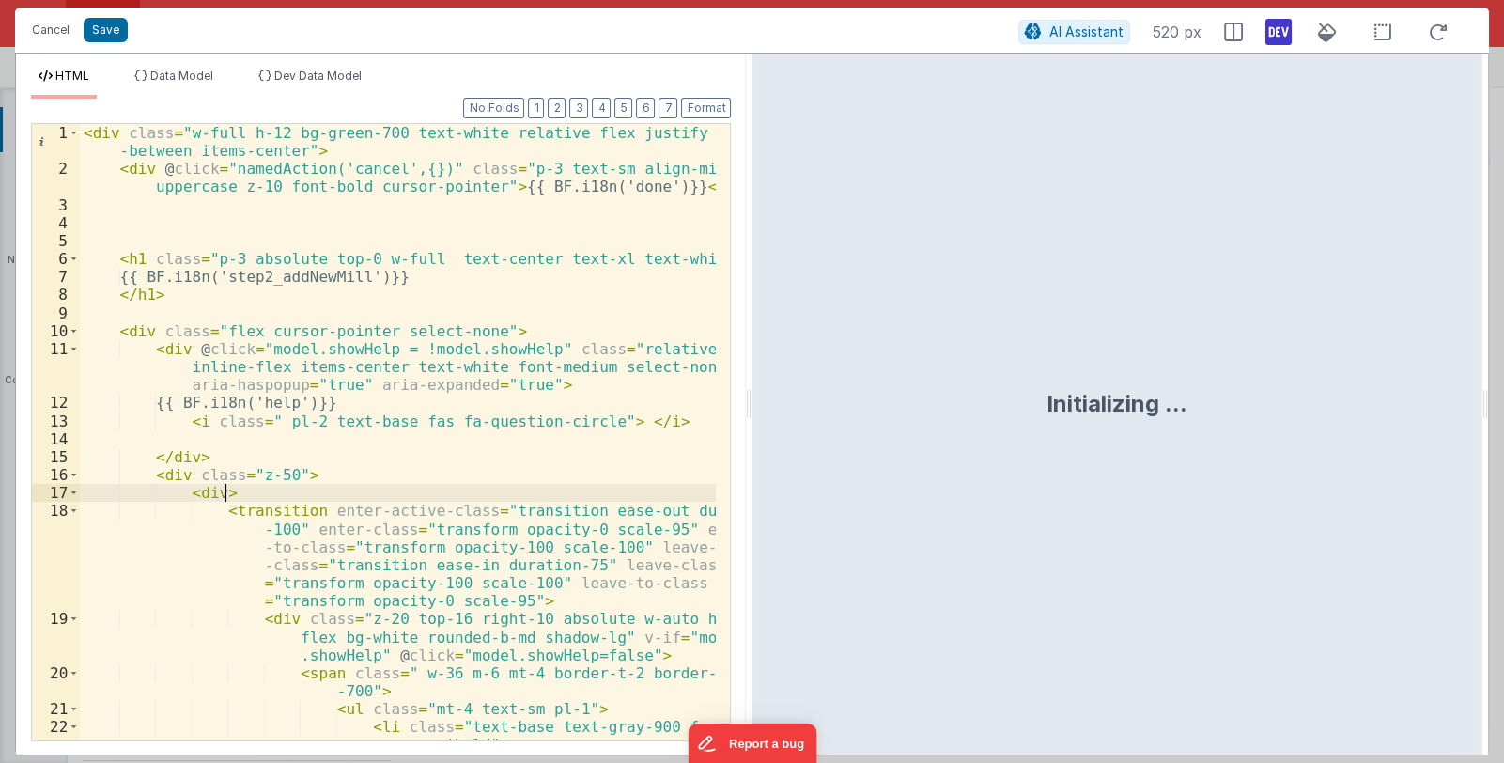
click at [432, 484] on div "< div class = "w-full h-12 bg-green-700 text-white relative flex justify -betwe…" at bounding box center [398, 459] width 637 height 671
click at [39, 26] on button "Cancel" at bounding box center [51, 30] width 56 height 26
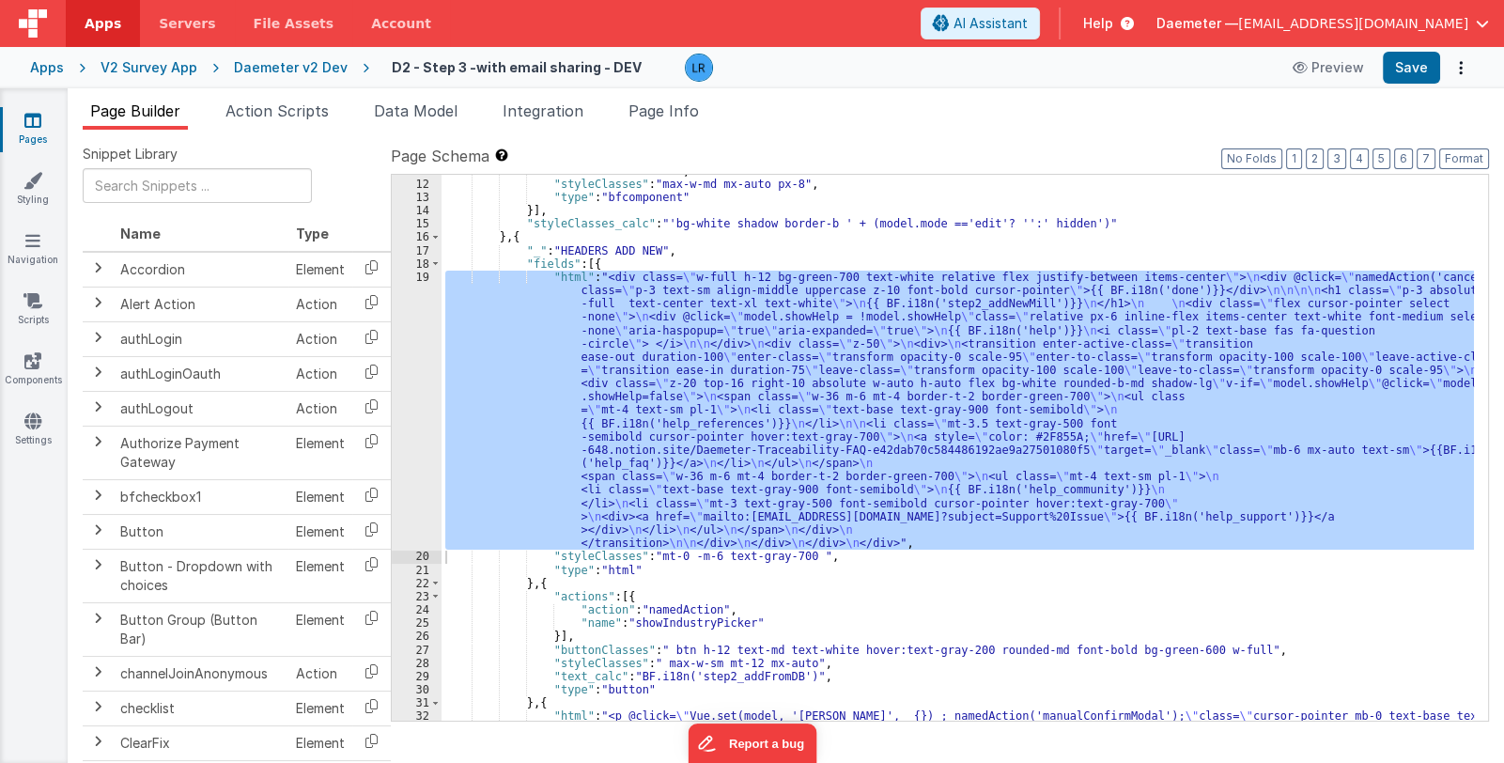
click at [24, 125] on icon at bounding box center [32, 120] width 17 height 19
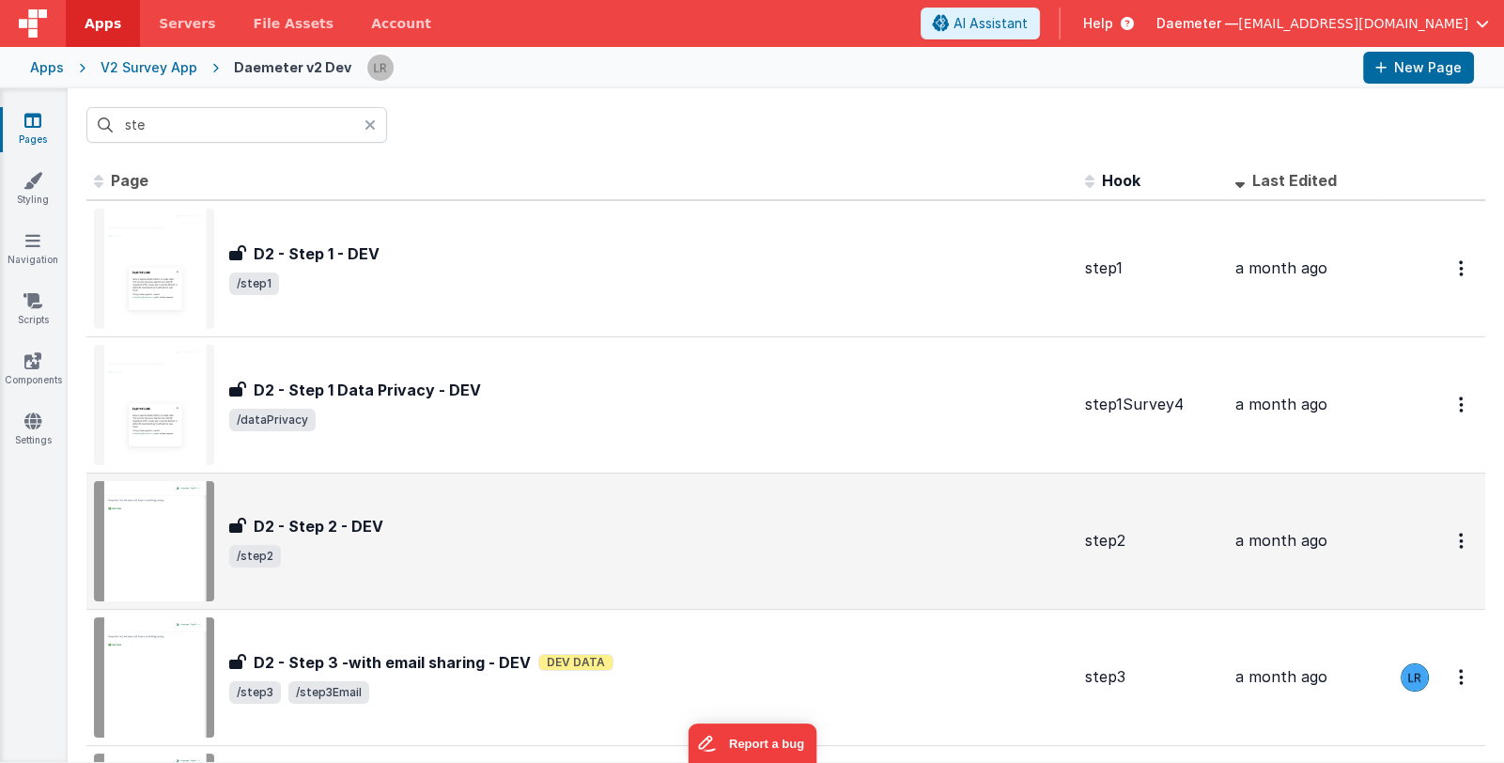
click at [532, 524] on div "D2 - Step 2 - DEV" at bounding box center [649, 526] width 841 height 23
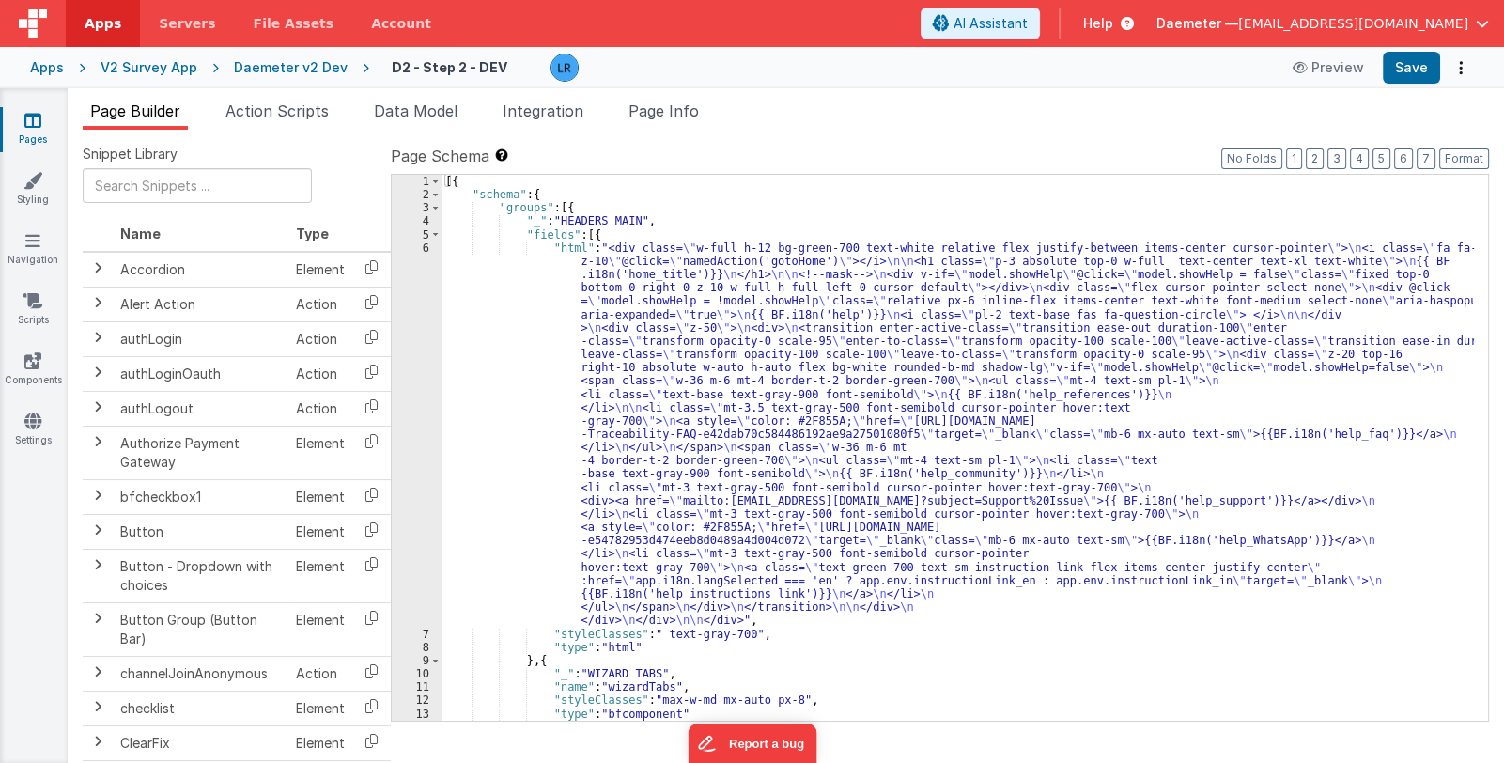
click at [981, 537] on div "[{ "schema" : { "groups" : [{ "_" : "HEADERS MAIN" , "fields" : [{ "html" : "<d…" at bounding box center [958, 461] width 1032 height 573
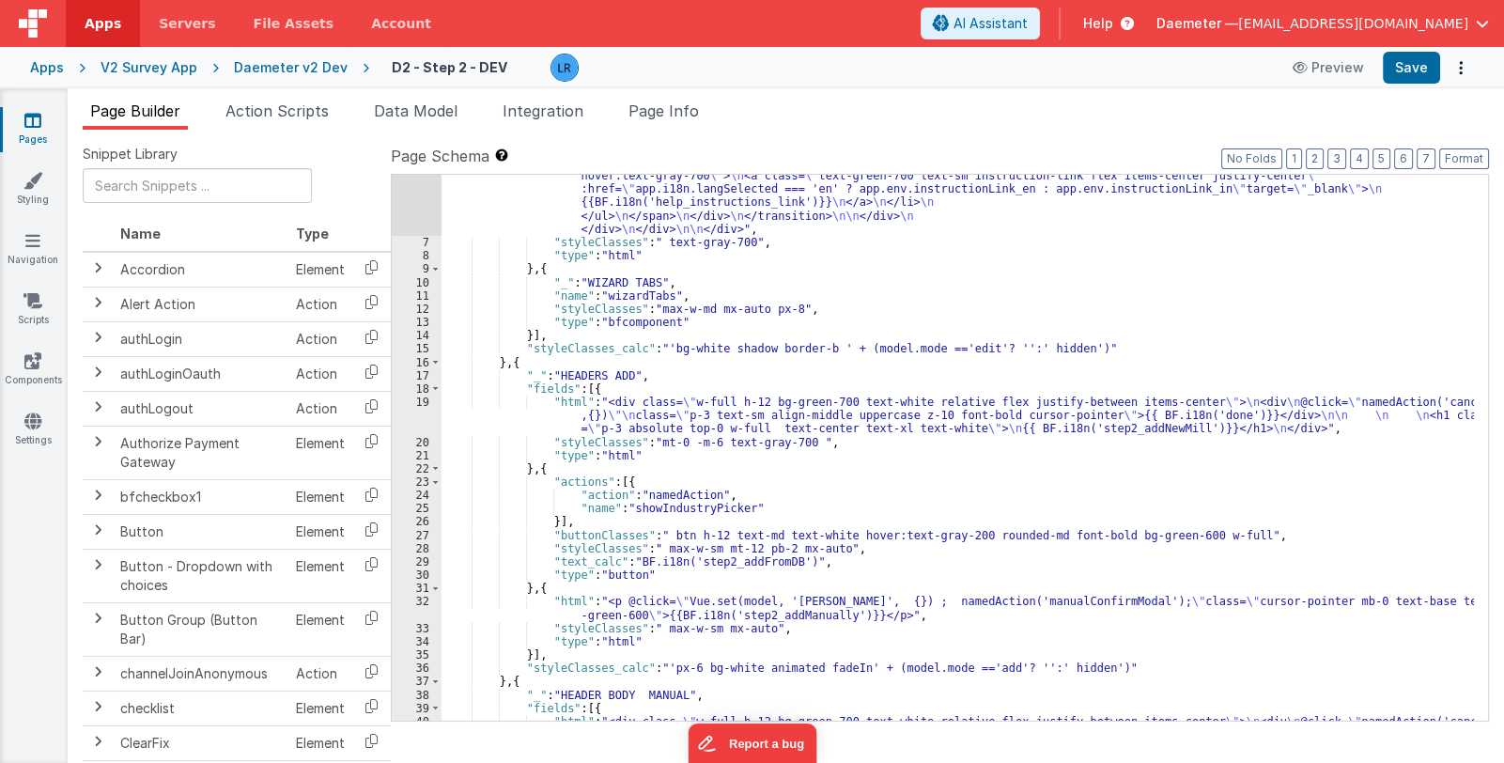
scroll to position [559, 0]
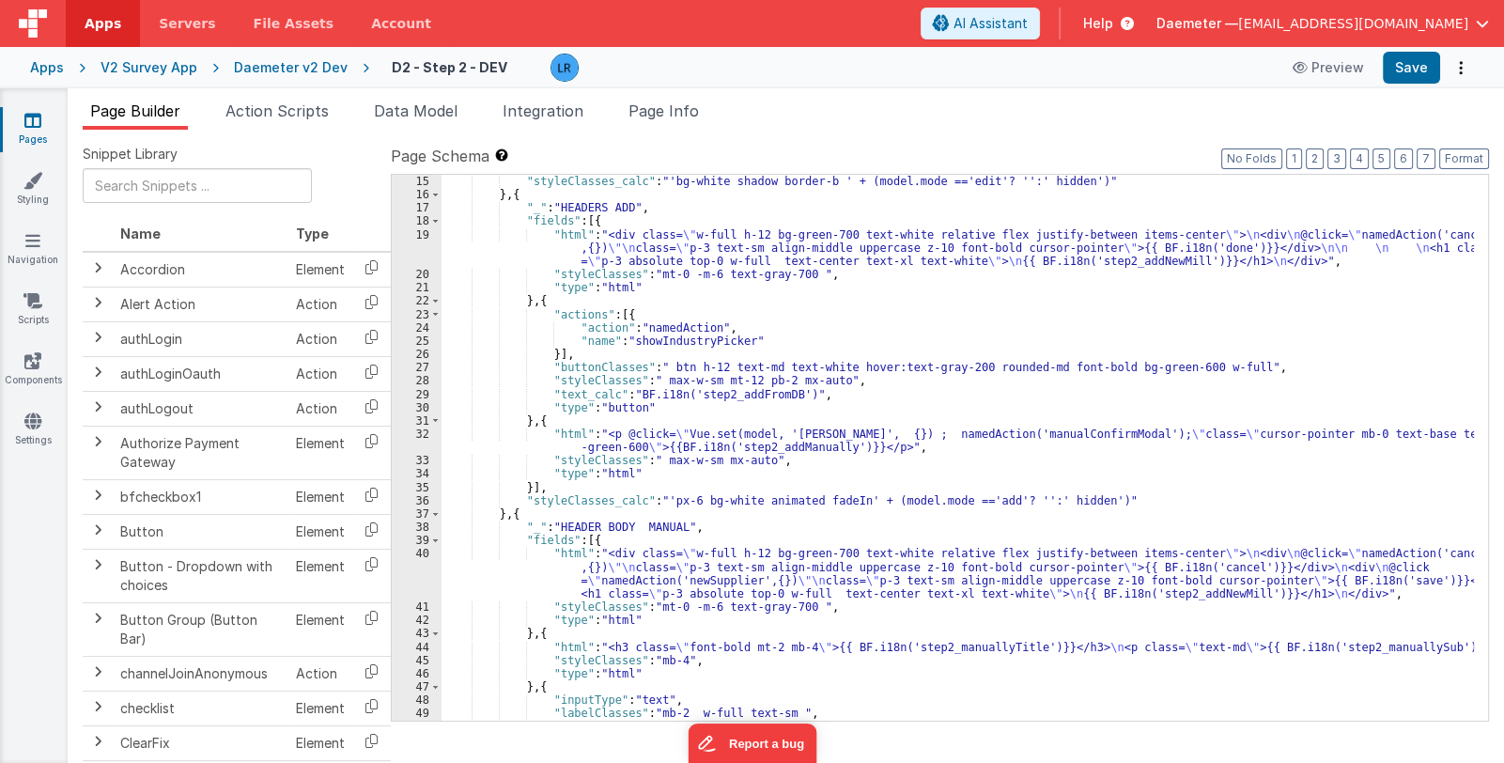
click at [976, 578] on div ""styleClasses_calc" : "'bg-white shadow border-b ' + (model.mode =='edit'? '':'…" at bounding box center [958, 461] width 1032 height 573
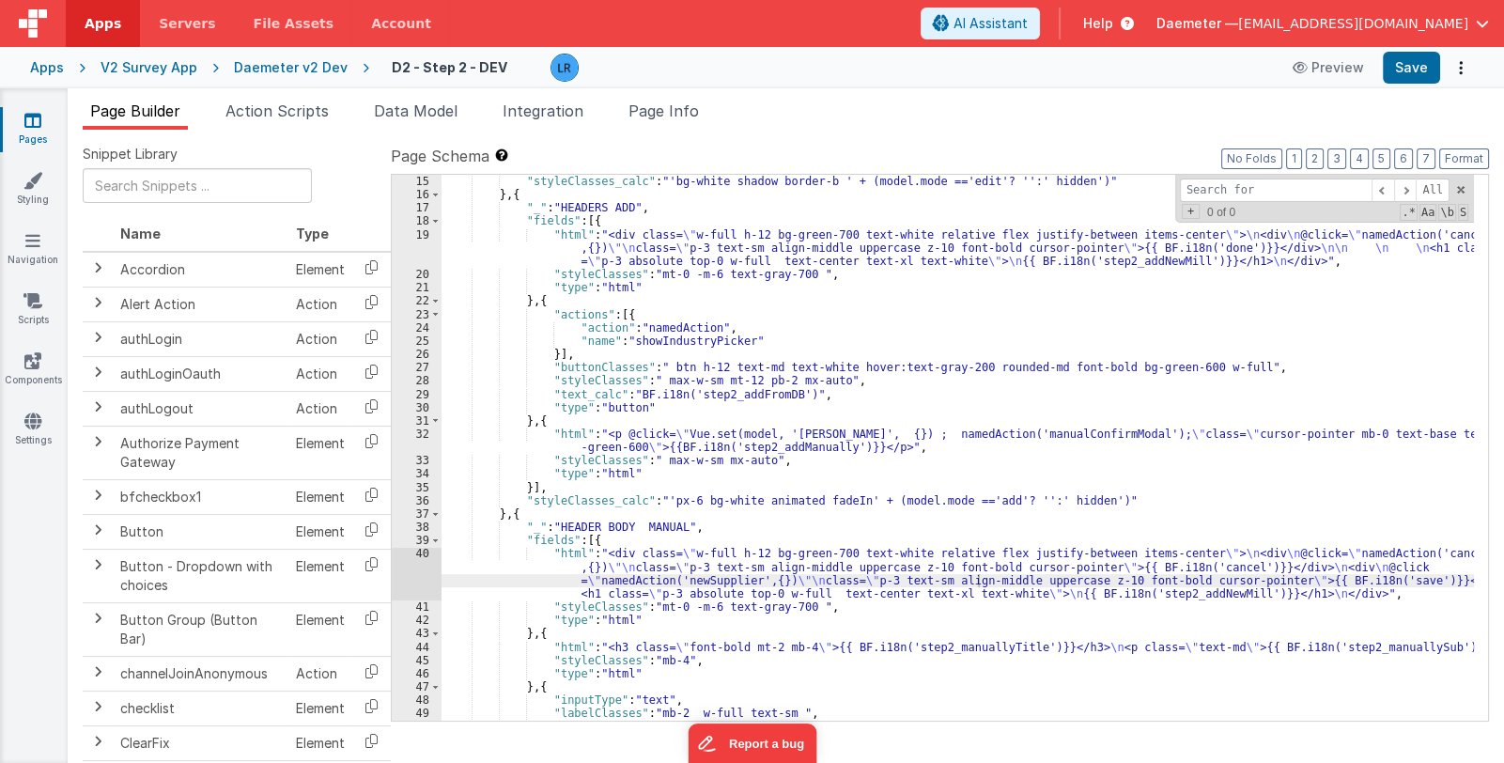
type input "<a href="mailto:[EMAIL_ADDRESS][DOMAIN_NAME]">{{BF.i18n('step2_contactUs')}}</a>"
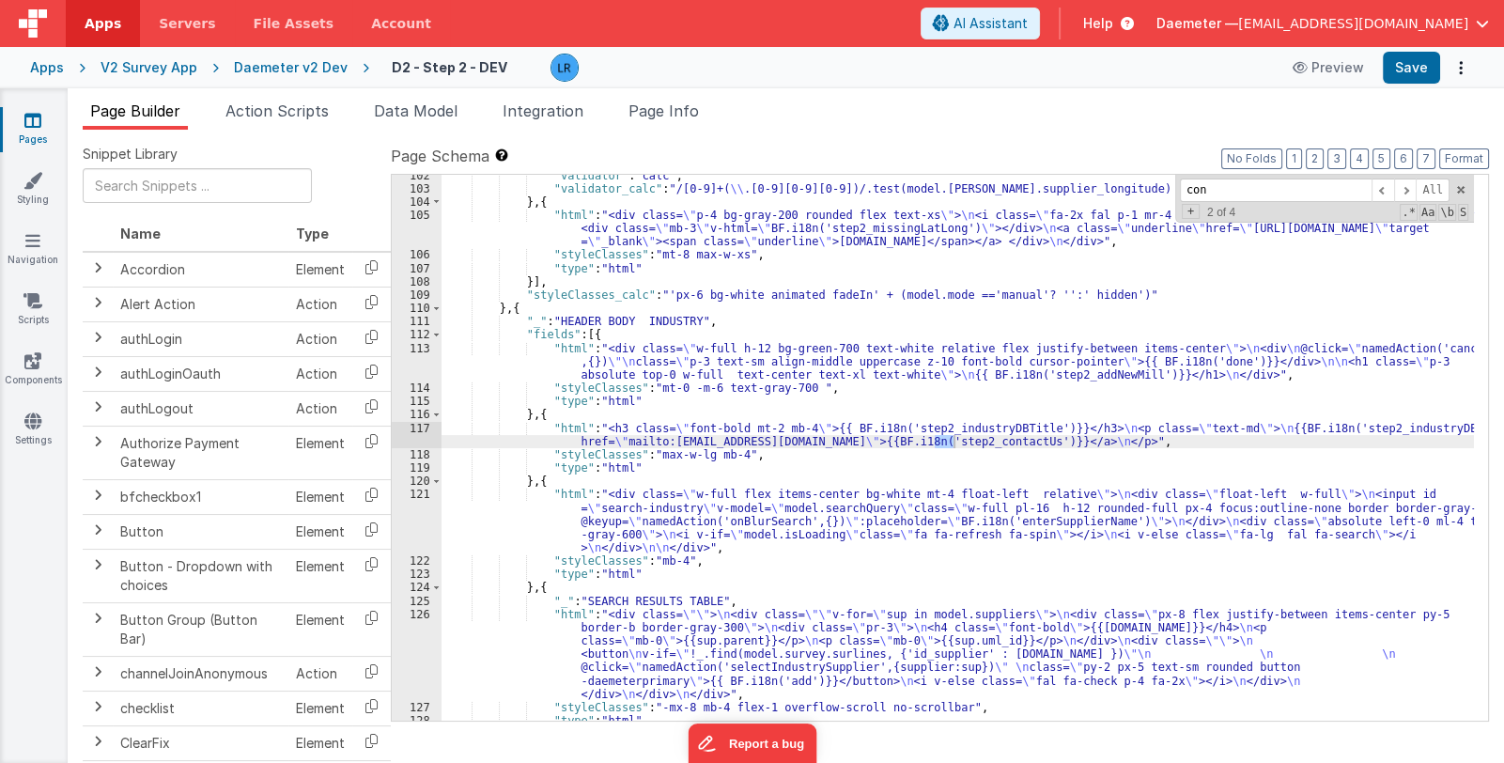
scroll to position [1803, 0]
type input "contac"
click at [23, 135] on link "Pages" at bounding box center [33, 130] width 68 height 38
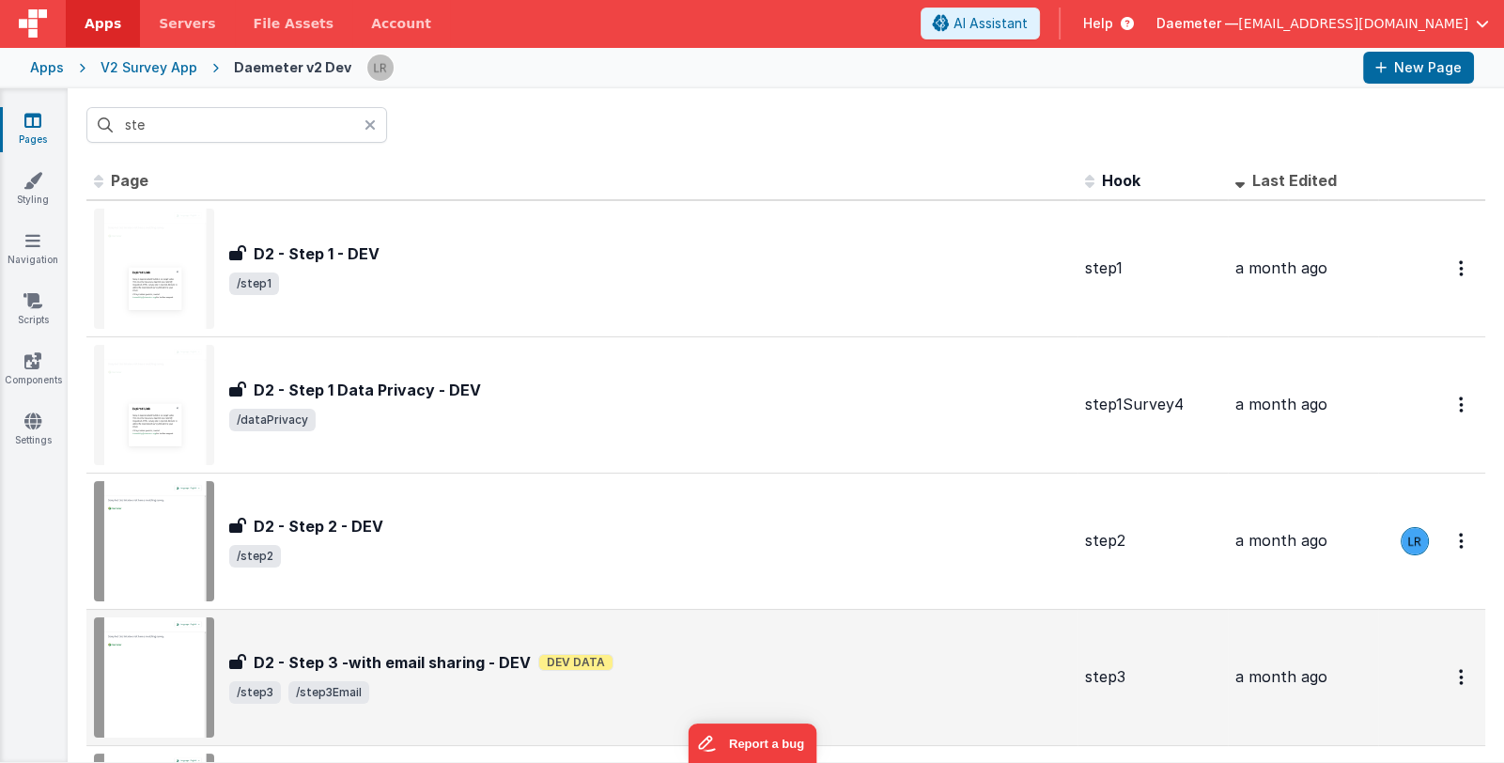
click at [531, 681] on span "/step3 /step3Email" at bounding box center [649, 692] width 841 height 23
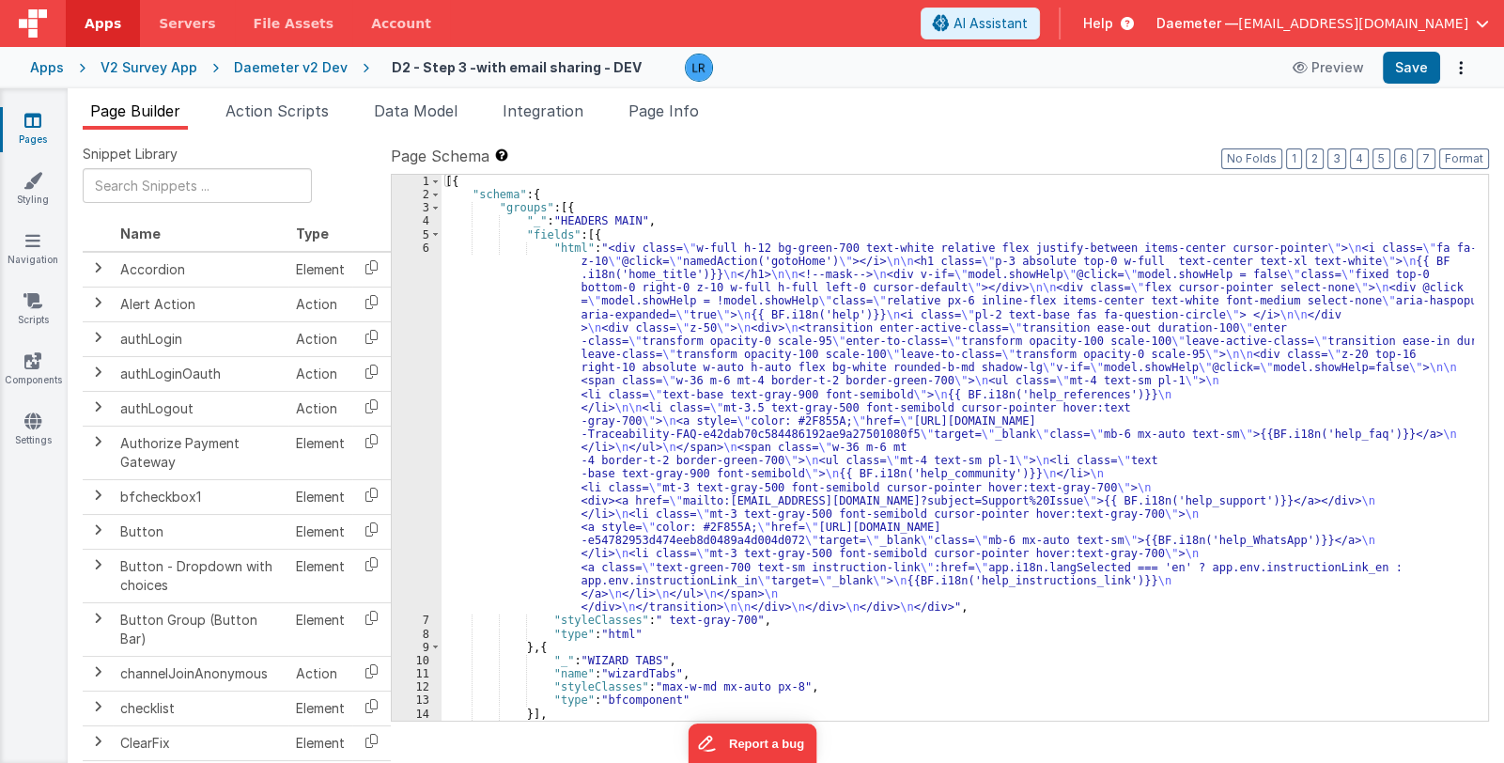
click at [877, 515] on div "[{ "schema" : { "groups" : [{ "_" : "HEADERS MAIN" , "fields" : [{ "html" : "<d…" at bounding box center [958, 461] width 1032 height 573
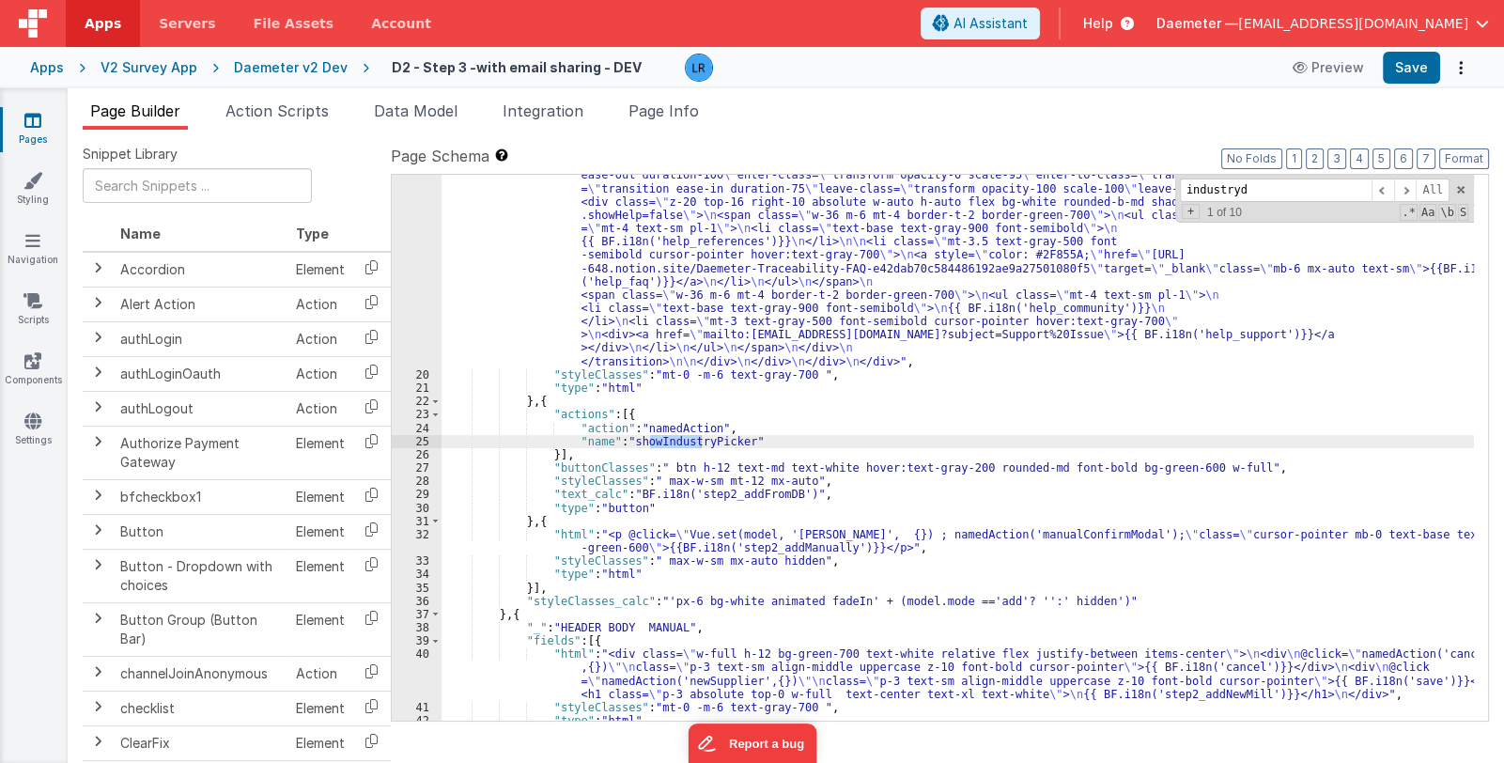
scroll to position [2242, 0]
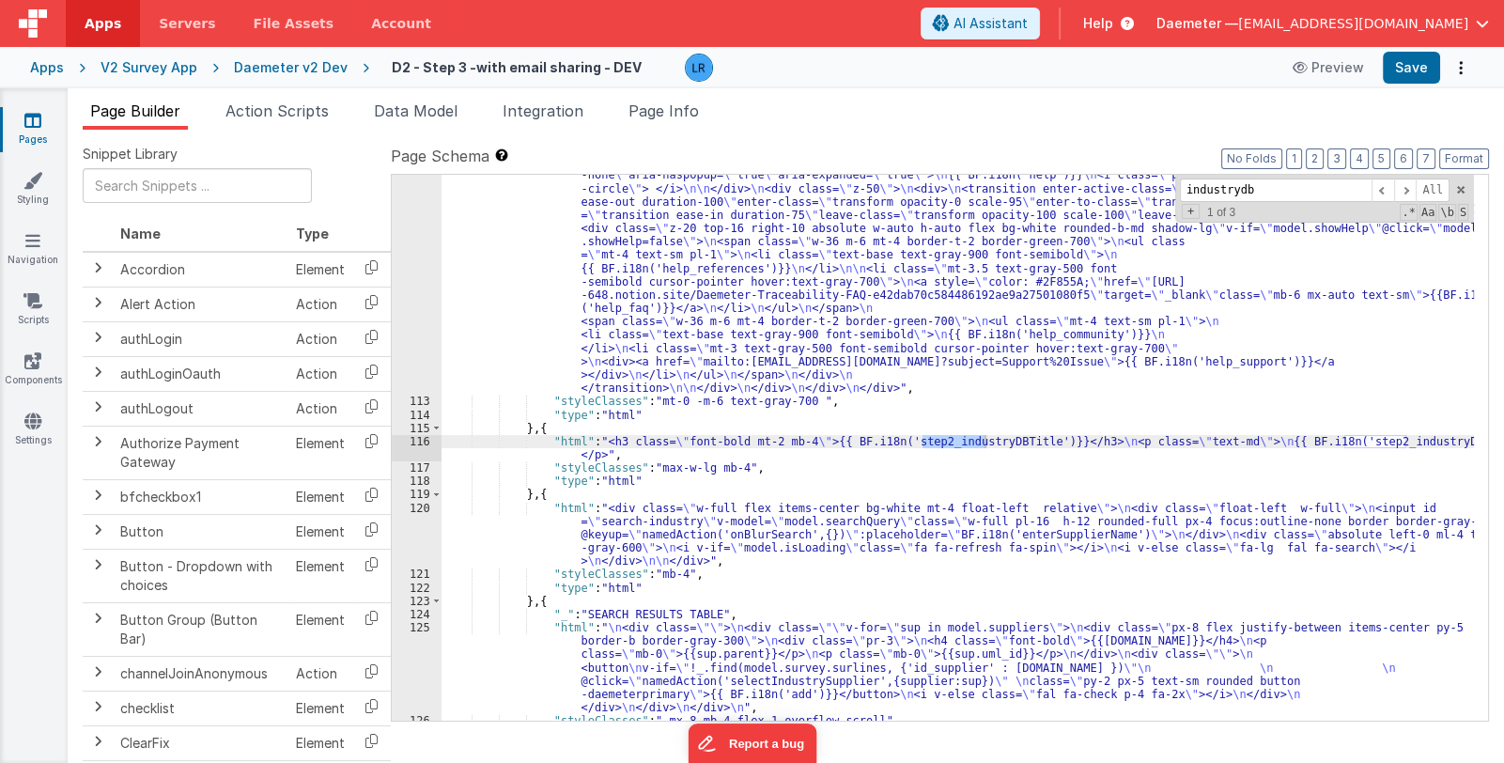
type input "industrydb"
click at [412, 442] on div "116" at bounding box center [417, 448] width 50 height 26
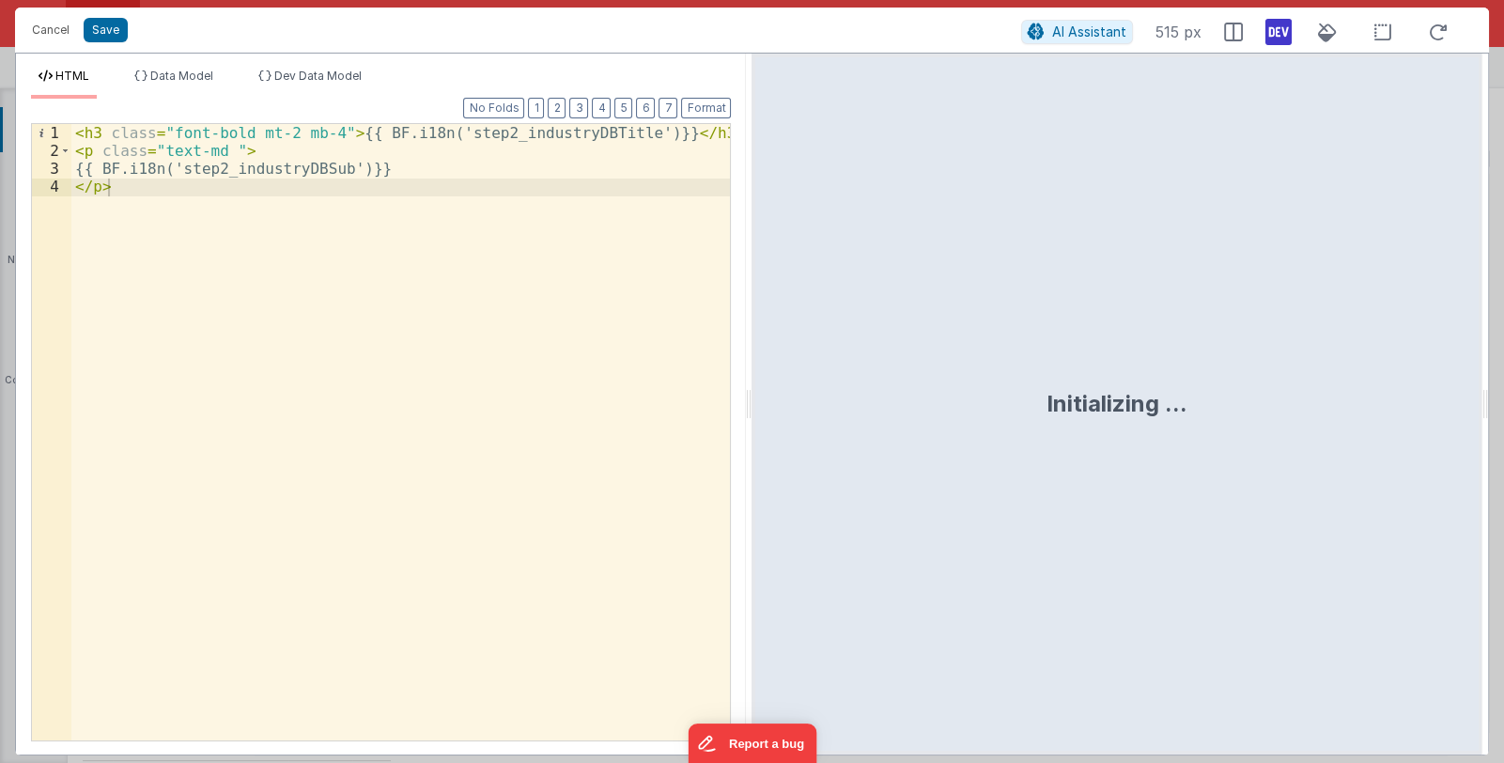
click at [392, 170] on div "< h3 class = "font-bold mt-2 mb-4" > {{ BF.i18n('step2_industryDBTitle')}} </ h…" at bounding box center [401, 450] width 660 height 652
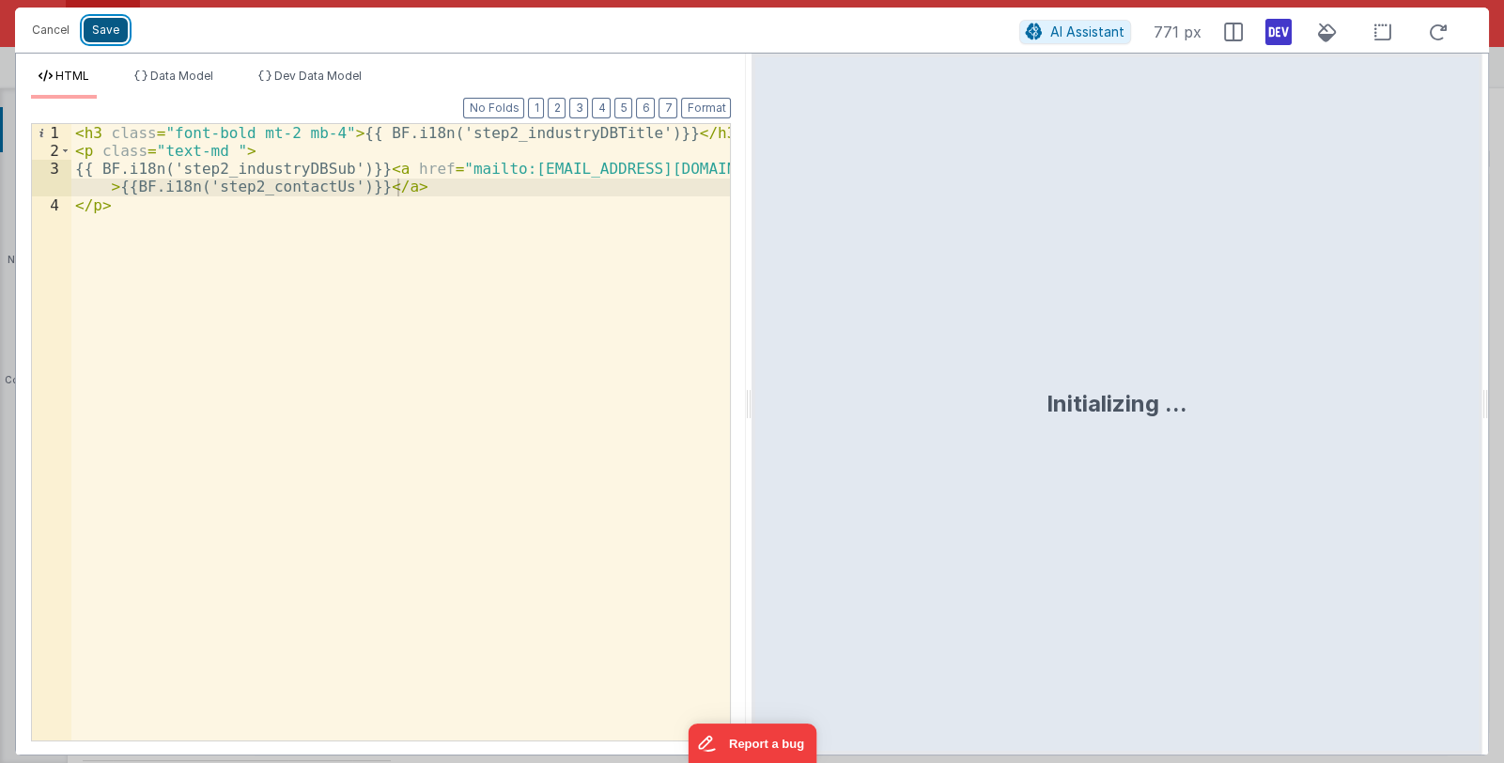
click at [111, 31] on button "Save" at bounding box center [106, 30] width 44 height 24
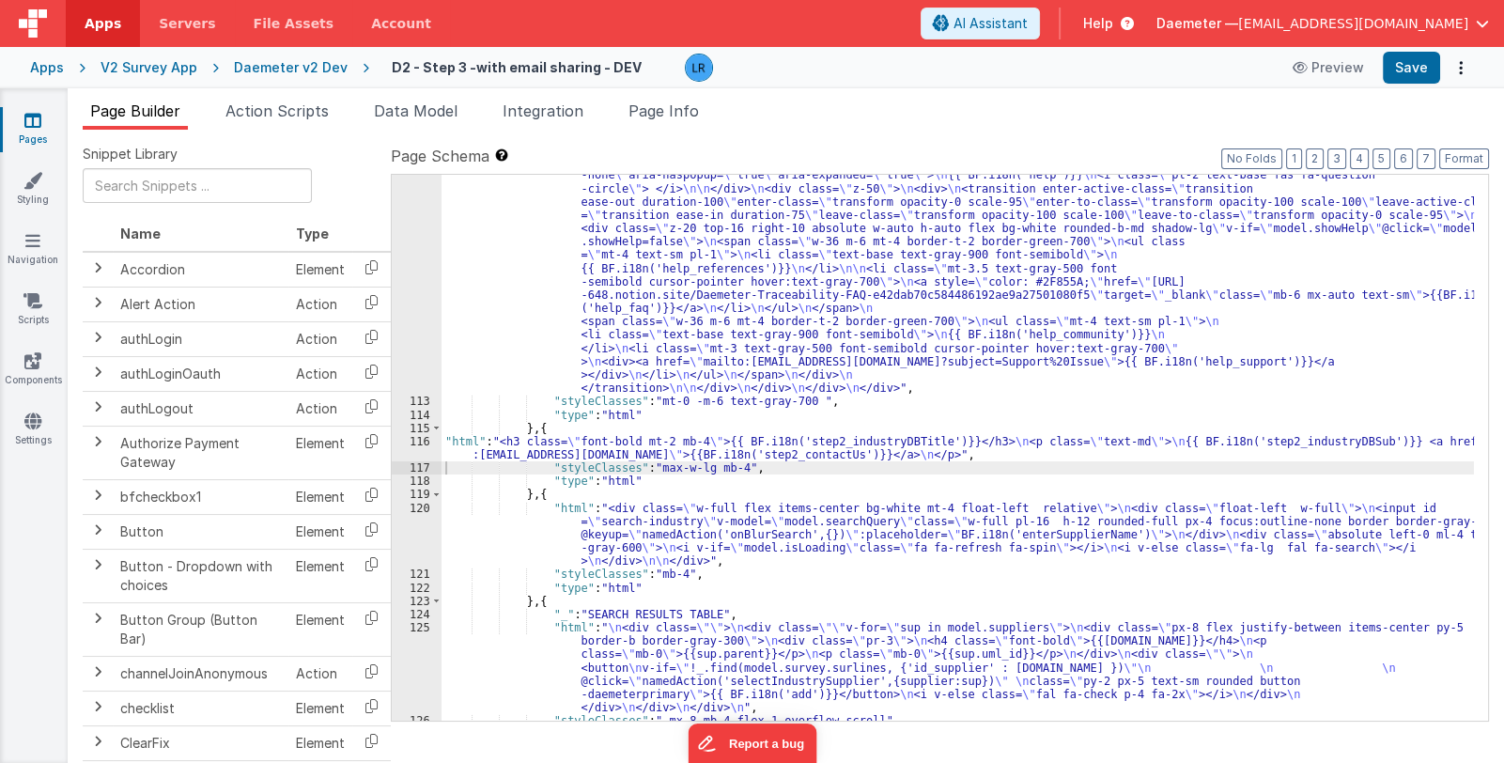
click at [42, 124] on link "Pages" at bounding box center [33, 130] width 68 height 38
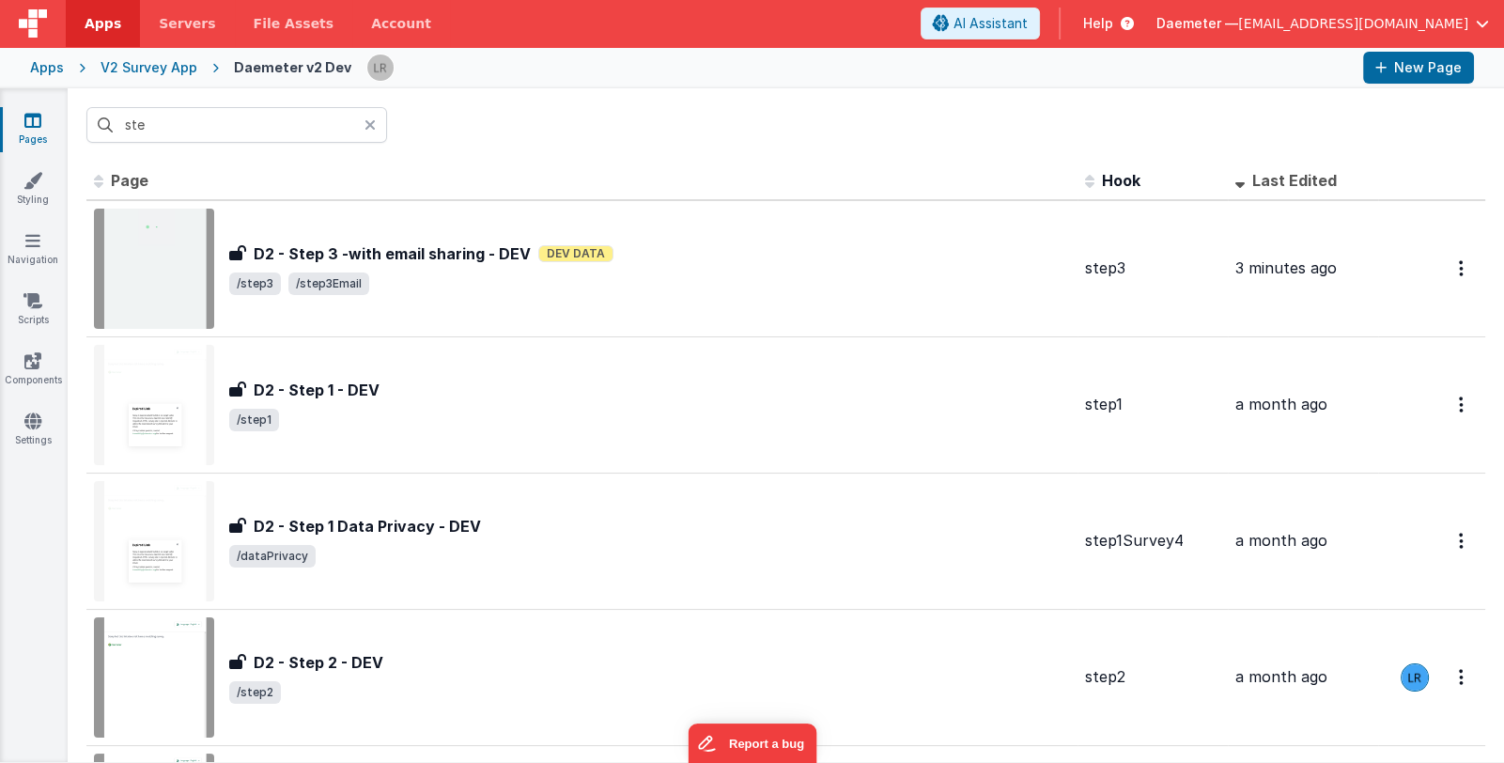
click at [370, 117] on icon at bounding box center [370, 124] width 11 height 15
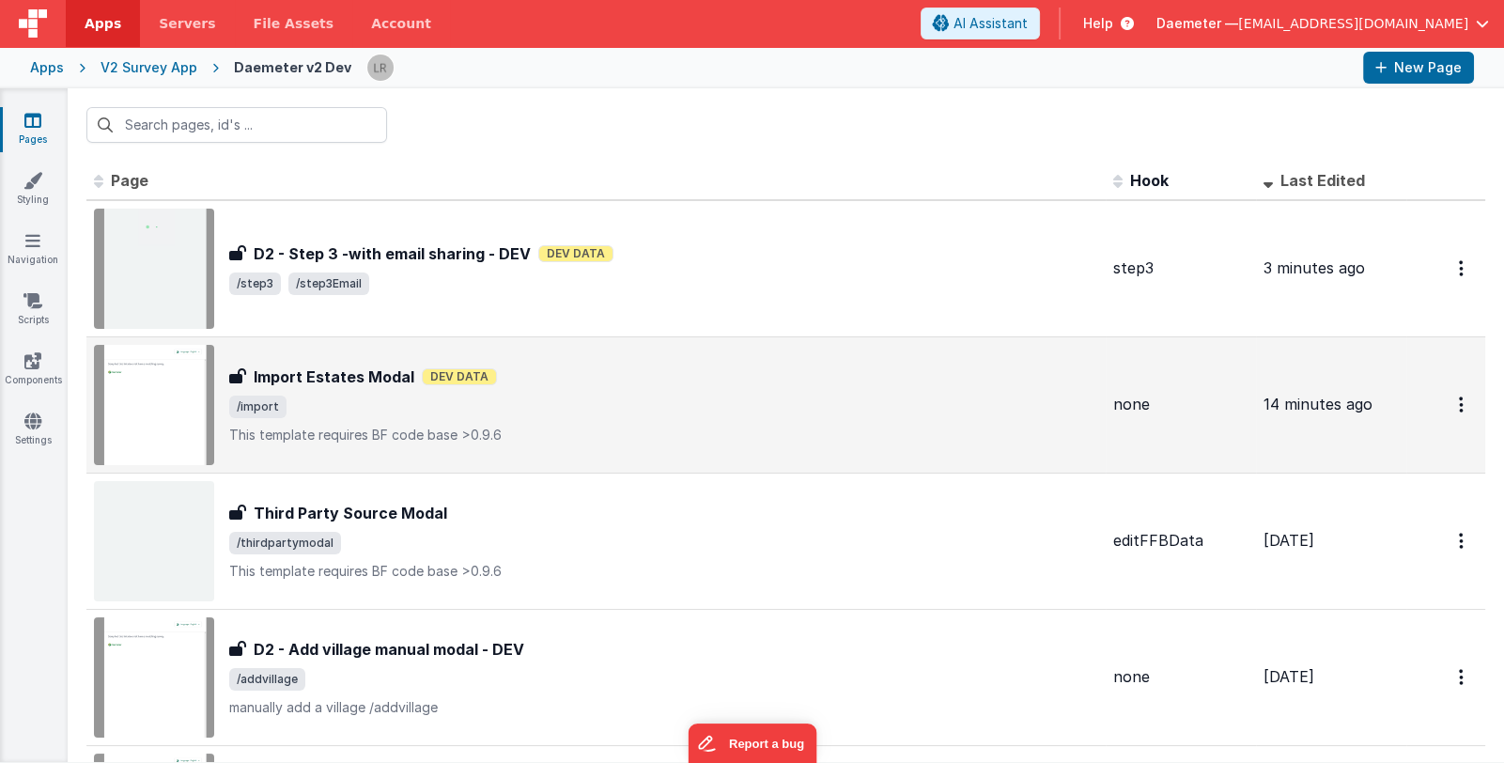
click at [661, 432] on p "This template requires BF code base >0.9.6" at bounding box center [663, 435] width 869 height 19
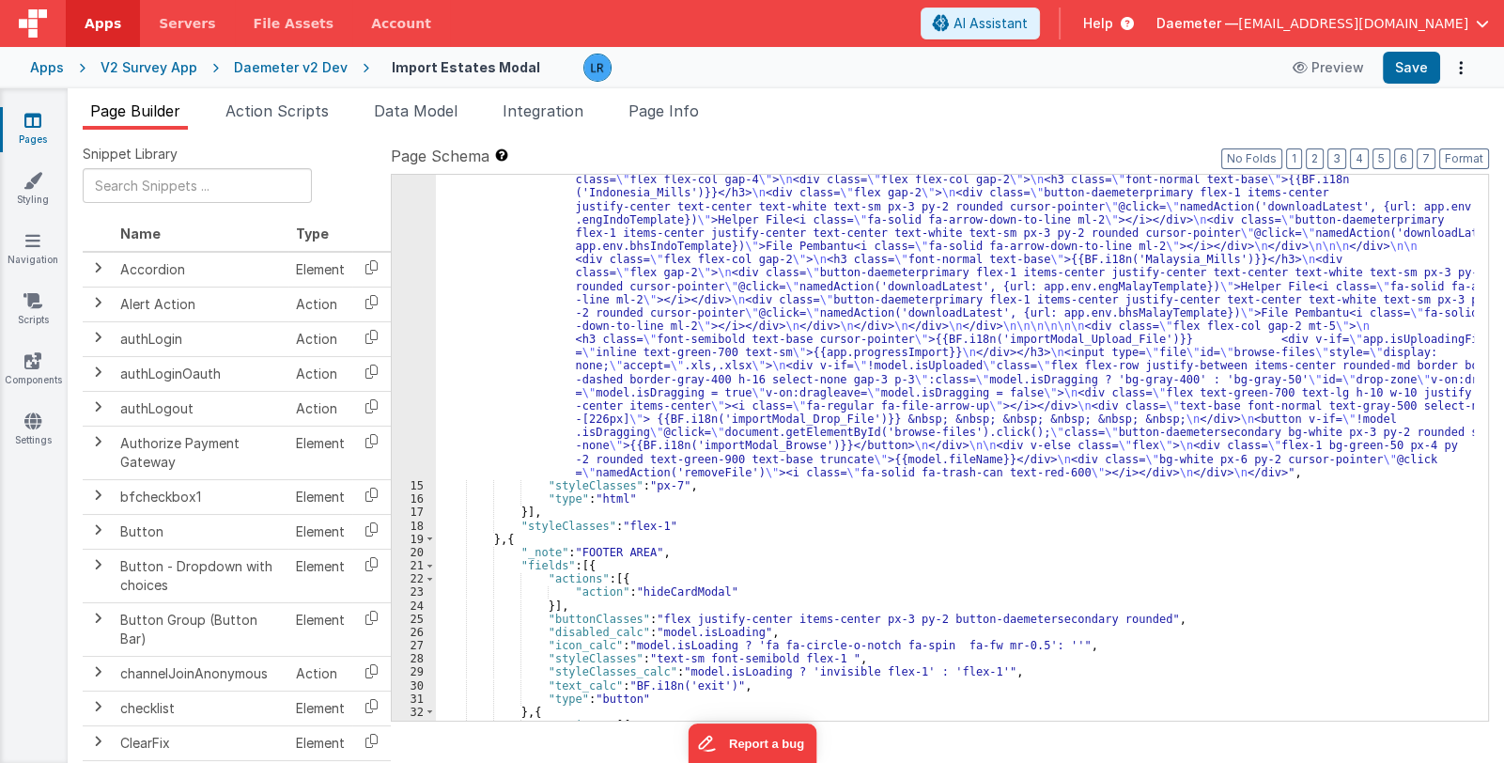
scroll to position [209, 0]
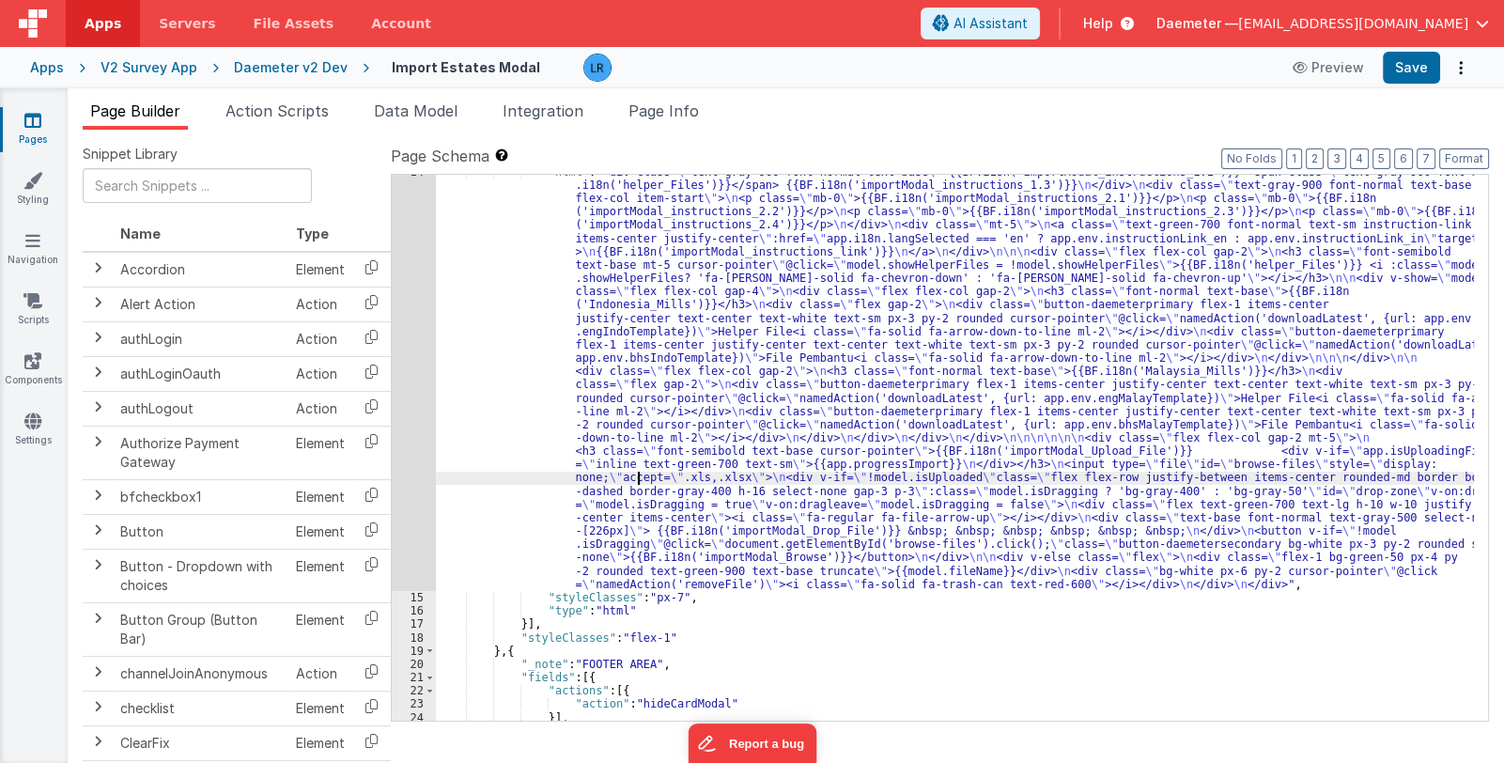
click at [641, 473] on div ""html" : "<div class= \" text-gray-900 font-normal text-base \" >{{BF.i18n('imp…" at bounding box center [955, 658] width 1038 height 986
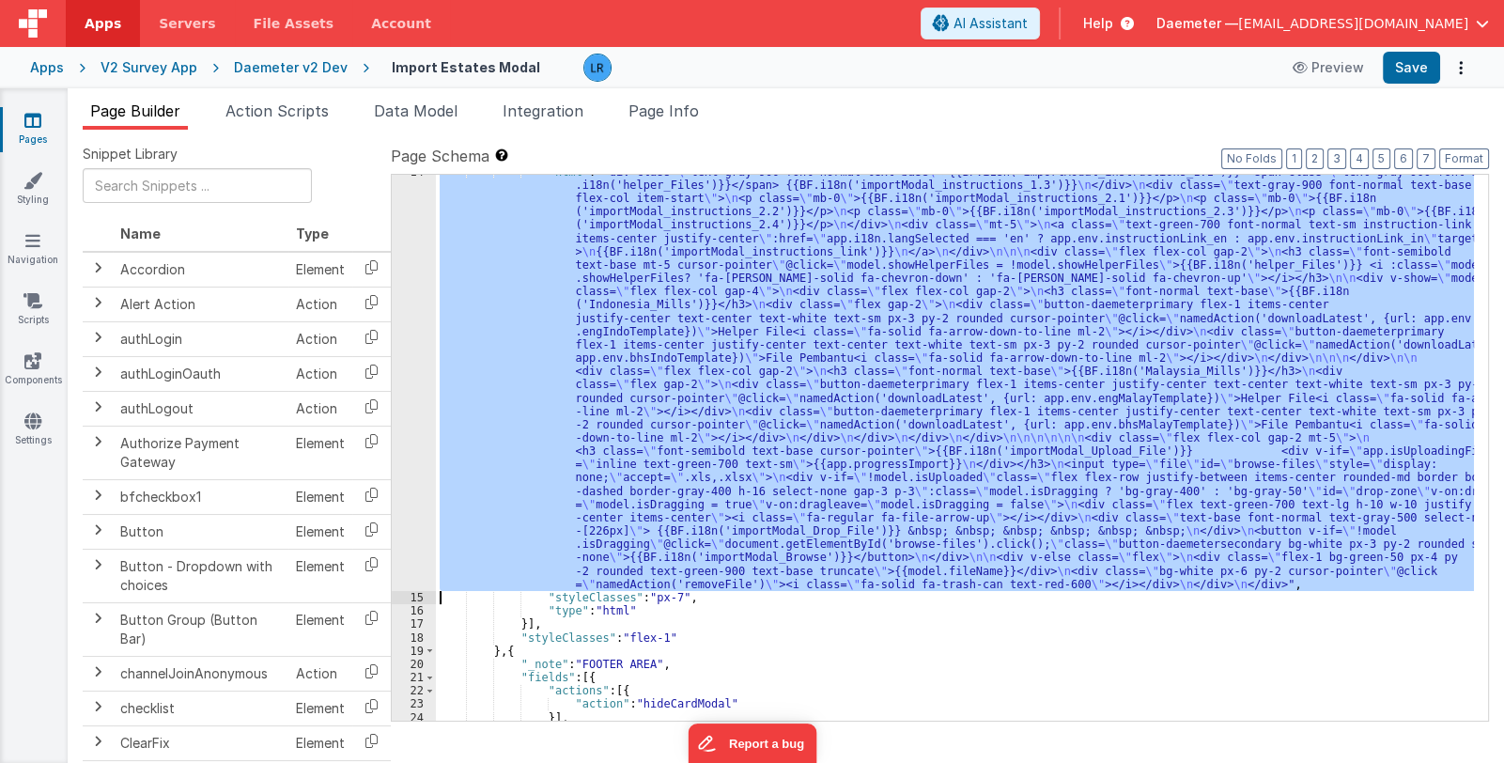
click at [406, 473] on div "14" at bounding box center [414, 378] width 44 height 426
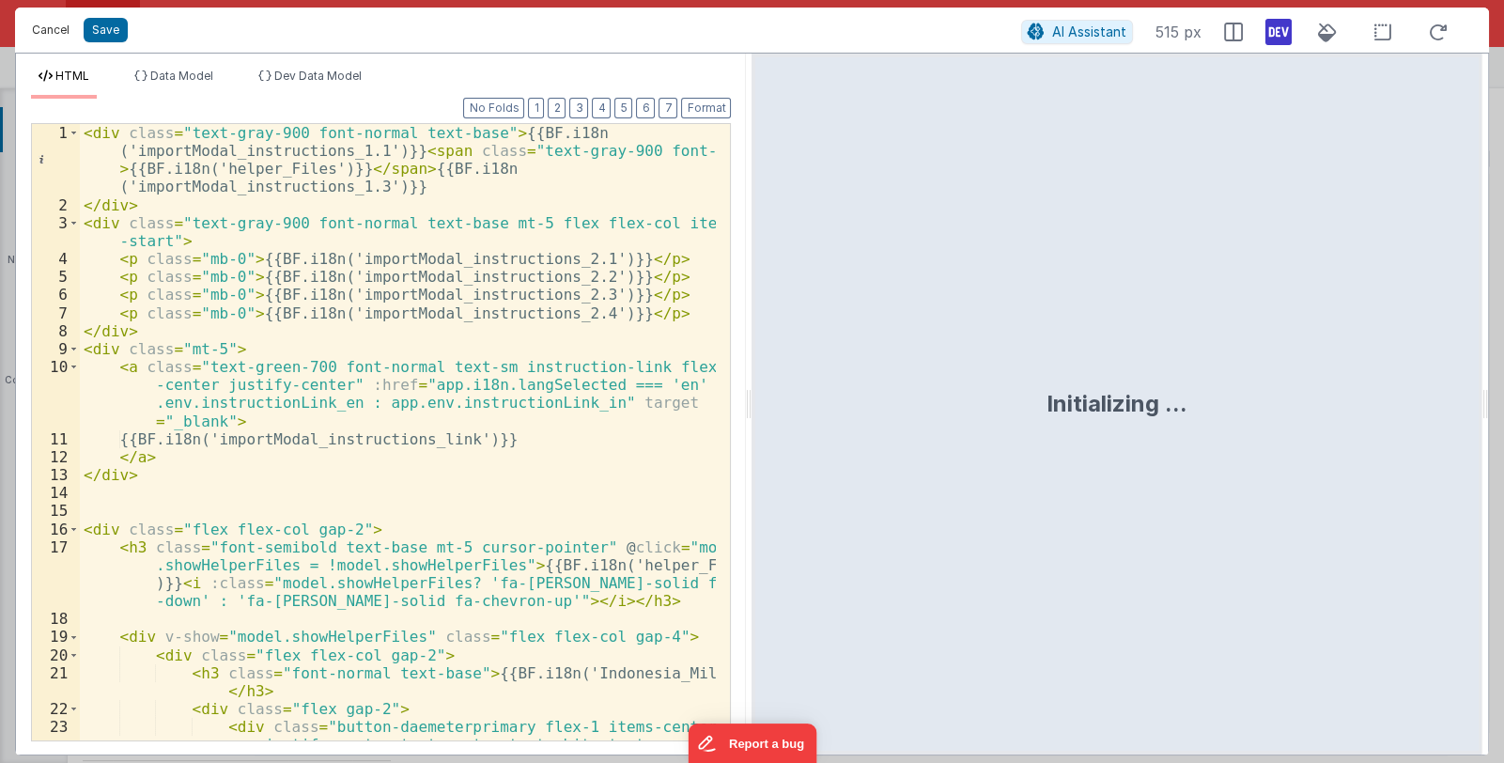
click at [50, 31] on button "Cancel" at bounding box center [51, 30] width 56 height 26
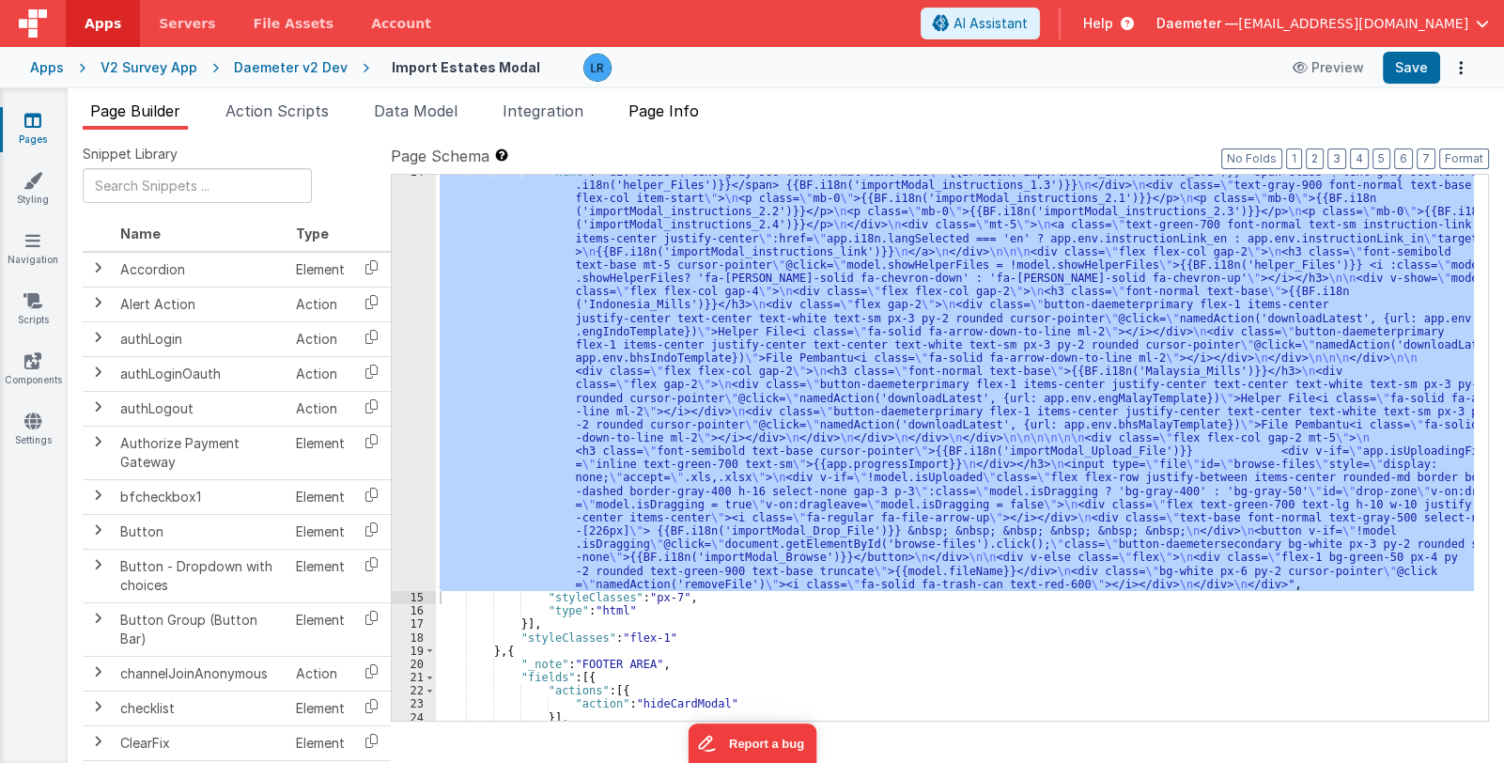
click at [678, 105] on span "Page Info" at bounding box center [664, 110] width 70 height 19
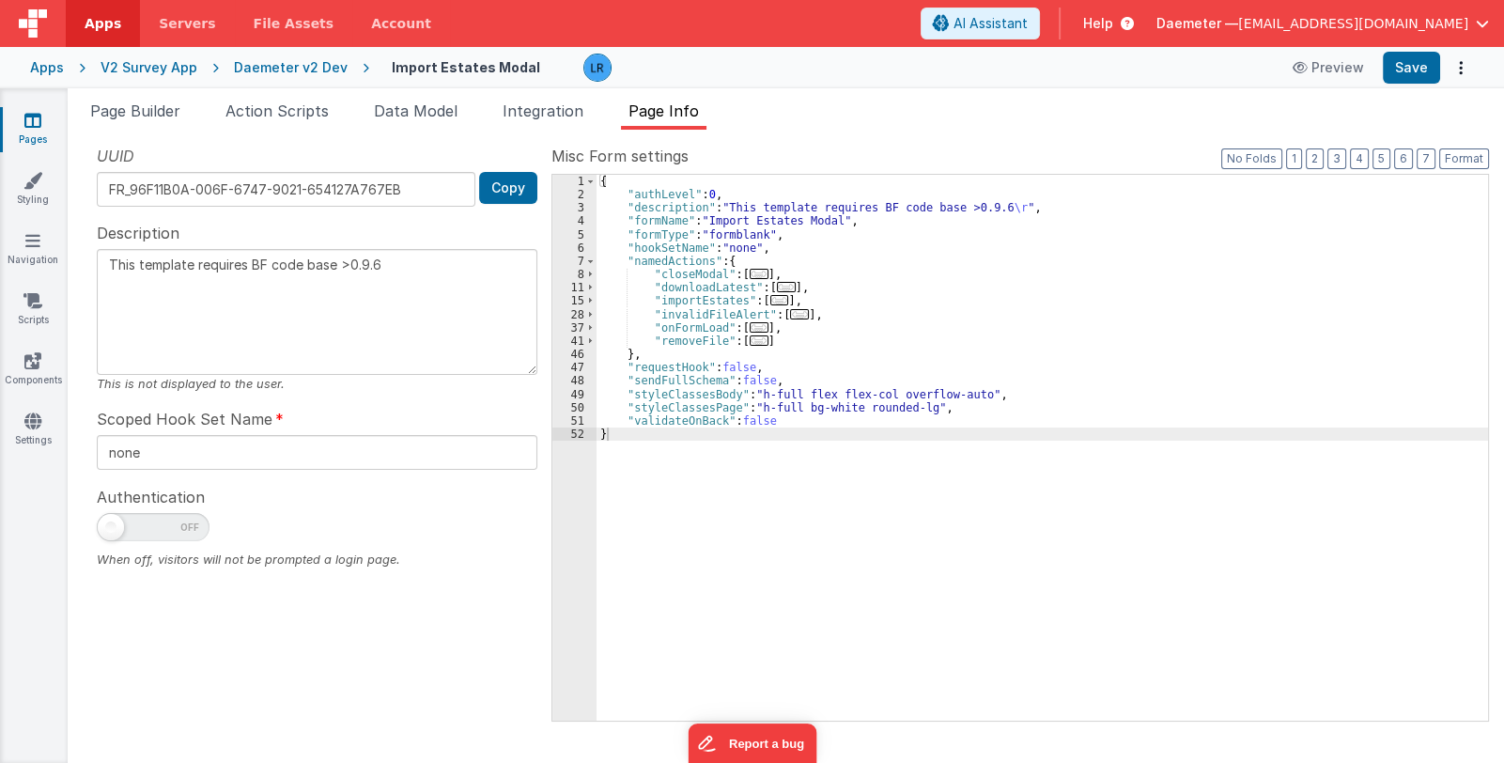
click at [771, 296] on span "..." at bounding box center [779, 300] width 19 height 10
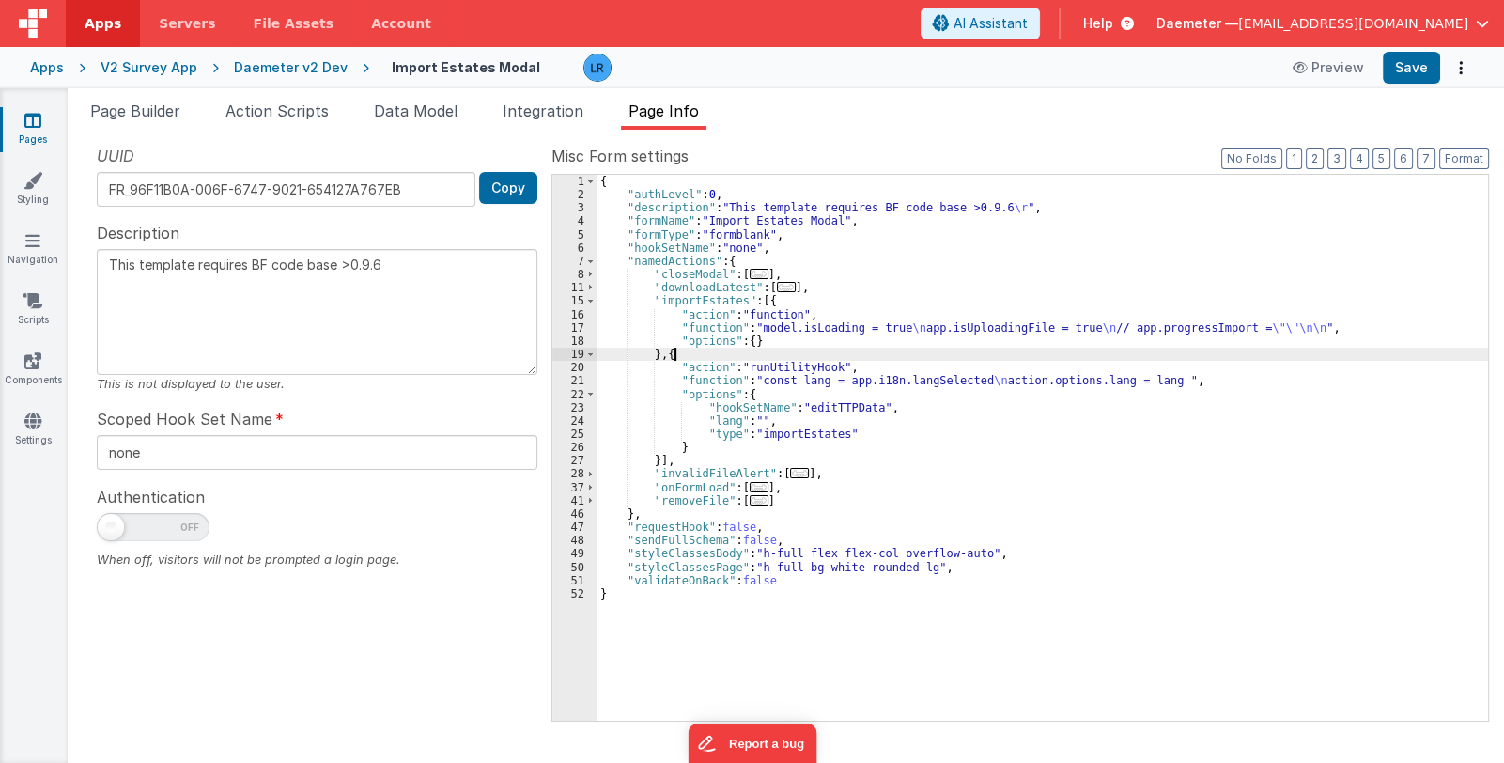
click at [690, 349] on div "{ "authLevel" : 0 , "description" : "This template requires BF code base >0.9.6…" at bounding box center [1043, 461] width 892 height 573
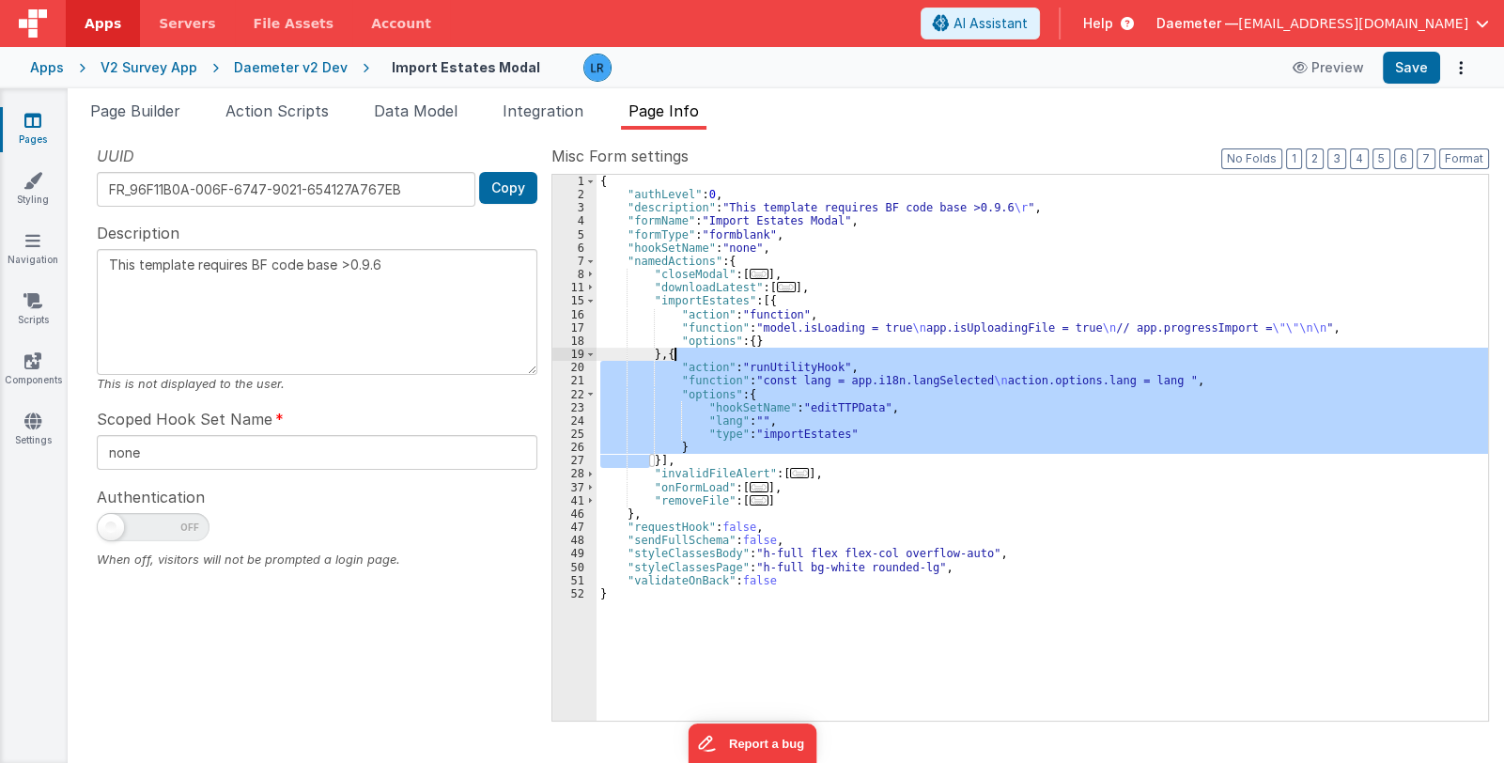
click at [790, 473] on span "..." at bounding box center [799, 473] width 19 height 10
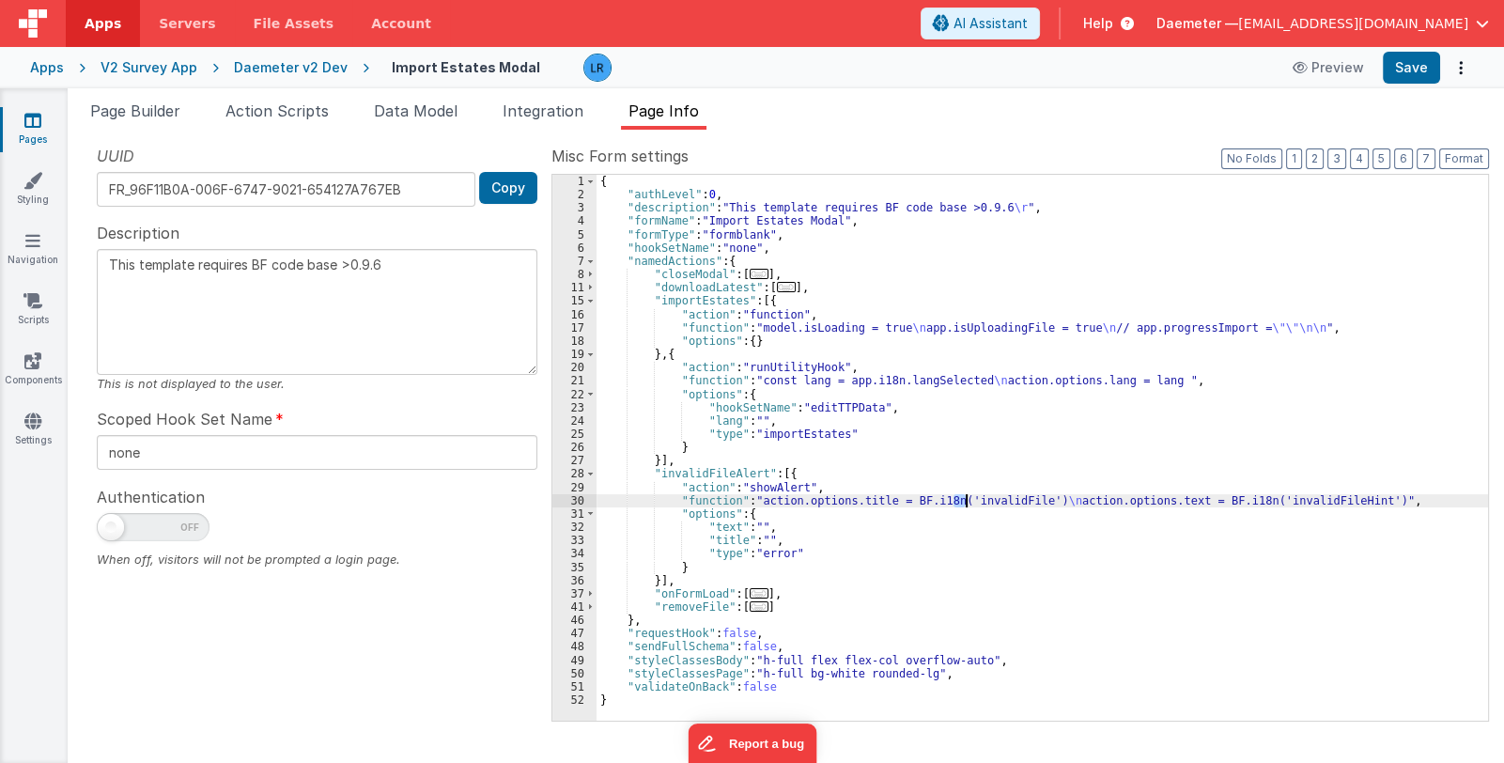
drag, startPoint x: 954, startPoint y: 501, endPoint x: 968, endPoint y: 501, distance: 14.1
click at [968, 501] on div "{ "authLevel" : 0 , "description" : "This template requires BF code base >0.9.6…" at bounding box center [1043, 461] width 892 height 573
drag, startPoint x: 150, startPoint y: 112, endPoint x: 167, endPoint y: 114, distance: 17.0
click at [150, 112] on span "Page Builder" at bounding box center [135, 110] width 90 height 19
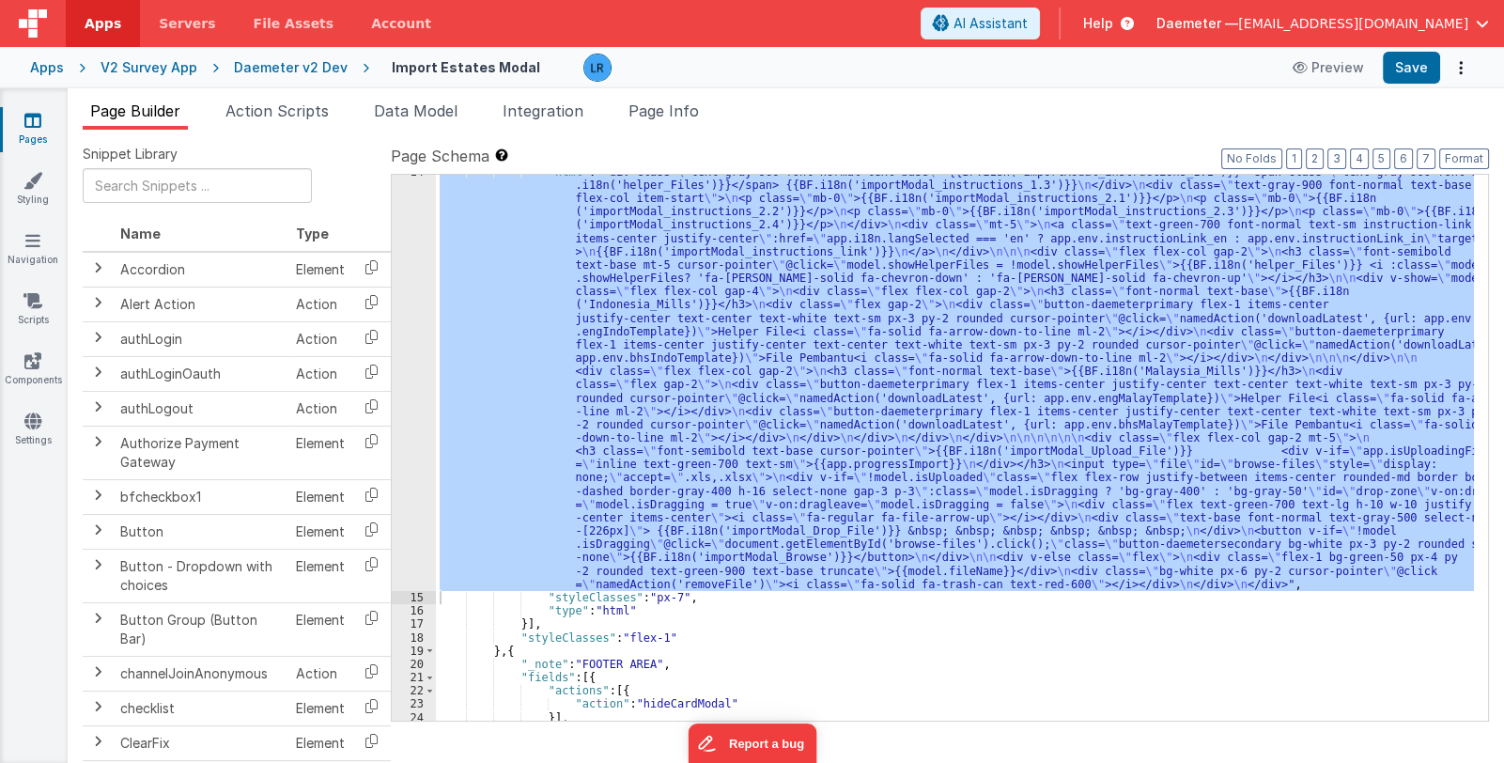
click at [832, 391] on div ""html" : "<div class= \" text-gray-900 font-normal text-base \" >{{BF.i18n('imp…" at bounding box center [955, 448] width 1038 height 546
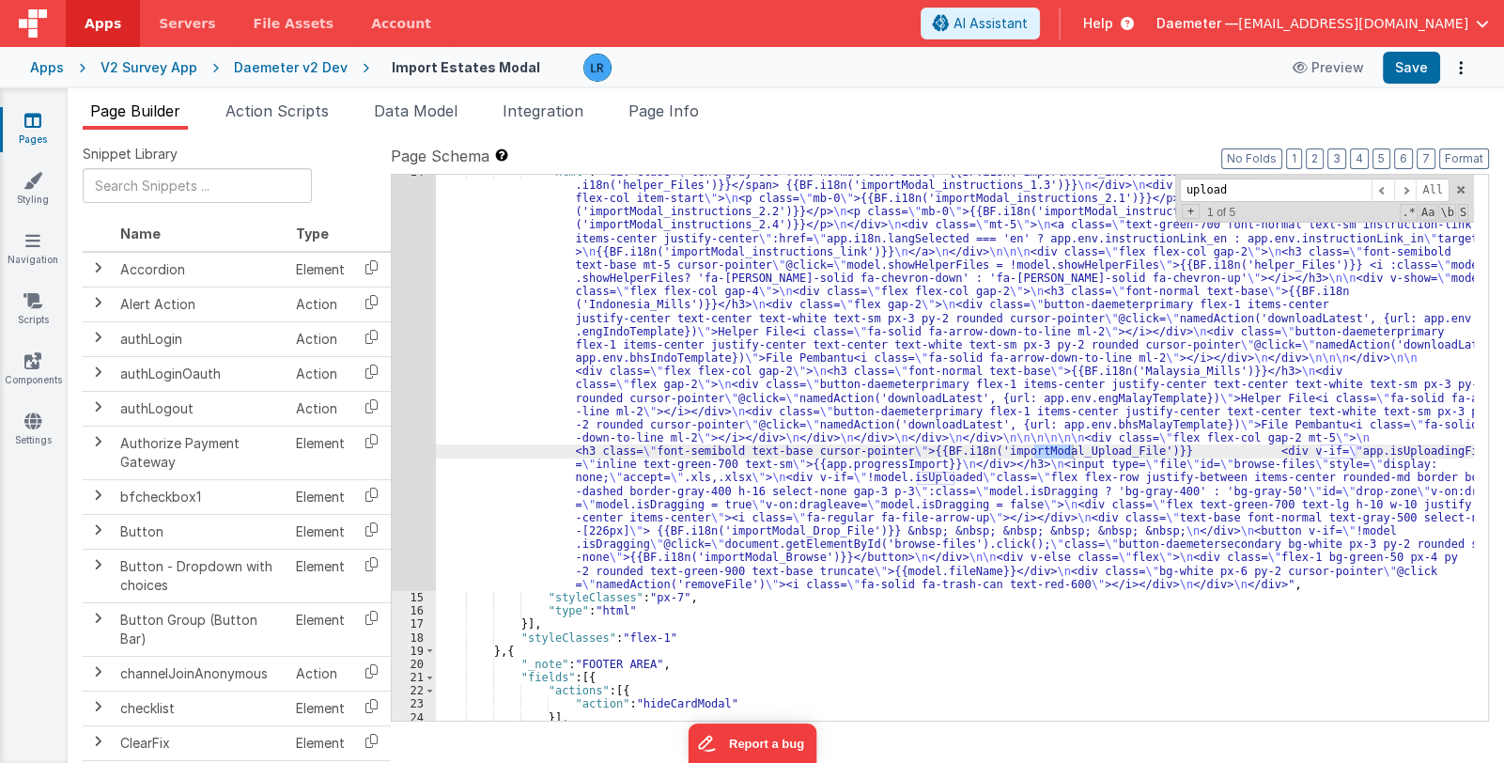
type input "upload"
click at [415, 449] on div "14" at bounding box center [414, 378] width 44 height 426
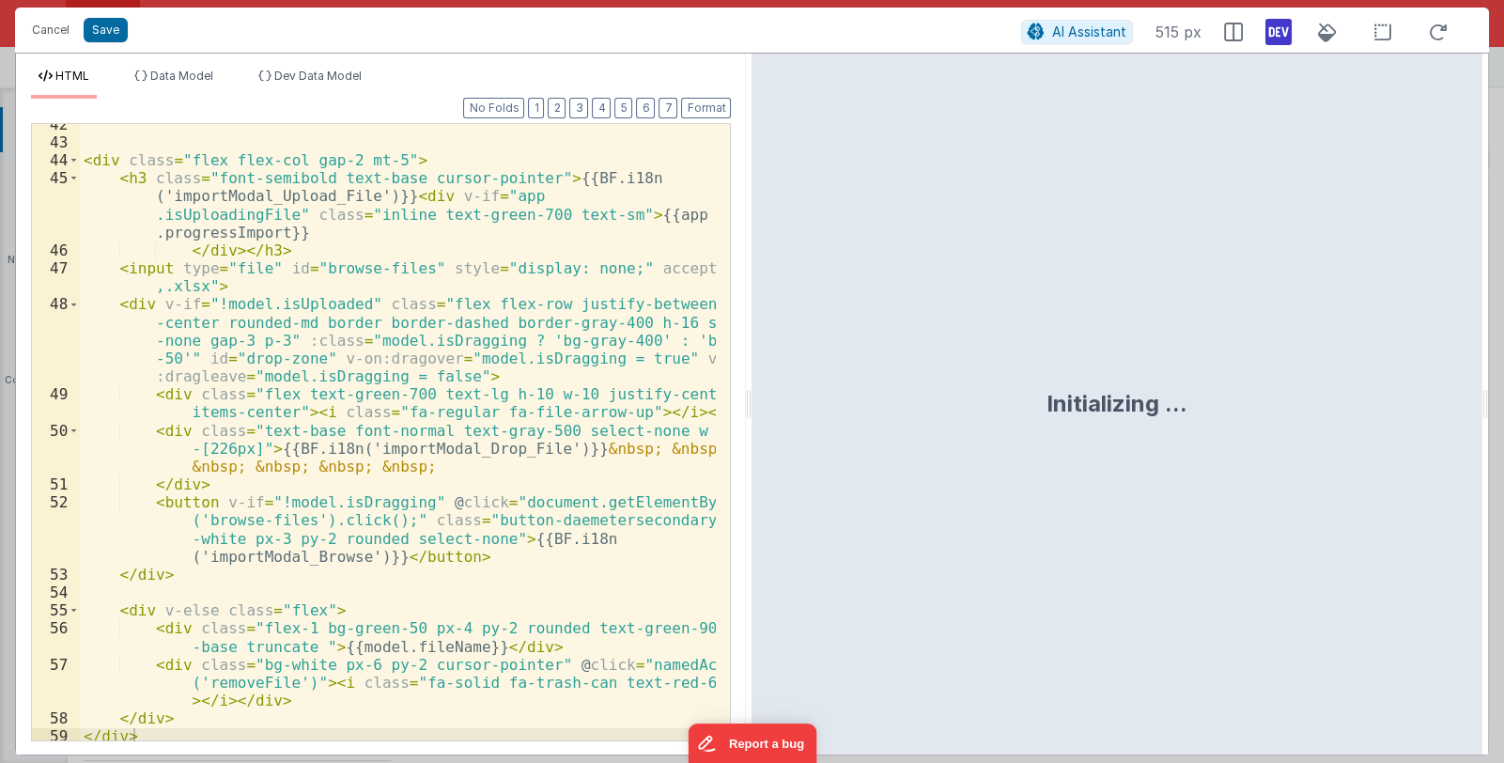
scroll to position [1292, 0]
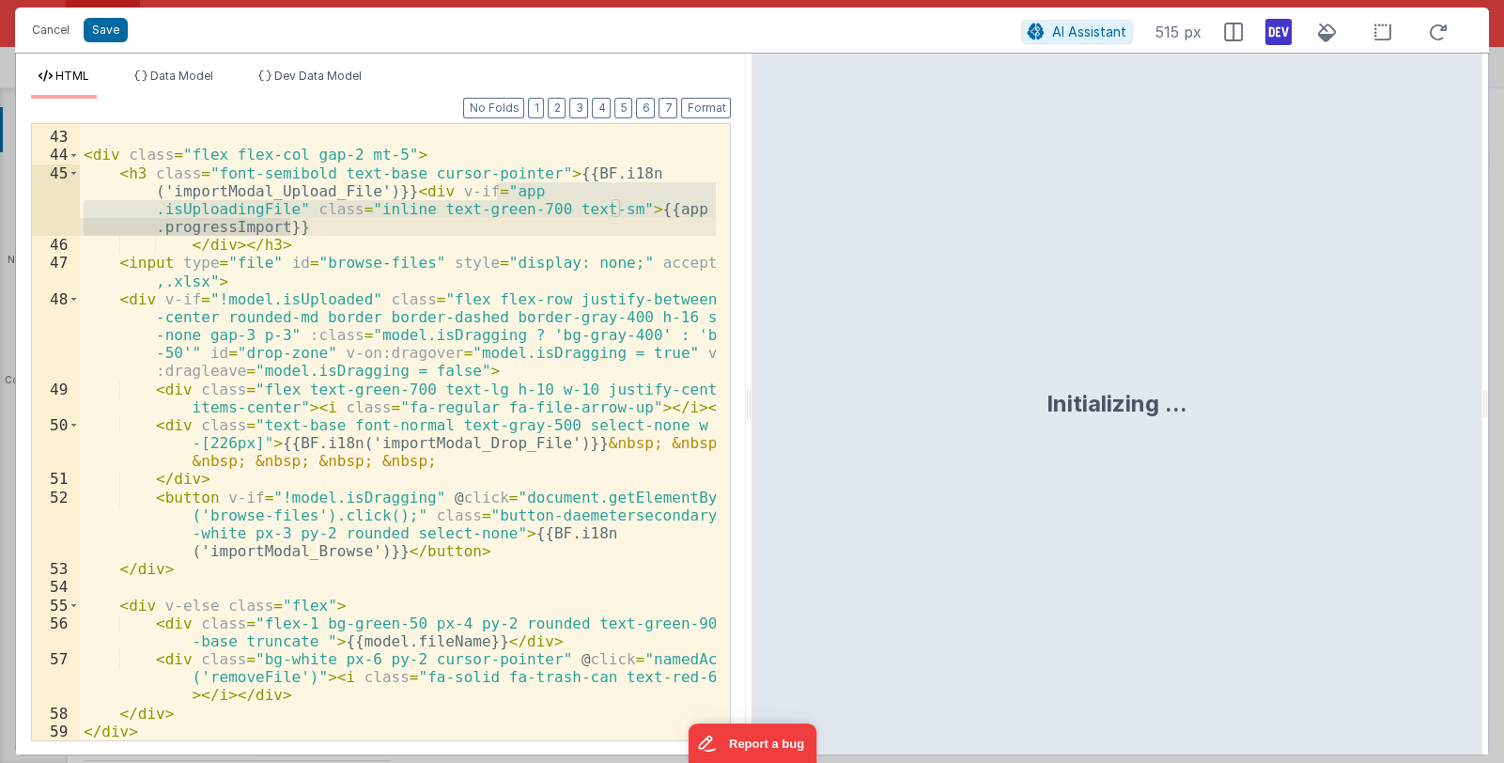
drag, startPoint x: 498, startPoint y: 191, endPoint x: 305, endPoint y: 225, distance: 195.7
click at [305, 225] on div "< div class = "flex flex-col gap-2 mt-5" > < h3 class = "font-semibold text-bas…" at bounding box center [398, 436] width 637 height 652
click at [301, 221] on div "< div class = "flex flex-col gap-2 mt-5" > < h3 class = "font-semibold text-bas…" at bounding box center [398, 432] width 636 height 616
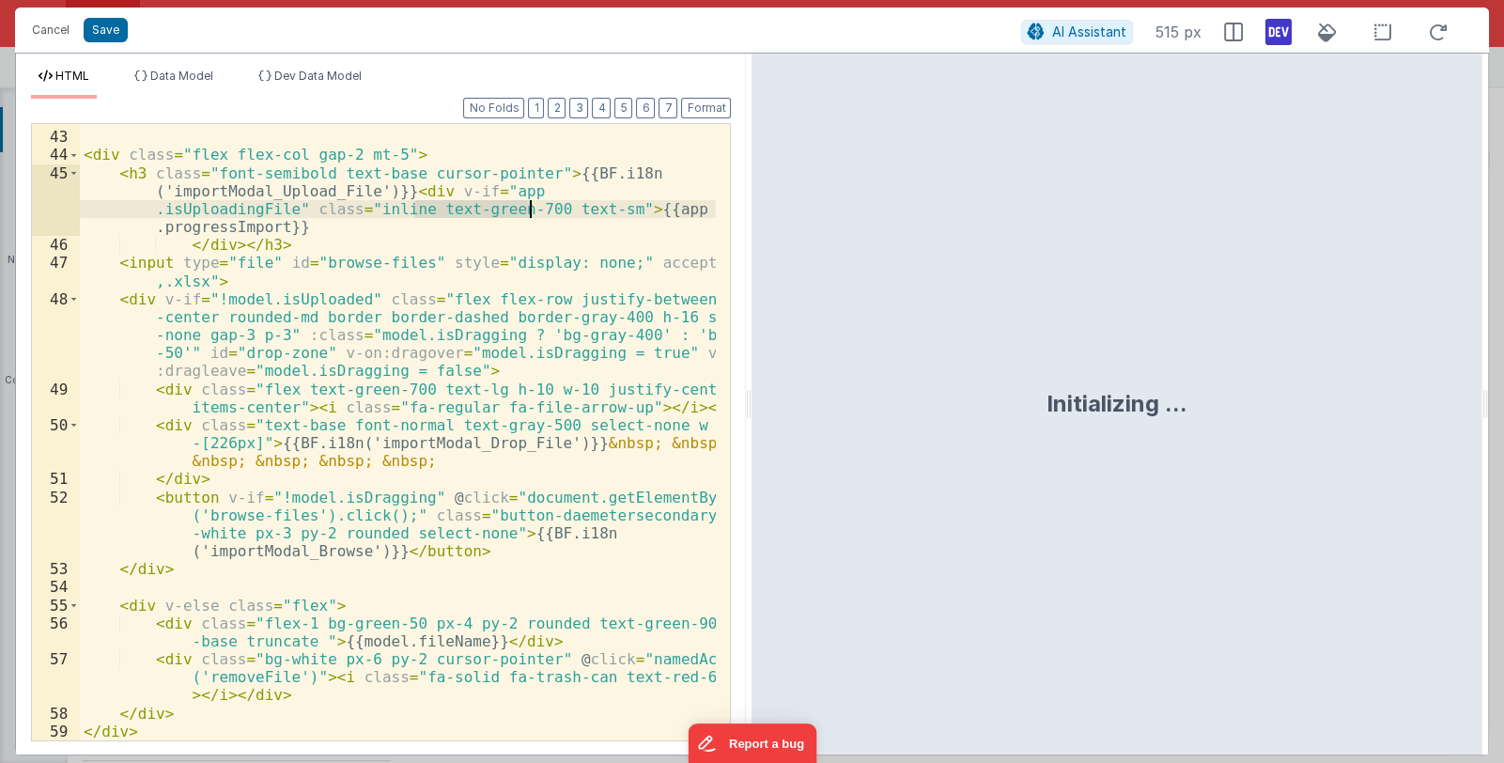
drag, startPoint x: 411, startPoint y: 208, endPoint x: 533, endPoint y: 207, distance: 121.2
click at [533, 207] on div "< div class = "flex flex-col gap-2 mt-5" > < h3 class = "font-semibold text-bas…" at bounding box center [398, 436] width 637 height 652
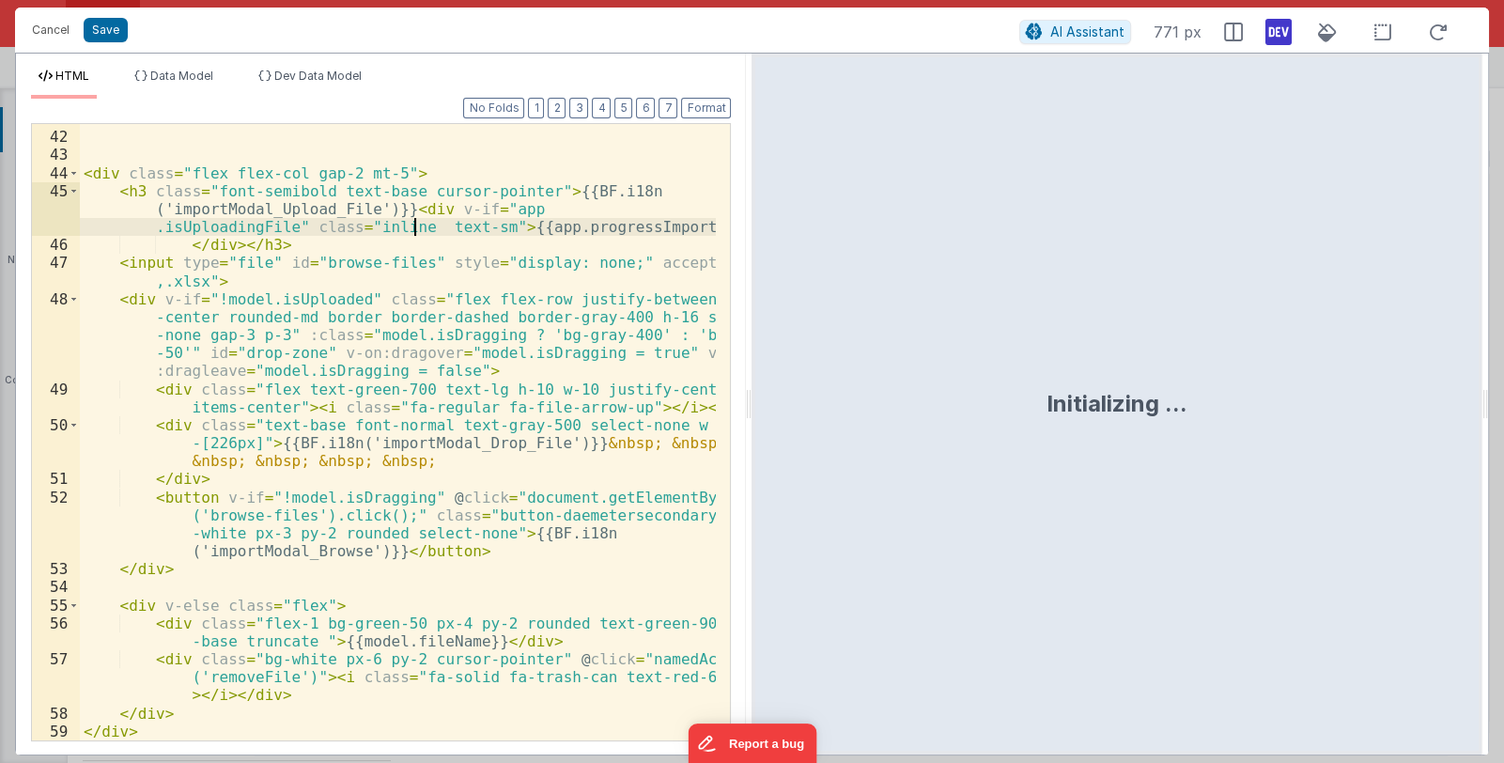
scroll to position [1273, 0]
click at [479, 227] on div "< div class = "flex flex-col gap-2 mt-5" > < h3 class = "font-semibold text-bas…" at bounding box center [398, 436] width 637 height 652
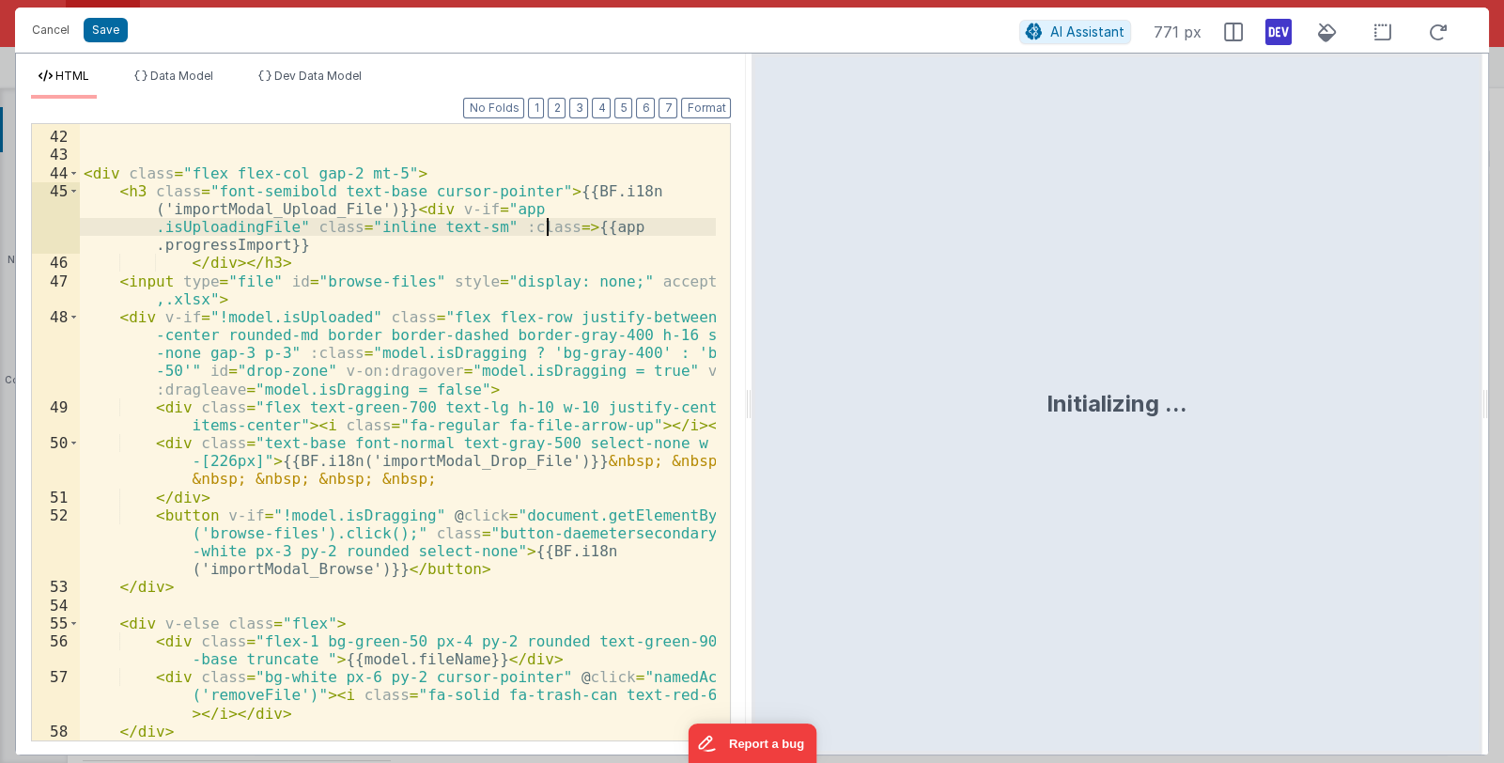
scroll to position [1274, 0]
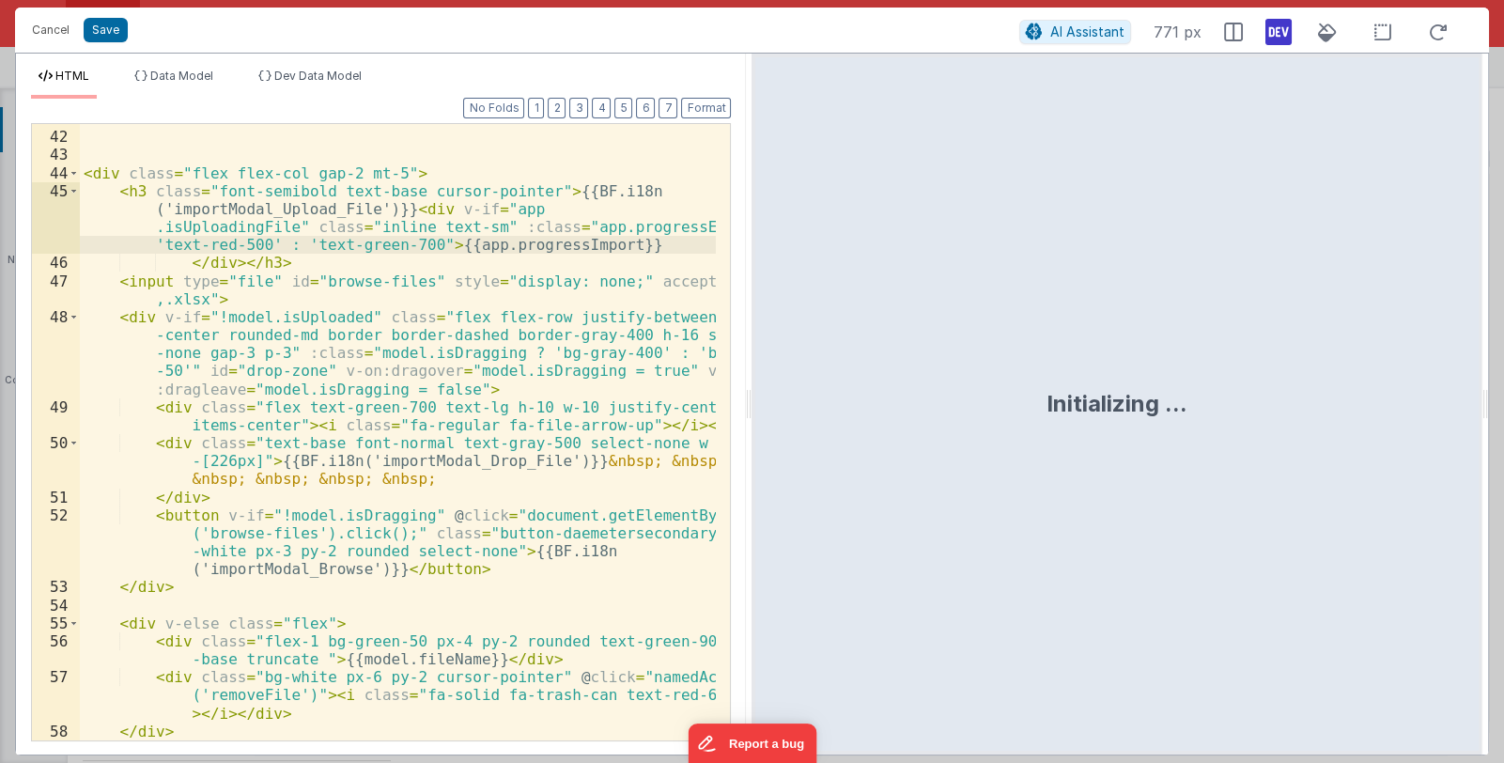
click at [411, 243] on div "< div class = "flex flex-col gap-2 mt-5" > < h3 class = "font-semibold text-bas…" at bounding box center [398, 436] width 637 height 652
drag, startPoint x: 554, startPoint y: 225, endPoint x: 693, endPoint y: 227, distance: 139.1
click at [693, 227] on div "< div class = "flex flex-col gap-2 mt-5" > < h3 class = "font-semibold text-bas…" at bounding box center [398, 436] width 637 height 652
click at [104, 32] on button "Save" at bounding box center [106, 30] width 44 height 24
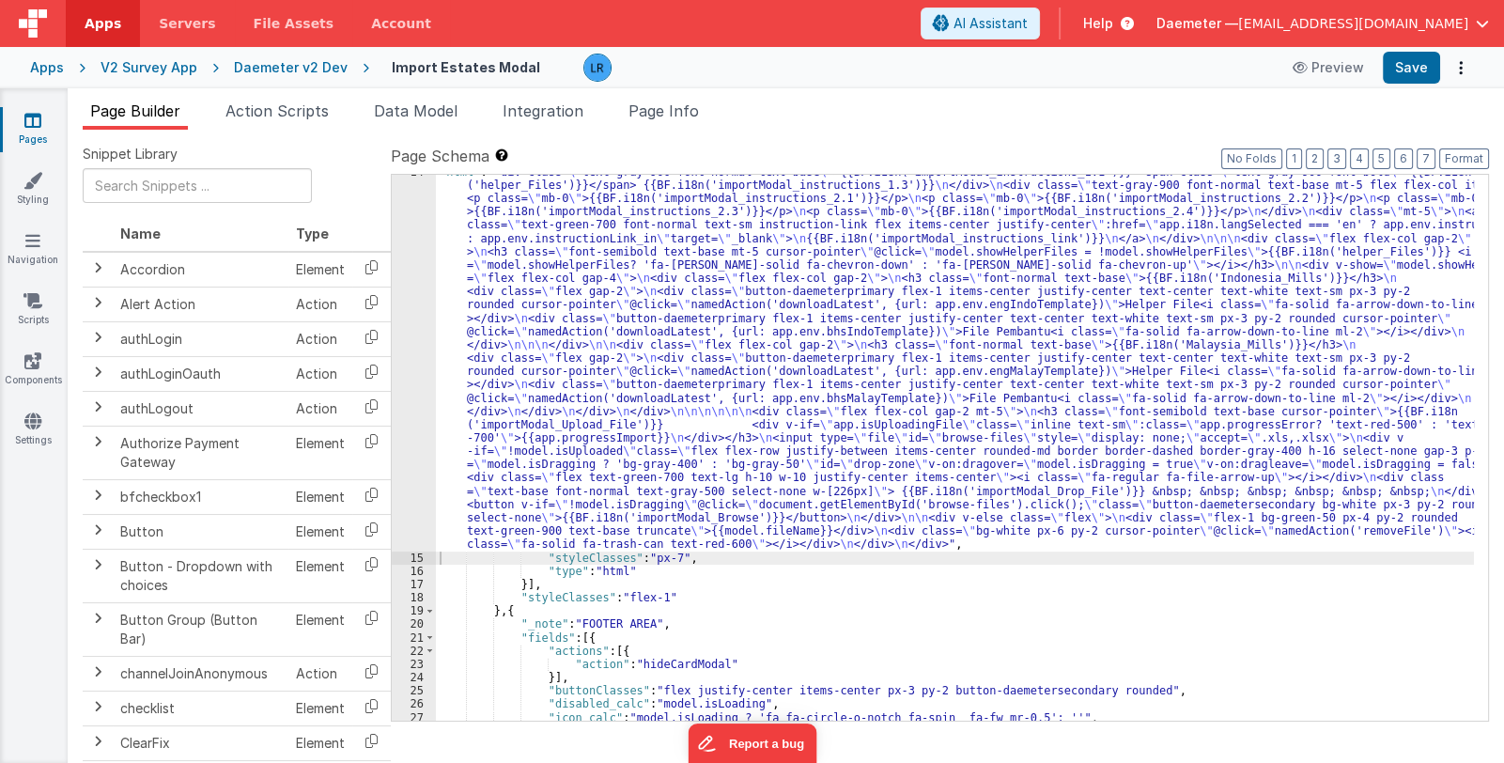
click at [791, 387] on div ""html" : "<div class= \" text-gray-900 font-normal text-base \" >{{BF.i18n('imp…" at bounding box center [955, 638] width 1038 height 946
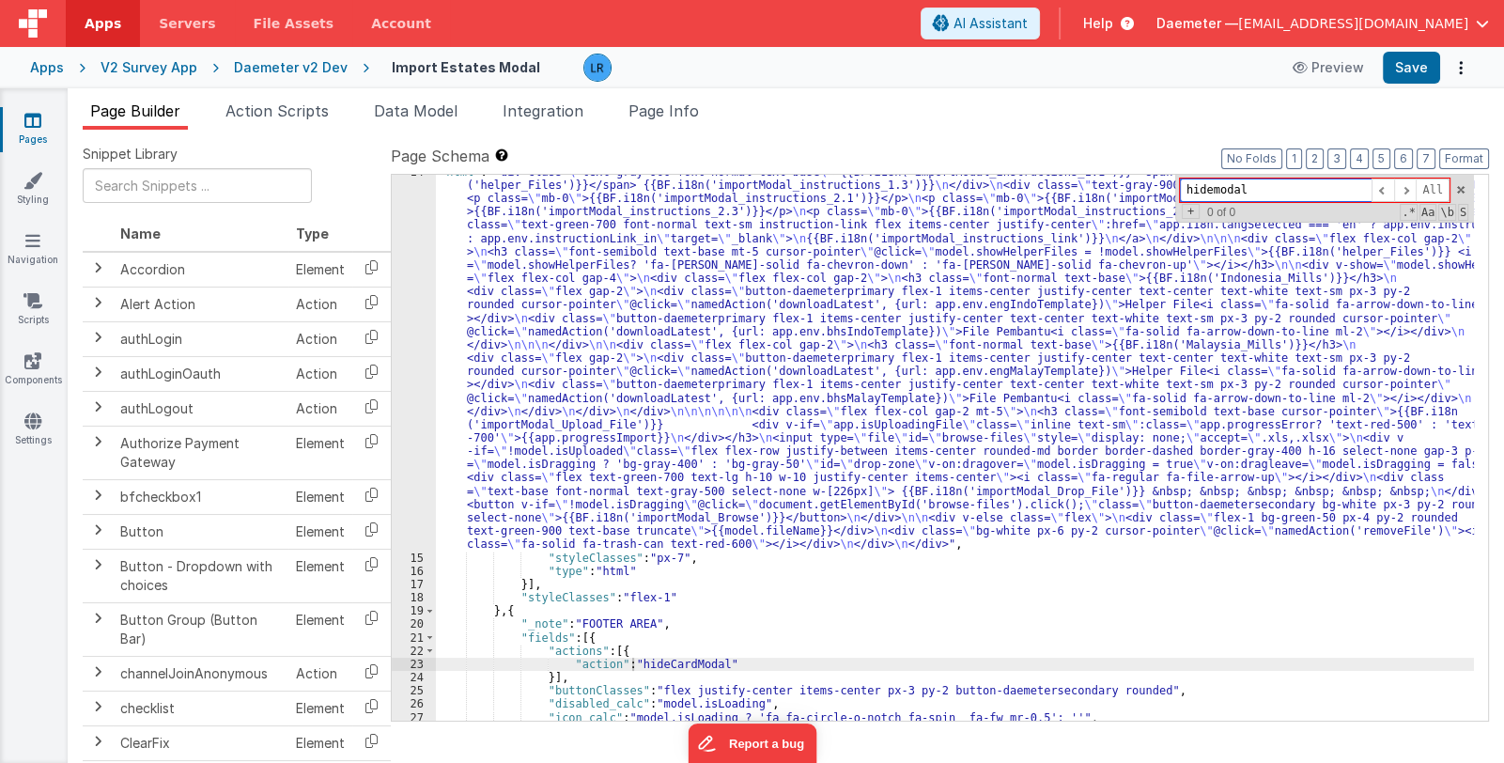
type input "hidemodal"
click at [166, 175] on input "text" at bounding box center [197, 185] width 229 height 35
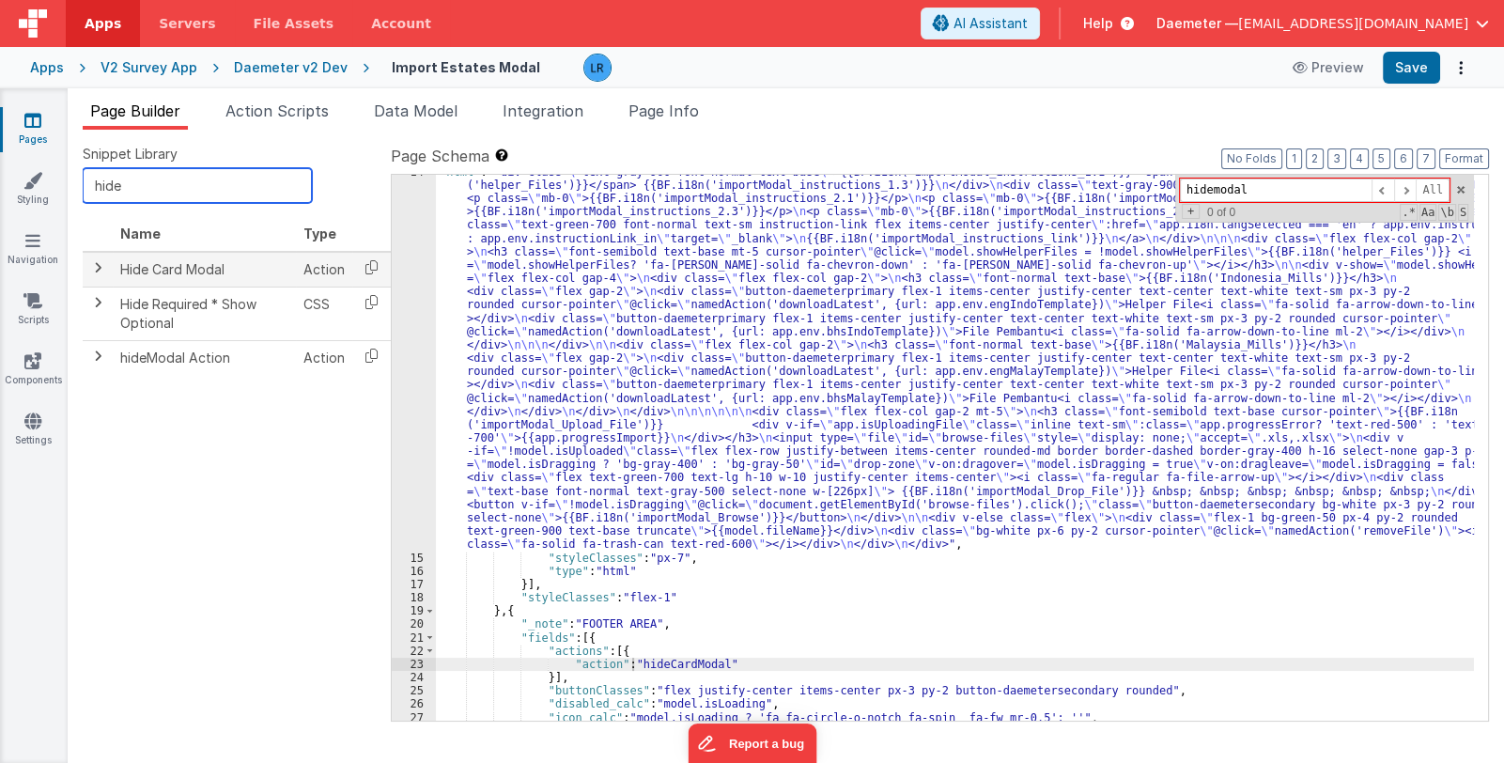
type input "hide"
click at [91, 264] on span at bounding box center [97, 267] width 15 height 15
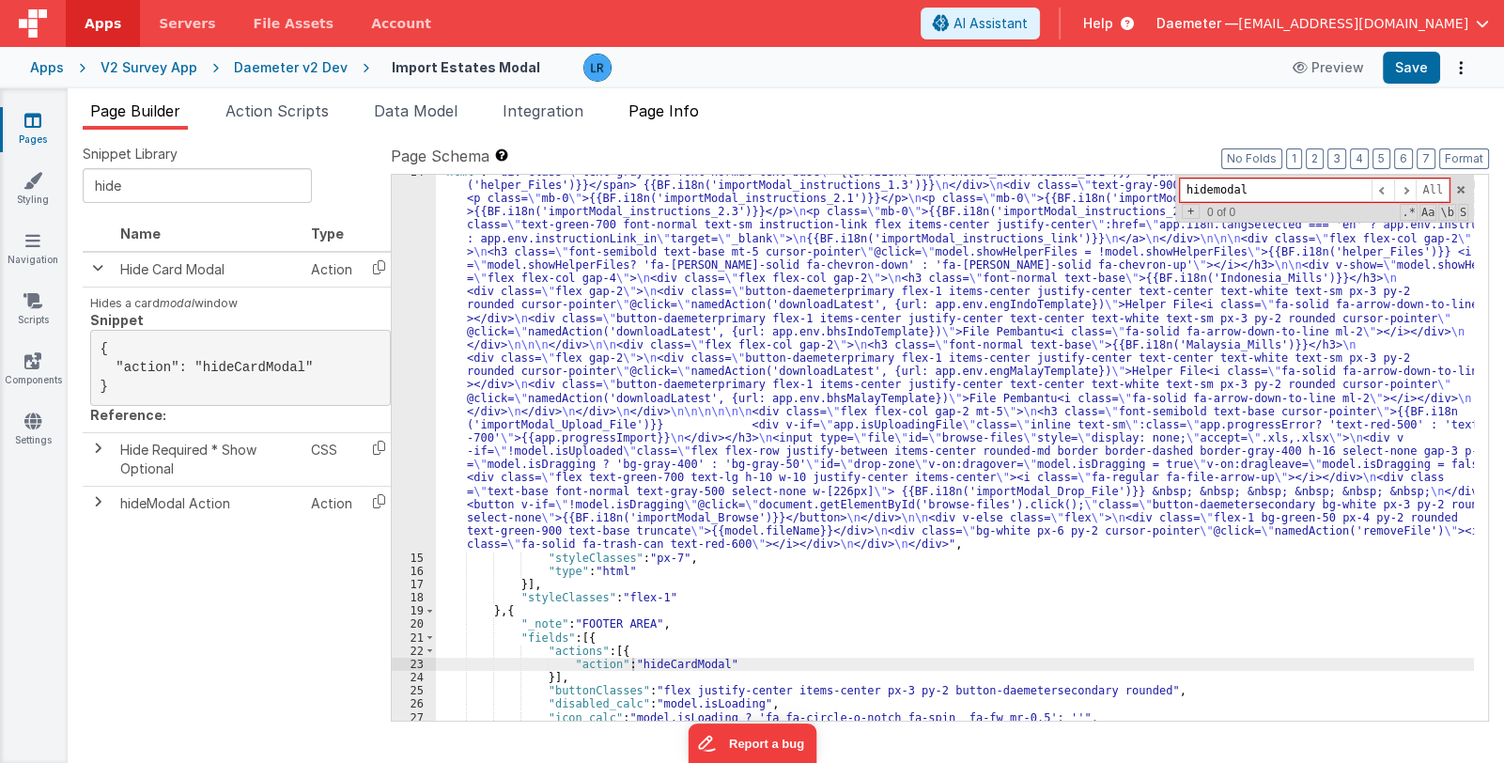
click at [642, 100] on li "Page Info" at bounding box center [663, 115] width 85 height 30
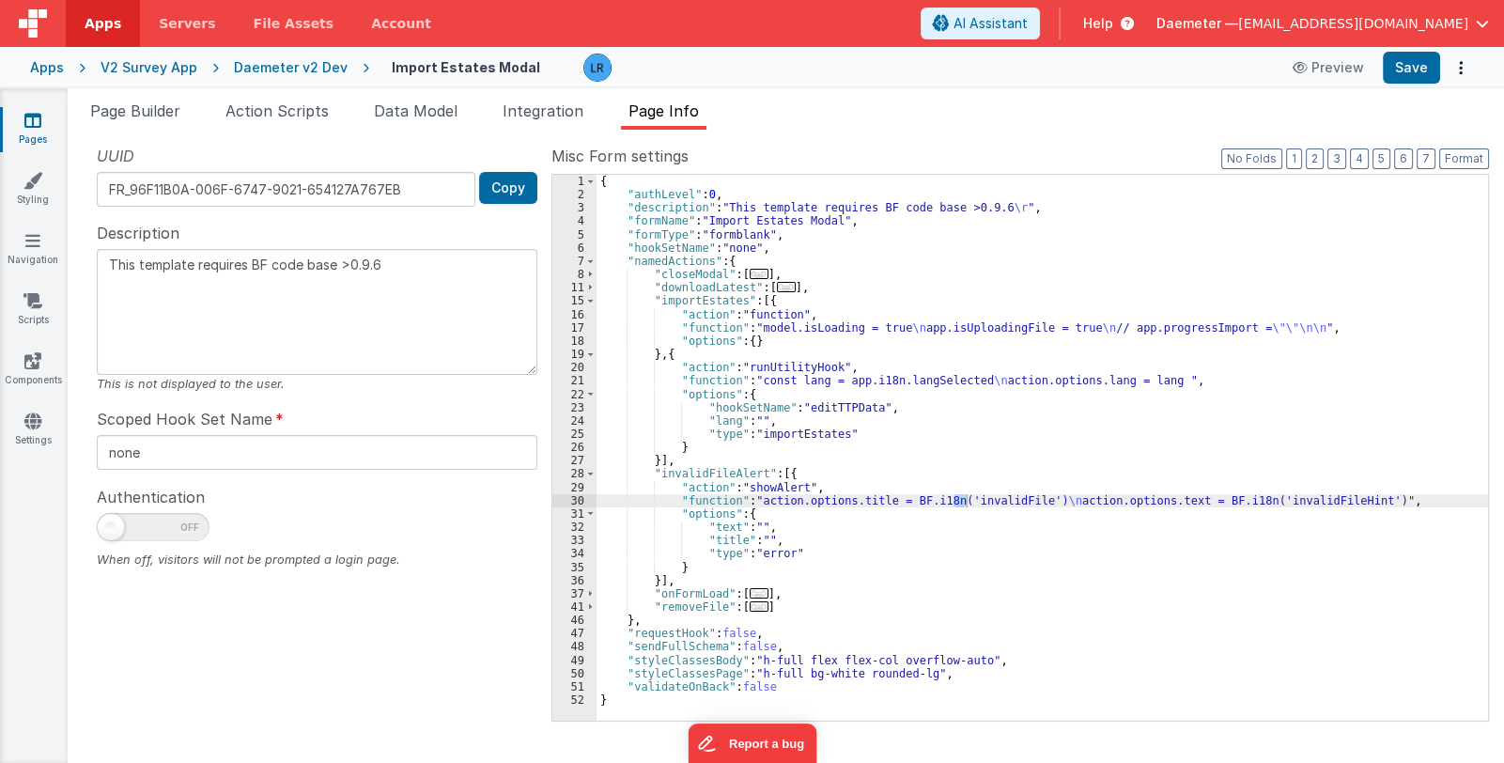
click at [788, 376] on div "{ "authLevel" : 0 , "description" : "This template requires BF code base >0.9.6…" at bounding box center [1043, 461] width 892 height 573
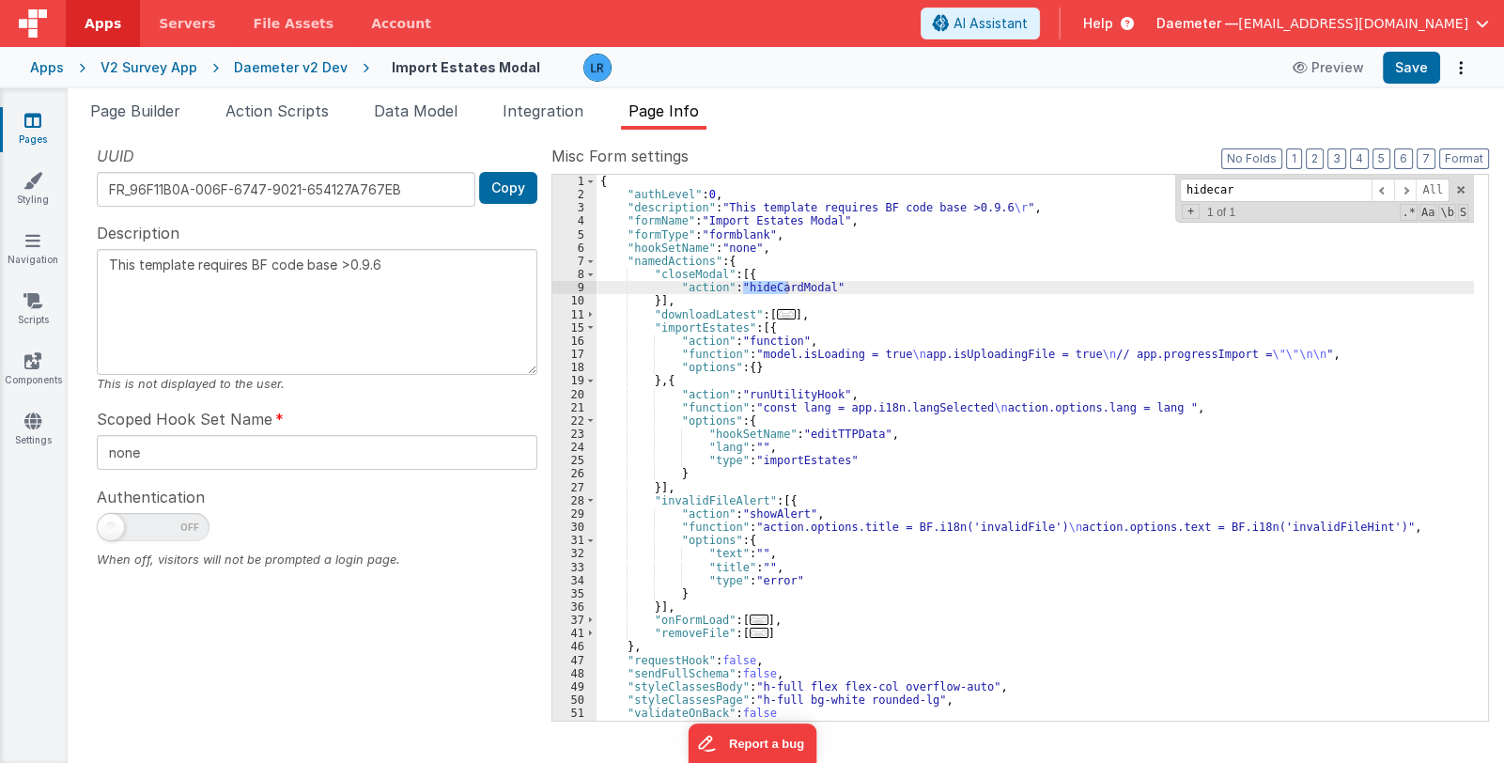
type input "hidecard"
click at [155, 114] on span "Page Builder" at bounding box center [135, 110] width 90 height 19
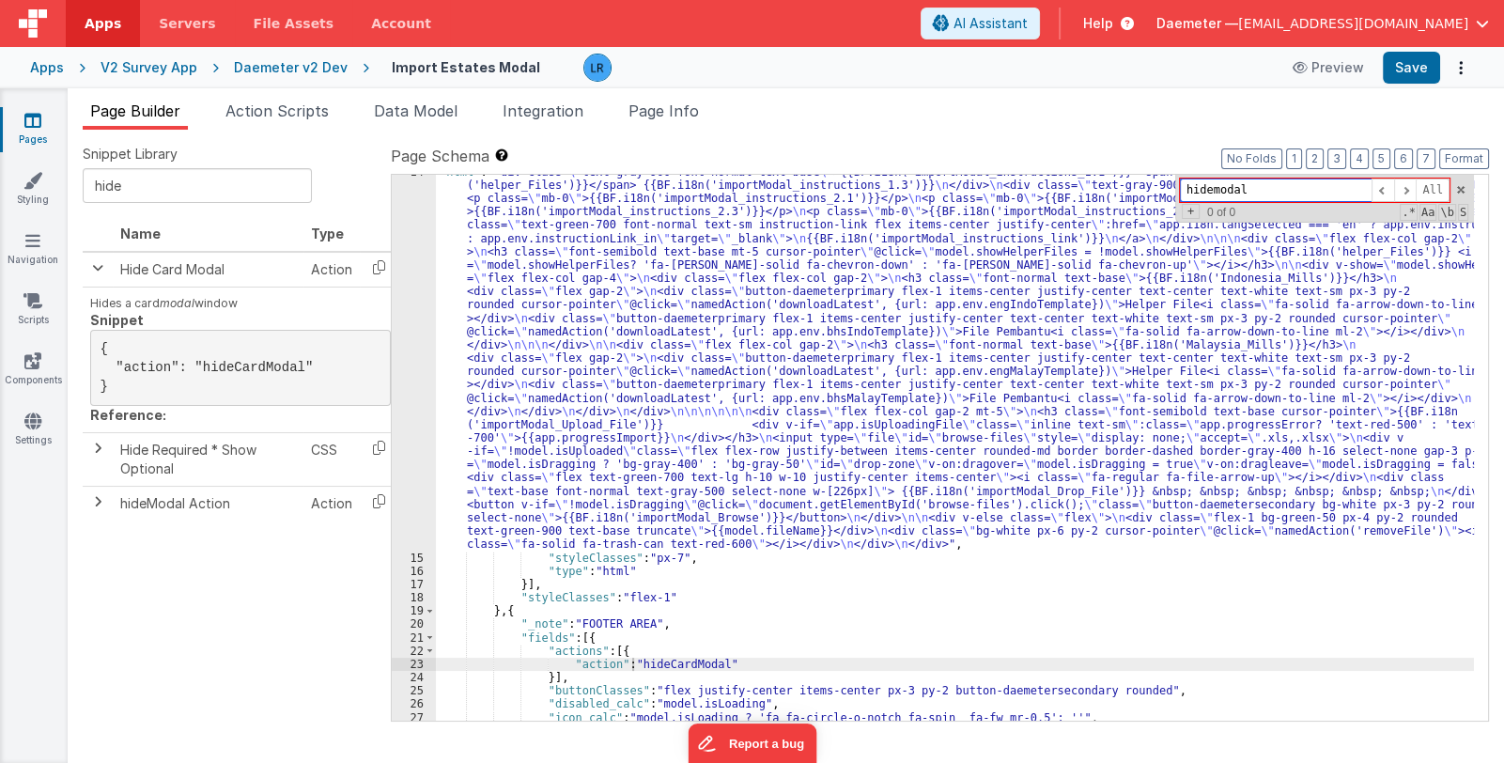
drag, startPoint x: 1275, startPoint y: 191, endPoint x: 1208, endPoint y: 190, distance: 66.7
click at [1208, 190] on input "hidemodal" at bounding box center [1276, 190] width 192 height 23
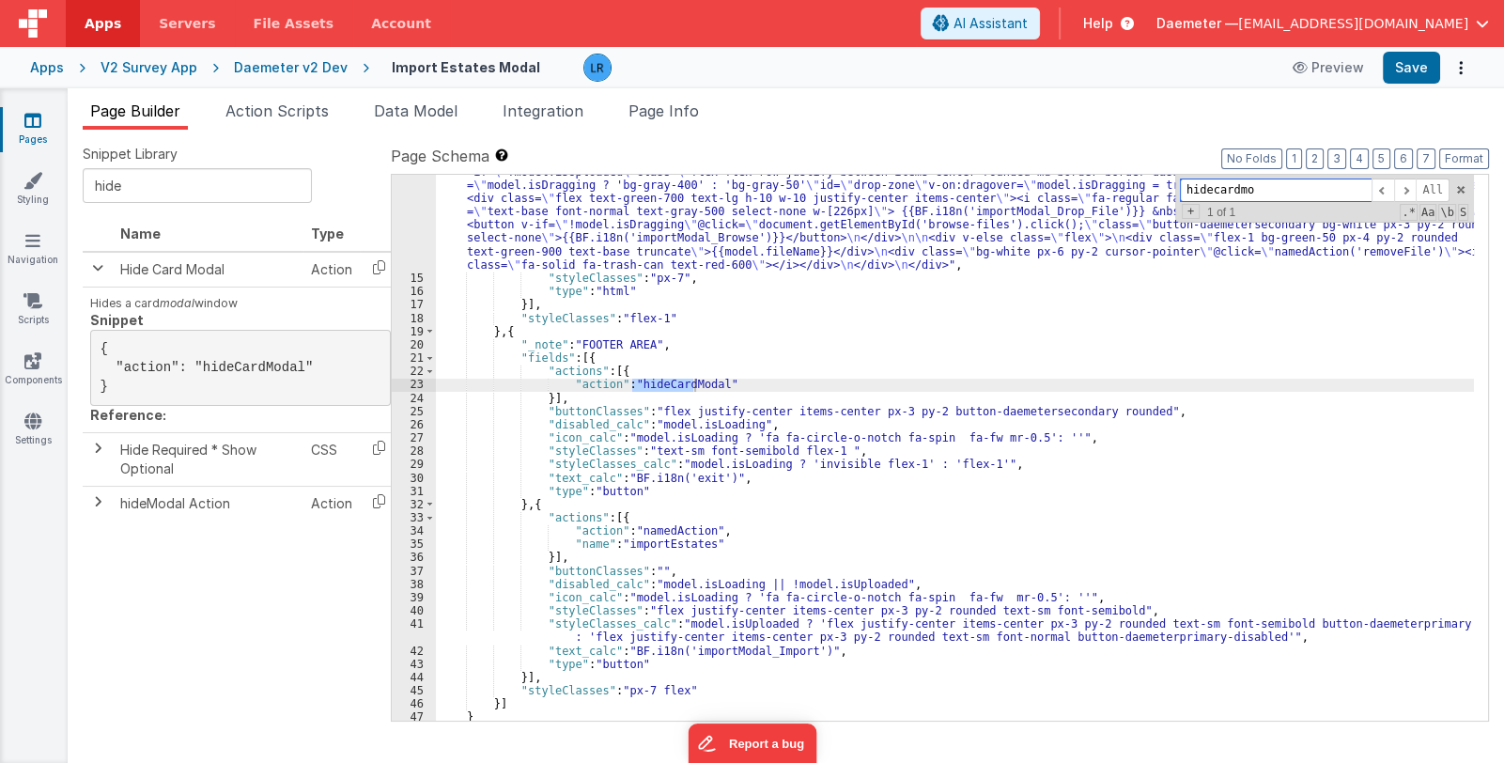
scroll to position [489, 0]
type input "hidecardmo"
click at [1401, 190] on span at bounding box center [1405, 190] width 23 height 23
click at [1378, 189] on span at bounding box center [1383, 190] width 23 height 23
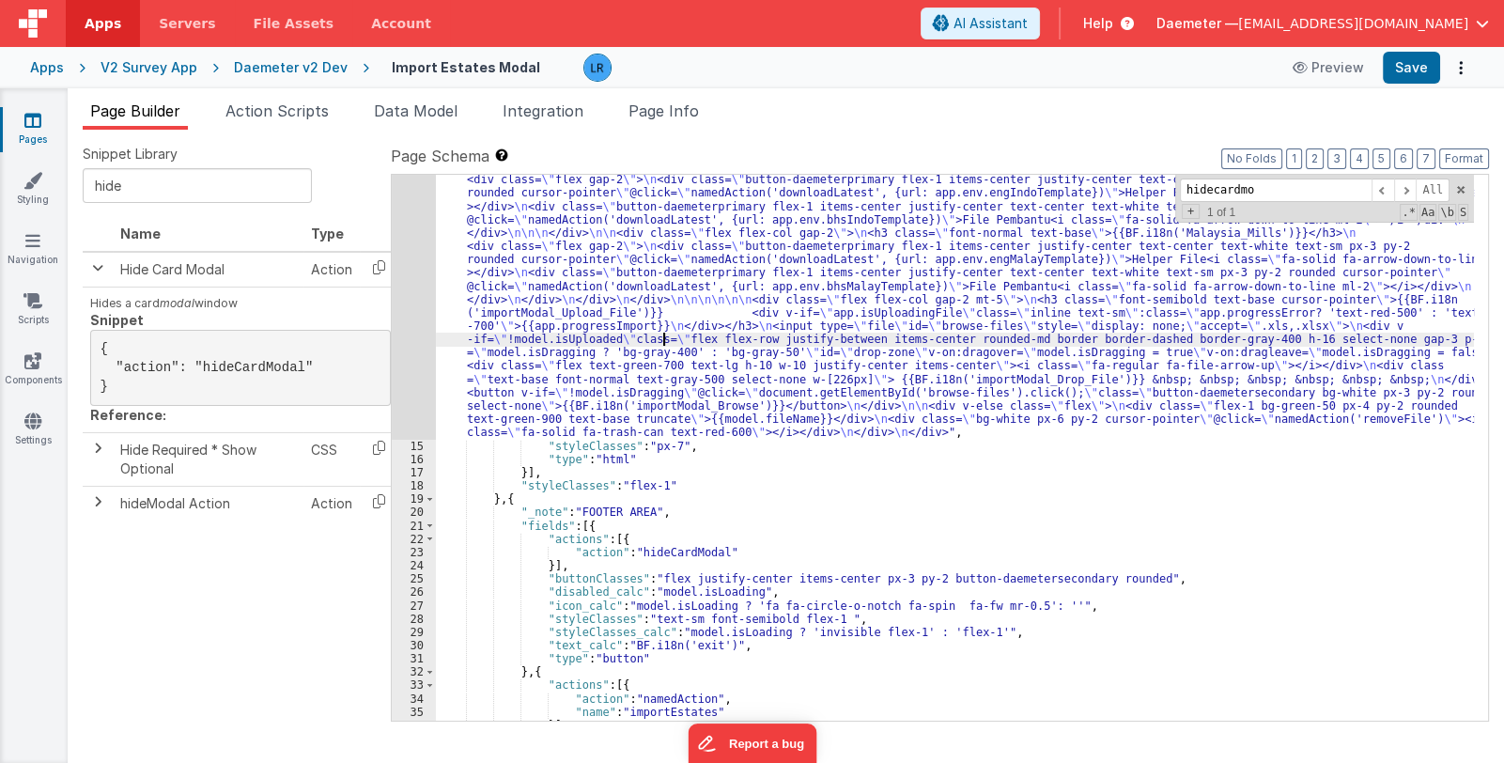
click at [663, 341] on div ""html" : "<div class= \" text-gray-900 font-normal text-base \" >{{BF.i18n('imp…" at bounding box center [955, 527] width 1038 height 946
click at [427, 350] on div "14" at bounding box center [414, 247] width 44 height 386
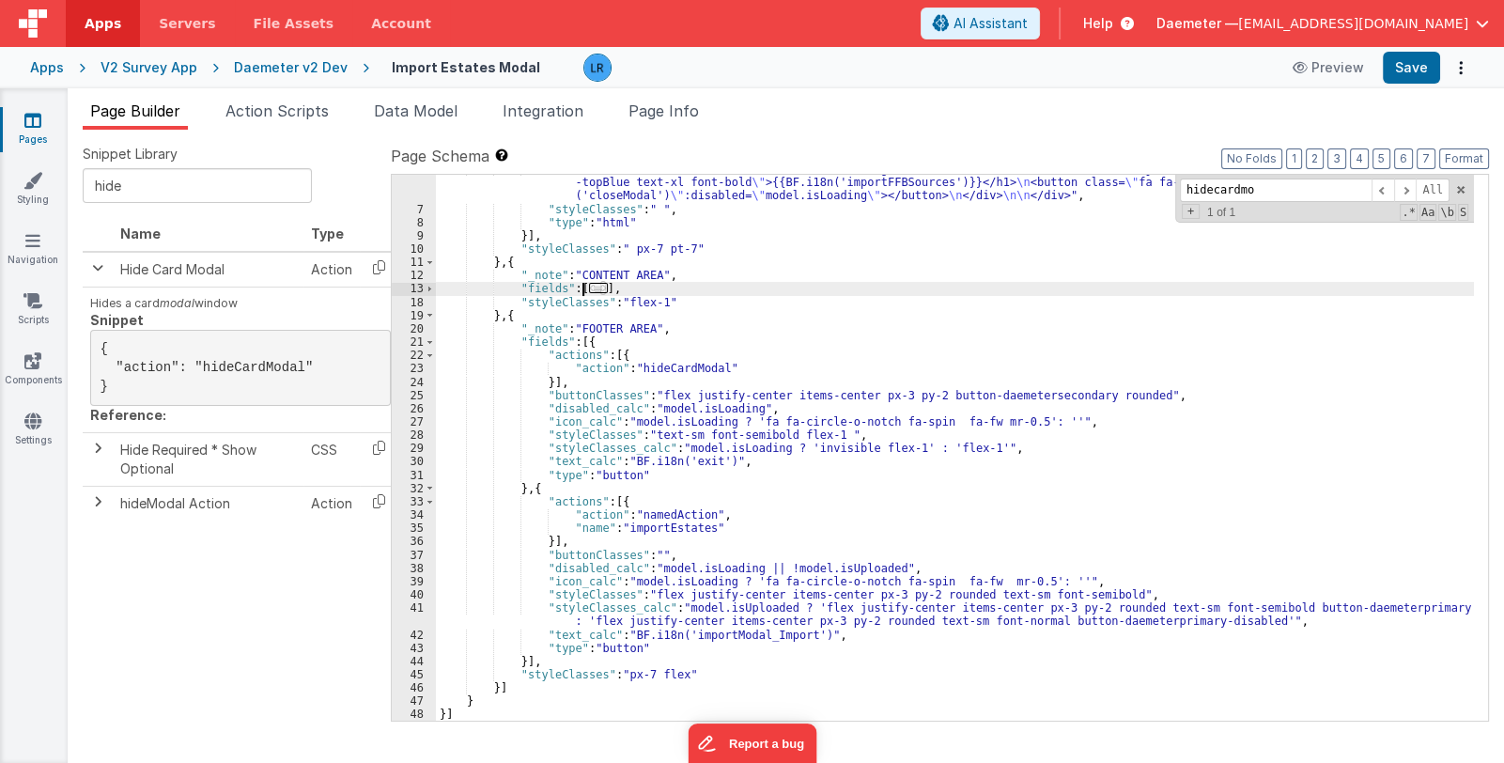
click at [594, 285] on span "..." at bounding box center [598, 288] width 19 height 10
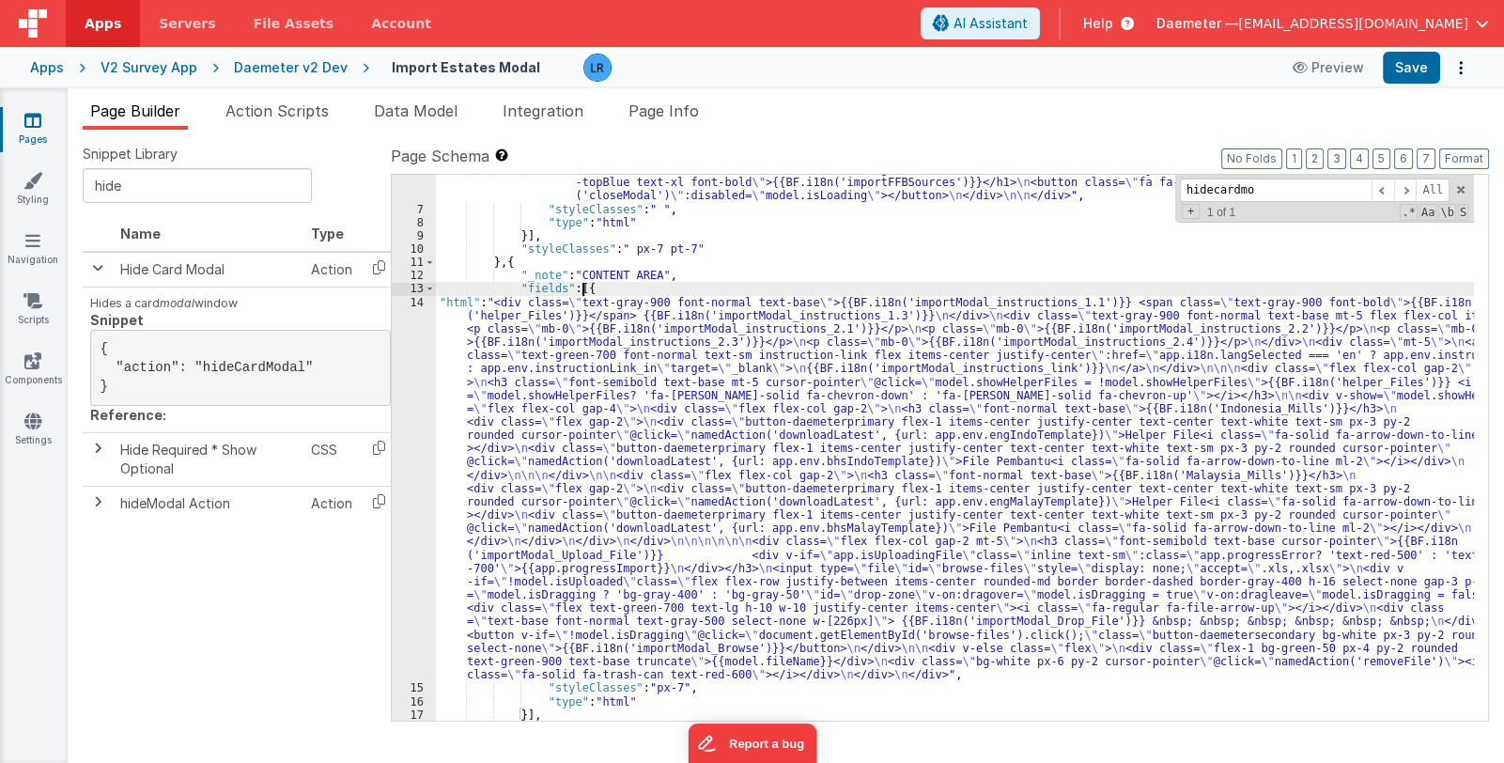
click at [660, 402] on div ""html" : "<div class= \" relative float-left w-full bg-modal-header \" > \n\n <…" at bounding box center [955, 463] width 1038 height 600
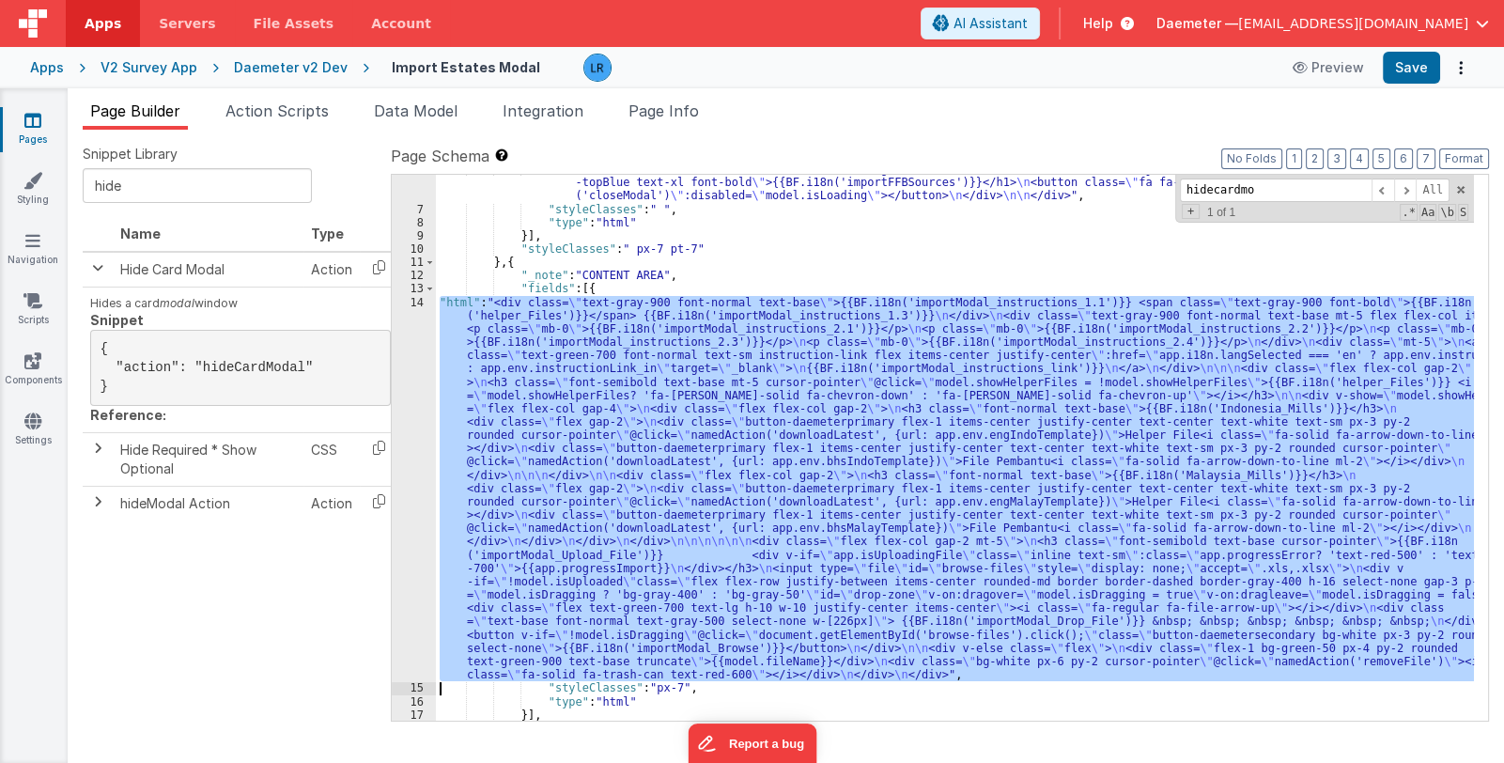
click at [411, 515] on div "14" at bounding box center [414, 489] width 44 height 386
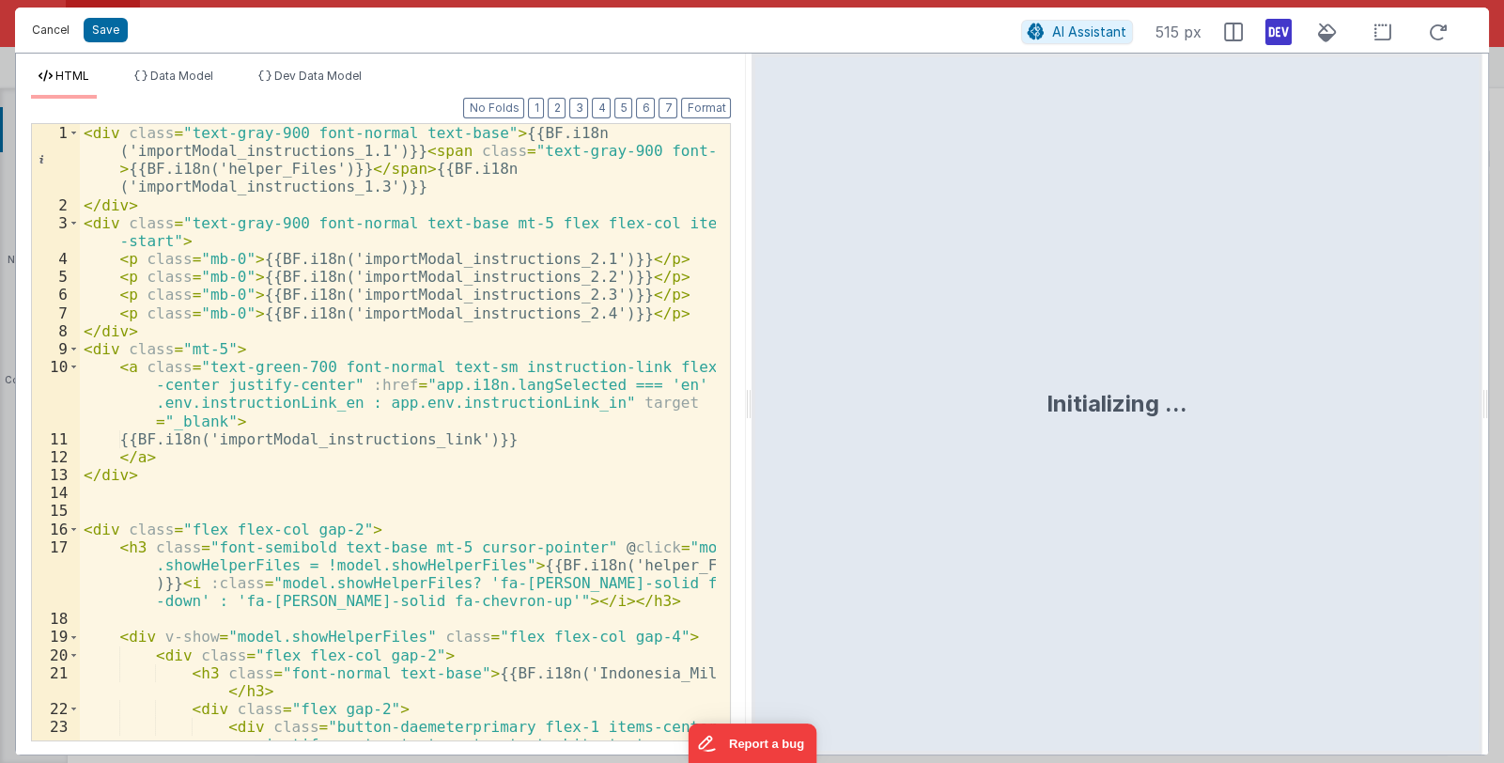
click at [54, 35] on button "Cancel" at bounding box center [51, 30] width 56 height 26
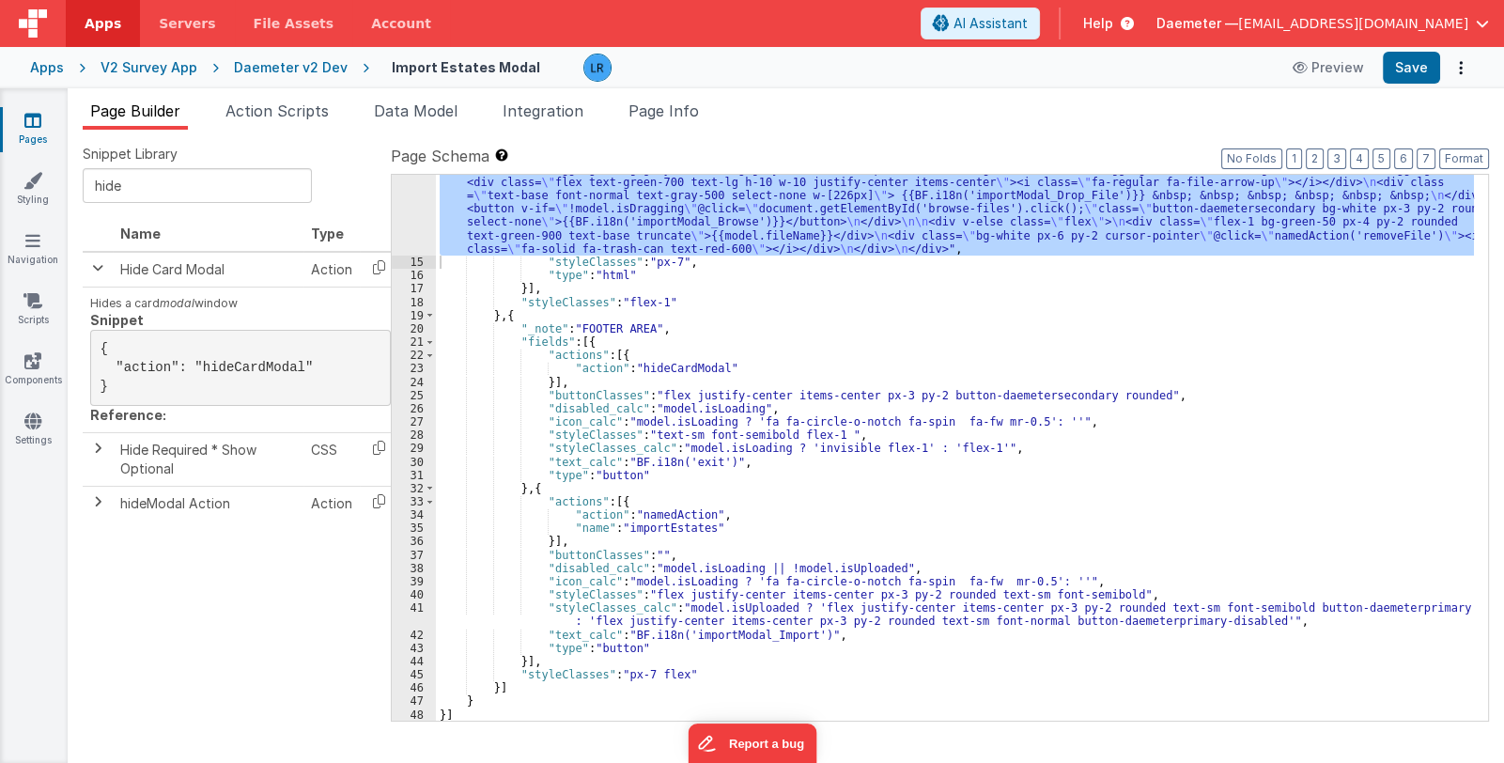
scroll to position [505, 0]
click at [531, 210] on div ""html" : "<div class= \" text-gray-900 font-normal text-base \" >{{BF.i18n('imp…" at bounding box center [955, 448] width 1038 height 546
click at [413, 216] on div "14" at bounding box center [414, 62] width 44 height 386
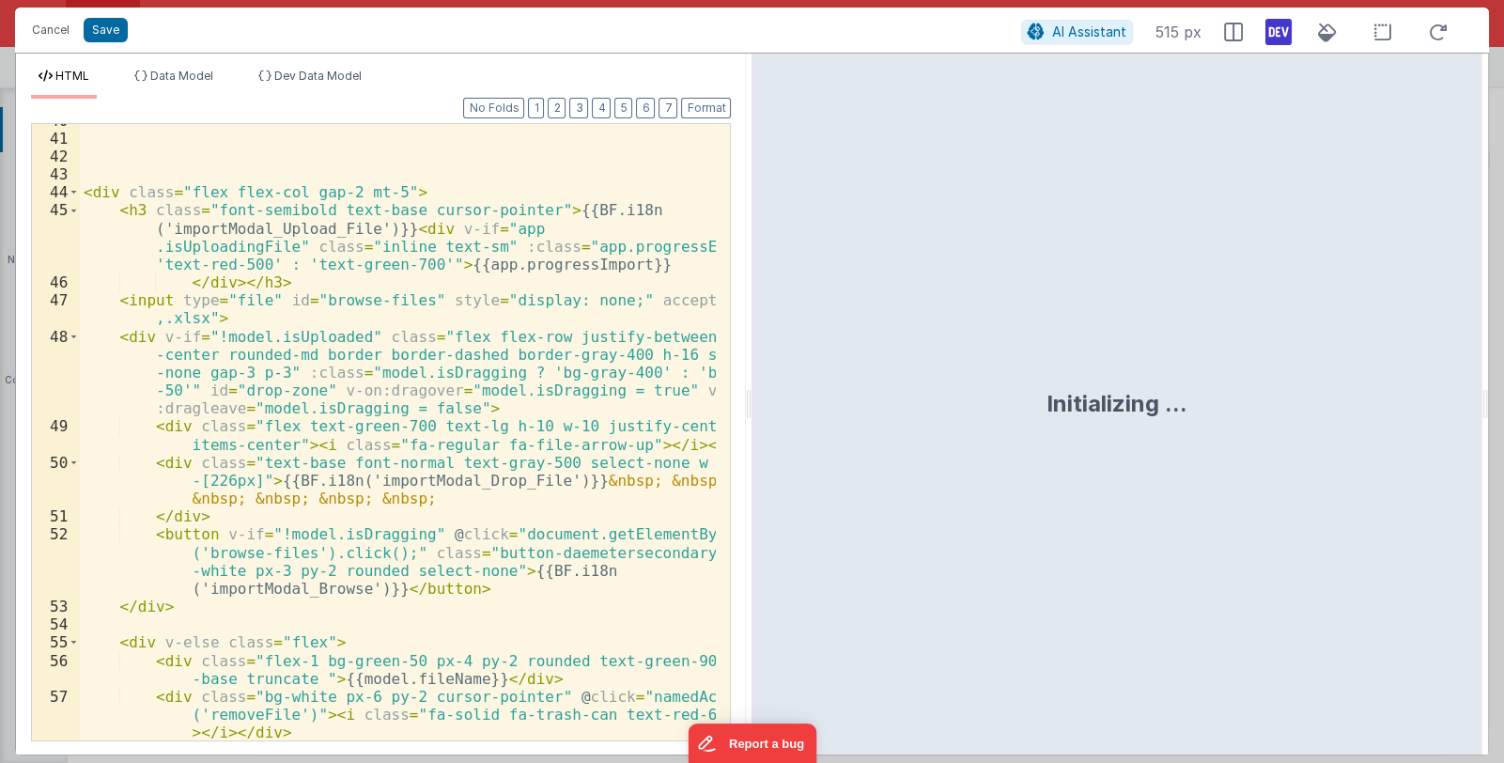
scroll to position [1273, 0]
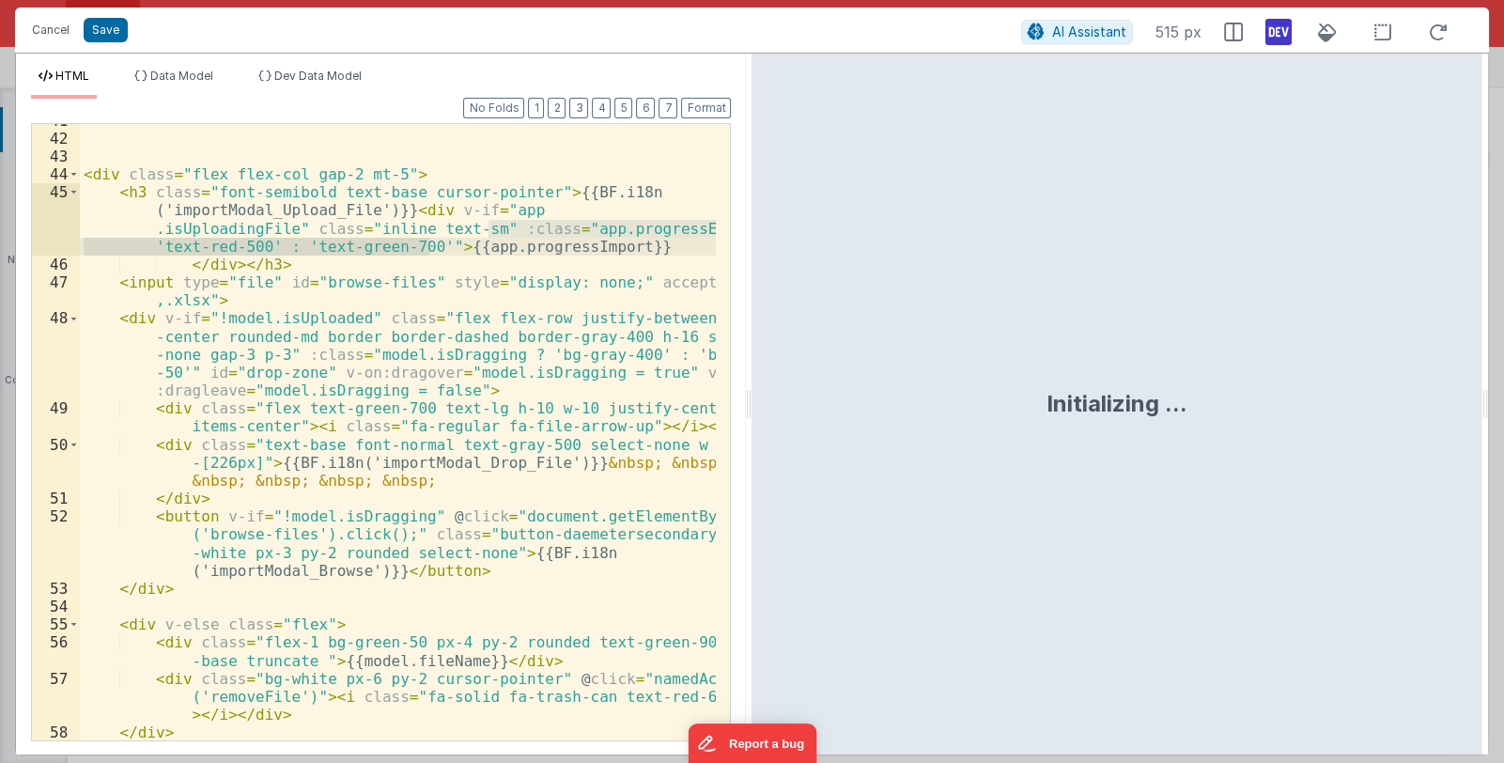
drag, startPoint x: 486, startPoint y: 228, endPoint x: 427, endPoint y: 246, distance: 60.9
click at [427, 246] on div "< div class = "flex flex-col gap-2 mt-5" > < h3 class = "font-semibold text-bas…" at bounding box center [398, 438] width 637 height 652
click at [405, 244] on div "< div class = "flex flex-col gap-2 mt-5" > < h3 class = "font-semibold text-bas…" at bounding box center [398, 432] width 636 height 616
drag, startPoint x: 299, startPoint y: 247, endPoint x: 412, endPoint y: 246, distance: 113.7
click at [412, 246] on div "< div class = "flex flex-col gap-2 mt-5" > < h3 class = "font-semibold text-bas…" at bounding box center [398, 438] width 637 height 652
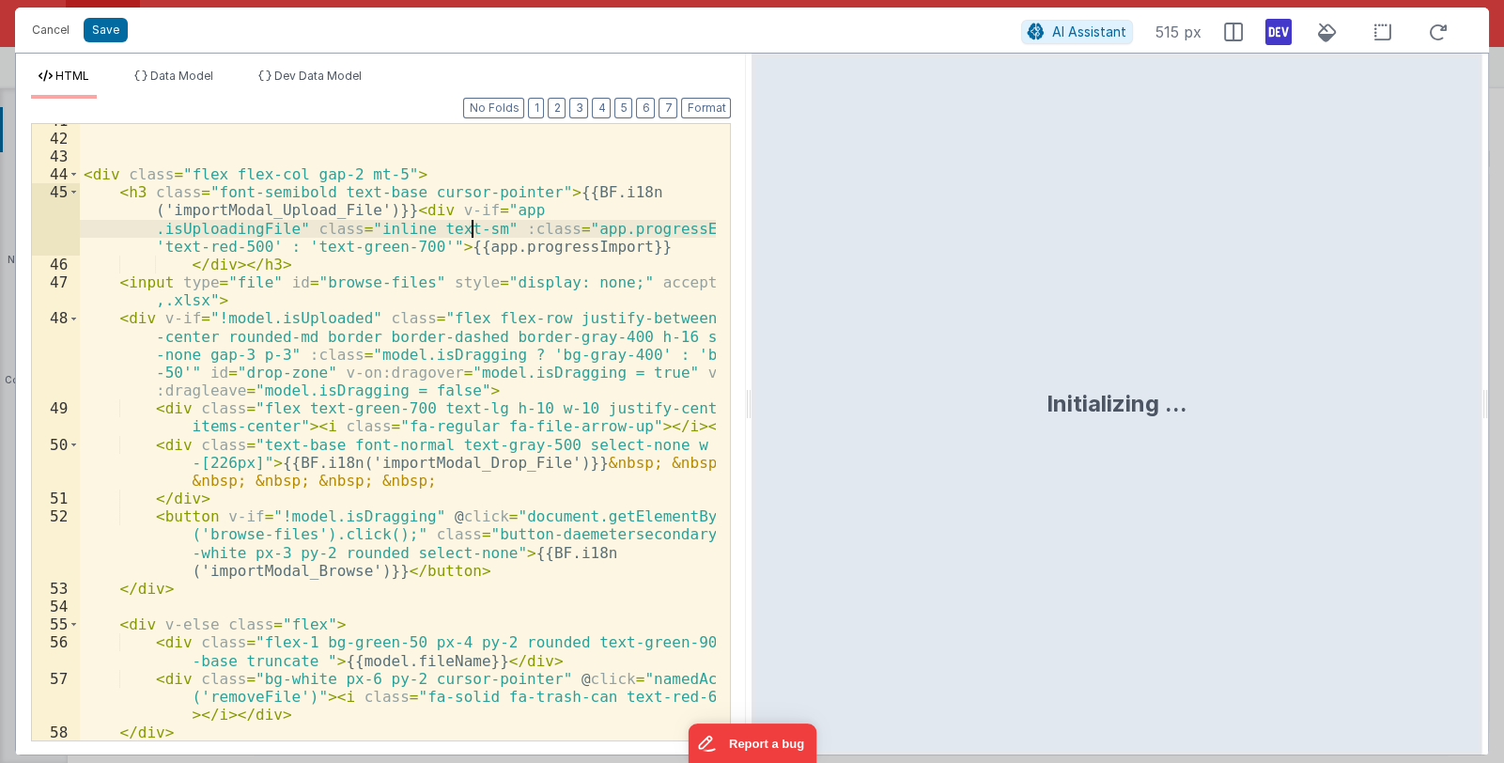
click at [473, 225] on div "< div class = "flex flex-col gap-2 mt-5" > < h3 class = "font-semibold text-bas…" at bounding box center [398, 438] width 637 height 652
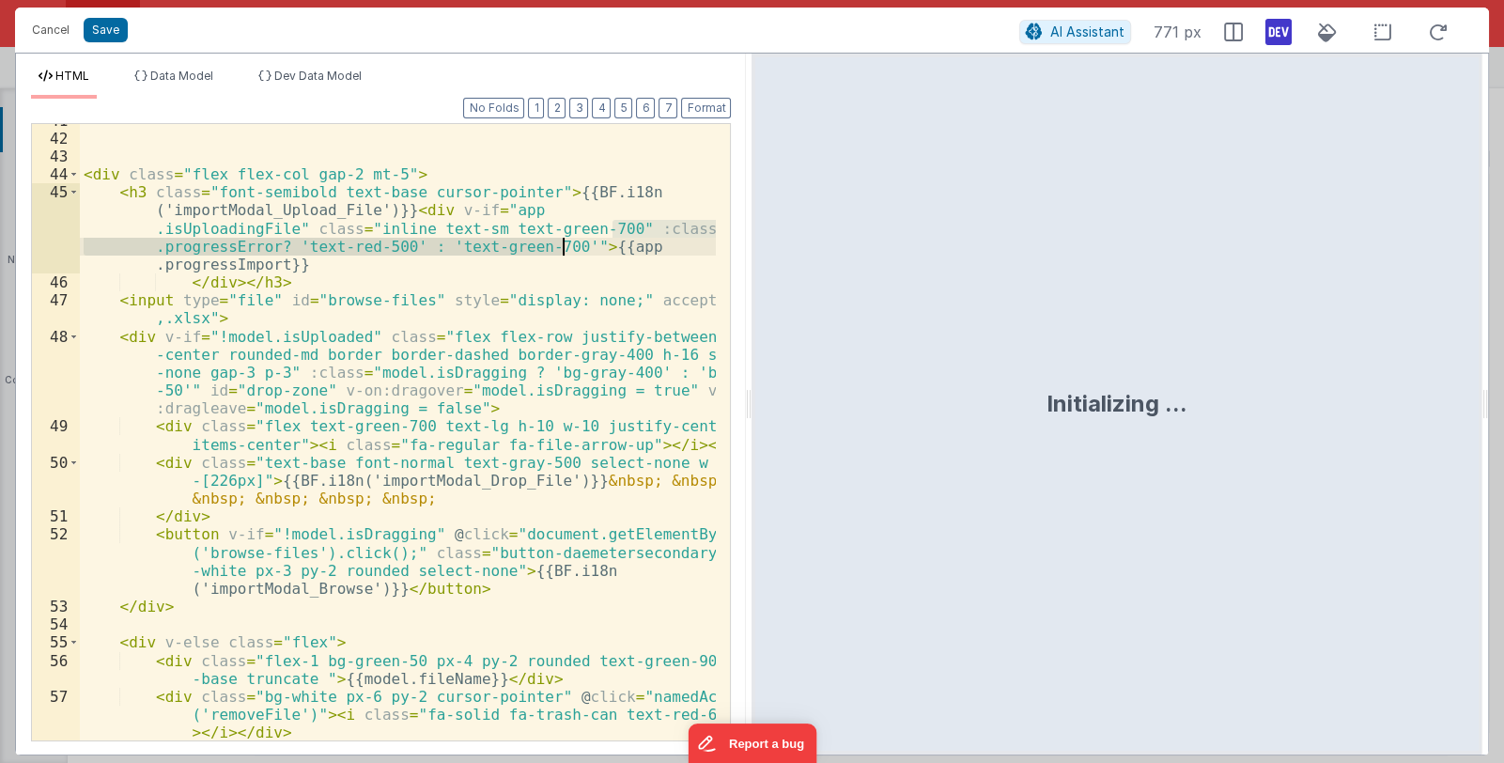
drag, startPoint x: 613, startPoint y: 226, endPoint x: 565, endPoint y: 243, distance: 51.7
click at [565, 243] on div "< div class = "flex flex-col gap-2 mt-5" > < h3 class = "font-semibold text-bas…" at bounding box center [398, 438] width 637 height 652
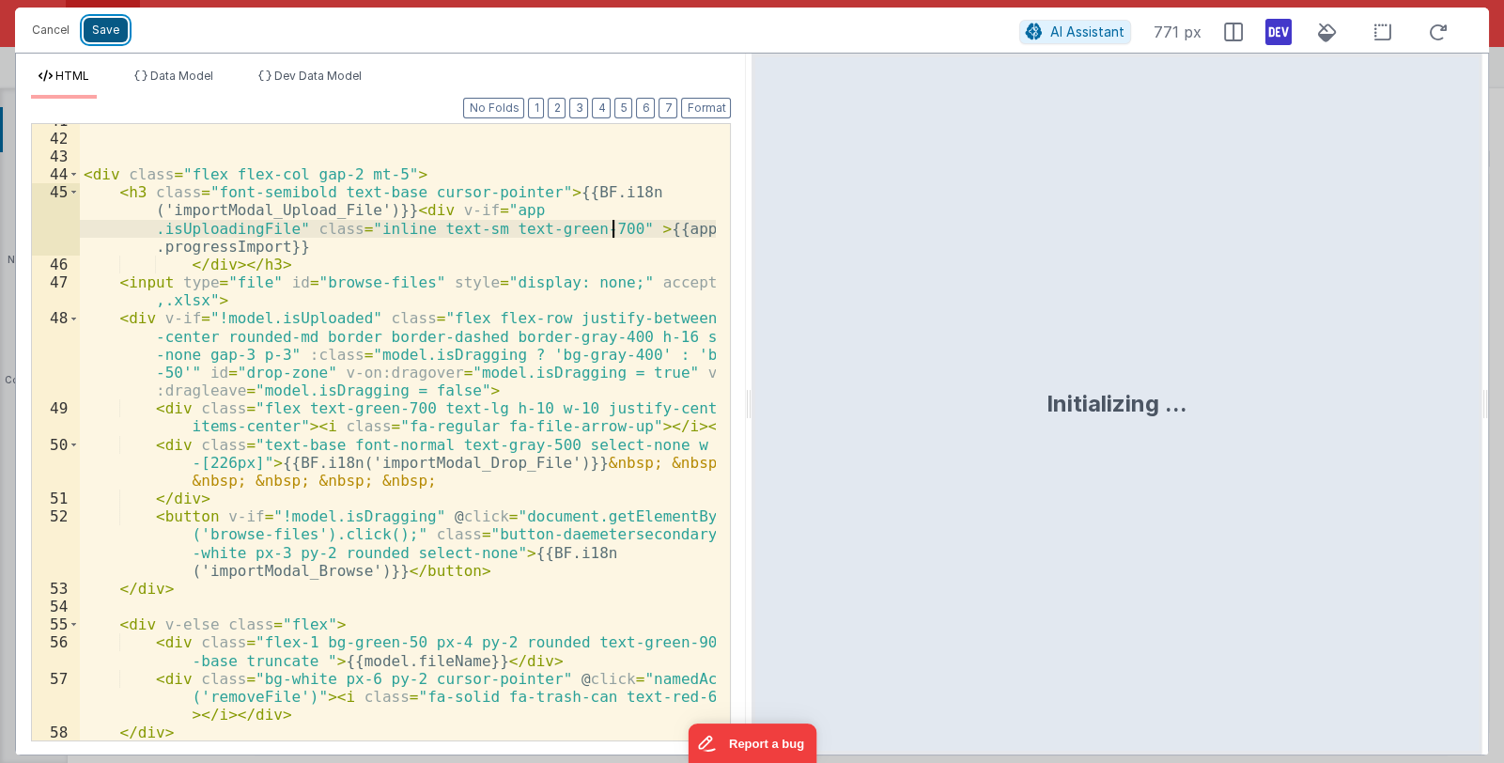
click at [114, 31] on button "Save" at bounding box center [106, 30] width 44 height 24
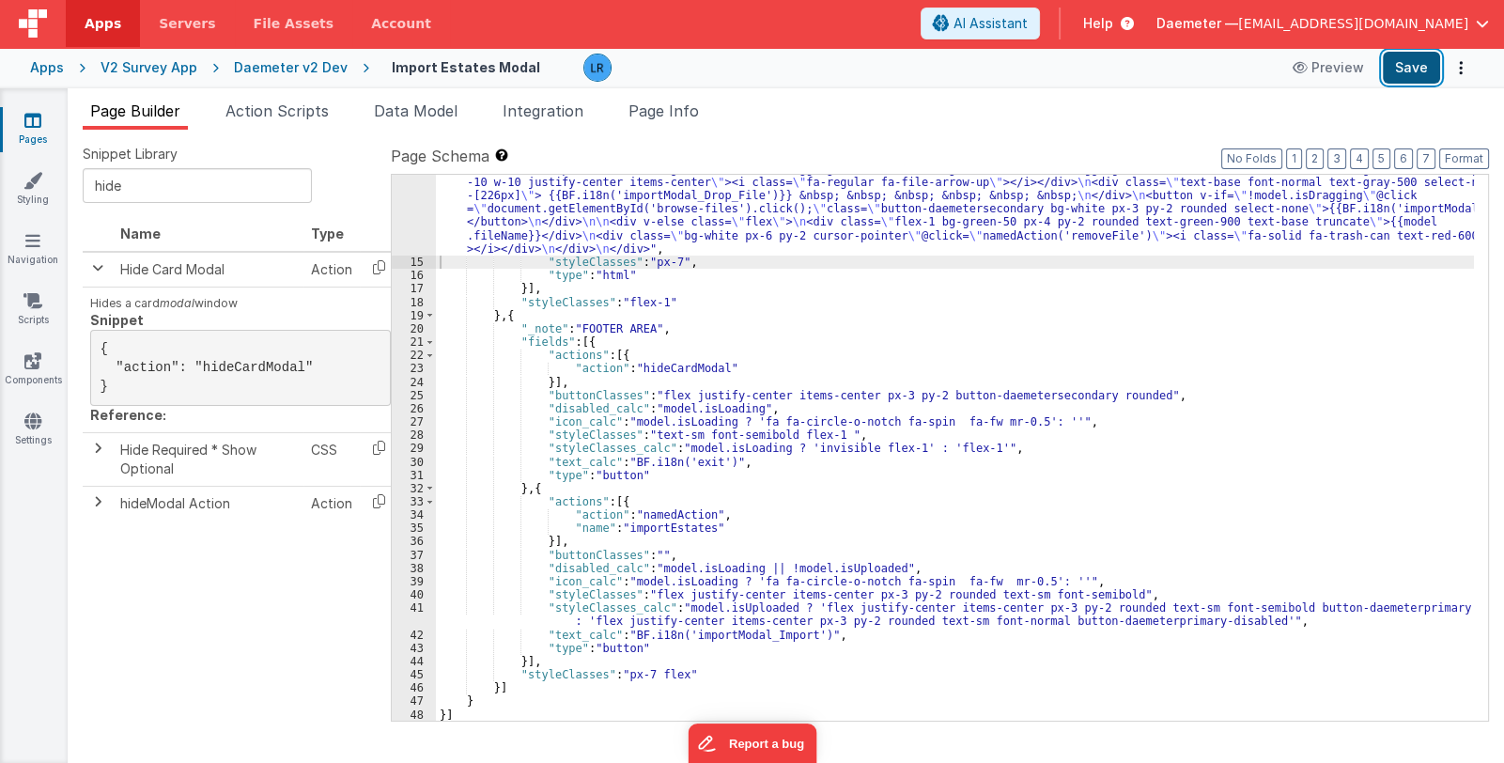
click at [1410, 67] on button "Save" at bounding box center [1411, 68] width 57 height 32
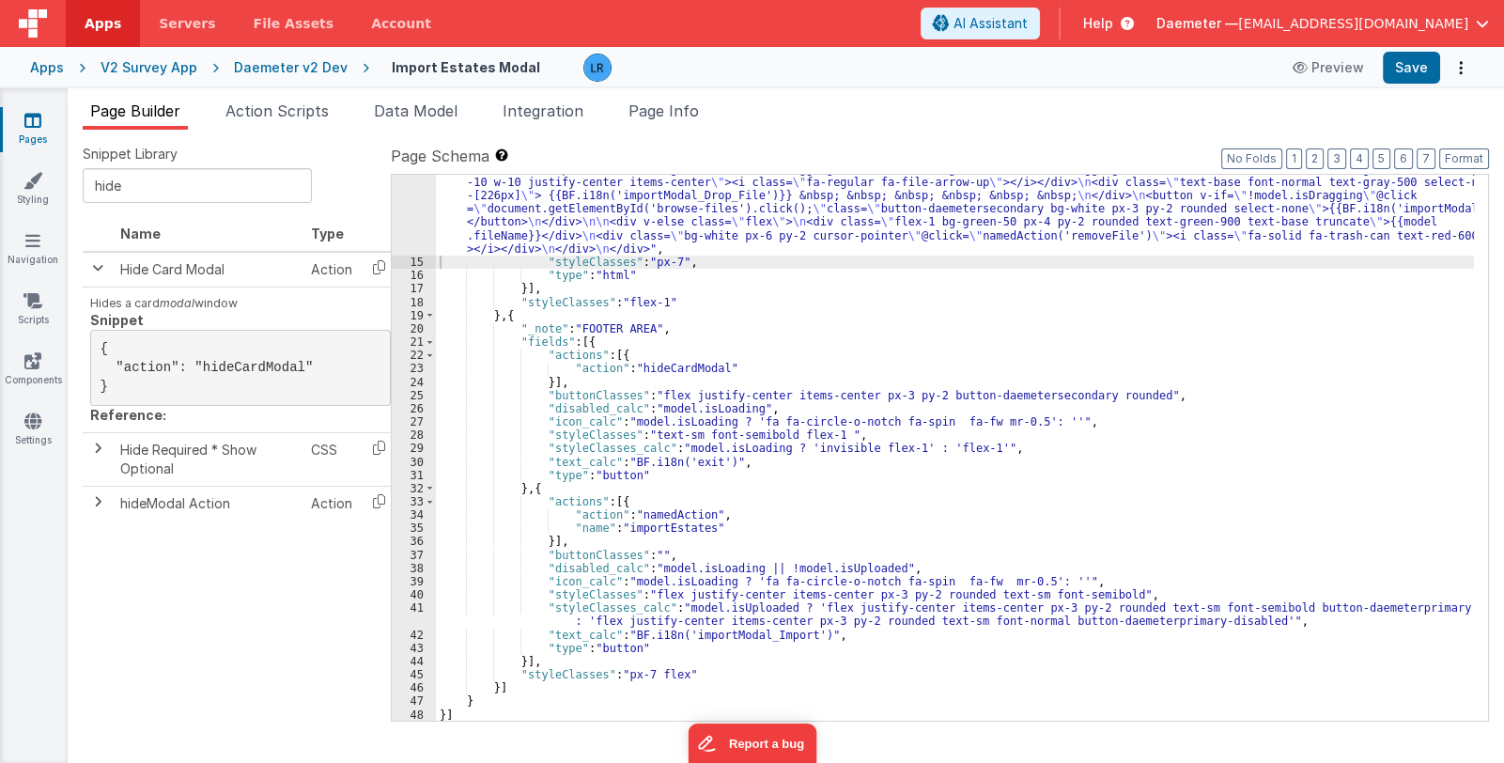
click at [760, 411] on div ""html" : "<div class= \" text-gray-900 font-normal text-base \" >{{BF.i18n('imp…" at bounding box center [955, 342] width 1038 height 946
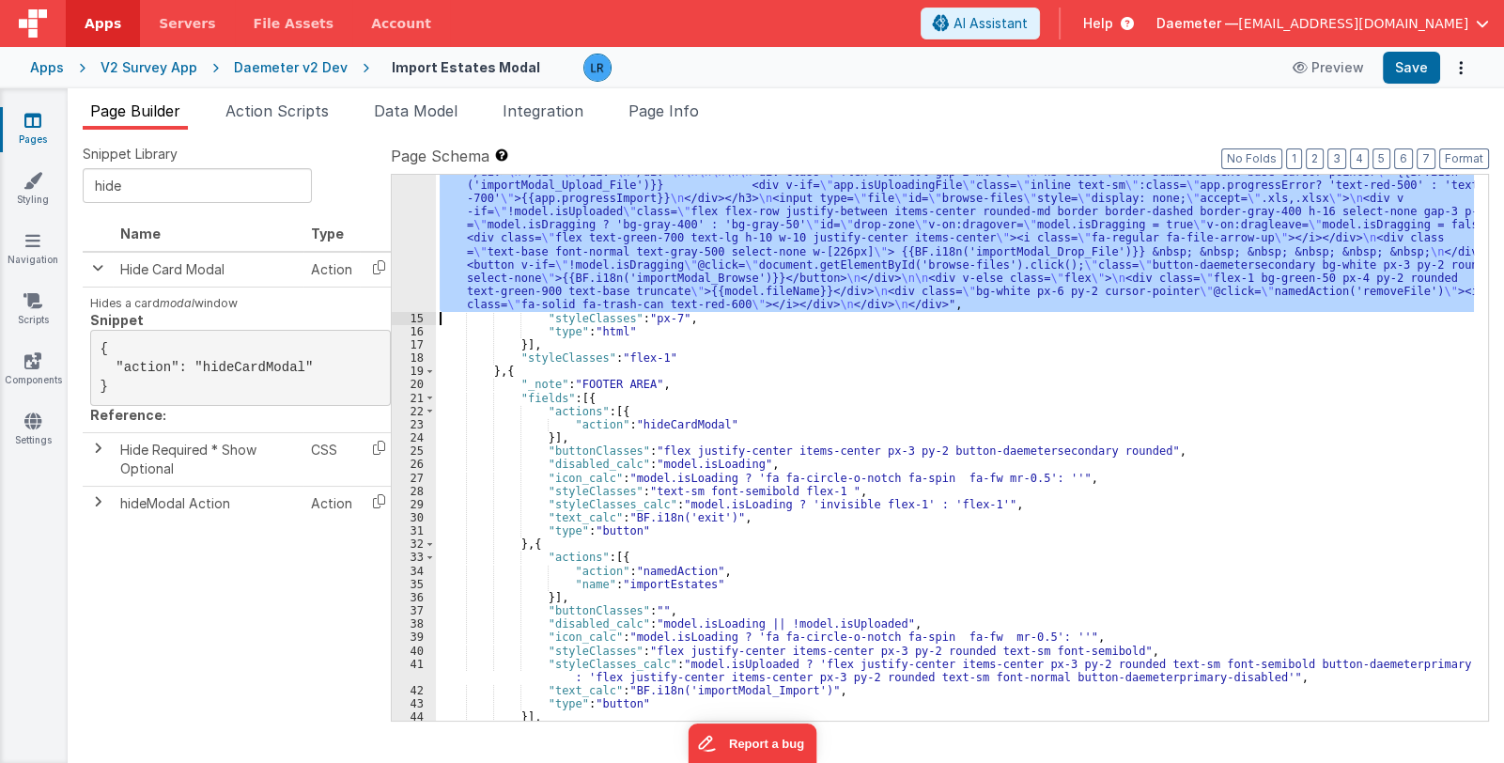
scroll to position [336, 0]
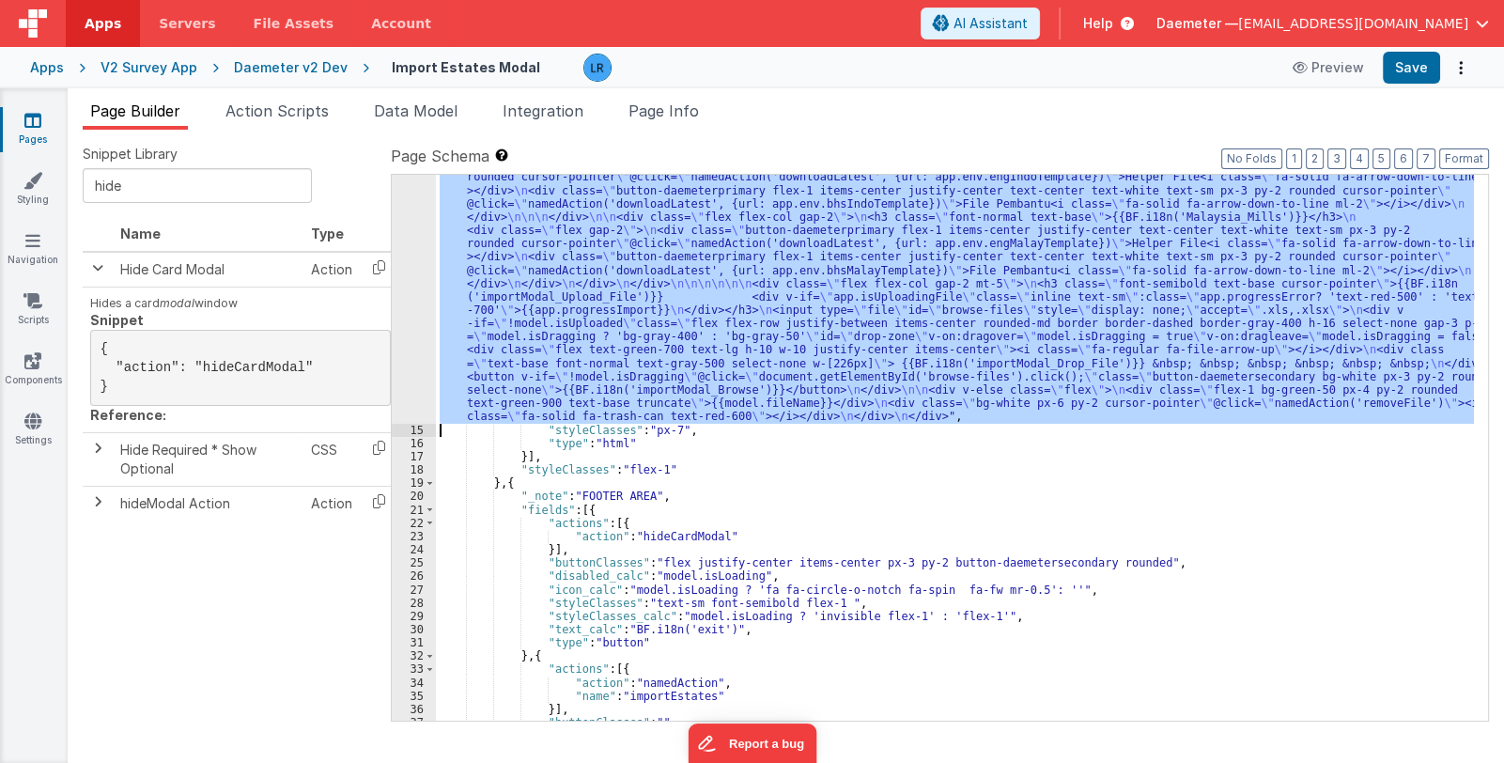
click at [572, 351] on div ""html" : "<div class= \" text-gray-900 font-normal text-base \" >{{BF.i18n('imp…" at bounding box center [955, 448] width 1038 height 546
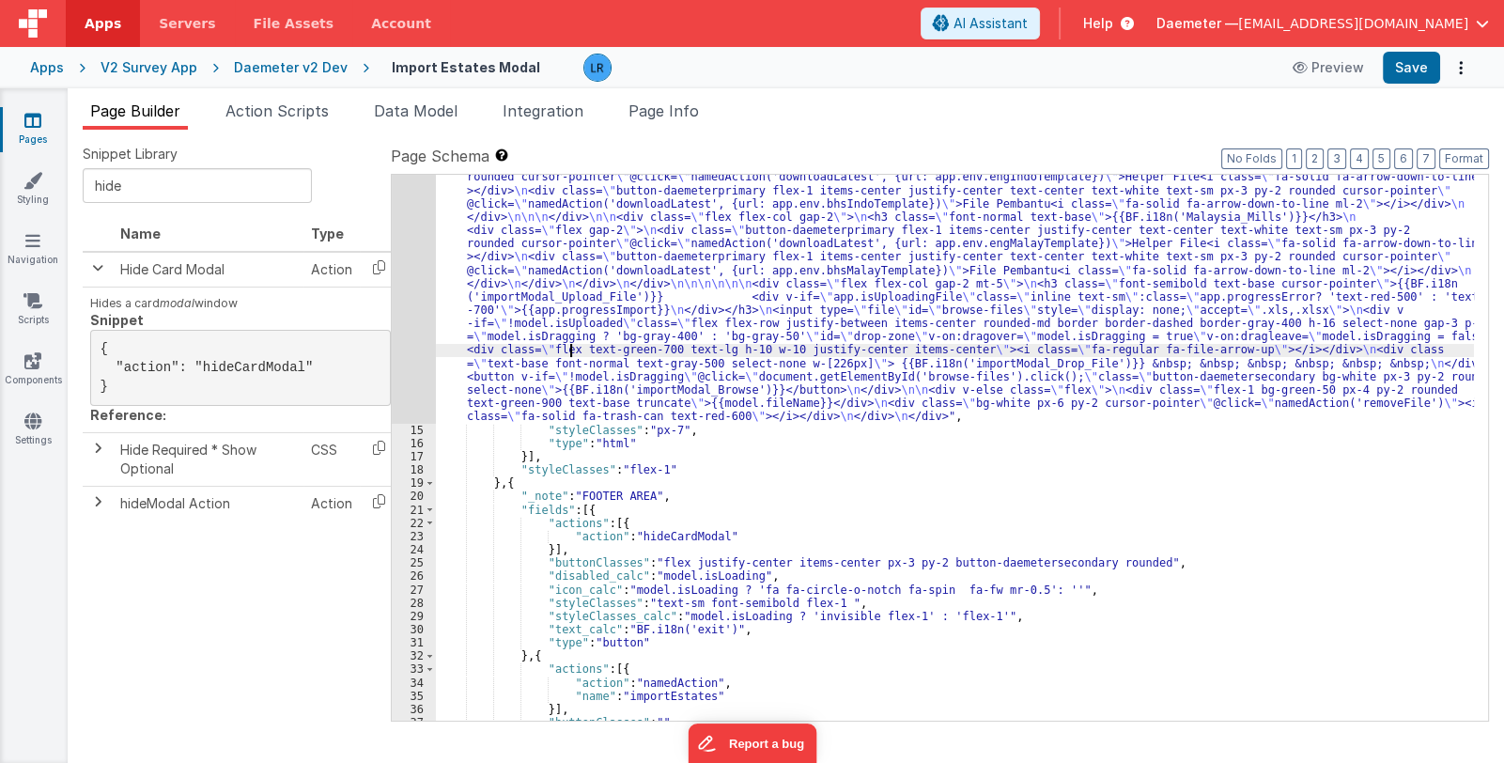
click at [413, 330] on div "14" at bounding box center [414, 231] width 44 height 386
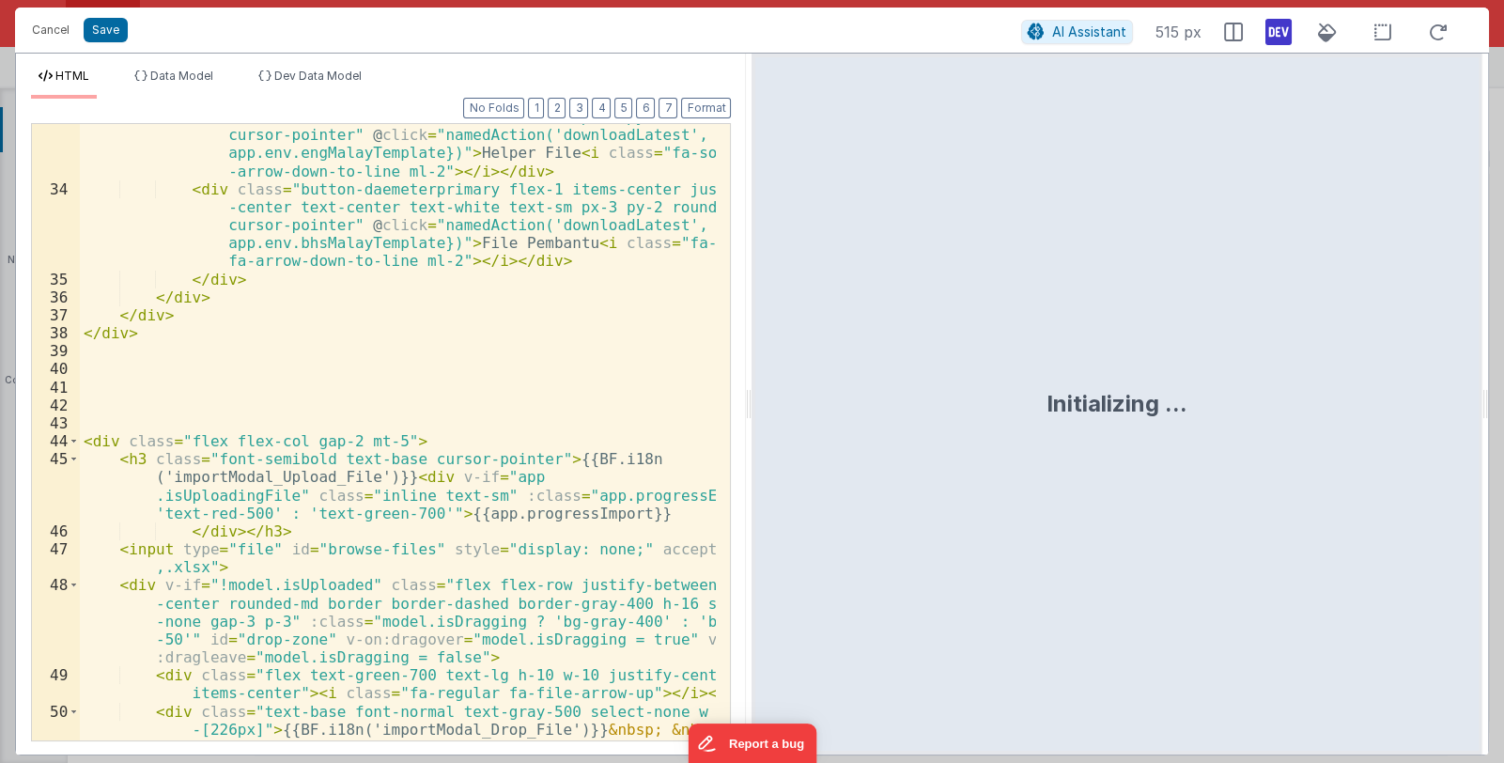
scroll to position [1285, 0]
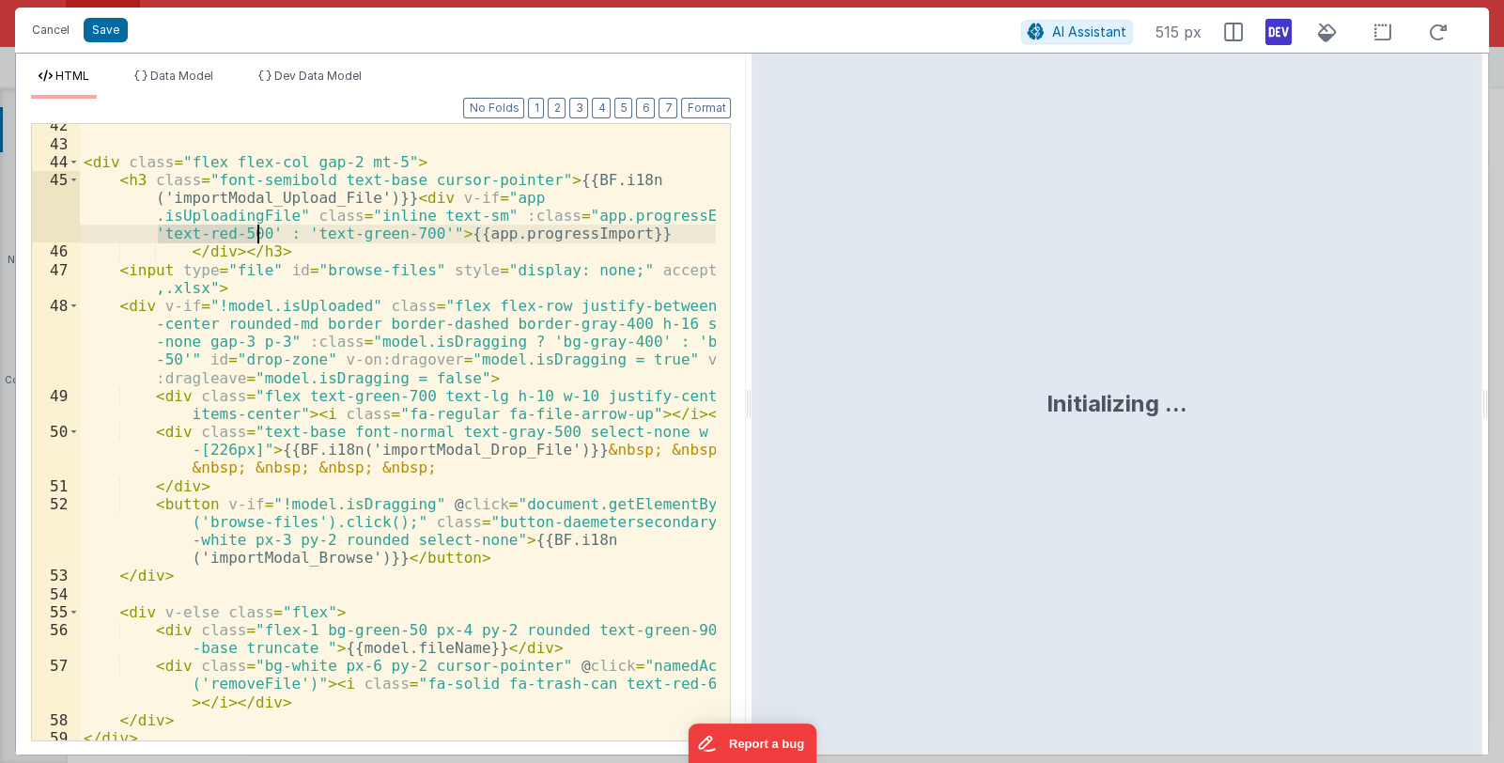
drag, startPoint x: 158, startPoint y: 231, endPoint x: 257, endPoint y: 229, distance: 99.6
click at [257, 229] on div "< div class = "flex flex-col gap-2 mt-5" > < h3 class = "font-semibold text-bas…" at bounding box center [398, 442] width 637 height 652
click at [51, 31] on button "Cancel" at bounding box center [51, 30] width 56 height 26
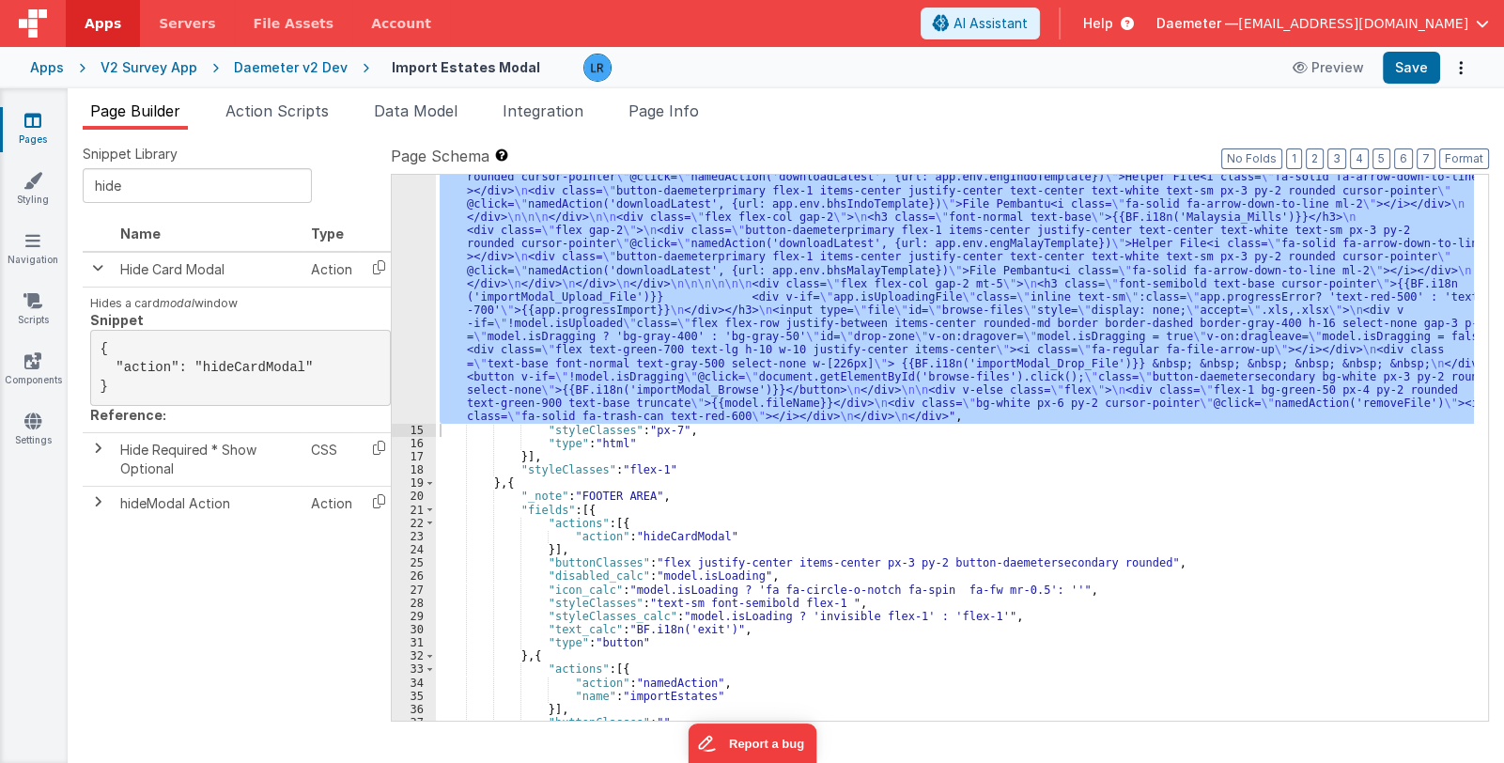
click at [741, 310] on div ""html" : "<div class= \" text-gray-900 font-normal text-base \" >{{BF.i18n('imp…" at bounding box center [955, 448] width 1038 height 546
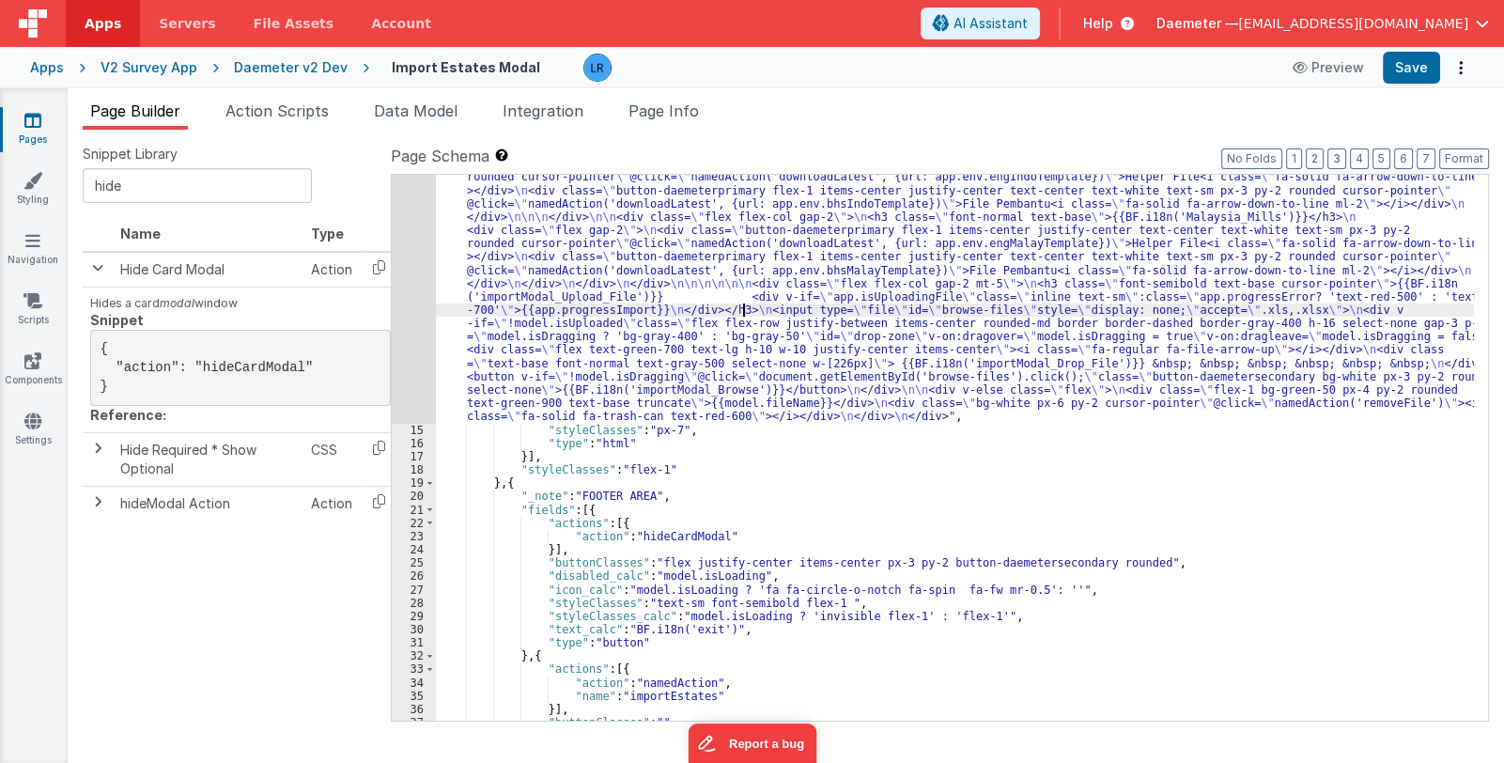
click at [410, 320] on div "14" at bounding box center [414, 231] width 44 height 386
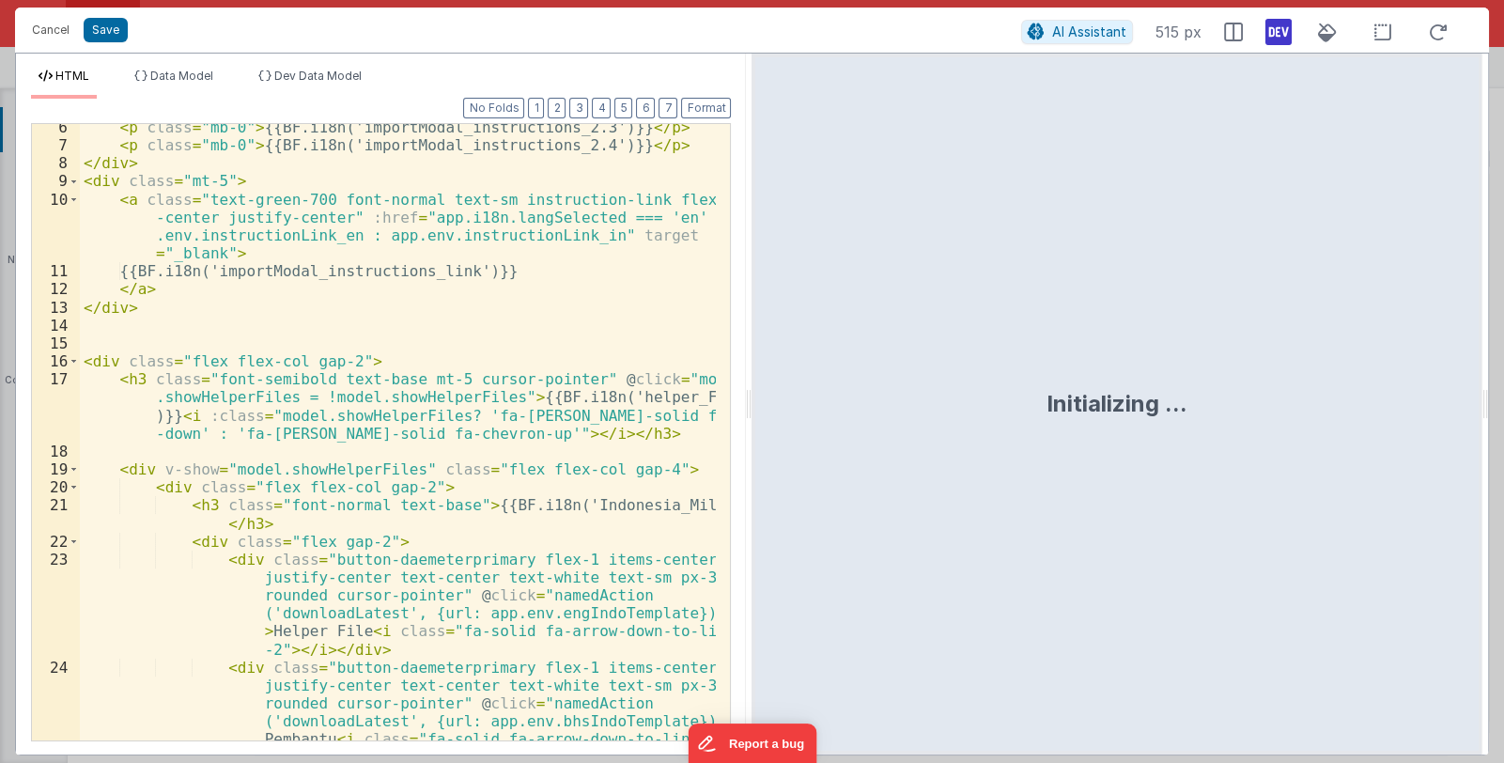
scroll to position [224, 0]
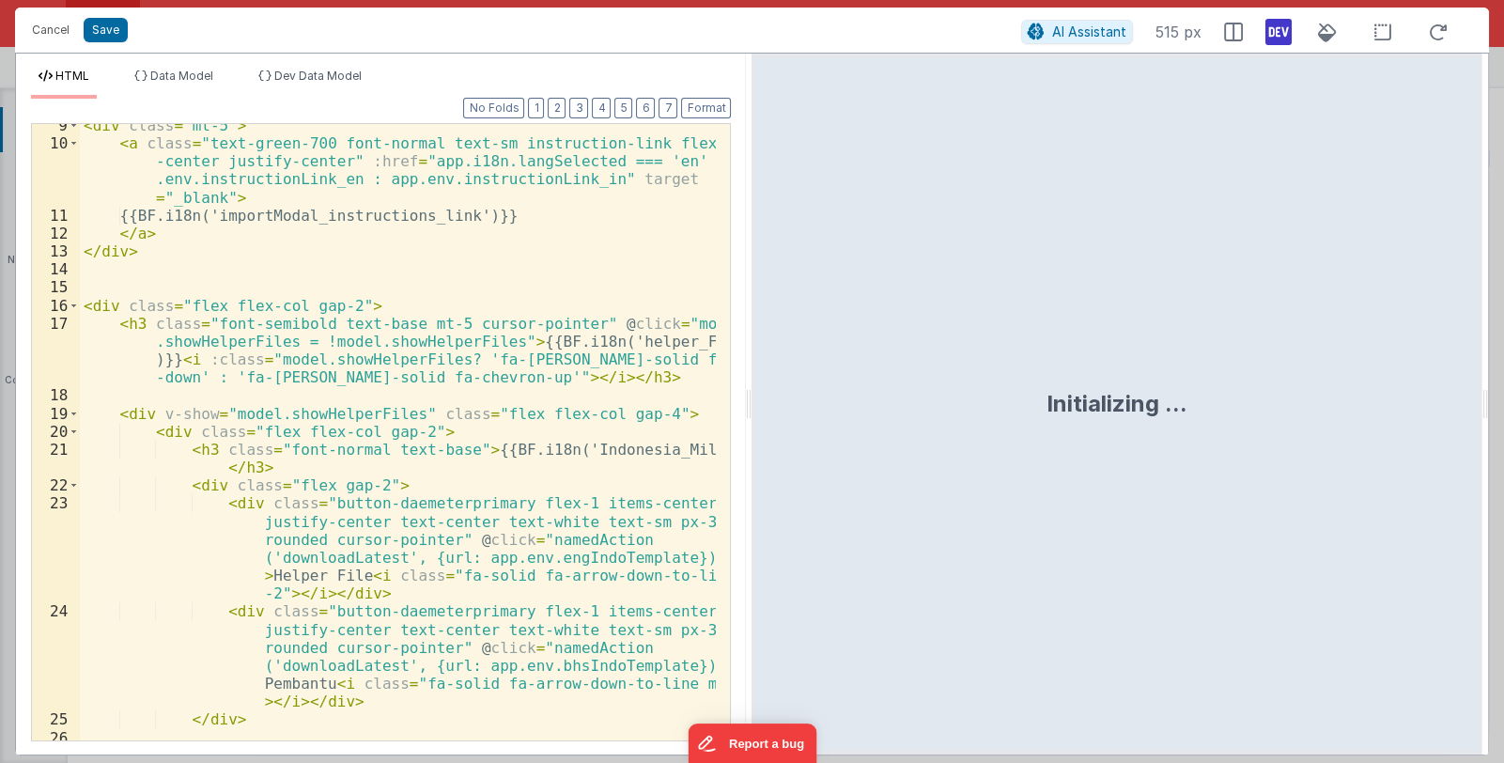
click at [493, 438] on div "< div class = "mt-5" > < a class = "text-green-700 font-normal text-sm instruct…" at bounding box center [398, 442] width 637 height 652
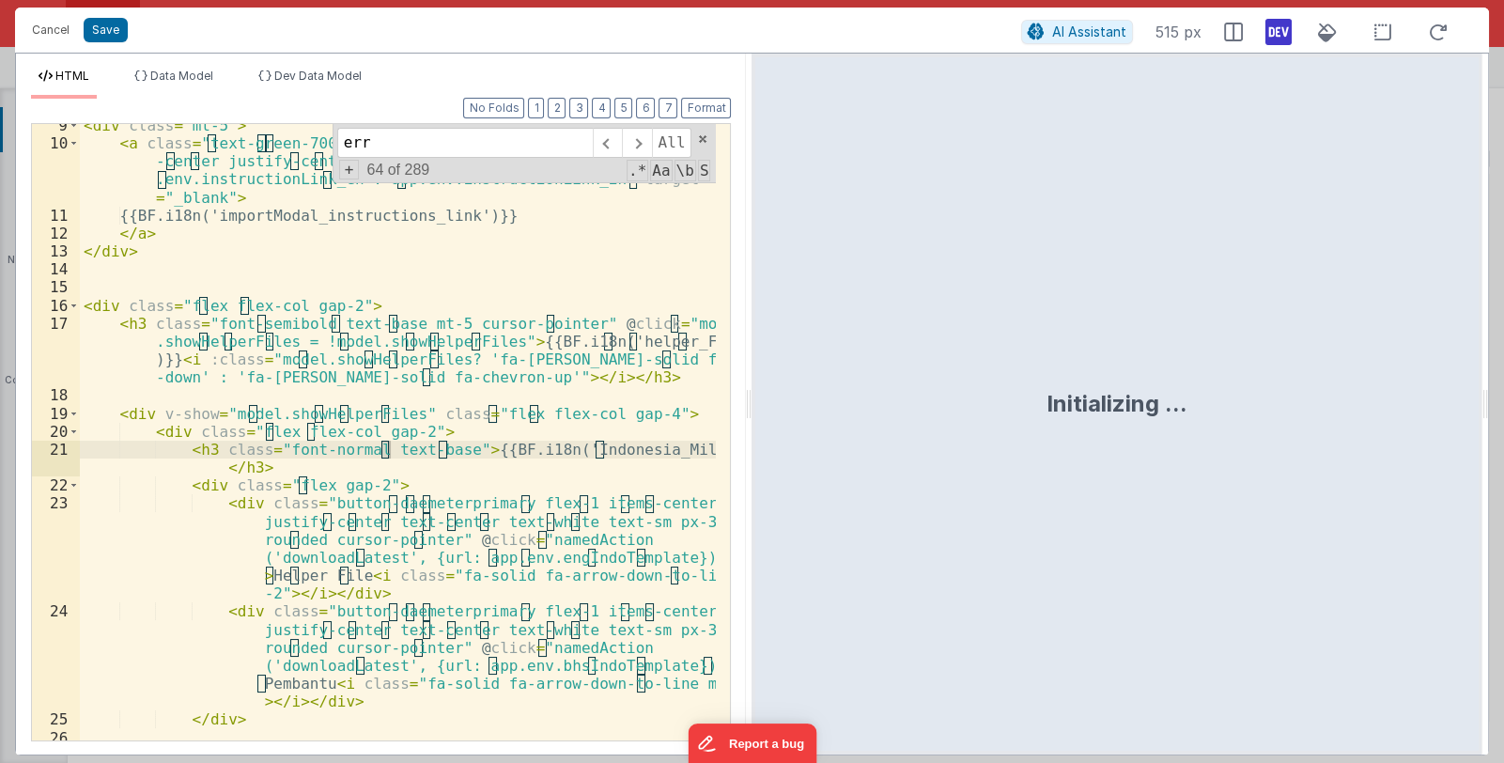
scroll to position [1078, 0]
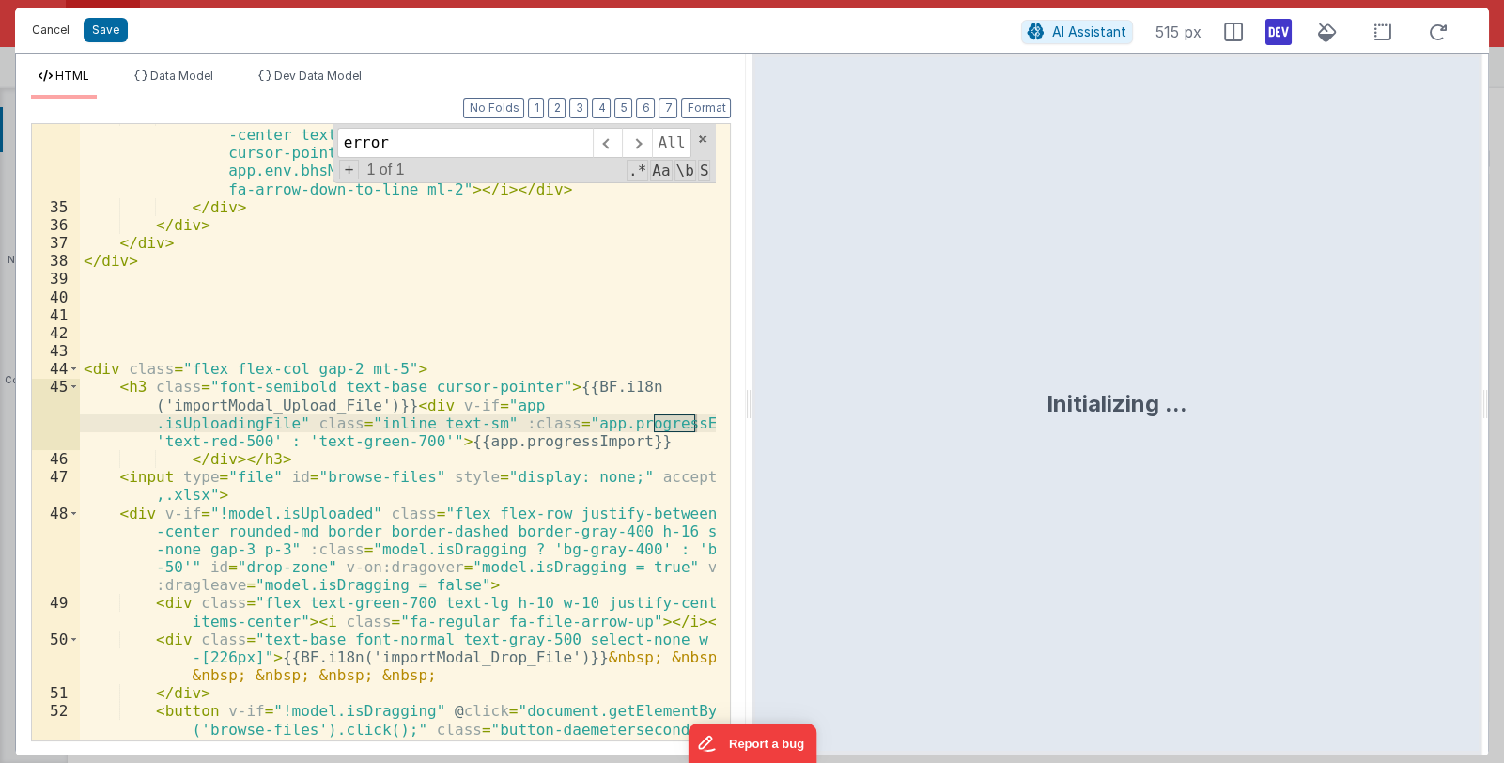
type input "error"
click at [48, 32] on button "Cancel" at bounding box center [51, 30] width 56 height 26
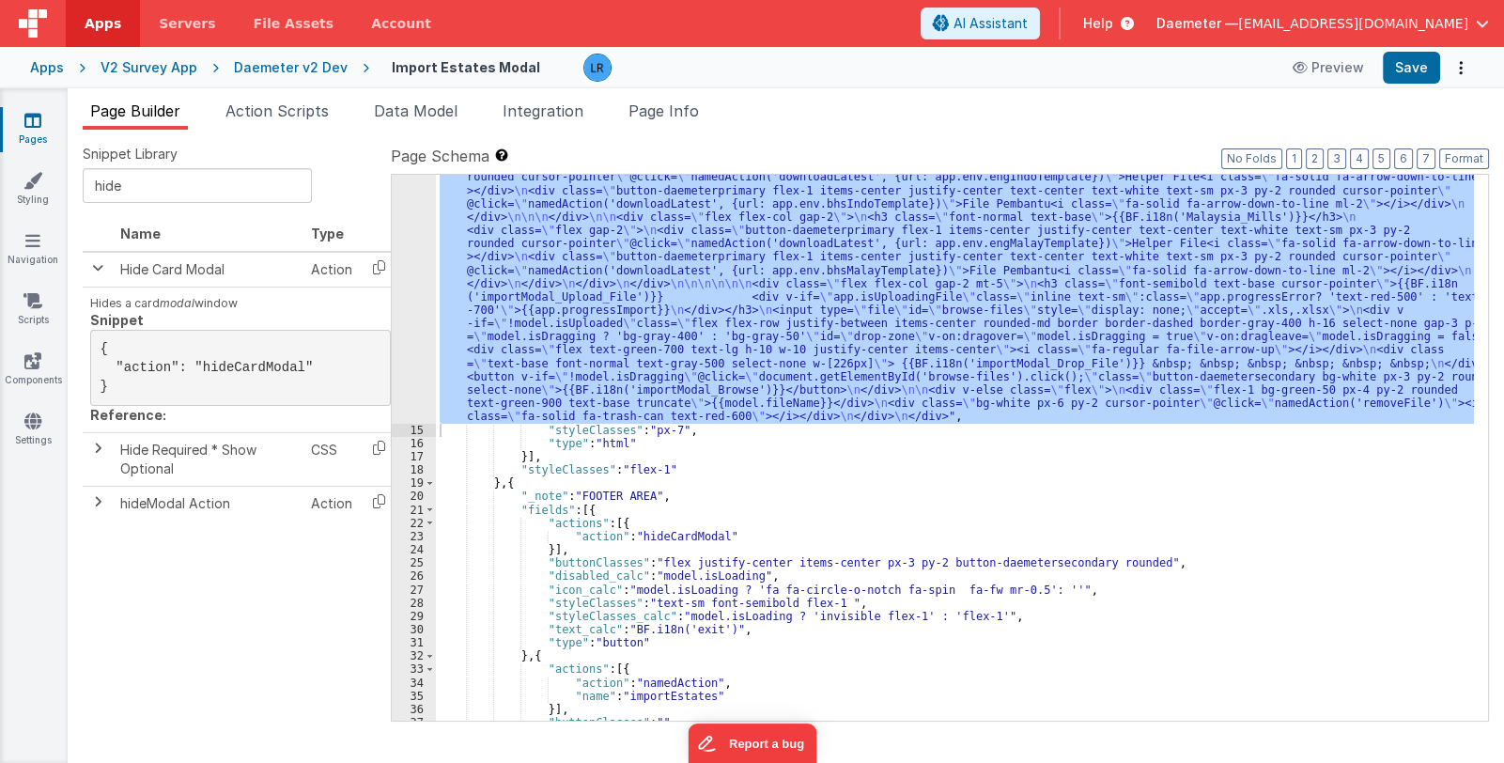
click at [40, 528] on div "Pages Styling Navigation Scripts Components Settings" at bounding box center [34, 425] width 68 height 675
